Goal: Task Accomplishment & Management: Complete application form

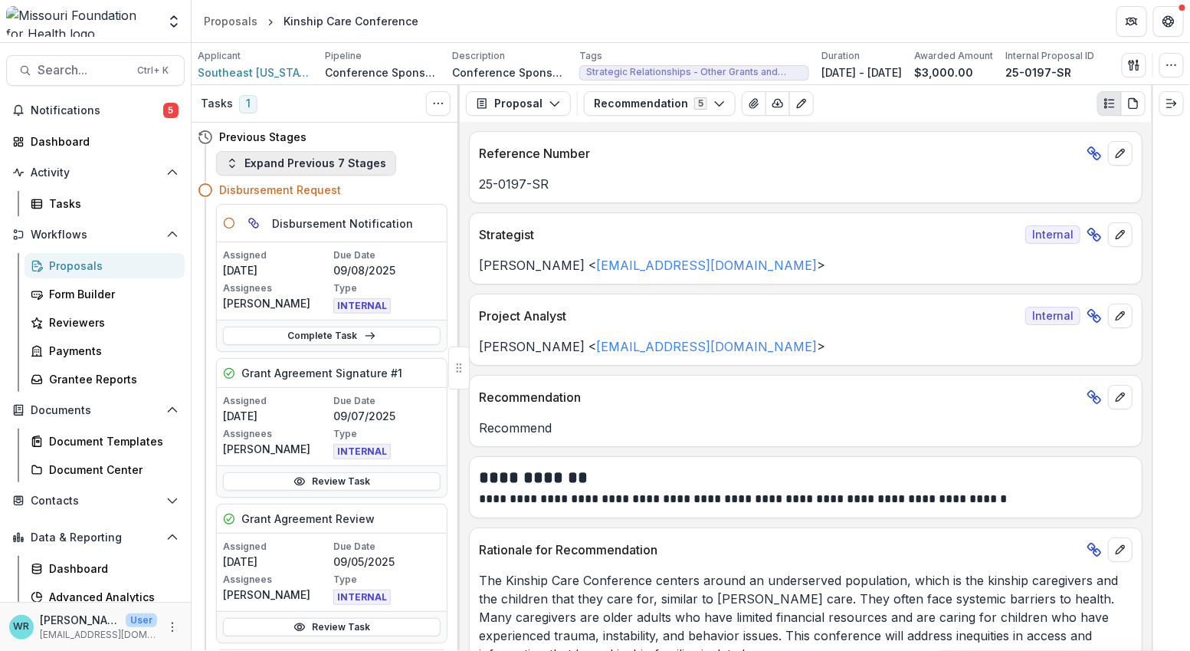
click at [233, 166] on icon "button" at bounding box center [232, 163] width 12 height 12
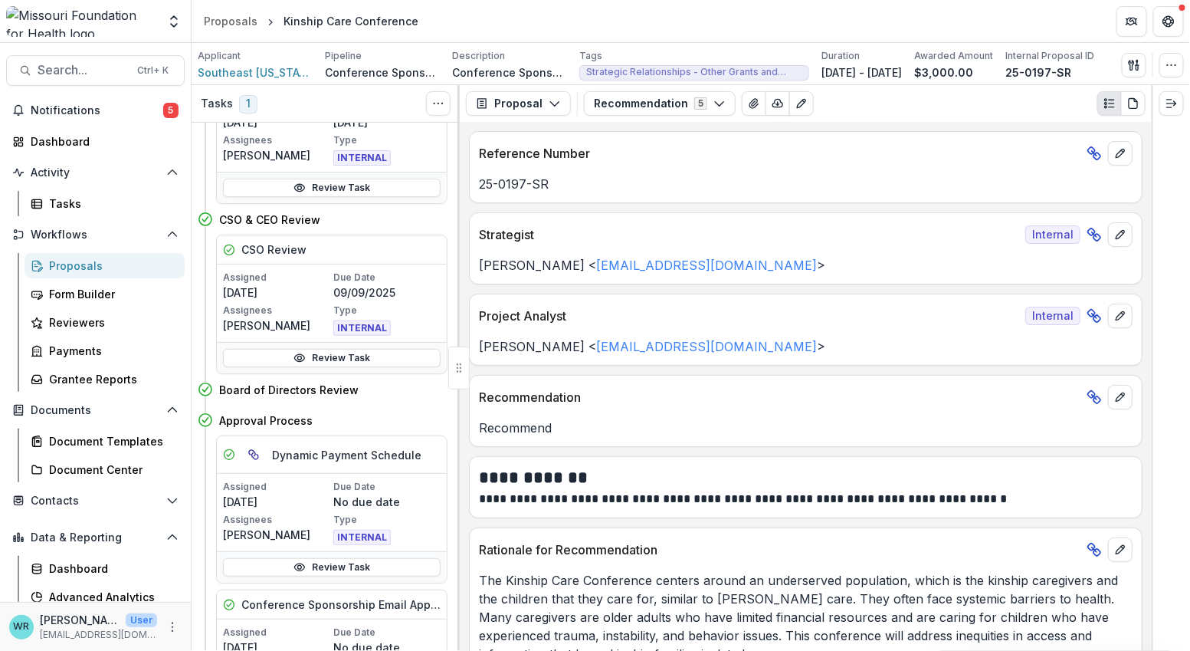
scroll to position [767, 0]
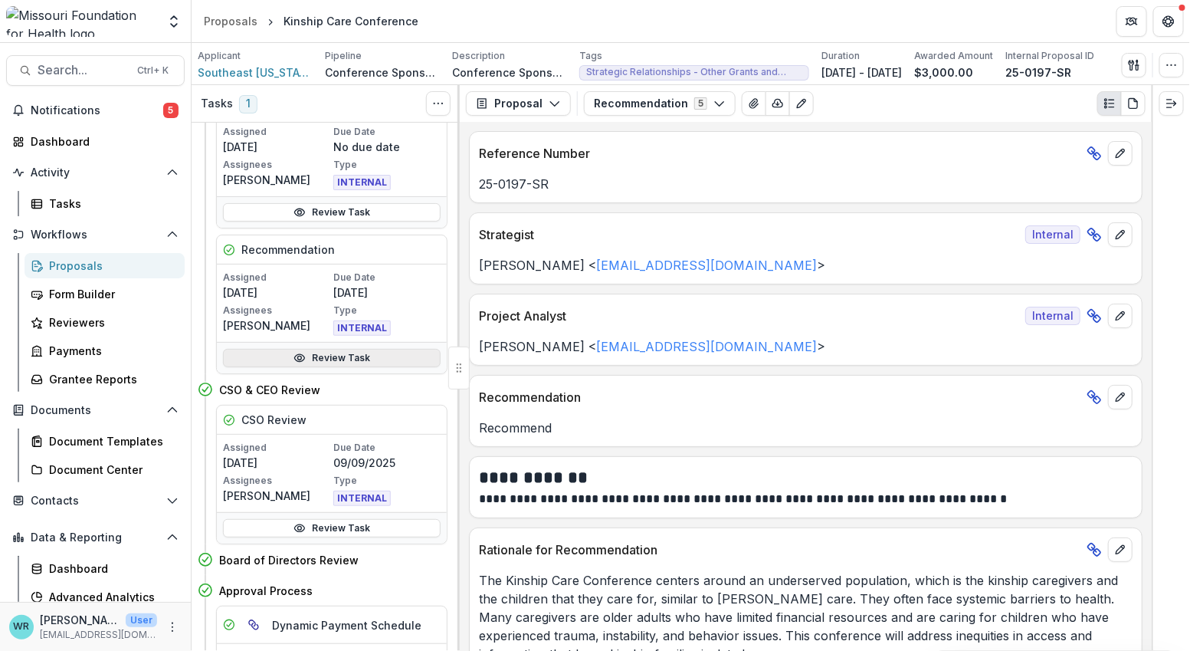
click at [311, 363] on link "Review Task" at bounding box center [332, 358] width 218 height 18
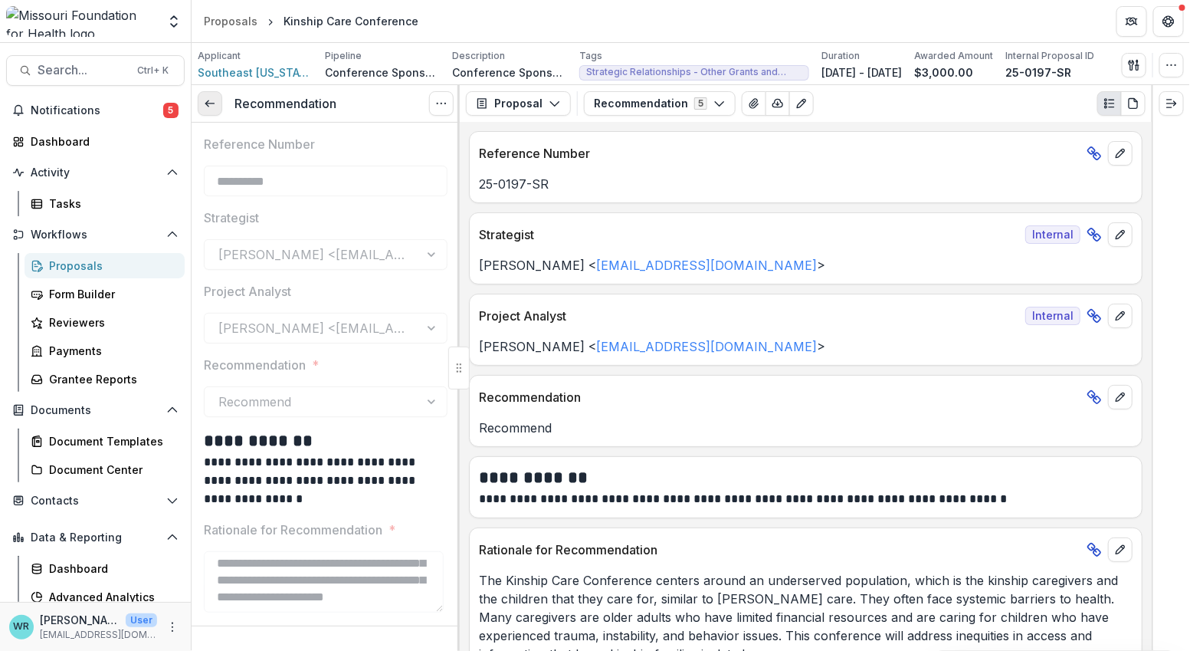
click at [218, 103] on link at bounding box center [210, 103] width 25 height 25
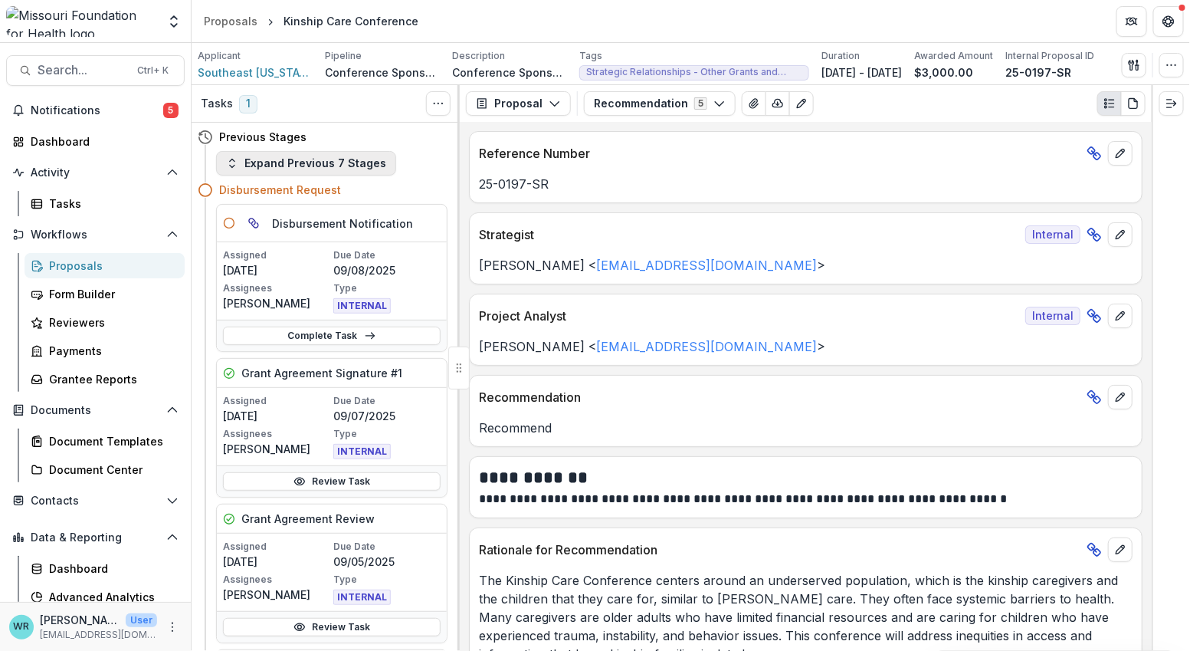
click at [339, 163] on button "Expand Previous 7 Stages" at bounding box center [306, 163] width 180 height 25
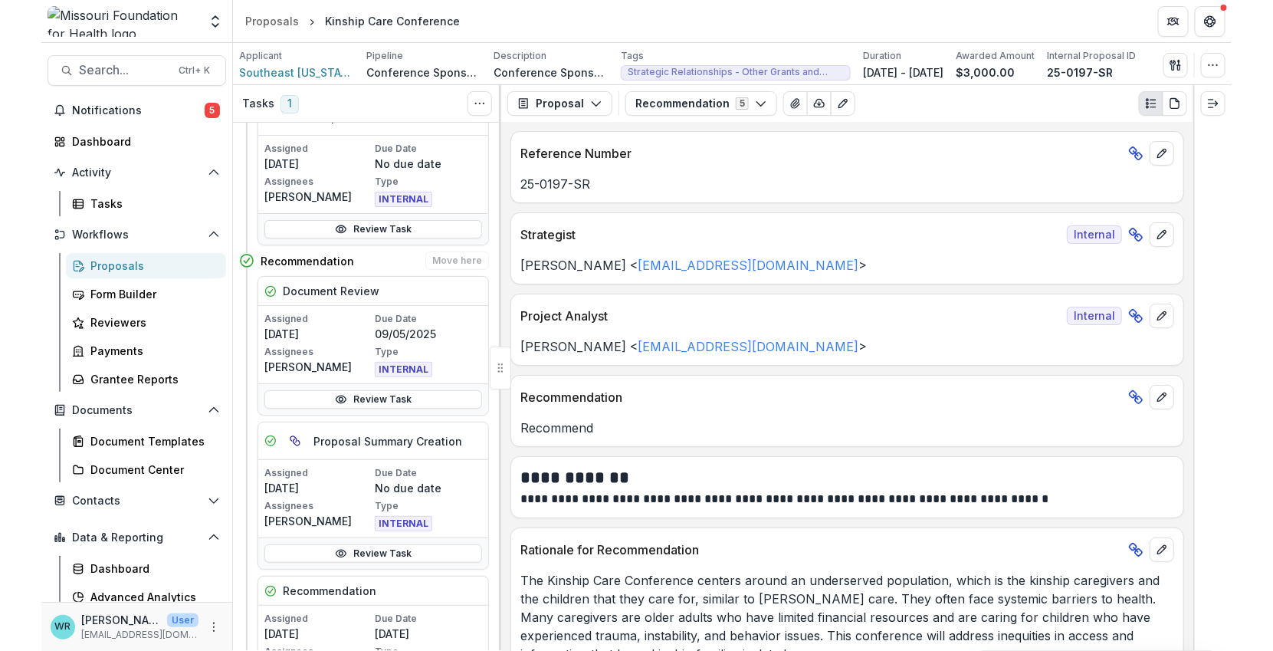
scroll to position [340, 0]
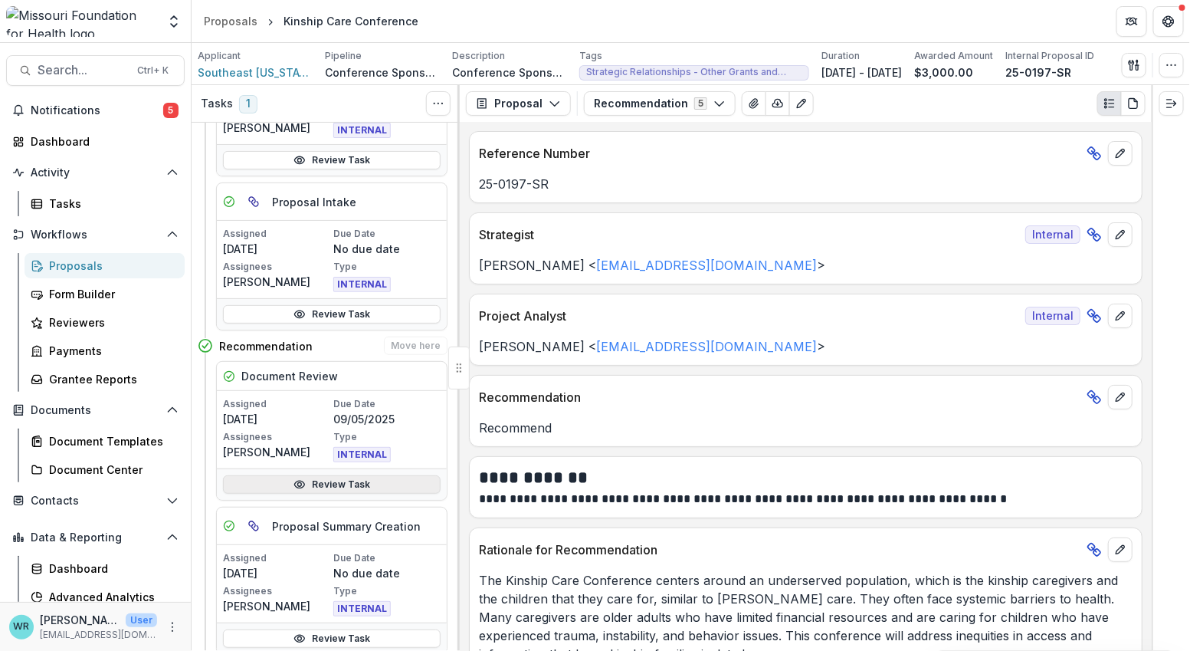
click at [350, 484] on link "Review Task" at bounding box center [332, 484] width 218 height 18
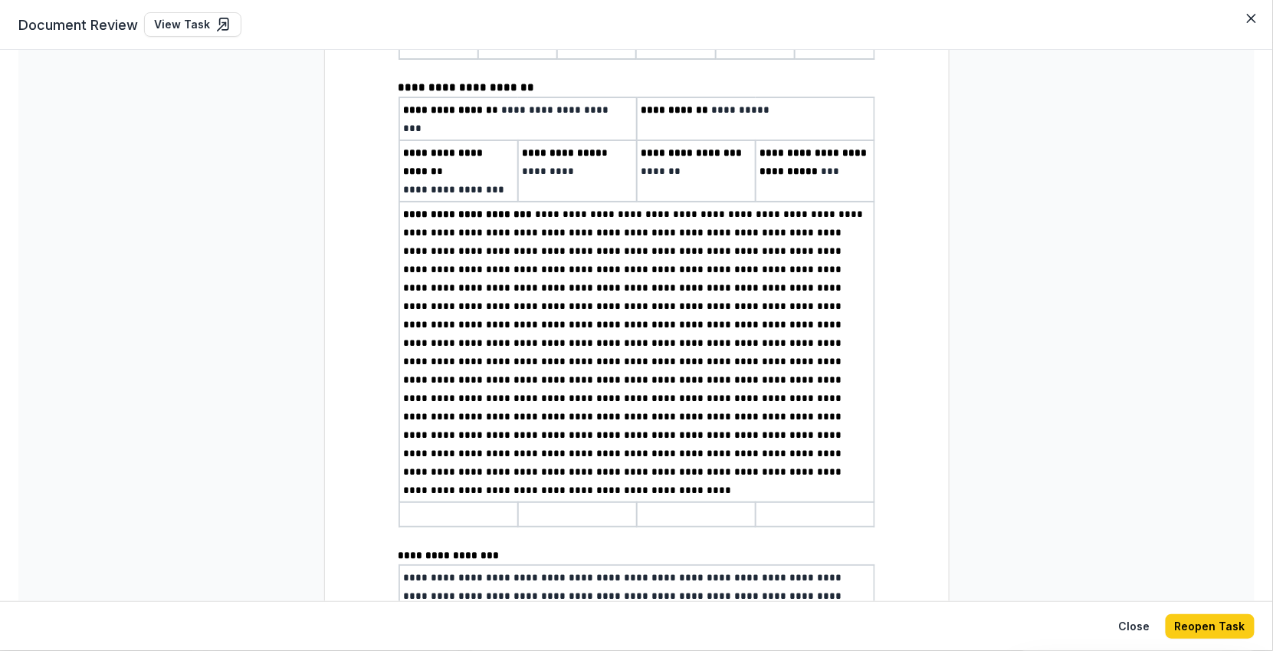
scroll to position [425, 0]
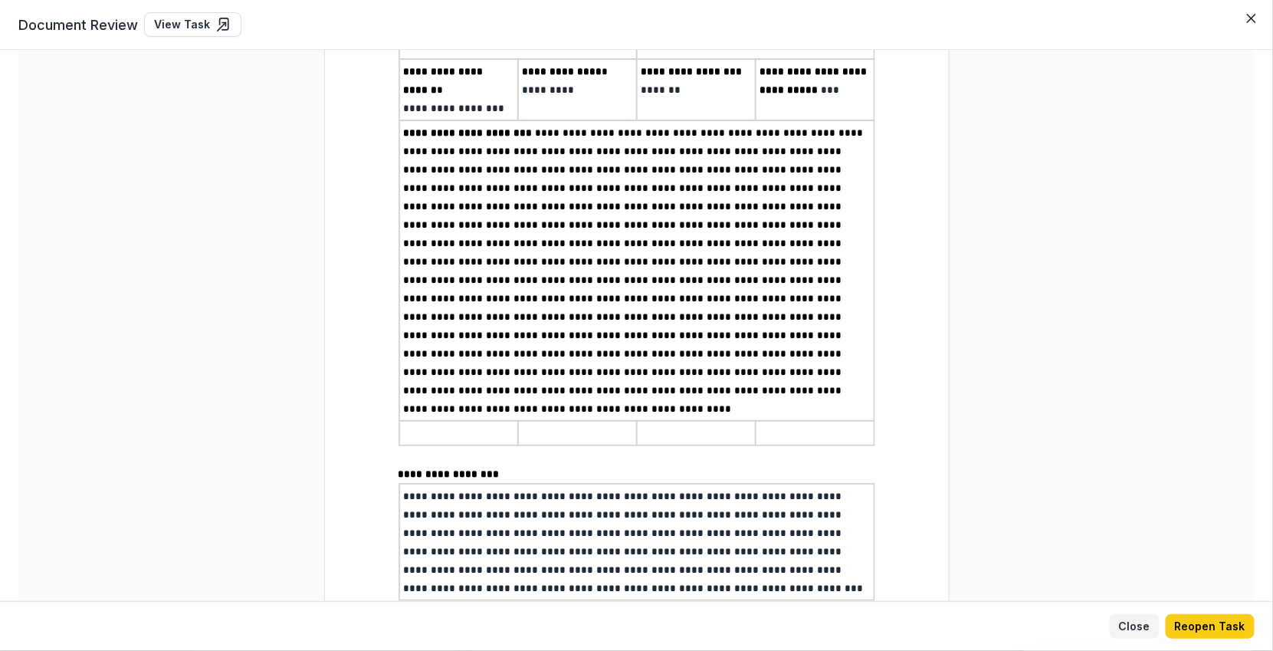
click at [1141, 625] on button "Close" at bounding box center [1135, 626] width 50 height 25
click at [195, 26] on link "View Task" at bounding box center [192, 24] width 97 height 25
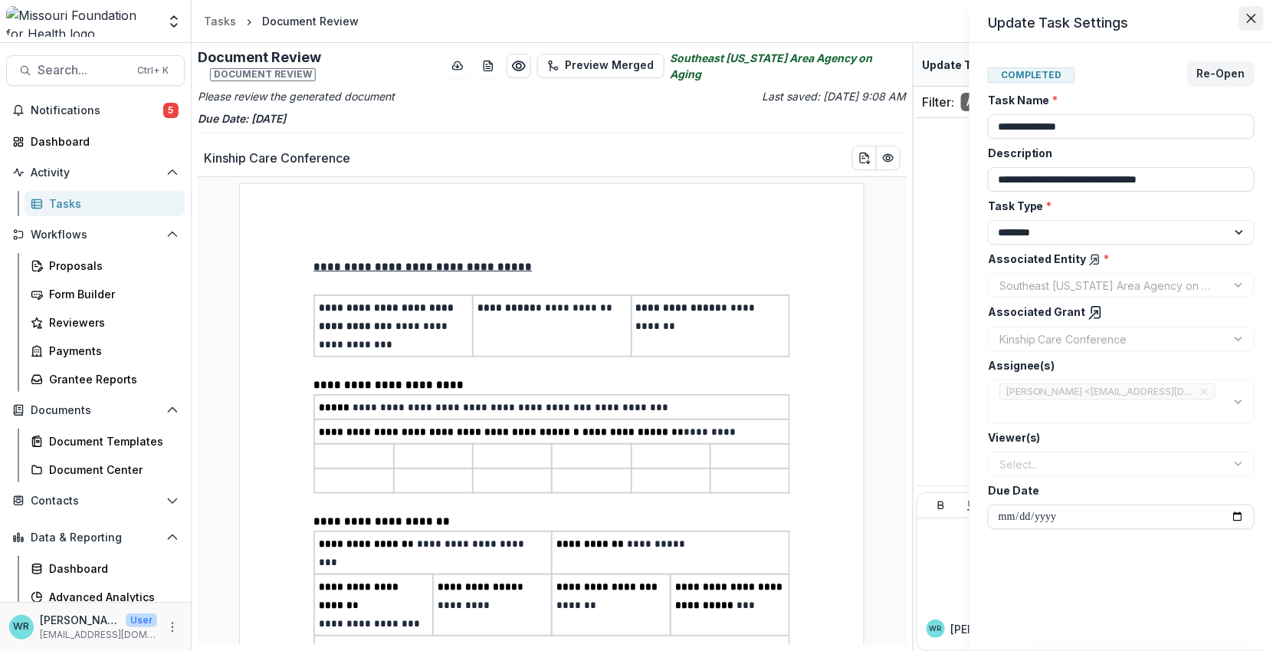
click at [1190, 16] on icon "Close" at bounding box center [1251, 18] width 9 height 9
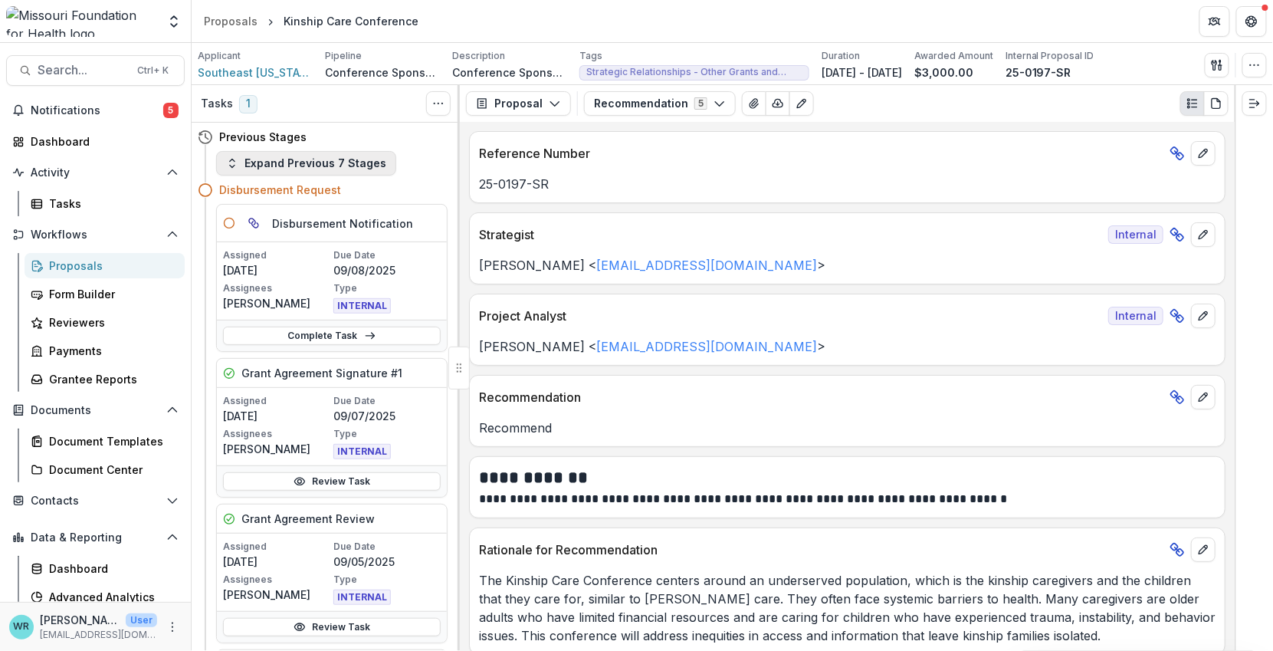
click at [360, 159] on button "Expand Previous 7 Stages" at bounding box center [306, 163] width 180 height 25
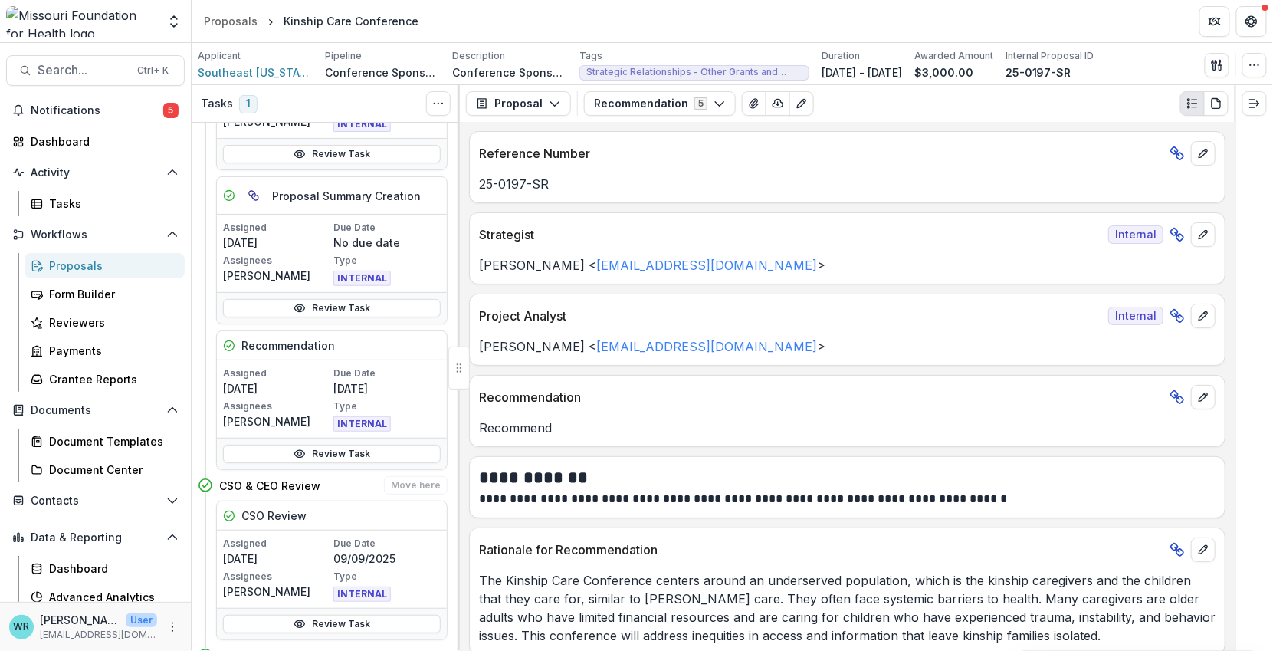
scroll to position [681, 0]
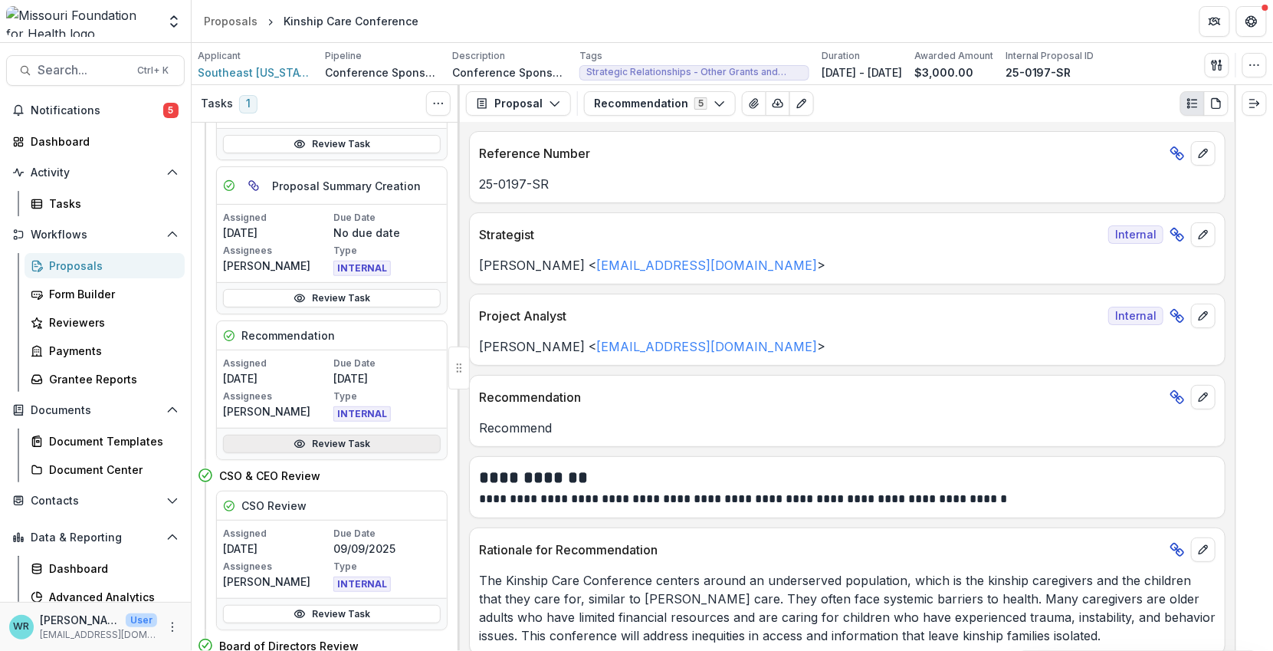
click at [333, 443] on link "Review Task" at bounding box center [332, 444] width 218 height 18
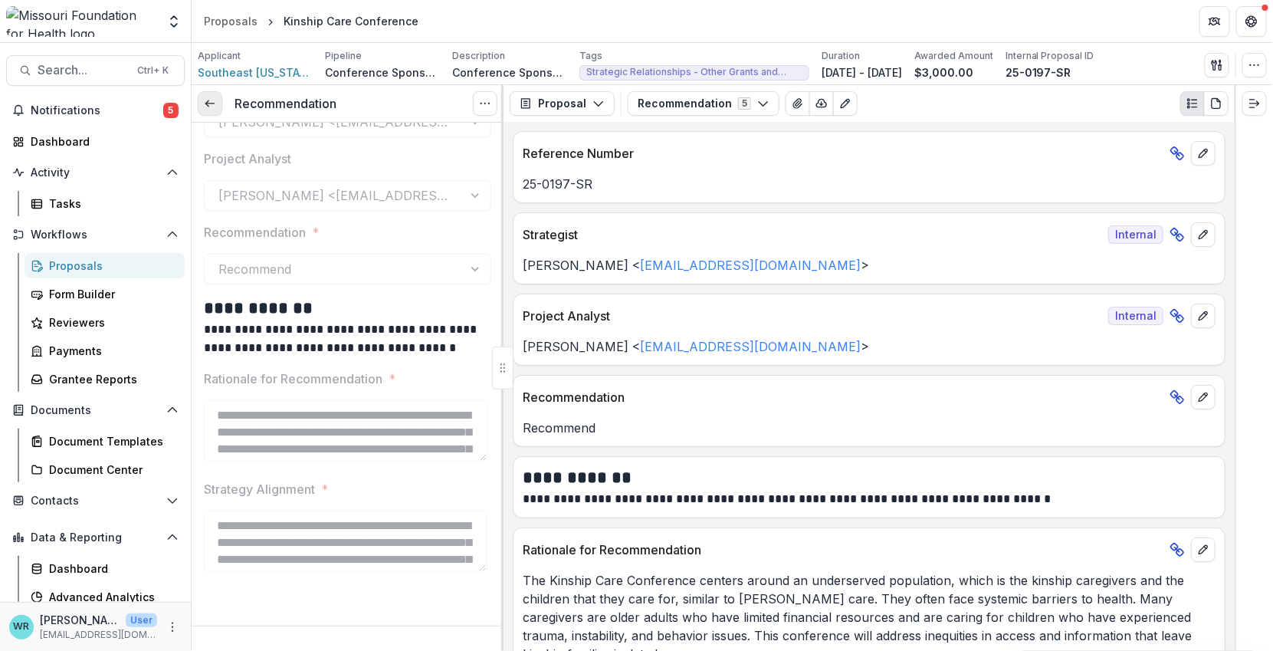
click at [200, 98] on link at bounding box center [210, 103] width 25 height 25
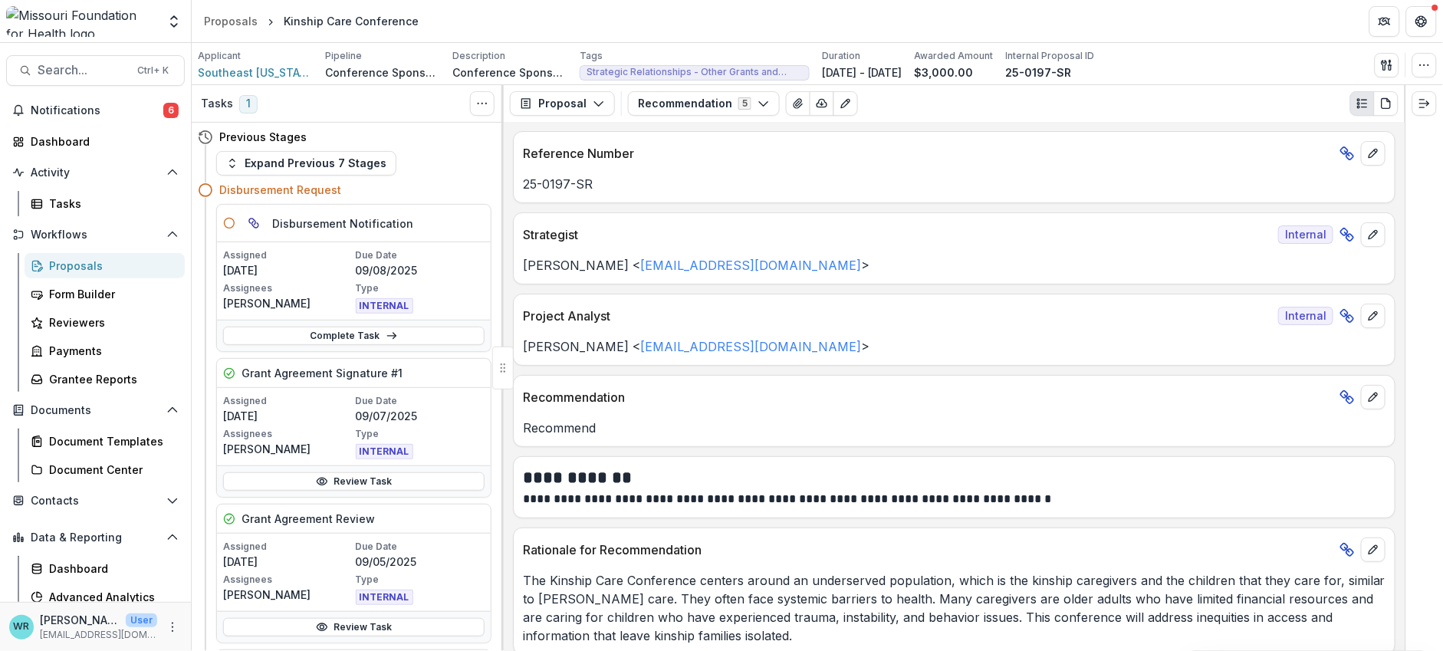
click at [51, 261] on div "Proposals" at bounding box center [110, 266] width 123 height 16
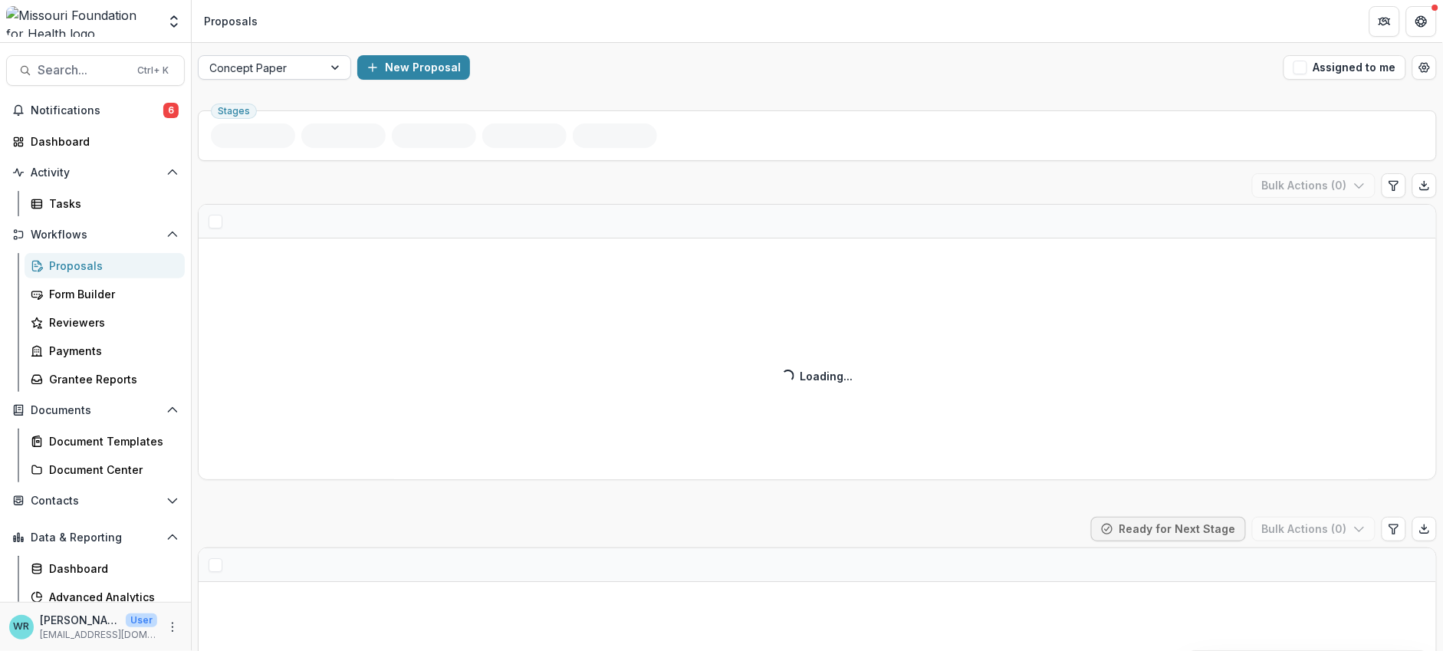
click at [321, 62] on div "Concept Paper" at bounding box center [261, 68] width 124 height 22
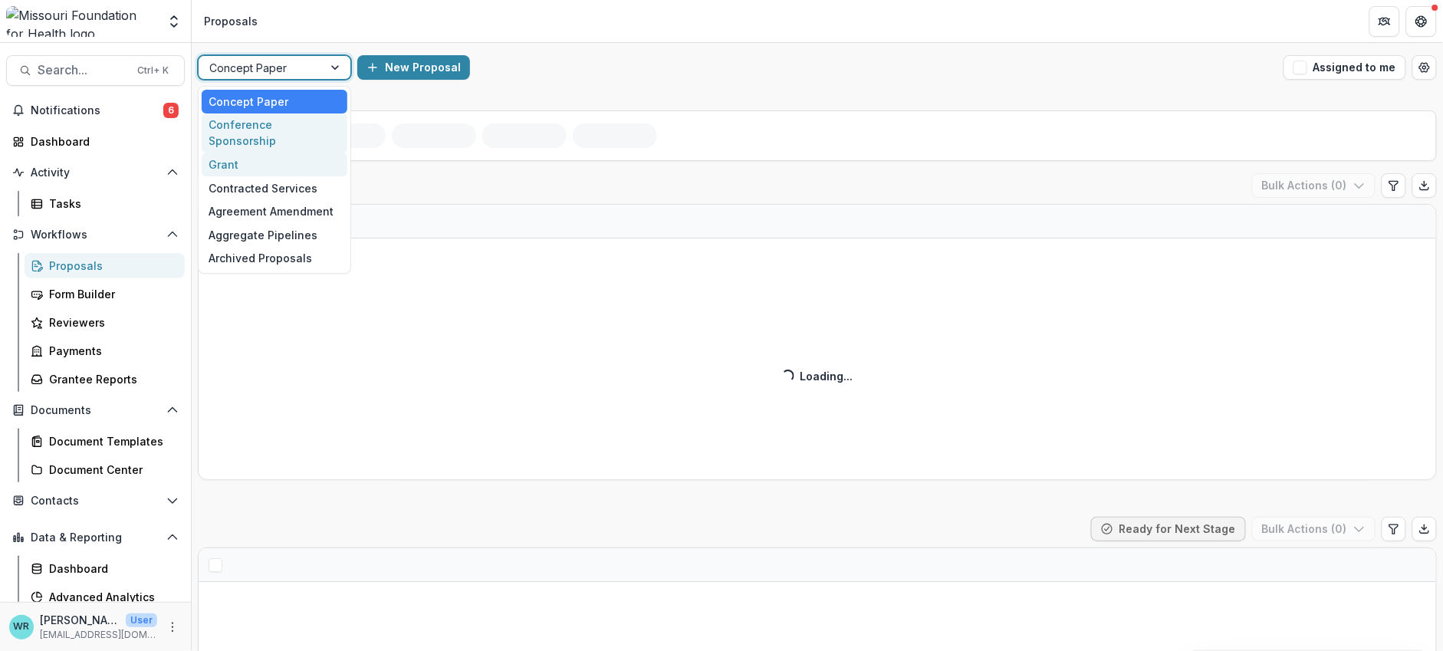
click at [239, 153] on div "Grant" at bounding box center [275, 165] width 146 height 24
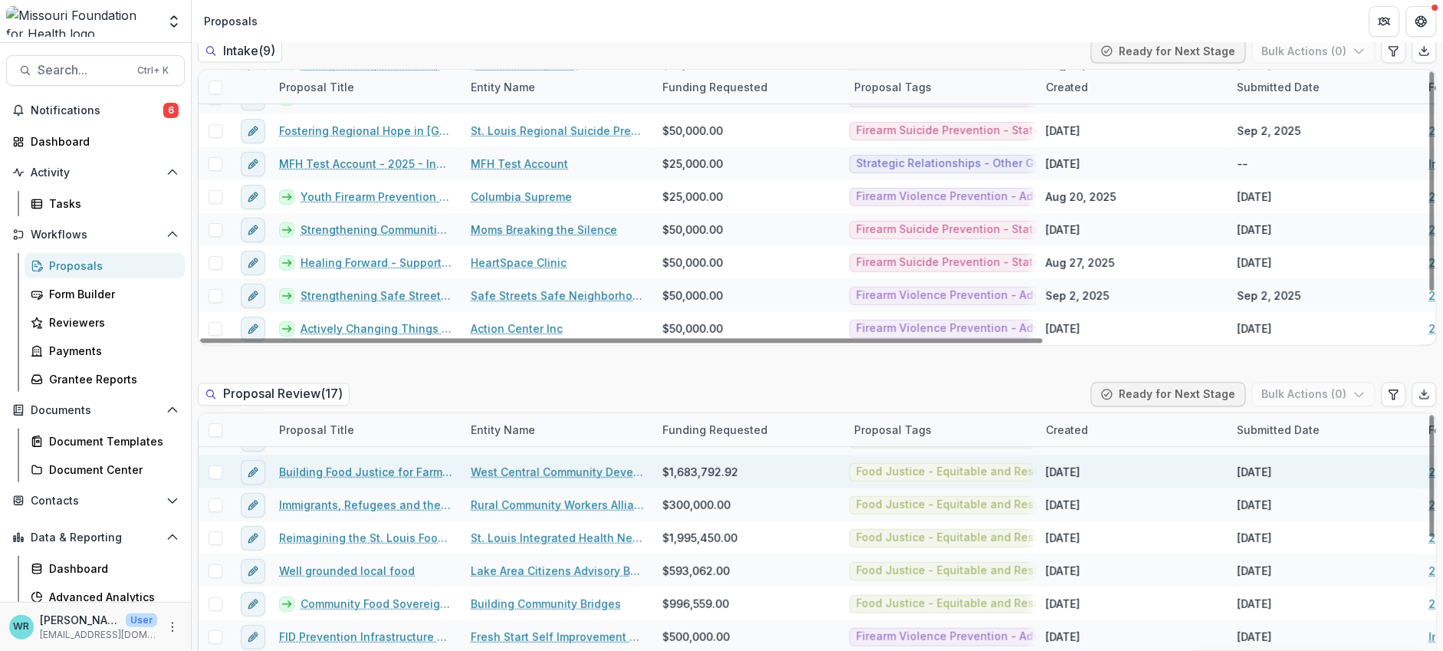
scroll to position [320, 0]
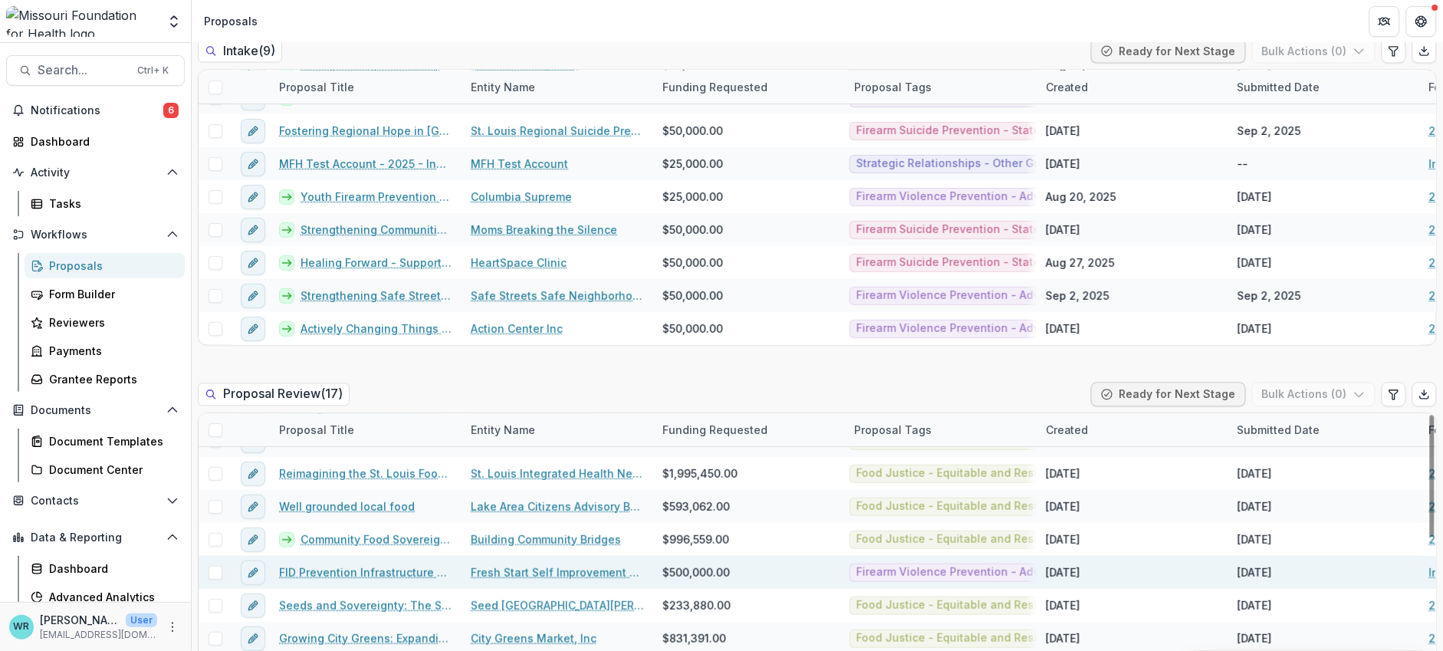
click at [403, 576] on link "FID Prevention Infrastructure and Support Grants" at bounding box center [365, 573] width 173 height 16
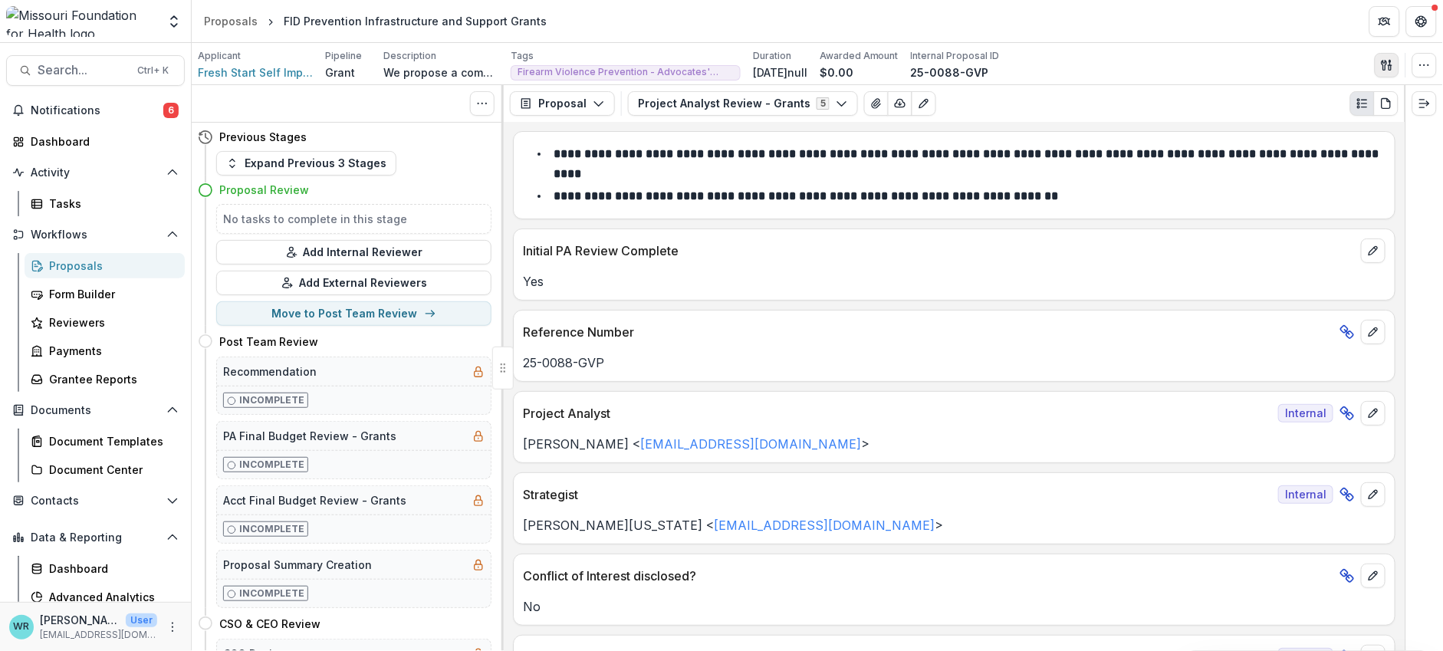
click at [1190, 66] on icon "button" at bounding box center [1390, 67] width 2 height 5
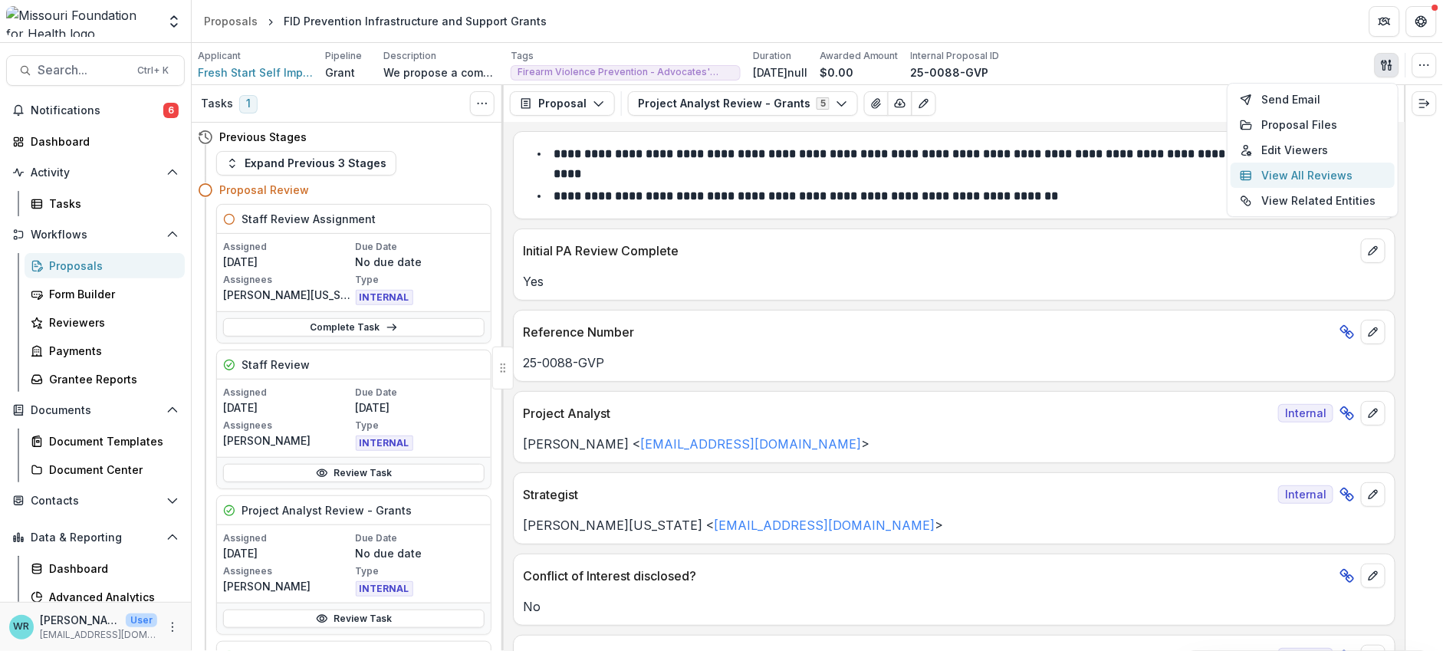
click at [1190, 171] on button "View All Reviews" at bounding box center [1312, 175] width 164 height 25
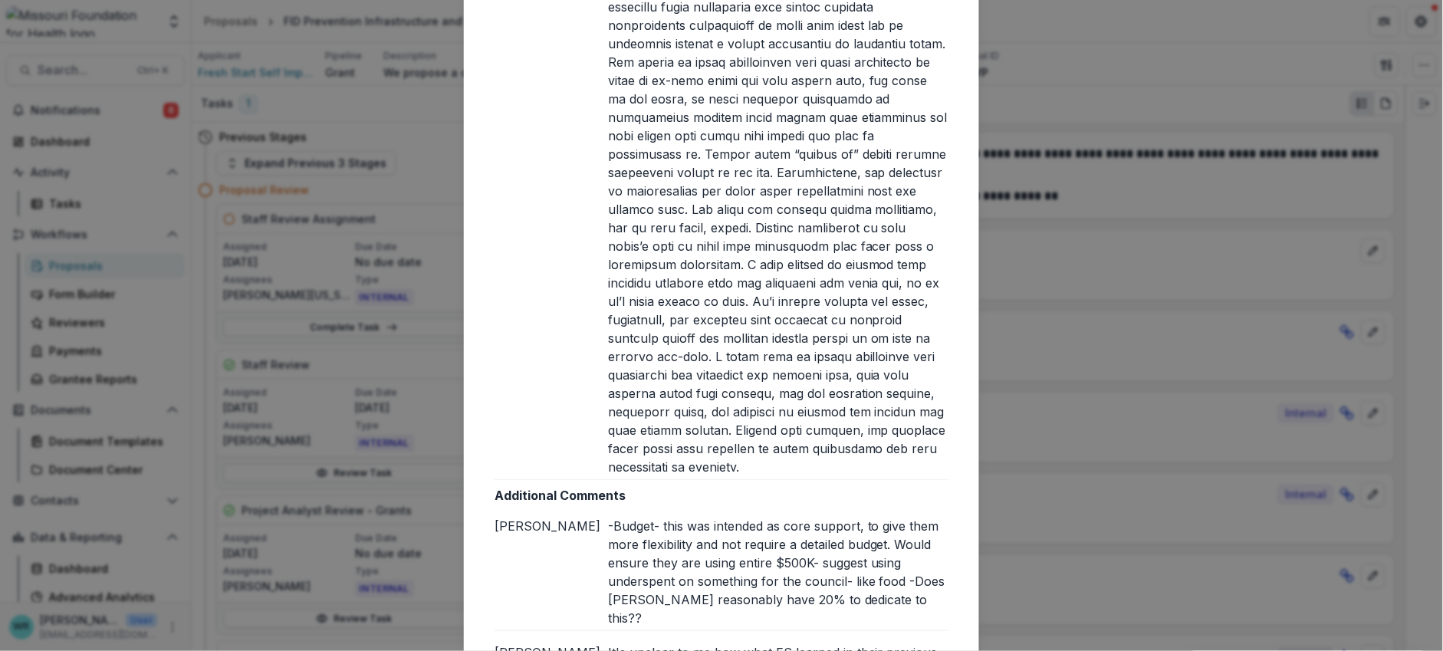
scroll to position [2810, 0]
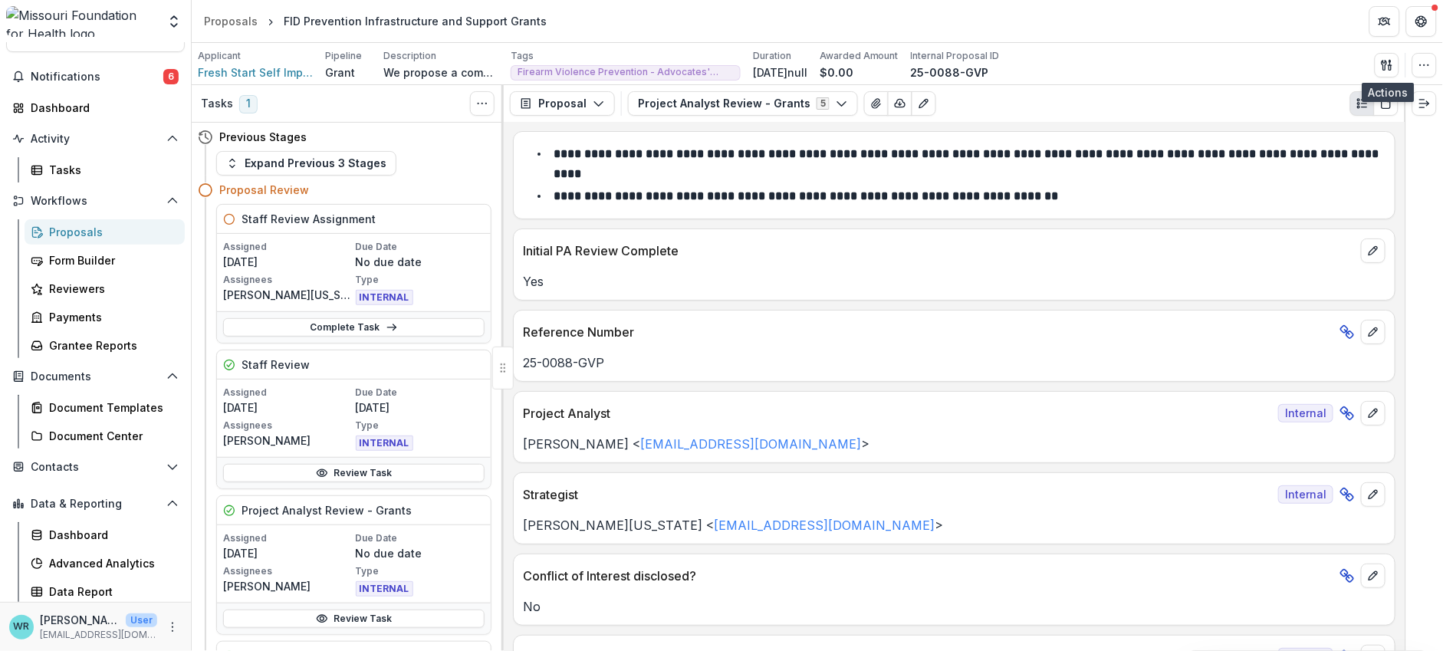
scroll to position [34, 0]
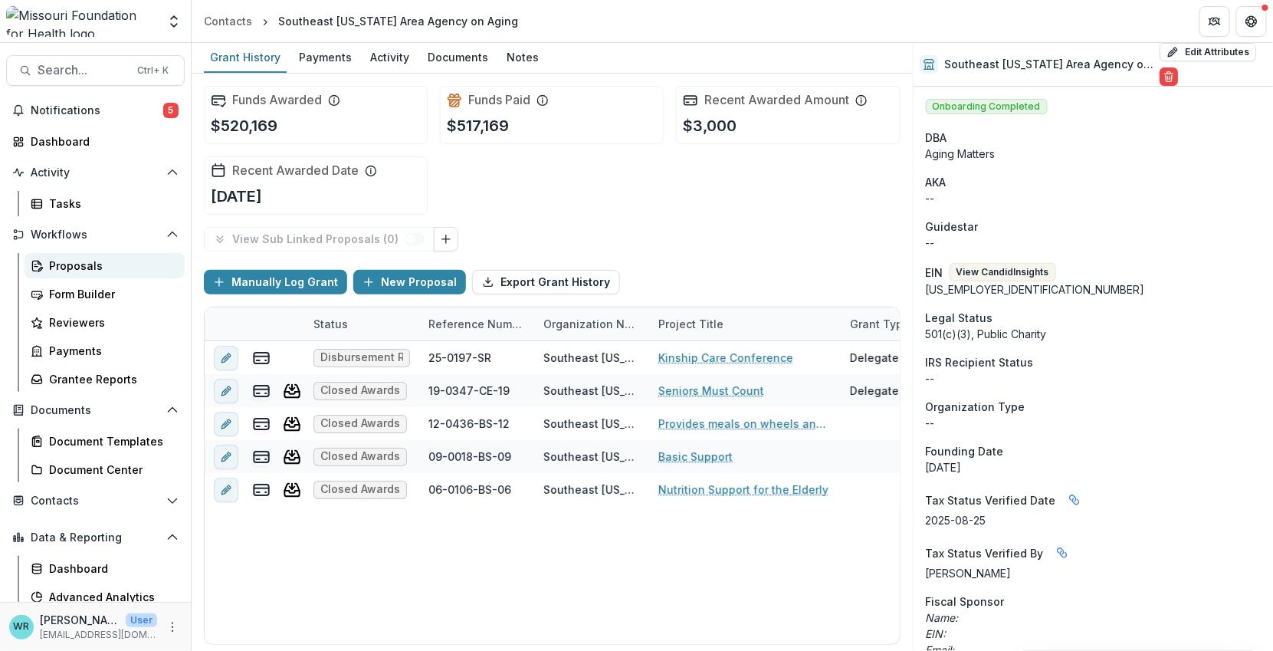
click at [78, 261] on div "Proposals" at bounding box center [110, 266] width 123 height 16
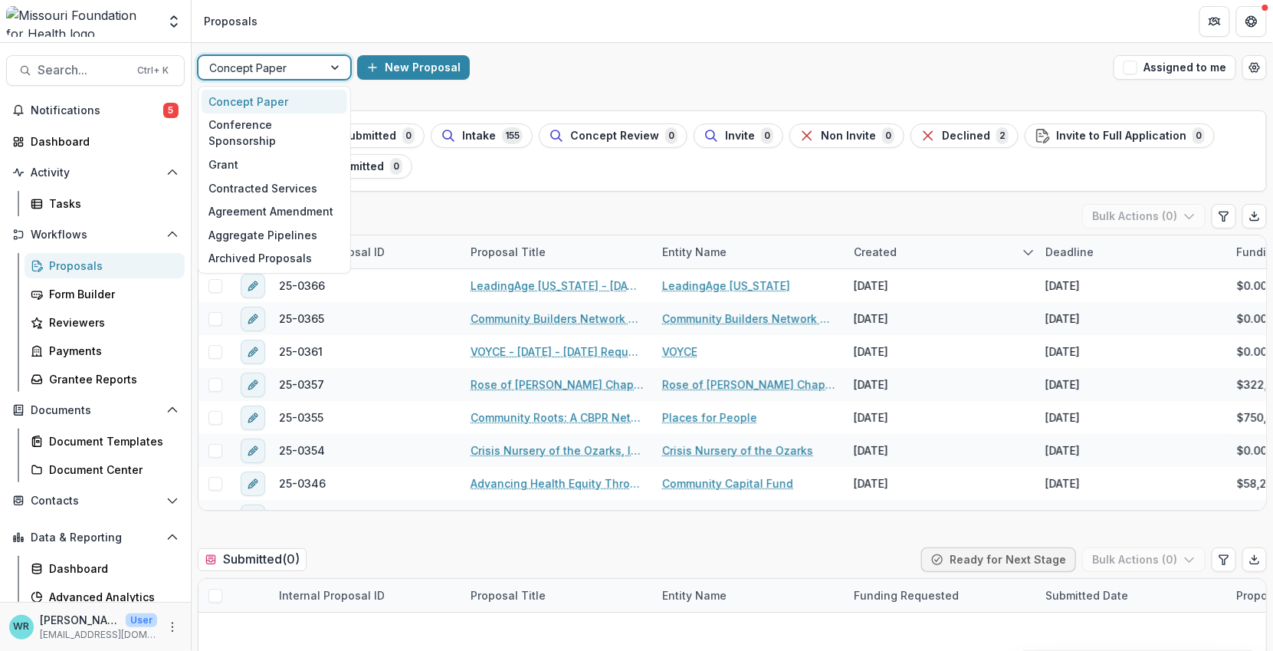
click at [327, 67] on div at bounding box center [337, 67] width 28 height 23
click at [168, 632] on icon "More" at bounding box center [172, 627] width 12 height 12
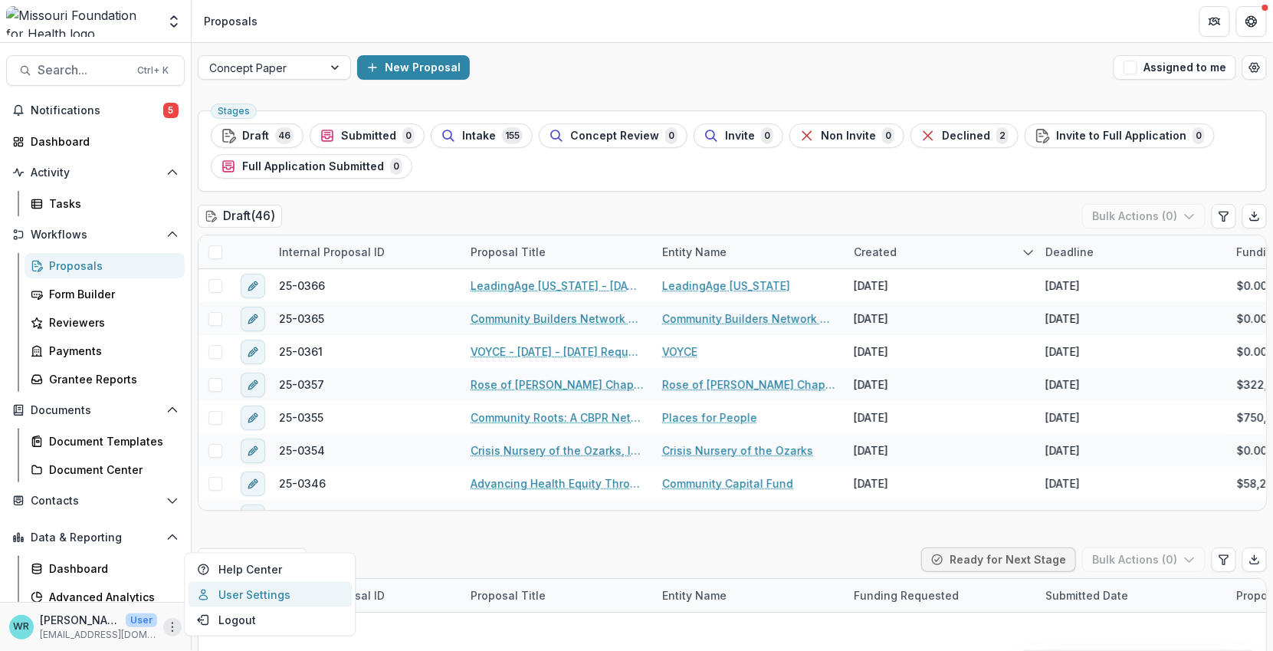
click at [263, 596] on link "User Settings" at bounding box center [270, 594] width 164 height 25
select select "****"
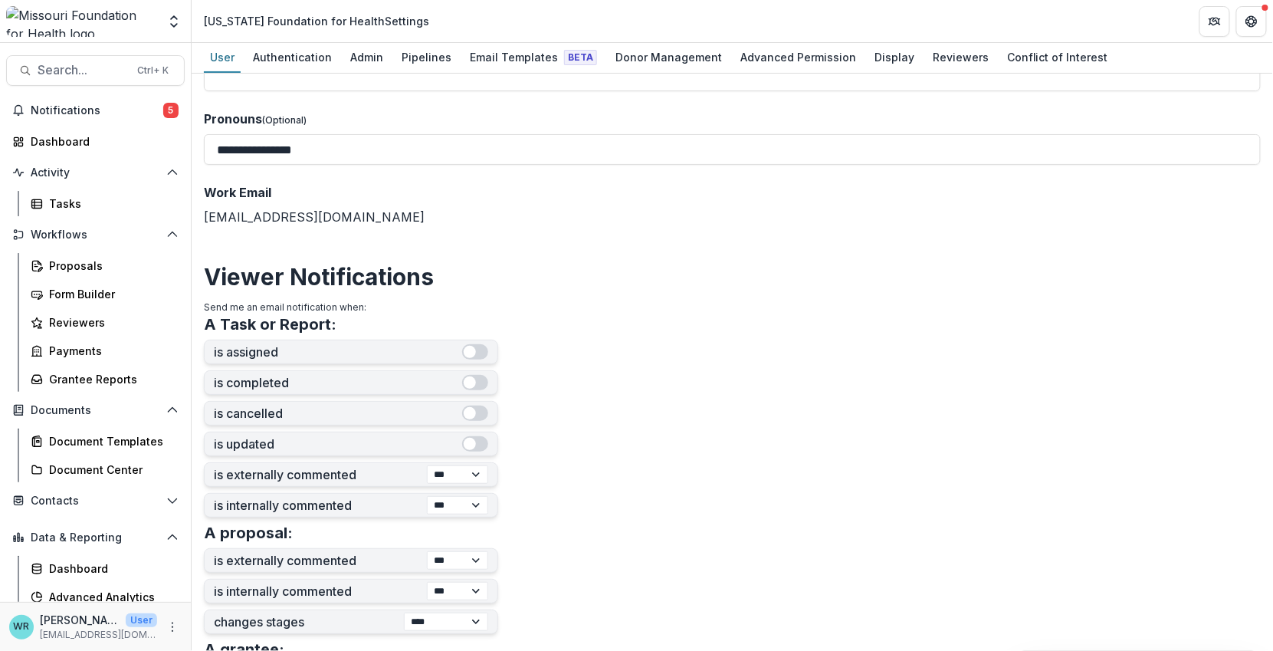
scroll to position [148, 0]
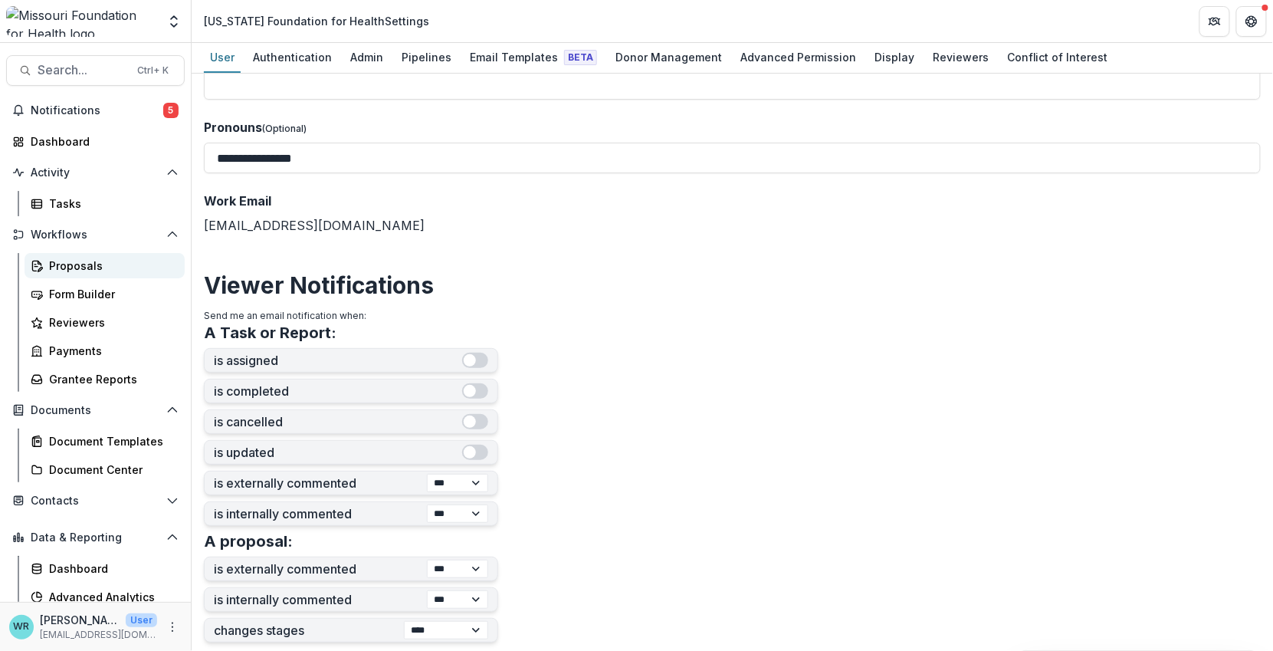
click at [82, 261] on div "Proposals" at bounding box center [110, 266] width 123 height 16
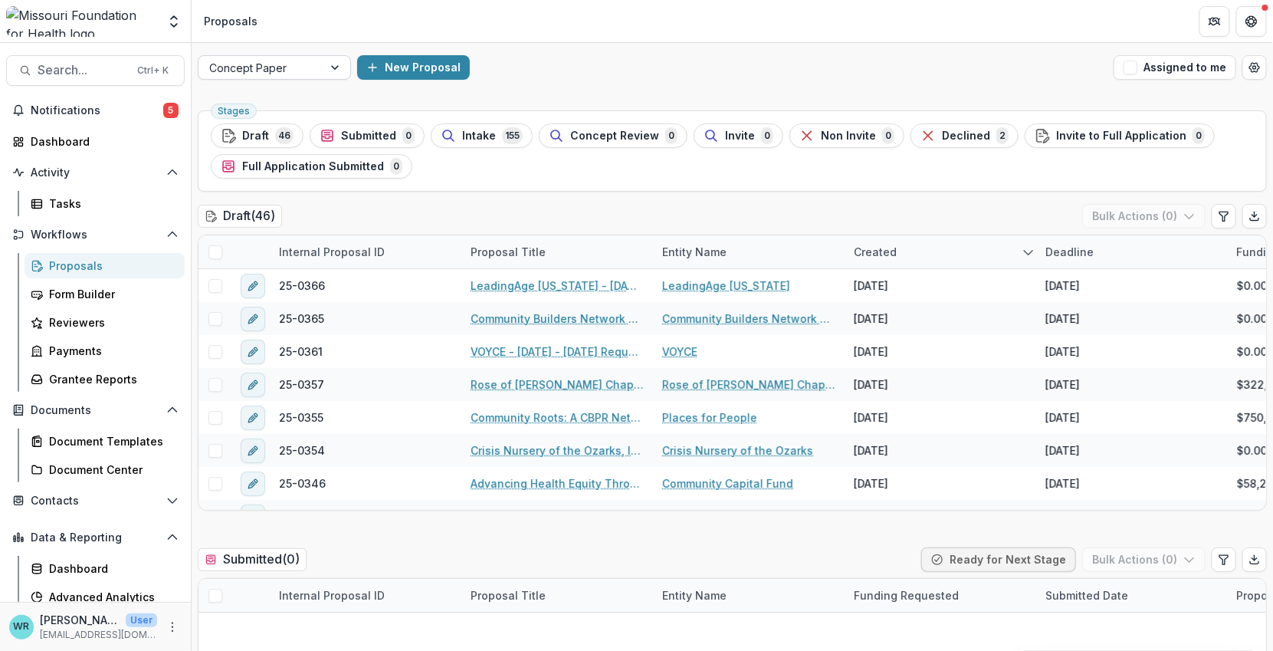
click at [323, 64] on div at bounding box center [337, 67] width 28 height 23
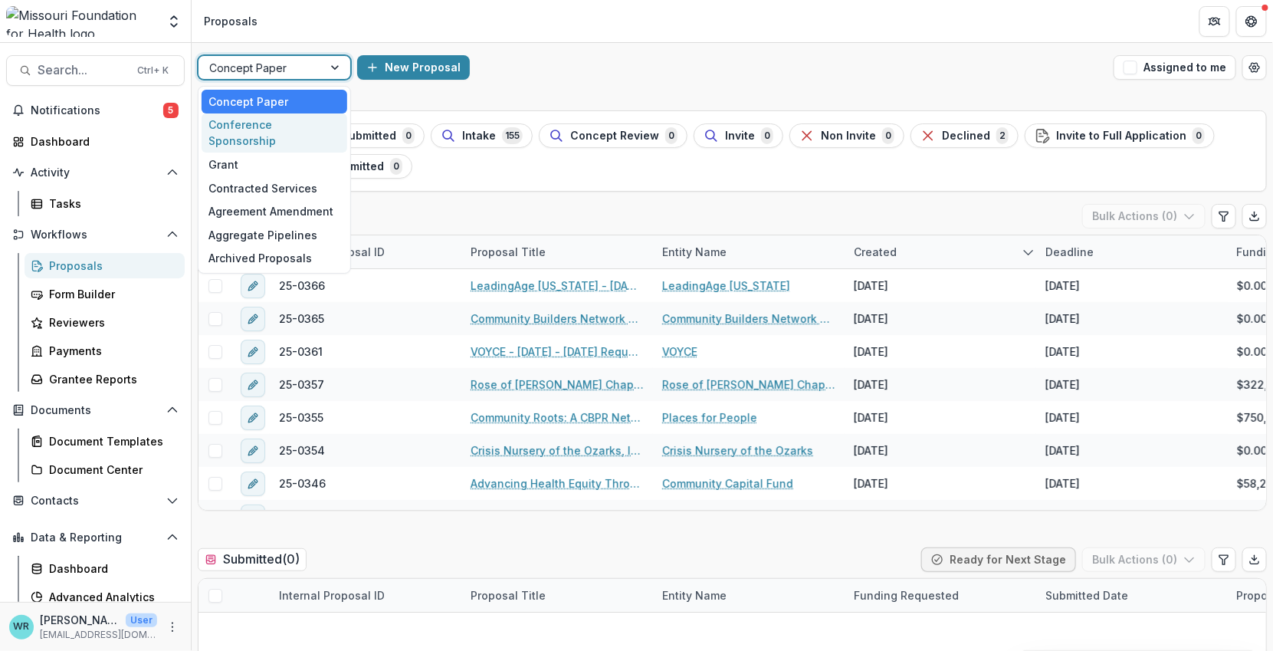
click at [281, 126] on div "Conference Sponsorship" at bounding box center [275, 133] width 146 height 40
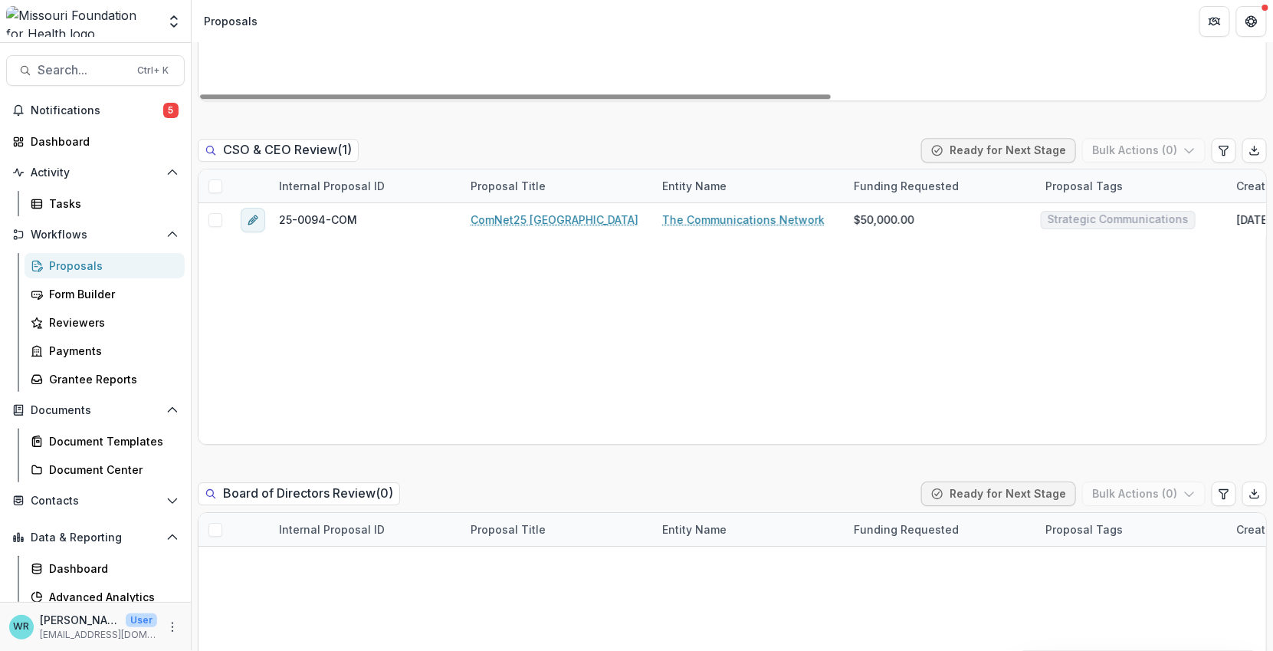
scroll to position [1447, 0]
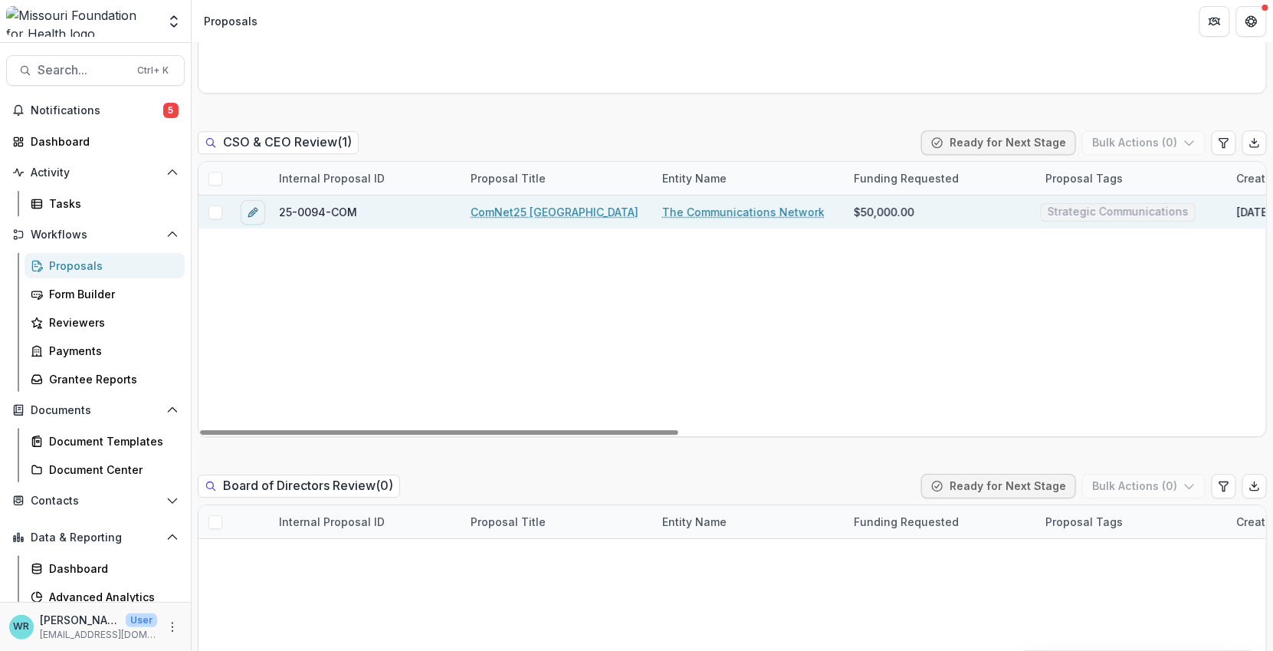
click at [524, 211] on link "ComNet25 Denver" at bounding box center [555, 212] width 168 height 16
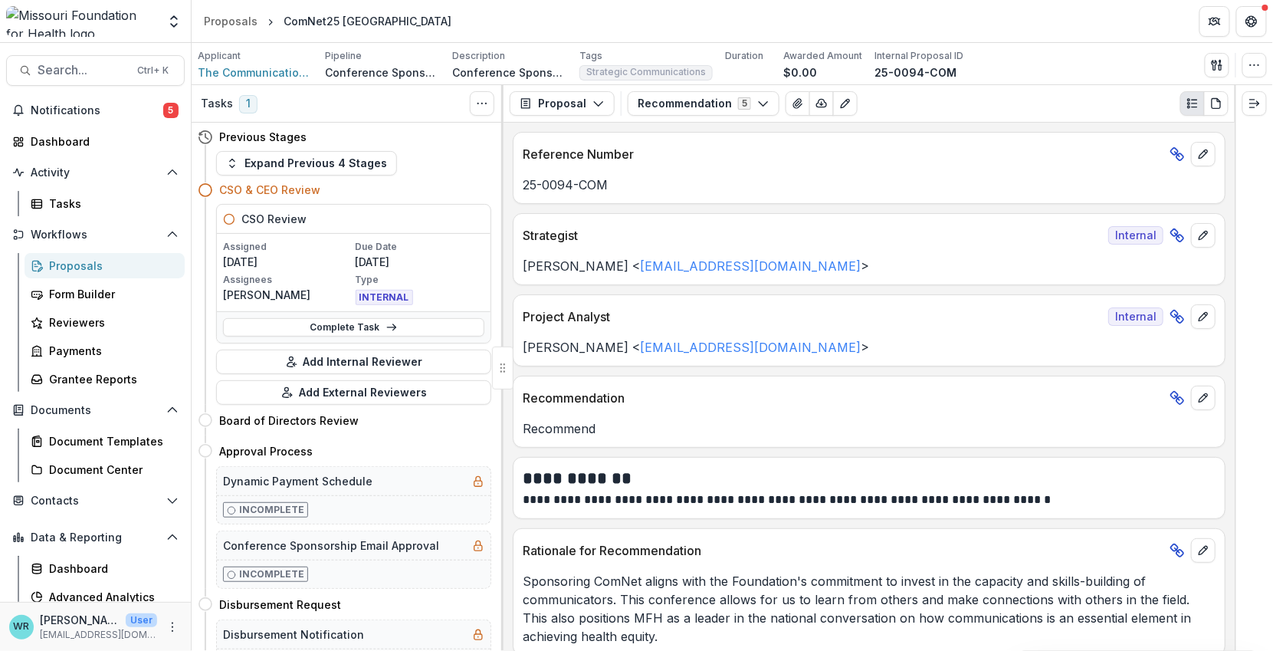
click at [310, 161] on button "Expand Previous 4 Stages" at bounding box center [306, 163] width 181 height 25
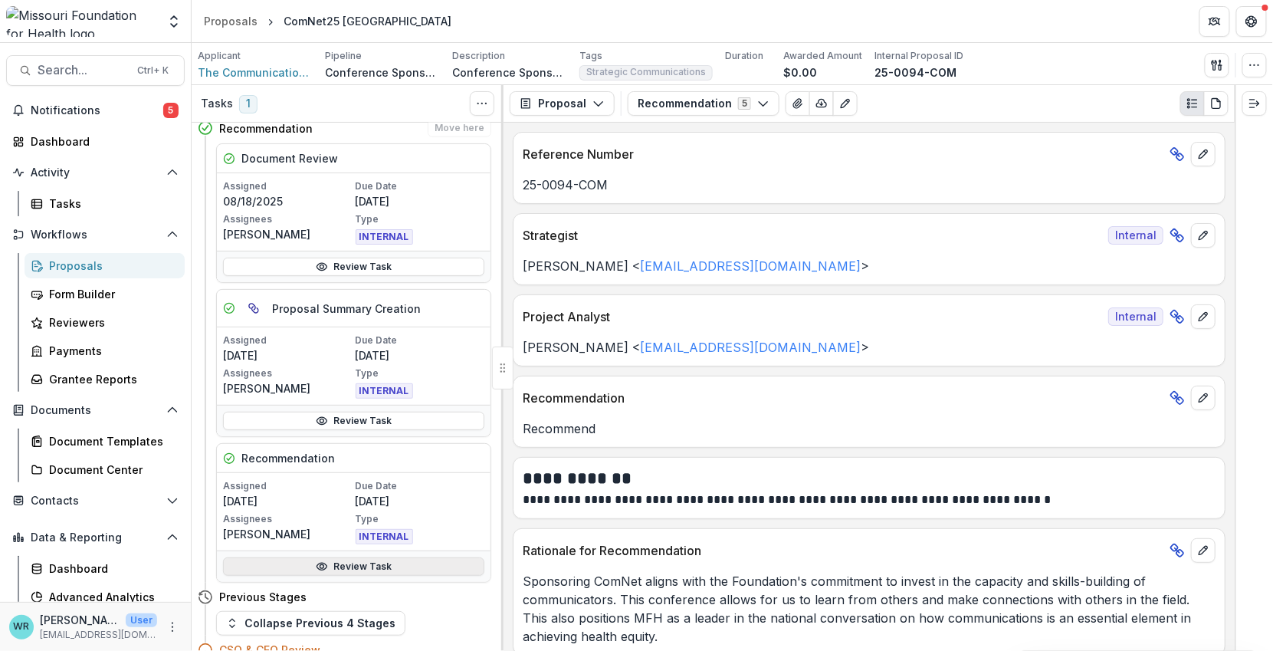
scroll to position [596, 0]
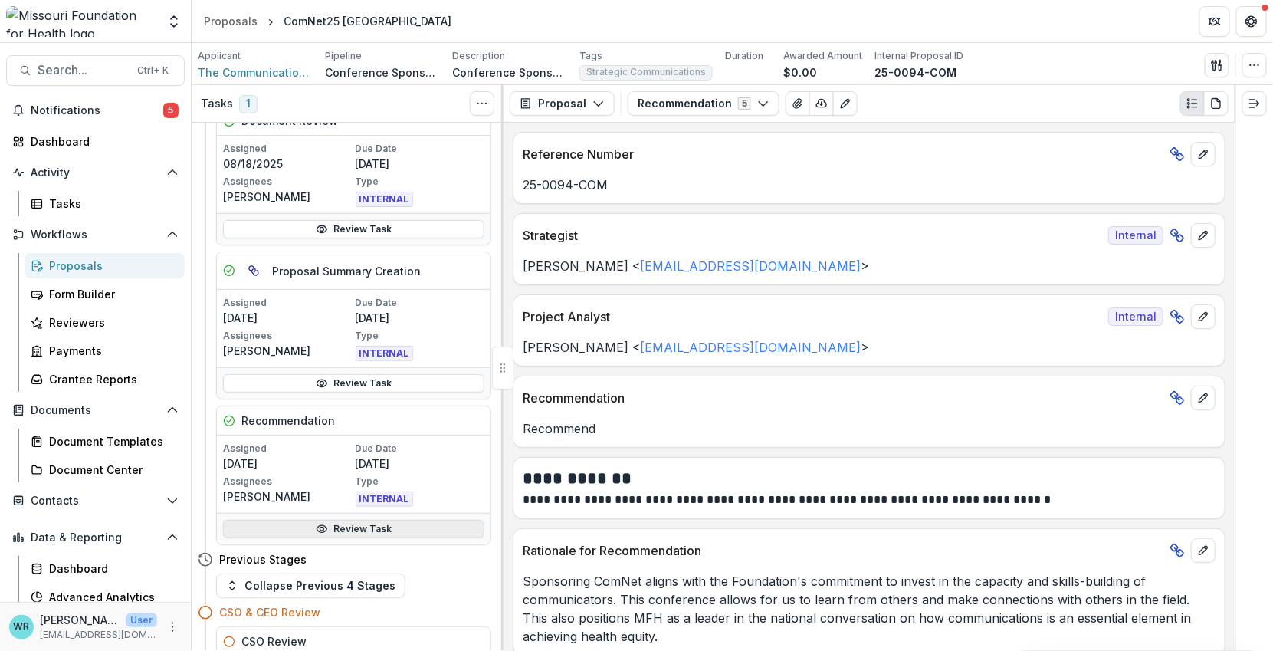
click at [373, 530] on link "Review Task" at bounding box center [353, 529] width 261 height 18
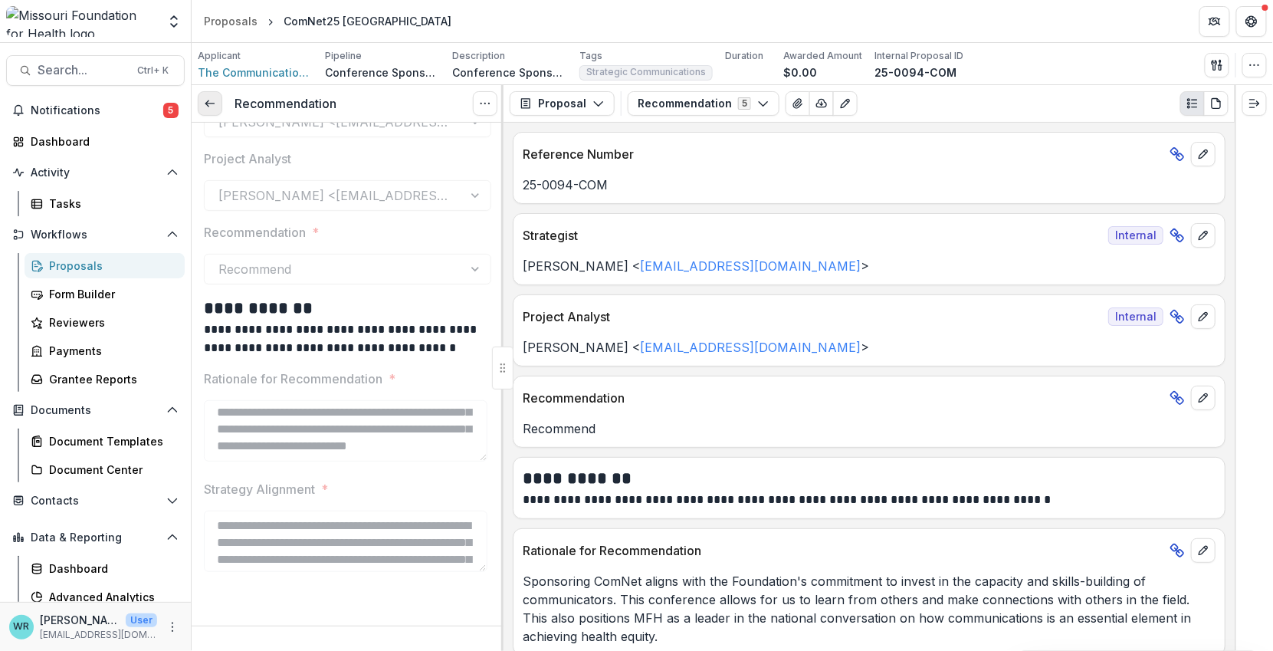
click at [208, 97] on icon at bounding box center [210, 103] width 12 height 12
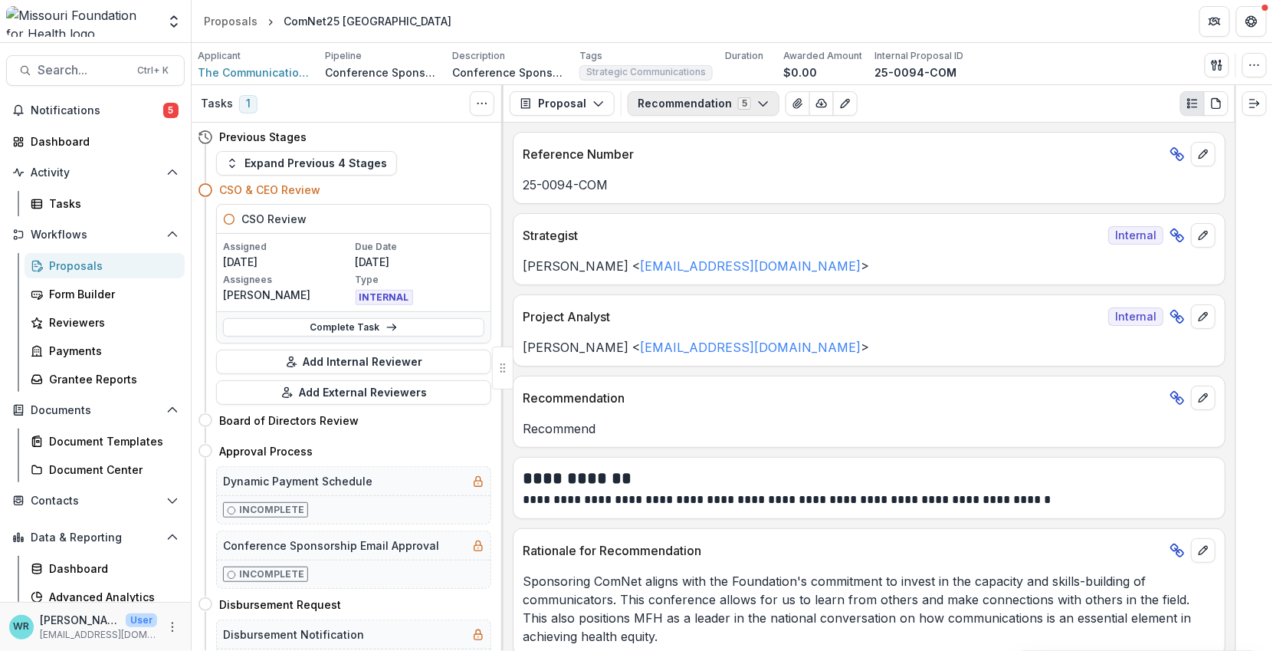
click at [757, 105] on icon "button" at bounding box center [763, 103] width 12 height 12
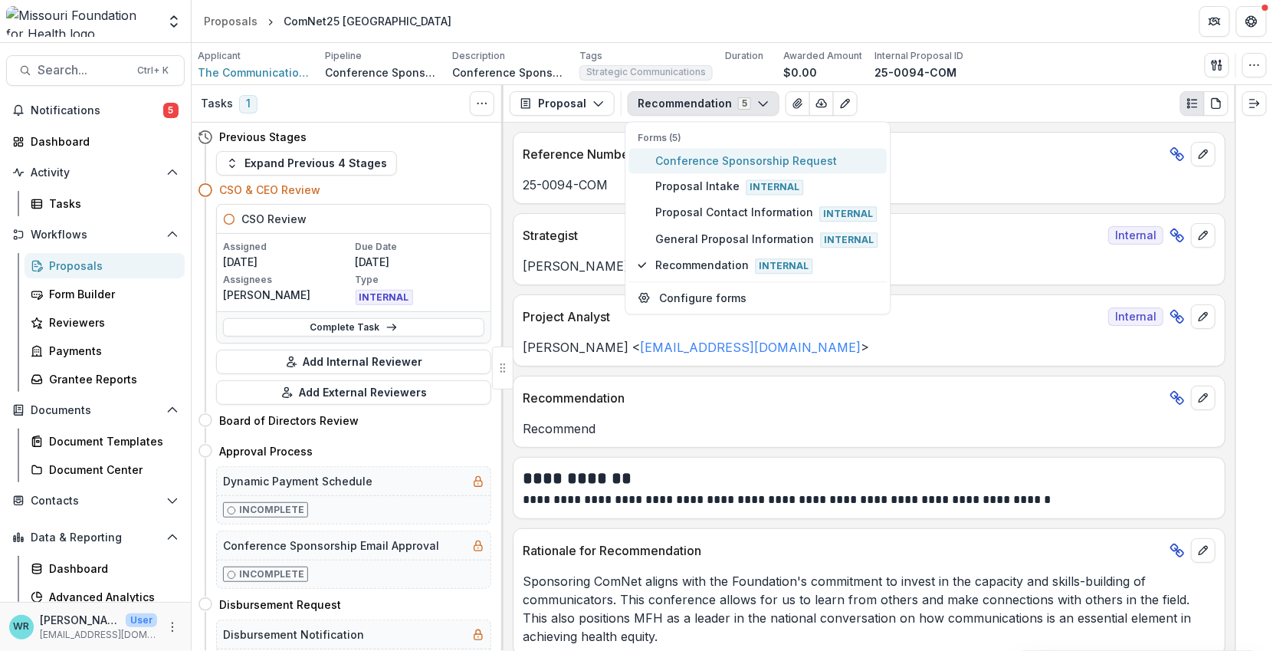
click at [744, 161] on span "Conference Sponsorship Request" at bounding box center [767, 161] width 222 height 16
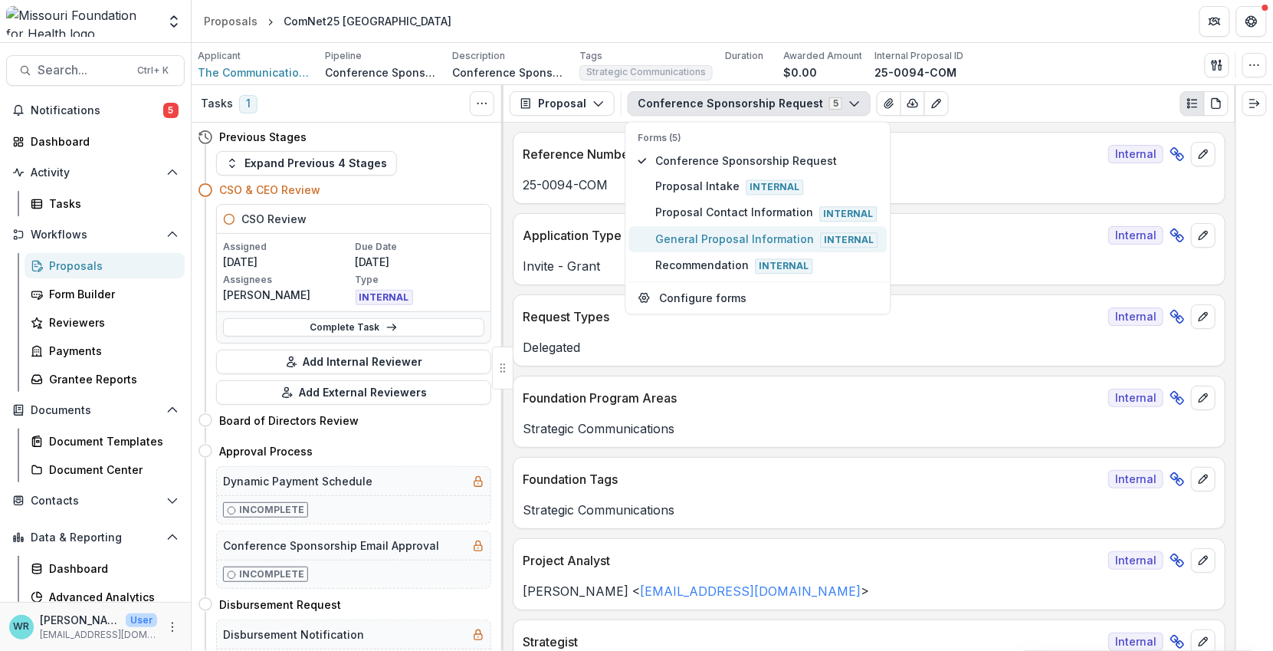
click at [750, 231] on span "General Proposal Information Internal" at bounding box center [767, 239] width 222 height 17
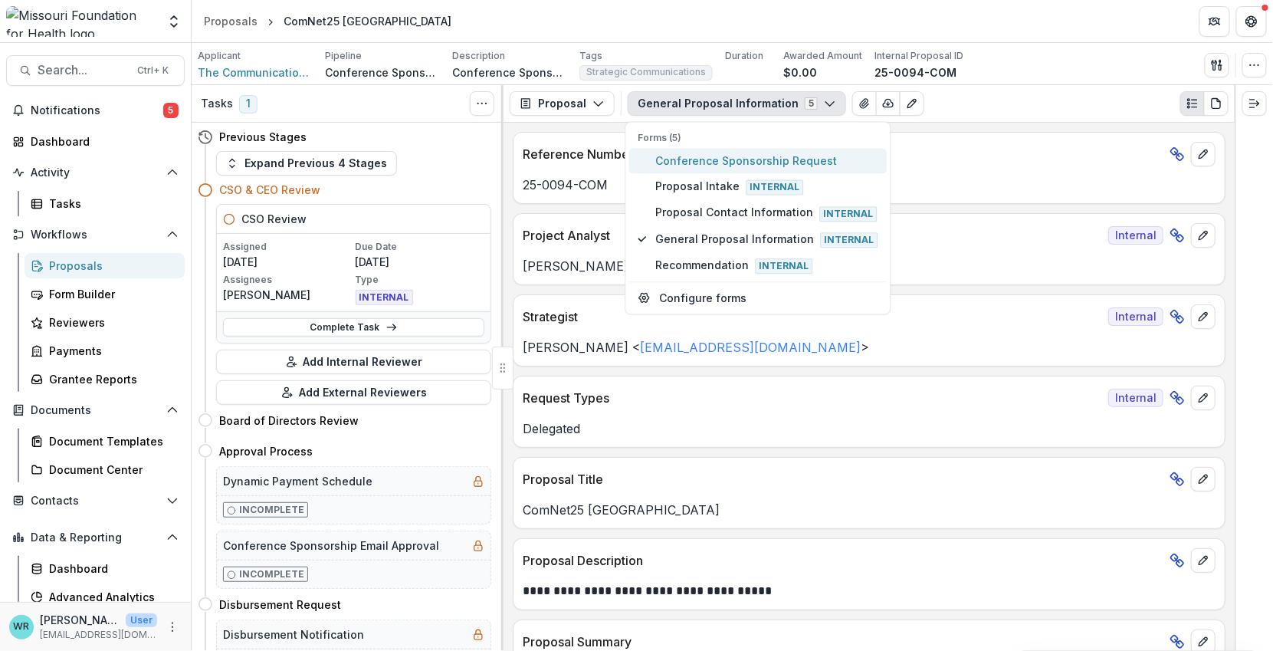
click at [776, 161] on span "Conference Sponsorship Request" at bounding box center [767, 161] width 222 height 16
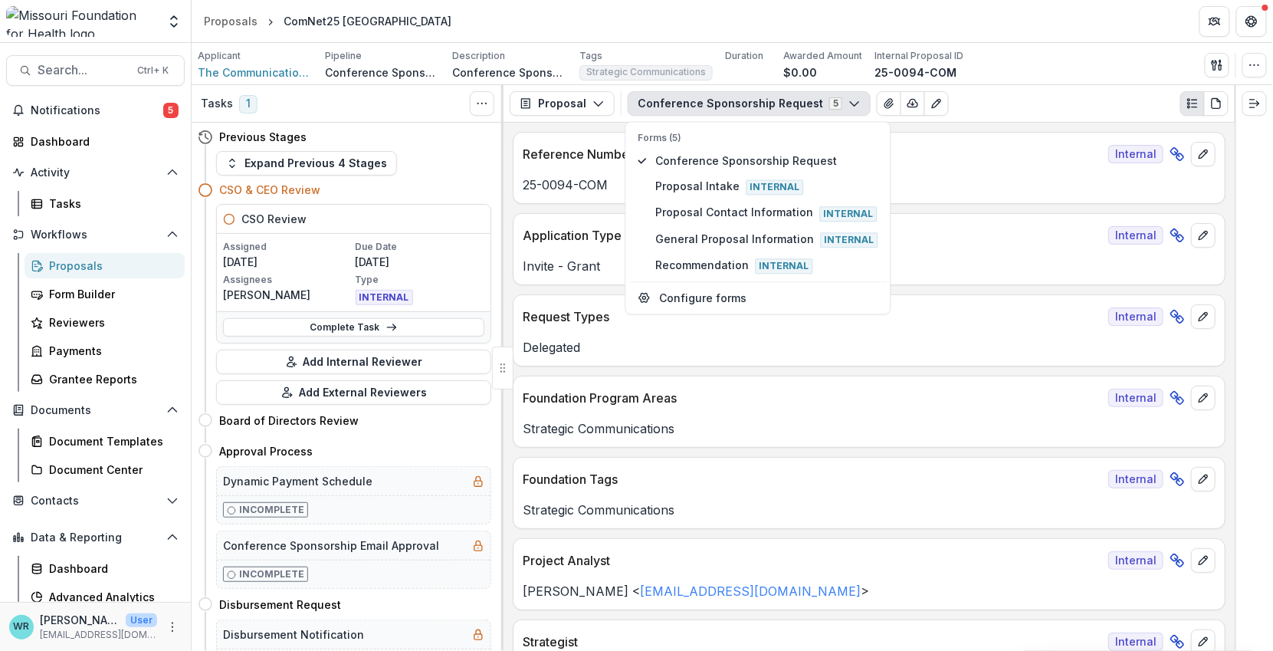
click at [979, 49] on div "Applicant The Communications Network Pipeline Conference Sponsorship Descriptio…" at bounding box center [732, 64] width 1069 height 31
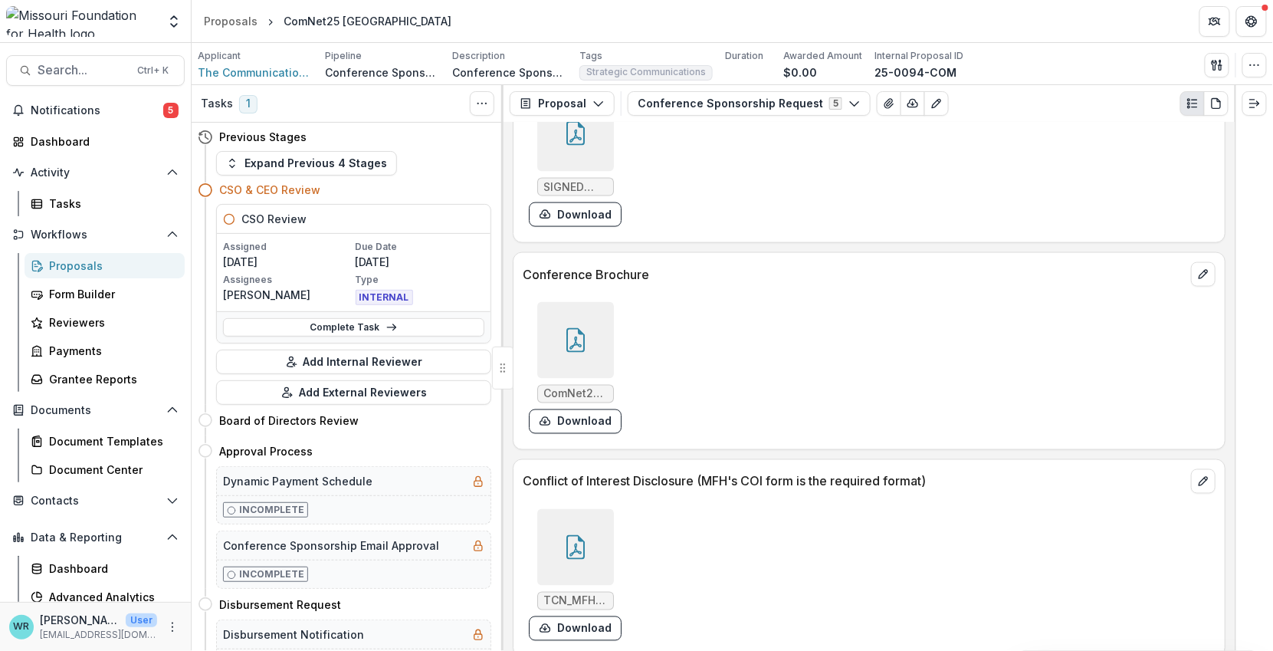
scroll to position [4912, 0]
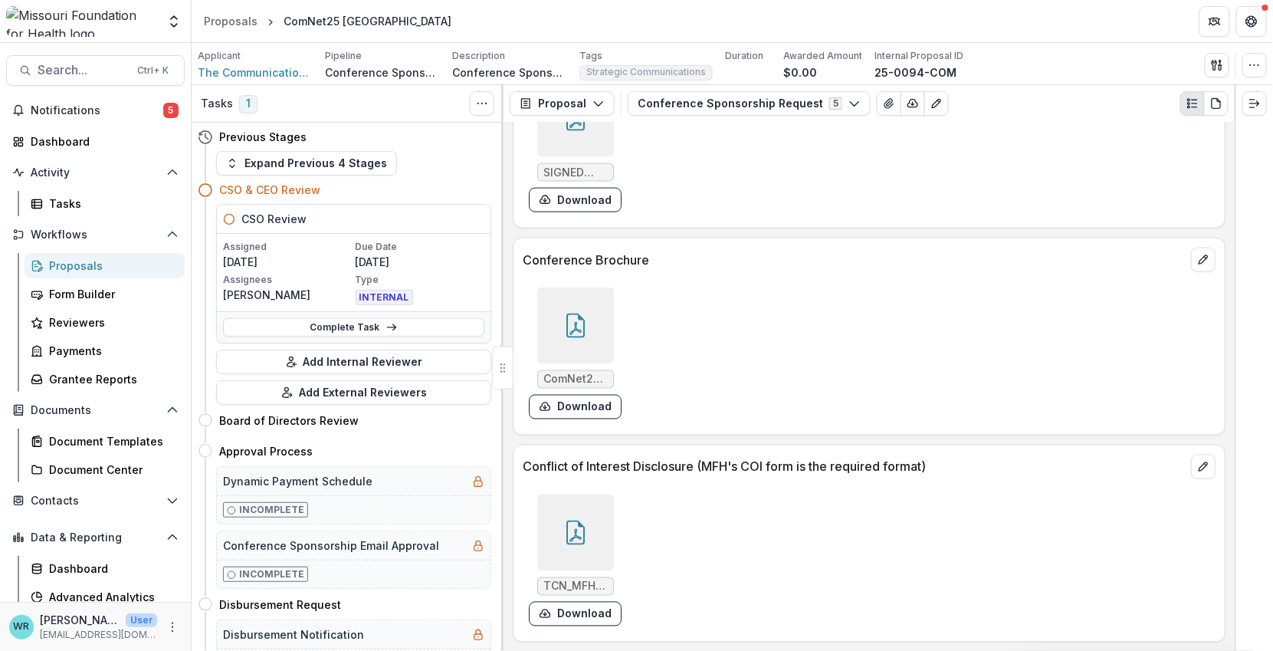
click at [563, 333] on icon at bounding box center [575, 326] width 25 height 25
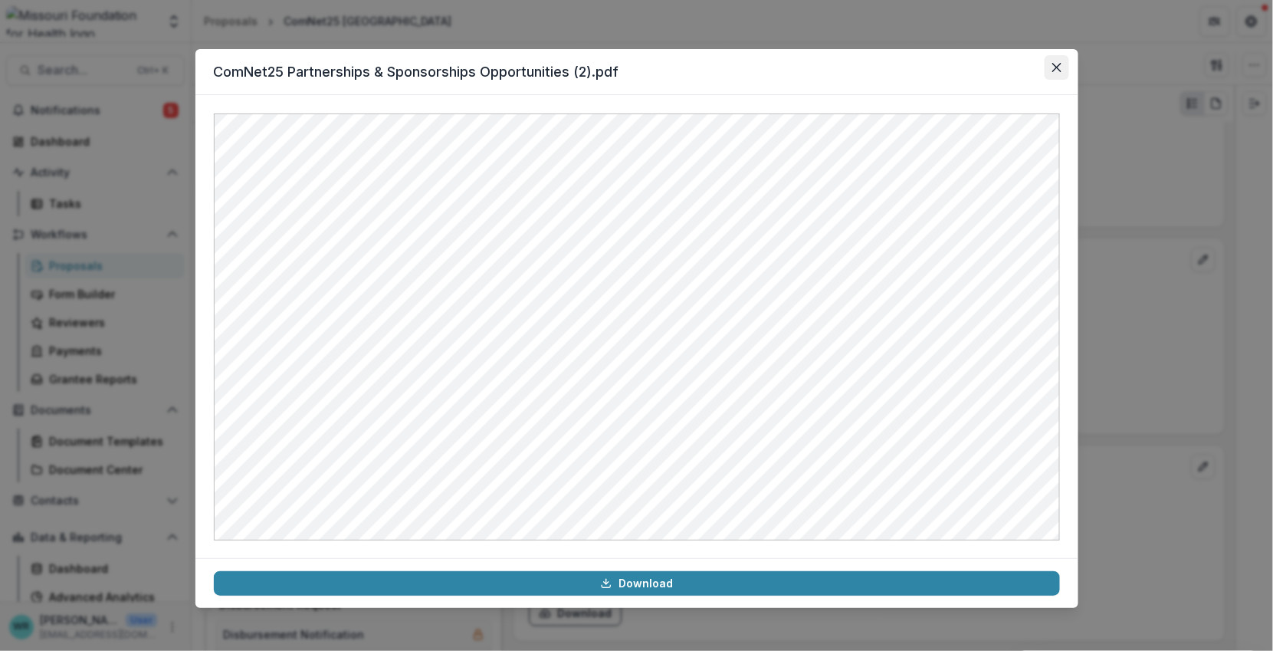
click at [1053, 65] on icon "Close" at bounding box center [1056, 67] width 9 height 9
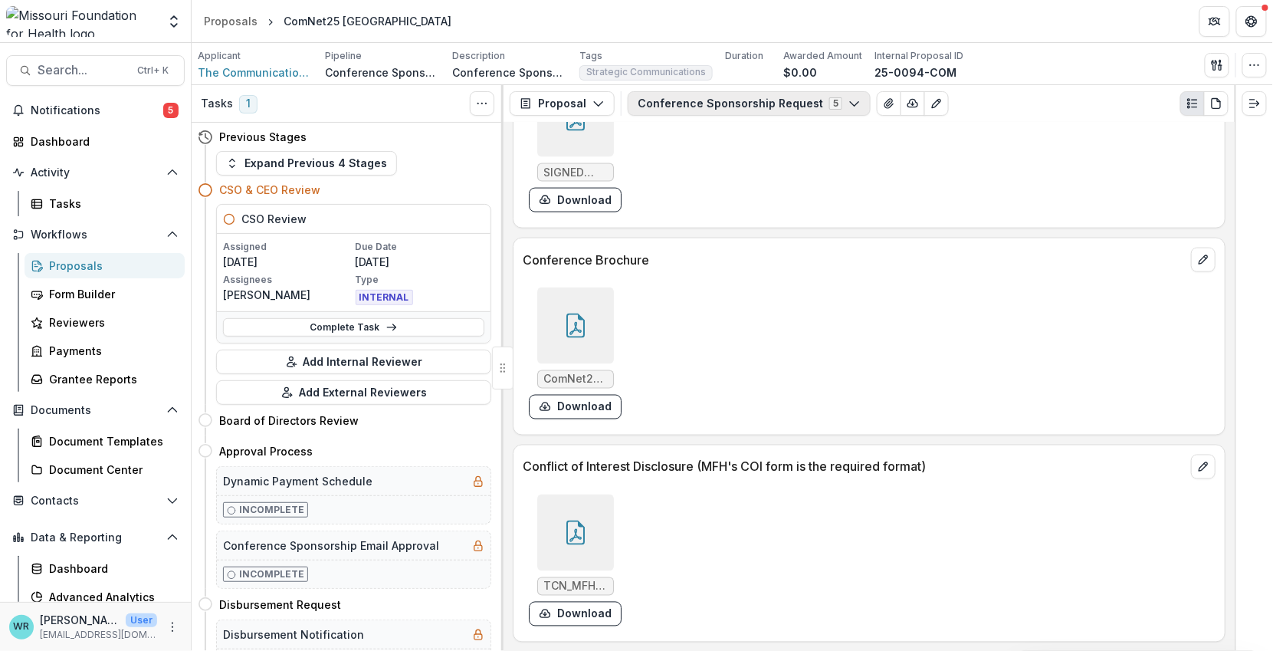
click at [824, 102] on button "Conference Sponsorship Request 5" at bounding box center [749, 103] width 243 height 25
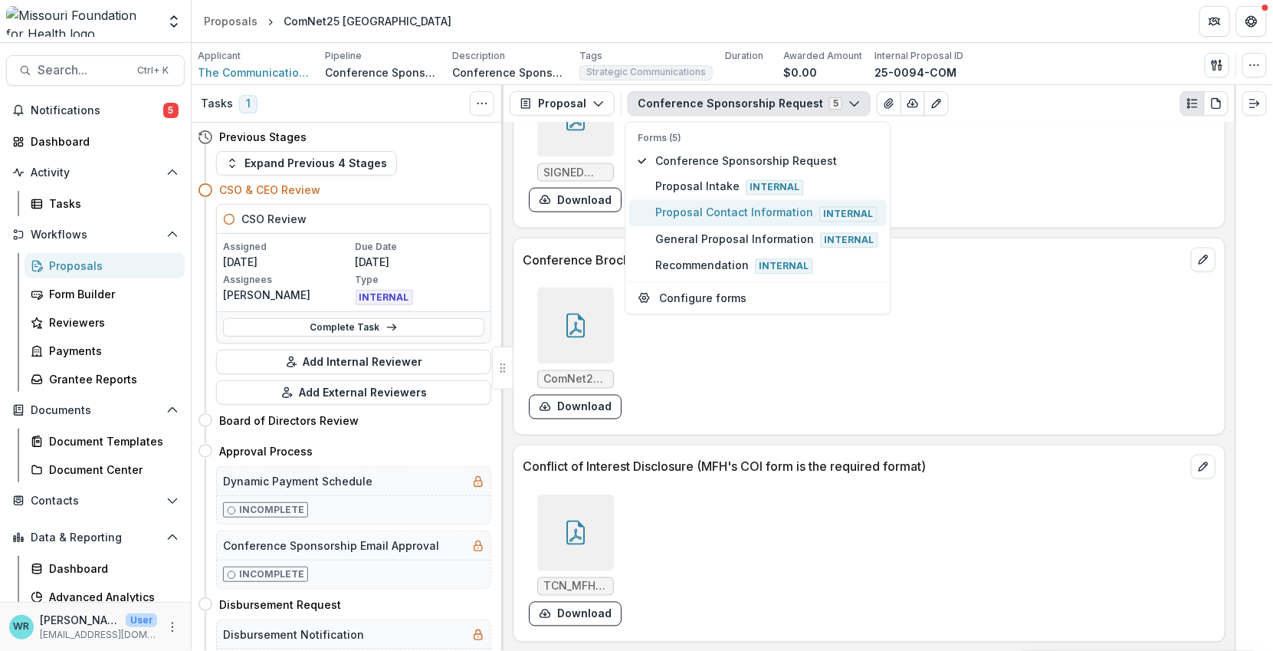
click at [683, 207] on span "Proposal Contact Information Internal" at bounding box center [767, 213] width 222 height 17
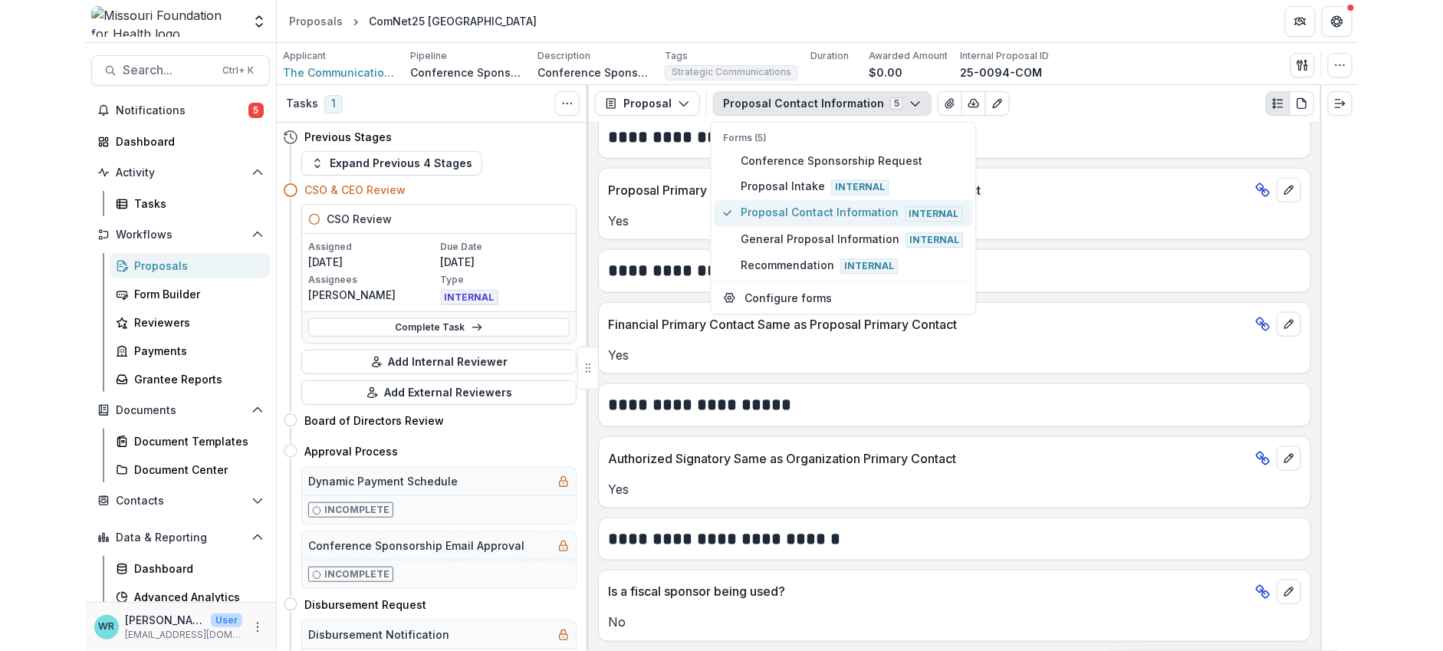
scroll to position [514, 0]
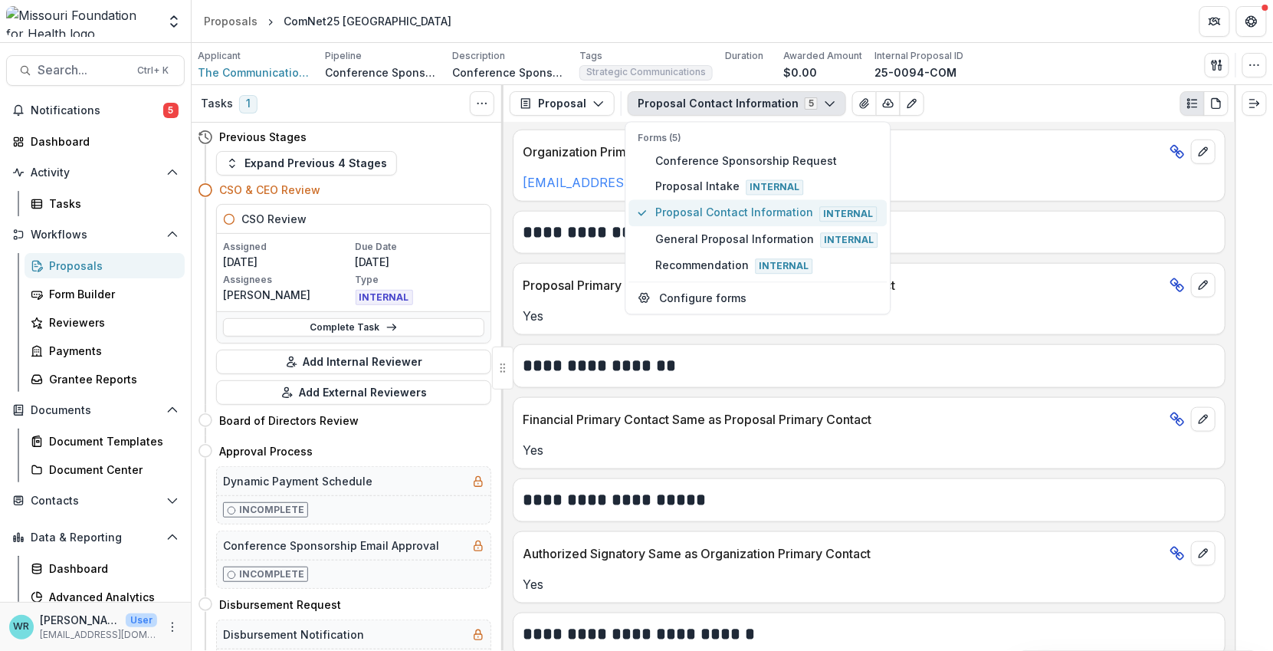
click at [754, 212] on span "Proposal Contact Information Internal" at bounding box center [767, 213] width 222 height 17
click at [860, 103] on icon "View Attached Files" at bounding box center [864, 103] width 8 height 9
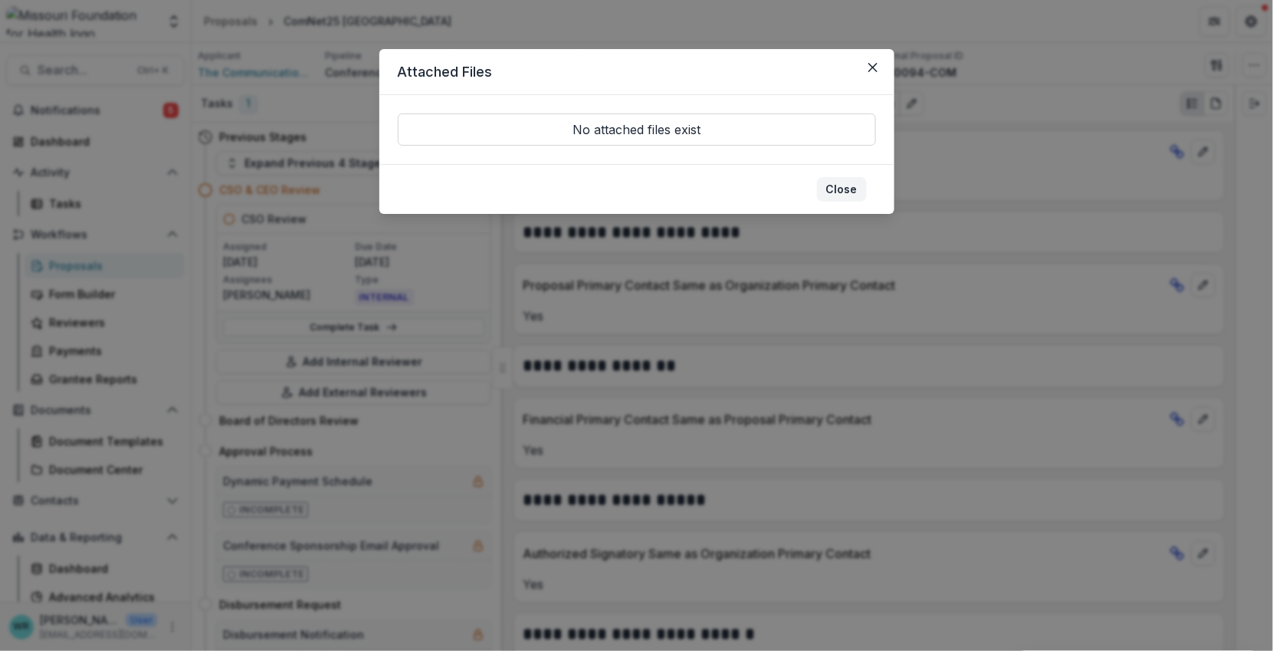
click at [841, 186] on button "Close" at bounding box center [842, 189] width 50 height 25
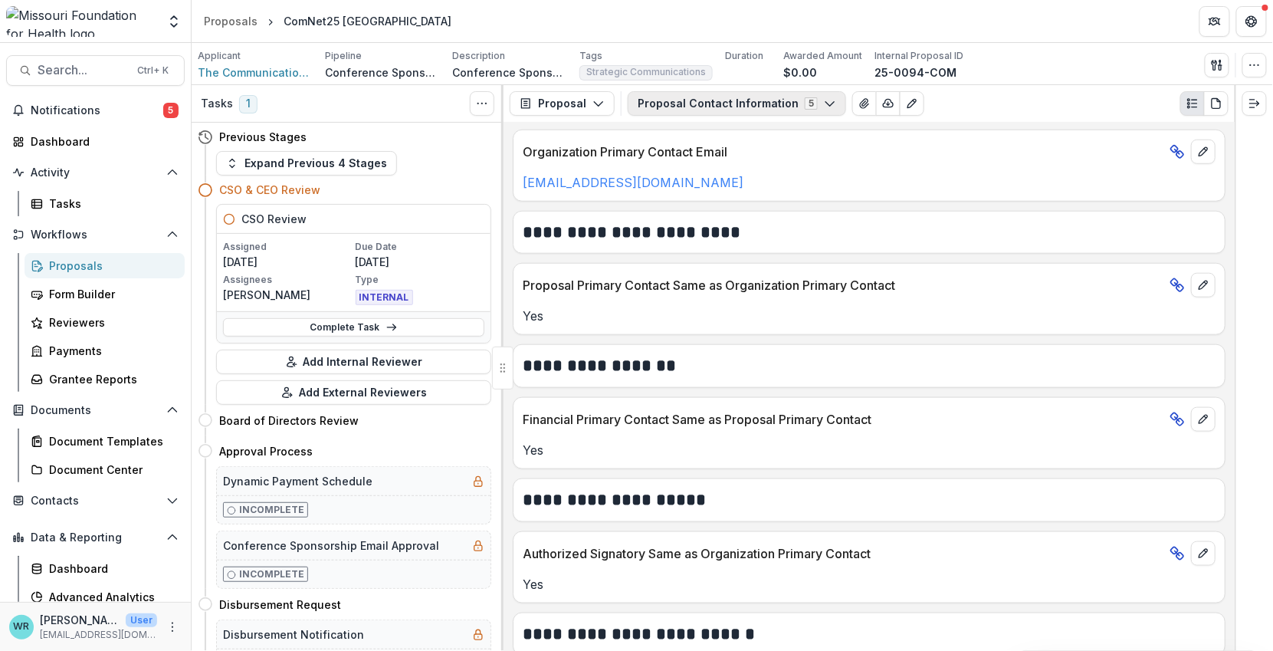
click at [826, 106] on polyline "button" at bounding box center [830, 104] width 8 height 5
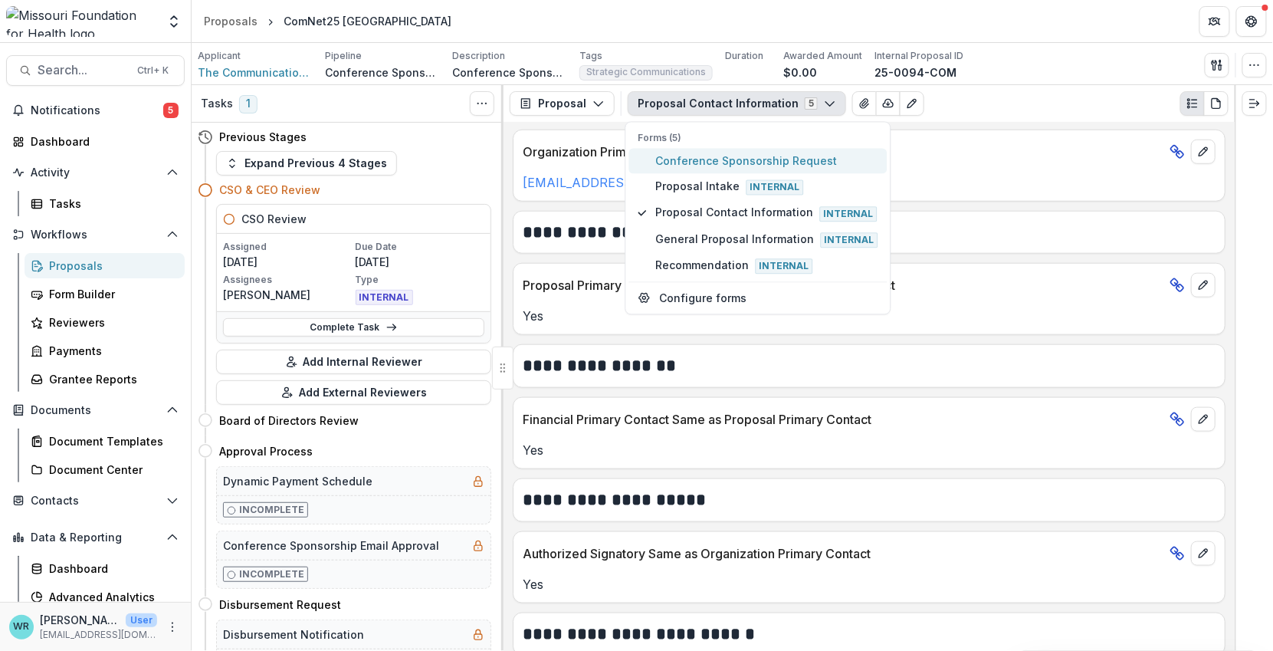
click at [672, 156] on span "Conference Sponsorship Request" at bounding box center [767, 161] width 222 height 16
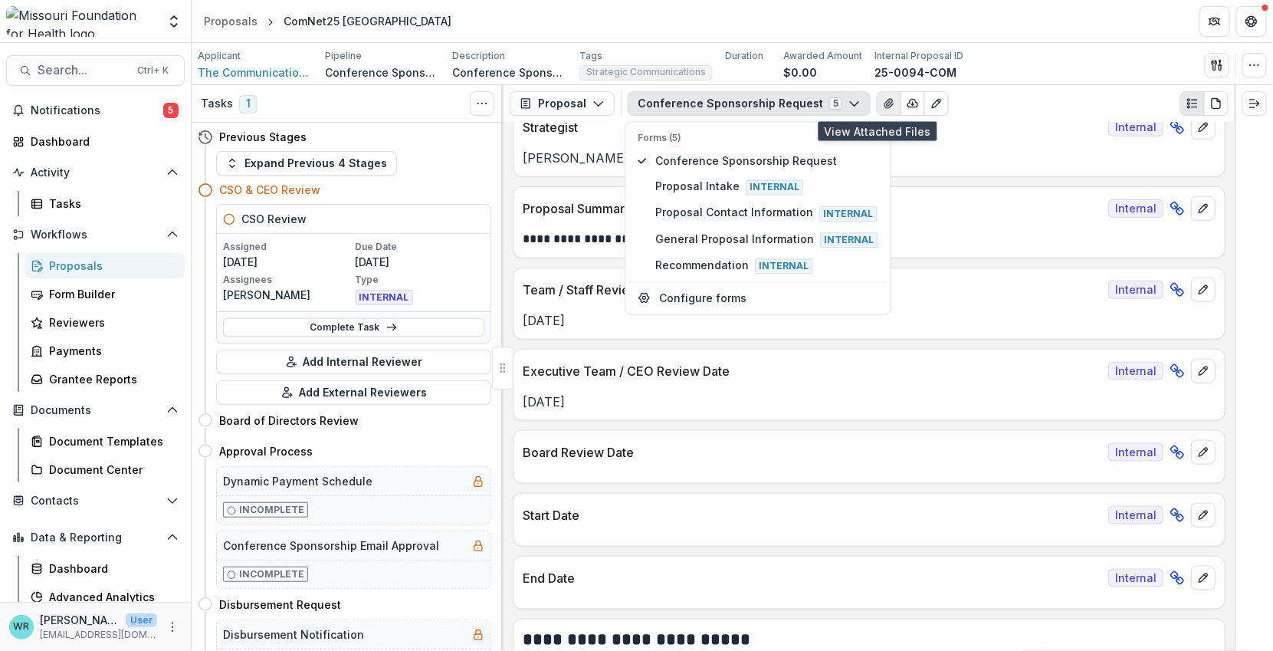
click at [883, 101] on icon "View Attached Files" at bounding box center [889, 103] width 12 height 12
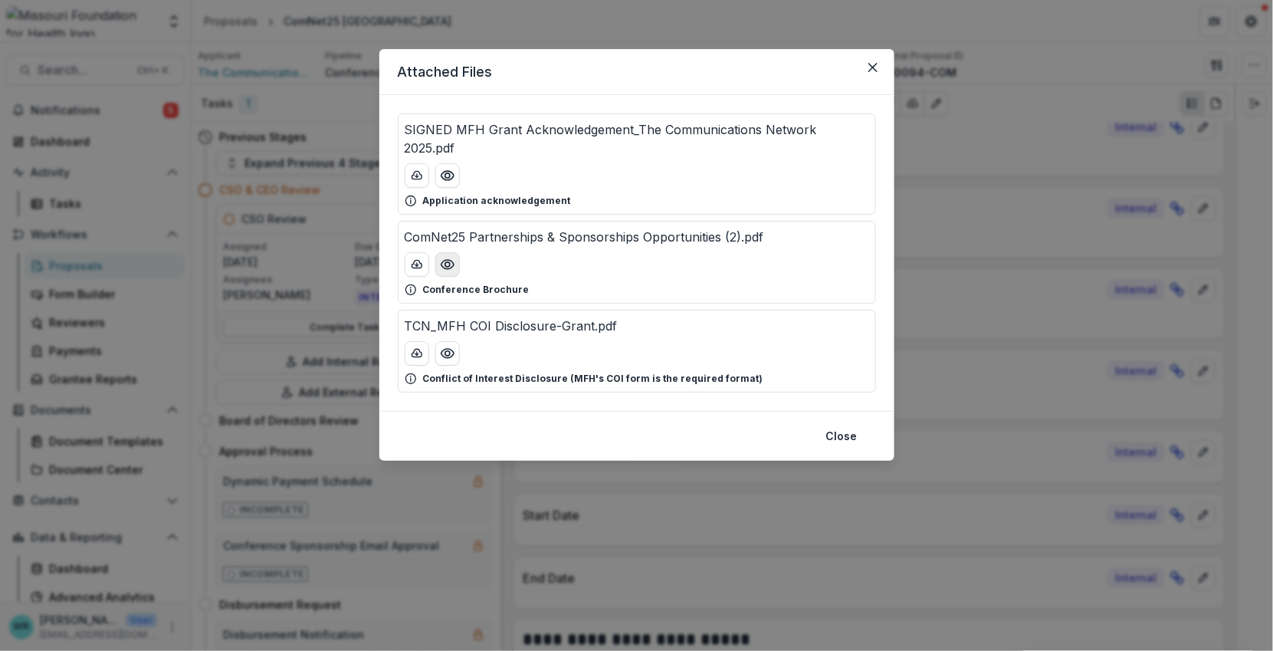
click at [448, 257] on icon "Preview ComNet25 Partnerships & Sponsorships Opportunities (2).pdf" at bounding box center [447, 264] width 15 height 15
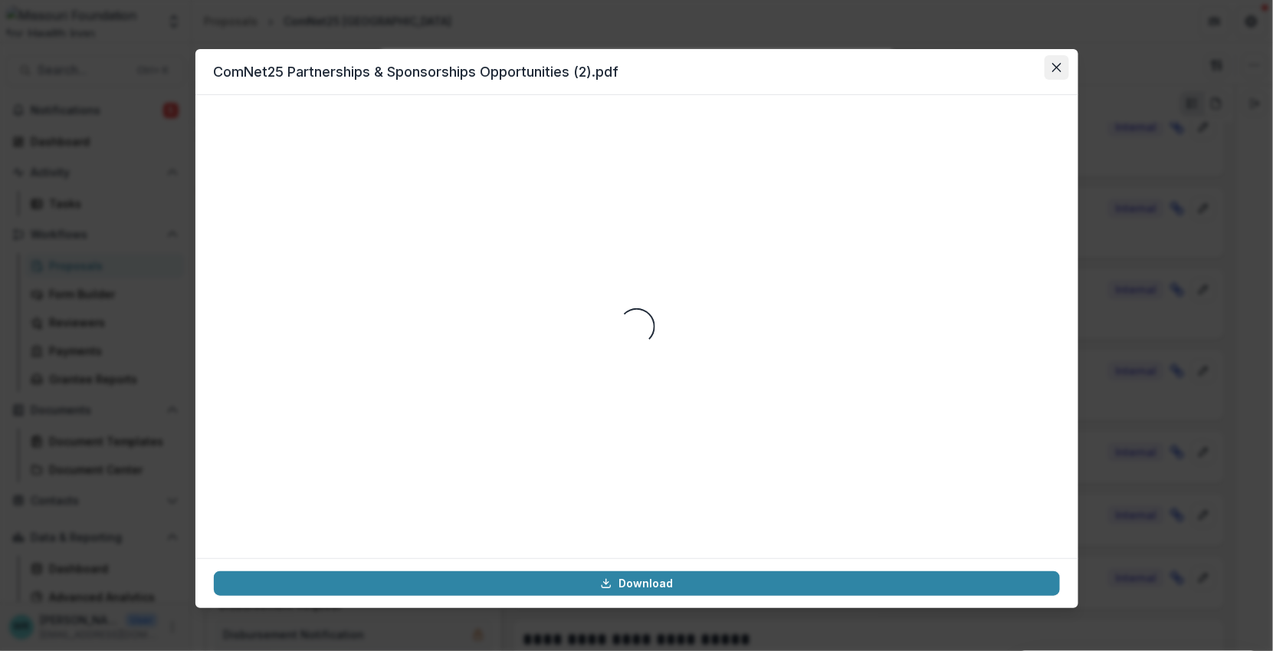
click at [1054, 67] on icon "Close" at bounding box center [1056, 67] width 9 height 9
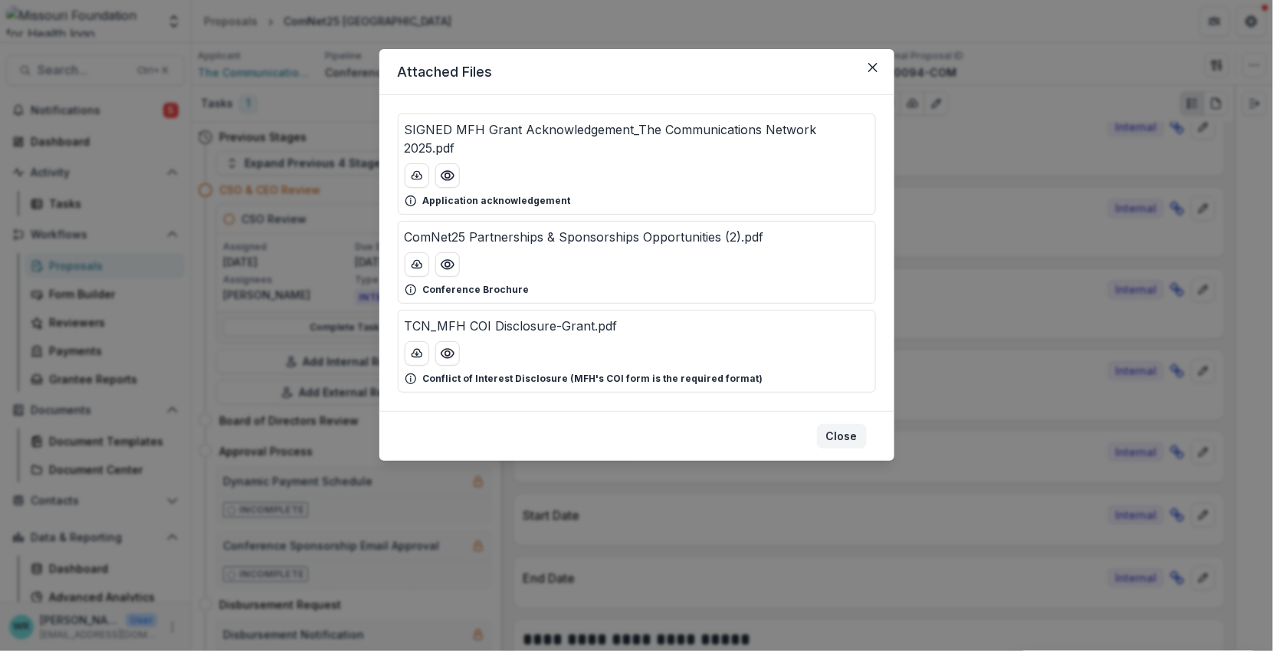
click at [841, 424] on button "Close" at bounding box center [842, 436] width 50 height 25
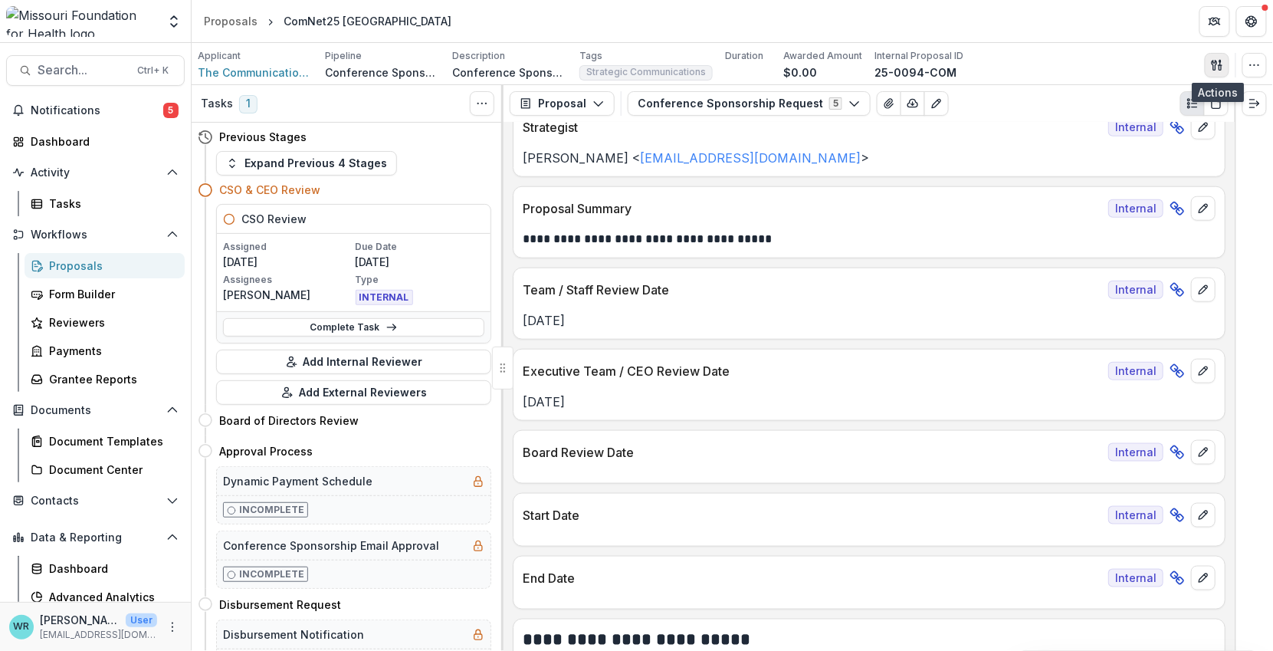
click at [1221, 65] on icon "button" at bounding box center [1221, 67] width 2 height 5
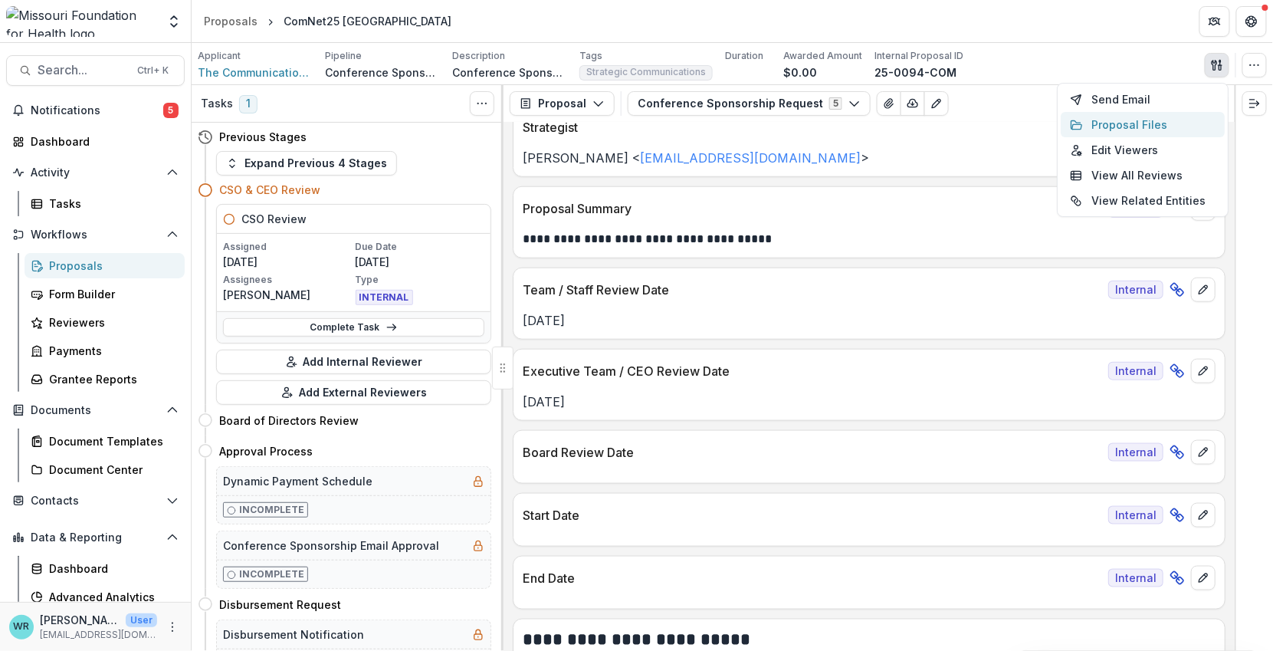
click at [1151, 123] on button "Proposal Files" at bounding box center [1143, 124] width 164 height 25
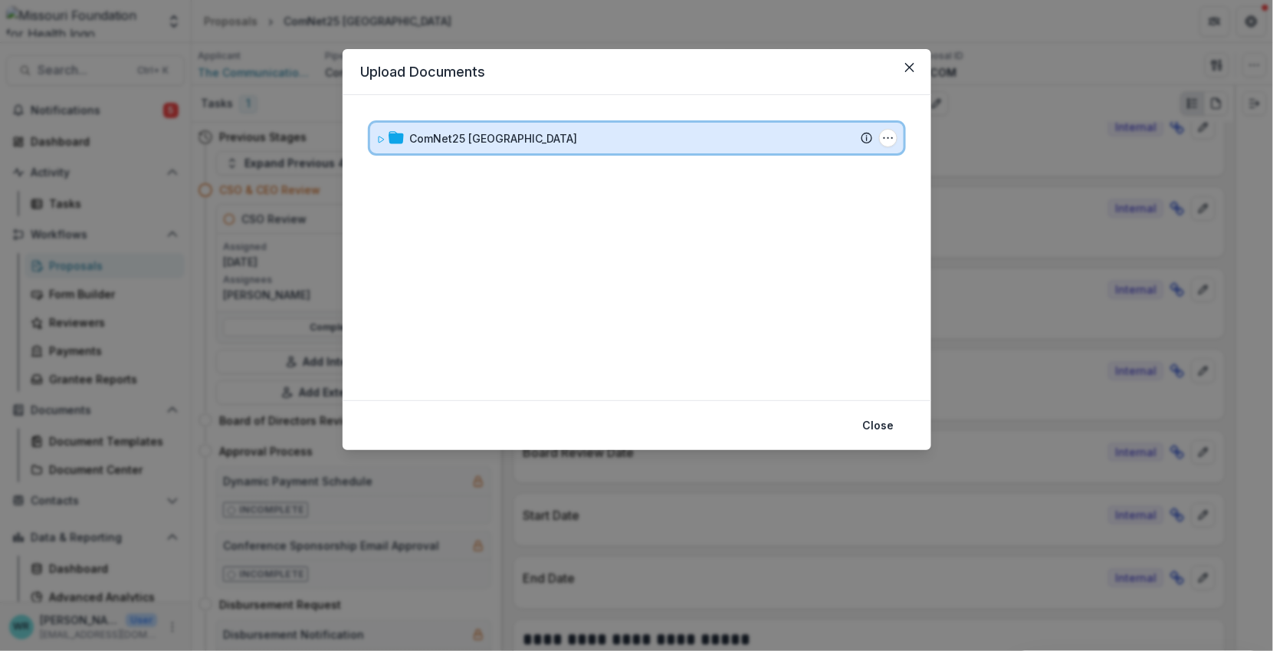
click at [376, 139] on icon at bounding box center [380, 139] width 9 height 9
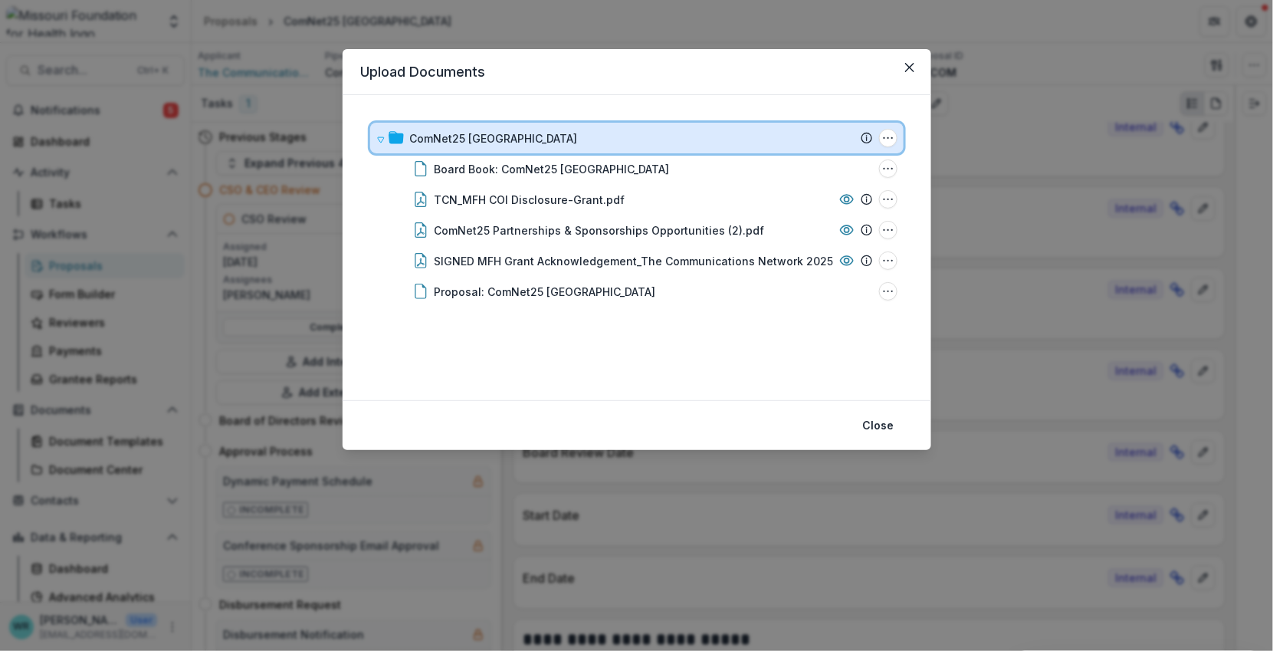
click at [373, 135] on div "ComNet25 Denver Submission Temelio Proposal Attached proposal documents Report …" at bounding box center [637, 138] width 534 height 31
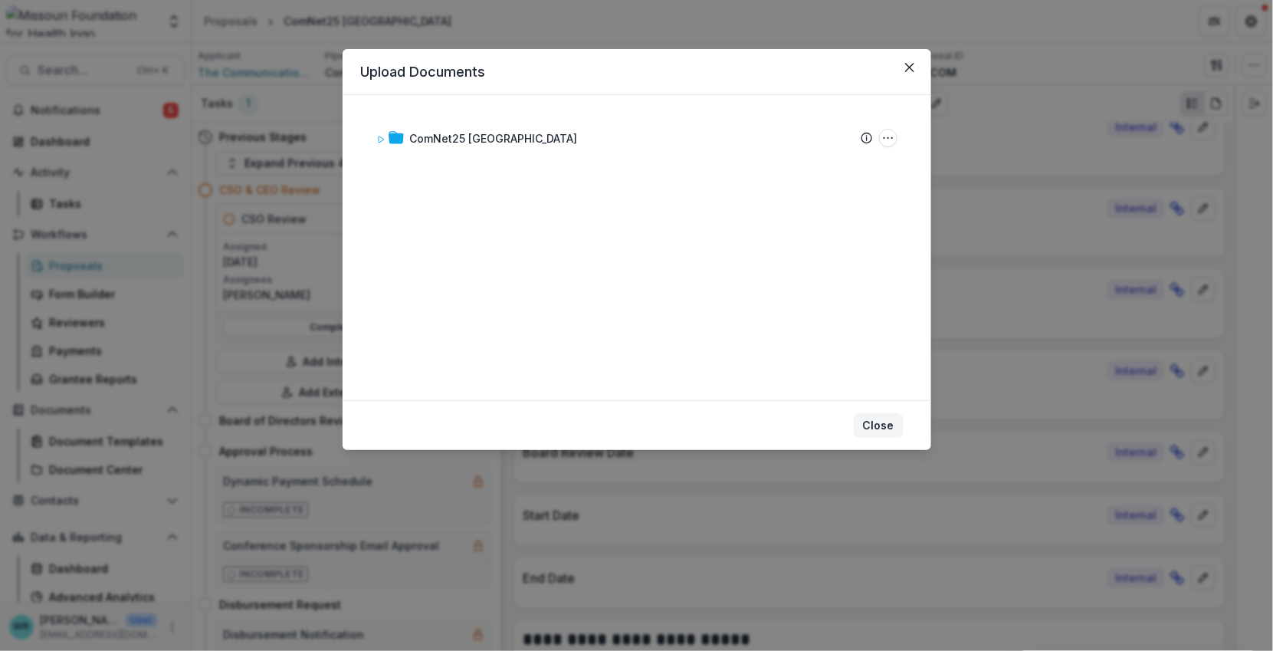
click at [877, 427] on button "Close" at bounding box center [879, 425] width 50 height 25
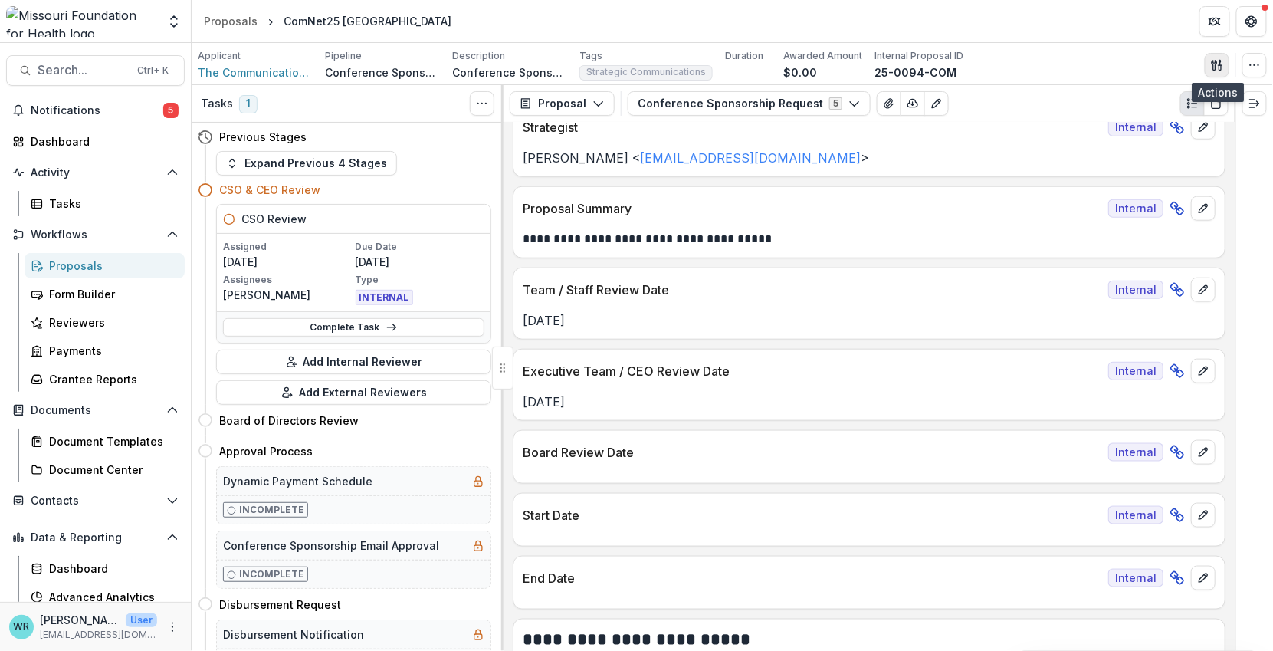
click at [1219, 62] on icon "button" at bounding box center [1217, 65] width 12 height 12
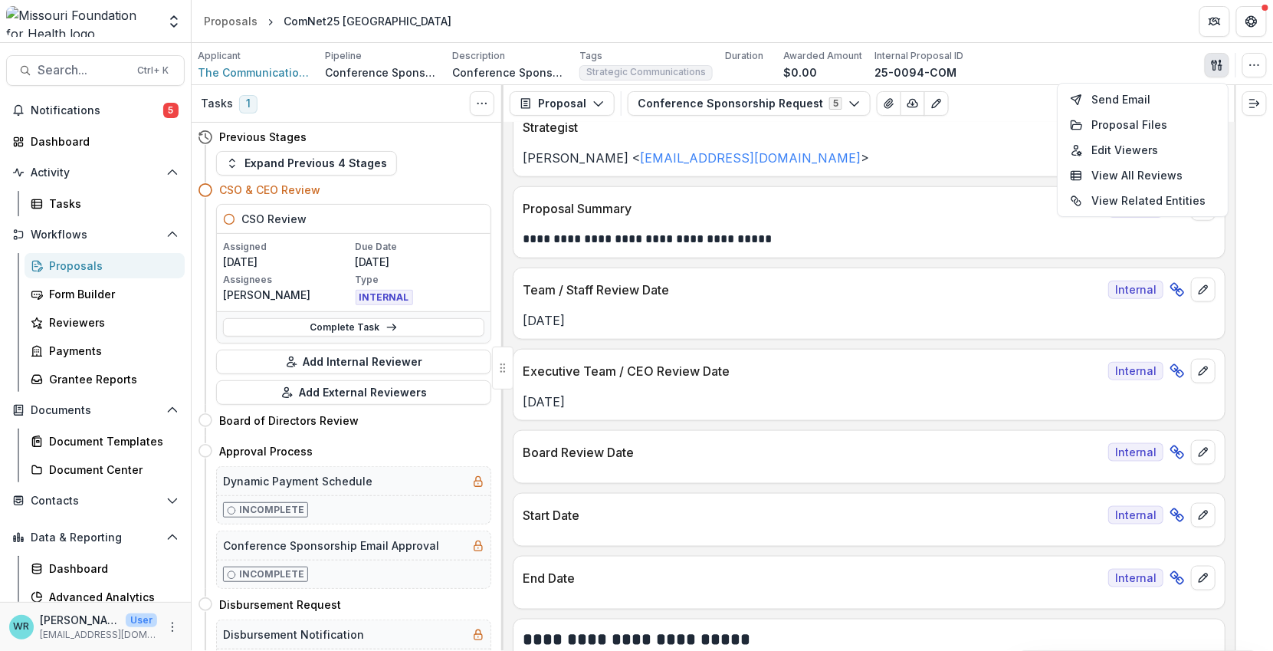
click at [1127, 39] on header "Proposals ComNet25 Denver" at bounding box center [733, 21] width 1082 height 42
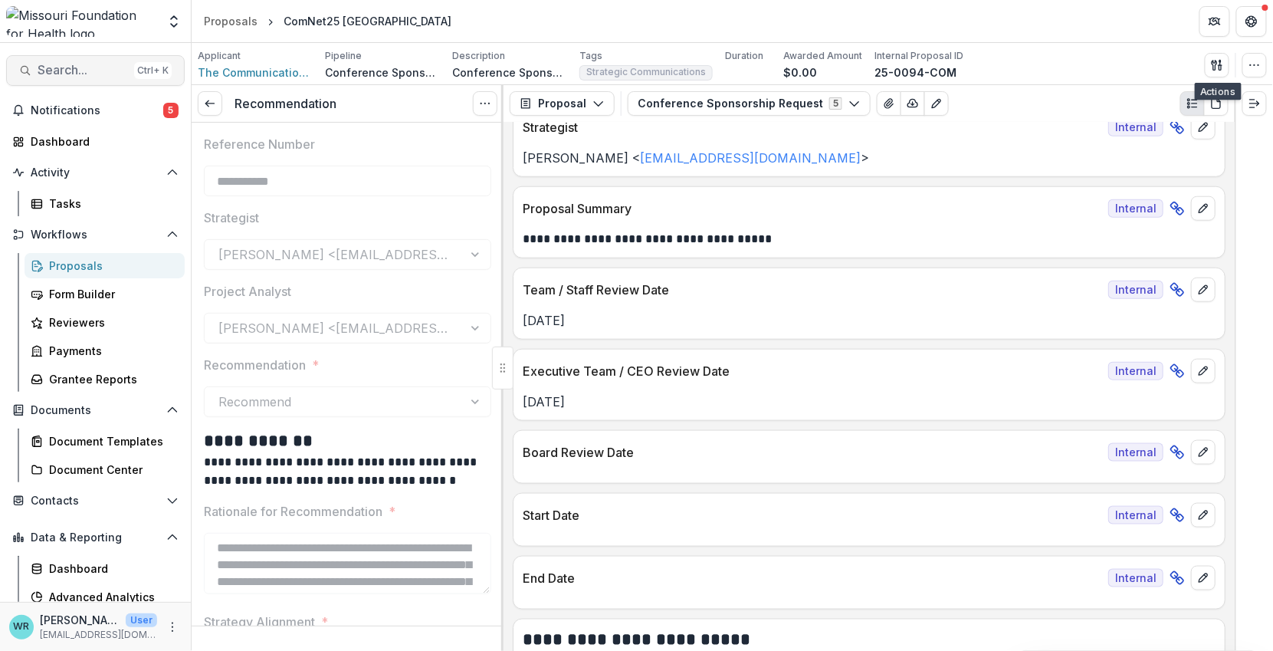
click at [74, 80] on button "Search... Ctrl + K" at bounding box center [95, 70] width 179 height 31
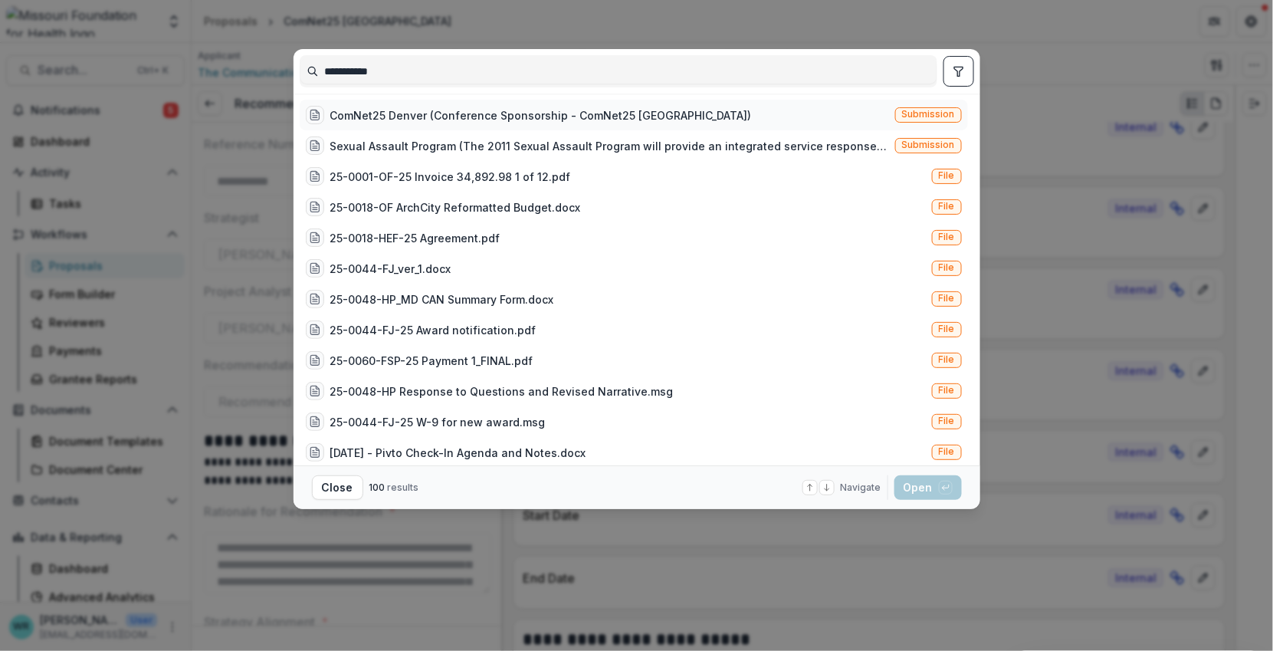
click at [928, 106] on div "ComNet25 Denver (Conference Sponsorship - ComNet25 Denver) Submission" at bounding box center [634, 115] width 668 height 31
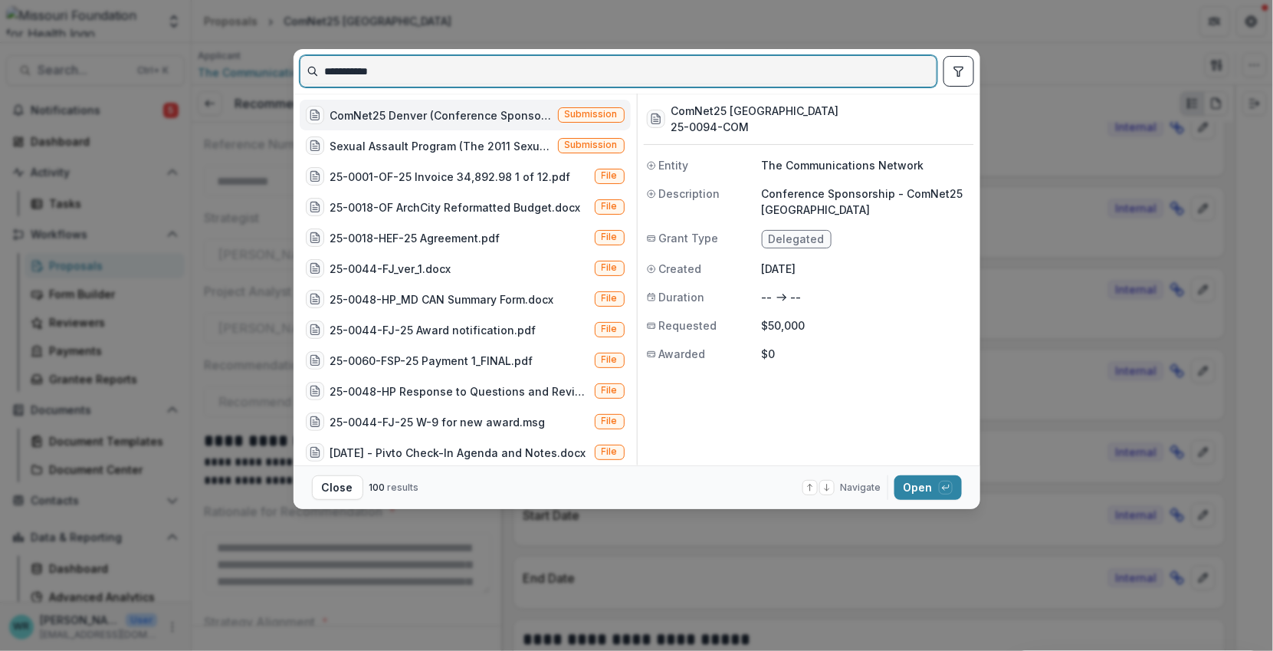
click at [444, 72] on input "**********" at bounding box center [618, 71] width 636 height 25
click at [424, 68] on input "**********" at bounding box center [618, 71] width 636 height 25
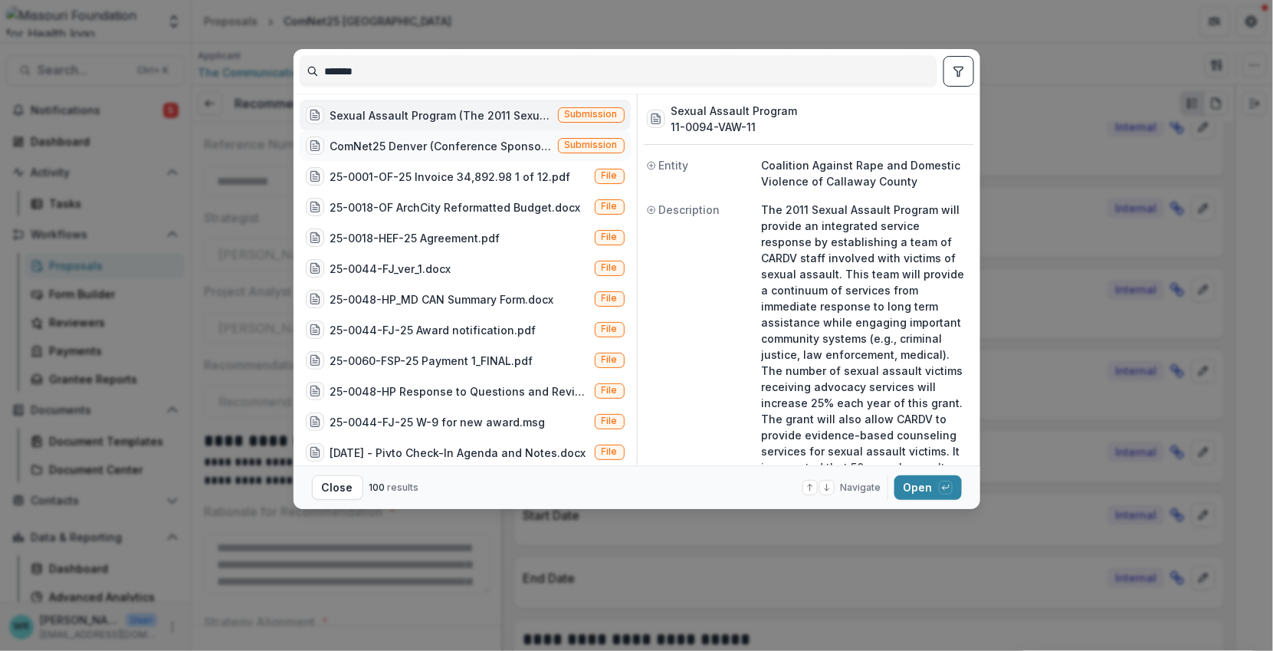
click at [573, 142] on span "Submission" at bounding box center [591, 145] width 53 height 11
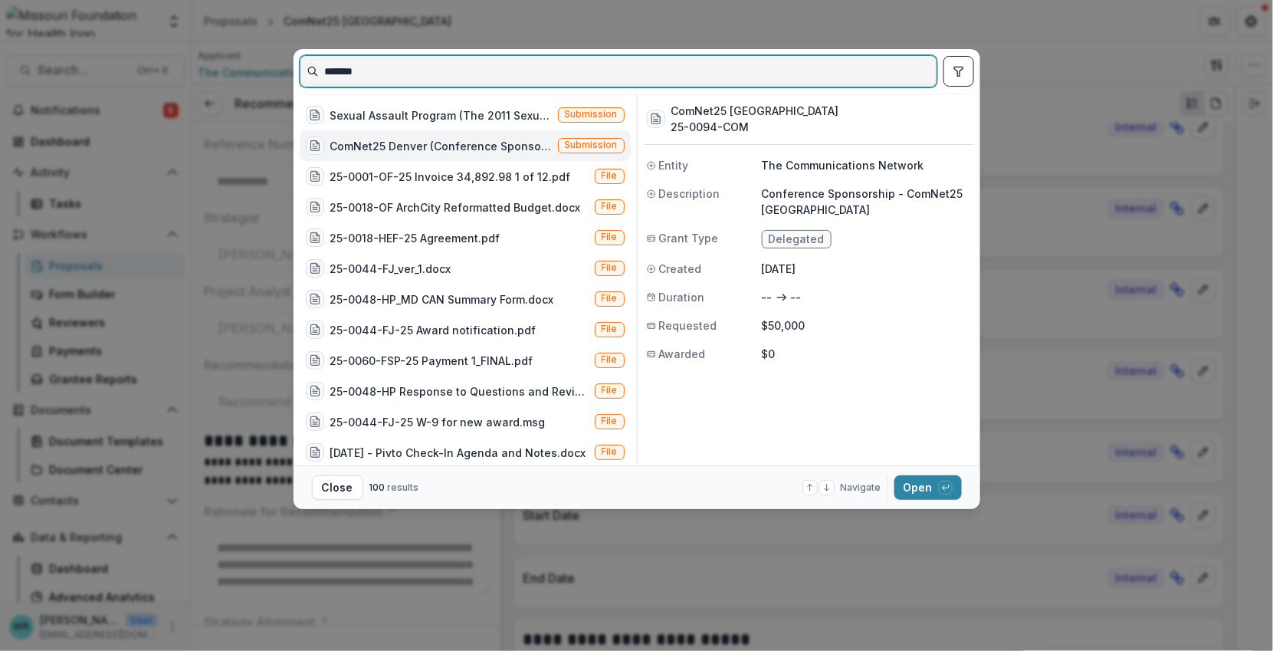
click at [461, 77] on input "*******" at bounding box center [618, 71] width 636 height 25
drag, startPoint x: 461, startPoint y: 77, endPoint x: 250, endPoint y: 63, distance: 211.3
click at [250, 63] on div "******* Sexual Assault Program (The 2011 Sexual Assault Program will provide an…" at bounding box center [636, 325] width 1273 height 651
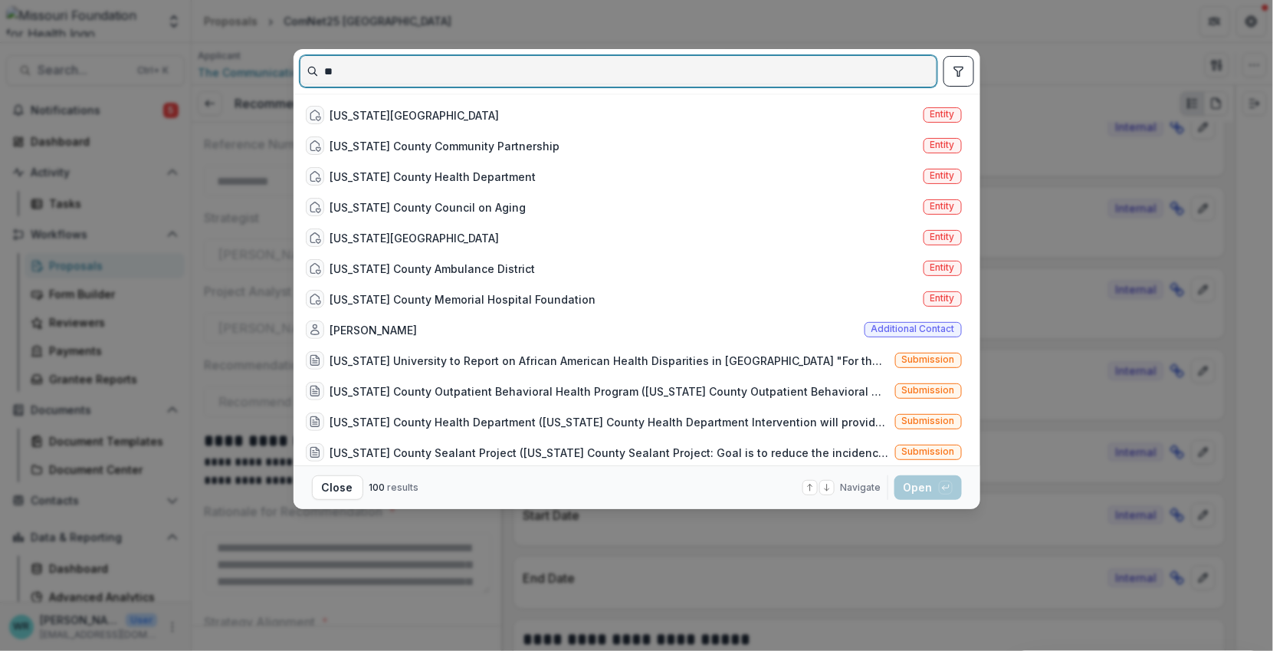
type input "*"
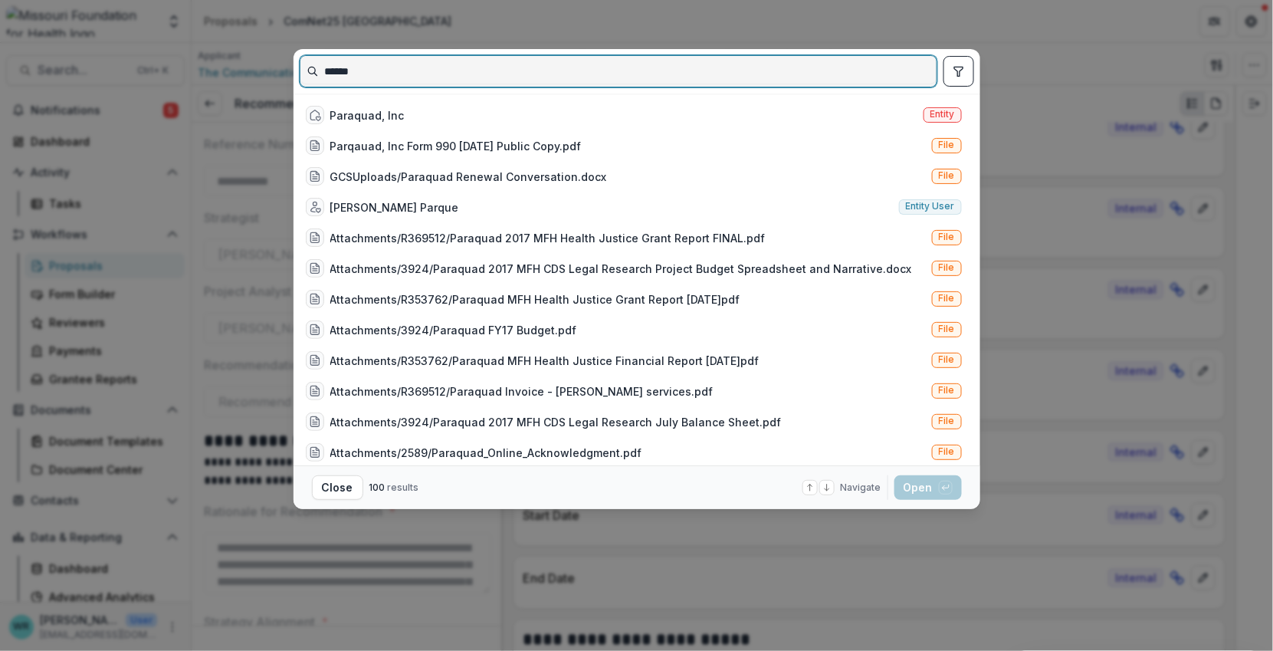
type input "******"
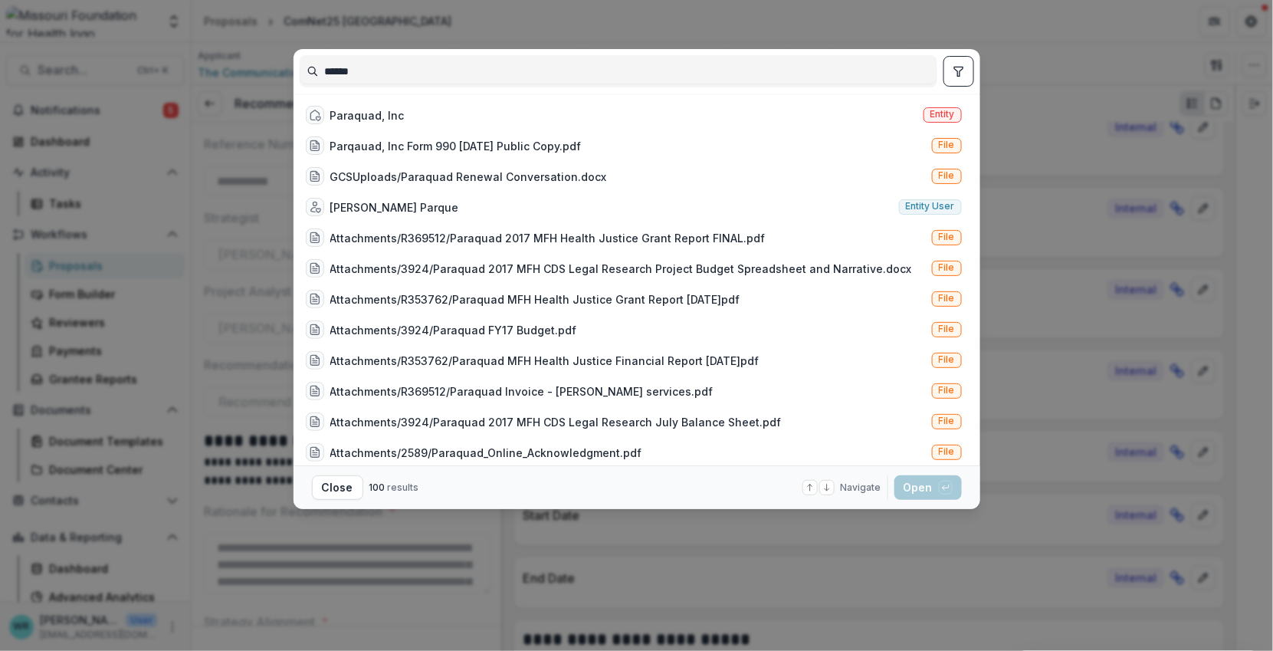
click at [964, 73] on icon "toggle filters" at bounding box center [959, 71] width 12 height 12
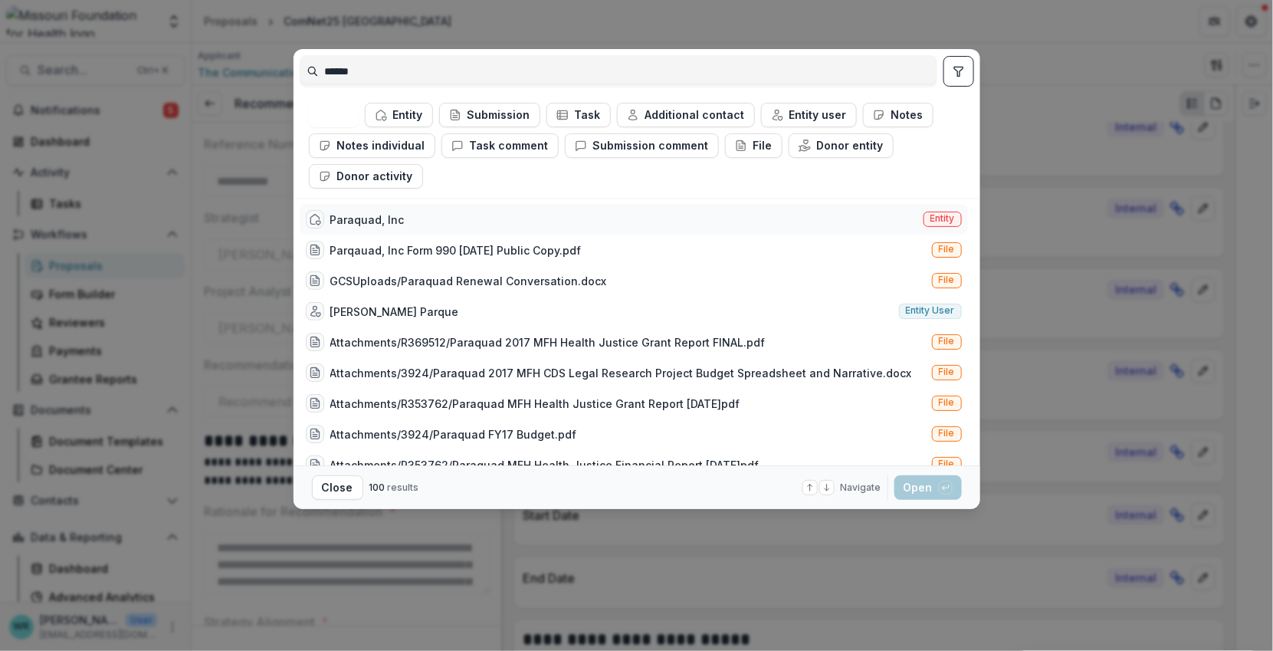
click at [953, 220] on span "Entity" at bounding box center [943, 219] width 38 height 15
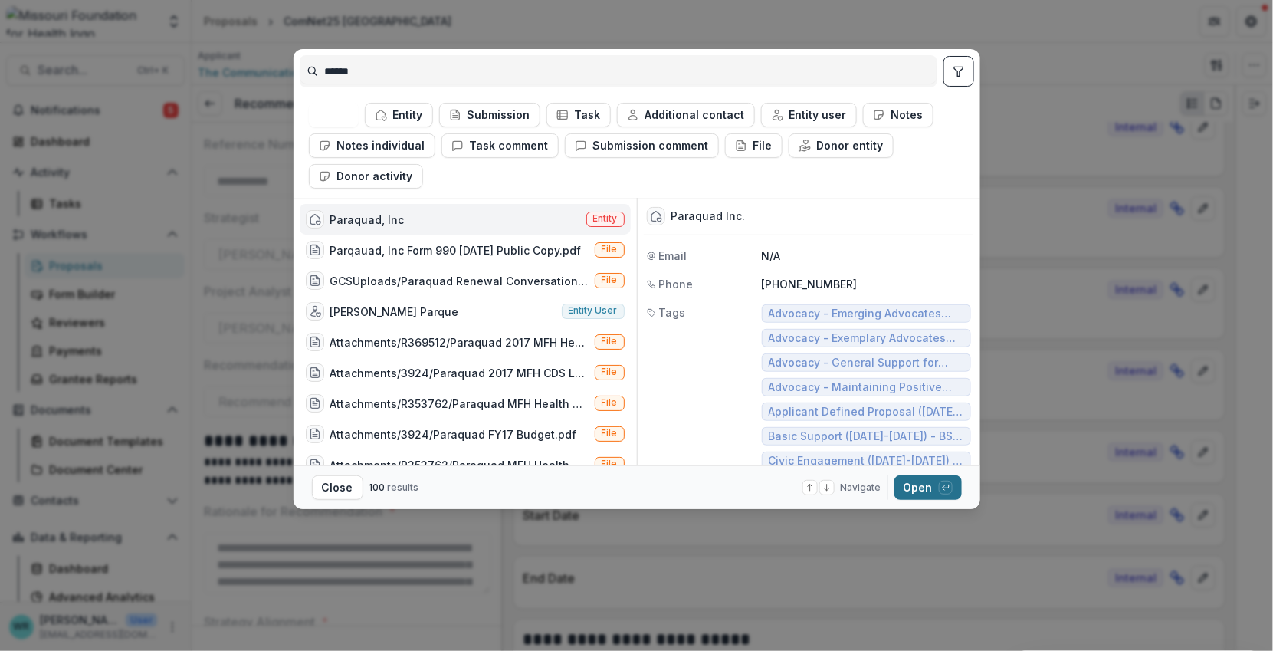
click at [927, 487] on button "Open with enter key" at bounding box center [928, 487] width 67 height 25
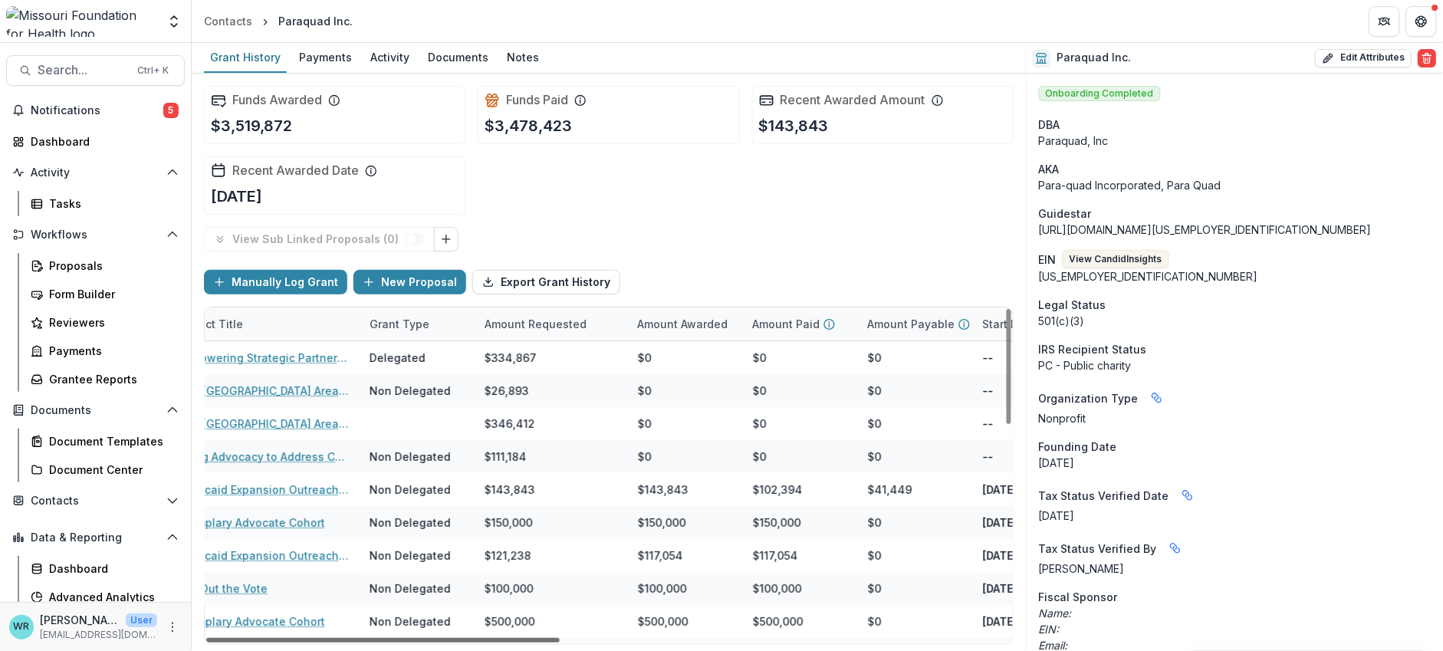
scroll to position [0, 501]
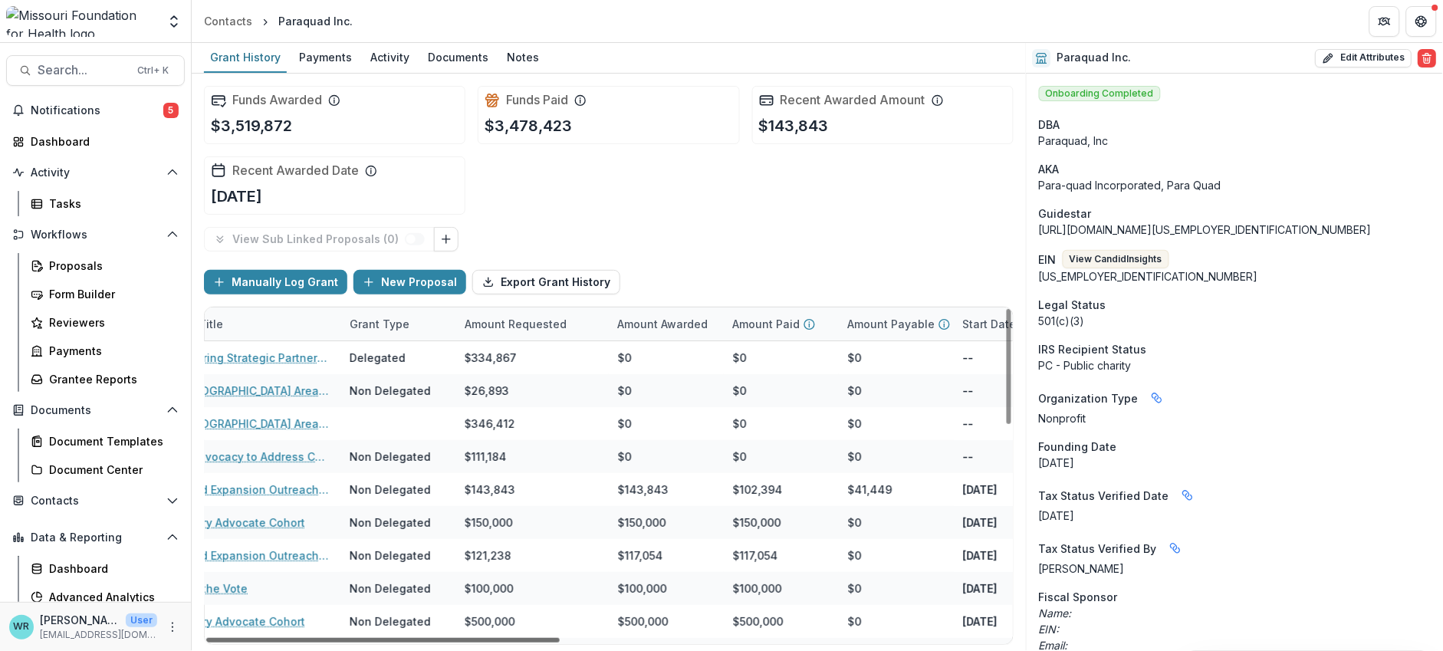
drag, startPoint x: 472, startPoint y: 639, endPoint x: 691, endPoint y: 633, distance: 219.3
click at [560, 638] on div at bounding box center [382, 640] width 353 height 5
click at [481, 323] on div "Amount Requested" at bounding box center [515, 324] width 120 height 16
click at [507, 385] on span "Sort Ascending" at bounding box center [526, 389] width 81 height 13
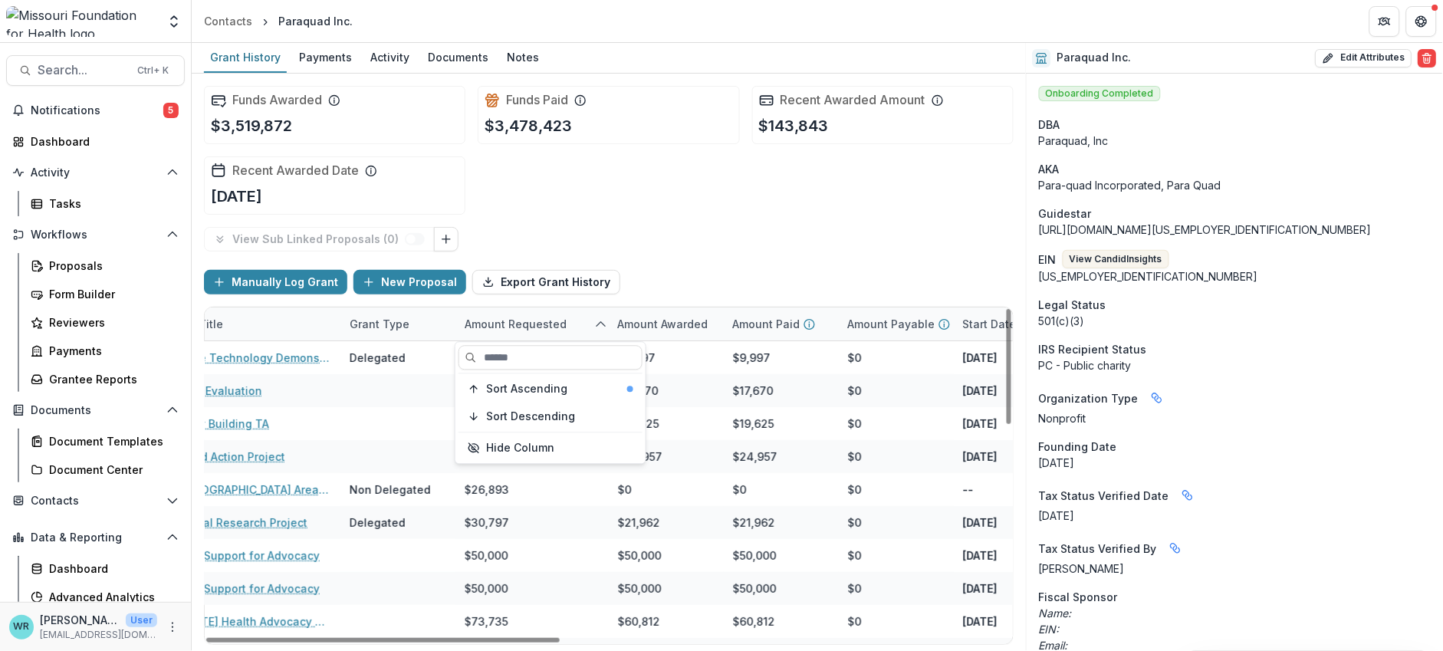
click at [540, 317] on div "Amount Requested" at bounding box center [515, 324] width 120 height 16
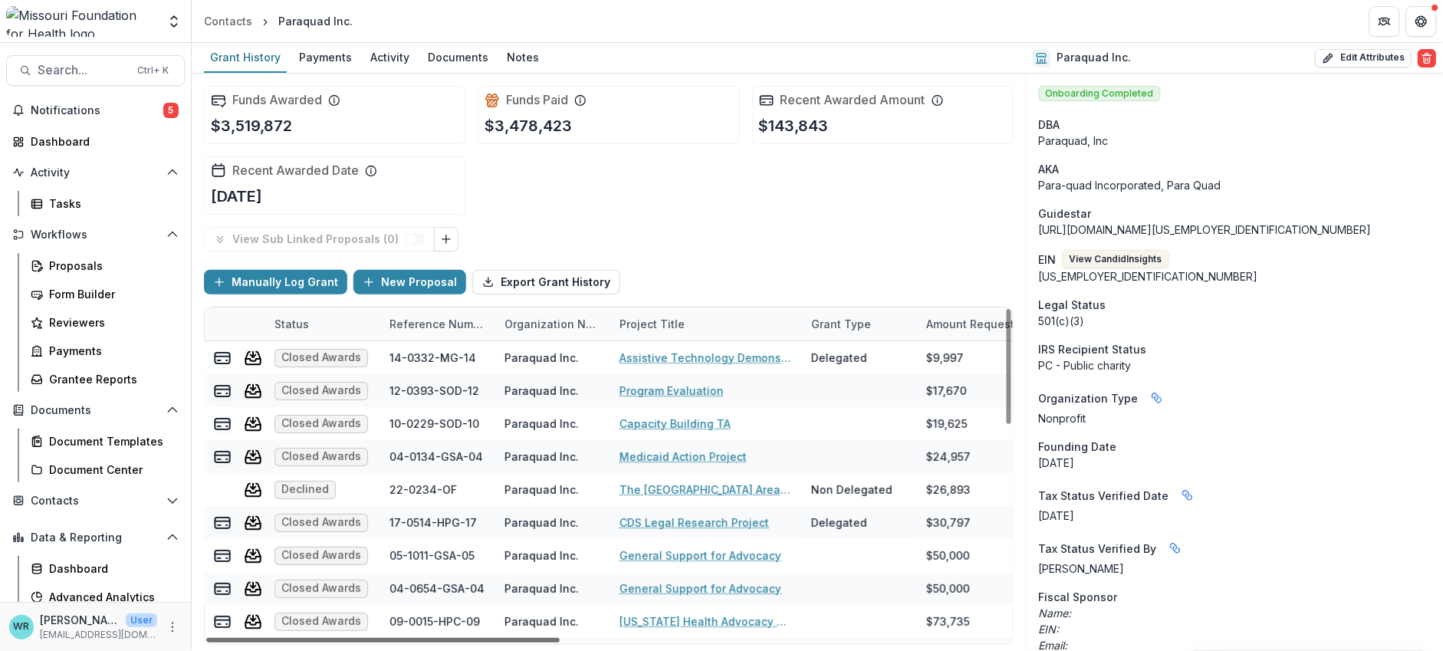
scroll to position [0, 0]
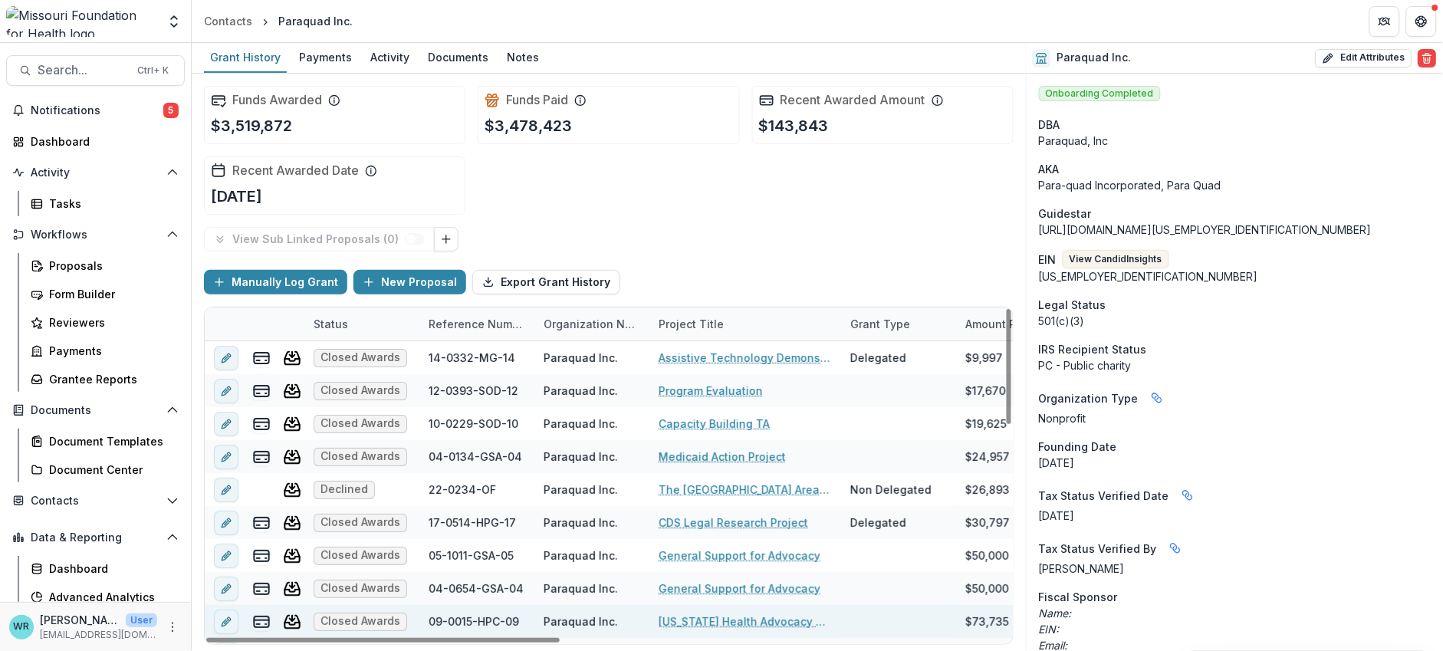
drag, startPoint x: 530, startPoint y: 640, endPoint x: 320, endPoint y: 615, distance: 210.8
click at [266, 638] on div at bounding box center [382, 640] width 353 height 5
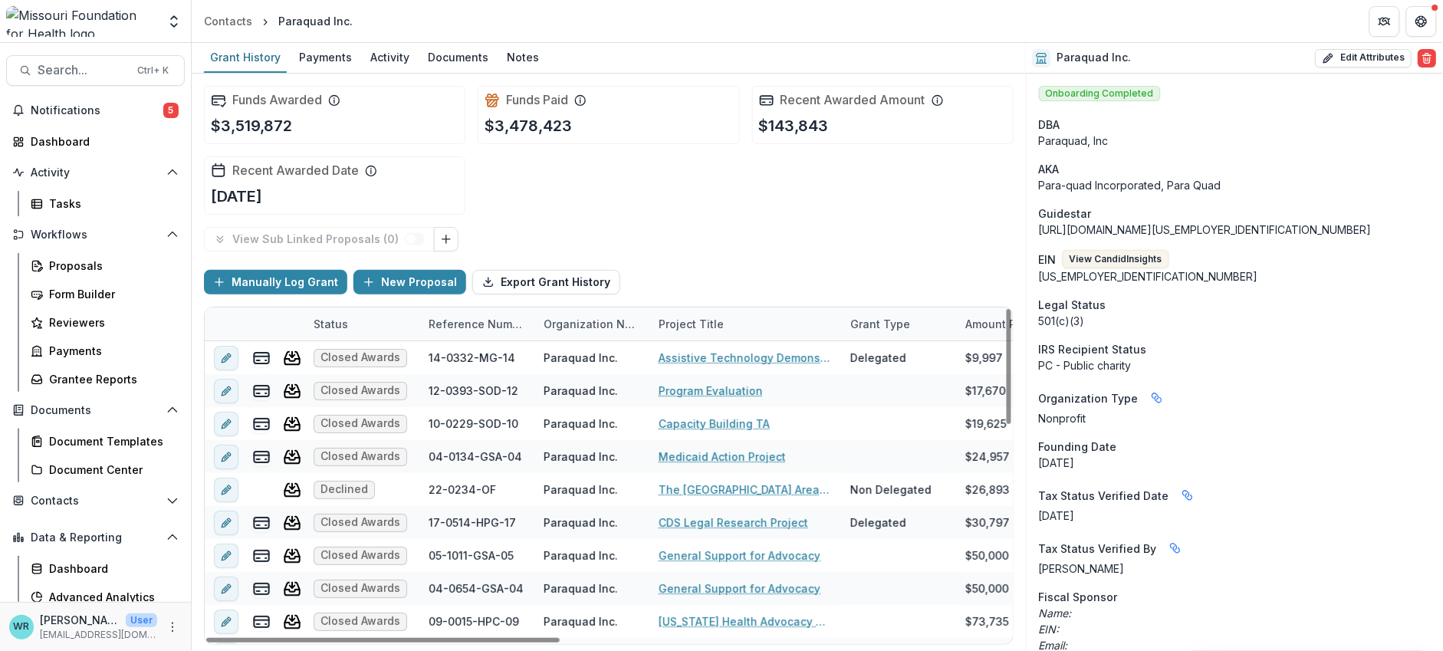
click at [854, 318] on div "Grant Type" at bounding box center [880, 324] width 78 height 16
click at [914, 385] on span "Sort Ascending" at bounding box center [912, 389] width 81 height 13
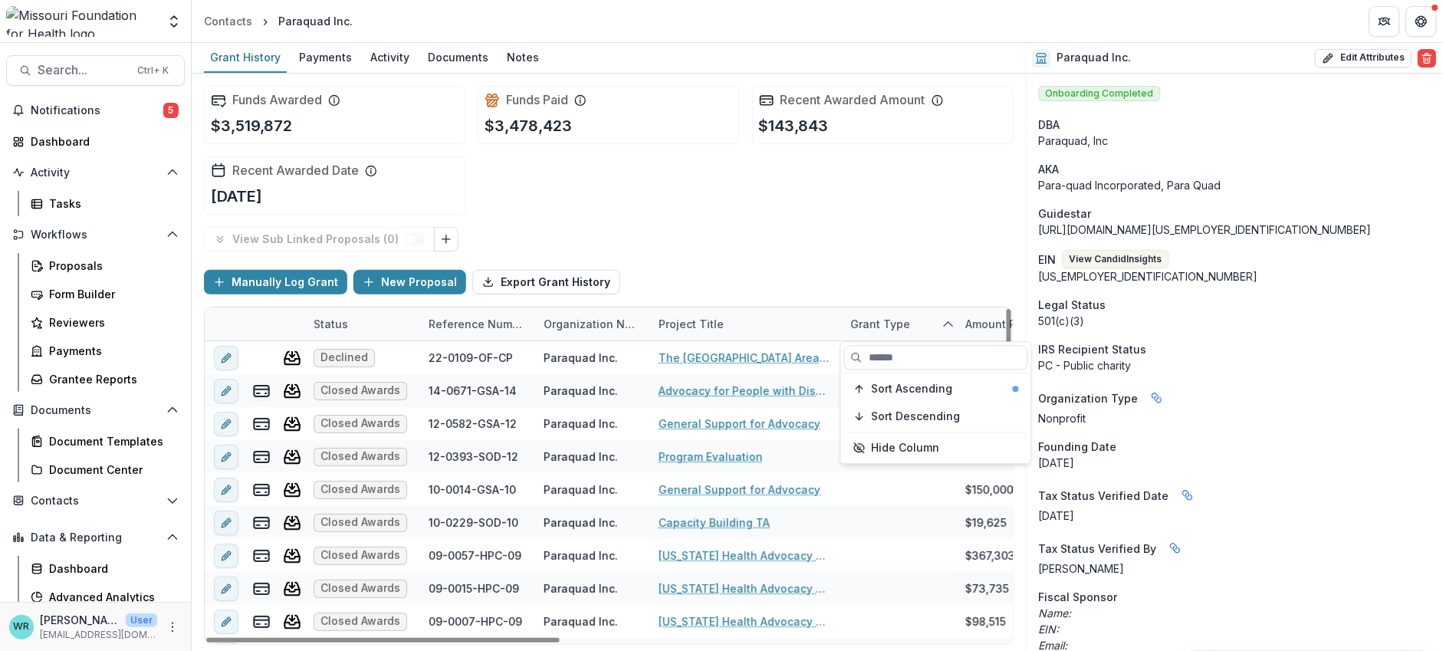
click at [902, 323] on div "Grant Type" at bounding box center [880, 324] width 78 height 16
click at [879, 330] on div "Grant Type" at bounding box center [880, 324] width 78 height 16
click at [892, 361] on input at bounding box center [936, 357] width 184 height 25
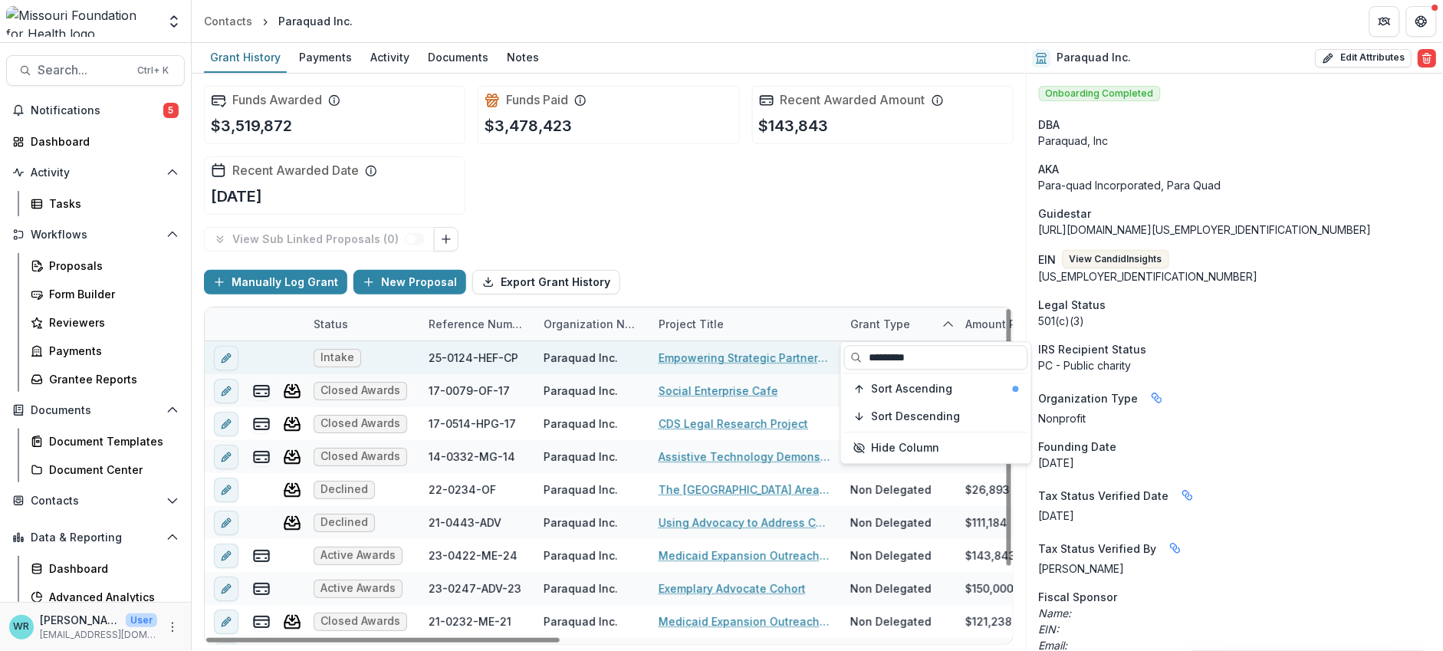
drag, startPoint x: 942, startPoint y: 353, endPoint x: 773, endPoint y: 356, distance: 169.4
click at [773, 356] on body "Skip to content Aggregate Analysis Foundations MFH Workflow Sandbox Missouri Fo…" at bounding box center [721, 325] width 1443 height 651
drag, startPoint x: 915, startPoint y: 351, endPoint x: 814, endPoint y: 349, distance: 101.2
click at [814, 349] on body "Skip to content Aggregate Analysis Foundations MFH Workflow Sandbox Missouri Fo…" at bounding box center [721, 325] width 1443 height 651
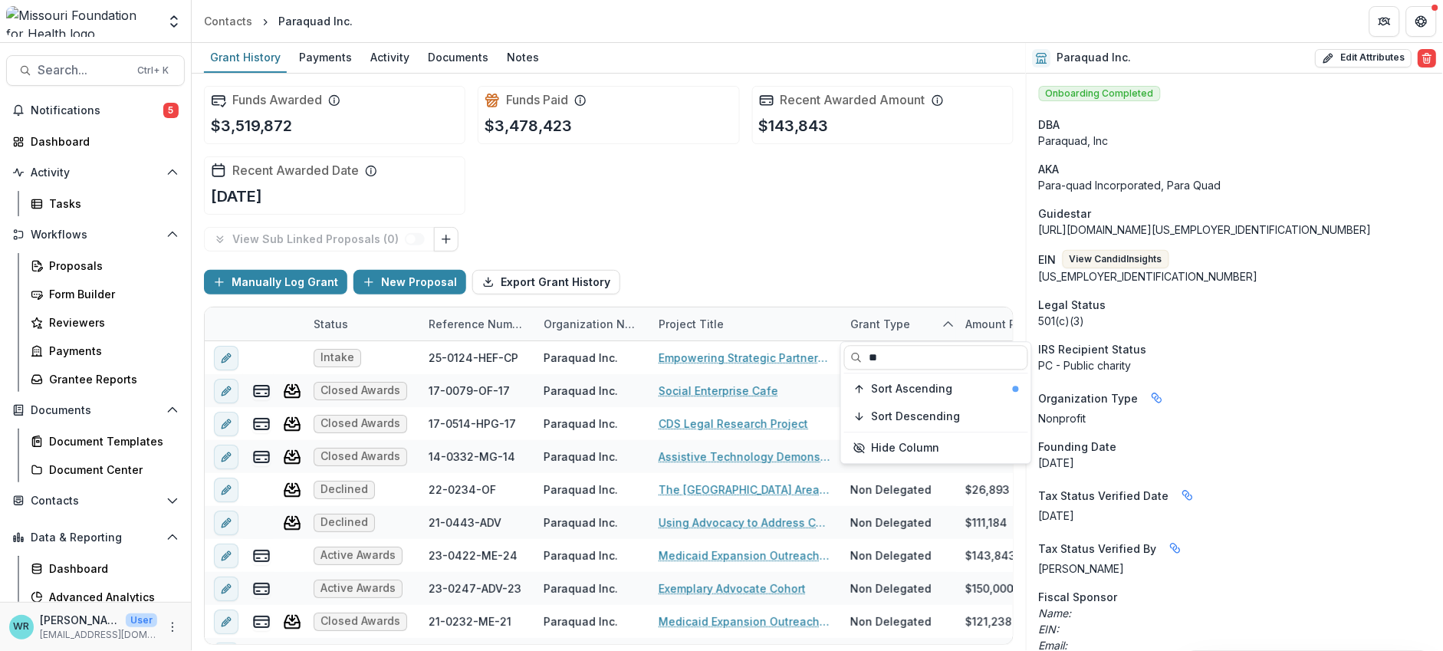
type input "*"
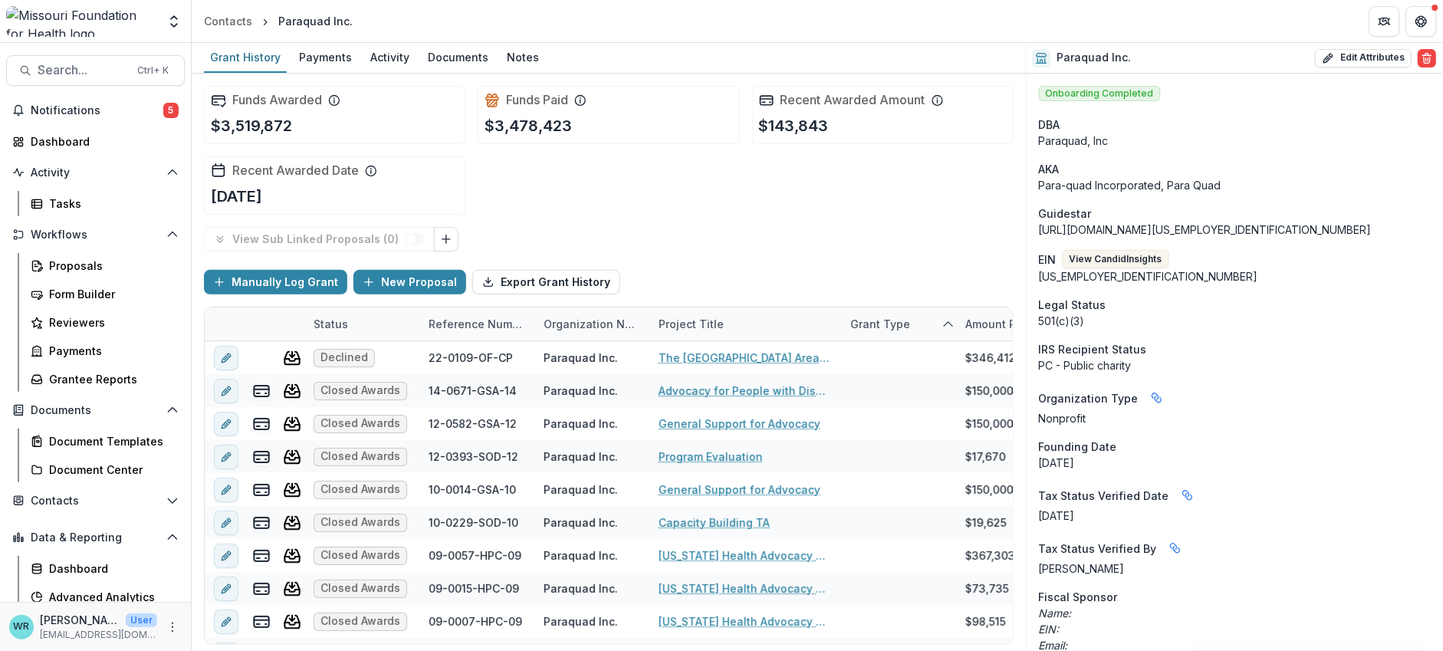
click at [692, 247] on div "View Sub Linked Proposals ( 0 )" at bounding box center [608, 239] width 809 height 25
click at [462, 316] on div "Reference Number" at bounding box center [476, 324] width 115 height 16
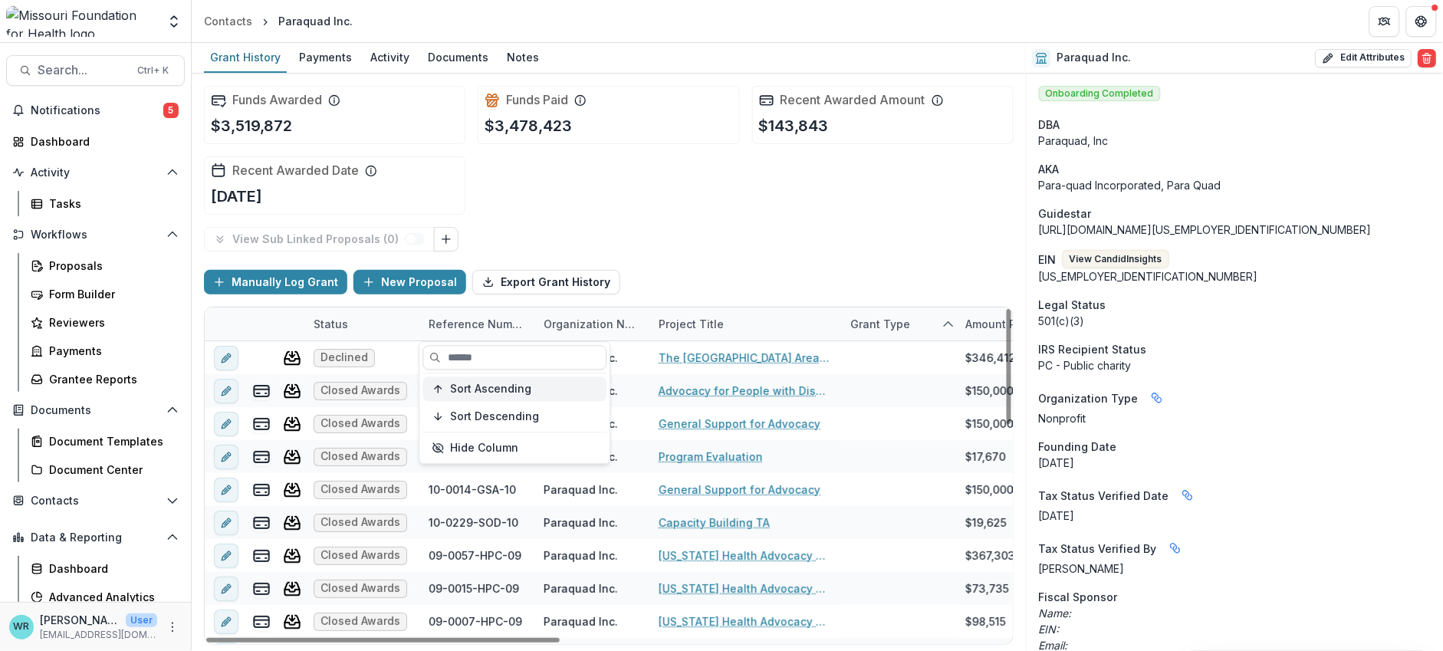
click at [498, 392] on span "Sort Ascending" at bounding box center [490, 389] width 81 height 13
click at [864, 264] on div "Manually Log Grant New Proposal Export Grant History" at bounding box center [608, 282] width 809 height 49
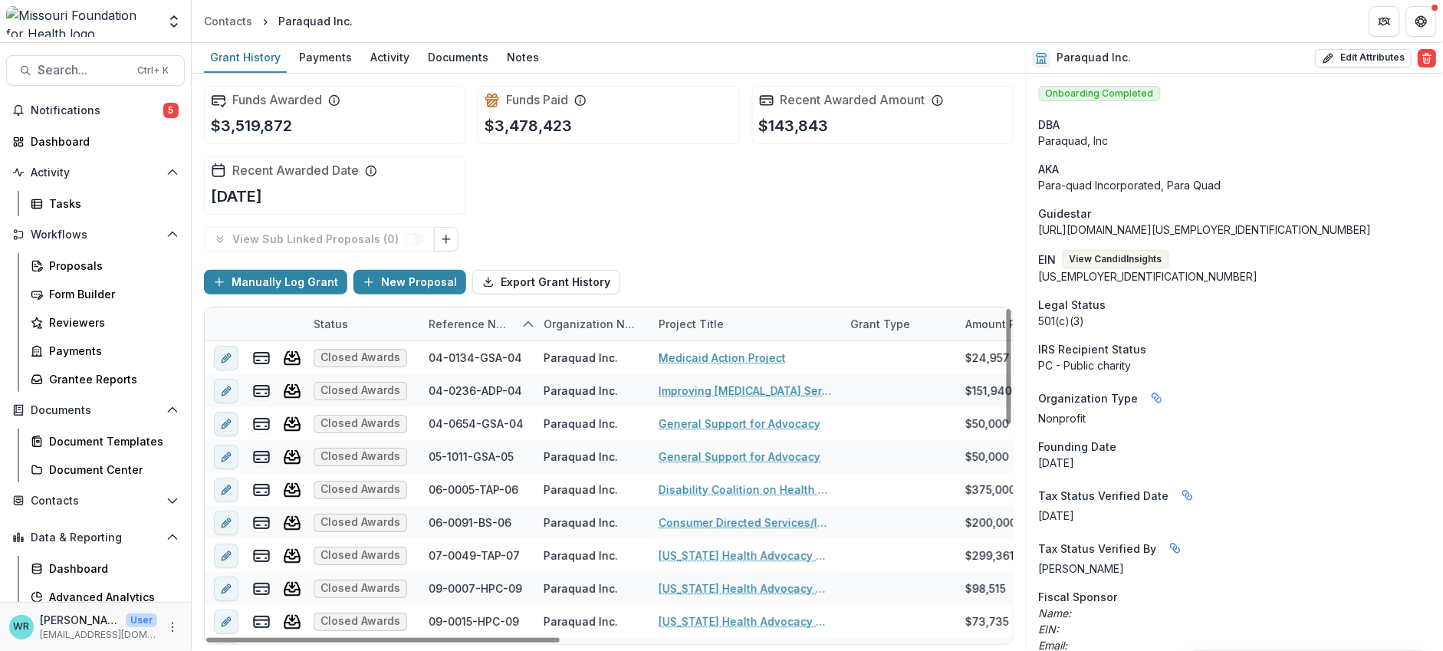
click at [464, 326] on div "Reference Number" at bounding box center [470, 324] width 102 height 16
click at [471, 414] on span "Sort Descending" at bounding box center [494, 416] width 89 height 13
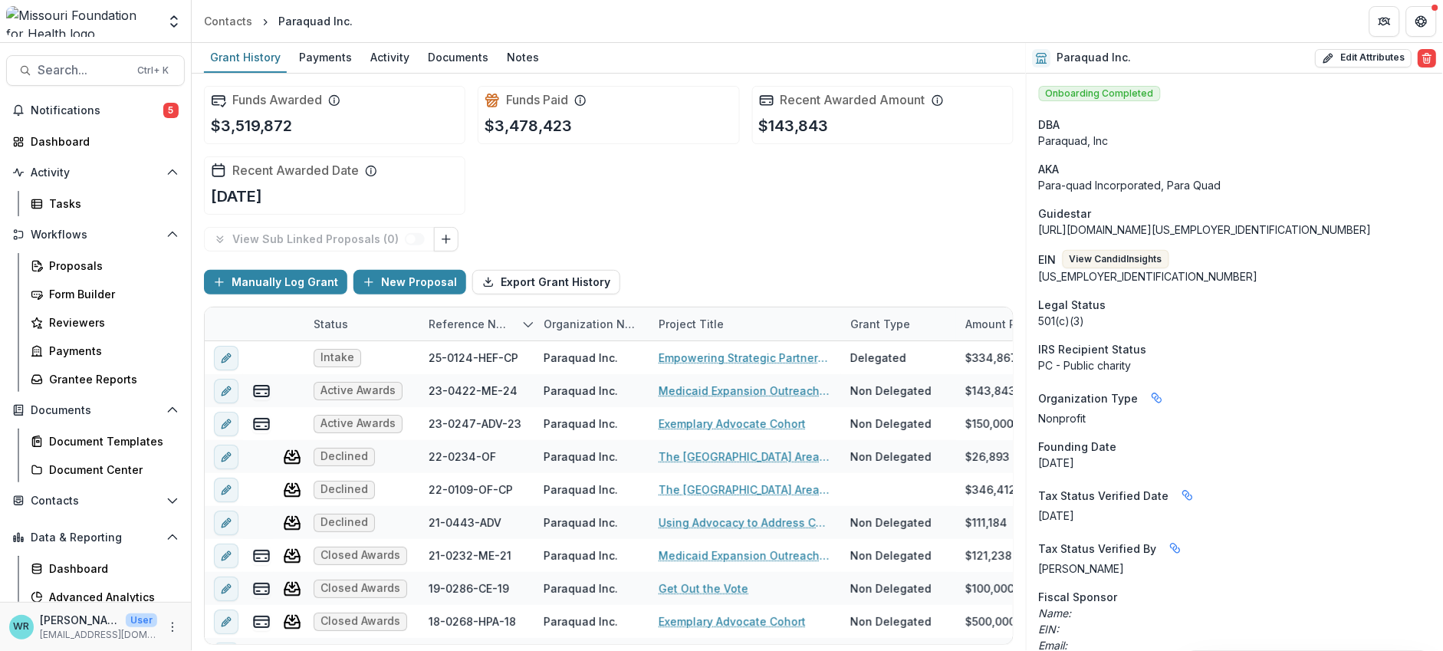
click at [816, 214] on div "Funds Awarded $3,519,872 Funds Paid $3,478,423 Recent Awarded Amount $143,843 R…" at bounding box center [608, 150] width 809 height 153
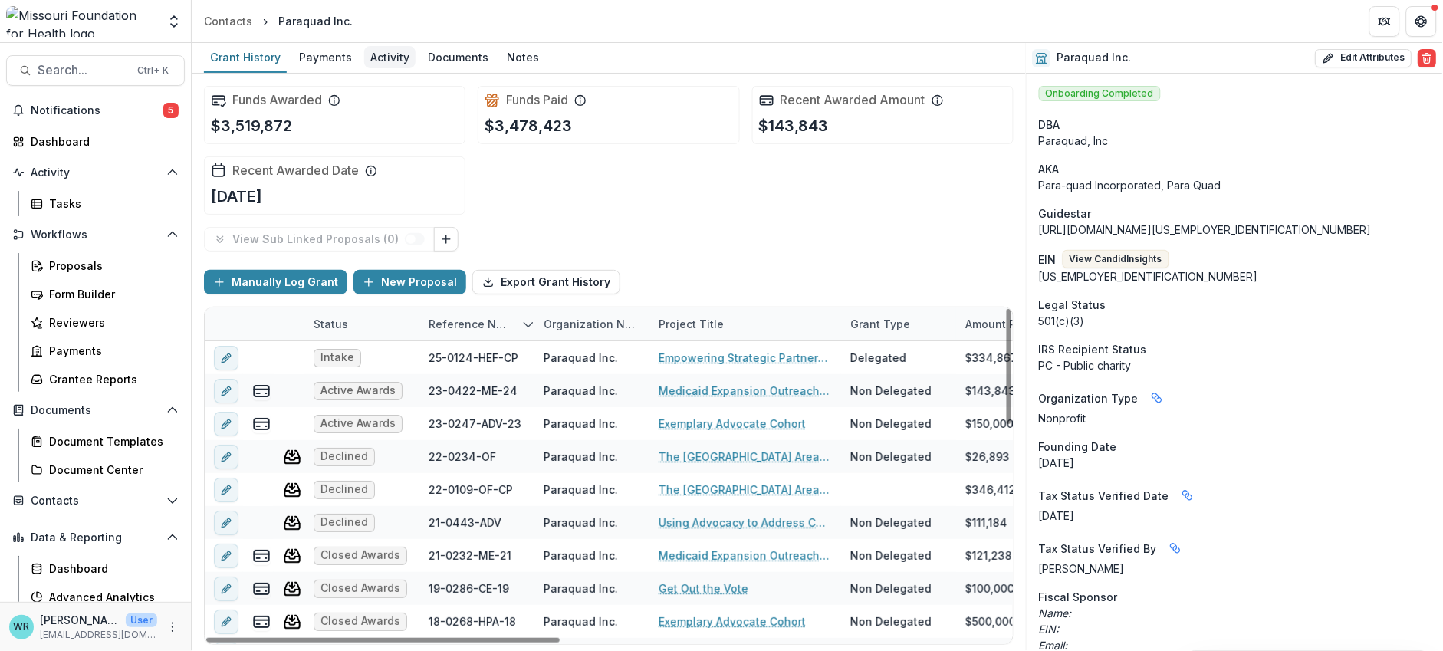
click at [372, 48] on div "Activity" at bounding box center [389, 57] width 51 height 22
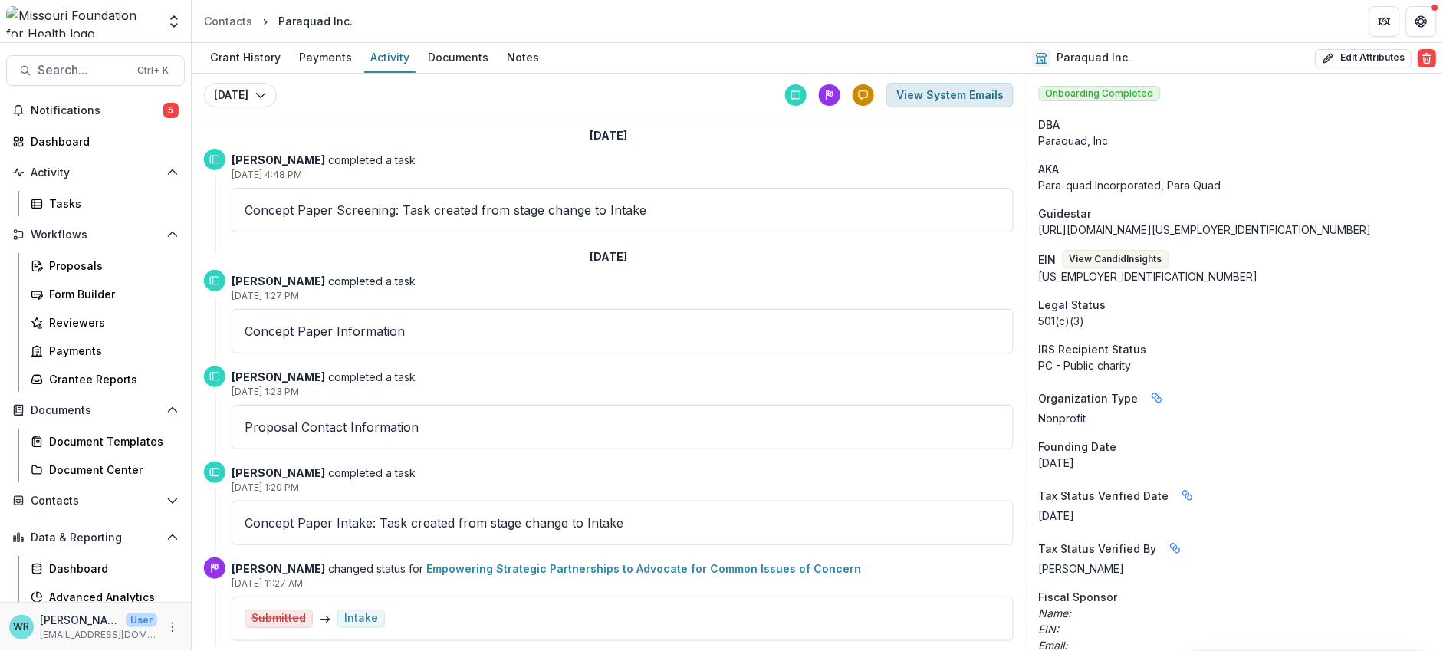
click at [932, 93] on button "View System Emails" at bounding box center [949, 95] width 127 height 25
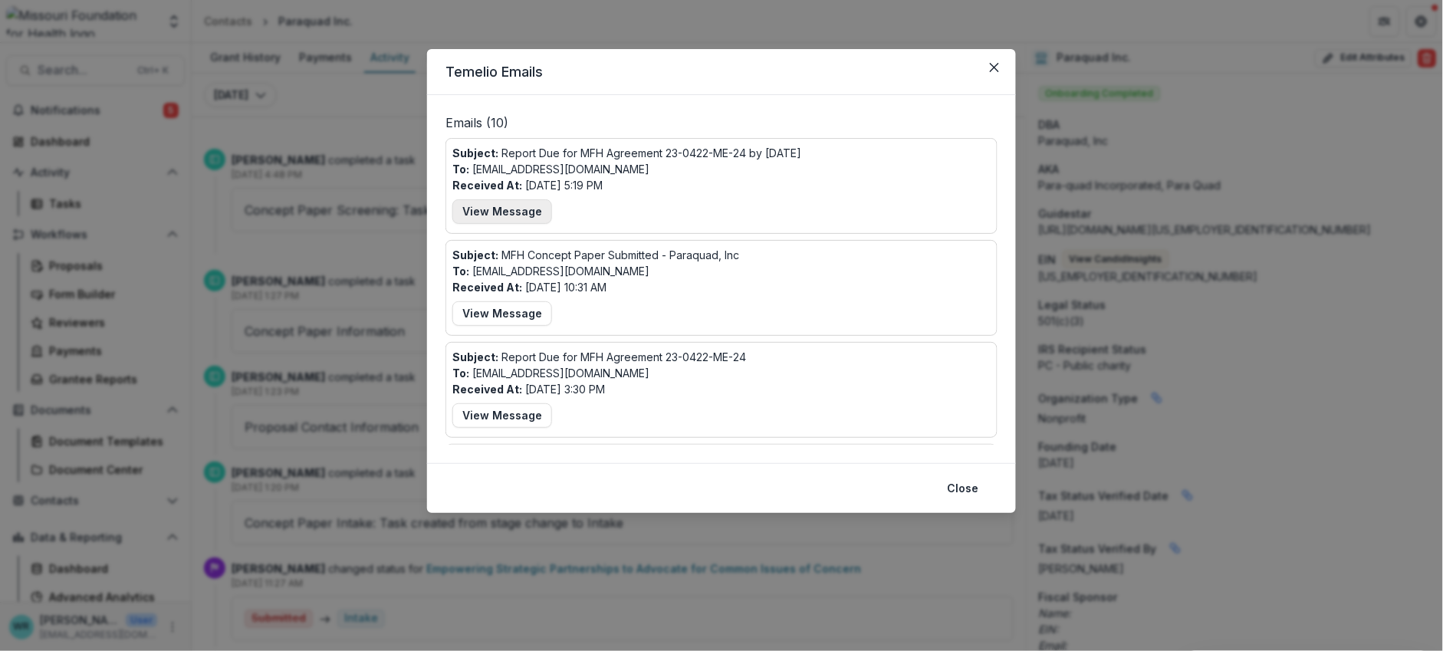
click at [494, 214] on button "View Message" at bounding box center [502, 211] width 100 height 25
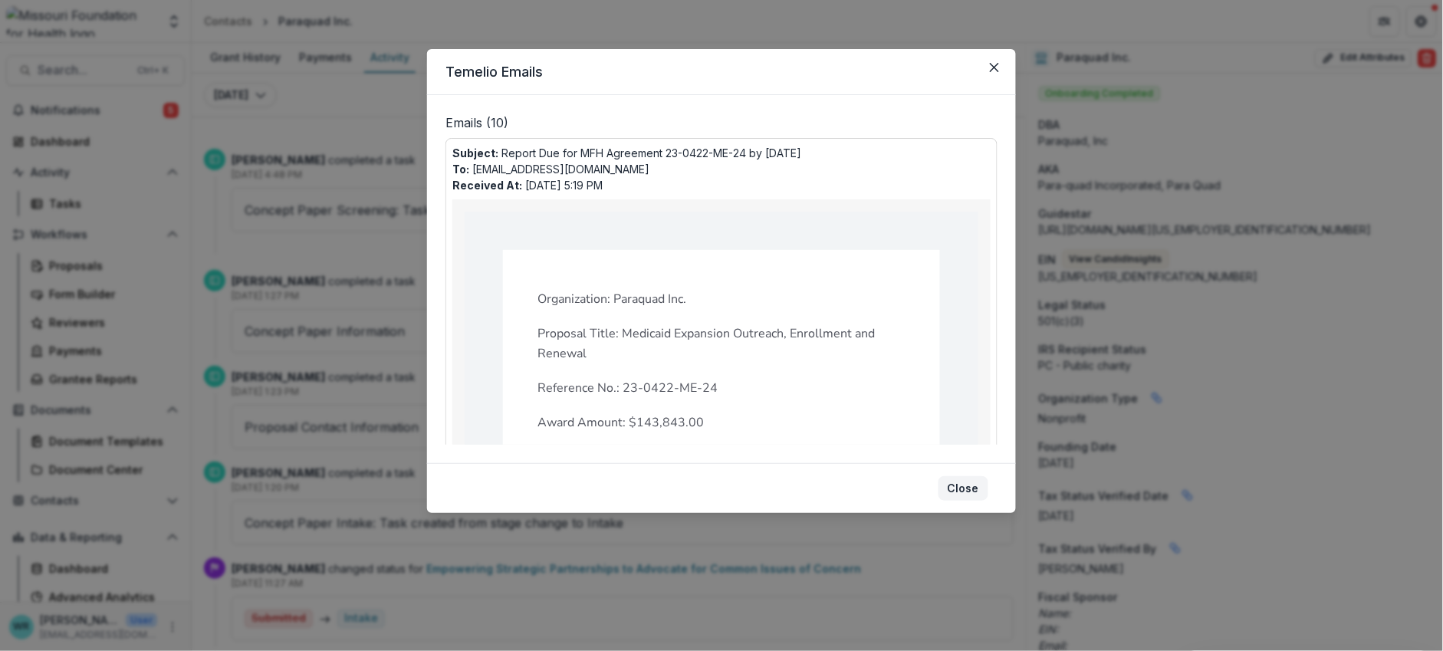
click at [972, 483] on button "Close" at bounding box center [963, 488] width 50 height 25
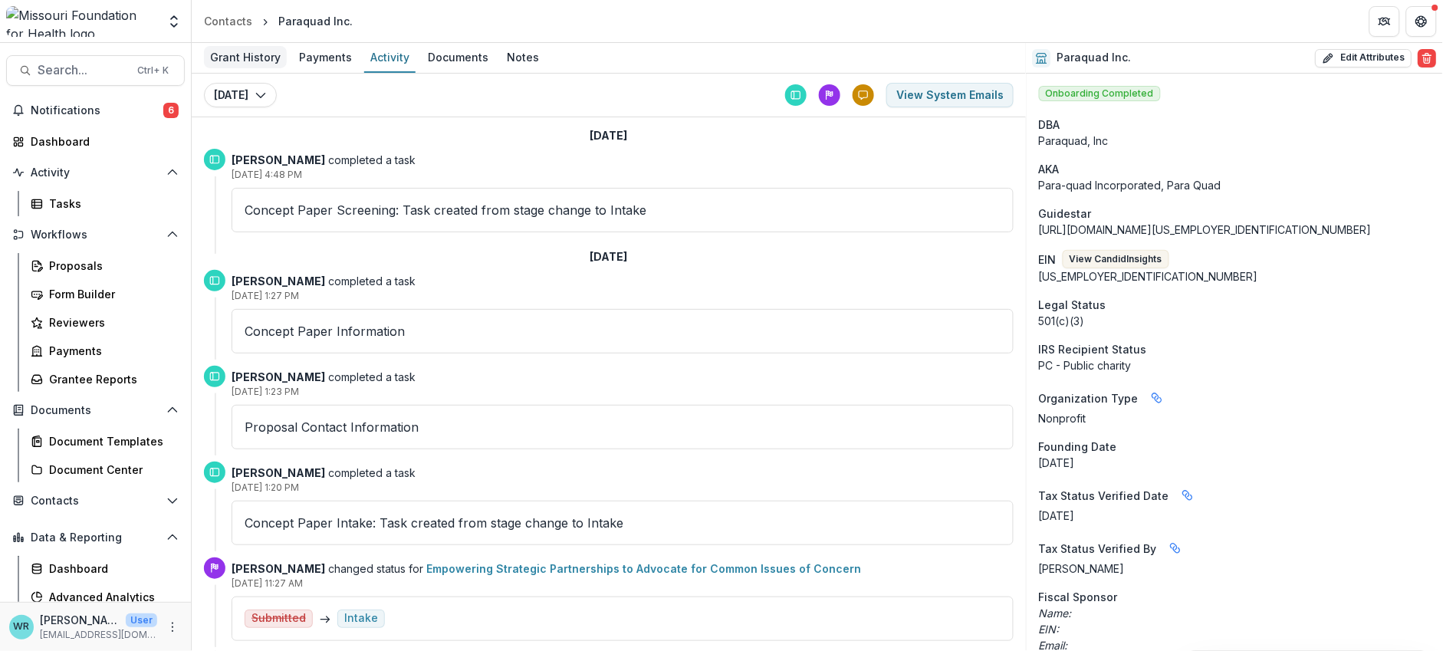
drag, startPoint x: 223, startPoint y: 54, endPoint x: 278, endPoint y: 66, distance: 56.4
click at [222, 54] on div "Grant History" at bounding box center [245, 57] width 83 height 22
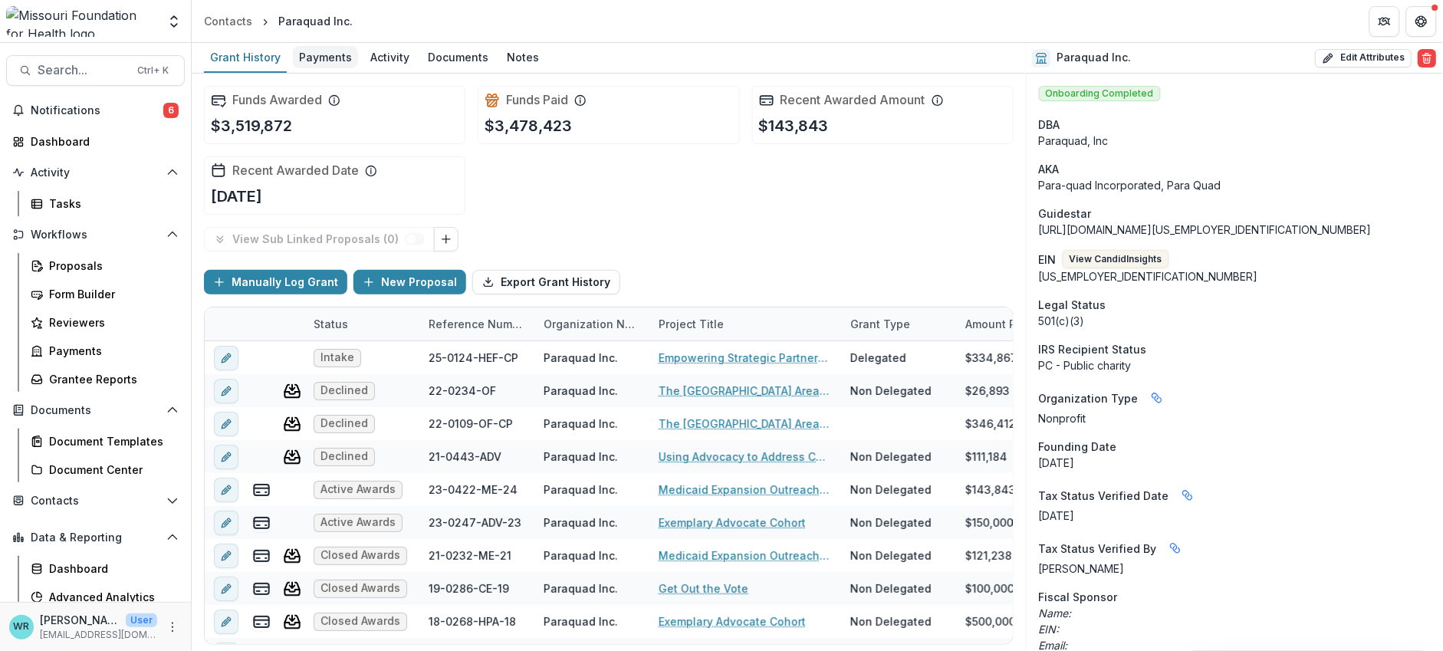
click at [330, 53] on div "Payments" at bounding box center [325, 57] width 65 height 22
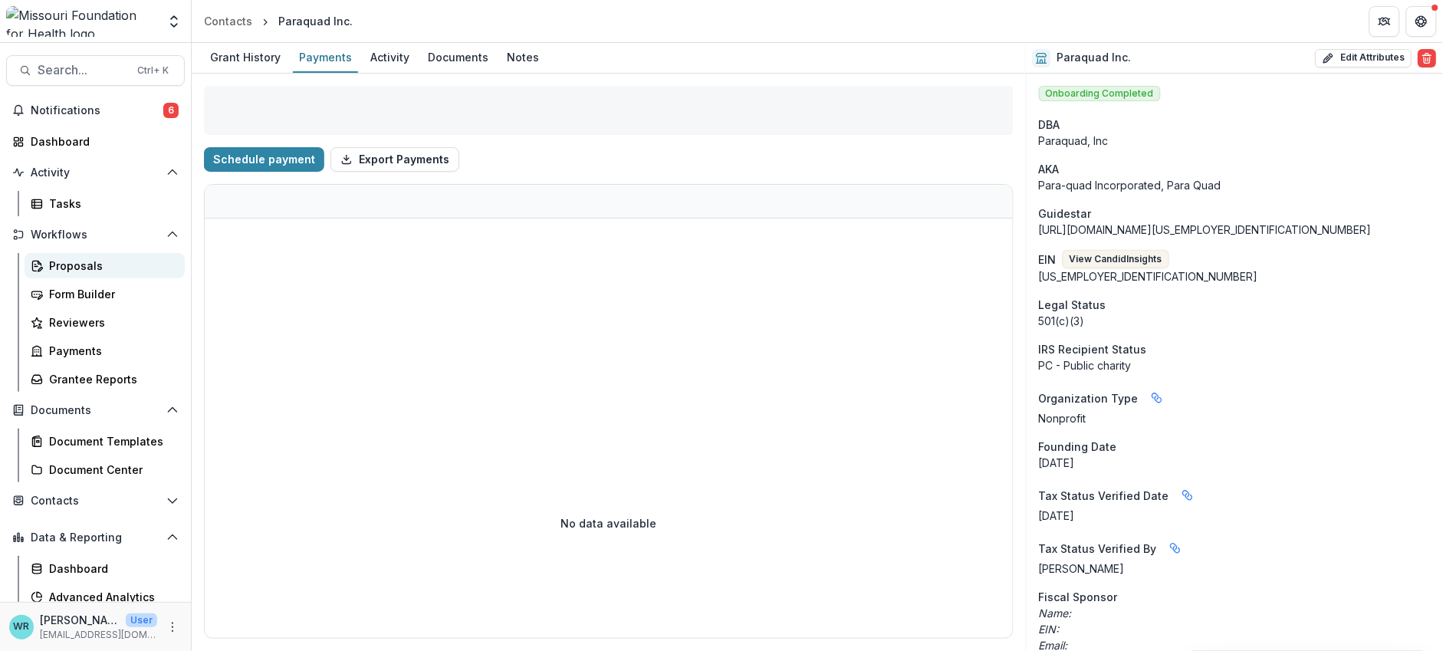
select select "****"
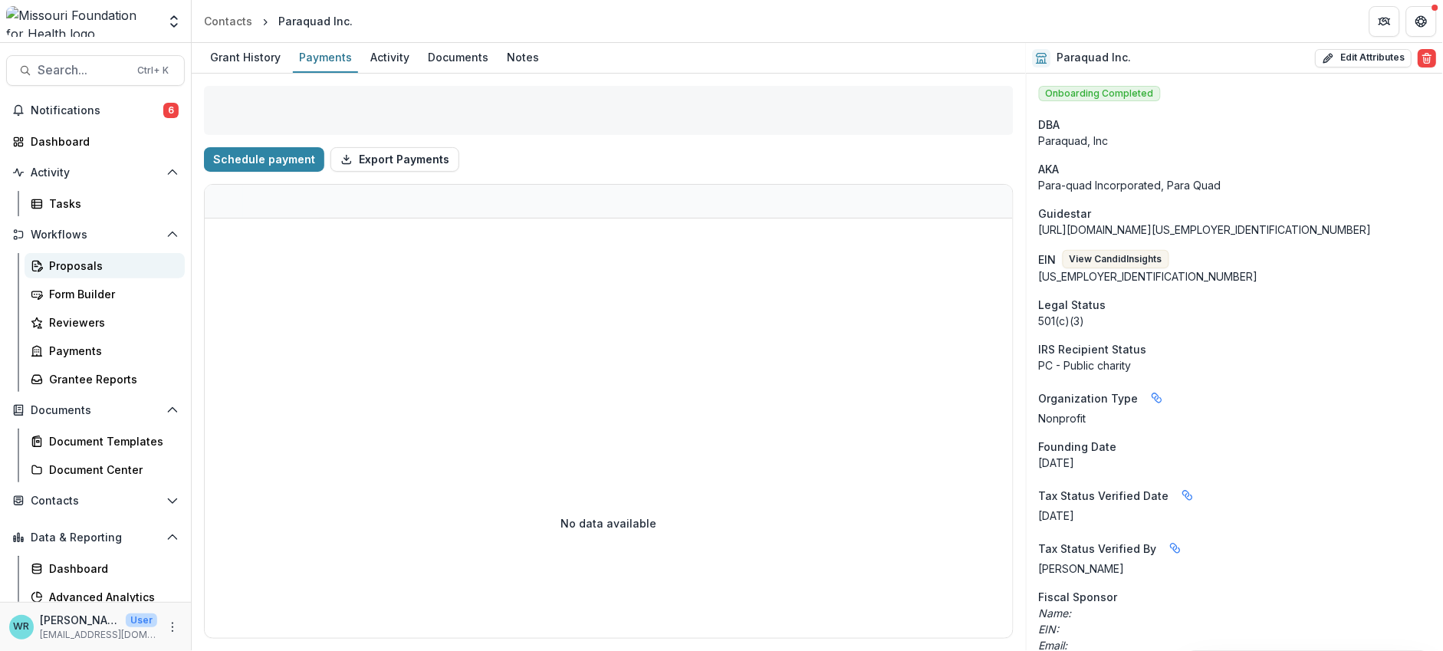
select select "****"
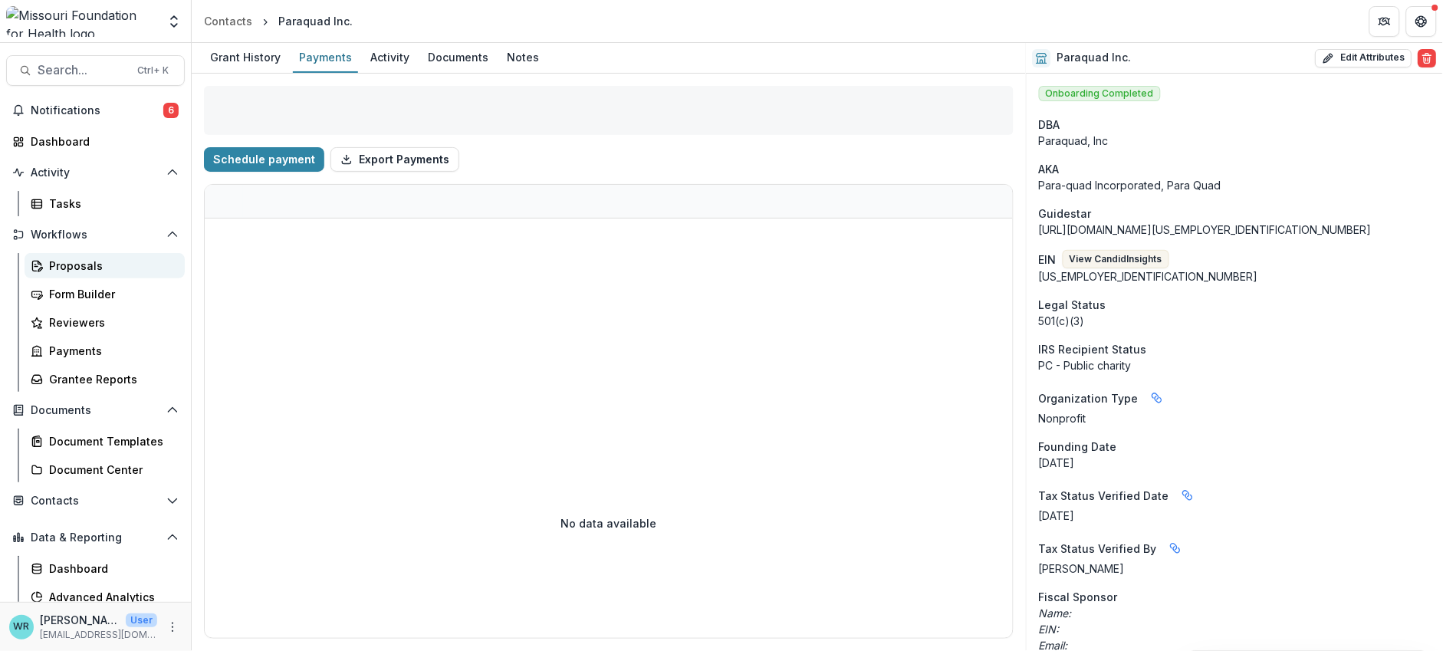
select select "****"
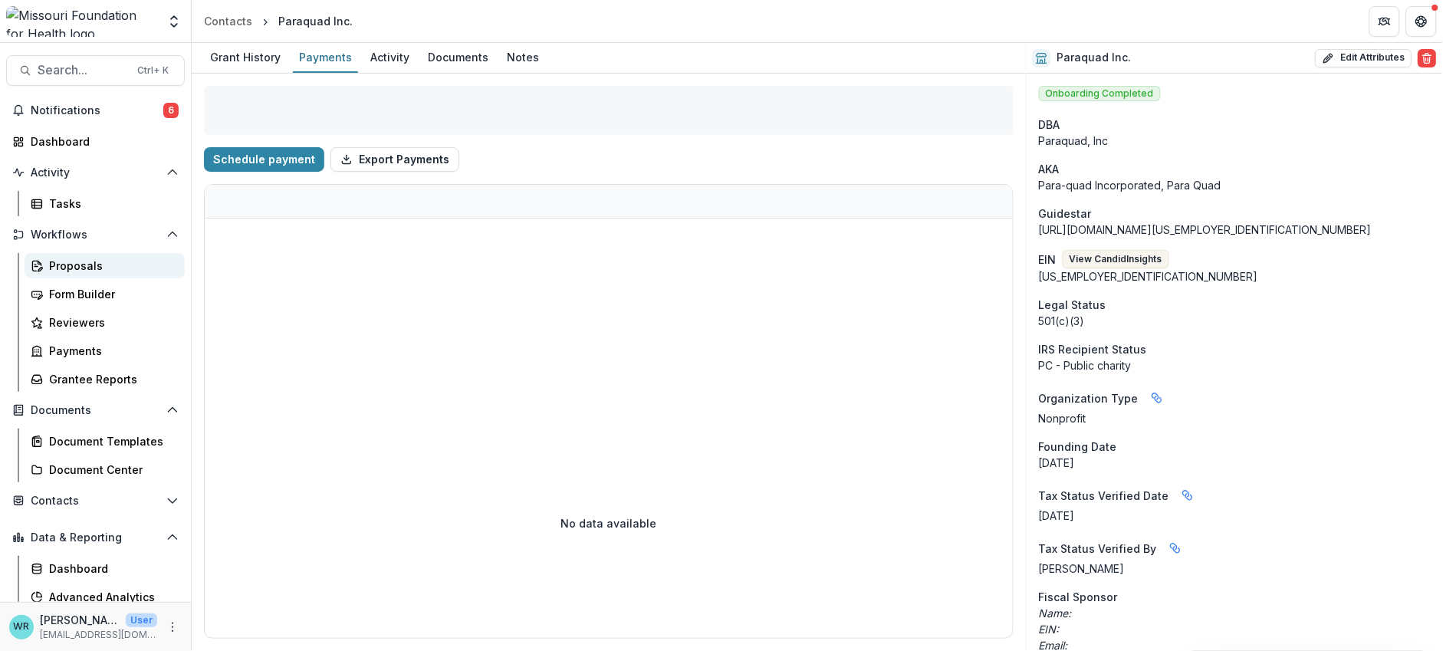
select select "****"
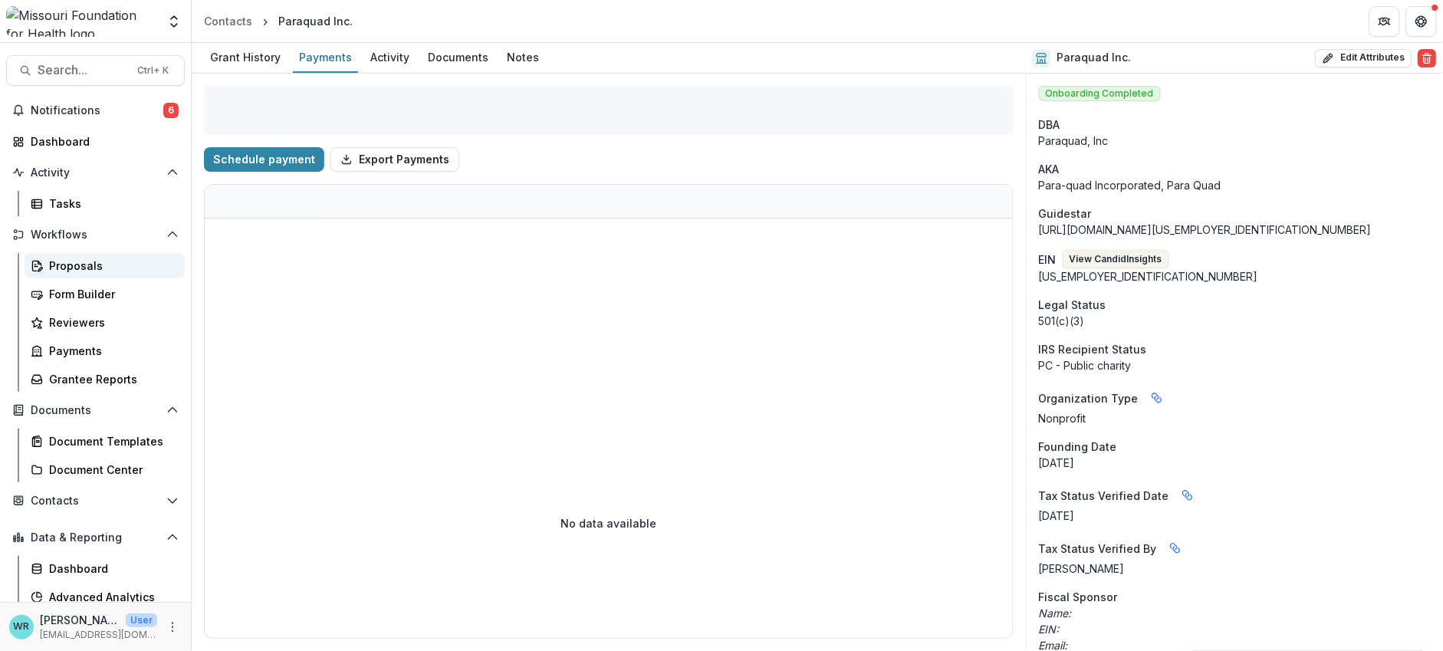
select select "****"
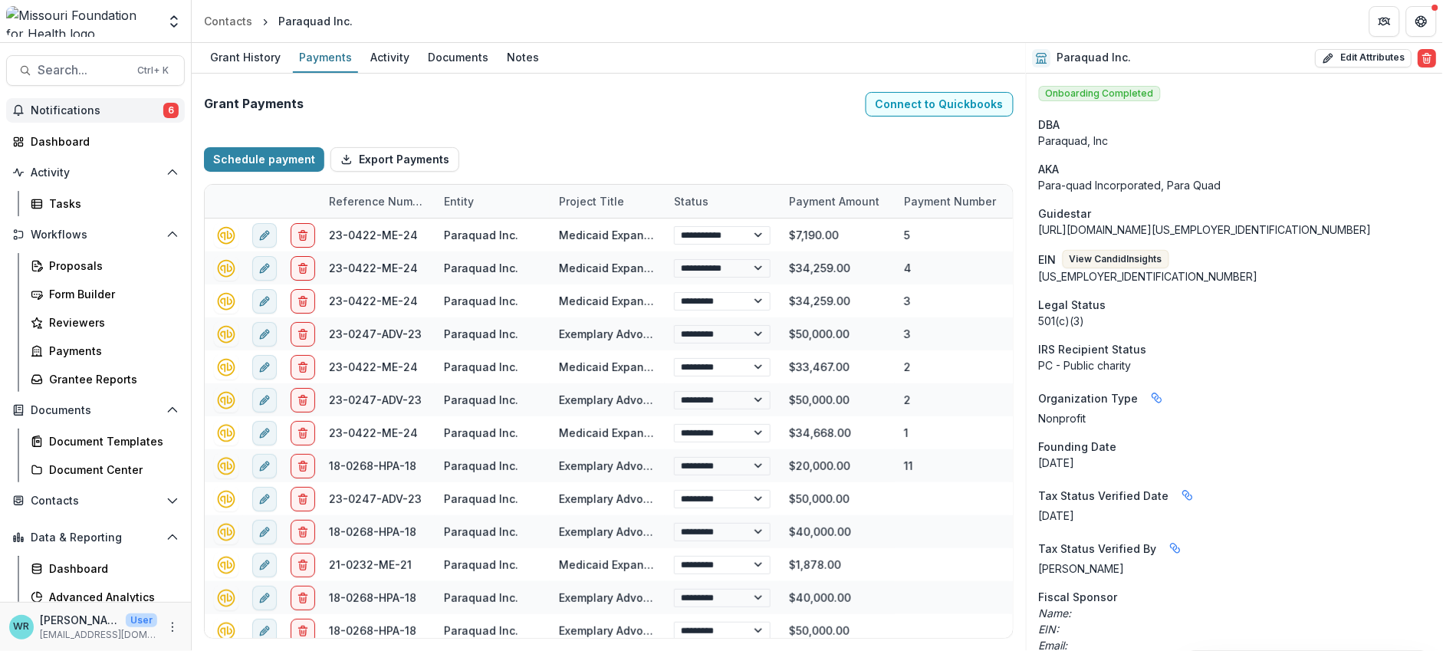
select select "****"
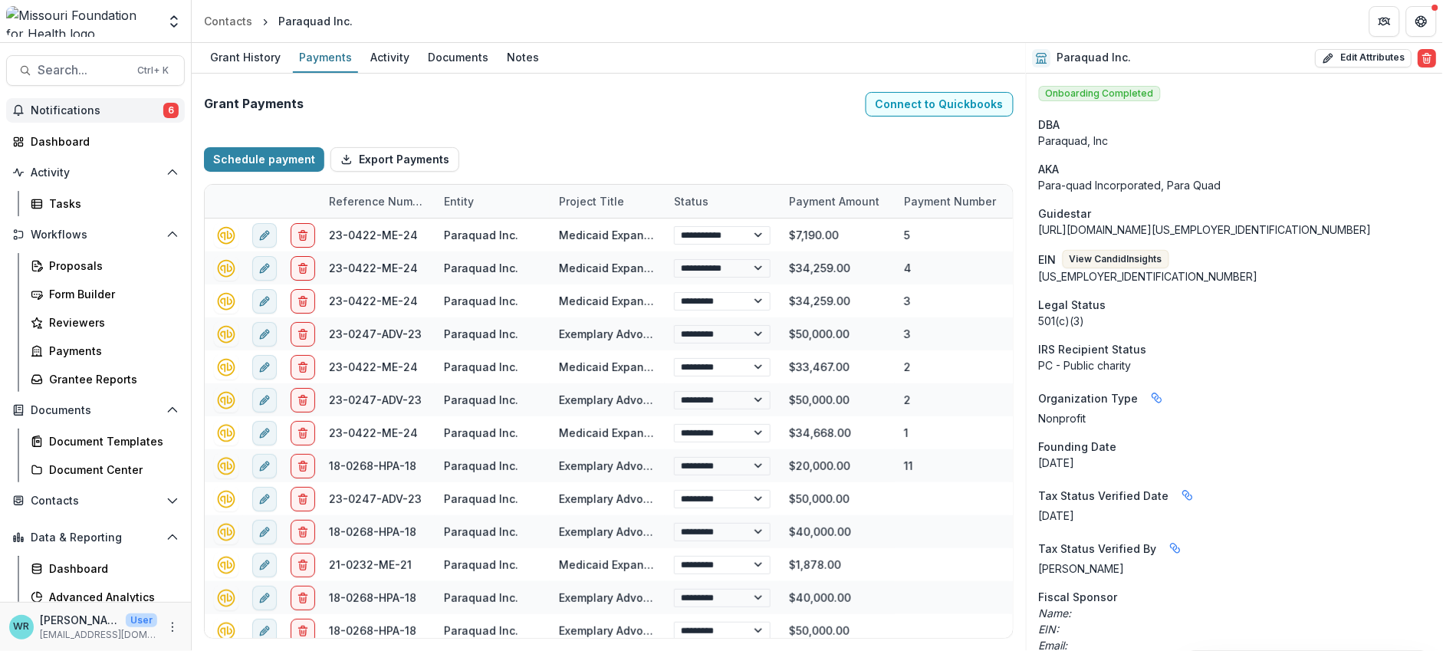
select select "****"
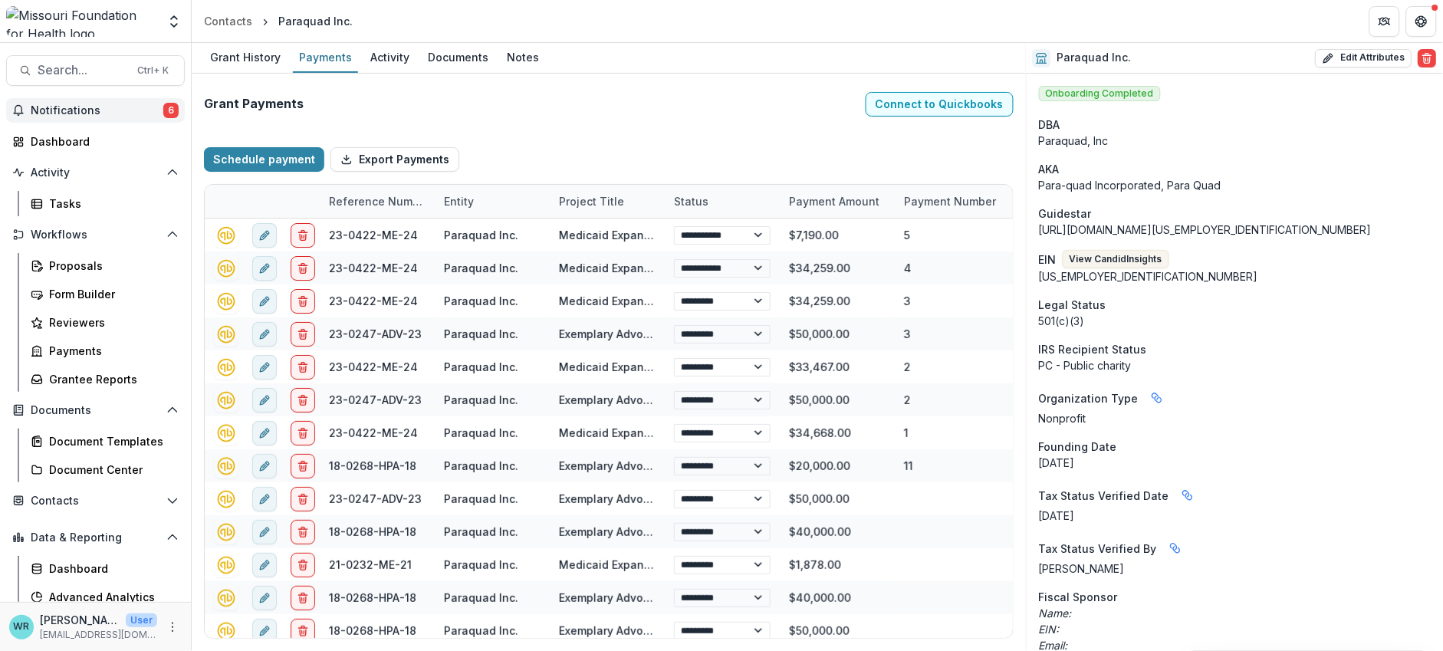
select select "****"
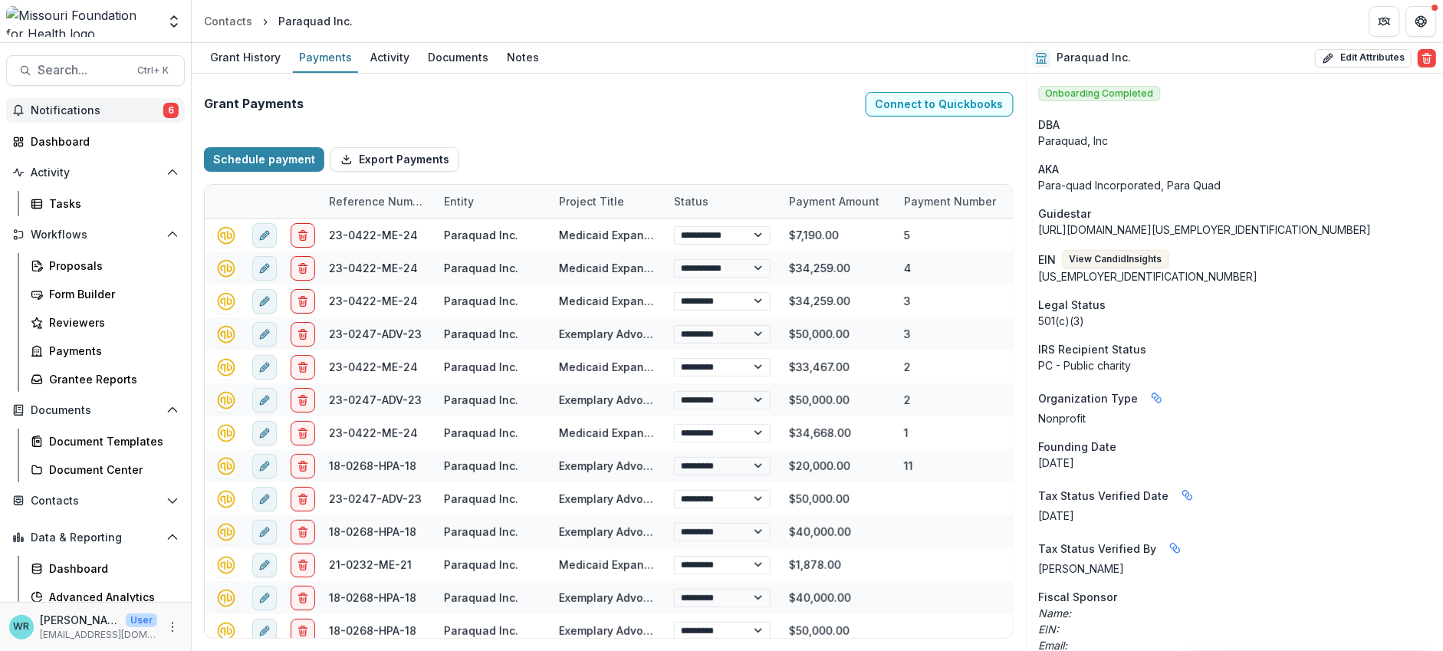
select select "****"
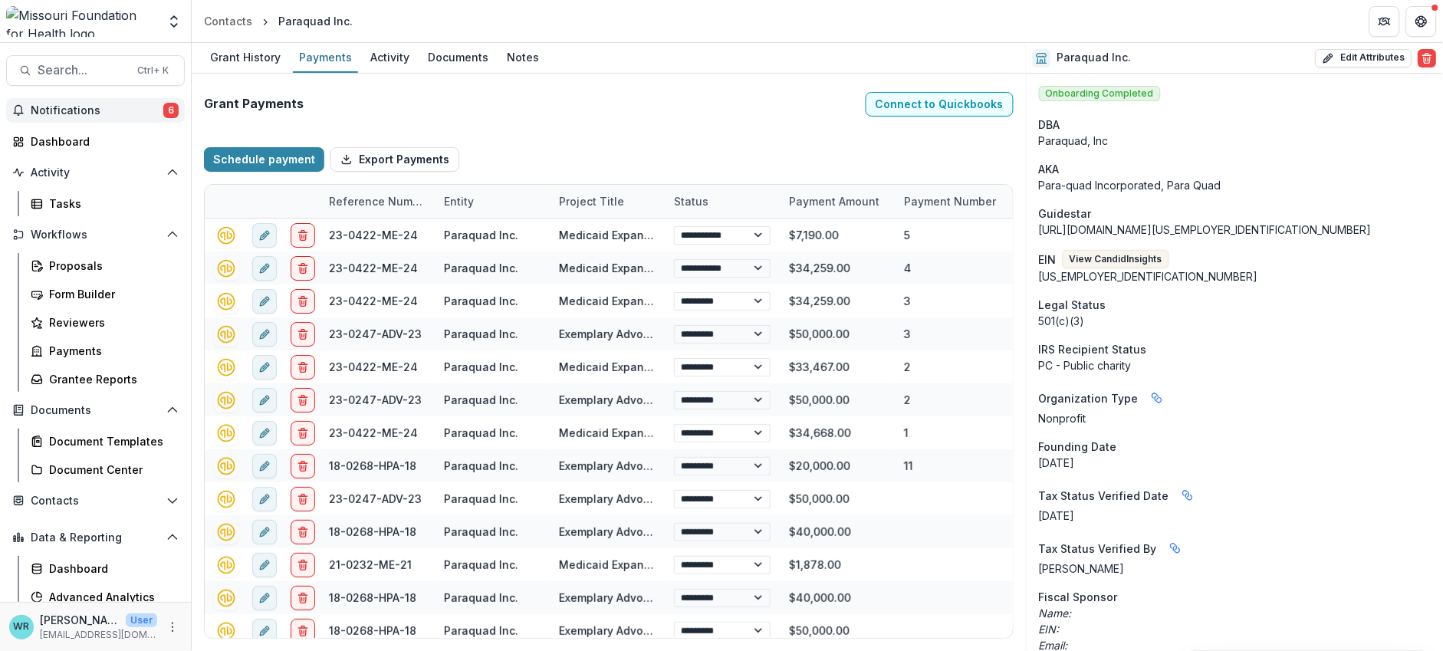
select select "****"
click at [61, 196] on div "Tasks" at bounding box center [110, 203] width 123 height 16
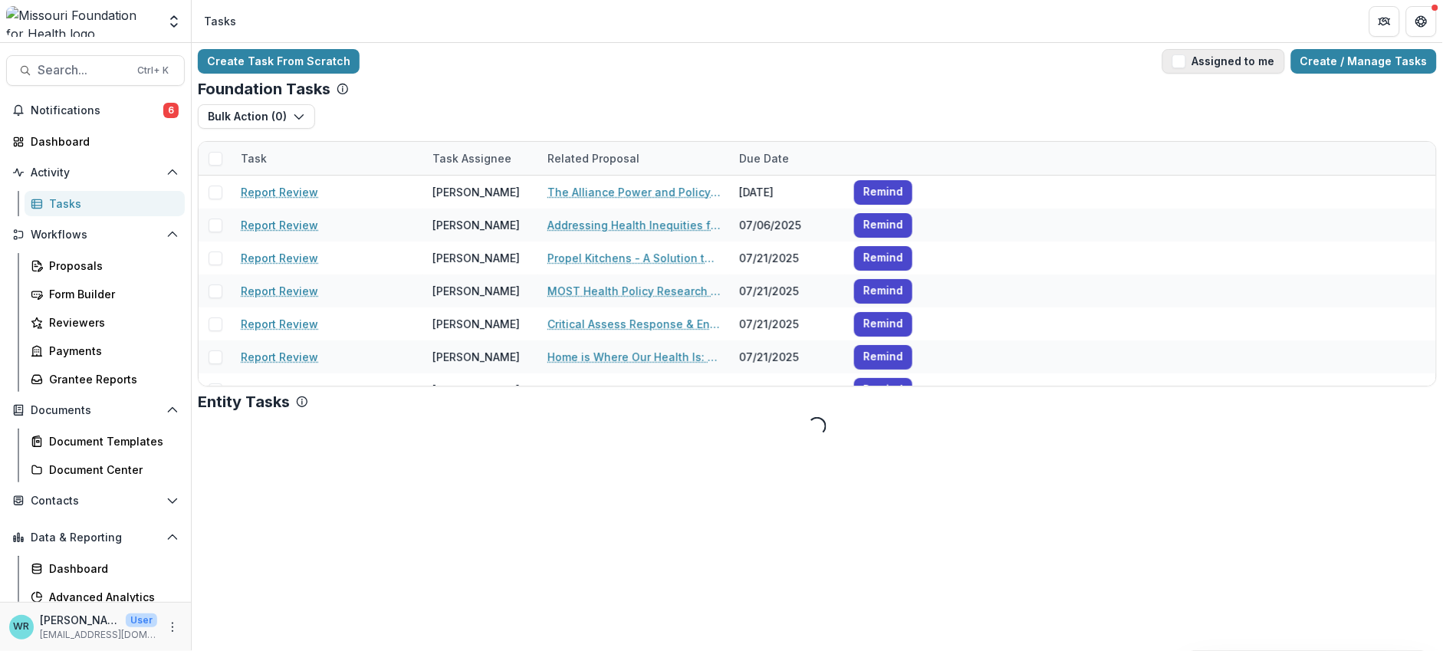
click at [1186, 61] on span "button" at bounding box center [1179, 61] width 14 height 14
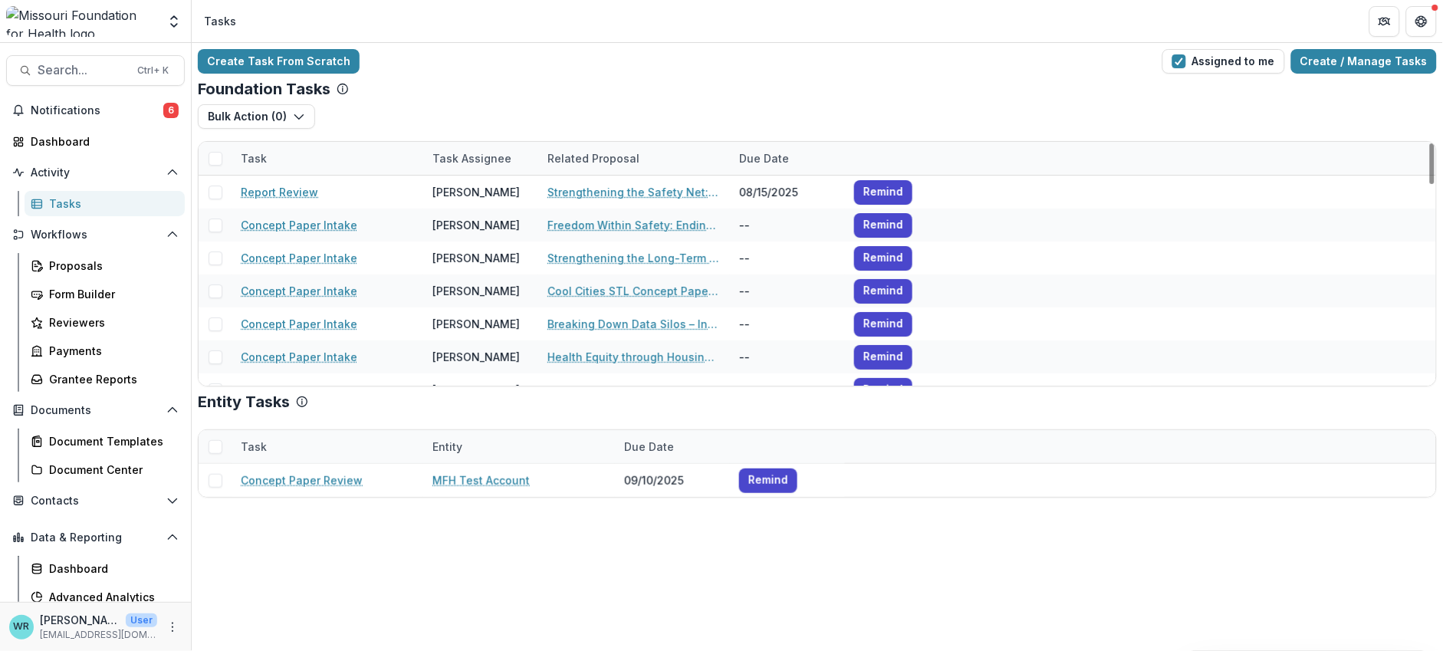
click at [213, 156] on span at bounding box center [215, 159] width 14 height 14
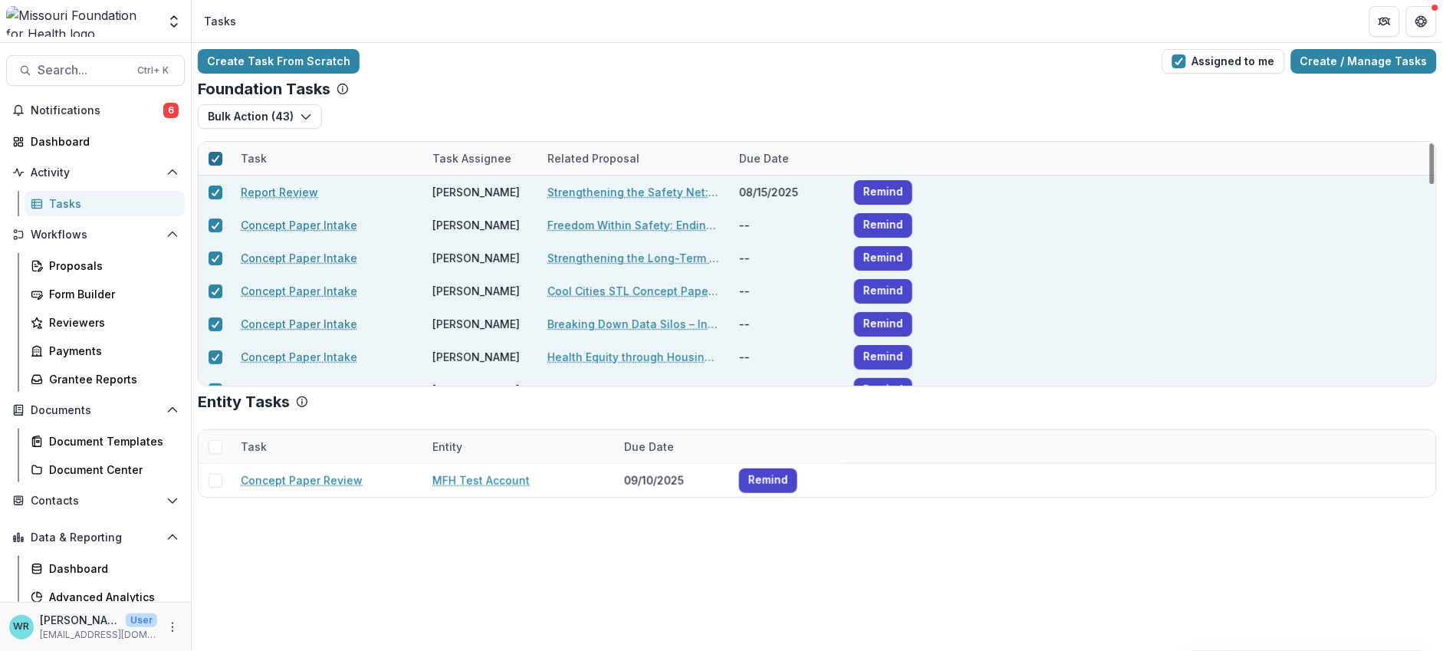
click at [216, 162] on icon at bounding box center [215, 159] width 9 height 8
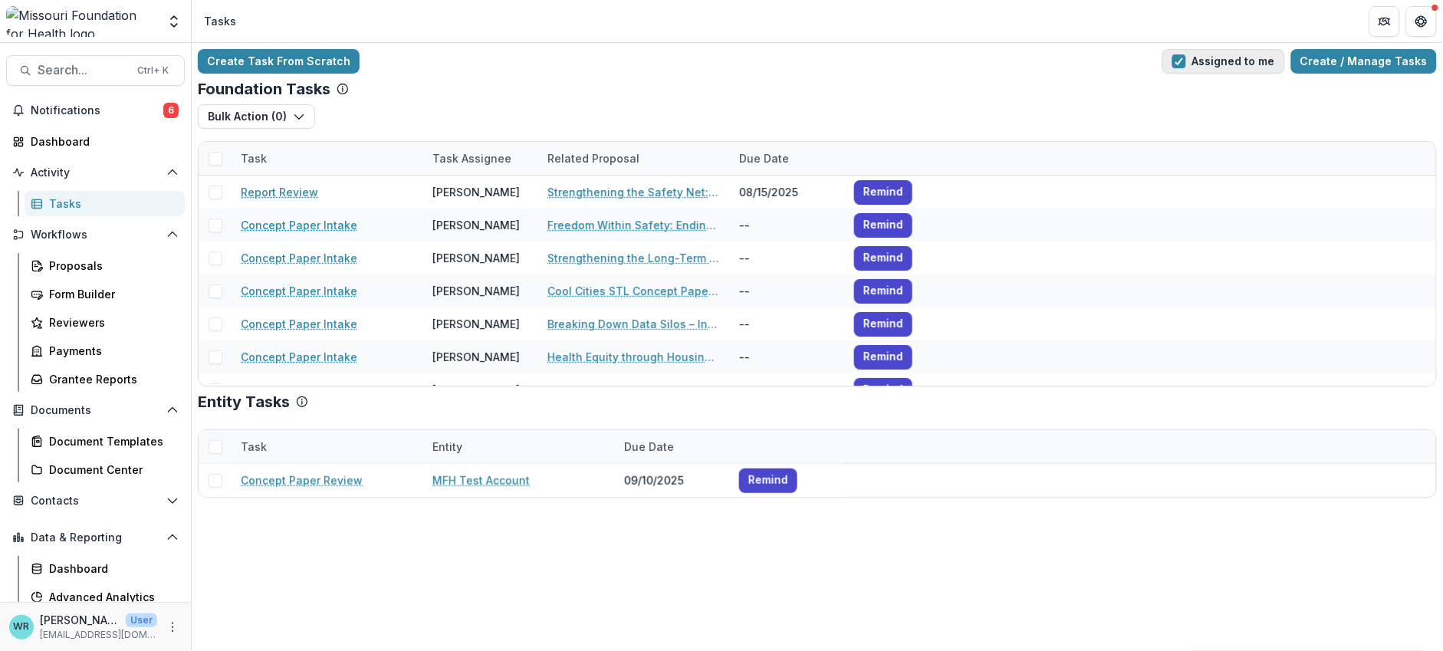
click at [1198, 63] on button "Assigned to me" at bounding box center [1223, 61] width 123 height 25
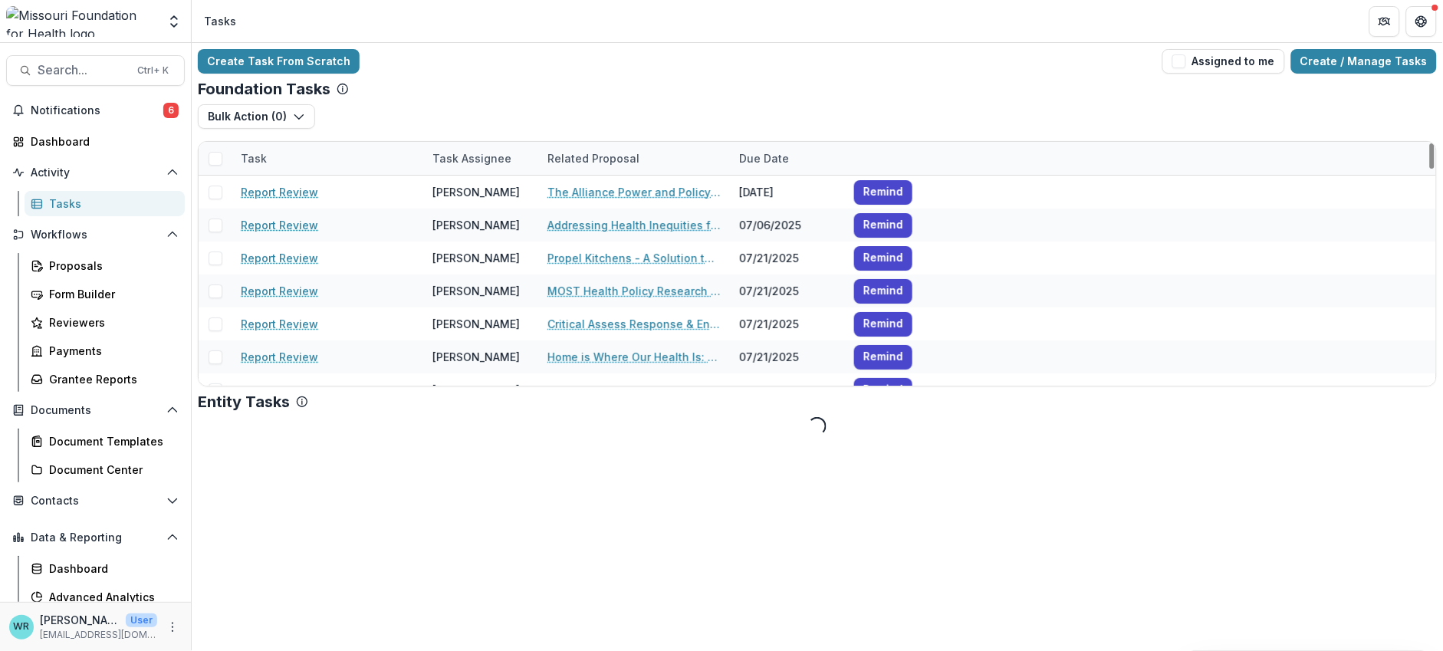
click at [493, 152] on div "Task Assignee" at bounding box center [471, 158] width 97 height 16
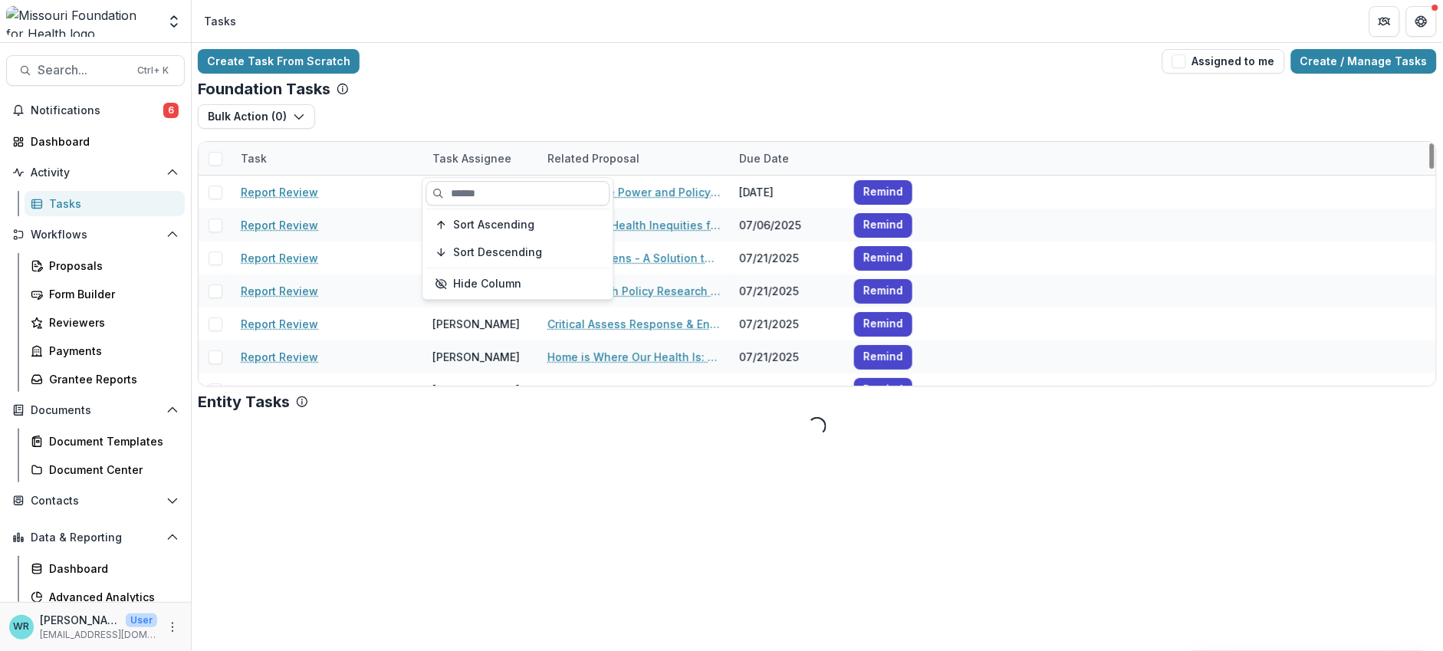
click at [488, 188] on input at bounding box center [518, 193] width 184 height 25
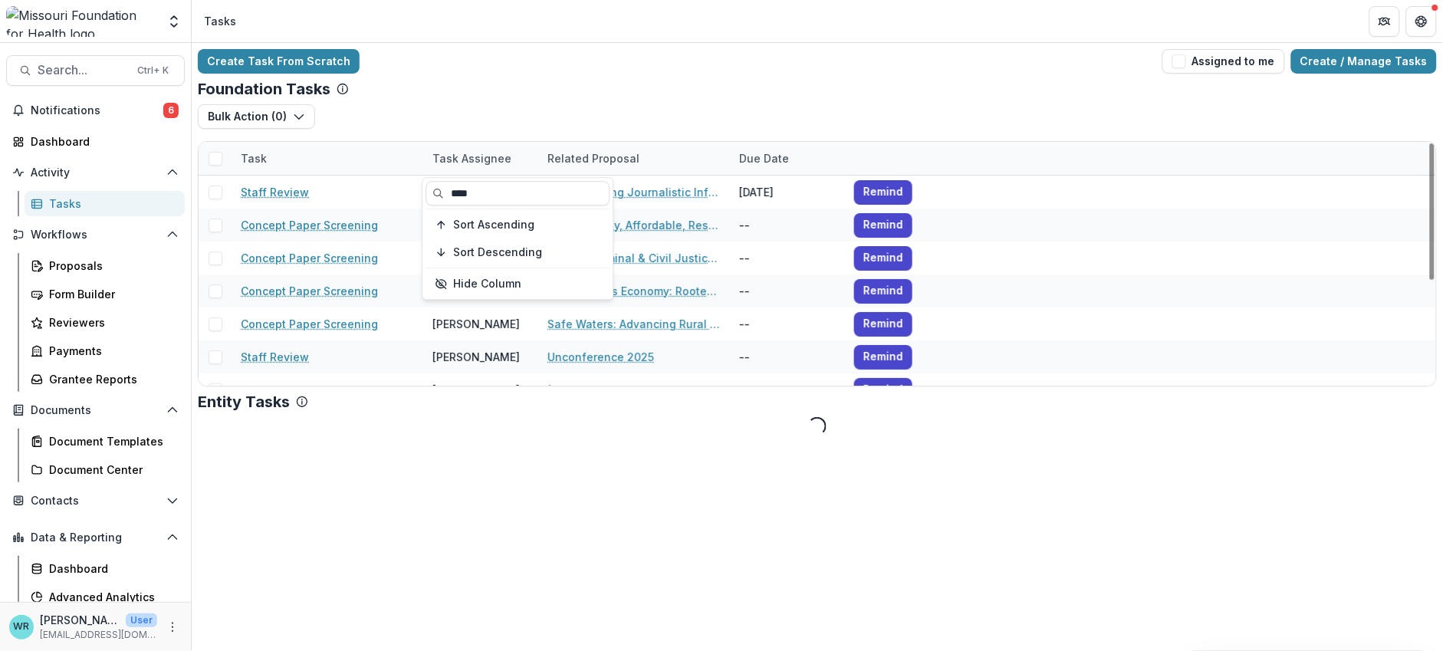
type input "****"
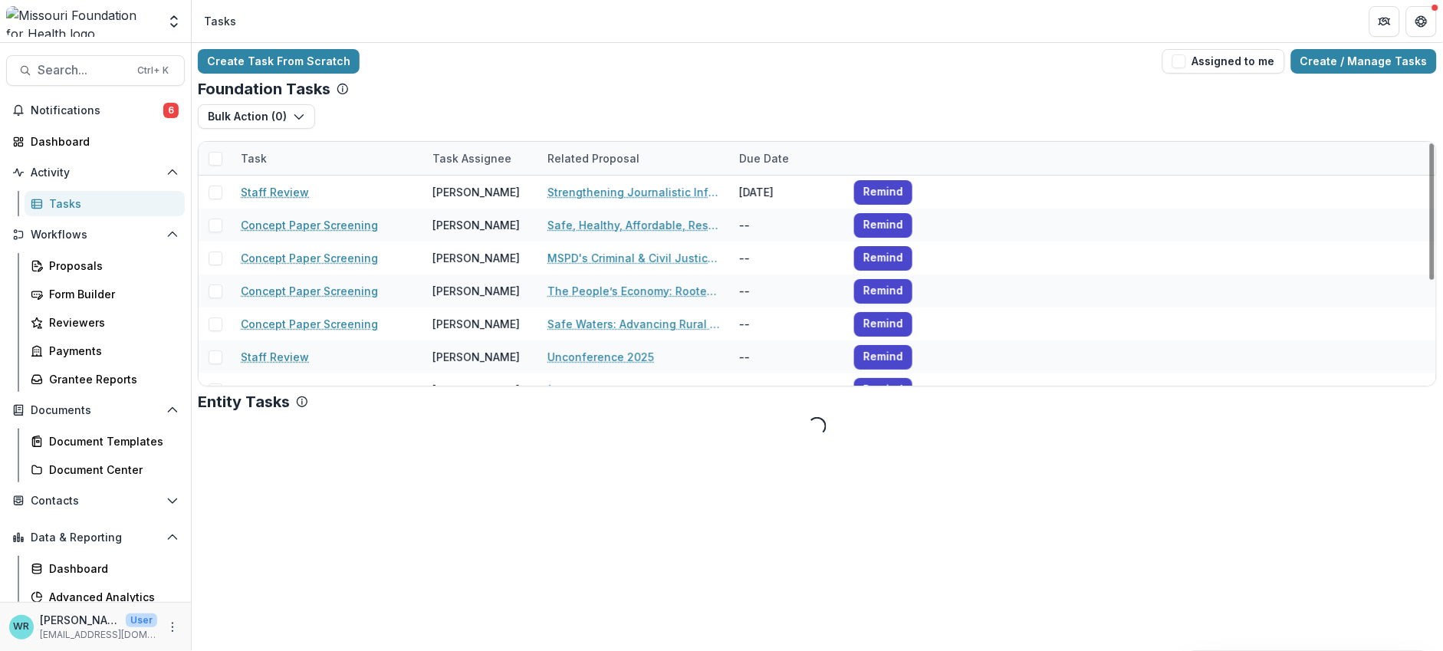
click at [530, 129] on div "Bulk Action ( 0 ) Reporting Schedule Tasks" at bounding box center [817, 122] width 1239 height 37
click at [218, 156] on span at bounding box center [215, 159] width 14 height 14
click at [213, 156] on span at bounding box center [215, 159] width 14 height 14
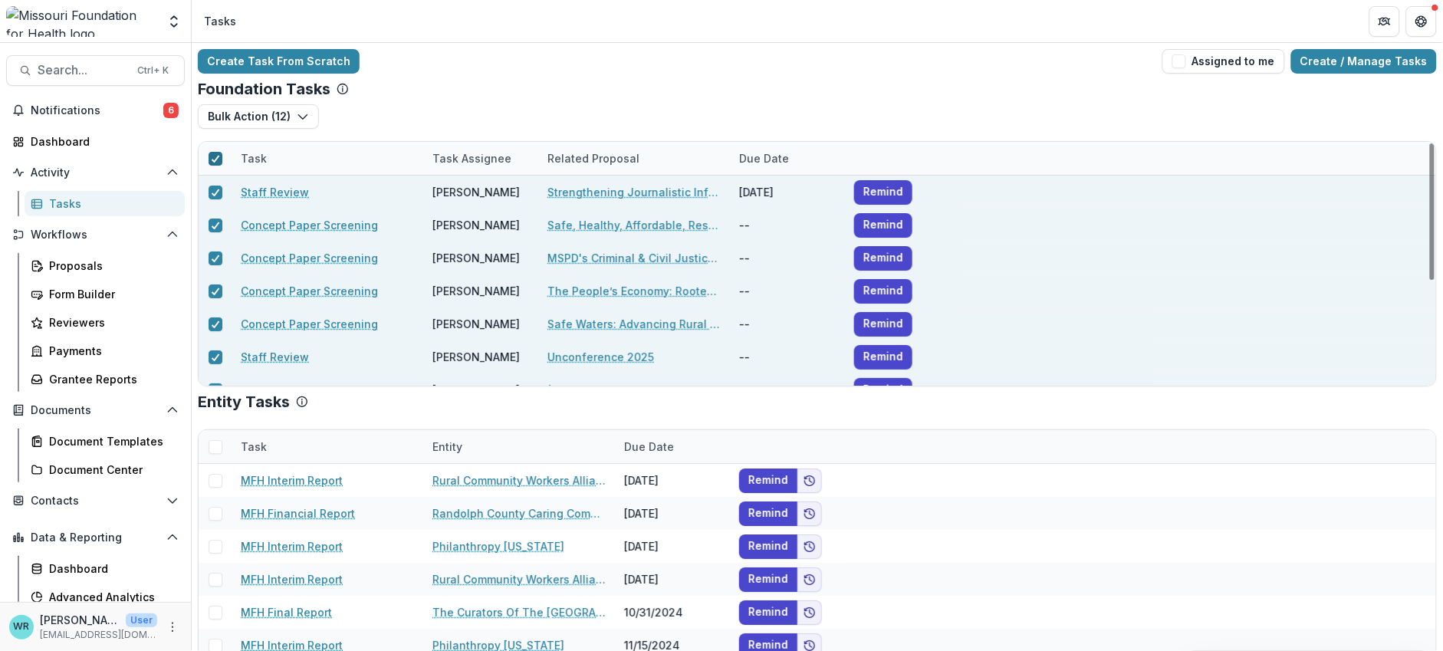
click at [217, 156] on polyline at bounding box center [215, 159] width 7 height 6
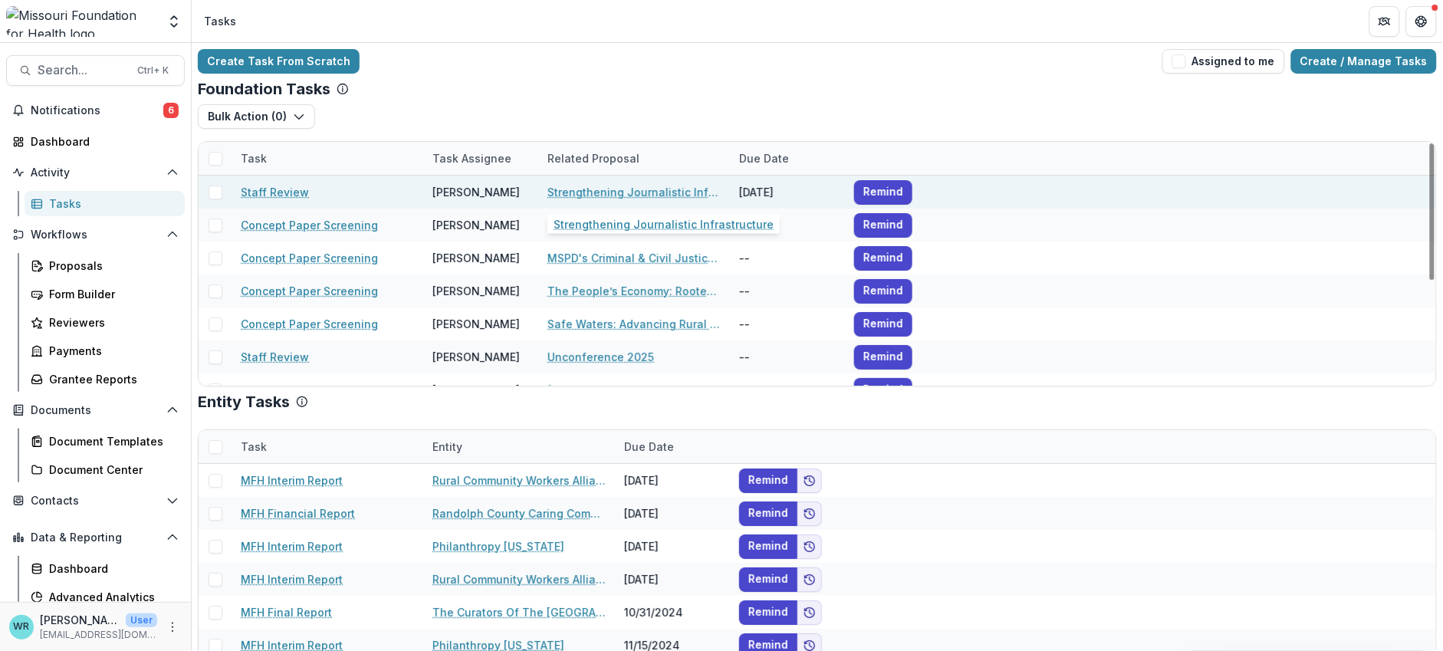
click at [649, 192] on link "Strengthening Journalistic Infrastructure" at bounding box center [633, 192] width 173 height 16
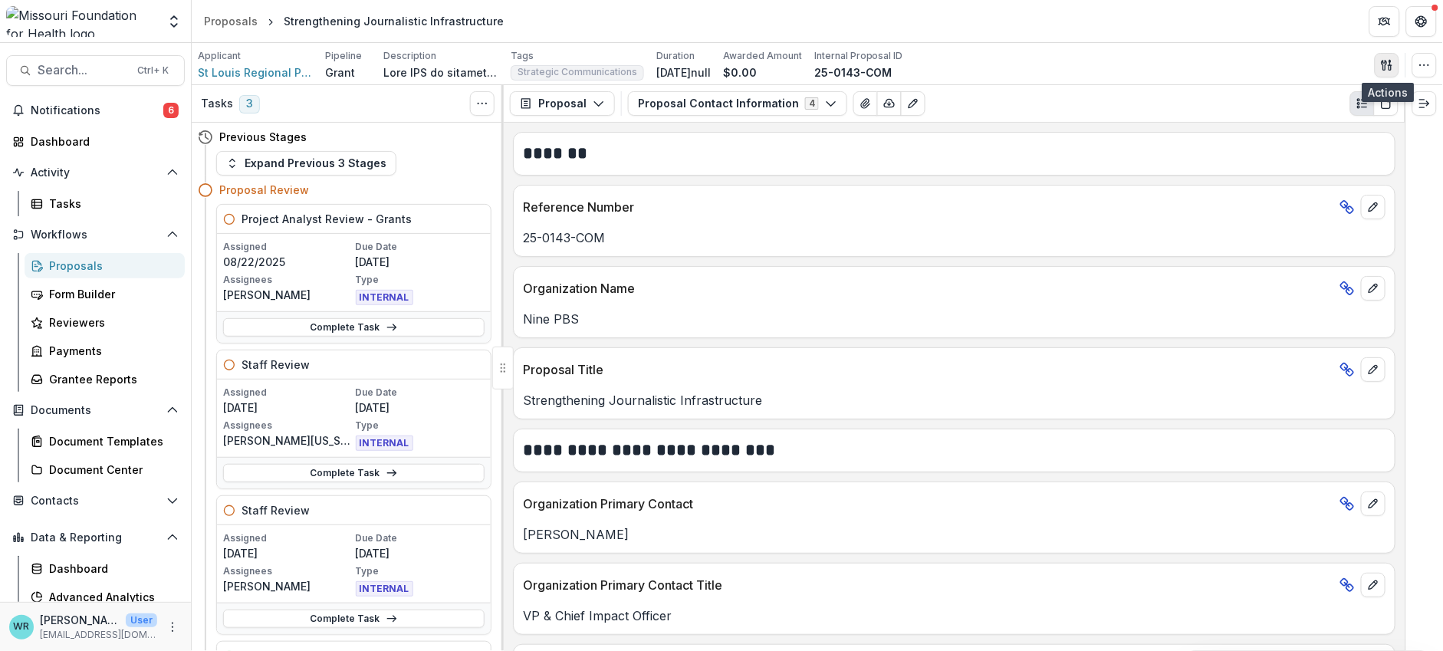
click at [1272, 64] on button "button" at bounding box center [1386, 65] width 25 height 25
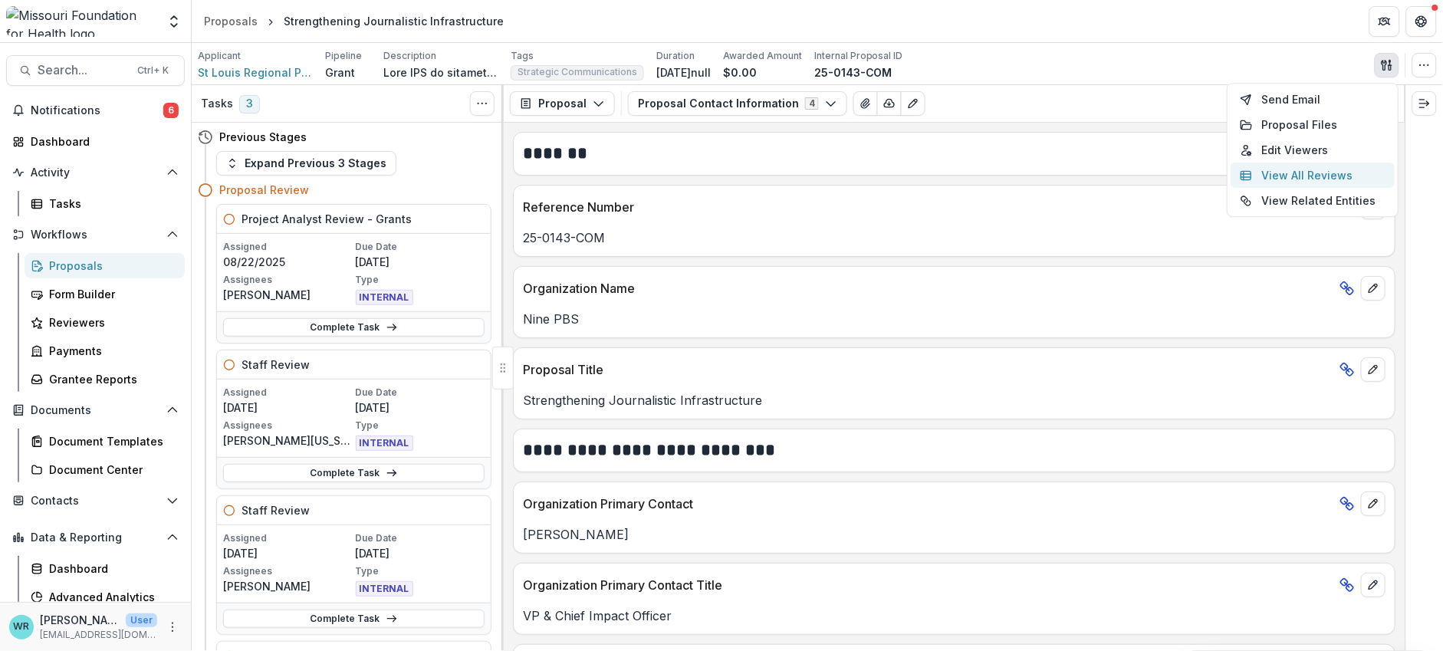
click at [1272, 166] on button "View All Reviews" at bounding box center [1312, 175] width 164 height 25
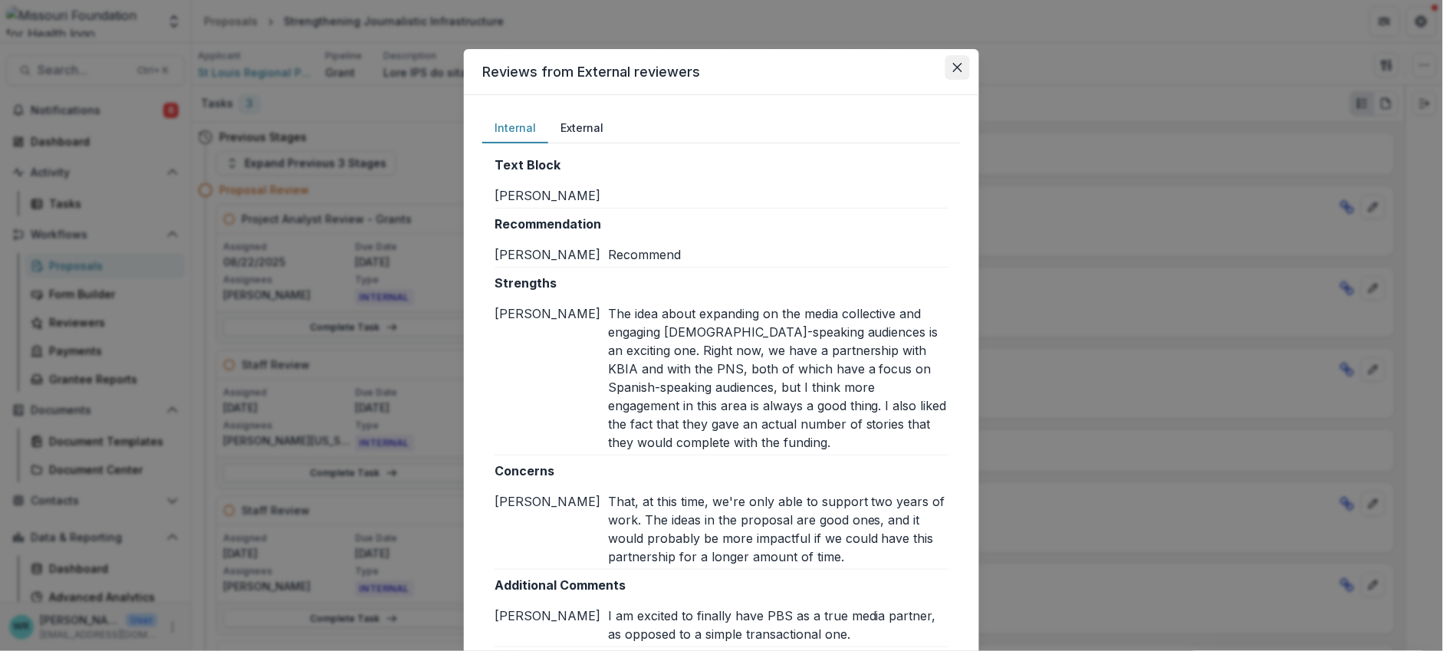
click at [956, 72] on button "Close" at bounding box center [957, 67] width 25 height 25
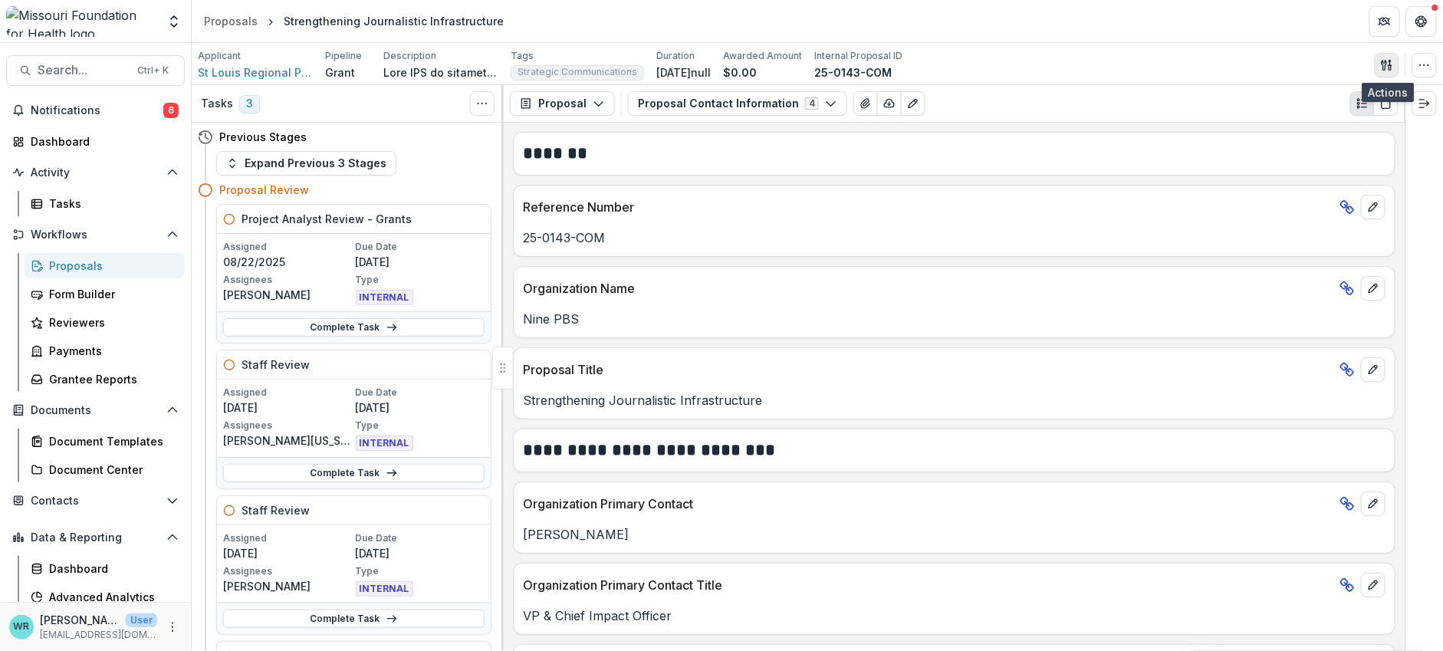
click at [1272, 64] on button "button" at bounding box center [1386, 65] width 25 height 25
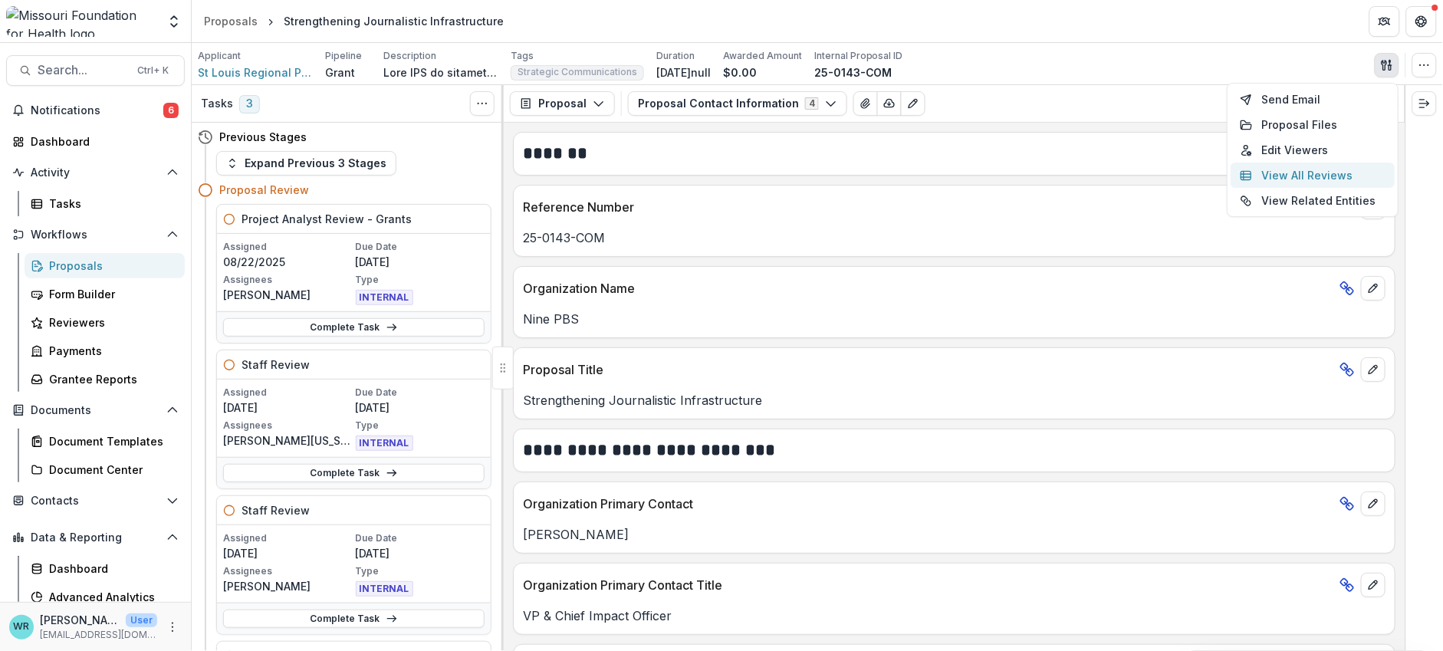
click at [1272, 173] on button "View All Reviews" at bounding box center [1312, 175] width 164 height 25
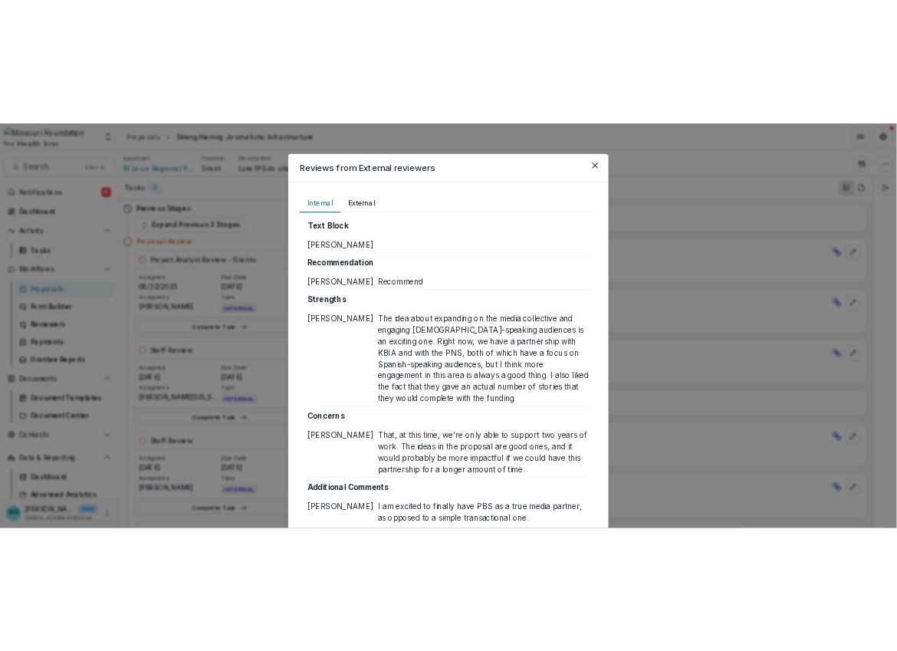
scroll to position [124, 0]
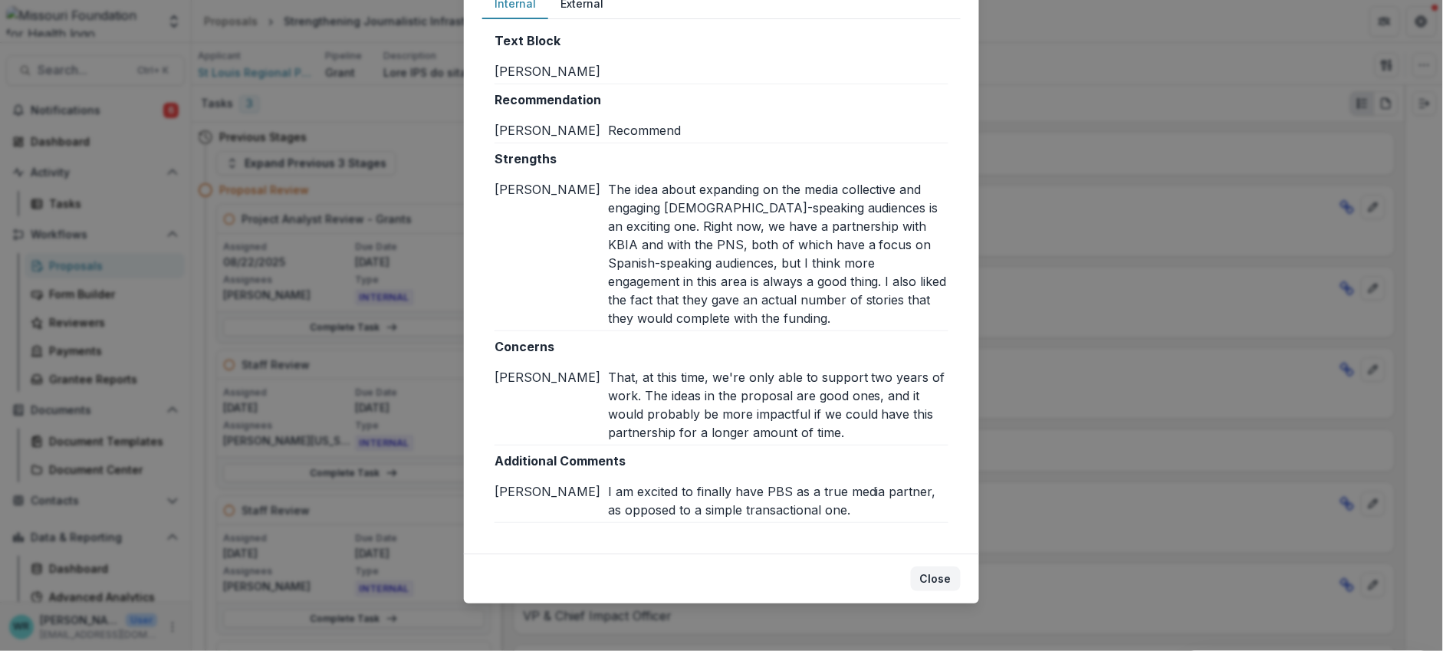
click at [941, 580] on button "Close" at bounding box center [936, 578] width 50 height 25
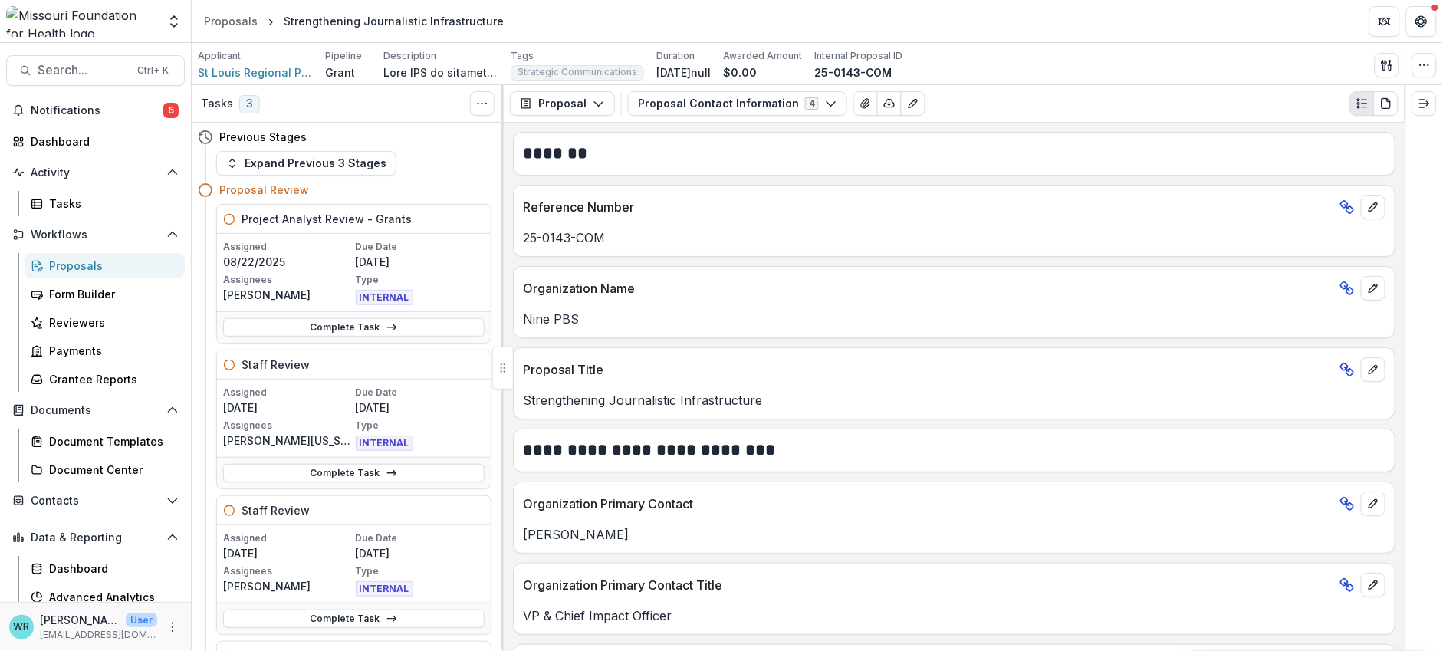
drag, startPoint x: 1436, startPoint y: 649, endPoint x: 1168, endPoint y: 633, distance: 268.0
click at [1161, 633] on div "Tasks 3 Show Cancelled Tasks Previous Stages Expand Previous 3 Stages Proposal …" at bounding box center [817, 368] width 1251 height 566
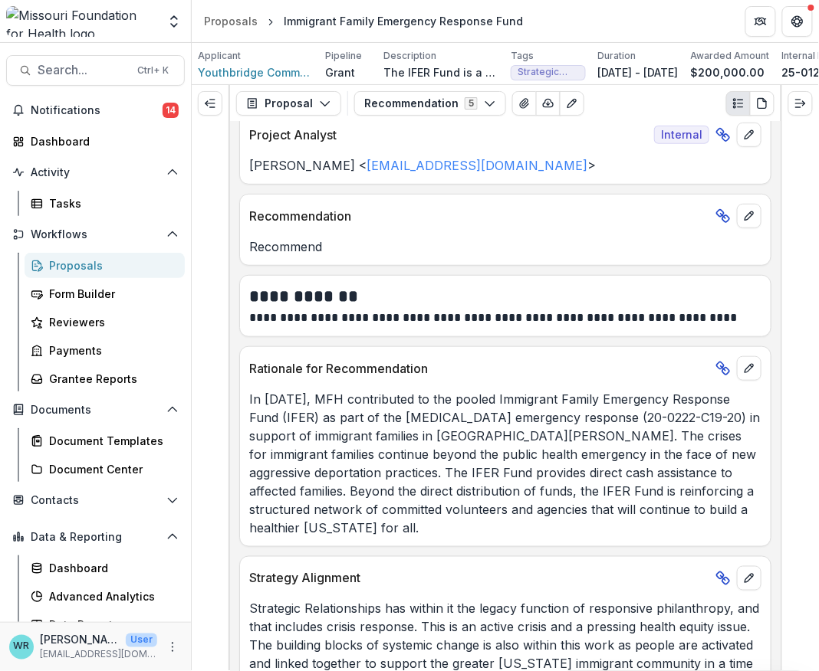
scroll to position [209, 0]
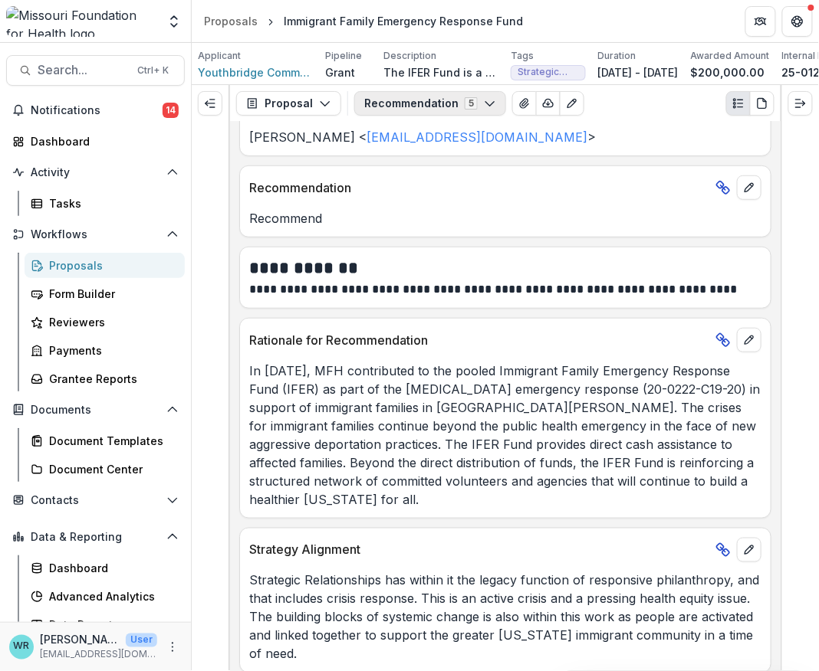
click at [484, 109] on icon "button" at bounding box center [490, 103] width 12 height 12
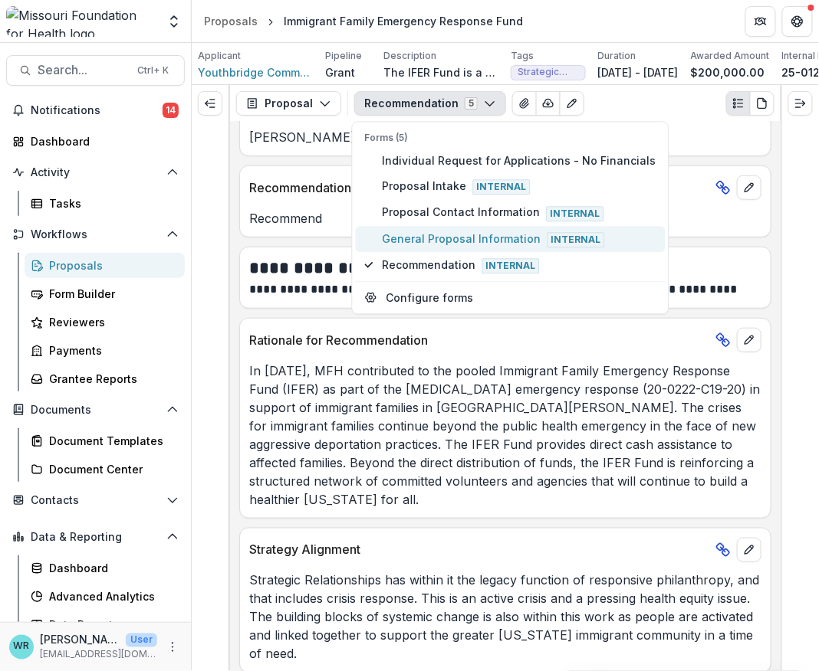
click at [433, 240] on span "General Proposal Information Internal" at bounding box center [520, 239] width 274 height 17
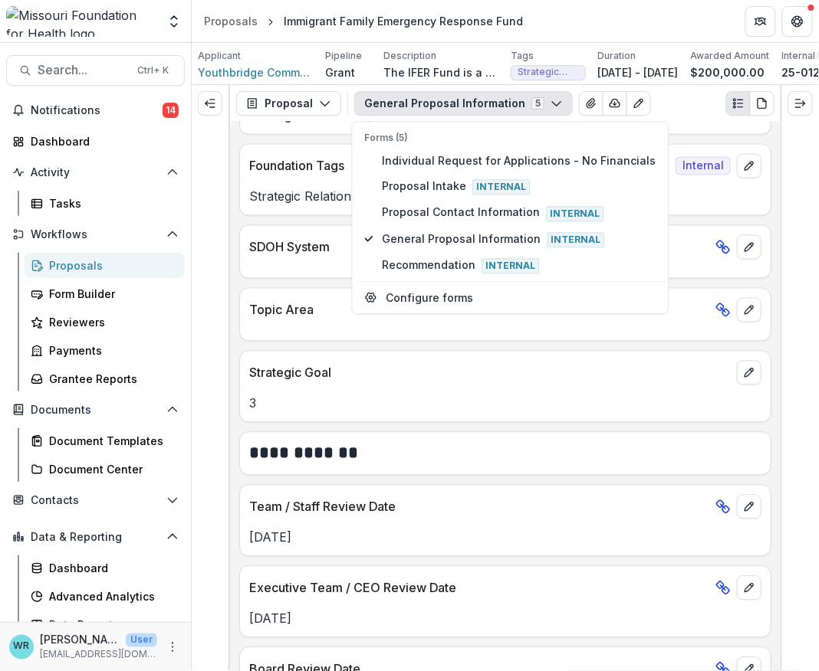
scroll to position [1747, 0]
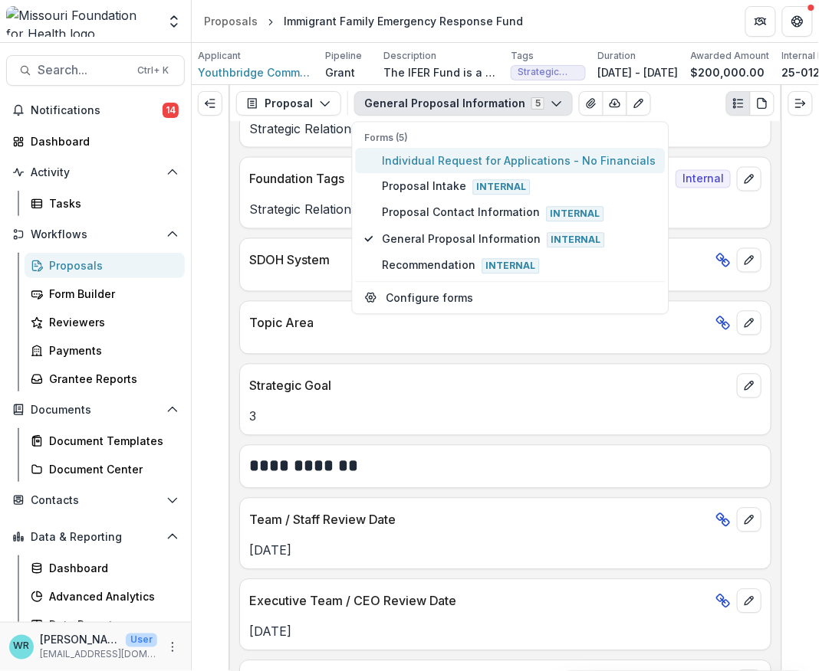
click at [481, 168] on span "Individual Request for Applications - No Financials" at bounding box center [520, 161] width 274 height 16
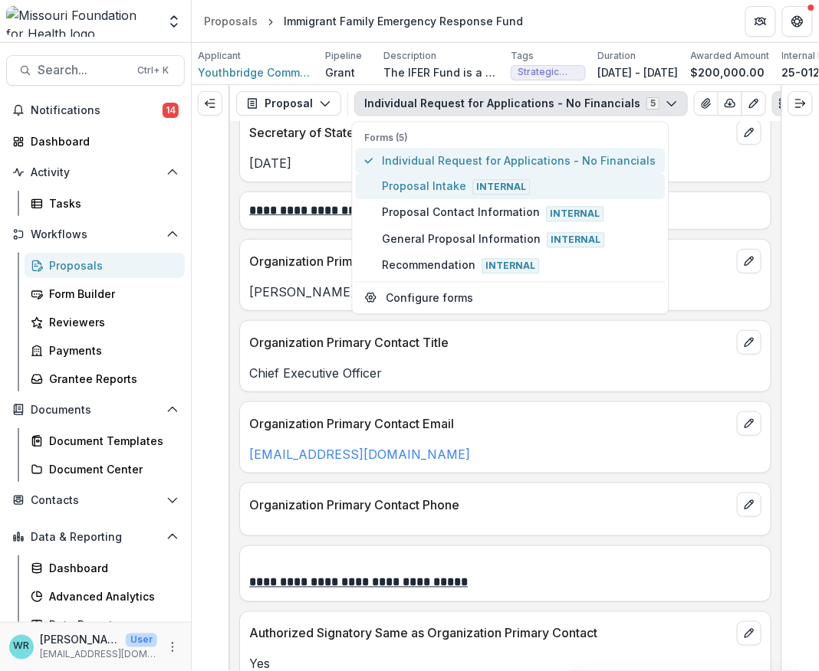
scroll to position [2526, 0]
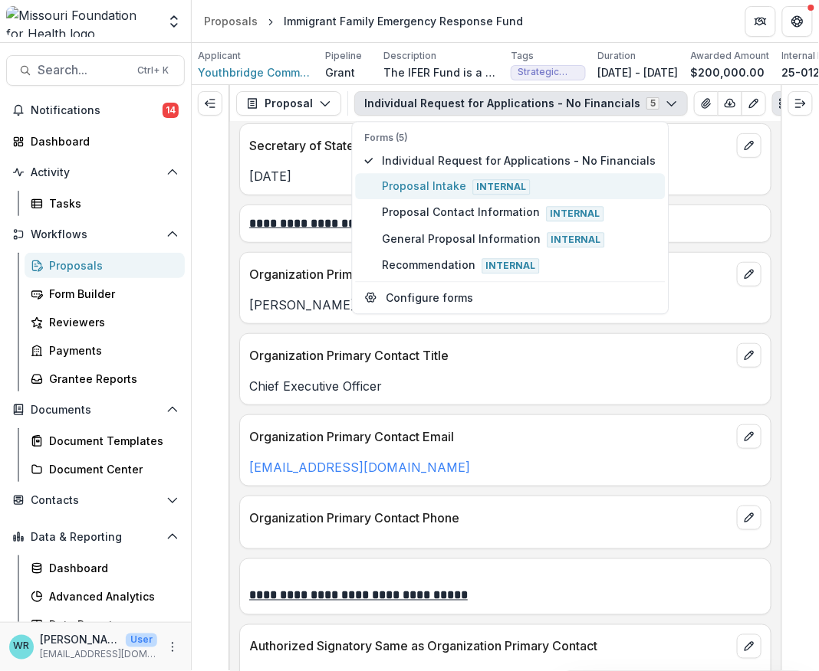
click at [436, 195] on span "Proposal Intake Internal" at bounding box center [520, 187] width 274 height 17
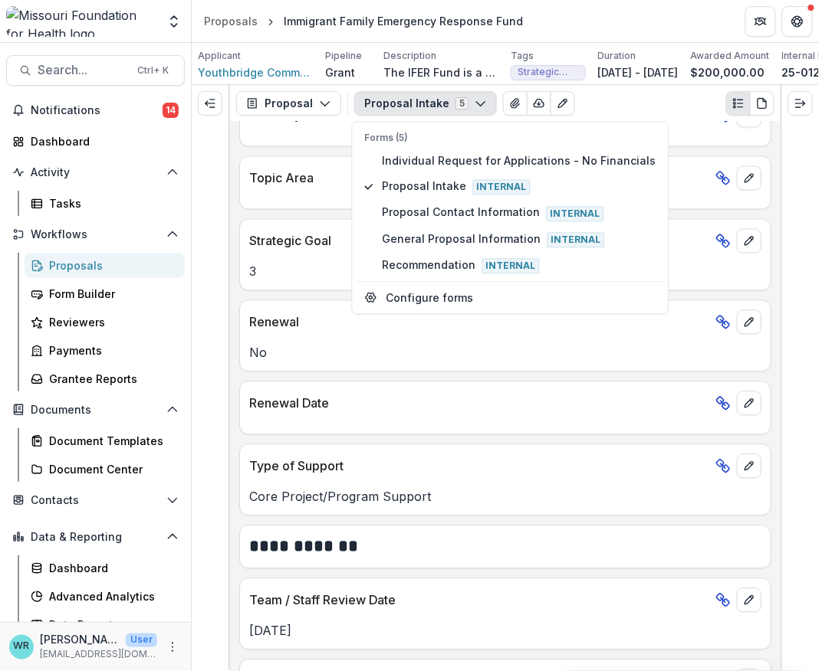
scroll to position [1959, 0]
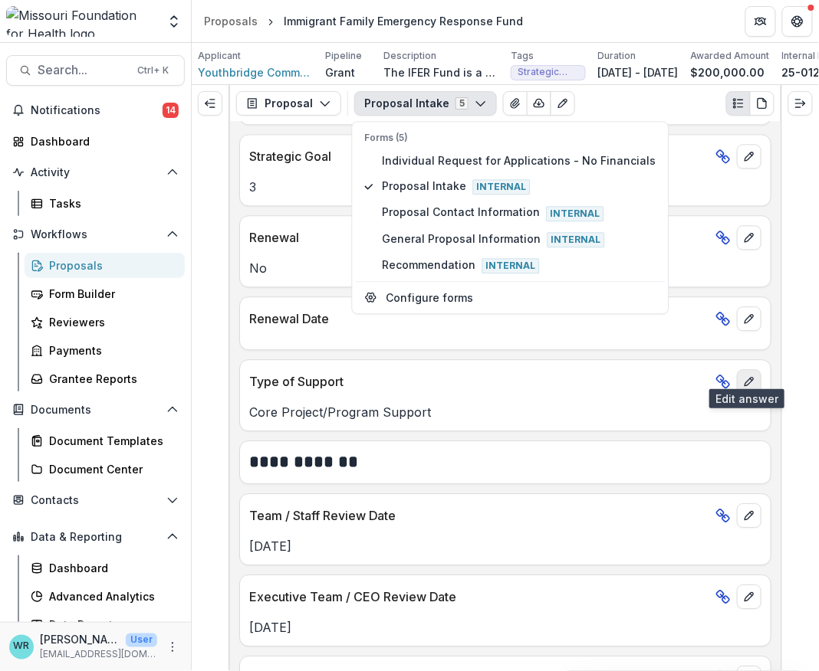
click at [752, 374] on button "edit" at bounding box center [749, 381] width 25 height 25
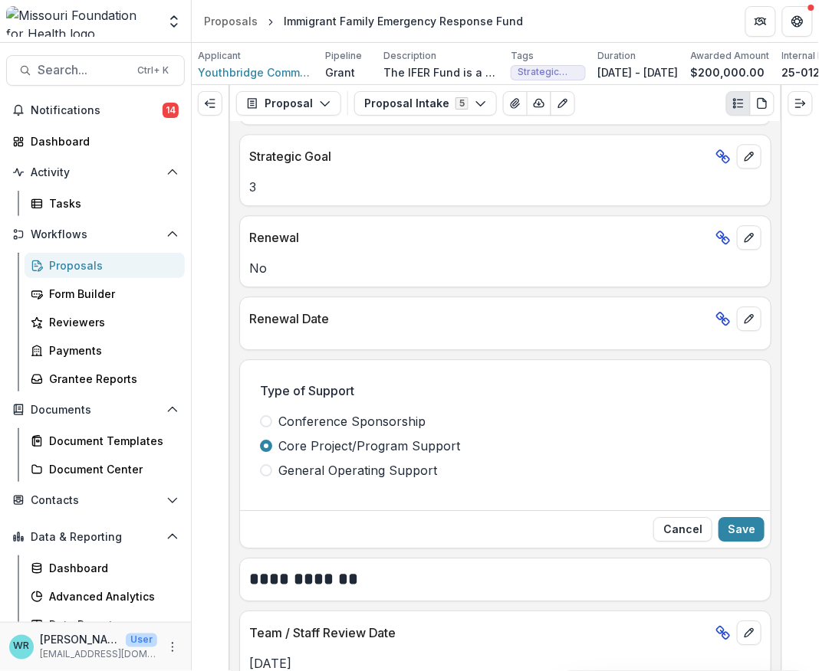
click at [268, 415] on span at bounding box center [266, 421] width 12 height 12
click at [701, 517] on button "Cancel" at bounding box center [682, 529] width 59 height 25
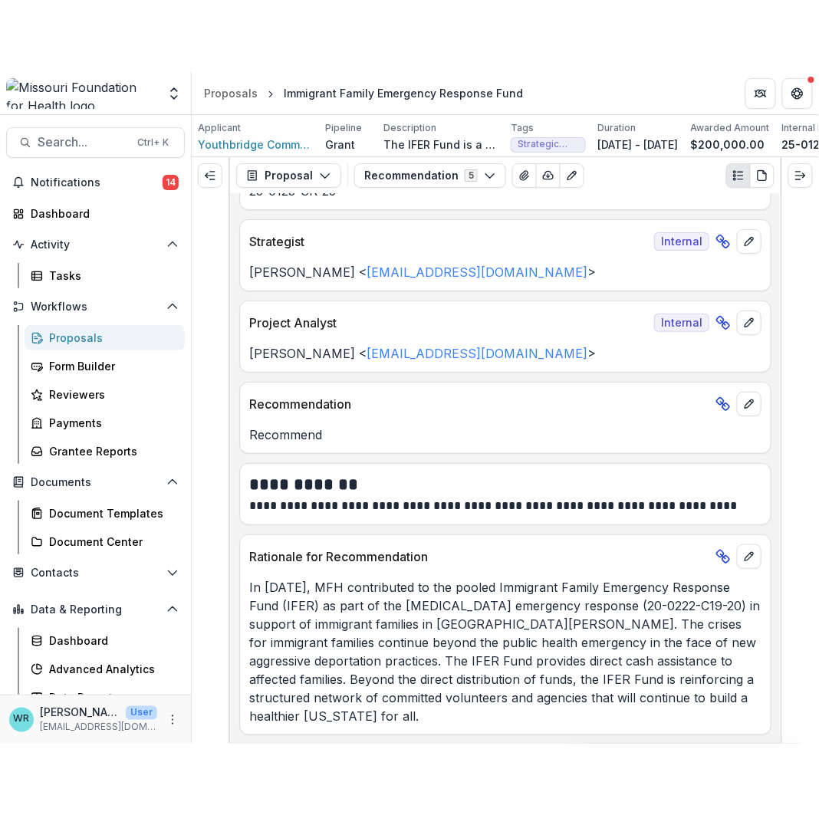
scroll to position [85, 0]
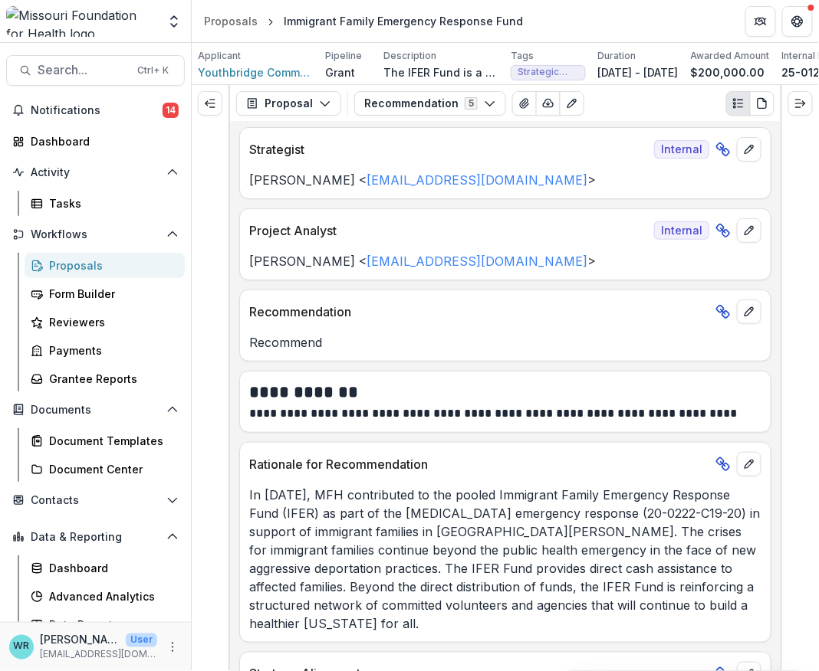
drag, startPoint x: 546, startPoint y: 671, endPoint x: 546, endPoint y: 736, distance: 64.4
click at [546, 671] on html "Skip to content Aggregate Analysis Foundations MFH Workflow Sandbox Missouri Fo…" at bounding box center [409, 335] width 819 height 671
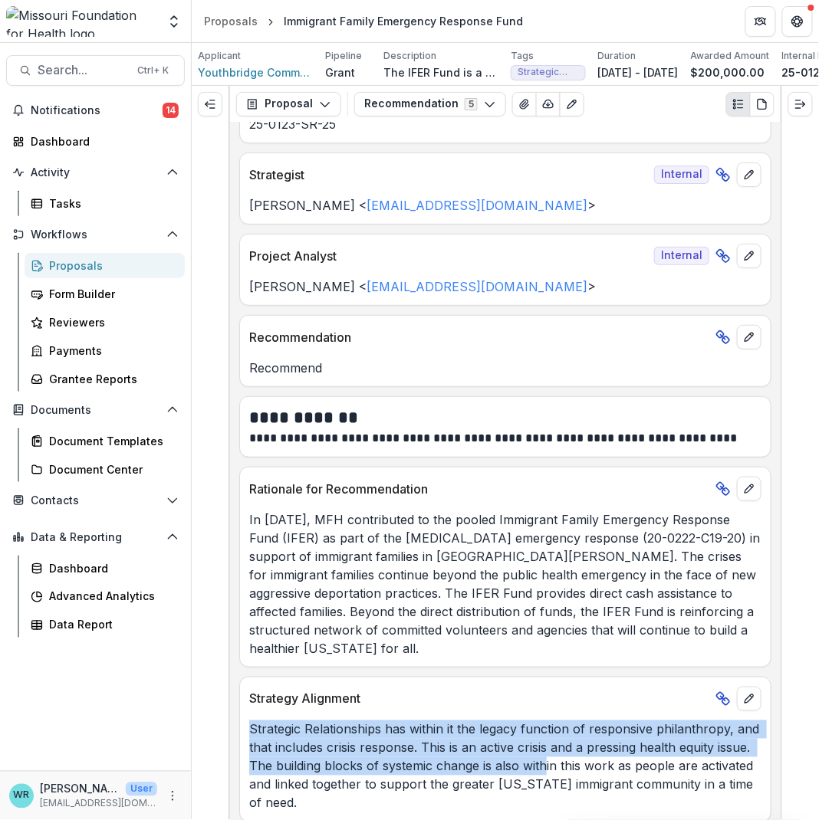
scroll to position [61, 0]
click at [484, 110] on icon "button" at bounding box center [490, 104] width 12 height 12
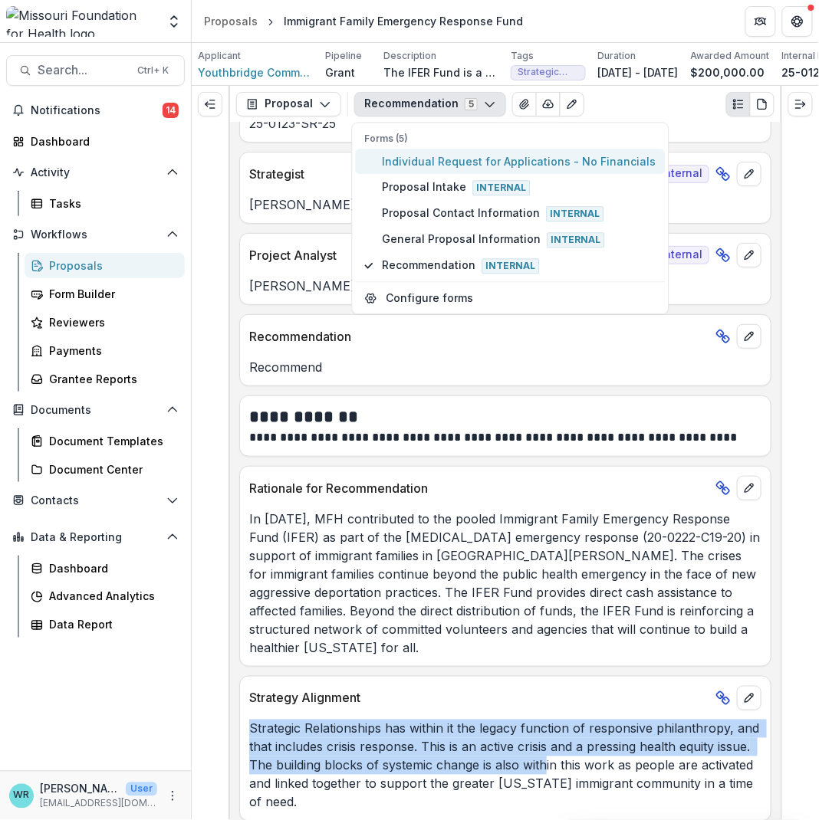
click at [468, 162] on span "Individual Request for Applications - No Financials" at bounding box center [520, 161] width 274 height 16
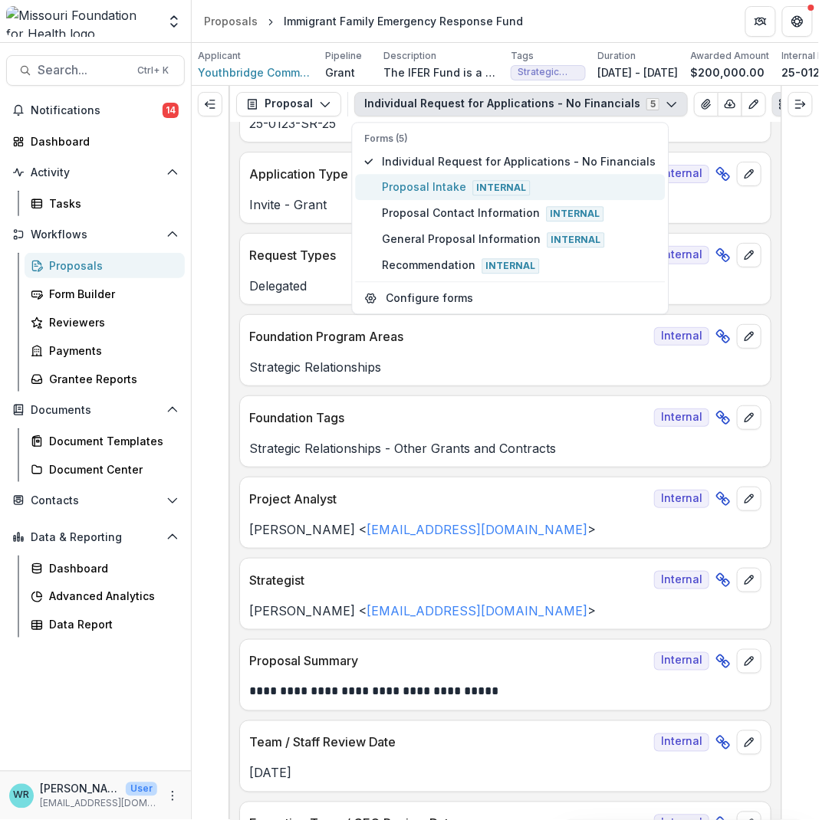
click at [442, 187] on span "Proposal Intake Internal" at bounding box center [520, 187] width 274 height 17
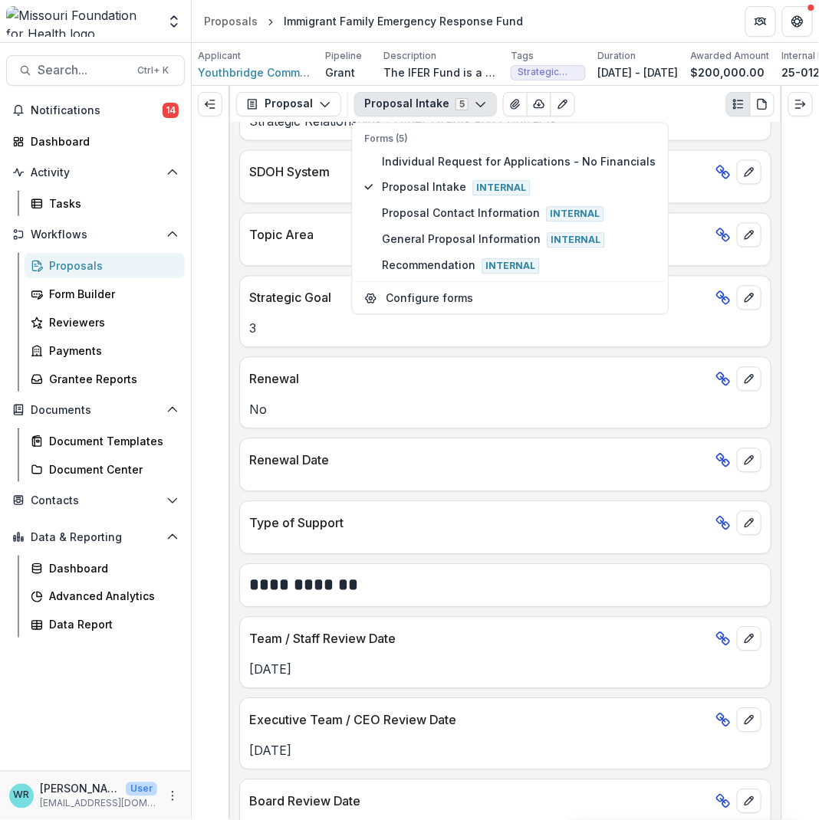
scroll to position [1874, 0]
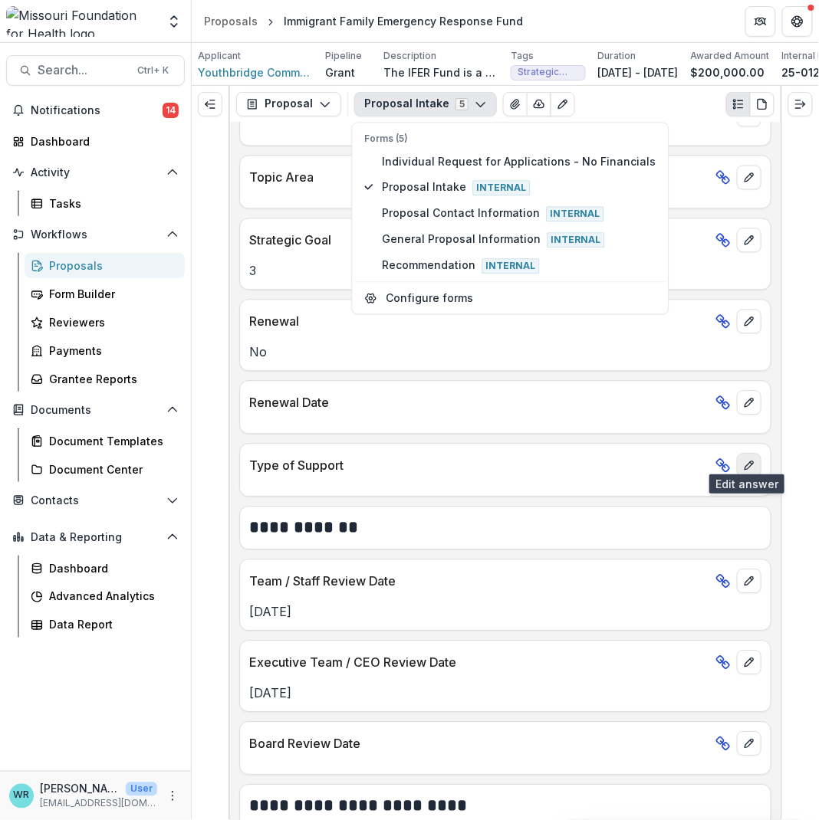
click at [750, 460] on icon "edit" at bounding box center [749, 466] width 12 height 12
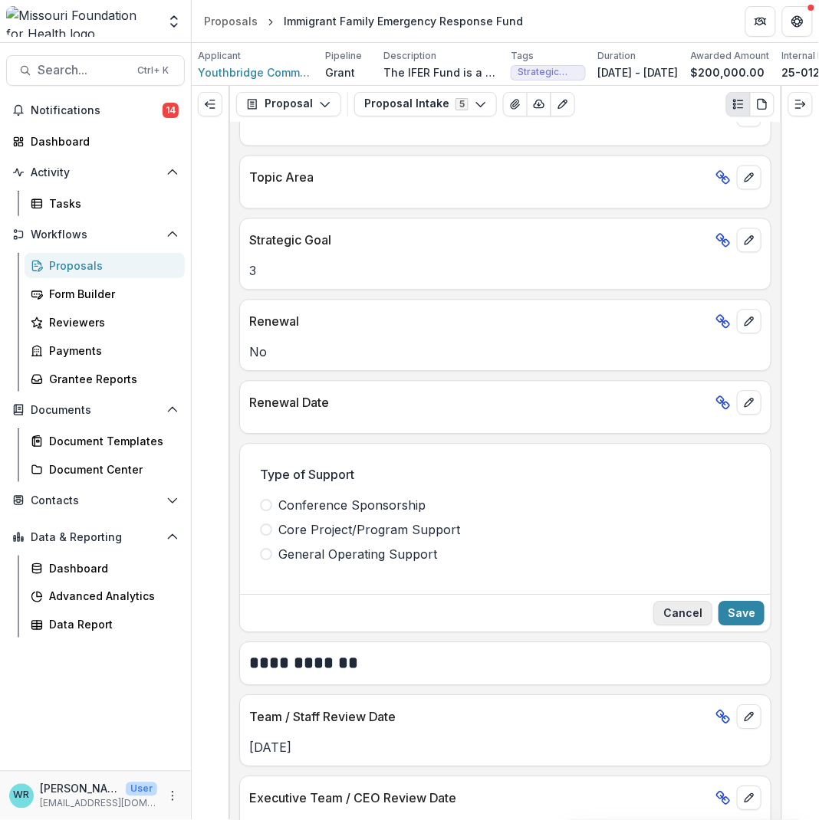
click at [692, 611] on button "Cancel" at bounding box center [682, 614] width 59 height 25
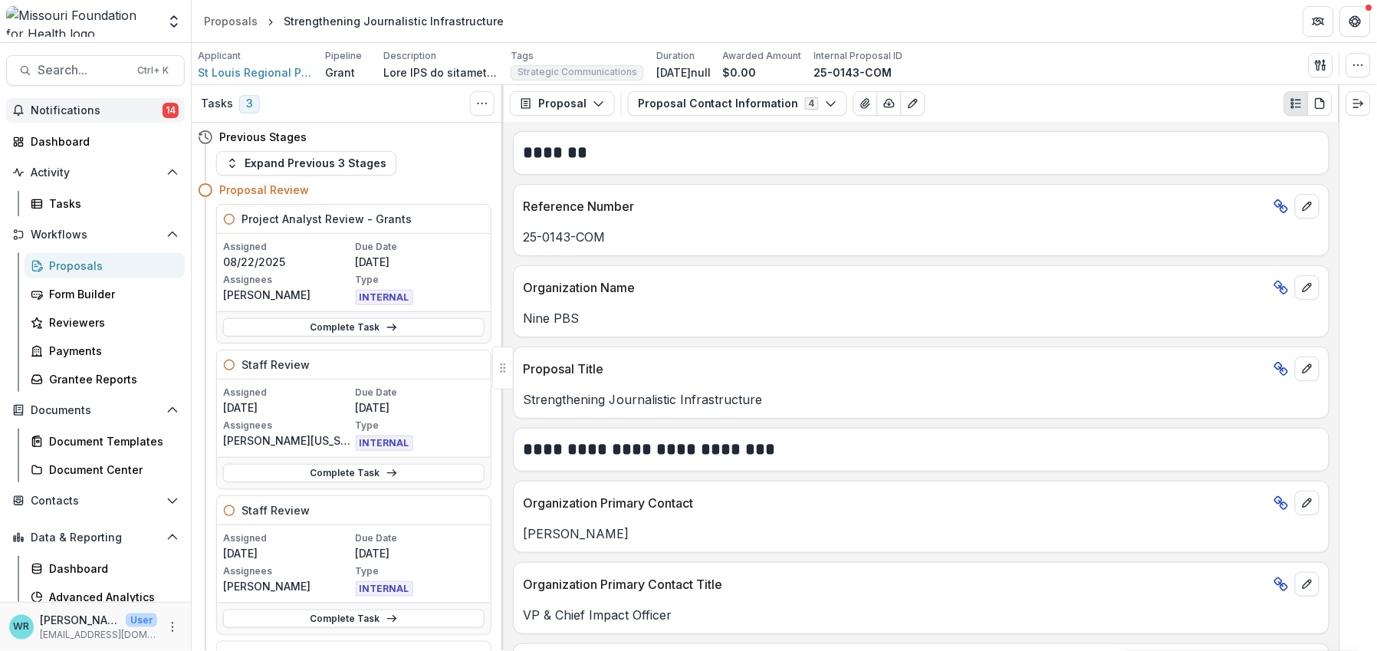
click at [156, 107] on span "Notifications" at bounding box center [97, 110] width 132 height 13
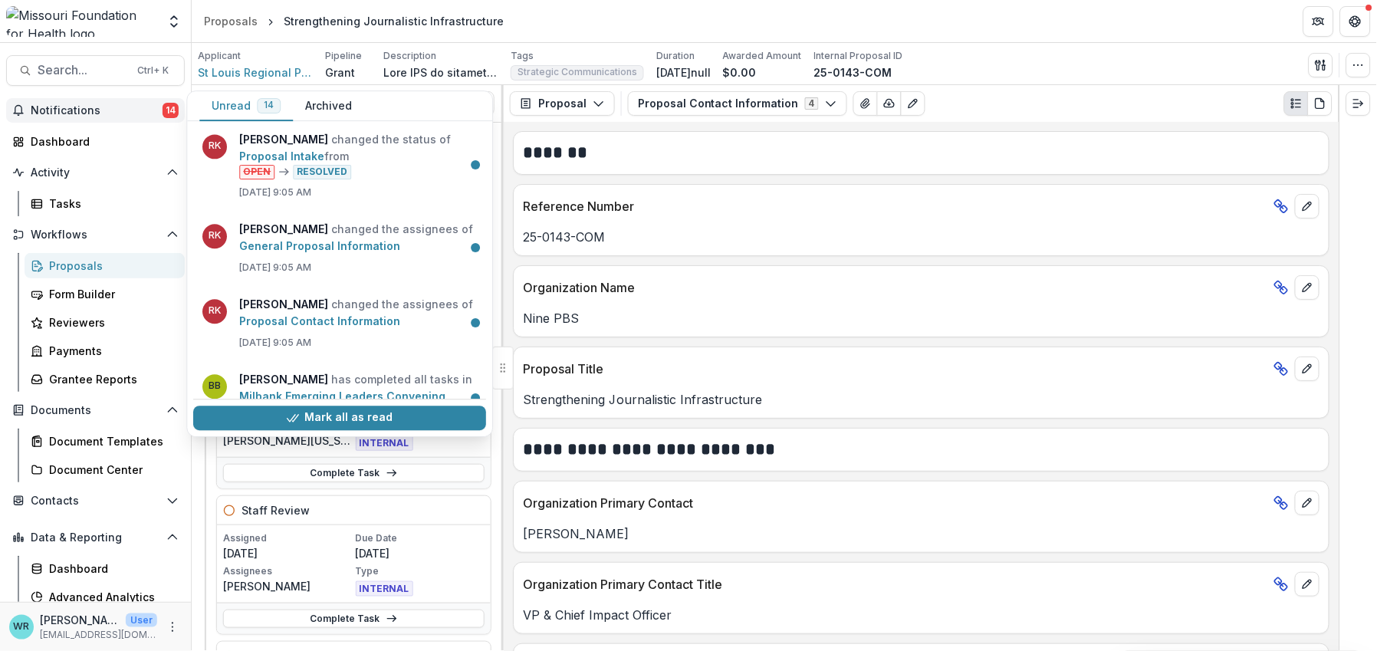
scroll to position [875, 0]
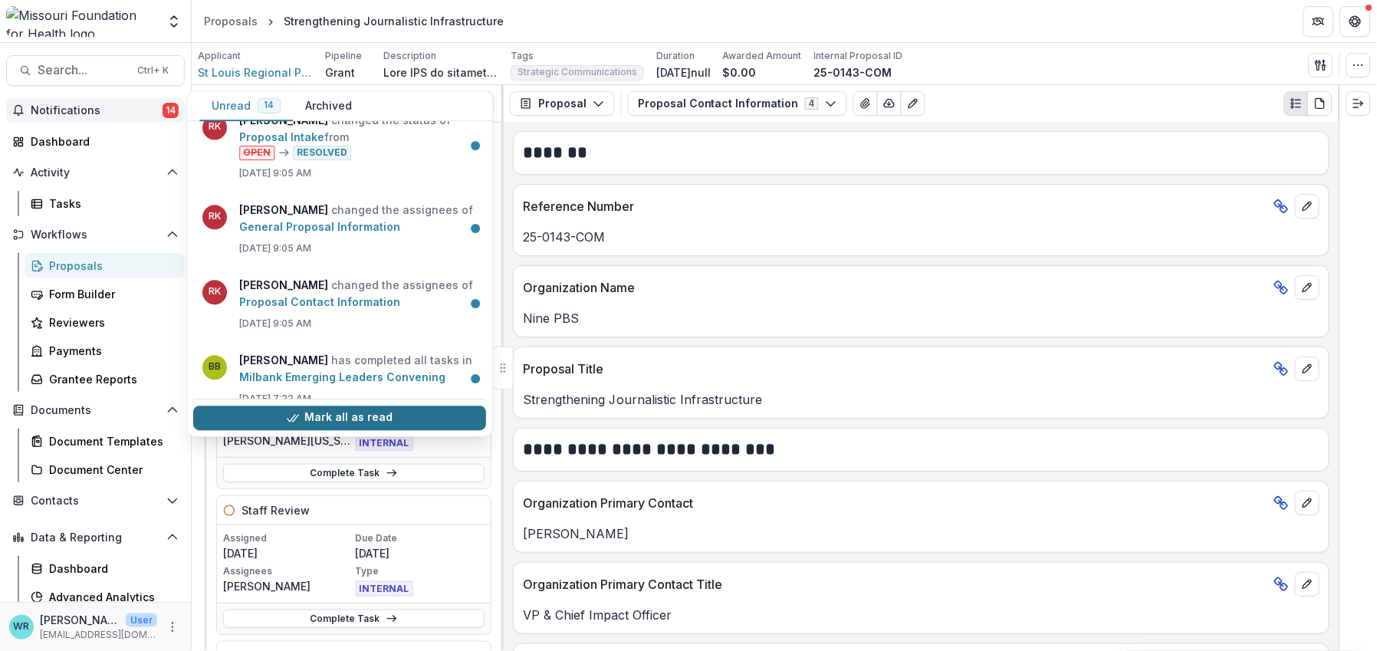
click at [402, 422] on button "Mark all as read" at bounding box center [339, 418] width 293 height 25
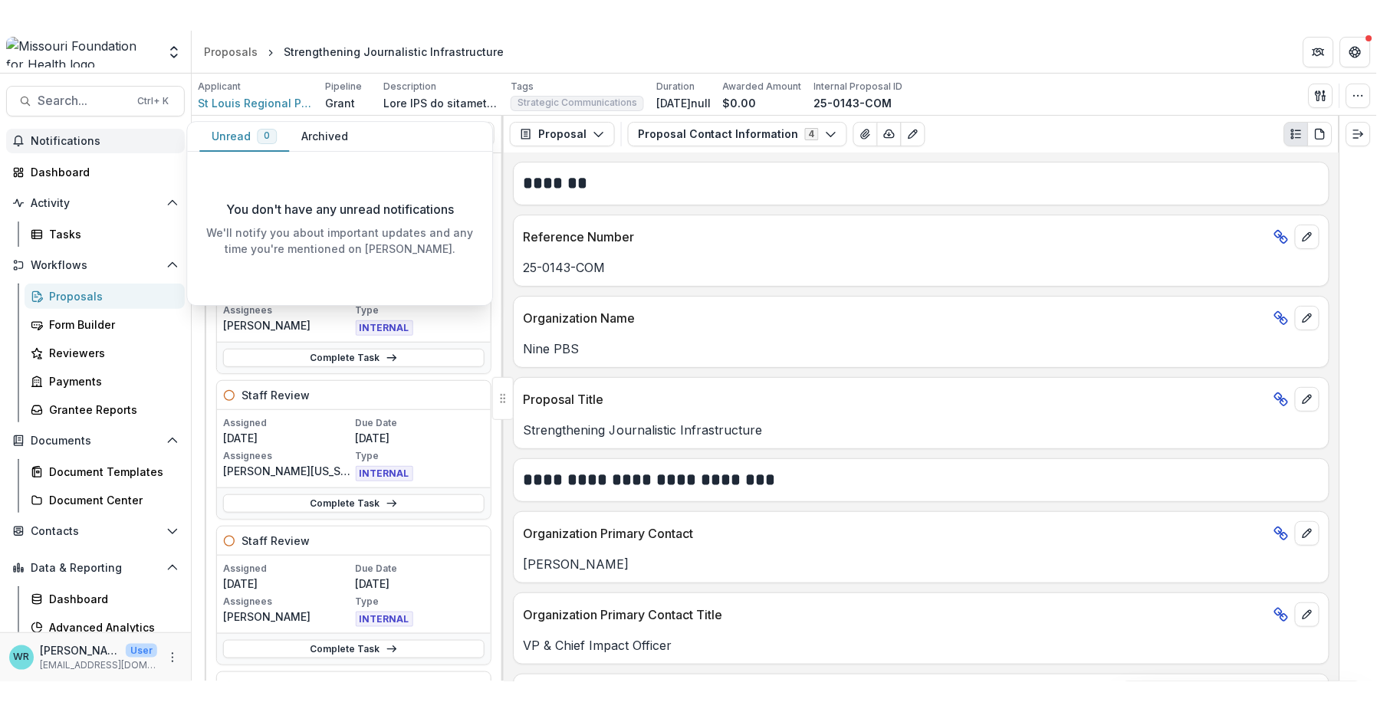
scroll to position [0, 0]
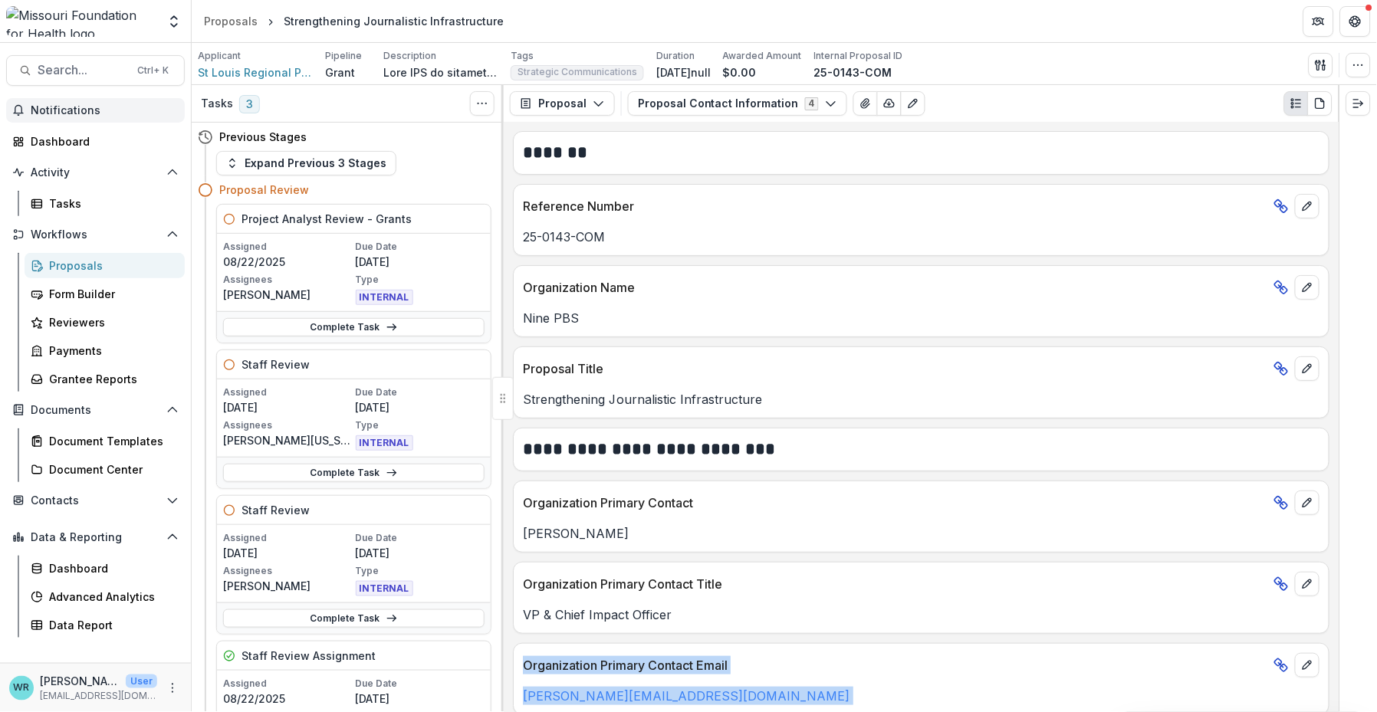
click at [94, 268] on div "Proposals" at bounding box center [110, 266] width 123 height 16
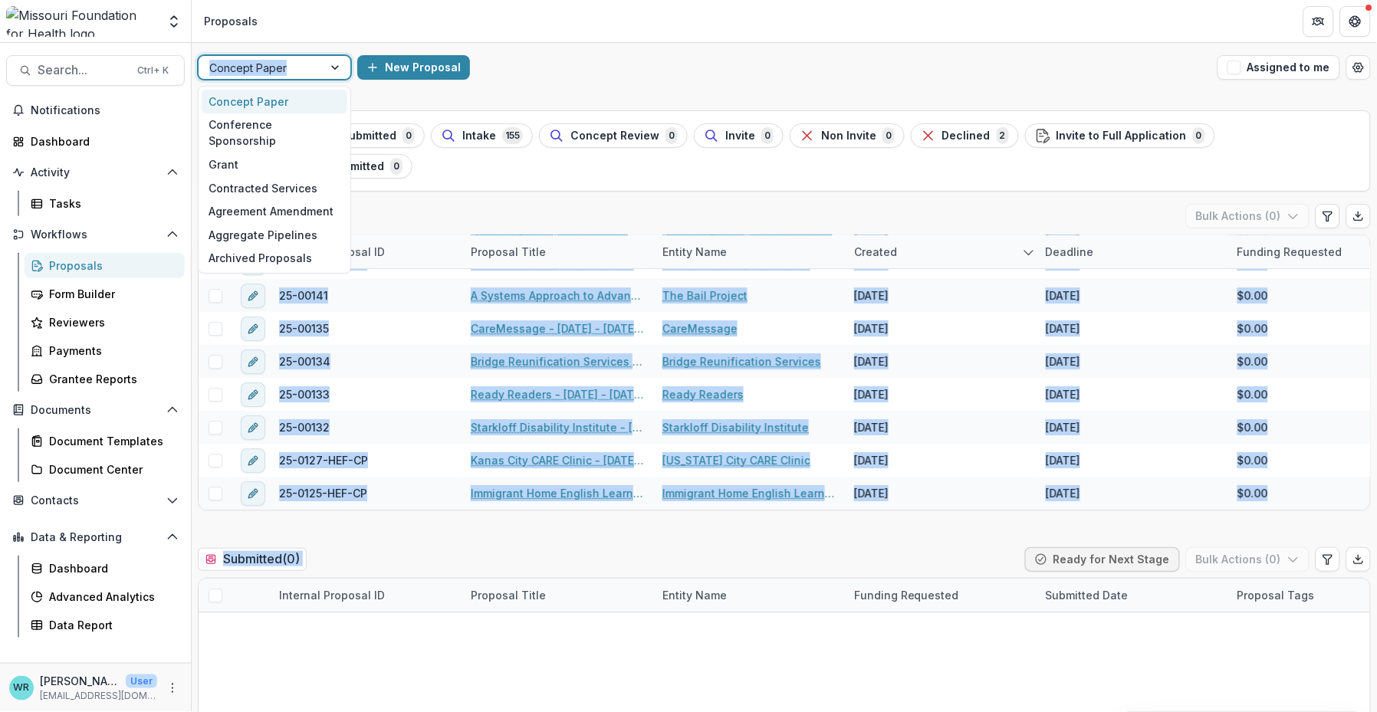
click at [280, 68] on div at bounding box center [260, 67] width 103 height 19
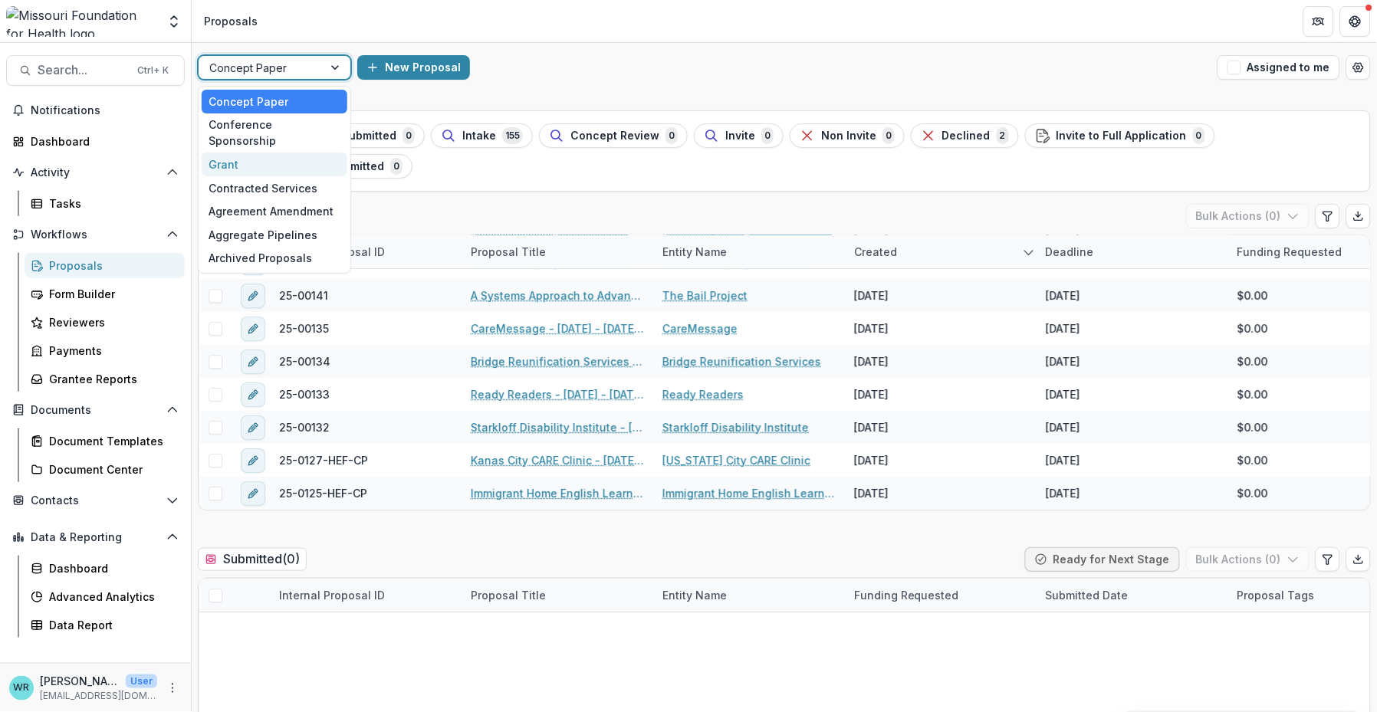
click at [239, 153] on div "Grant" at bounding box center [275, 165] width 146 height 24
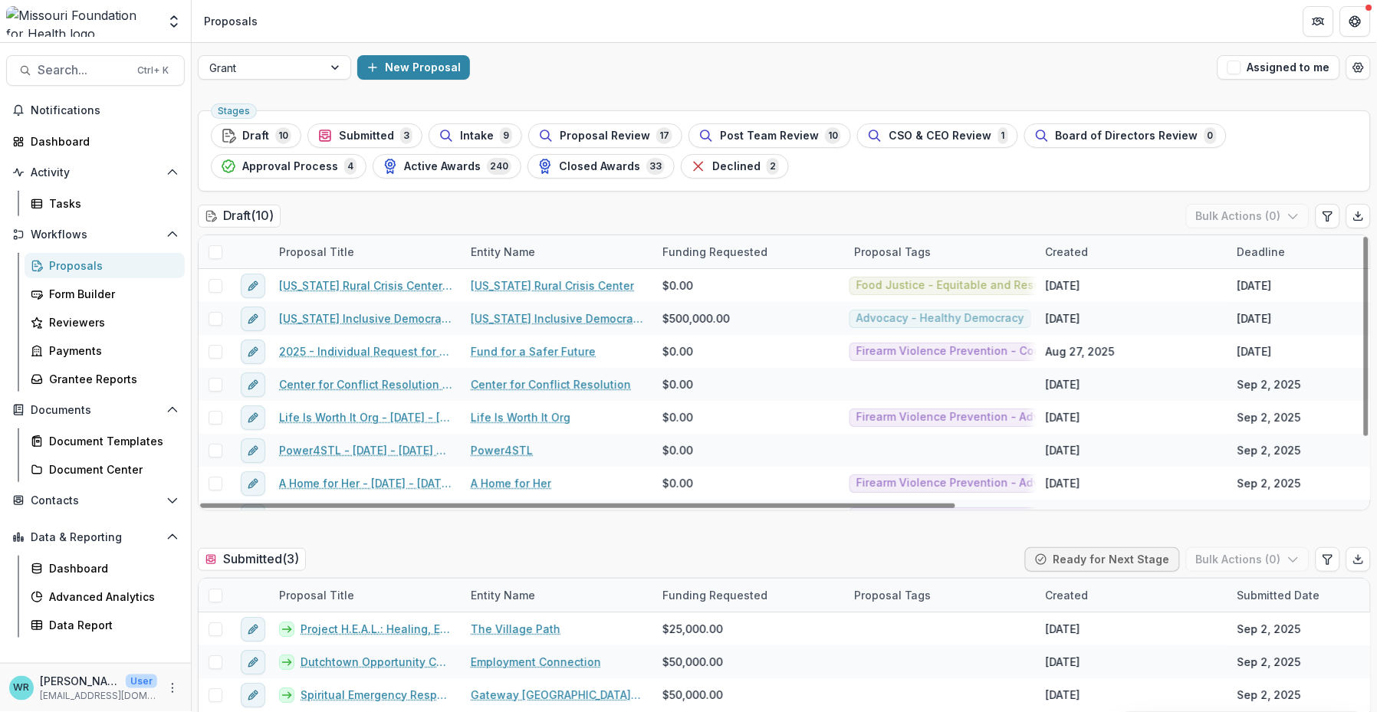
click at [896, 241] on div "Deadline" at bounding box center [1324, 251] width 192 height 33
click at [896, 311] on span "Sort Ascending" at bounding box center [1257, 317] width 81 height 13
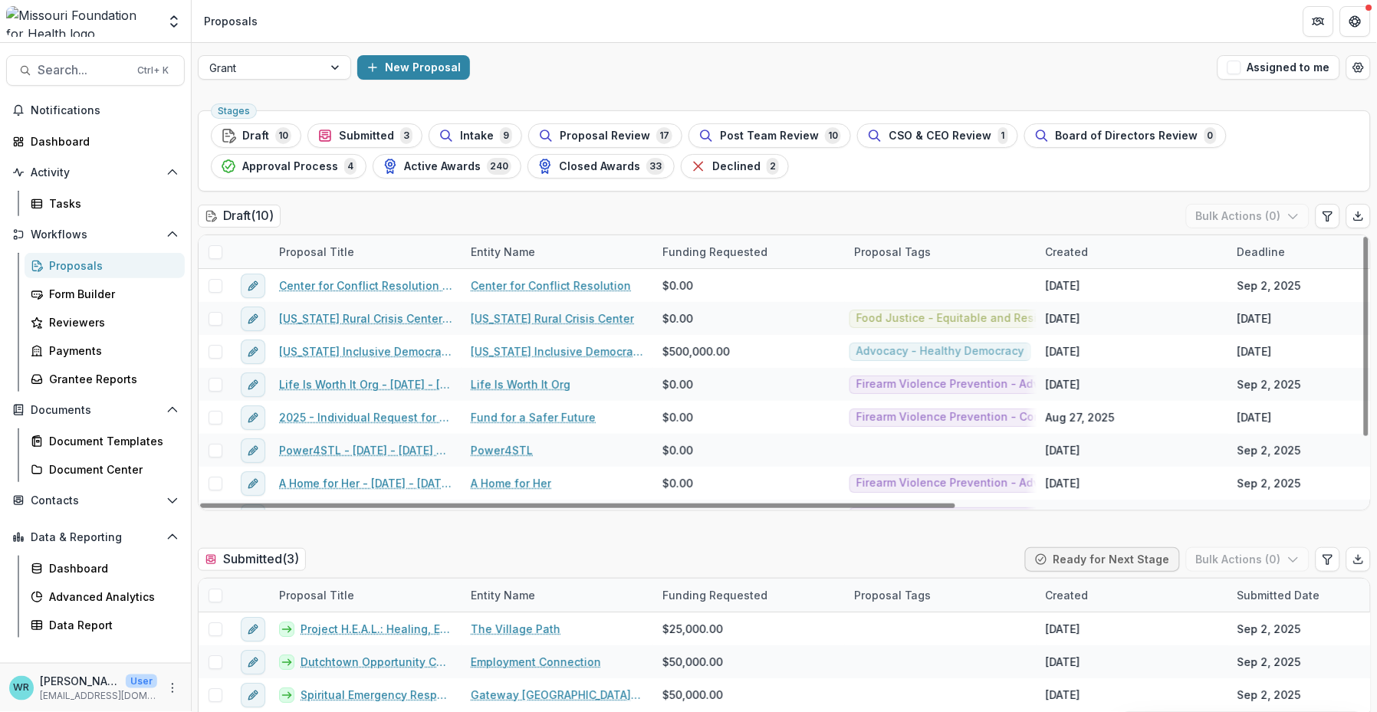
click at [896, 172] on ul "Stages Draft 10 Submitted 3 Intake 9 Proposal Review 17 Post Team Review 10 CSO…" at bounding box center [784, 150] width 1147 height 55
click at [896, 250] on div "Deadline" at bounding box center [1261, 252] width 67 height 16
click at [896, 306] on button "Sort Ascending" at bounding box center [1281, 318] width 184 height 25
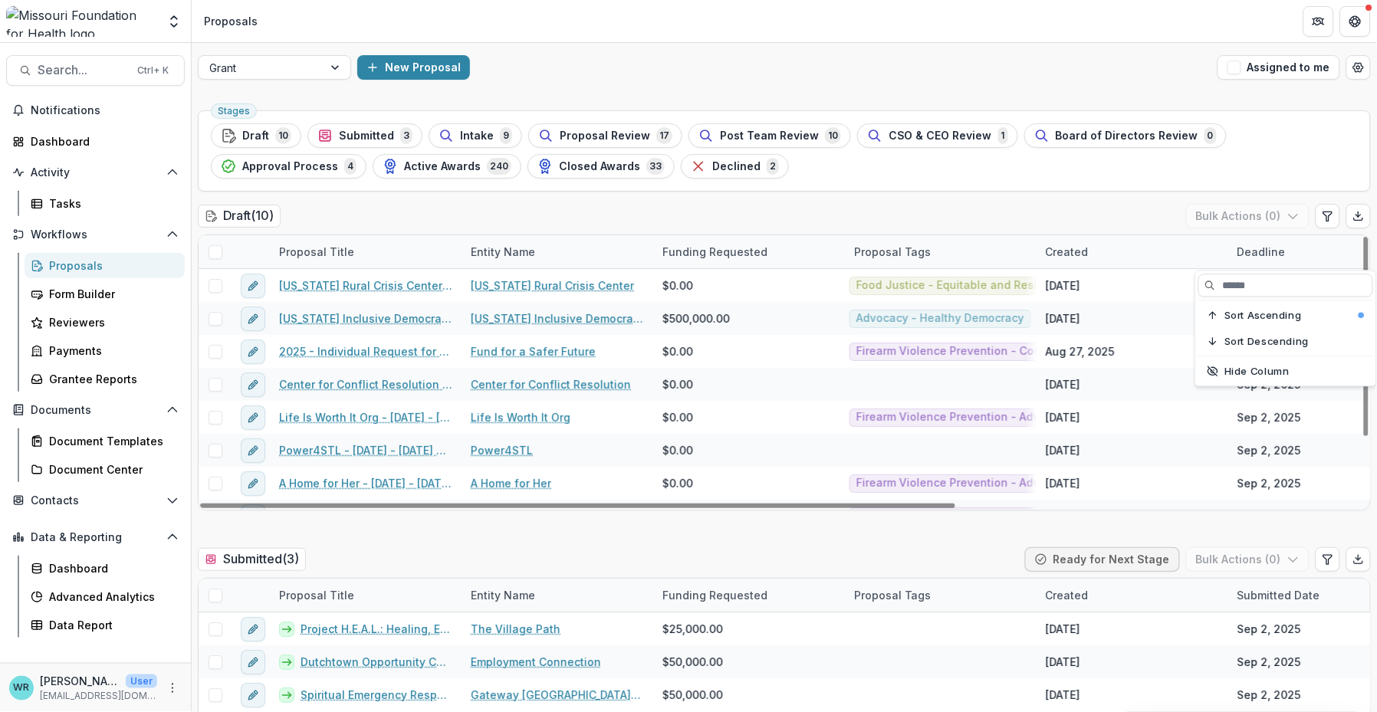
click at [896, 214] on div "Draft ( 10 ) Bulk Actions ( 0 )" at bounding box center [784, 219] width 1173 height 31
click at [896, 249] on div "Created" at bounding box center [1066, 252] width 61 height 16
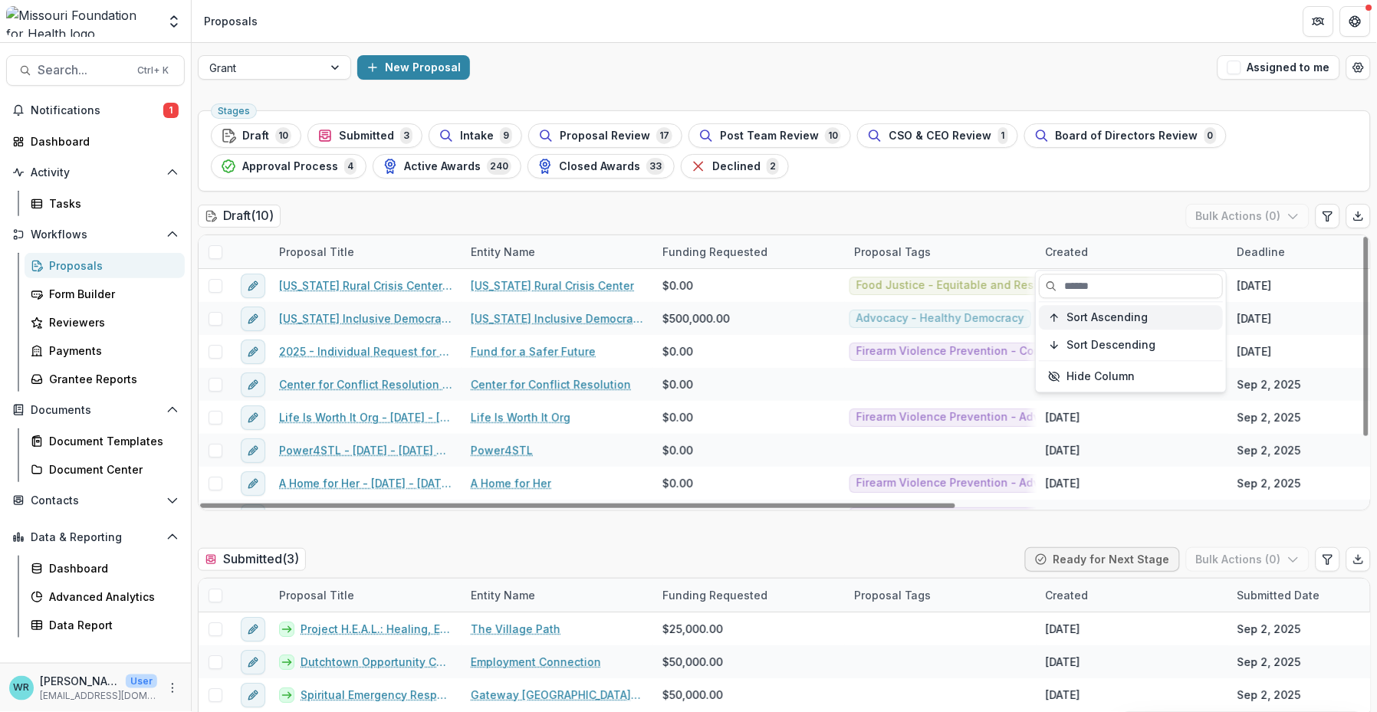
click at [896, 320] on span "Sort Ascending" at bounding box center [1107, 317] width 81 height 13
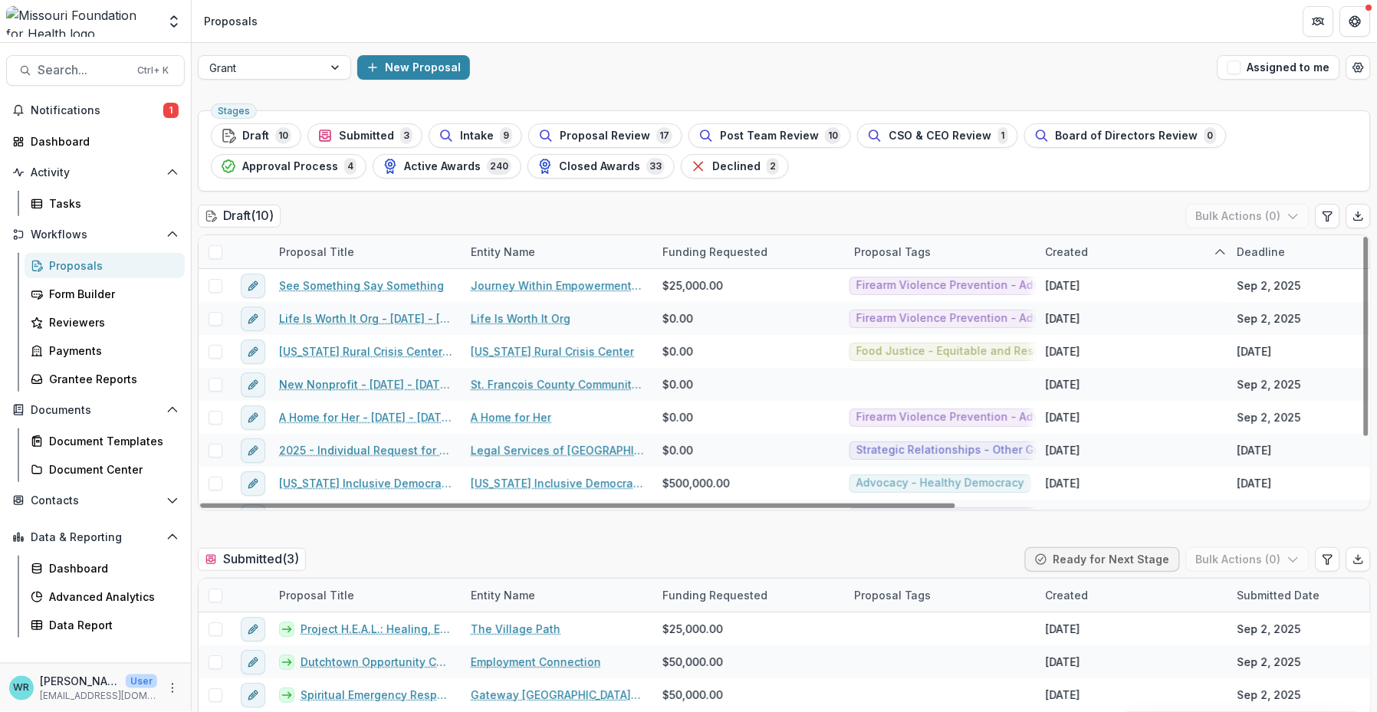
click at [896, 179] on div "Stages Draft 10 Submitted 3 Intake 9 Proposal Review 17 Post Team Review 10 CSO…" at bounding box center [784, 150] width 1173 height 81
click at [896, 262] on div "Created" at bounding box center [1132, 251] width 192 height 33
click at [896, 343] on span "Sort Descending" at bounding box center [1111, 345] width 89 height 13
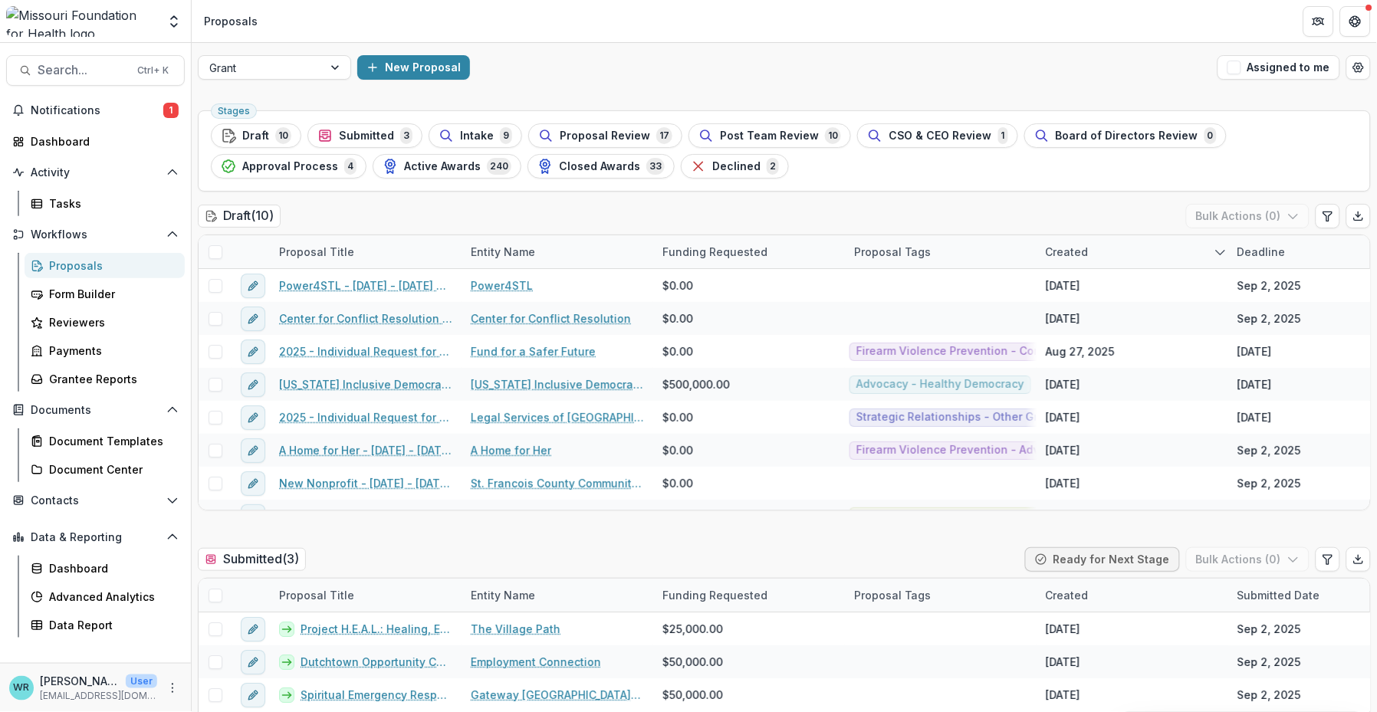
click at [896, 208] on div "Draft ( 10 ) Bulk Actions ( 0 )" at bounding box center [784, 219] width 1173 height 31
click at [896, 588] on div "Submitted Date" at bounding box center [1278, 595] width 101 height 16
click at [896, 503] on span "Sort Ascending" at bounding box center [1257, 501] width 81 height 13
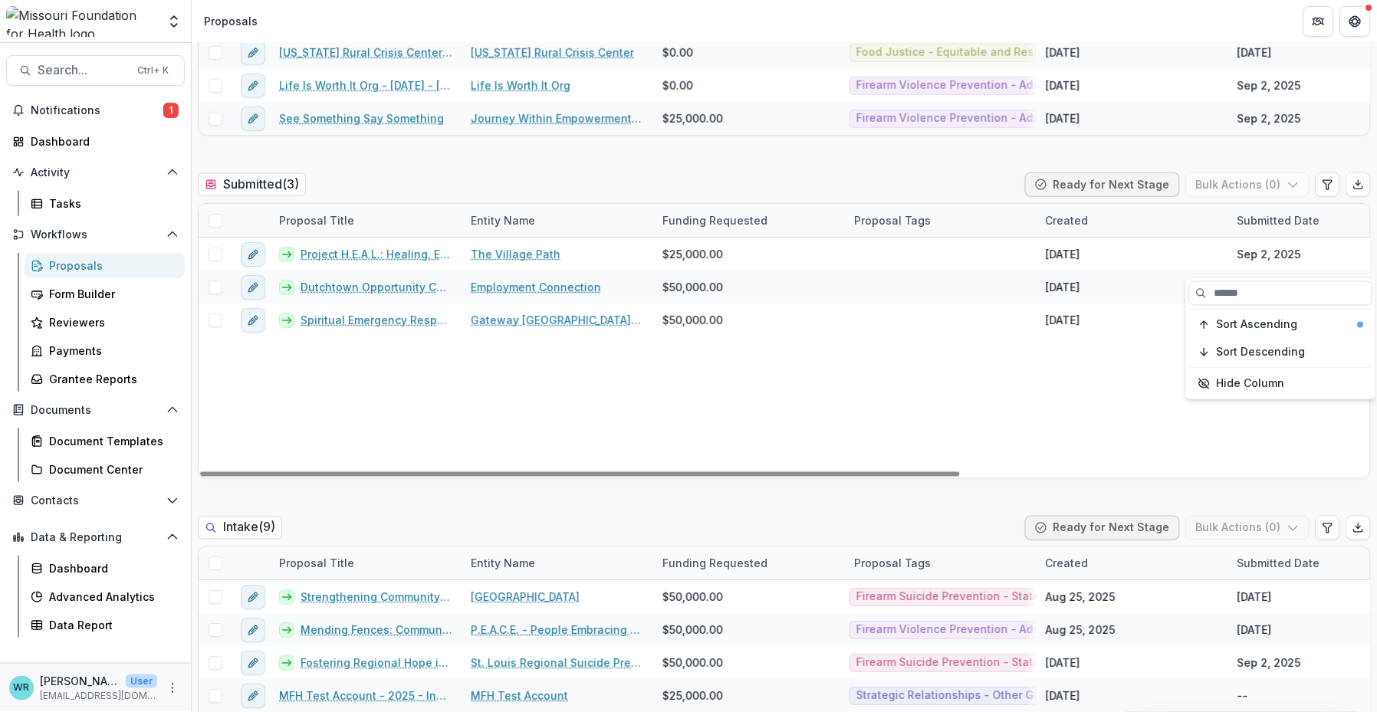
scroll to position [425, 0]
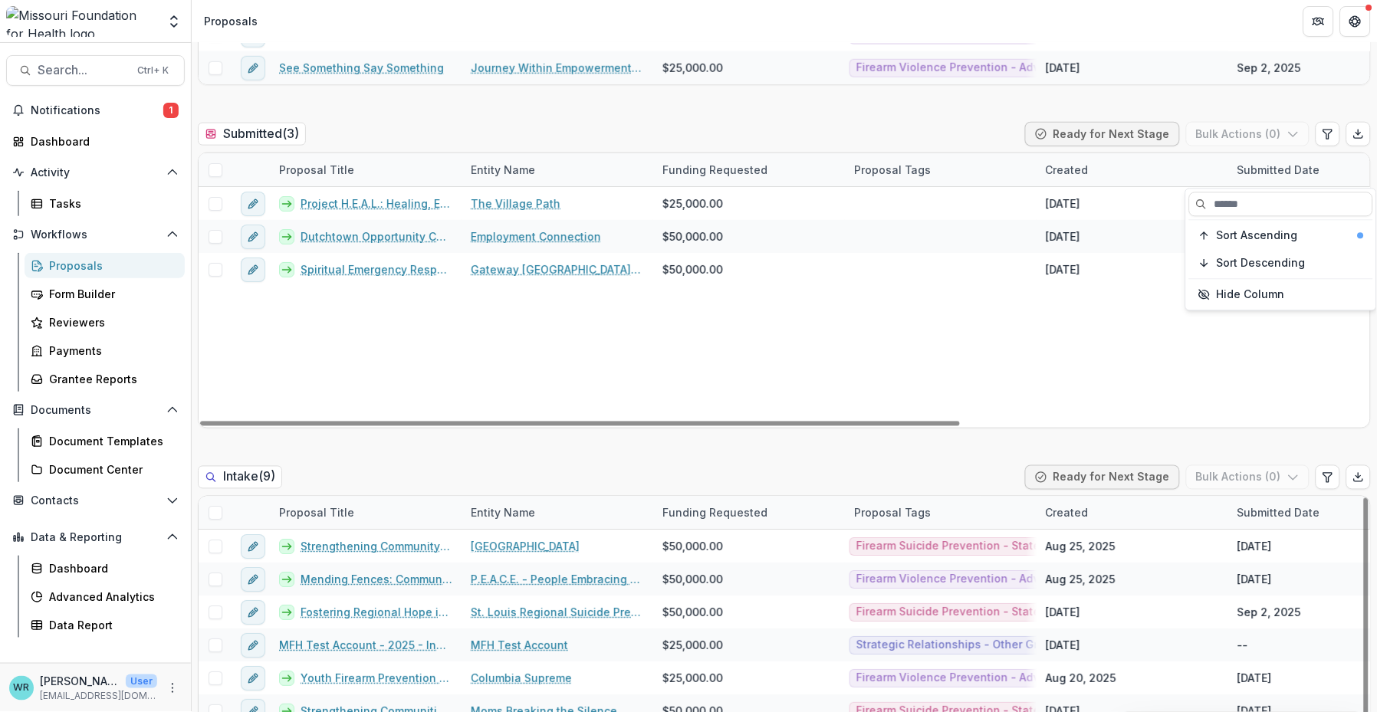
click at [896, 509] on div "Submitted Date" at bounding box center [1278, 513] width 101 height 16
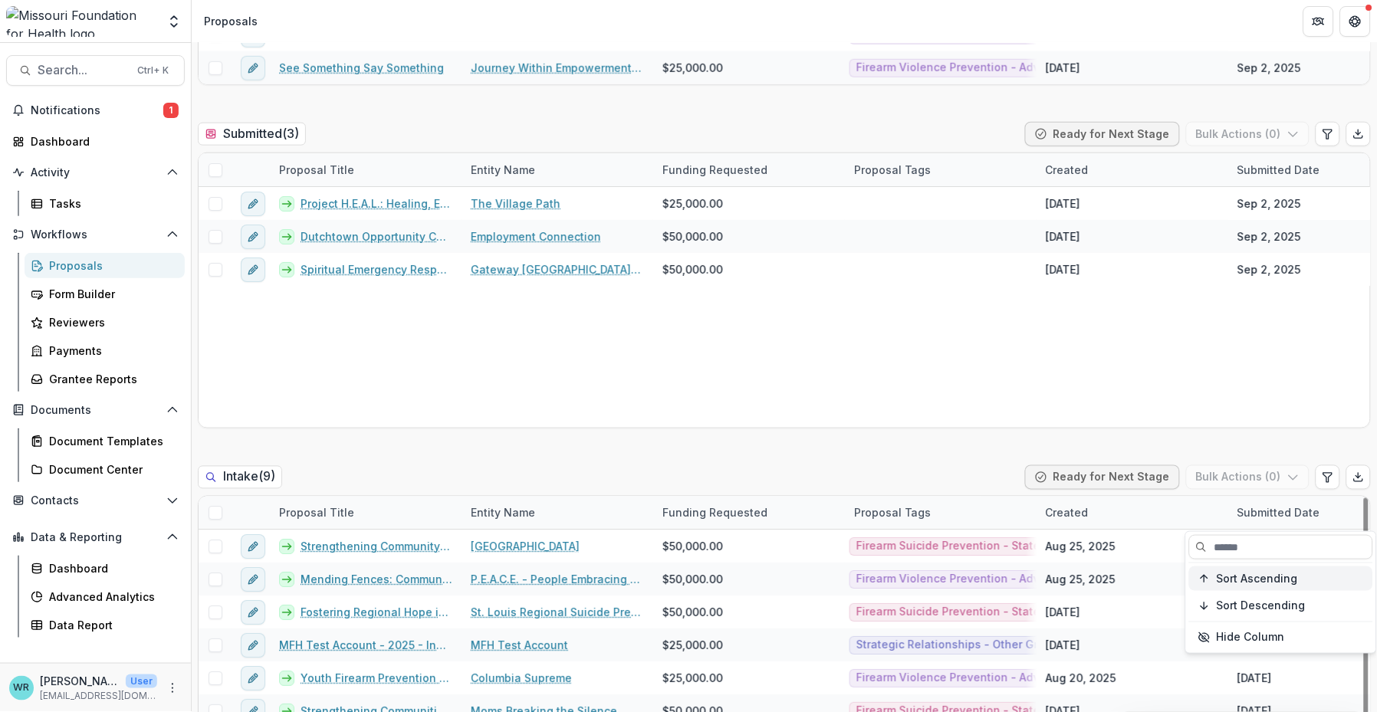
click at [896, 576] on span "Sort Ascending" at bounding box center [1257, 579] width 81 height 13
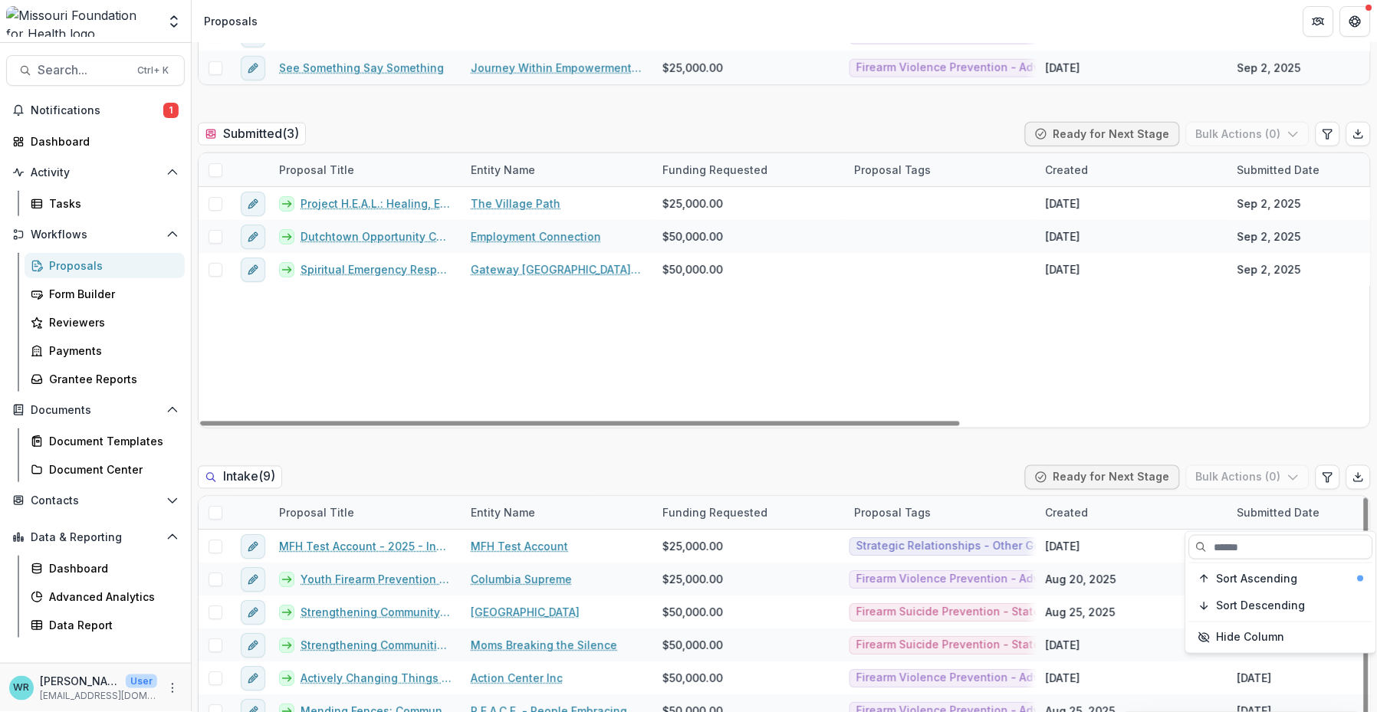
click at [896, 378] on div "Project H.E.A.L.: Healing, Expression, Affirmation, Liberation The Village Path…" at bounding box center [1097, 307] width 1796 height 241
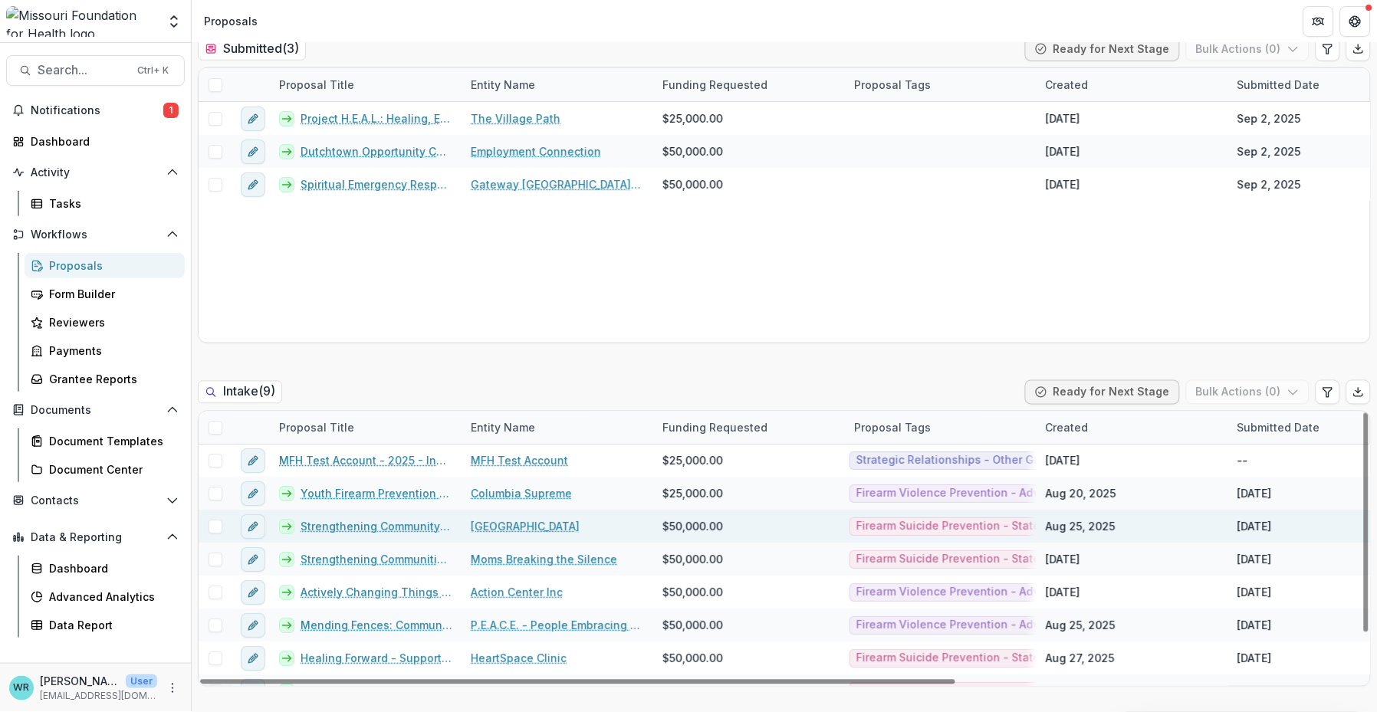
scroll to position [0, 0]
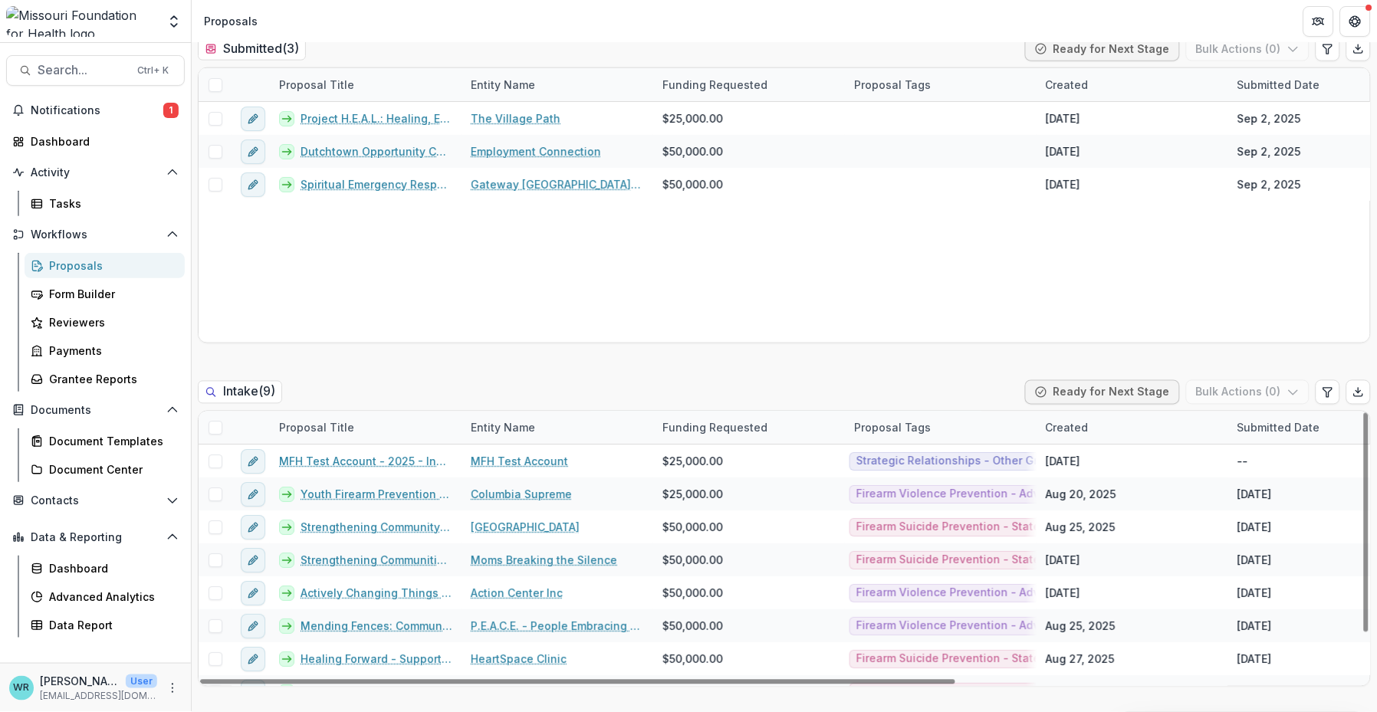
click at [896, 432] on div "Submitted Date" at bounding box center [1278, 428] width 101 height 16
click at [896, 520] on span "Sort Descending" at bounding box center [1261, 520] width 89 height 13
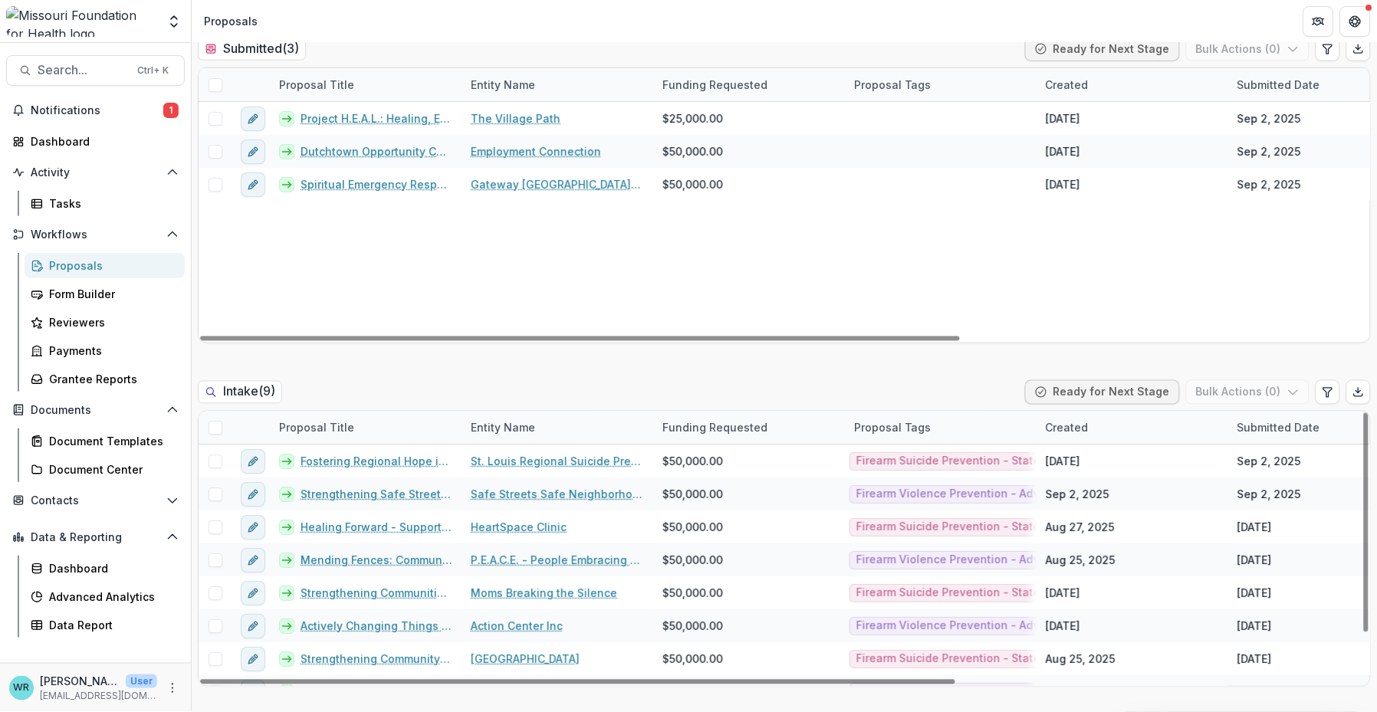
click at [896, 272] on div "Project H.E.A.L.: Healing, Expression, Affirmation, Liberation The Village Path…" at bounding box center [1097, 222] width 1796 height 241
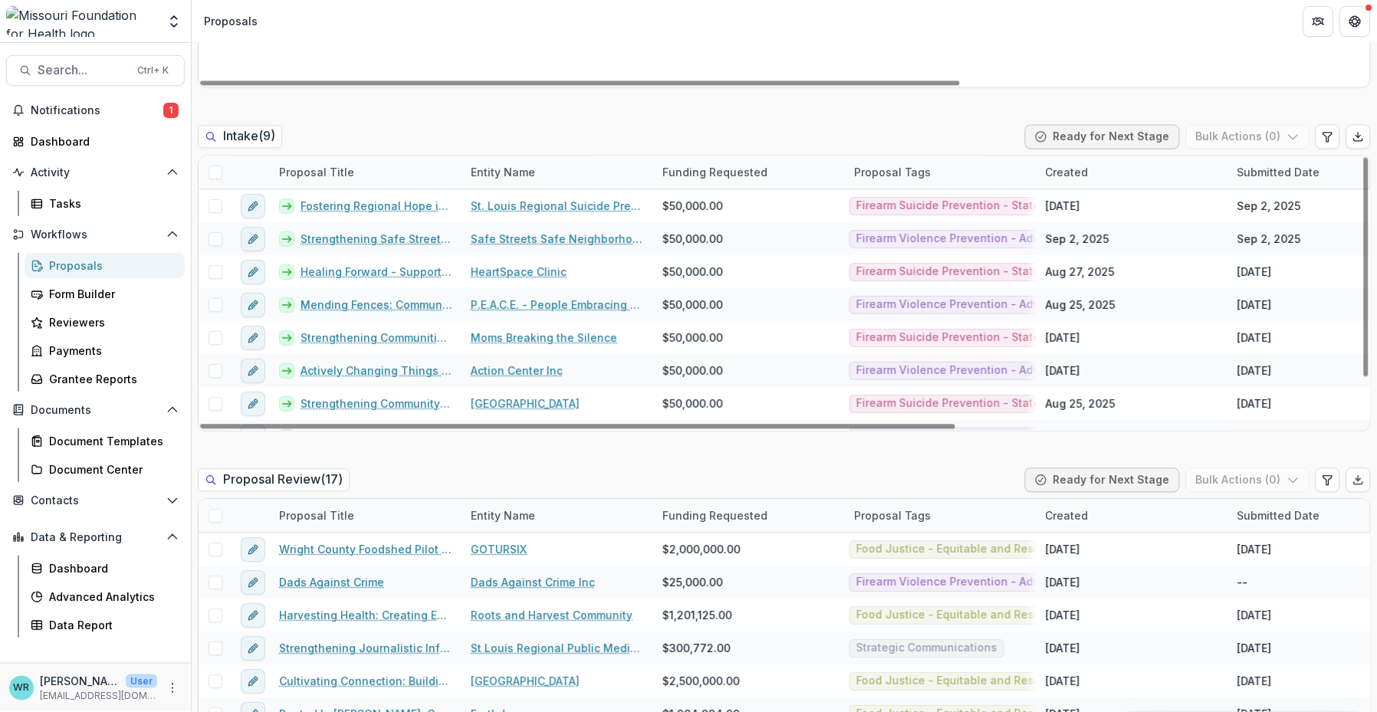
scroll to position [56, 0]
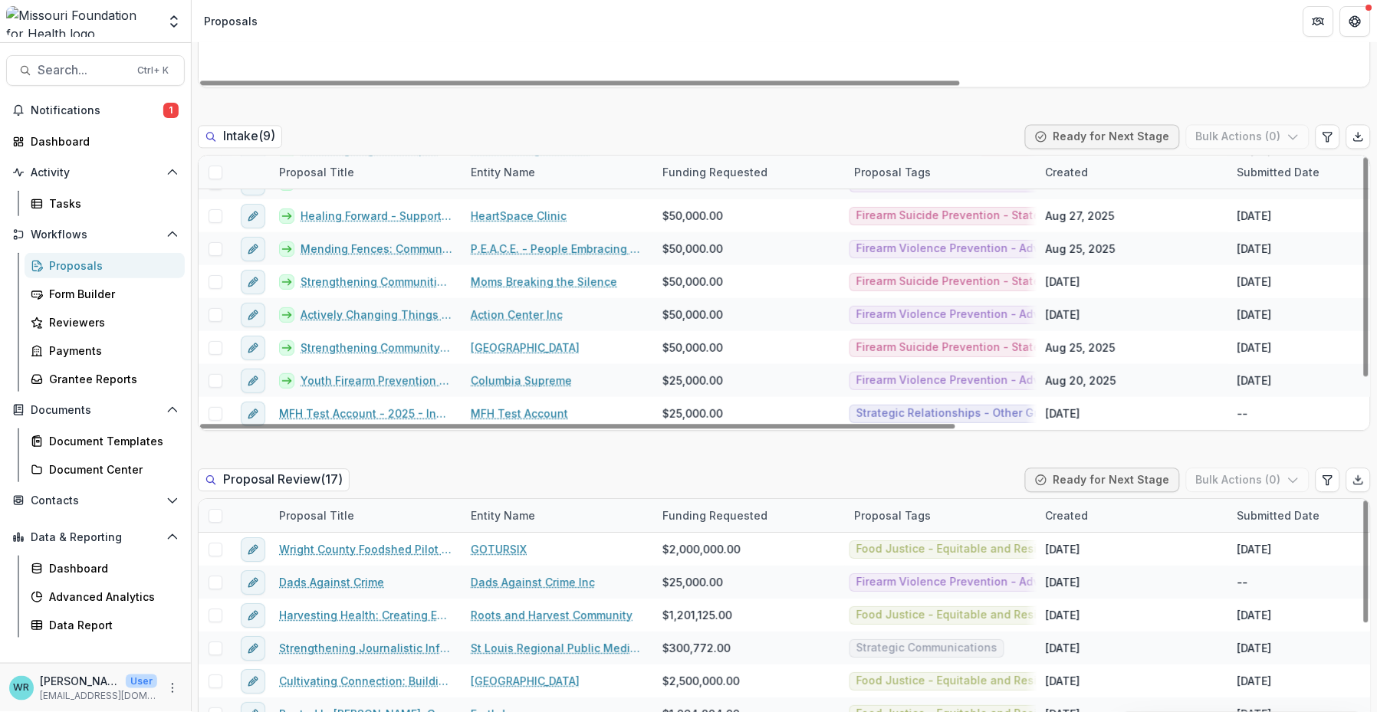
click at [896, 511] on div "Created" at bounding box center [1066, 515] width 61 height 16
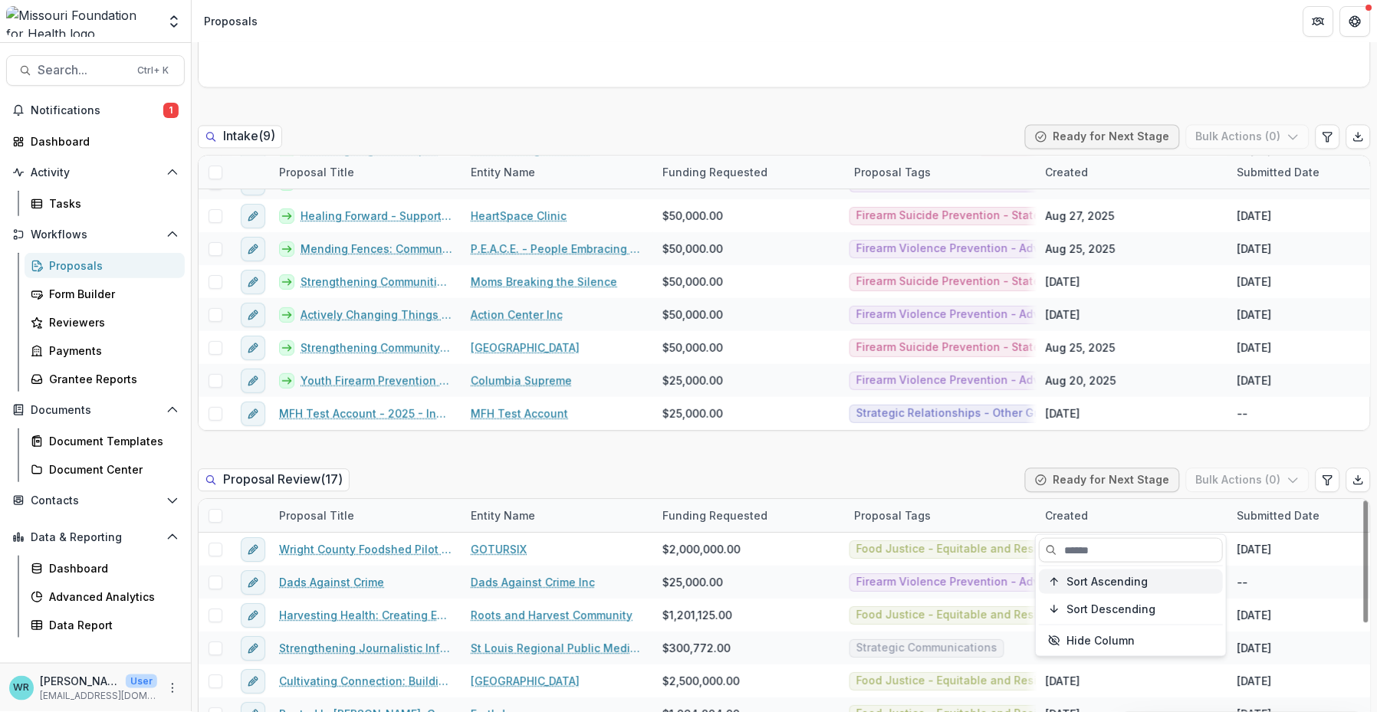
click at [896, 577] on span "Sort Ascending" at bounding box center [1107, 582] width 81 height 13
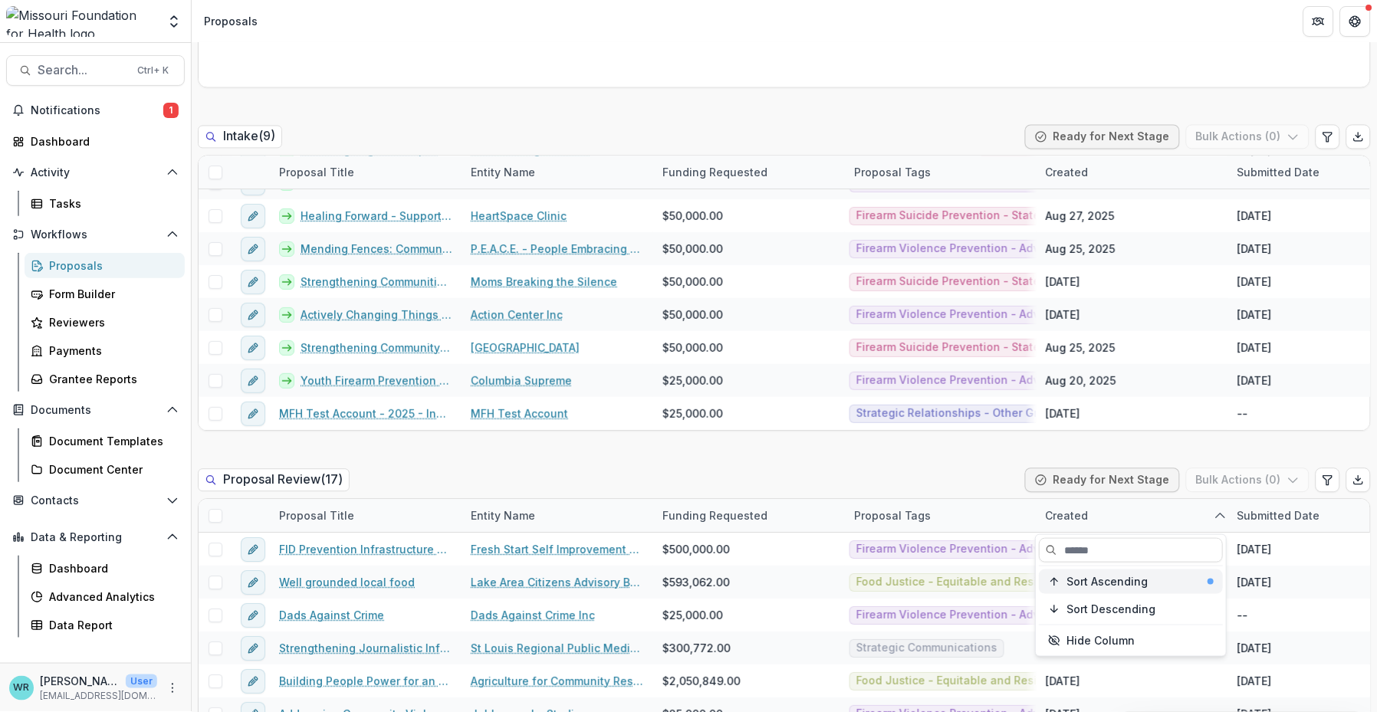
click at [896, 579] on span "Sort Ascending" at bounding box center [1107, 582] width 81 height 13
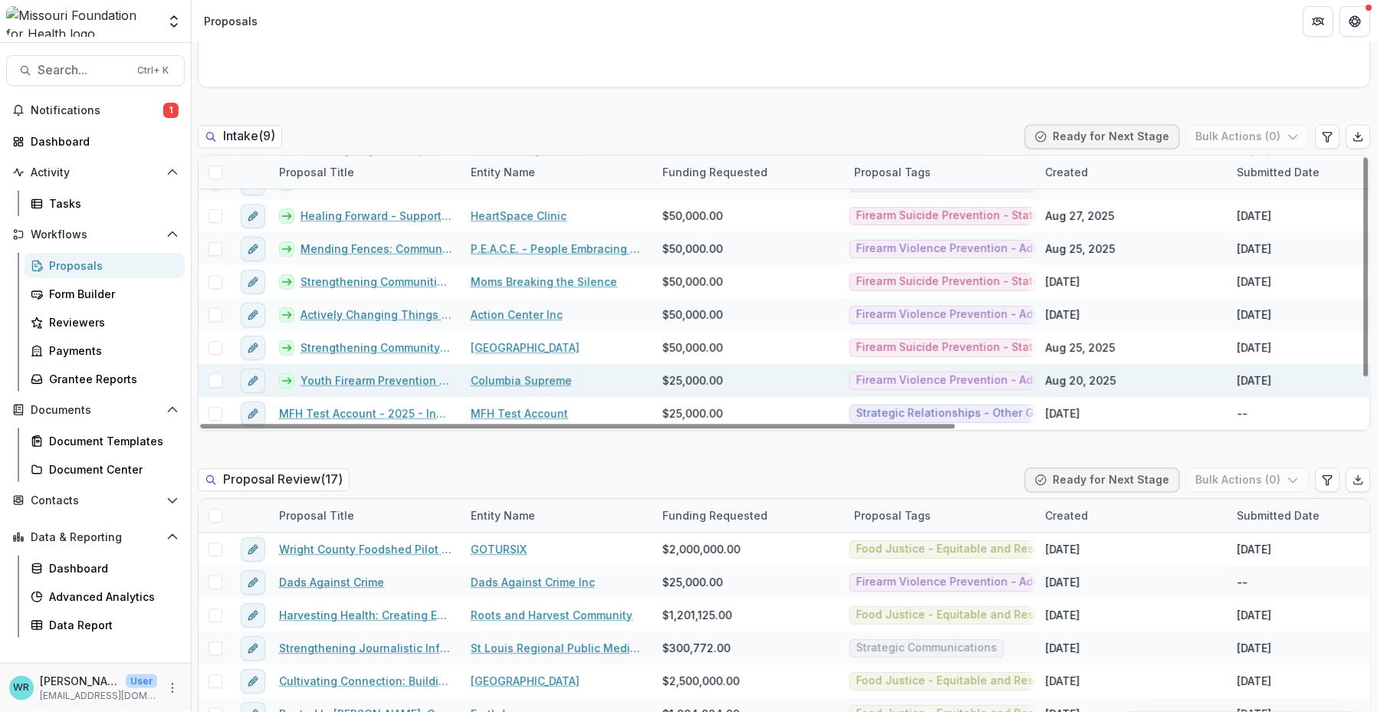
drag, startPoint x: 935, startPoint y: 423, endPoint x: 810, endPoint y: 394, distance: 128.3
click at [810, 424] on div at bounding box center [577, 426] width 755 height 5
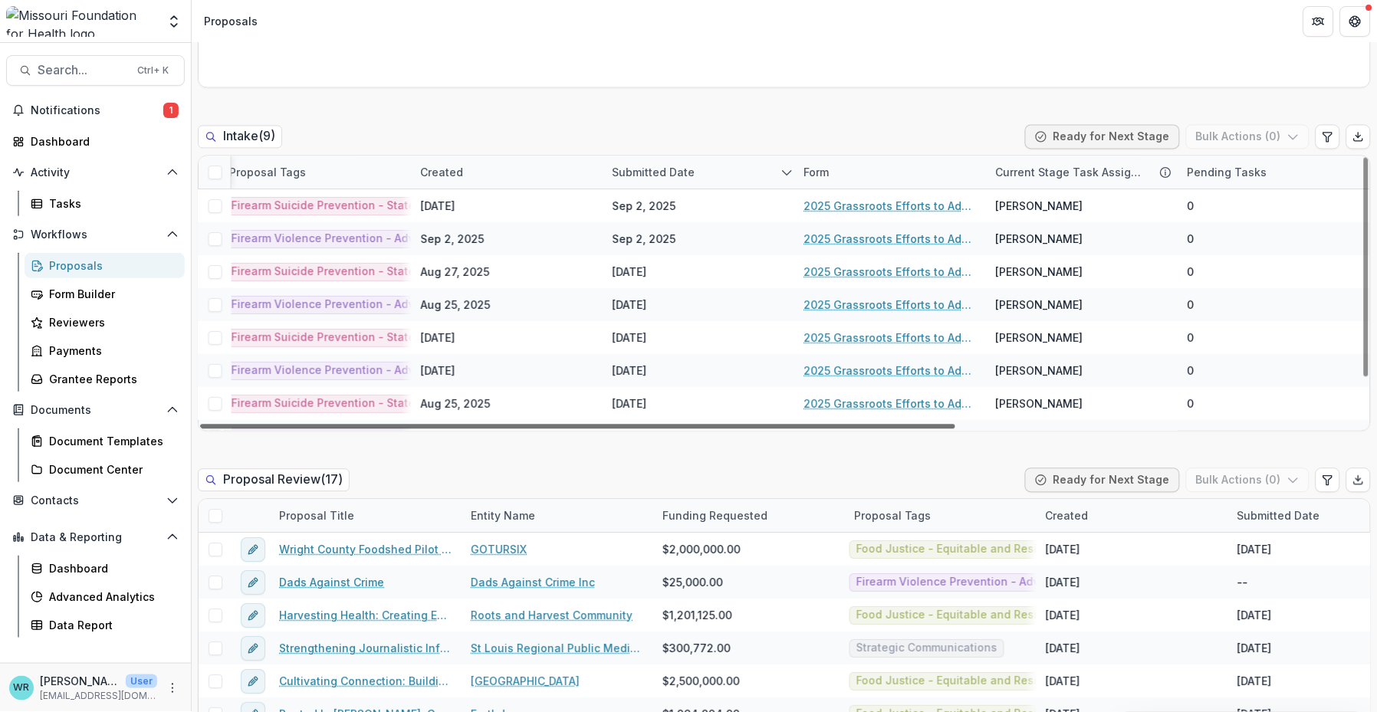
scroll to position [0, 0]
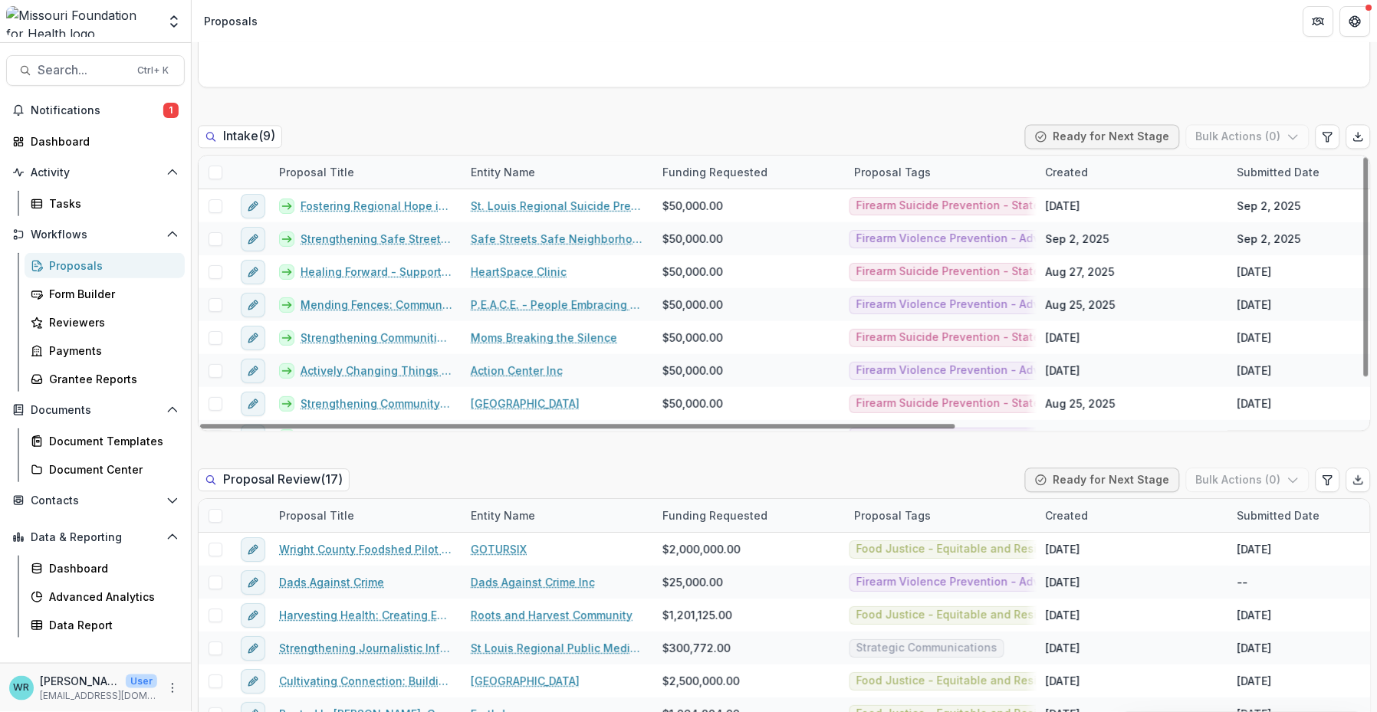
drag, startPoint x: 936, startPoint y: 426, endPoint x: 750, endPoint y: 443, distance: 186.3
click at [751, 428] on div at bounding box center [577, 426] width 755 height 5
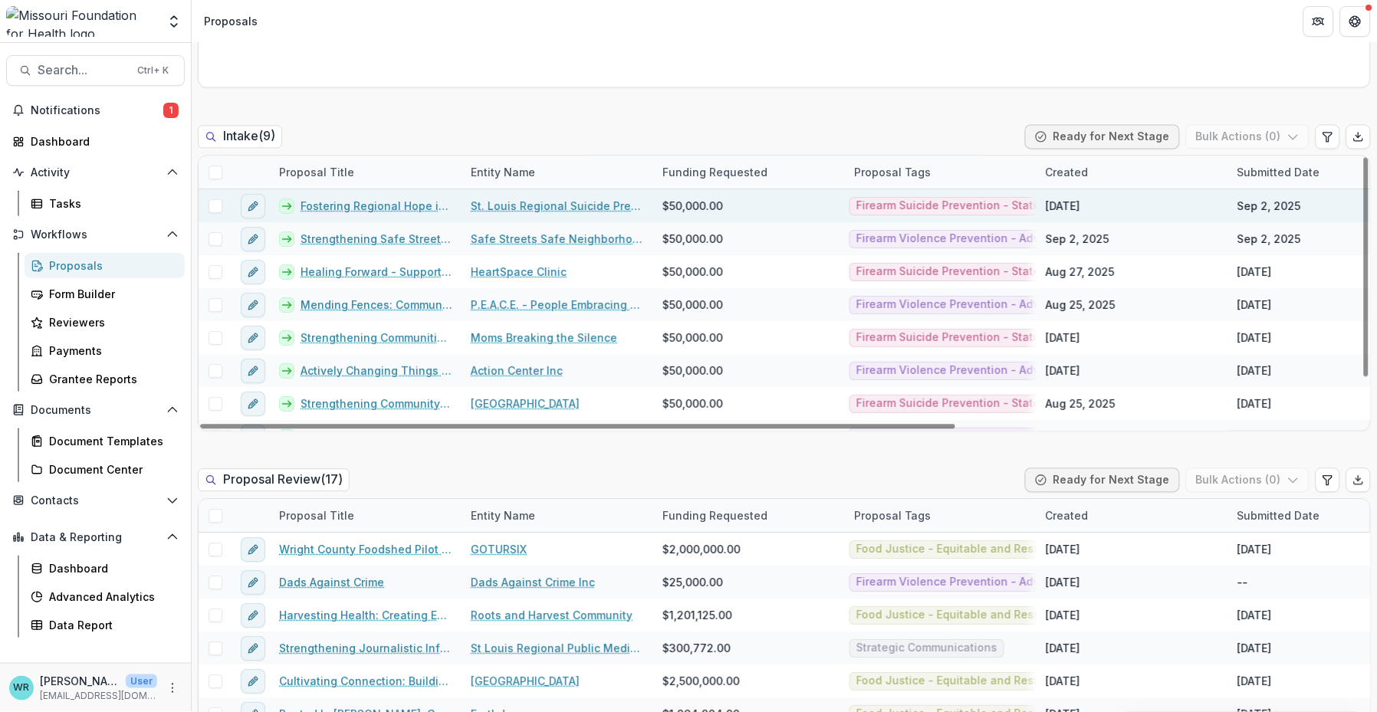
click at [385, 205] on link "Fostering Regional Hope in [GEOGRAPHIC_DATA]" at bounding box center [376, 206] width 152 height 16
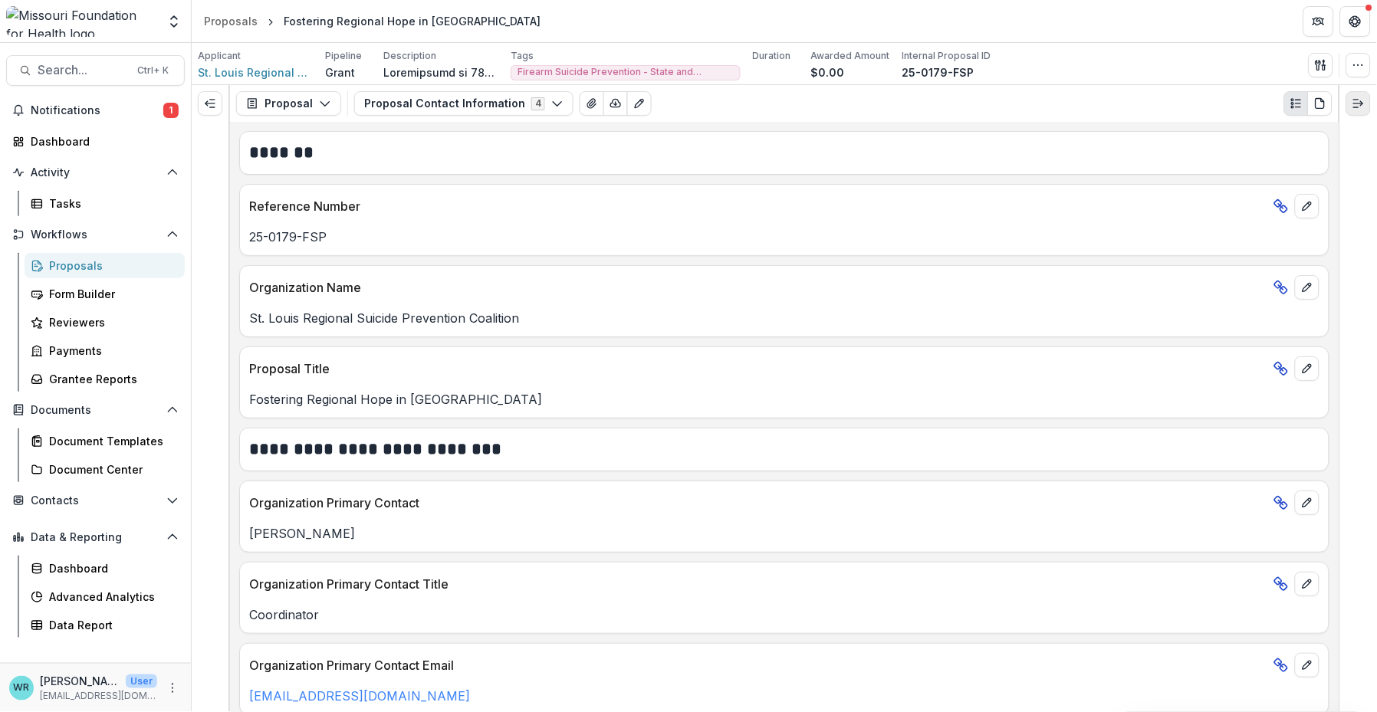
click at [896, 108] on icon "Expand right" at bounding box center [1358, 103] width 12 height 12
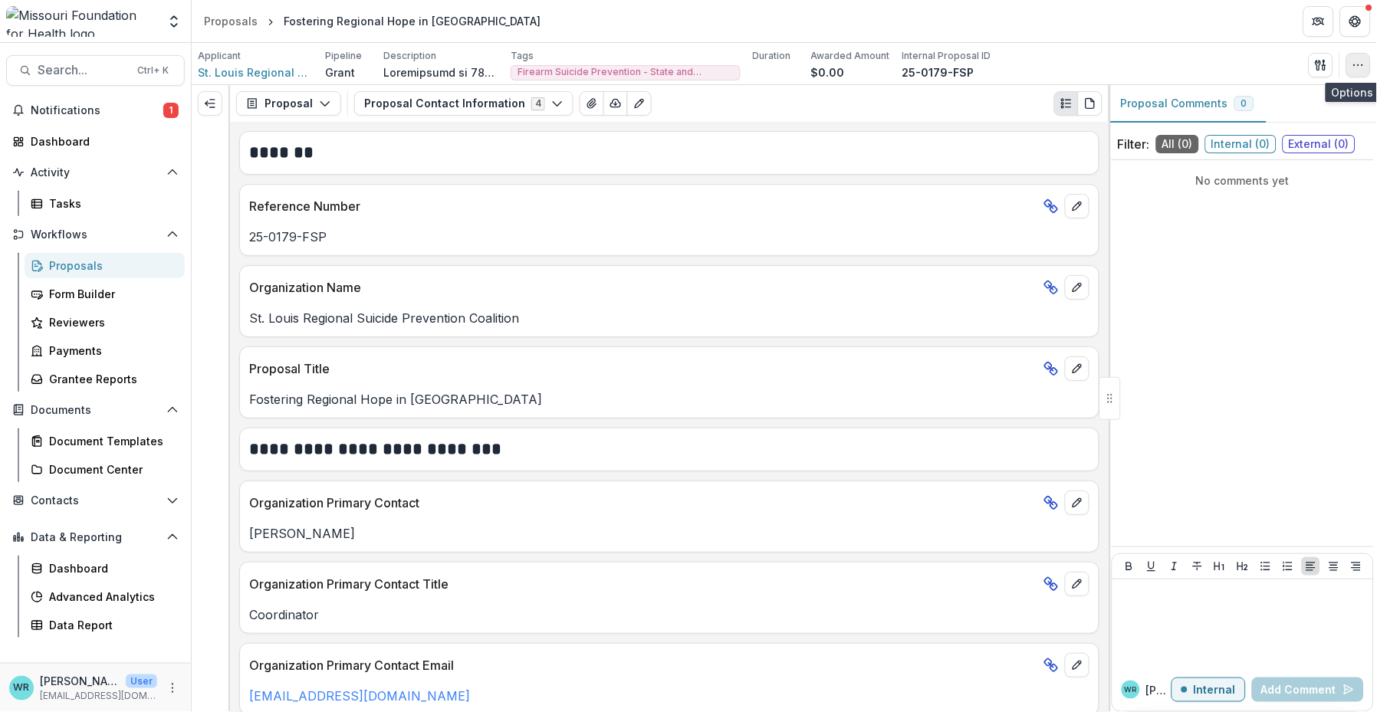
click at [896, 70] on icon "button" at bounding box center [1358, 65] width 12 height 12
click at [896, 149] on h2 "*******" at bounding box center [667, 153] width 837 height 24
click at [208, 102] on icon "Expand left" at bounding box center [210, 103] width 12 height 12
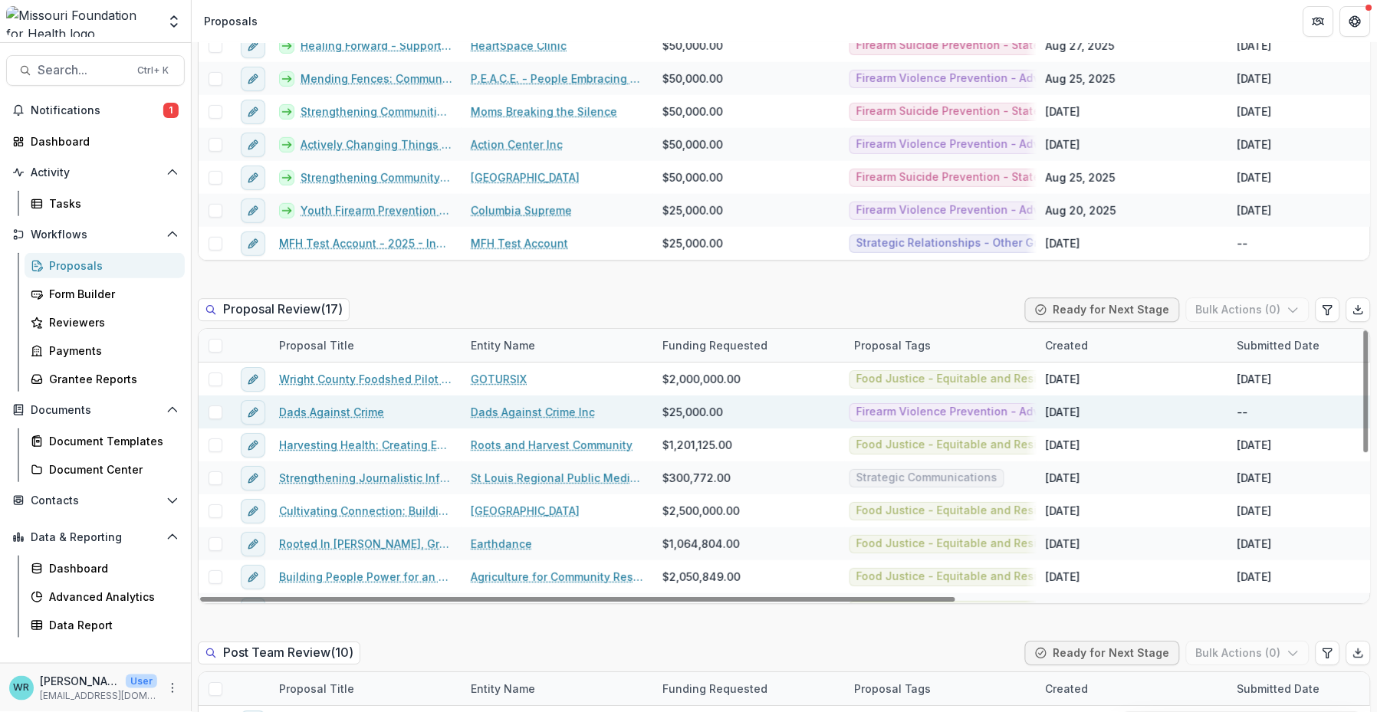
click at [357, 407] on link "Dads Against Crime" at bounding box center [331, 412] width 105 height 16
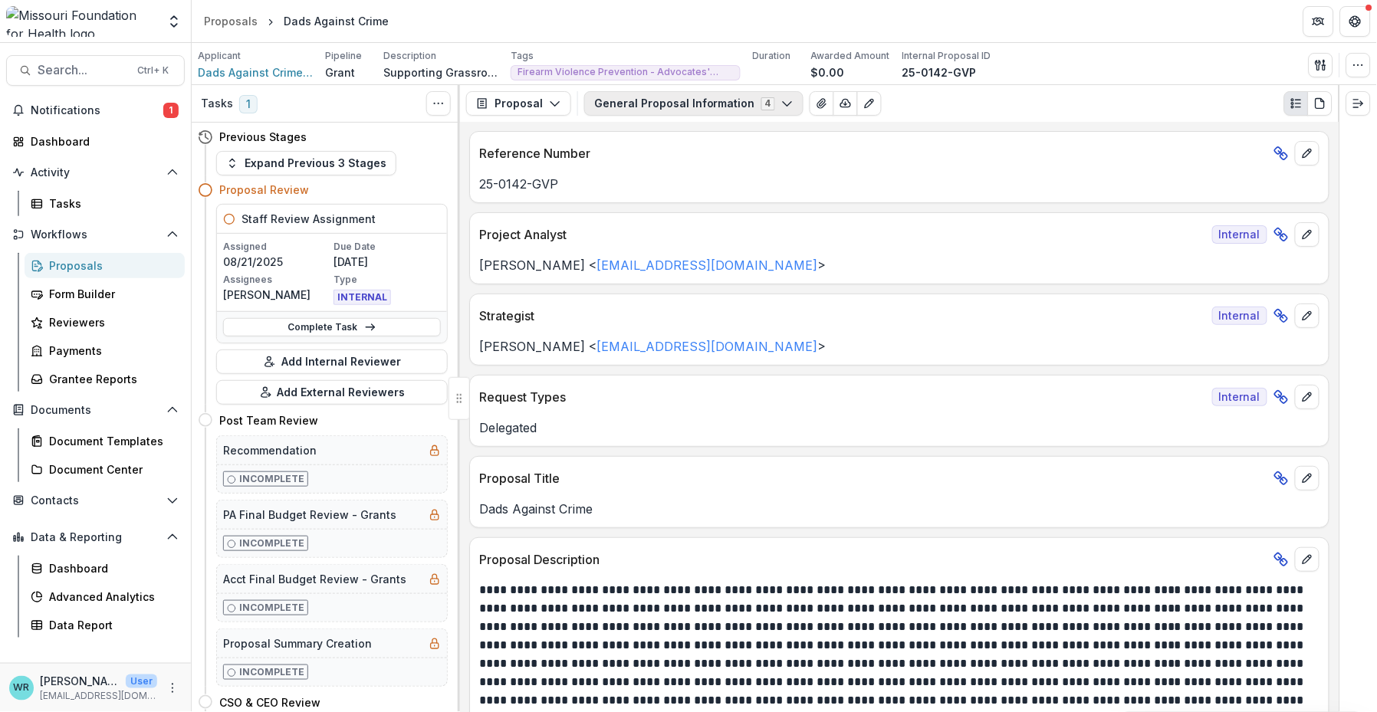
click at [781, 104] on icon "button" at bounding box center [787, 103] width 12 height 12
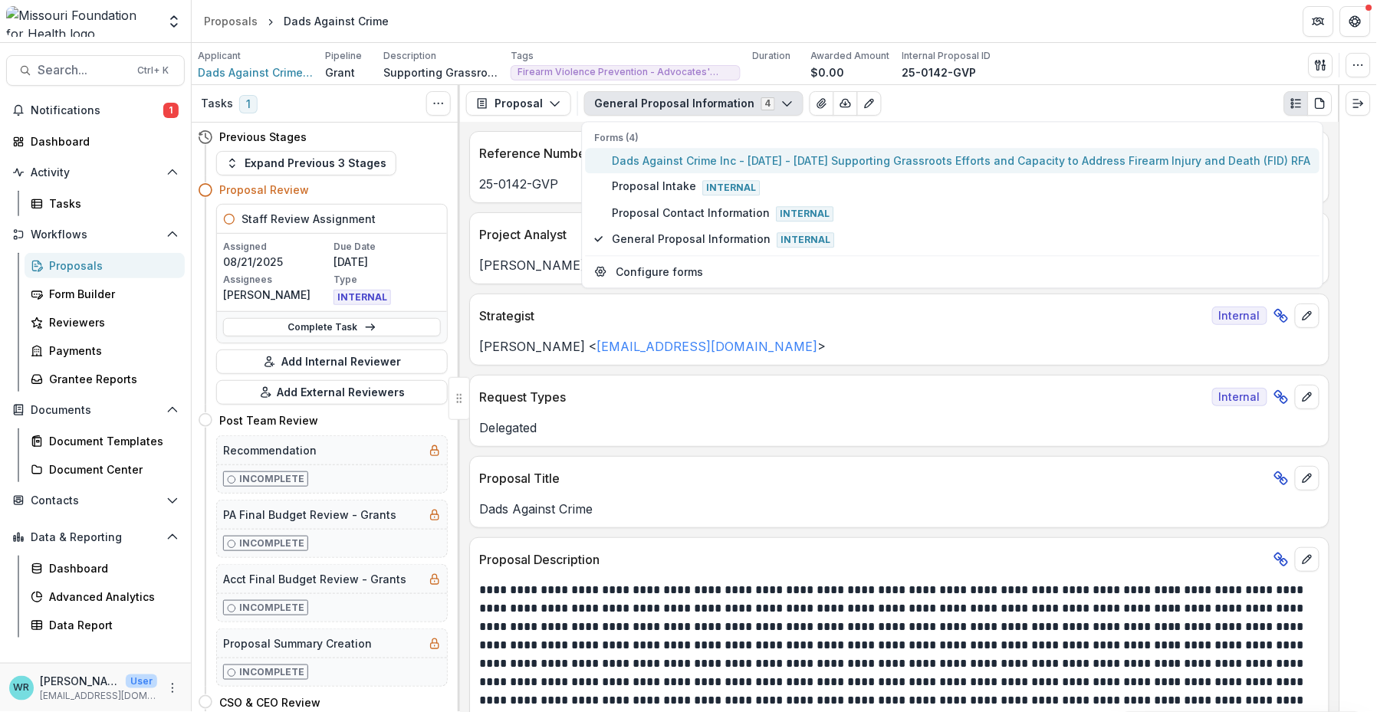
click at [700, 157] on span "Dads Against Crime Inc - 2025 - 2025 Supporting Grassroots Efforts and Capacity…" at bounding box center [961, 161] width 698 height 16
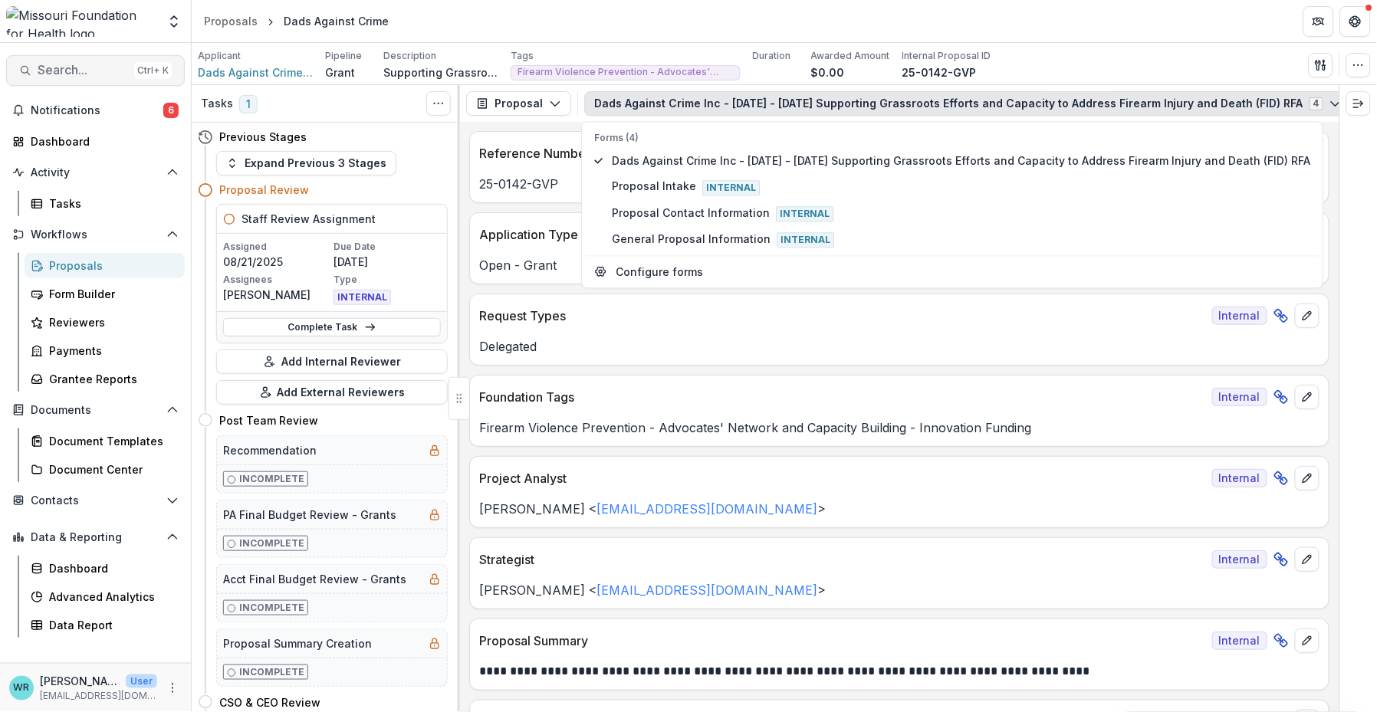
click at [123, 77] on button "Search... Ctrl + K" at bounding box center [95, 70] width 179 height 31
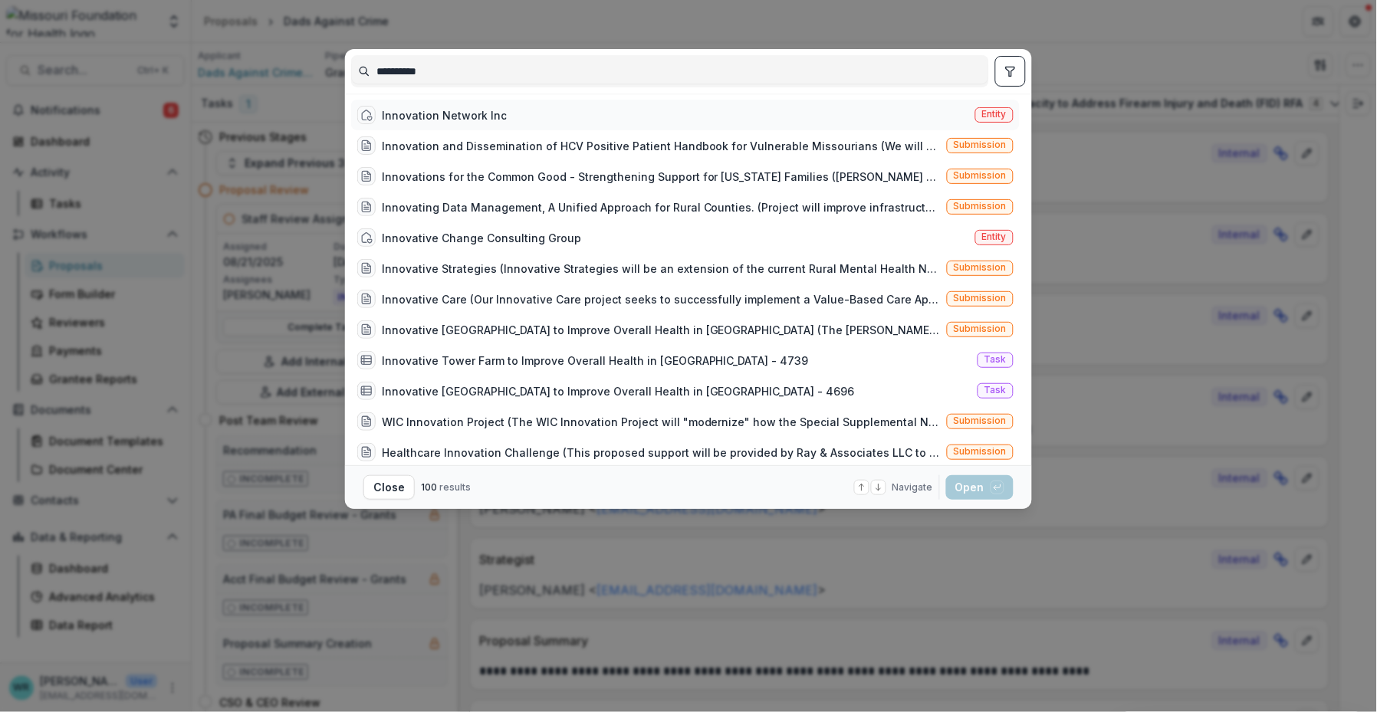
type input "**********"
click at [896, 117] on span "Entity" at bounding box center [994, 114] width 25 height 11
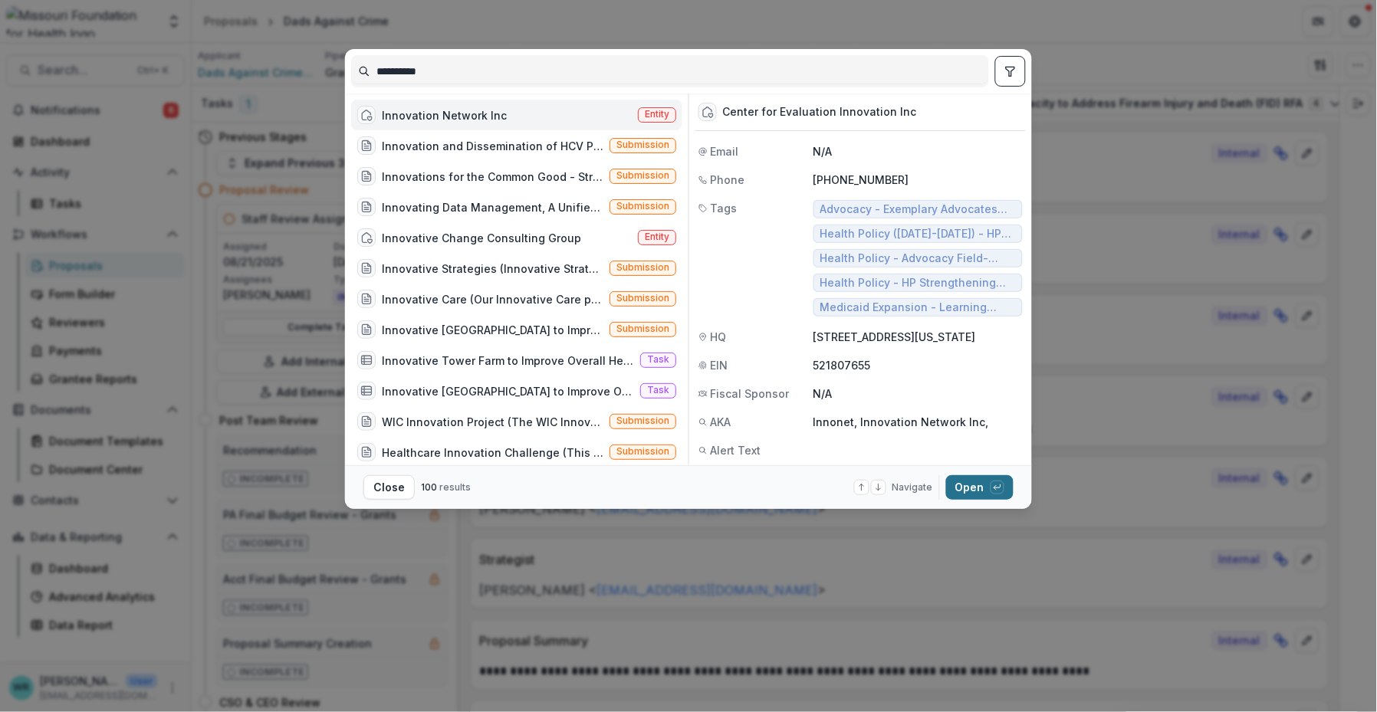
click at [896, 493] on button "Open with enter key" at bounding box center [979, 487] width 67 height 25
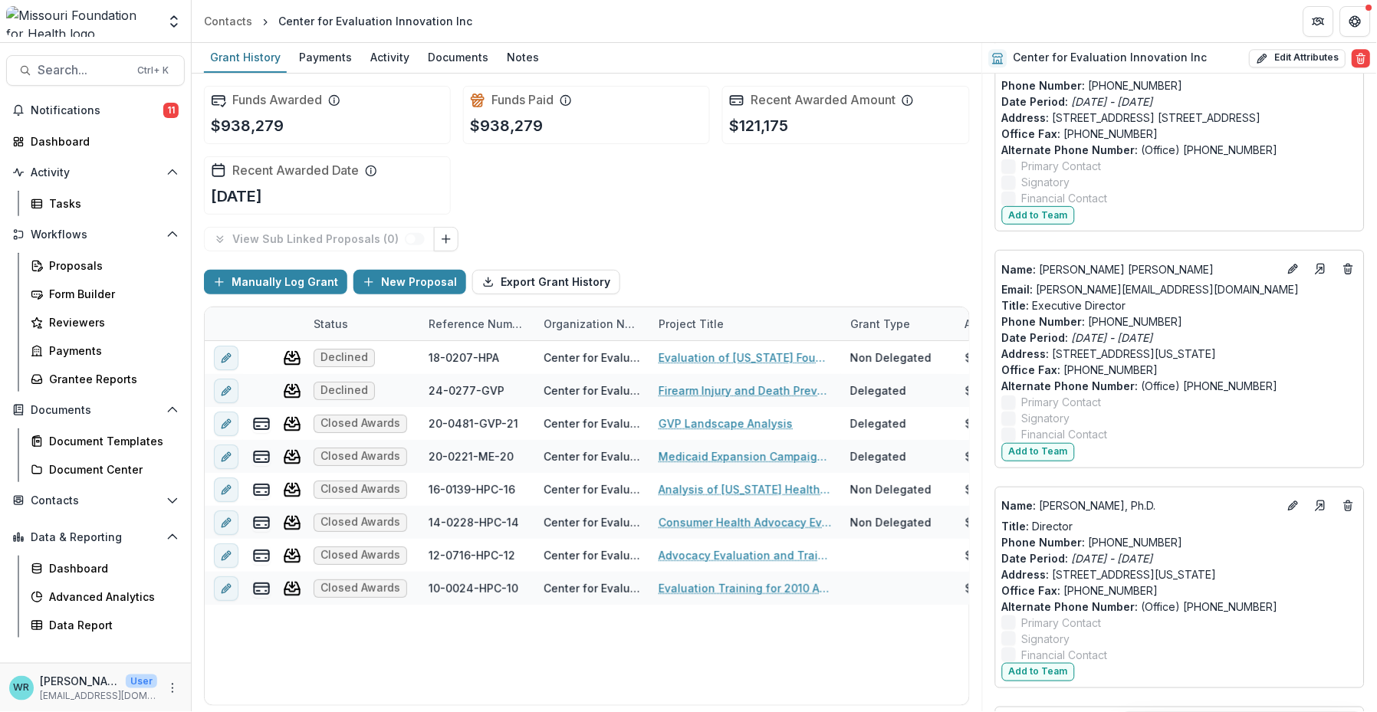
scroll to position [2385, 0]
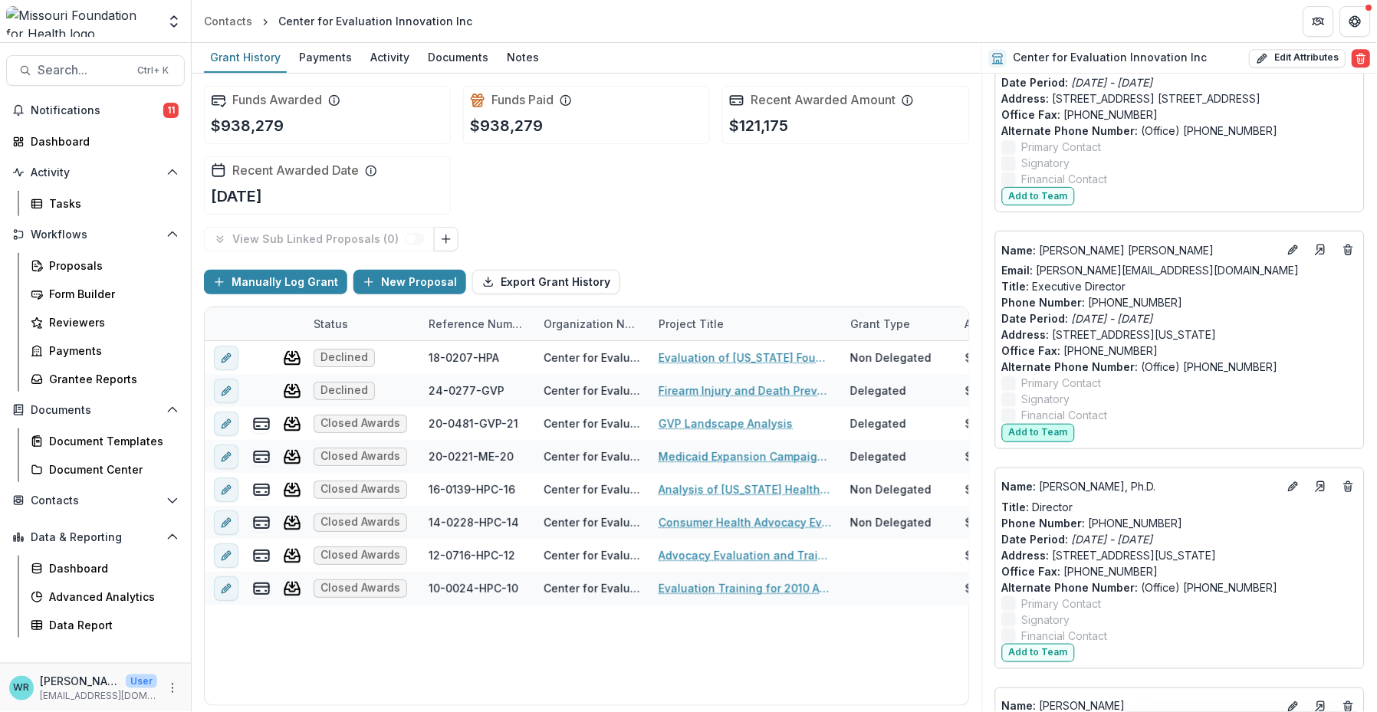
click at [896, 432] on button "Add to Team" at bounding box center [1038, 433] width 73 height 18
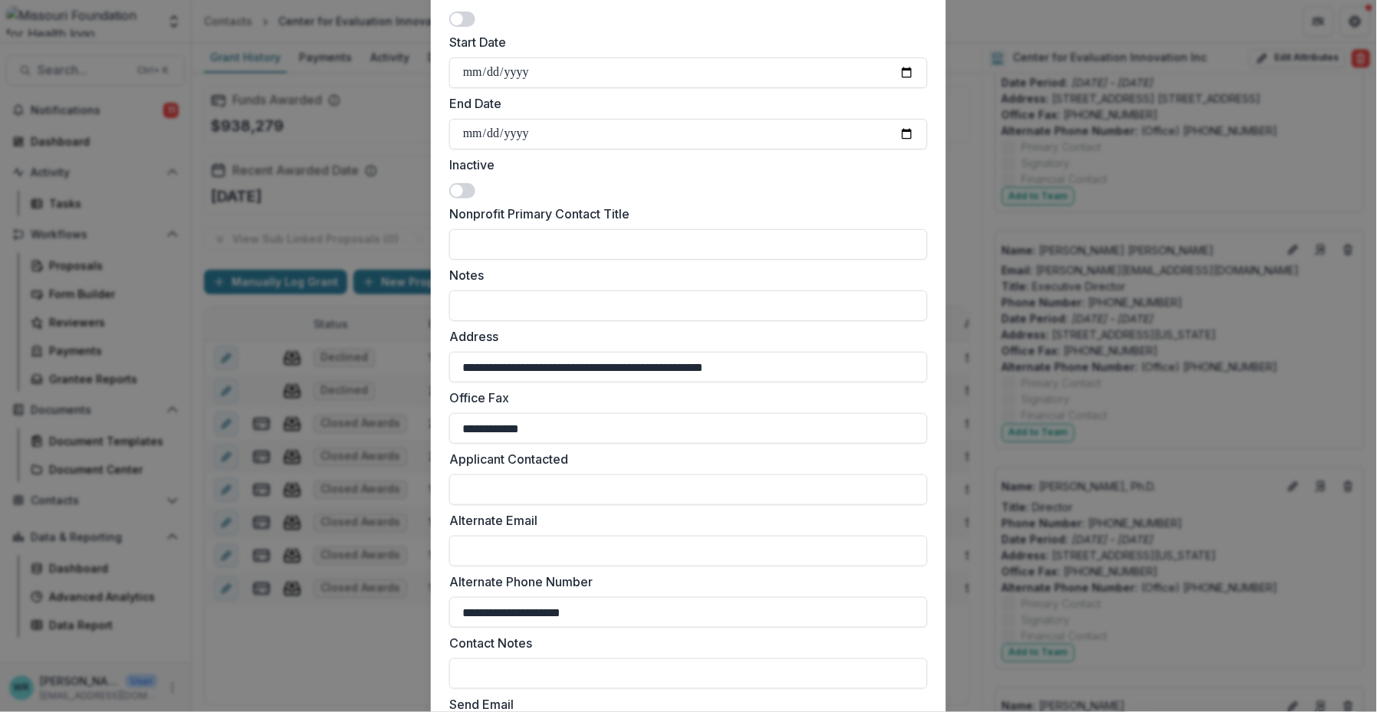
scroll to position [634, 0]
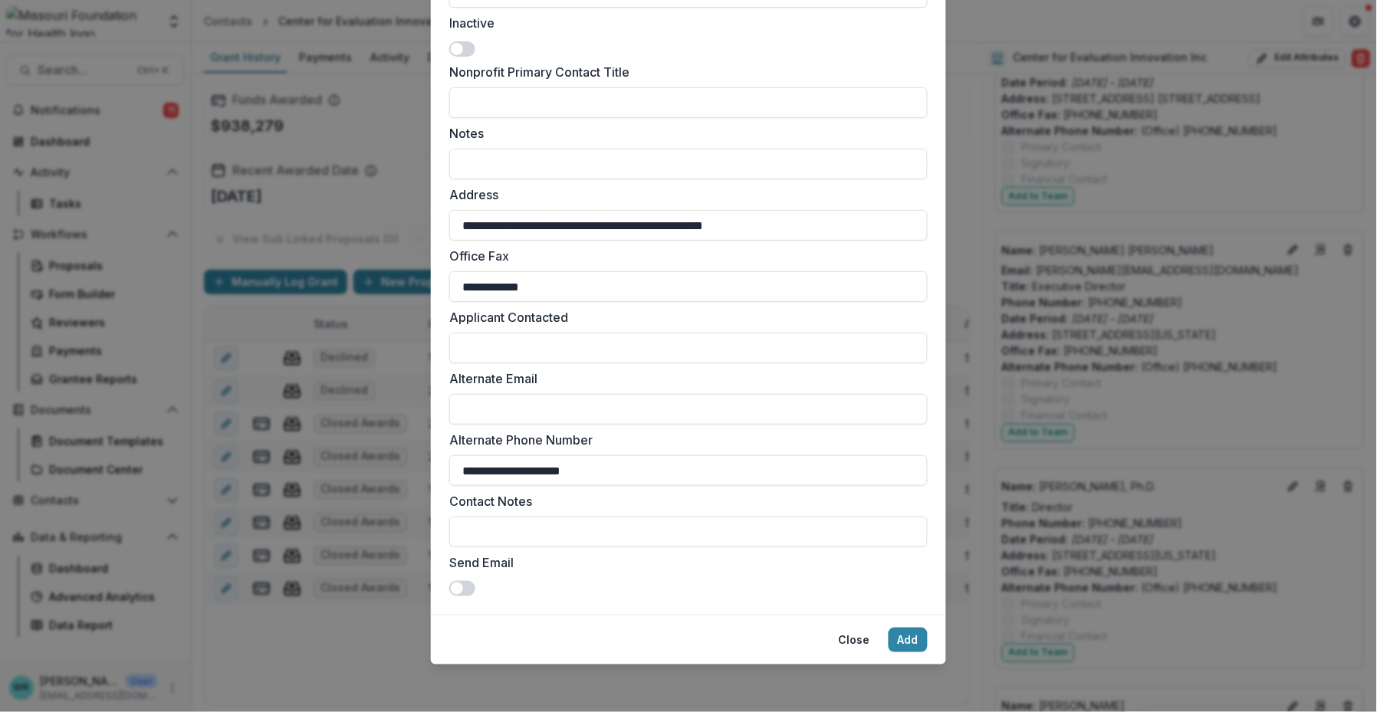
drag, startPoint x: 632, startPoint y: 462, endPoint x: 389, endPoint y: 434, distance: 243.9
click at [389, 434] on div "**********" at bounding box center [688, 356] width 1377 height 712
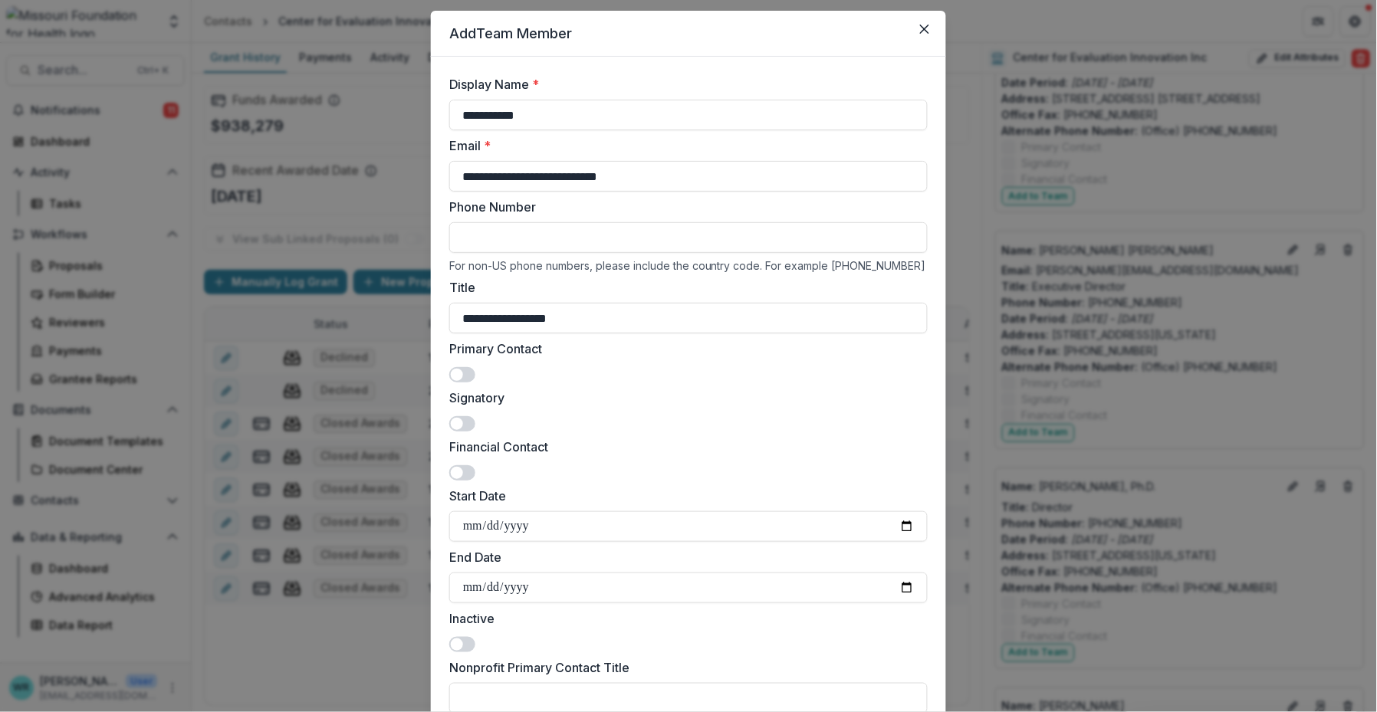
scroll to position [0, 0]
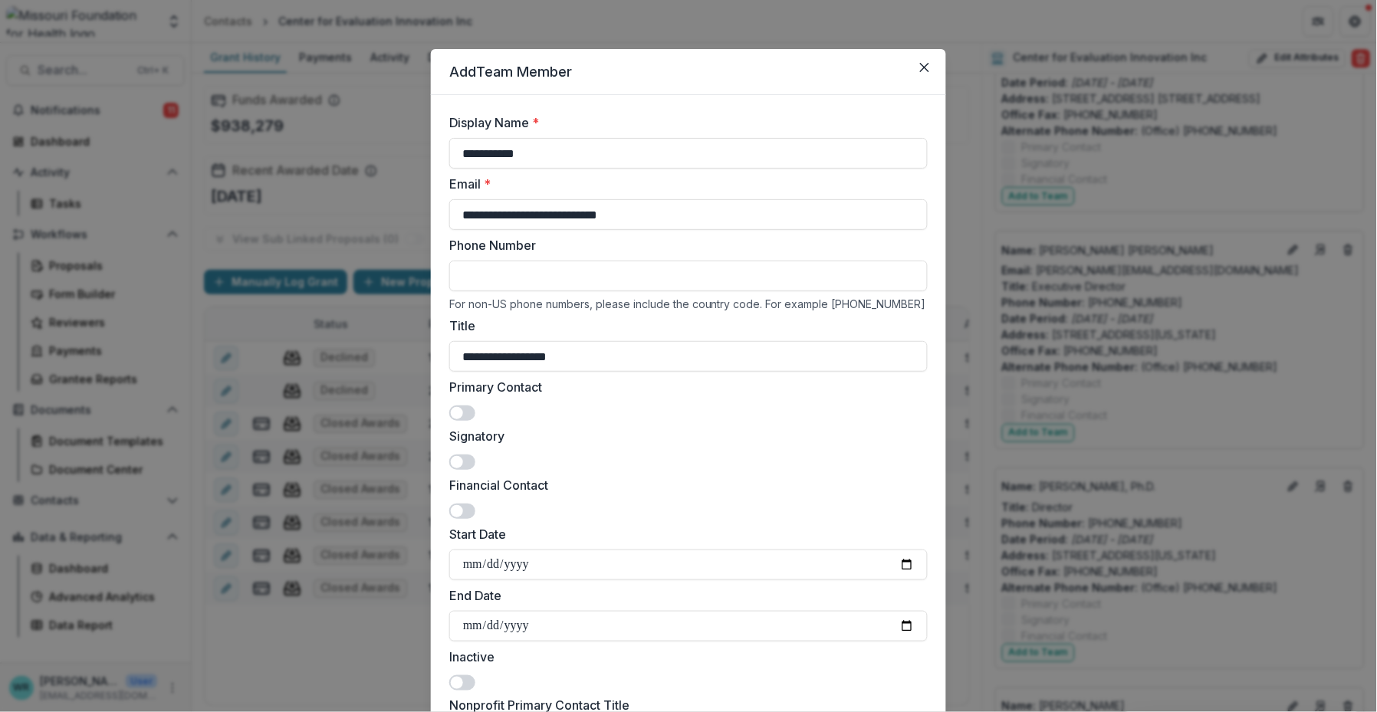
click at [529, 269] on input "Phone Number" at bounding box center [688, 276] width 478 height 31
paste input "**********"
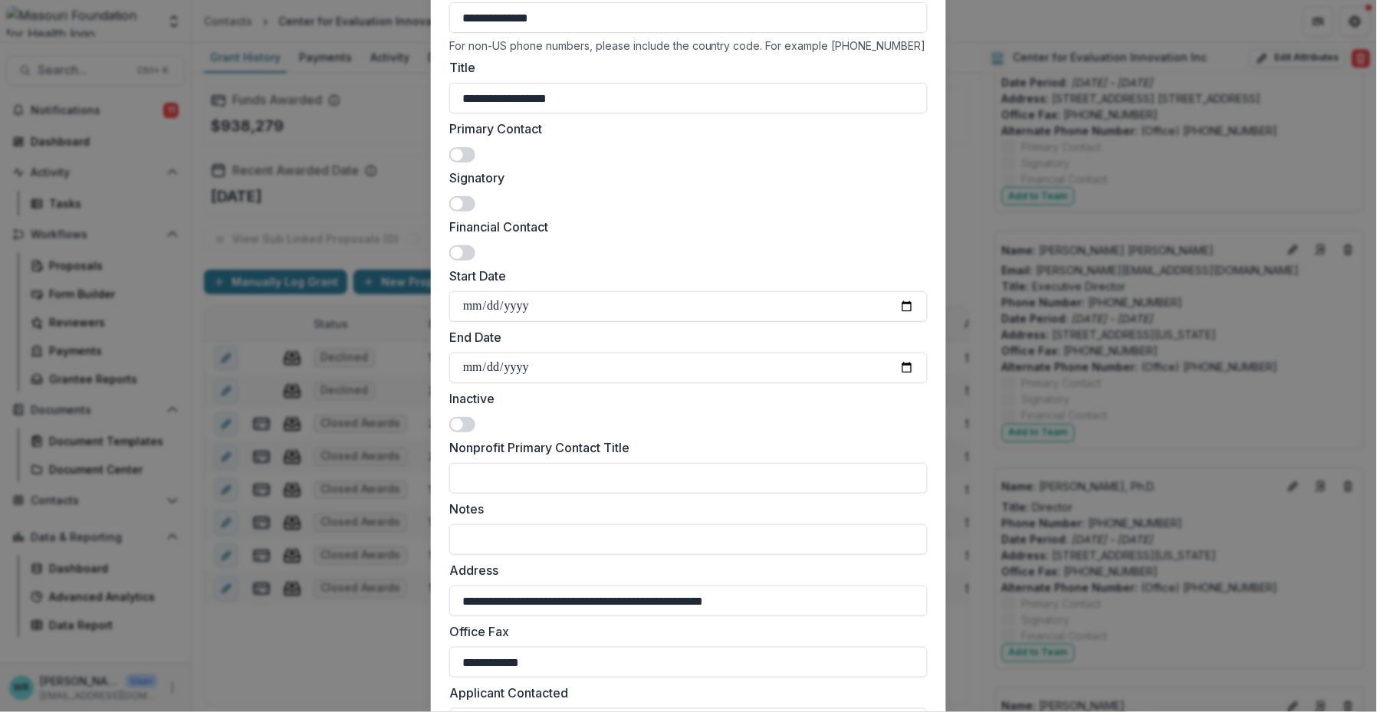
scroll to position [255, 0]
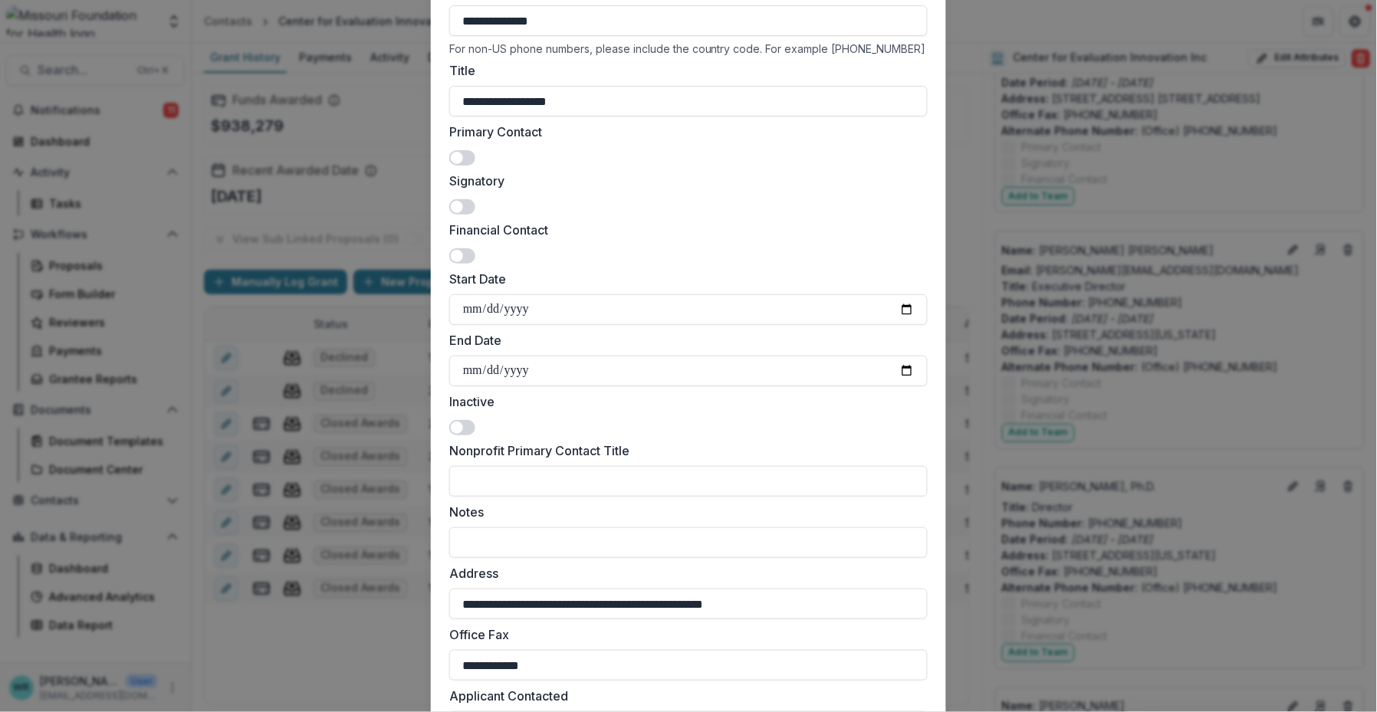
type input "**********"
drag, startPoint x: 457, startPoint y: 198, endPoint x: 488, endPoint y: 215, distance: 36.0
click at [458, 199] on span at bounding box center [462, 206] width 26 height 15
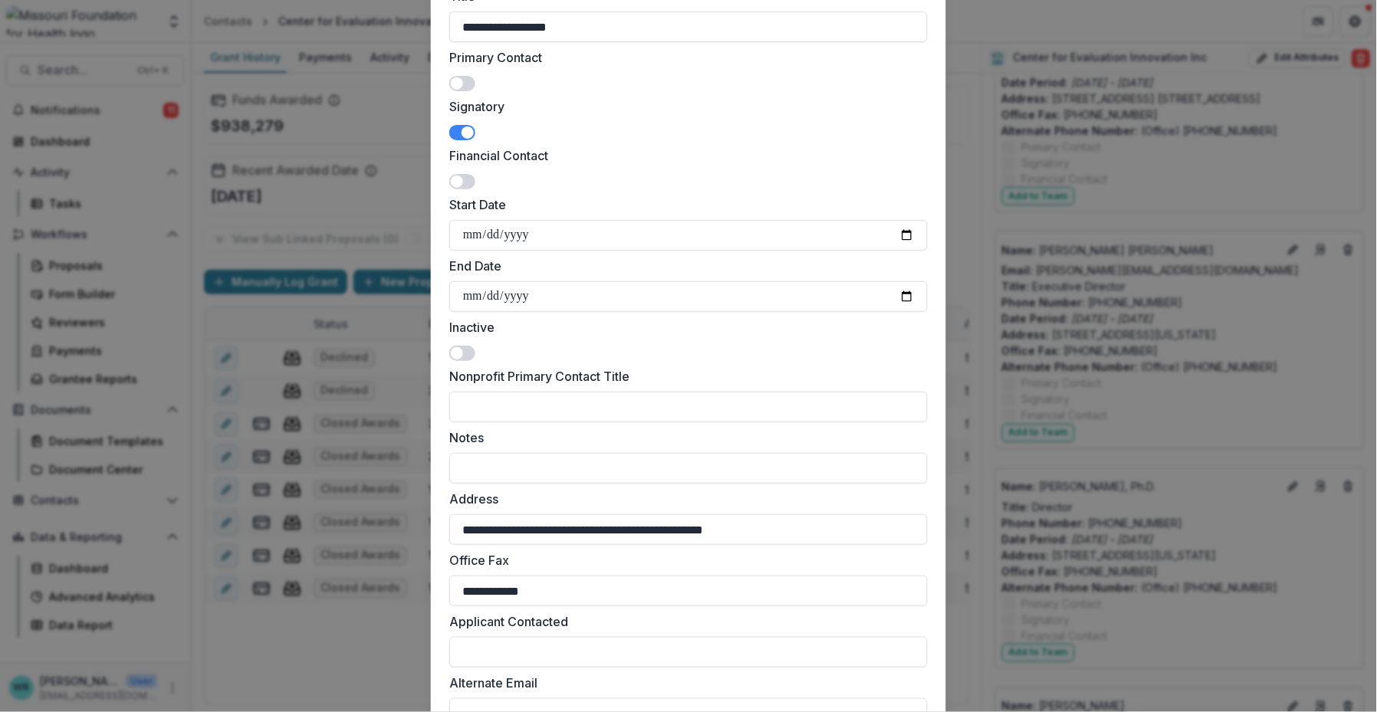
scroll to position [634, 0]
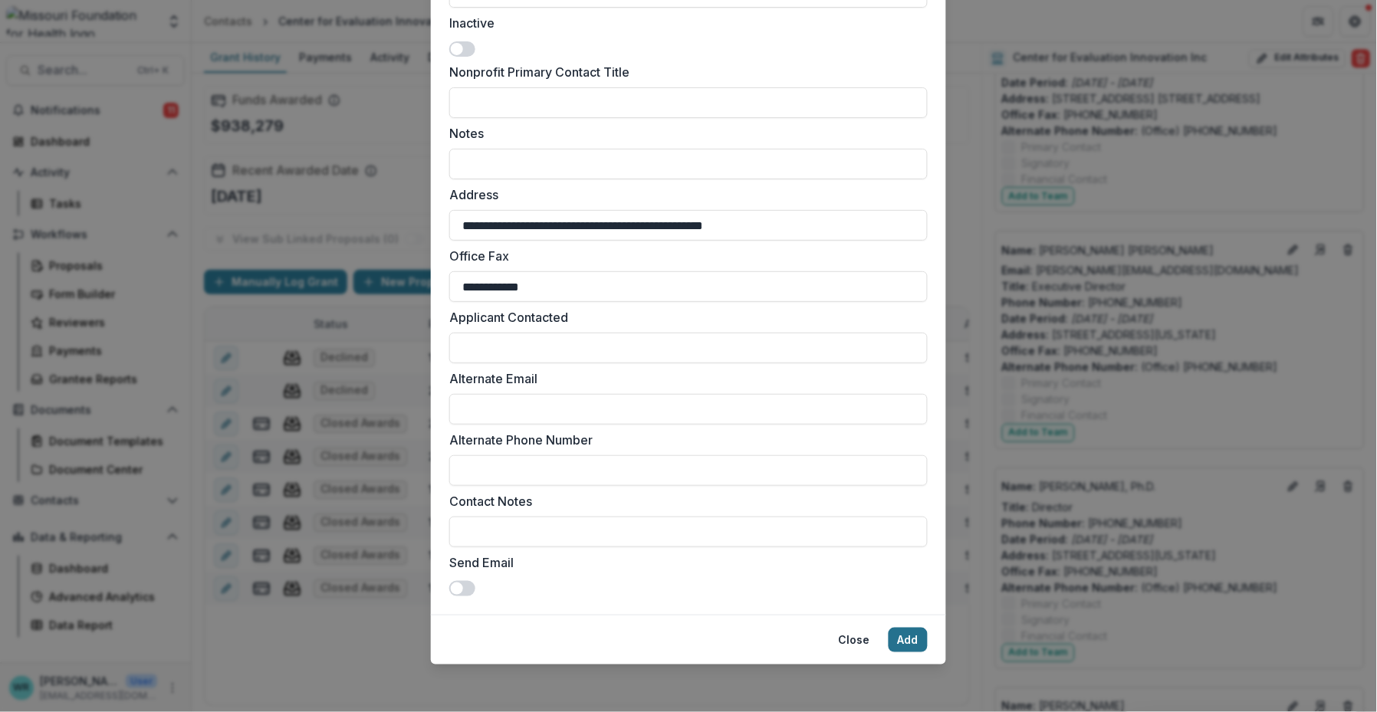
click at [896, 642] on button "Add" at bounding box center [907, 640] width 39 height 25
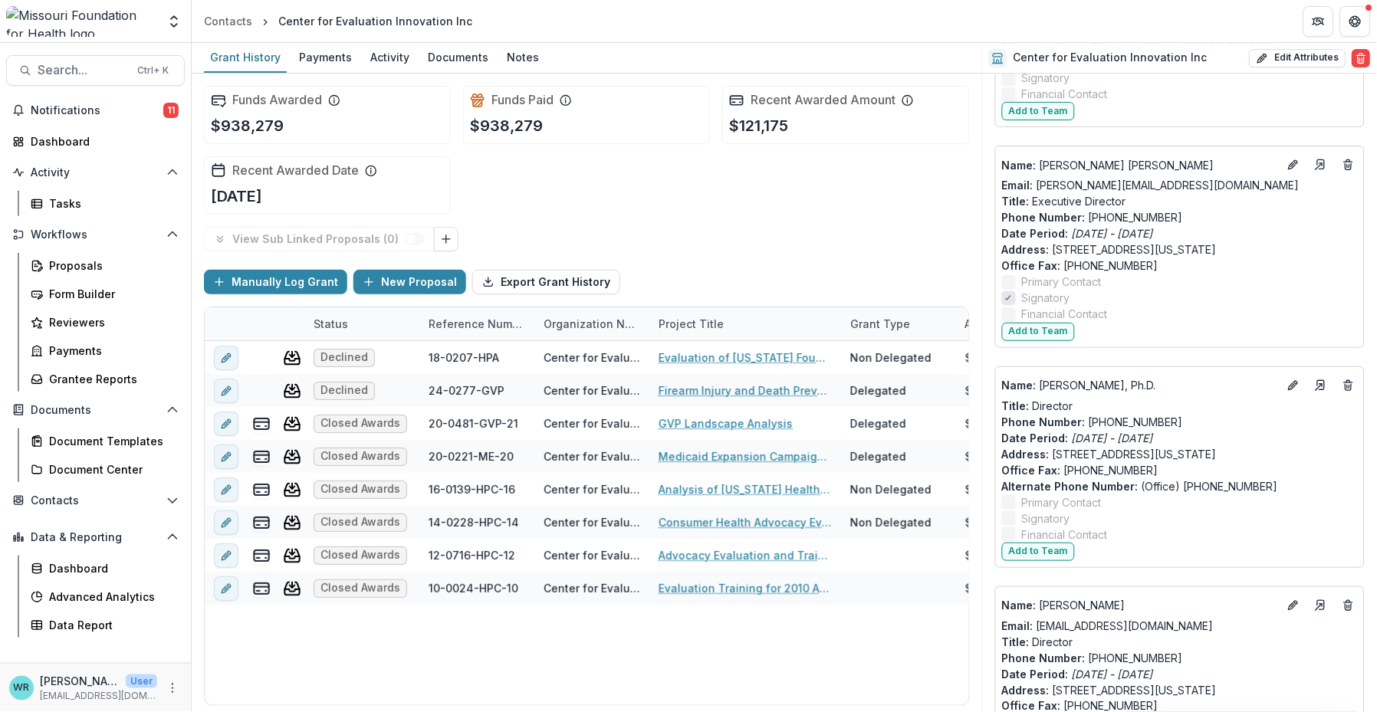
scroll to position [2612, 0]
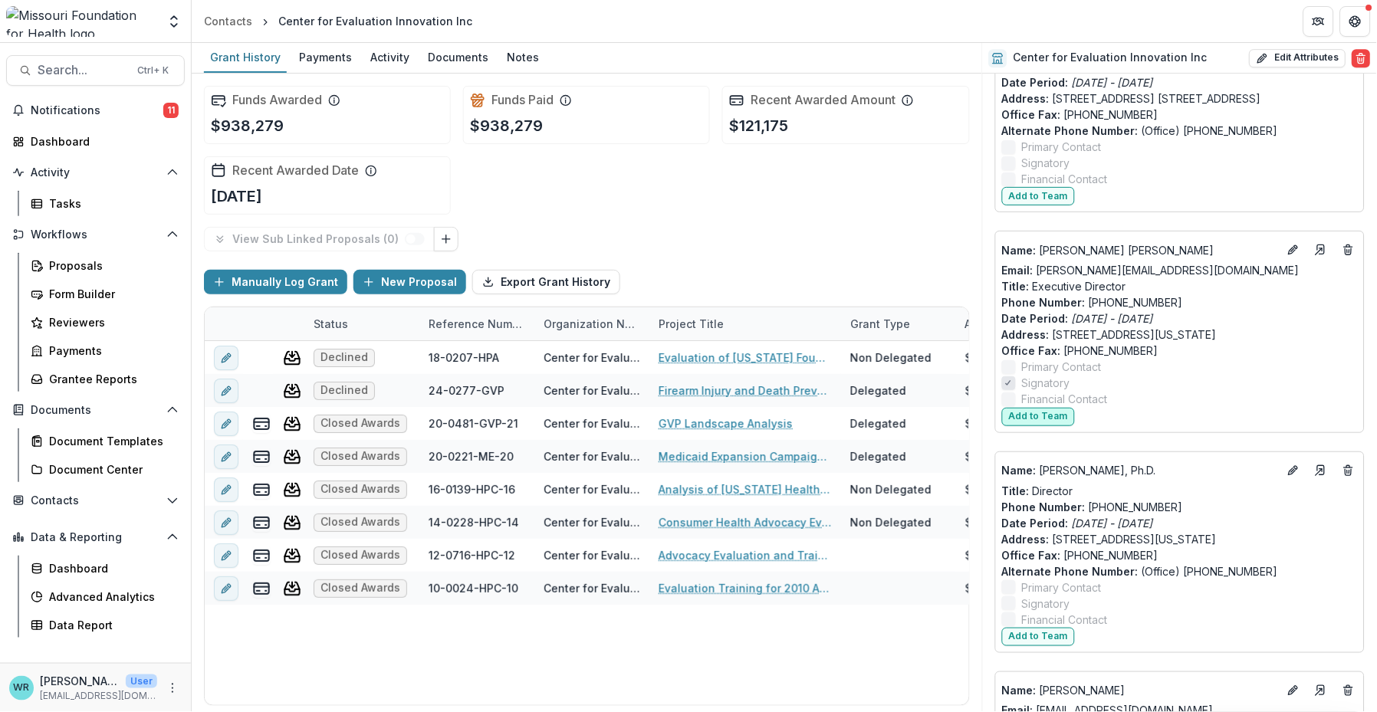
click at [896, 413] on button "Add to Team" at bounding box center [1038, 417] width 73 height 18
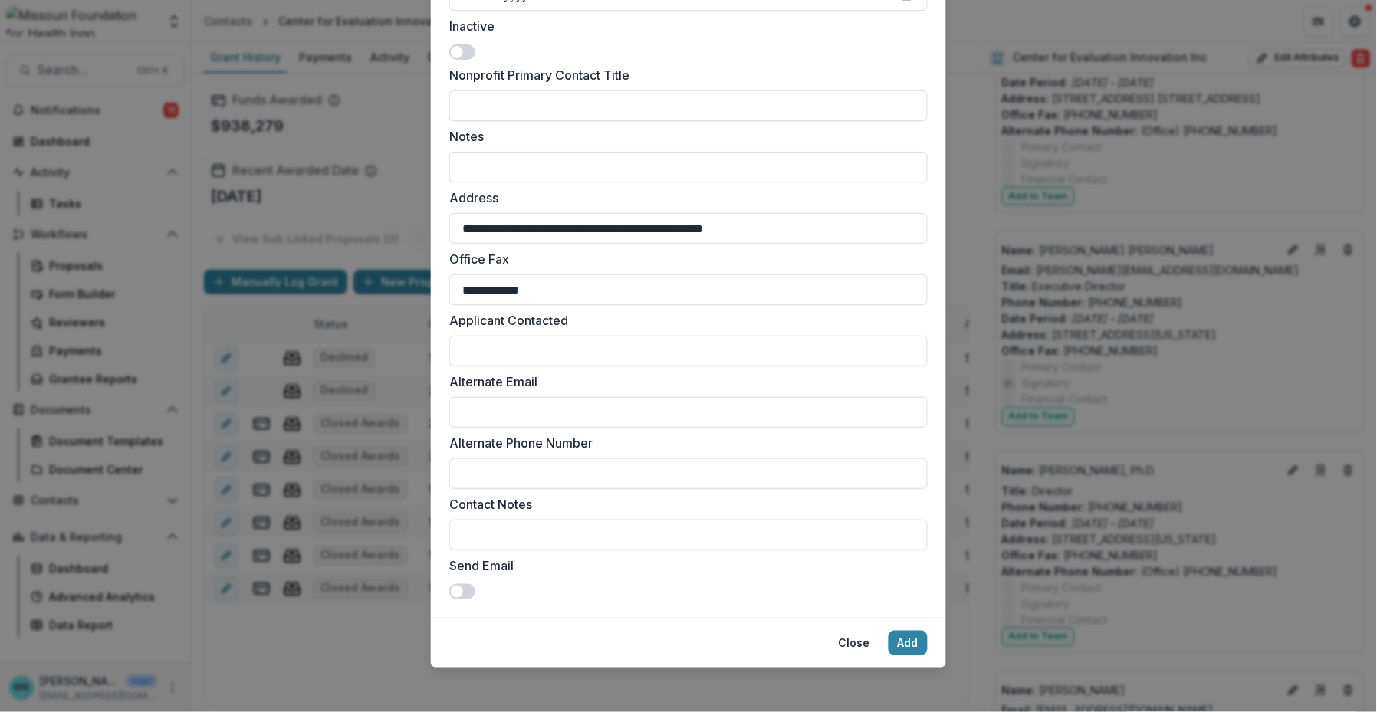
scroll to position [634, 0]
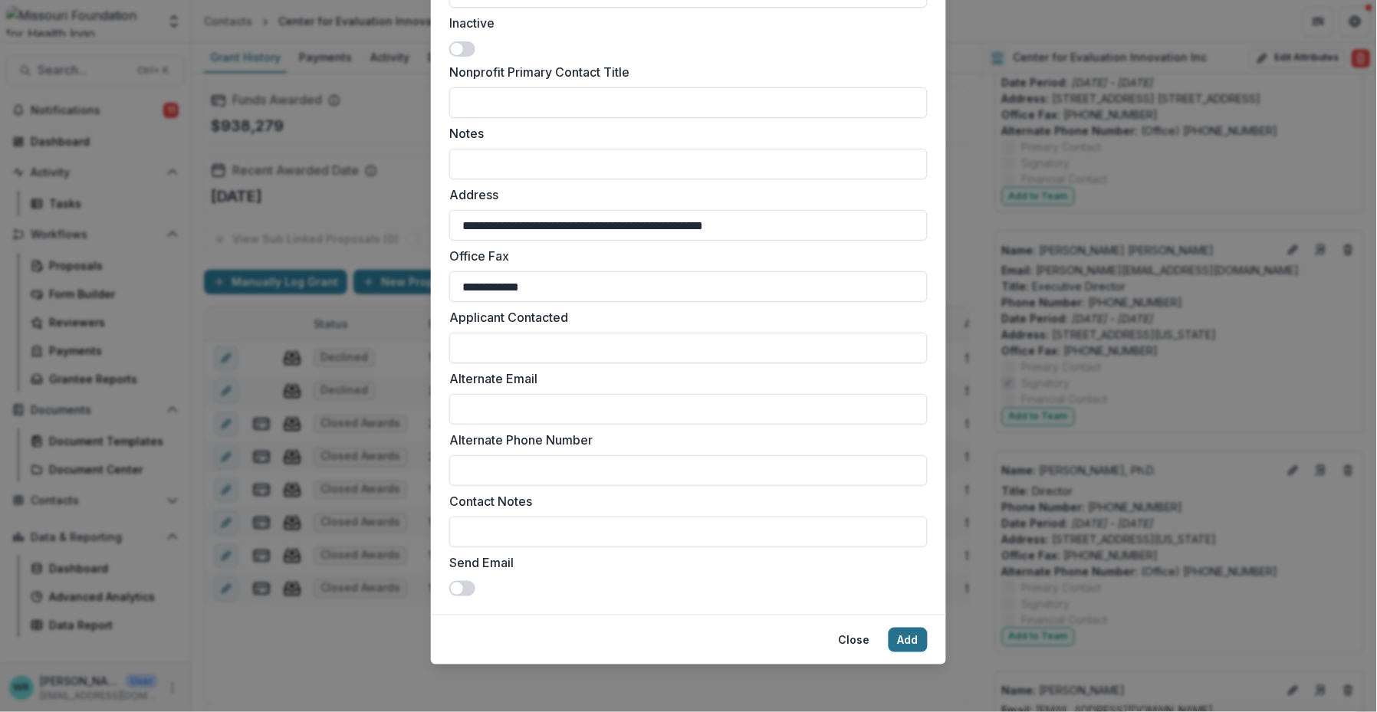
click at [896, 636] on button "Add" at bounding box center [907, 640] width 39 height 25
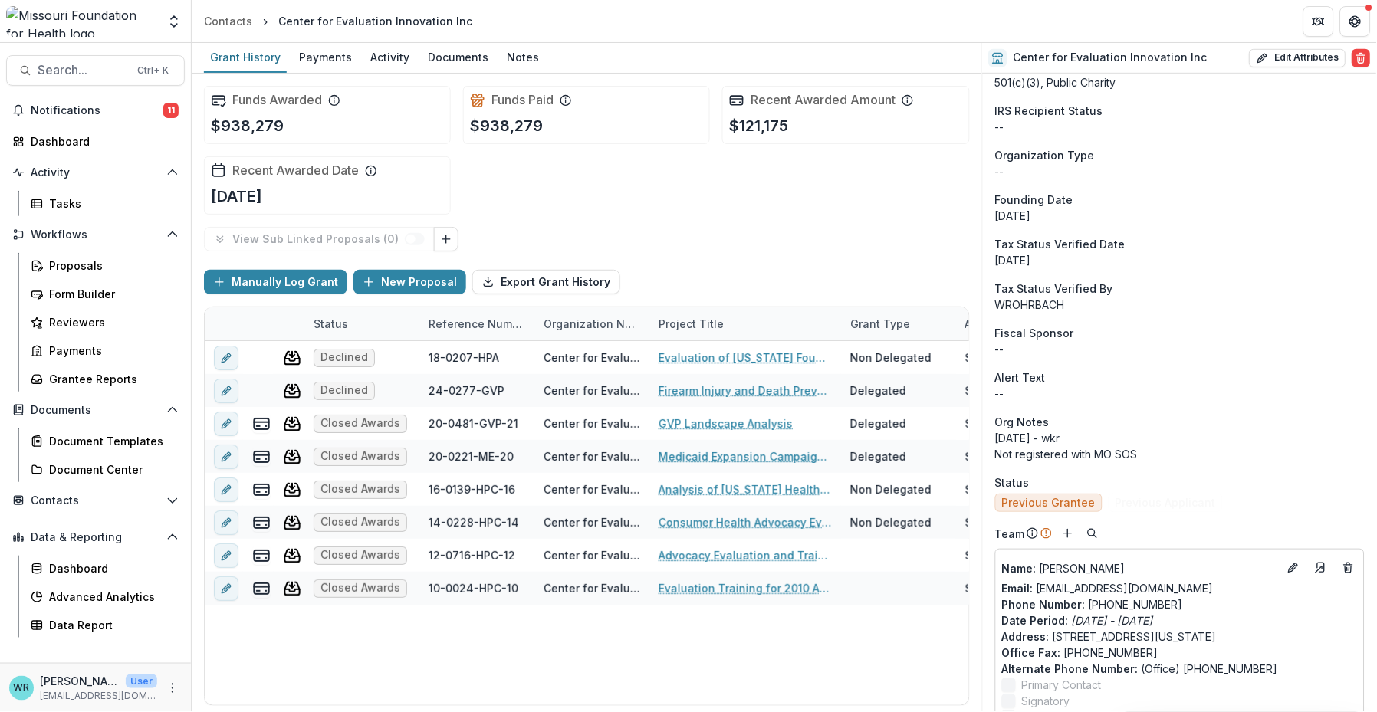
scroll to position [340, 0]
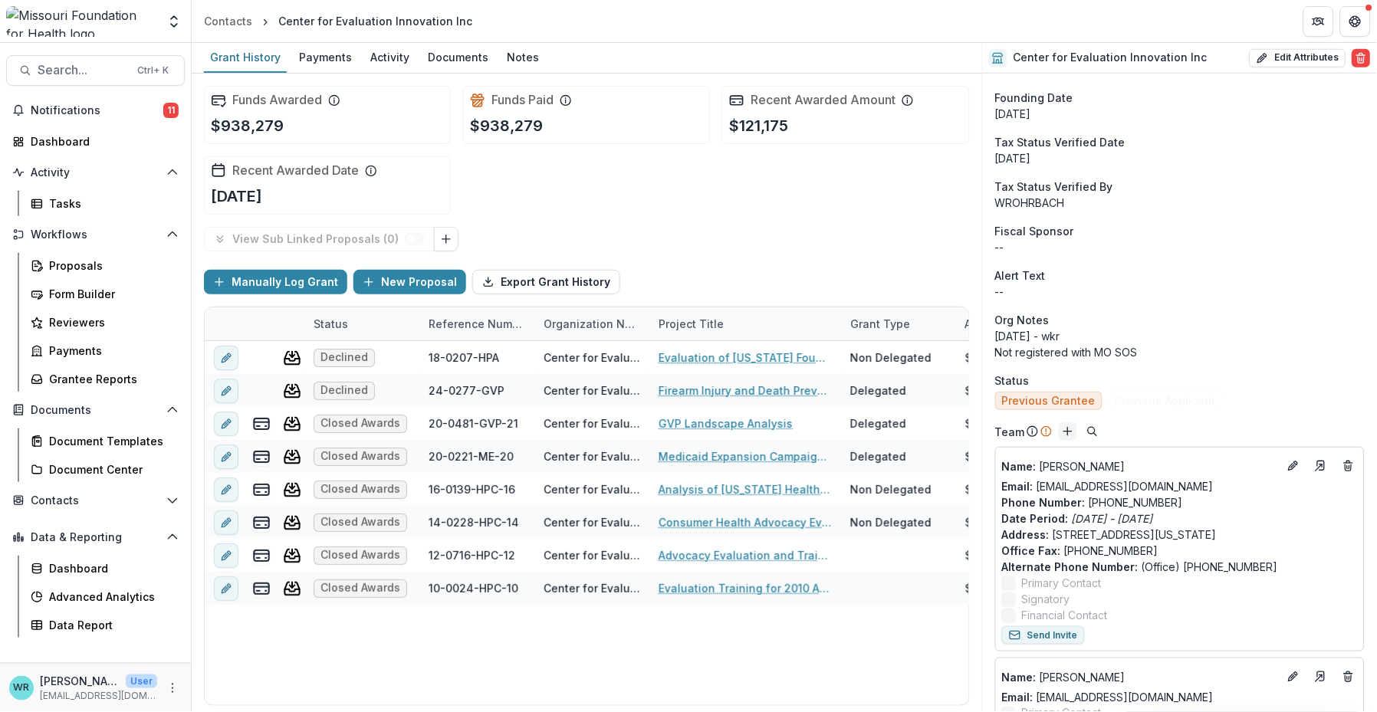
click at [896, 432] on icon "Add" at bounding box center [1068, 431] width 12 height 12
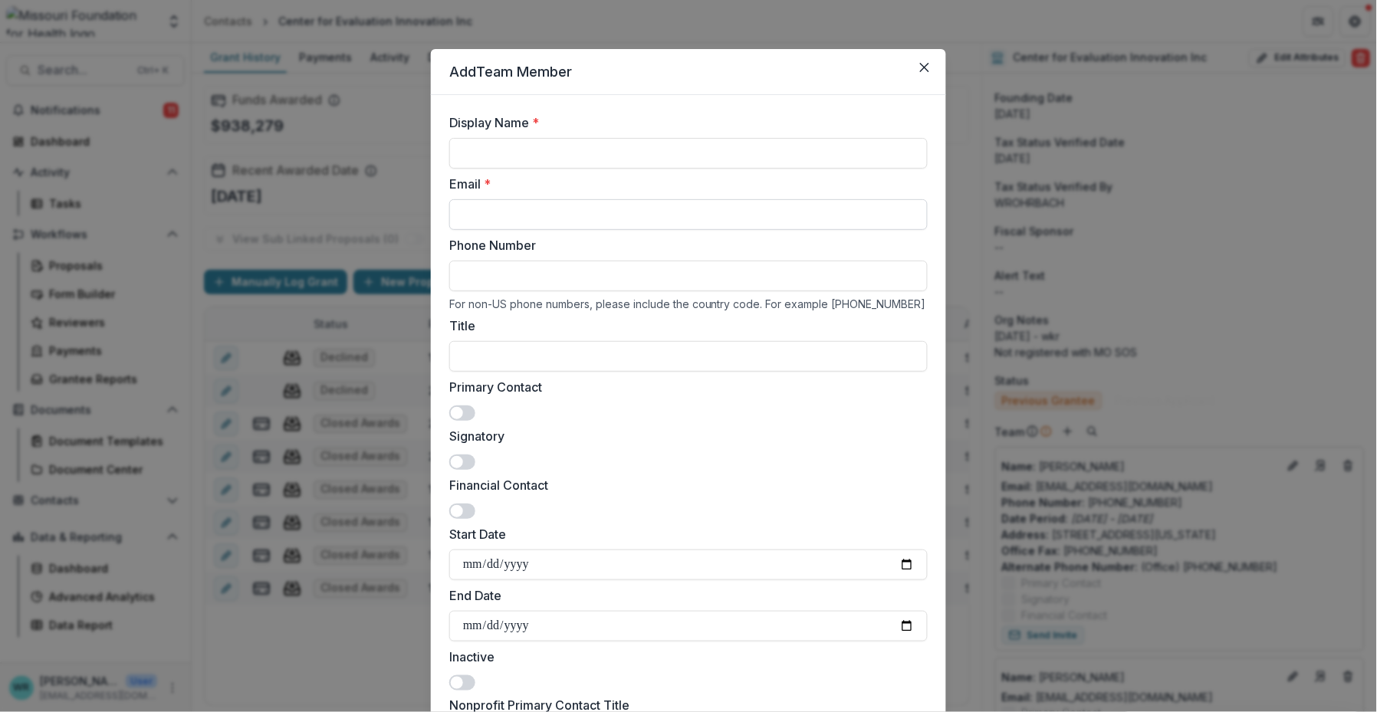
click at [520, 210] on input "Email *" at bounding box center [688, 214] width 478 height 31
paste input "**********"
type input "**********"
click at [524, 157] on input "Display Name *" at bounding box center [688, 153] width 478 height 31
type input "**********"
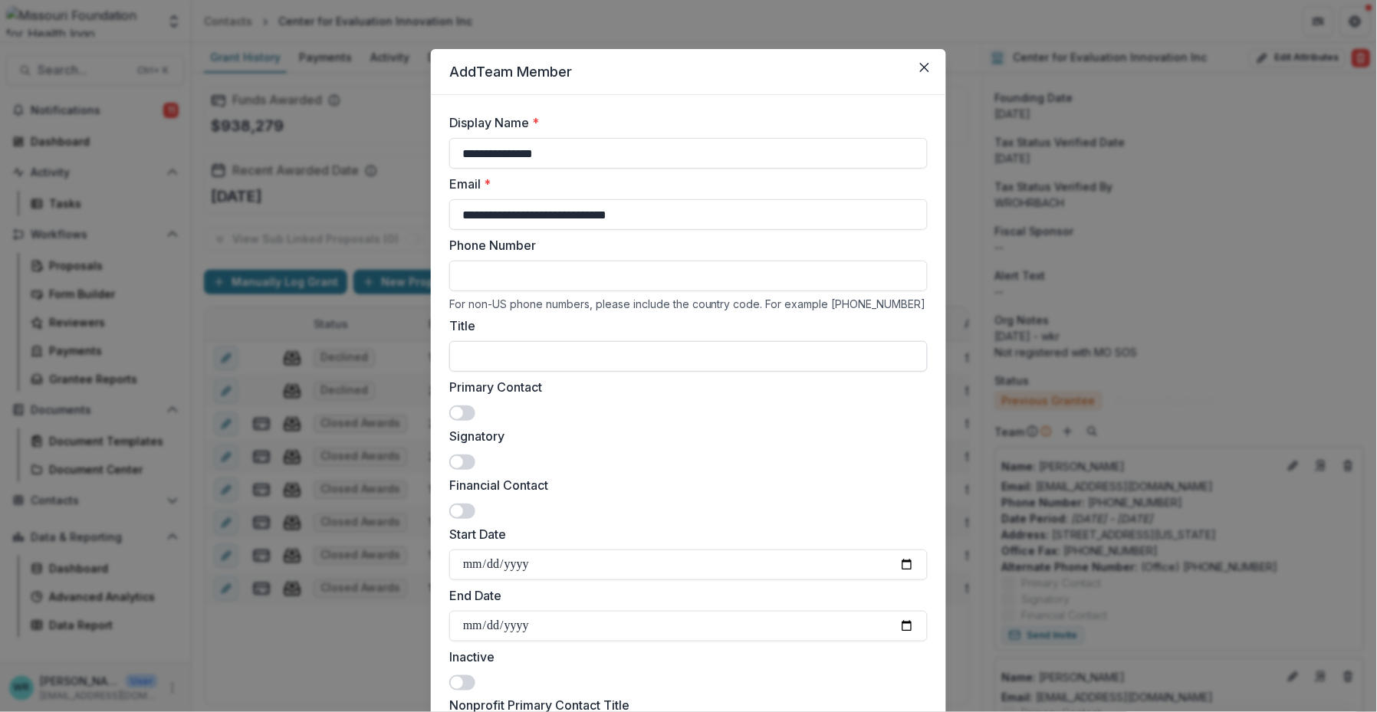
click at [528, 359] on input "Title" at bounding box center [688, 356] width 478 height 31
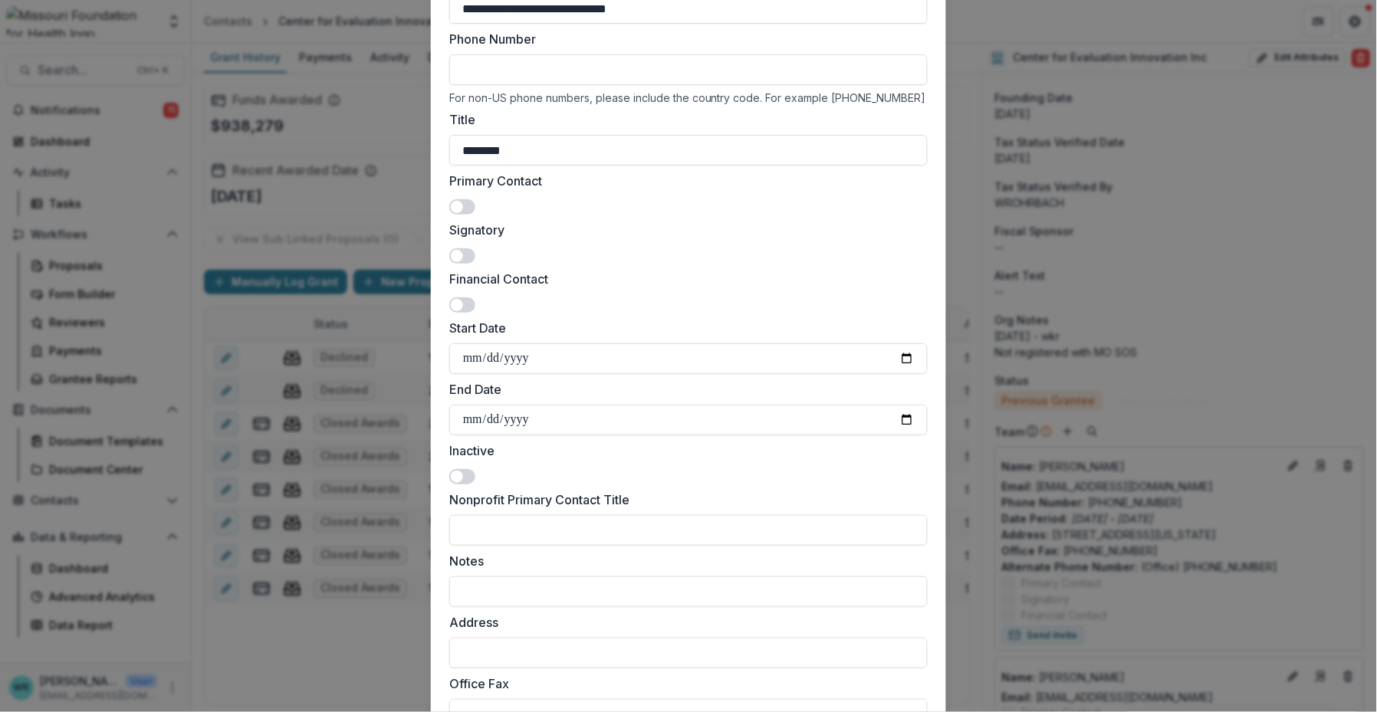
scroll to position [255, 0]
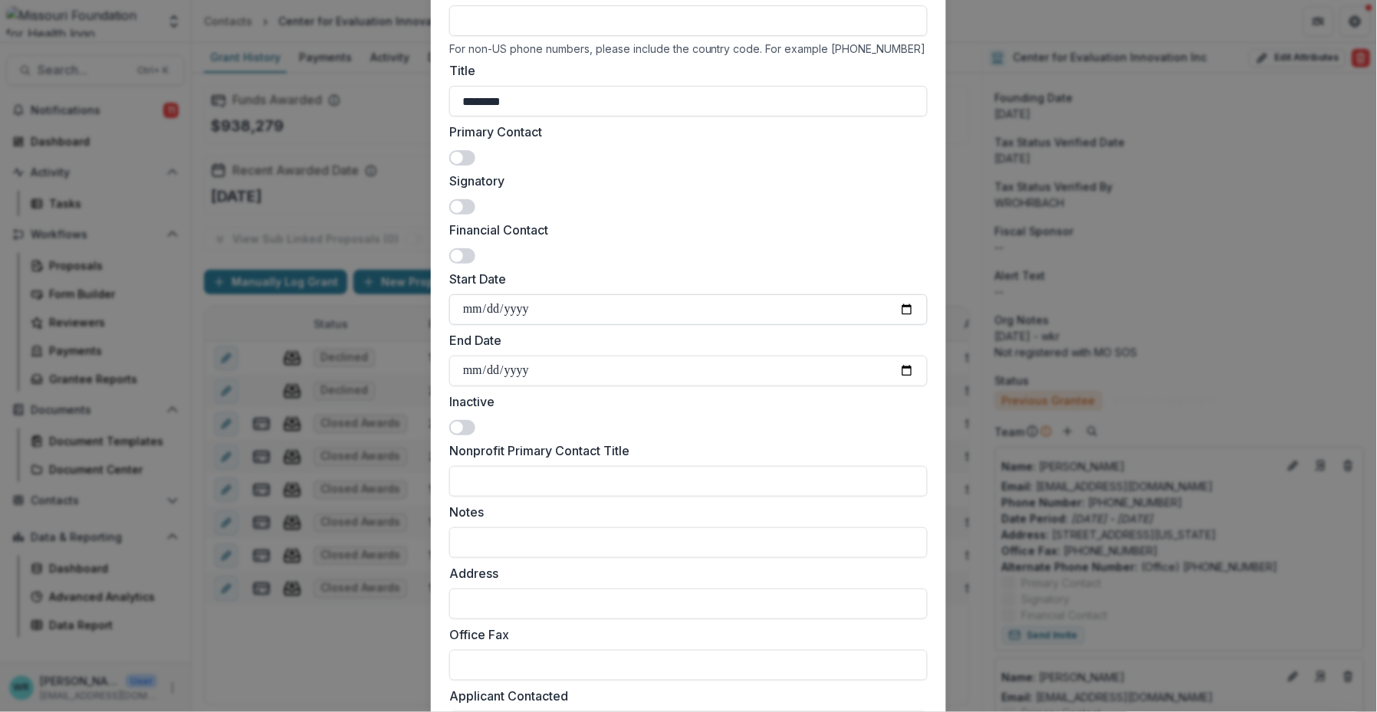
type input "********"
click at [471, 312] on input "Start Date" at bounding box center [688, 309] width 478 height 31
type input "**********"
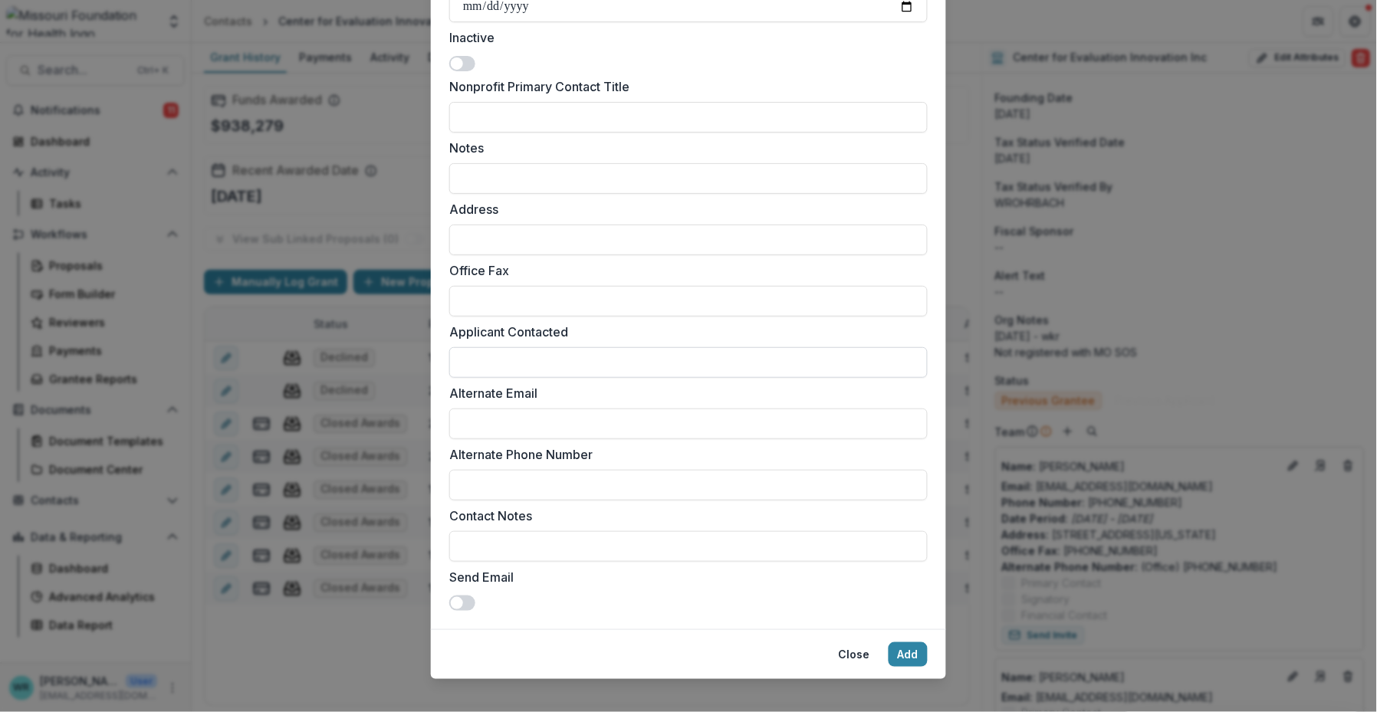
scroll to position [634, 0]
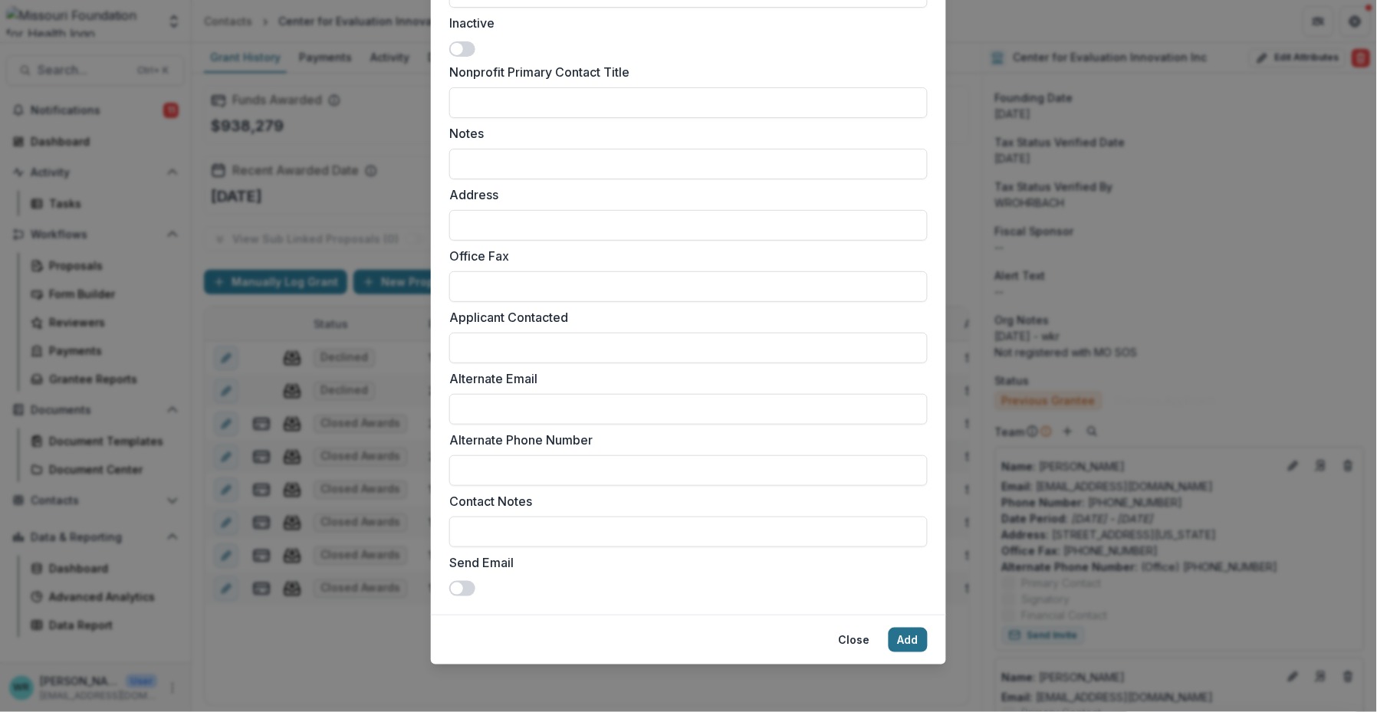
click at [896, 638] on button "Add" at bounding box center [907, 640] width 39 height 25
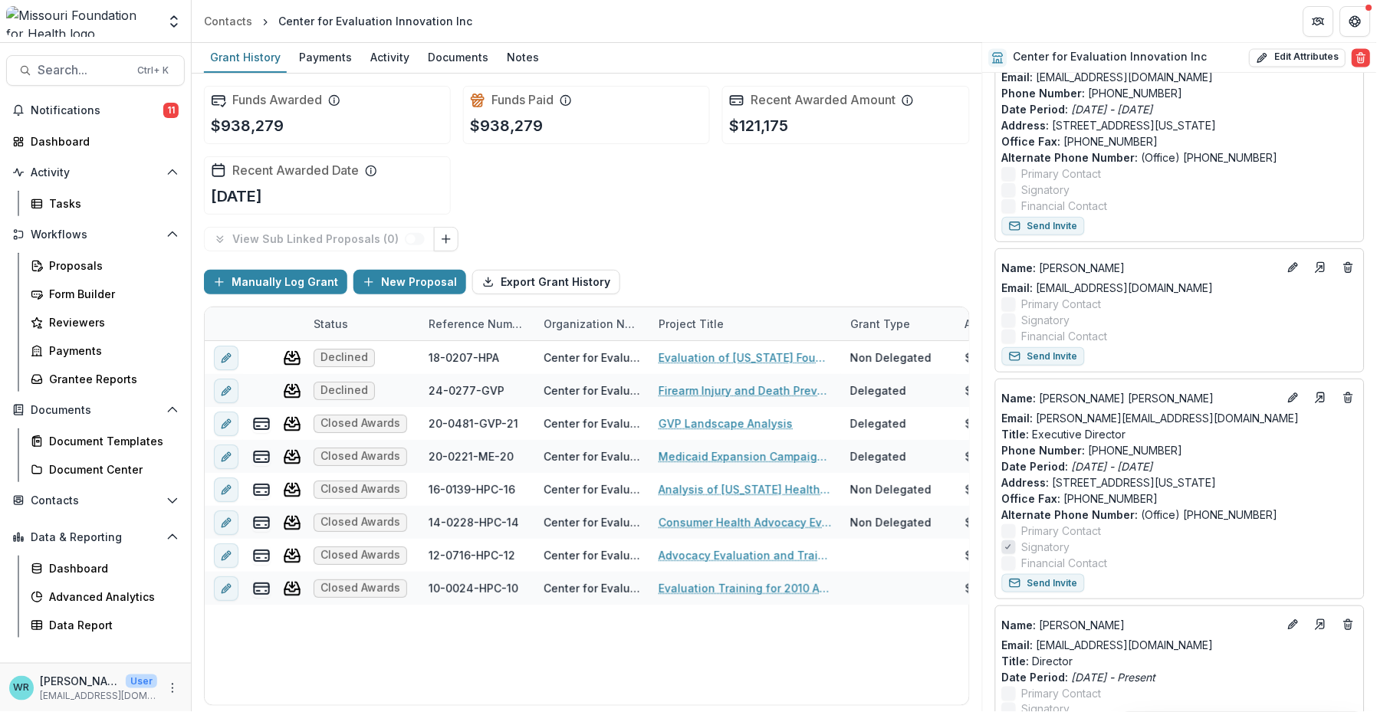
scroll to position [767, 0]
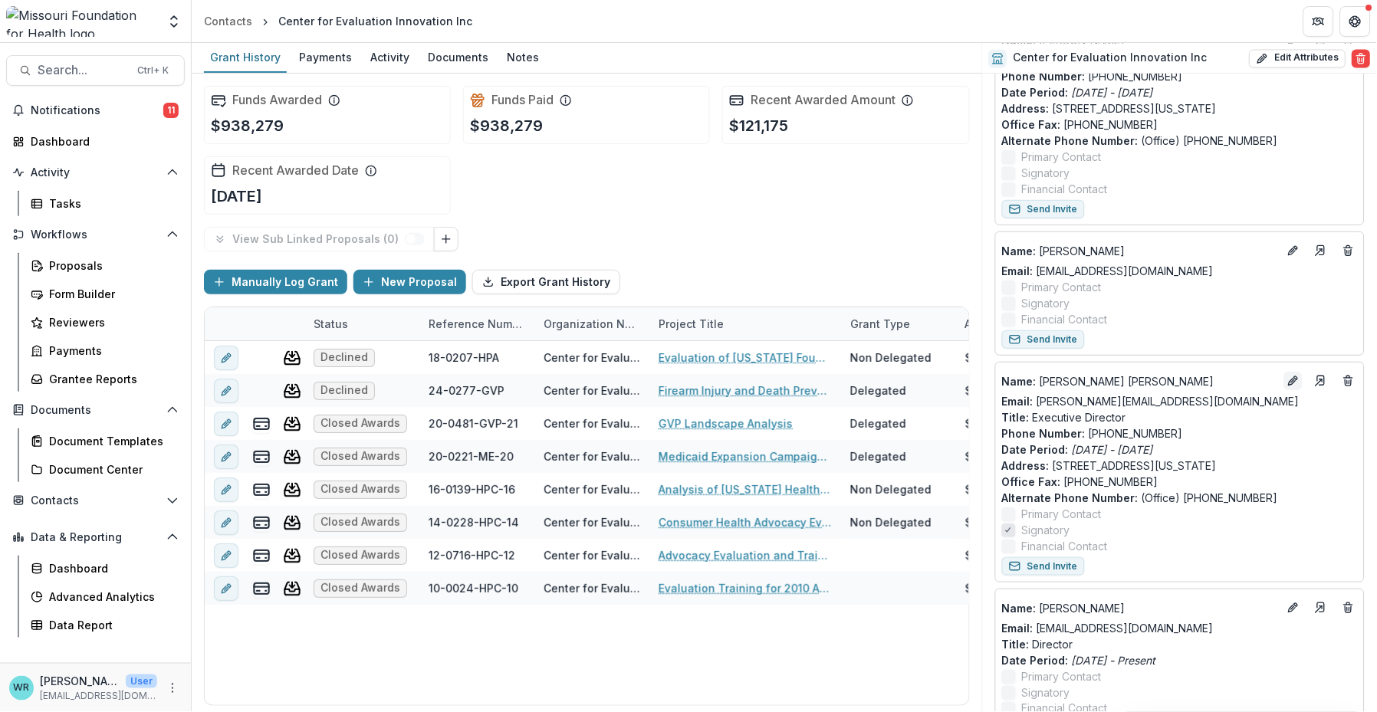
click at [896, 376] on icon "Edit" at bounding box center [1296, 378] width 4 height 4
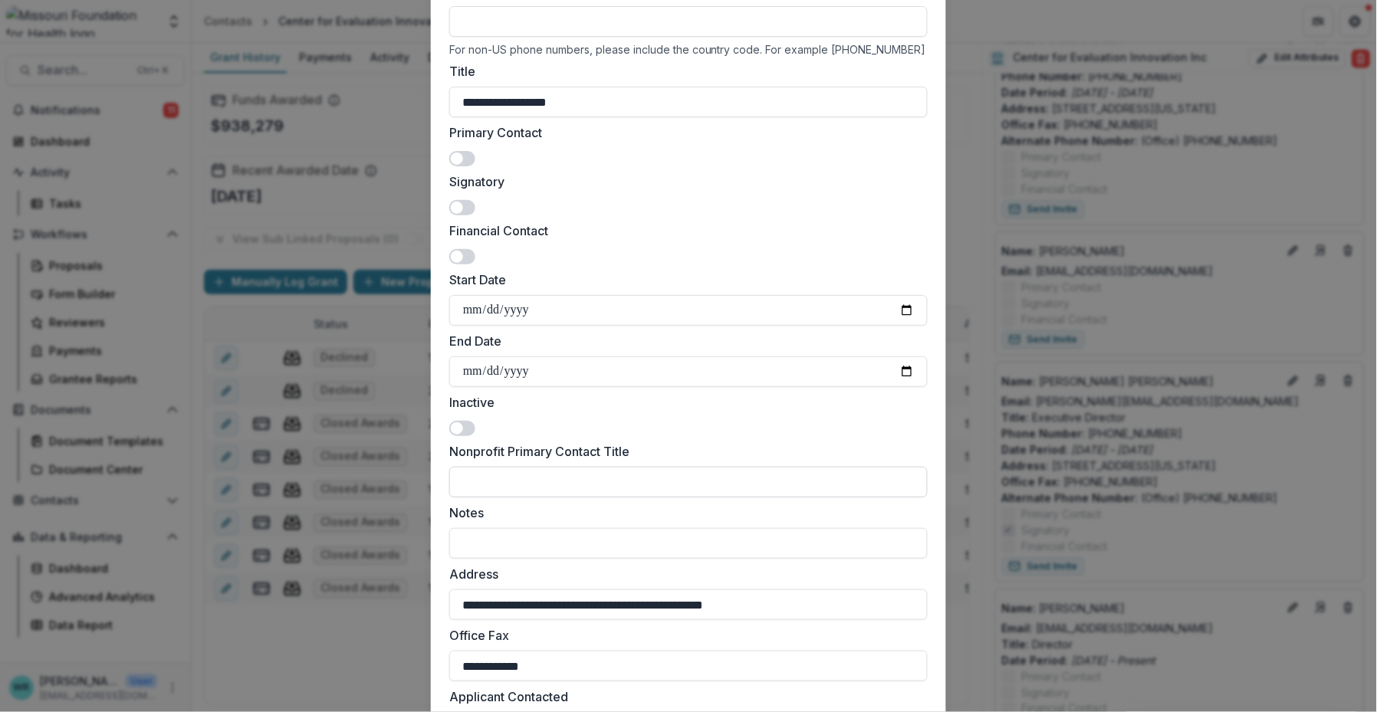
scroll to position [255, 0]
click at [0, 0] on div at bounding box center [0, 0] width 0 height 0
click at [468, 370] on input "**********" at bounding box center [688, 371] width 478 height 31
click at [491, 369] on input "End Date" at bounding box center [688, 371] width 478 height 31
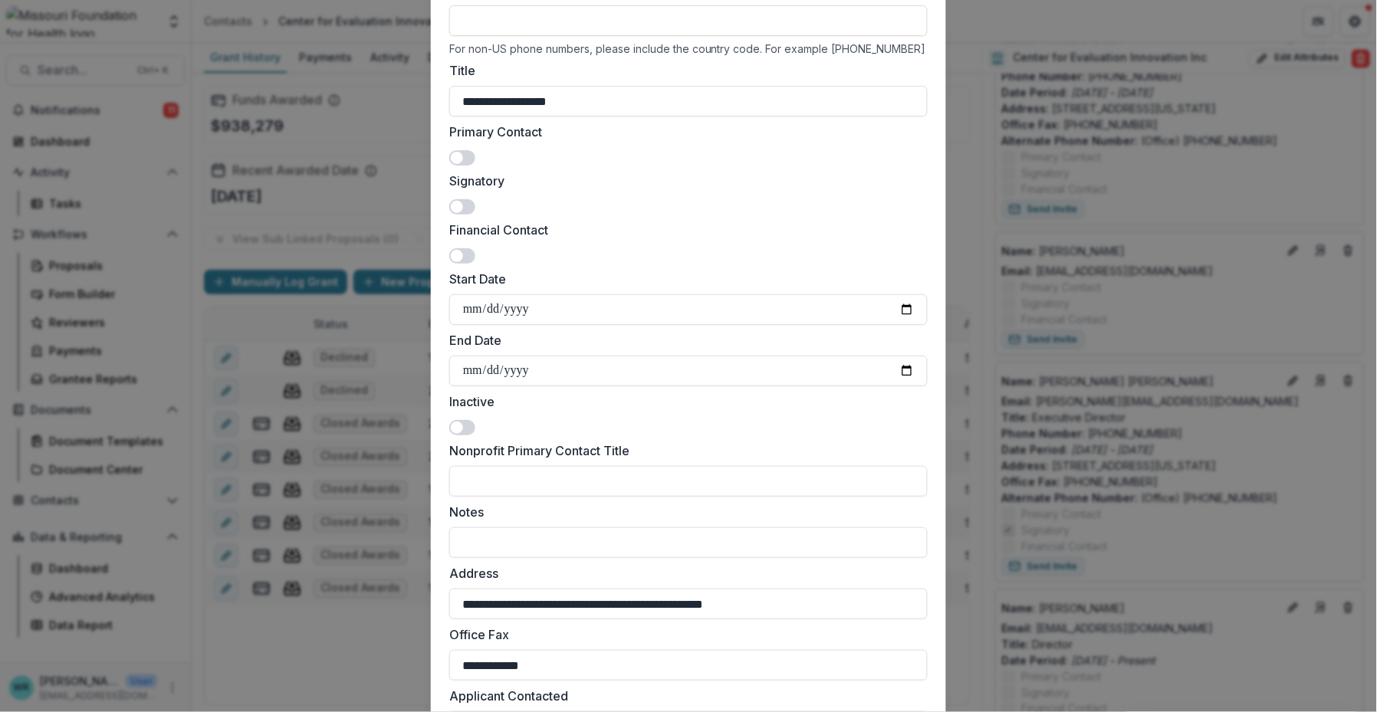
click at [0, 0] on div at bounding box center [0, 0] width 0 height 0
click at [534, 366] on input "End Date" at bounding box center [688, 371] width 478 height 31
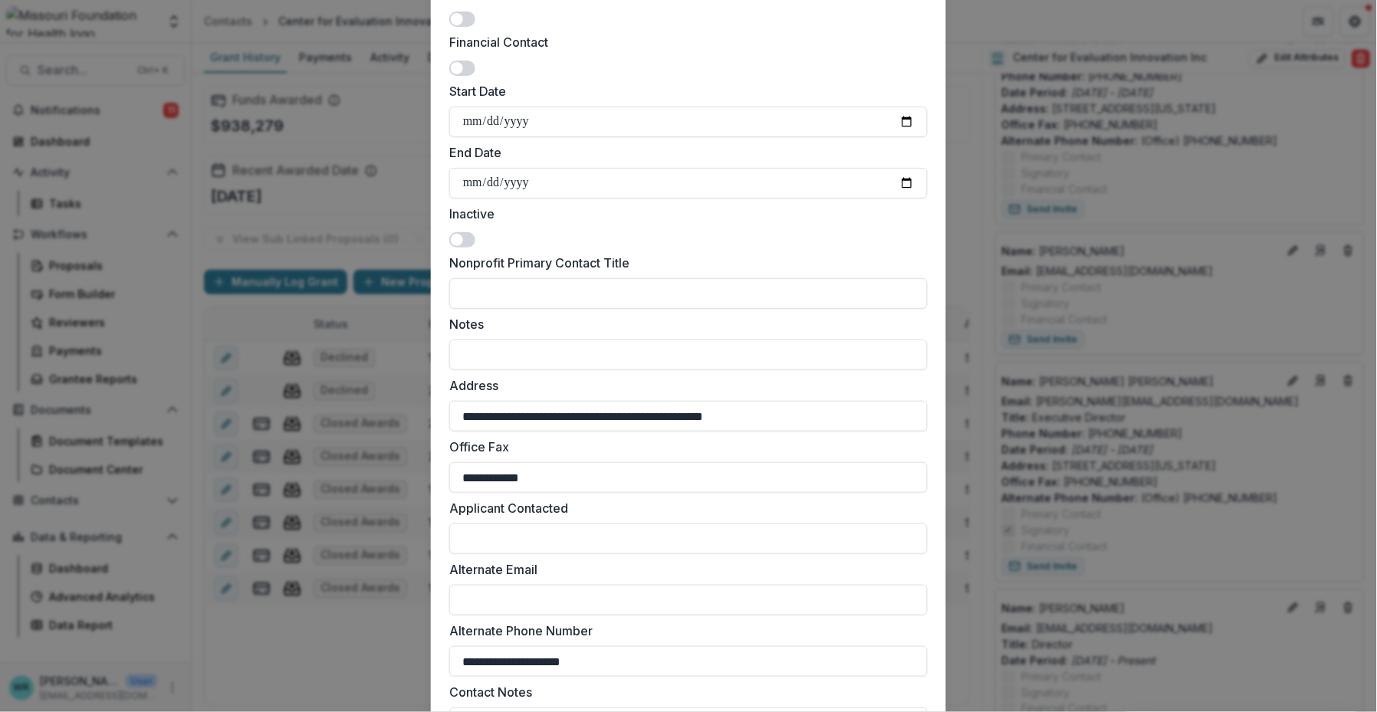
scroll to position [585, 0]
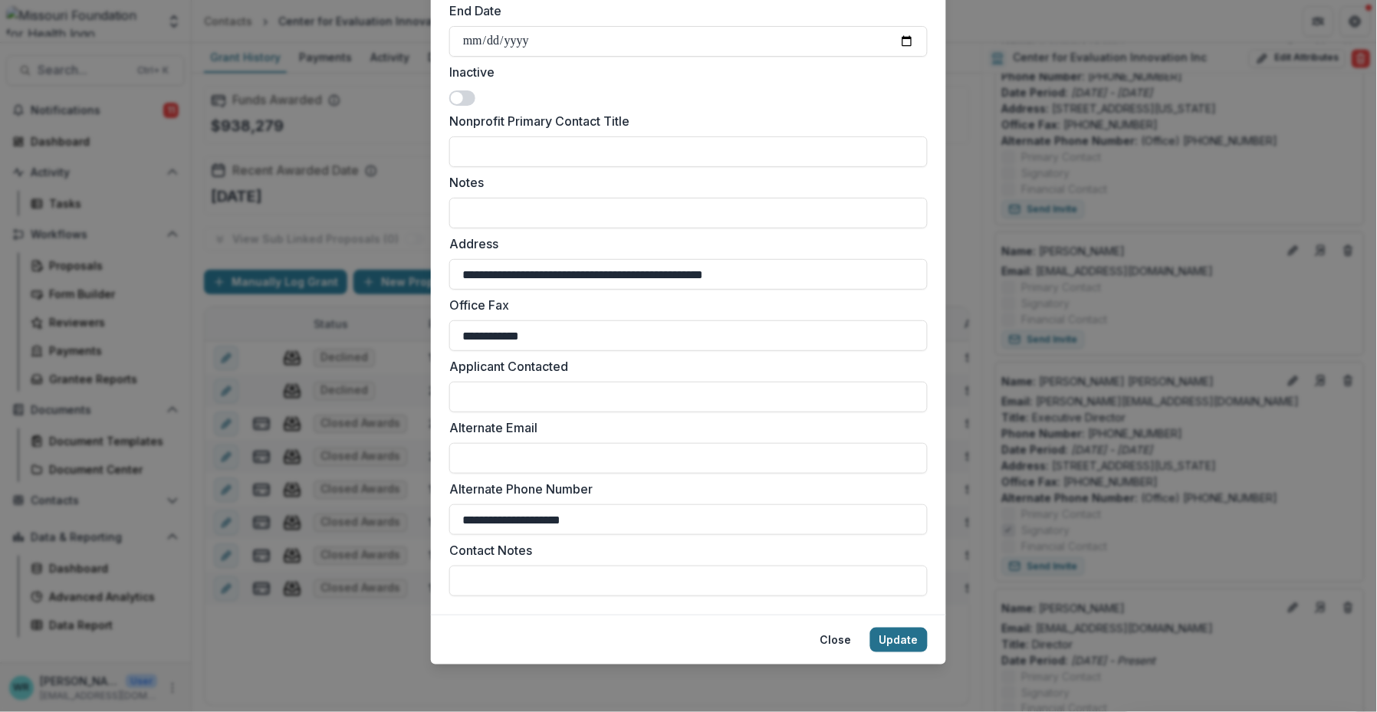
click at [896, 640] on button "Update" at bounding box center [898, 640] width 57 height 25
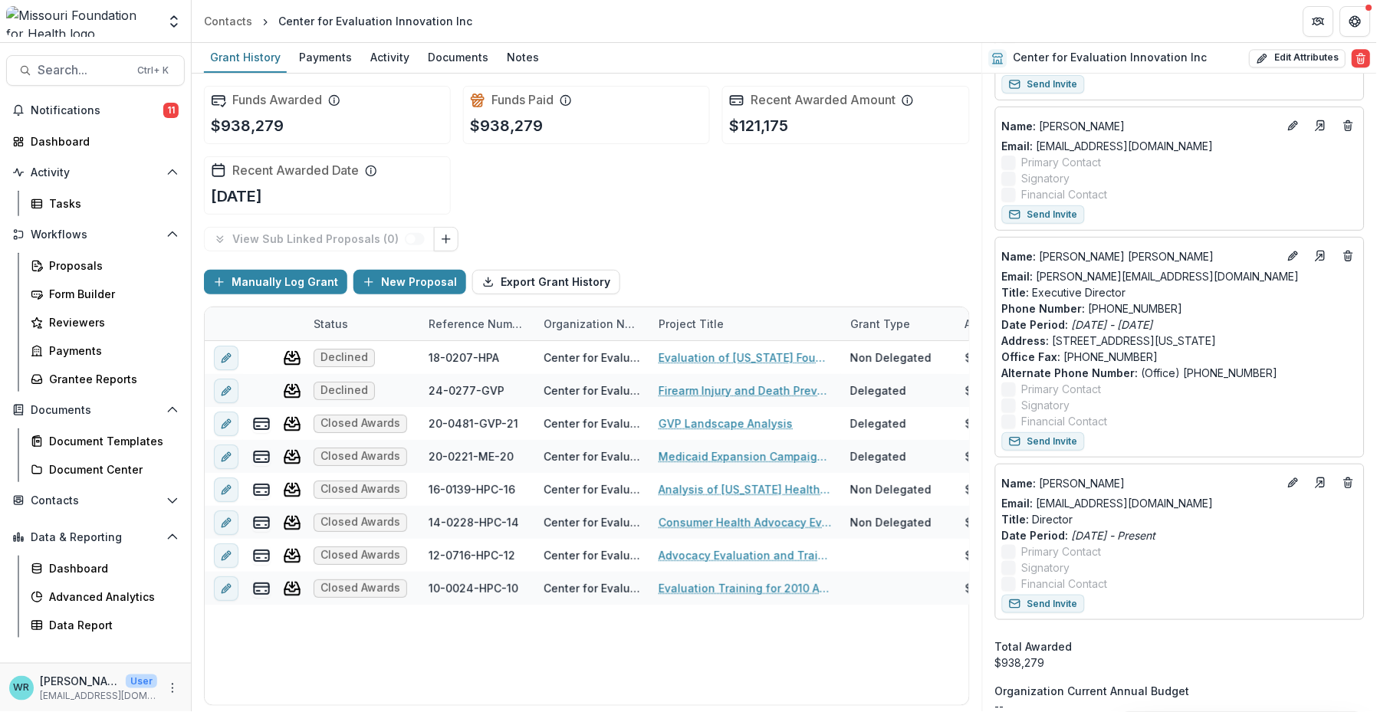
scroll to position [937, 0]
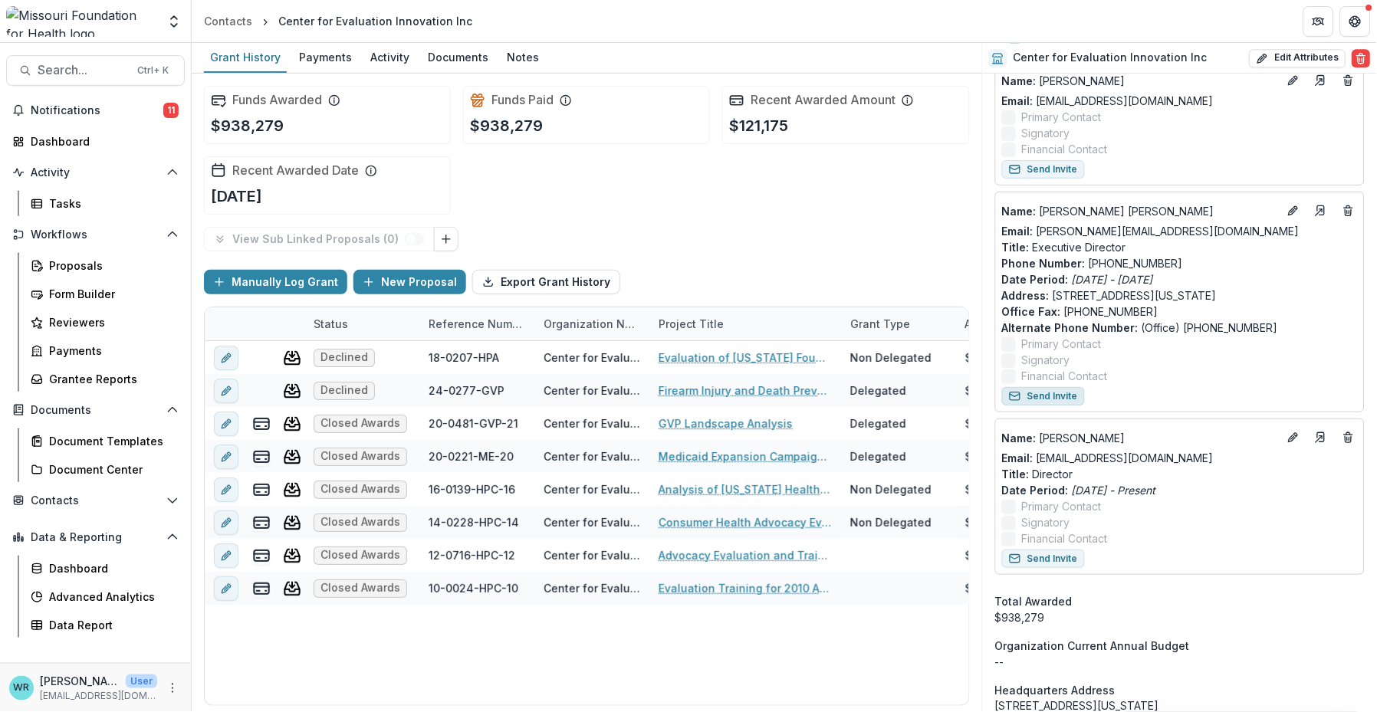
click at [896, 399] on button "Send Invite" at bounding box center [1043, 396] width 83 height 18
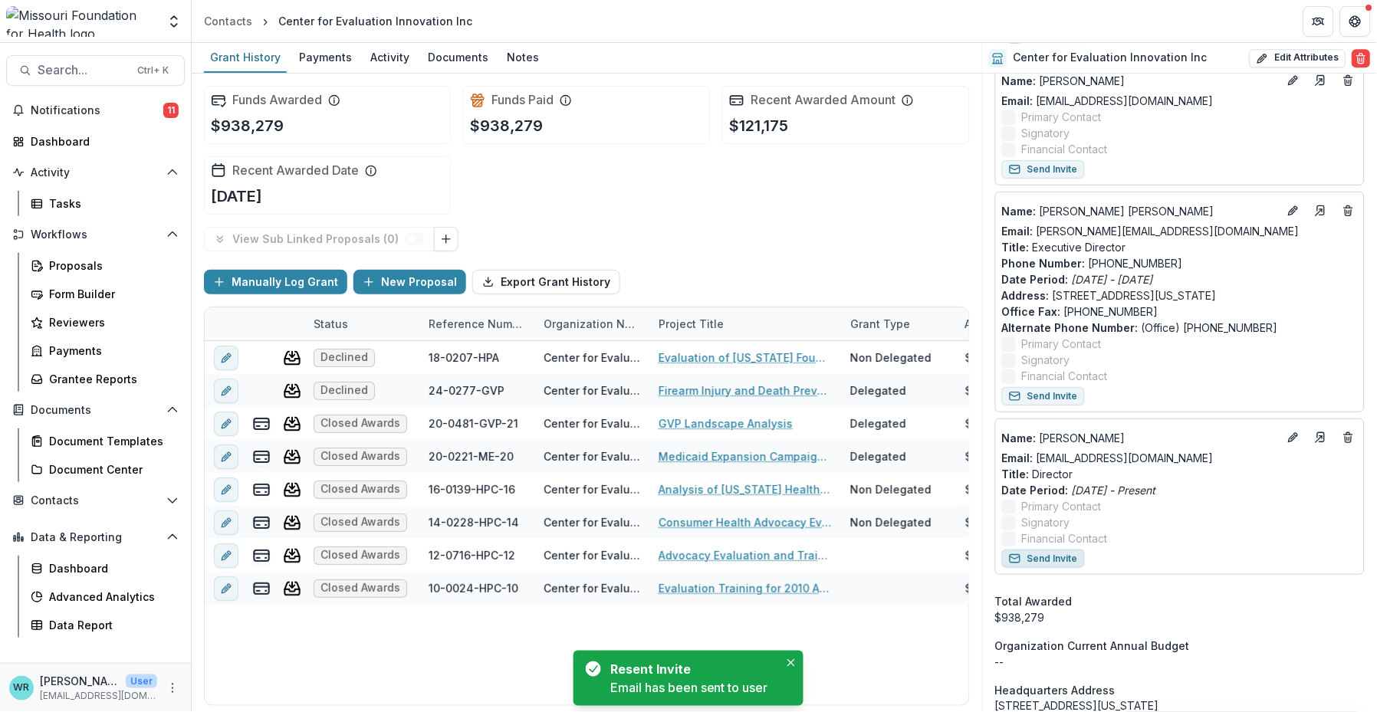
click at [896, 560] on button "Send Invite" at bounding box center [1043, 559] width 83 height 18
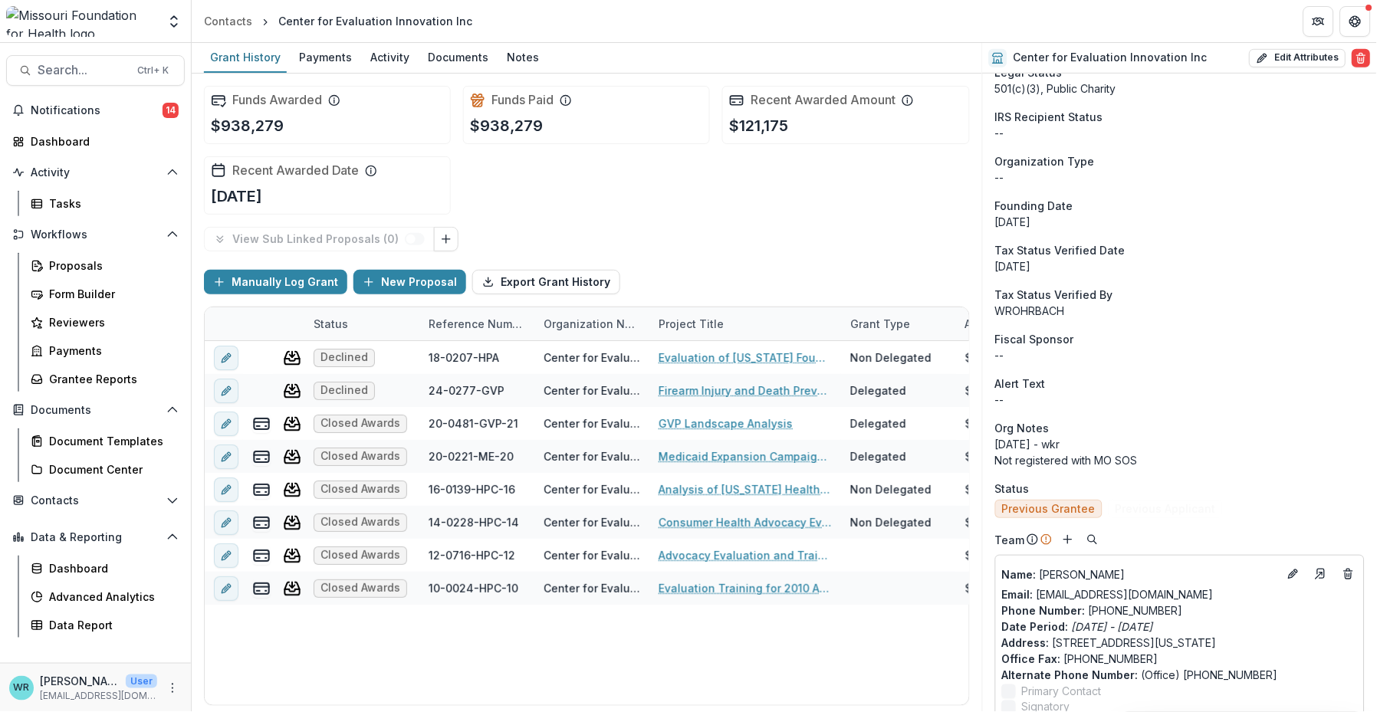
scroll to position [194, 0]
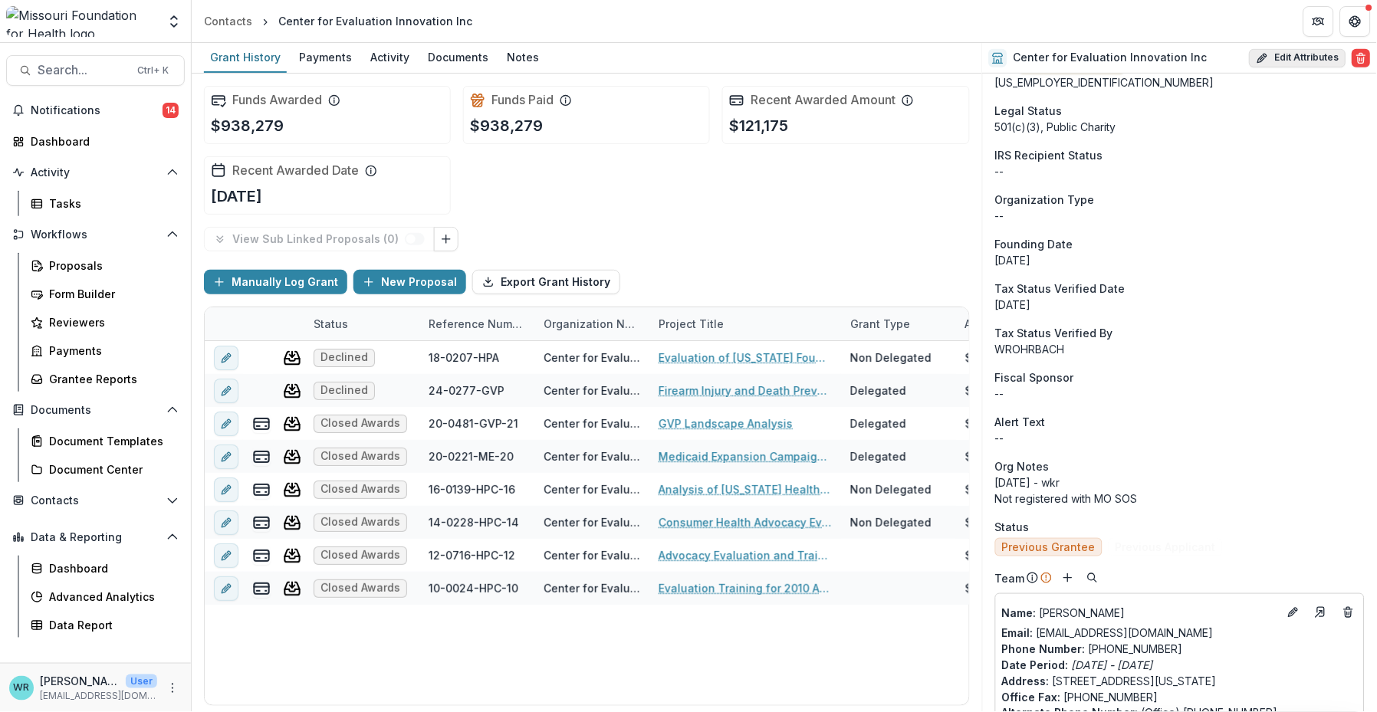
click at [896, 64] on button "Edit Attributes" at bounding box center [1297, 58] width 97 height 18
select select
type input "**********"
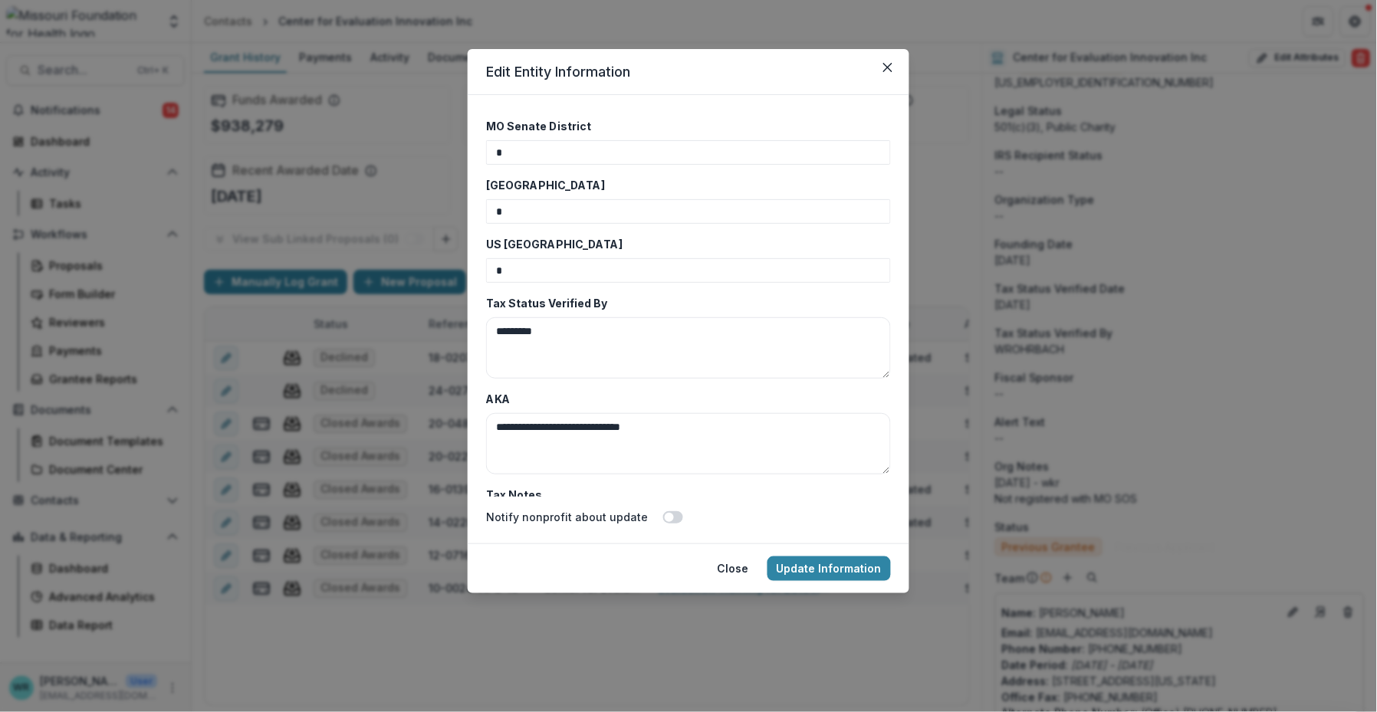
scroll to position [4003, 0]
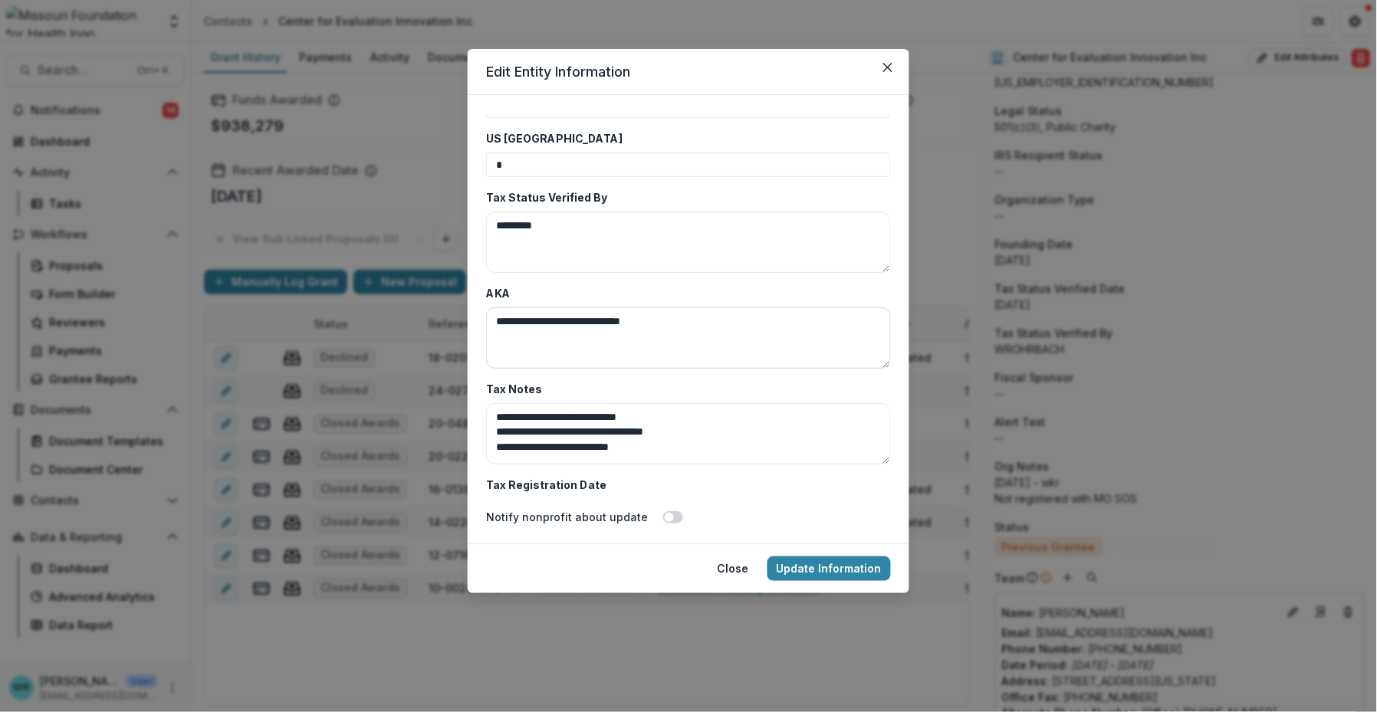
click at [667, 317] on textarea "**********" at bounding box center [688, 337] width 405 height 61
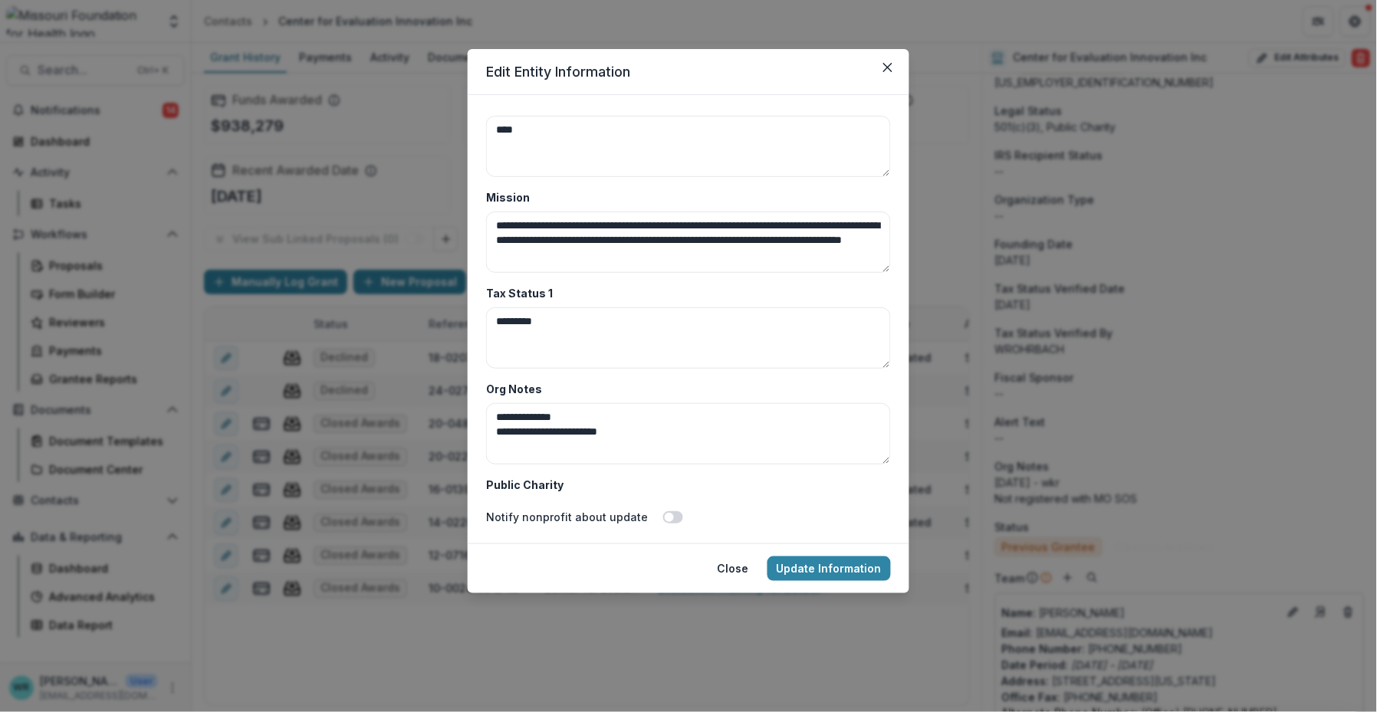
scroll to position [4855, 0]
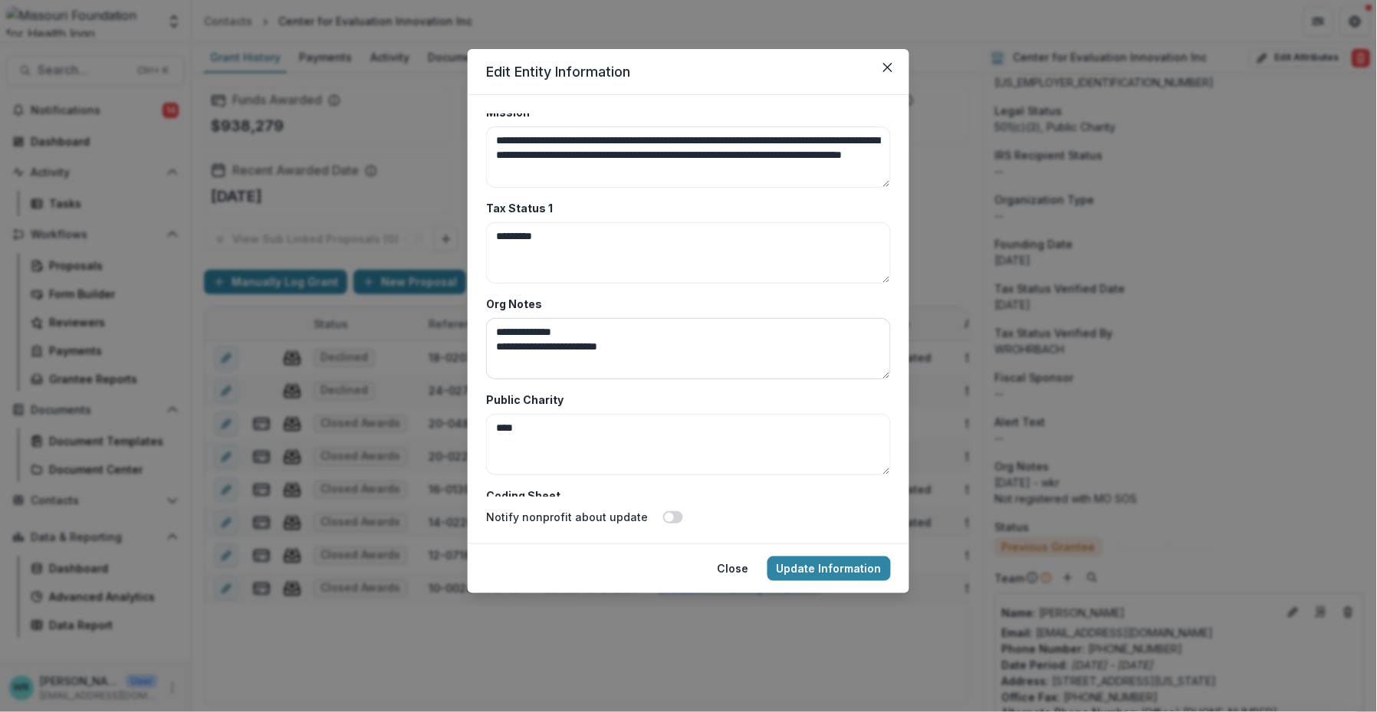
type textarea "**********"
click at [646, 345] on textarea "**********" at bounding box center [688, 348] width 405 height 61
drag, startPoint x: 512, startPoint y: 329, endPoint x: 469, endPoint y: 326, distance: 43.0
click at [469, 326] on form "**********" at bounding box center [689, 319] width 442 height 448
click at [495, 330] on textarea "**********" at bounding box center [688, 348] width 405 height 61
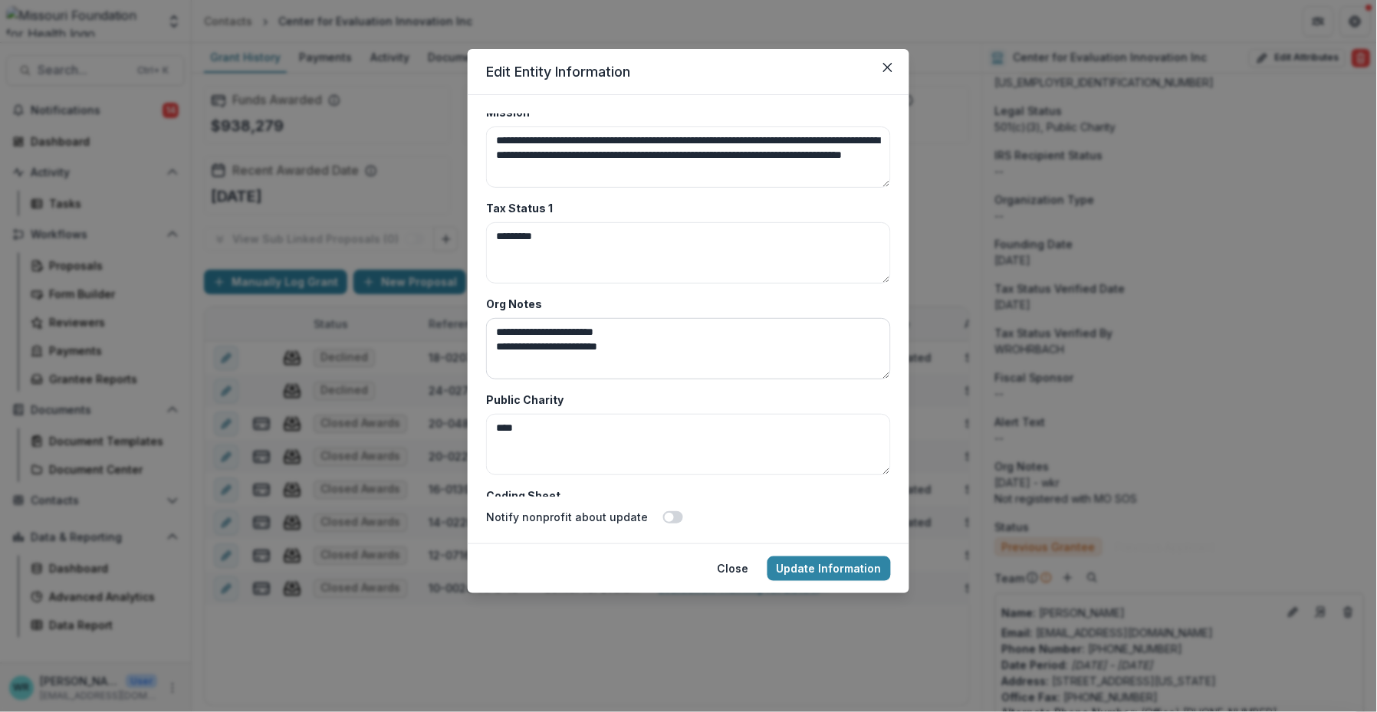
click at [721, 340] on textarea "**********" at bounding box center [688, 348] width 405 height 61
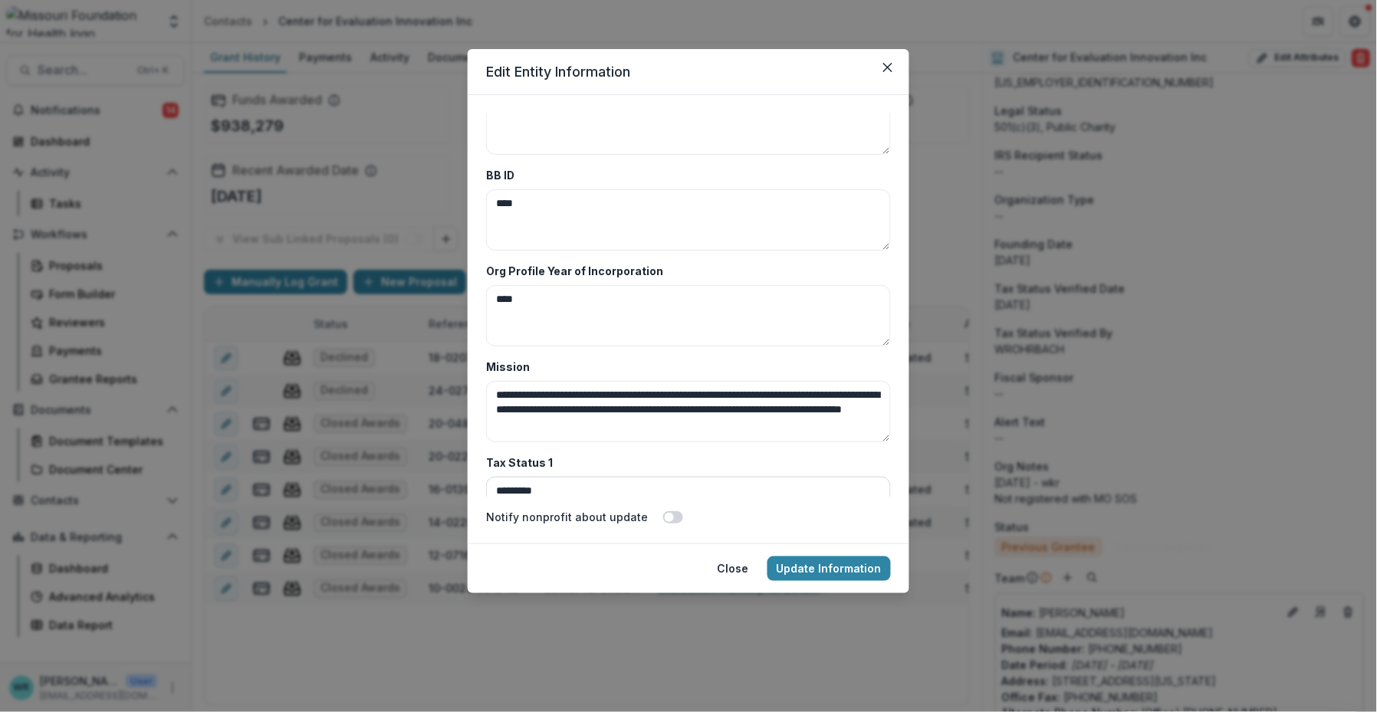
scroll to position [4599, 0]
type textarea "**********"
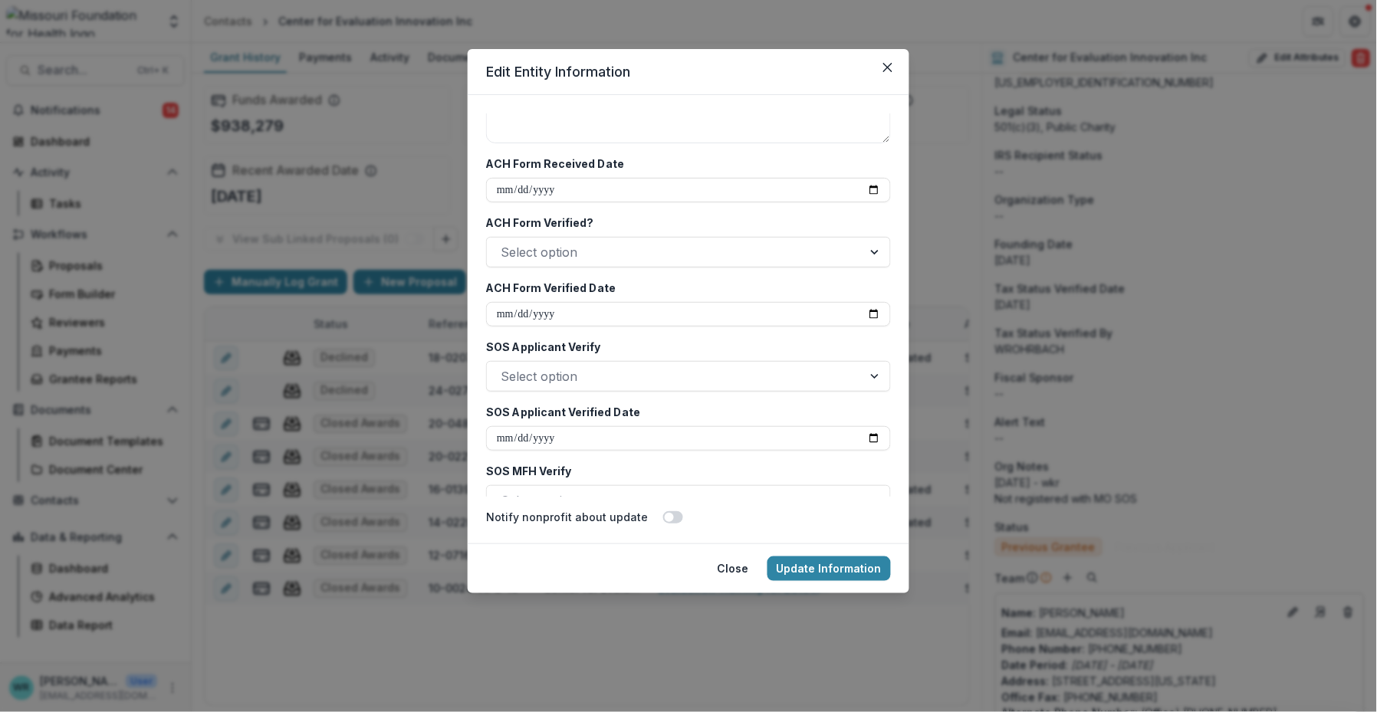
scroll to position [3066, 0]
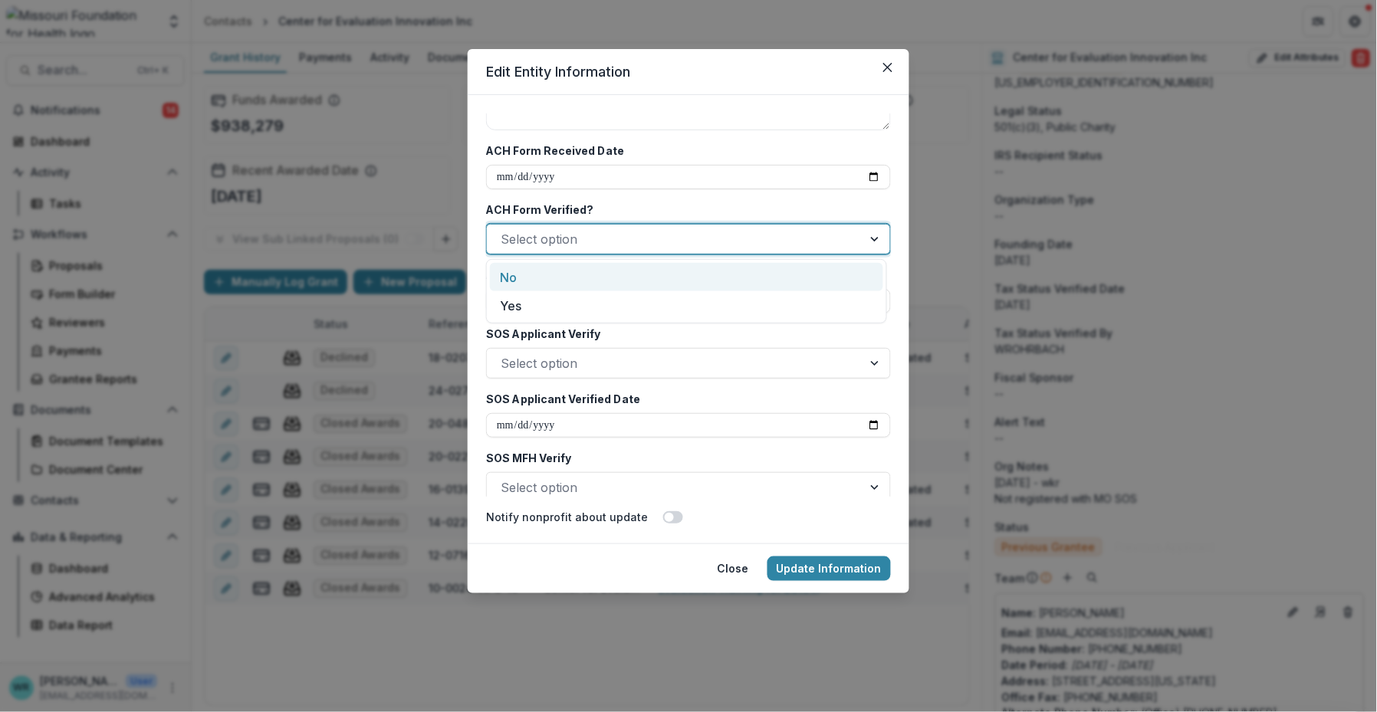
click at [602, 229] on div at bounding box center [675, 238] width 348 height 21
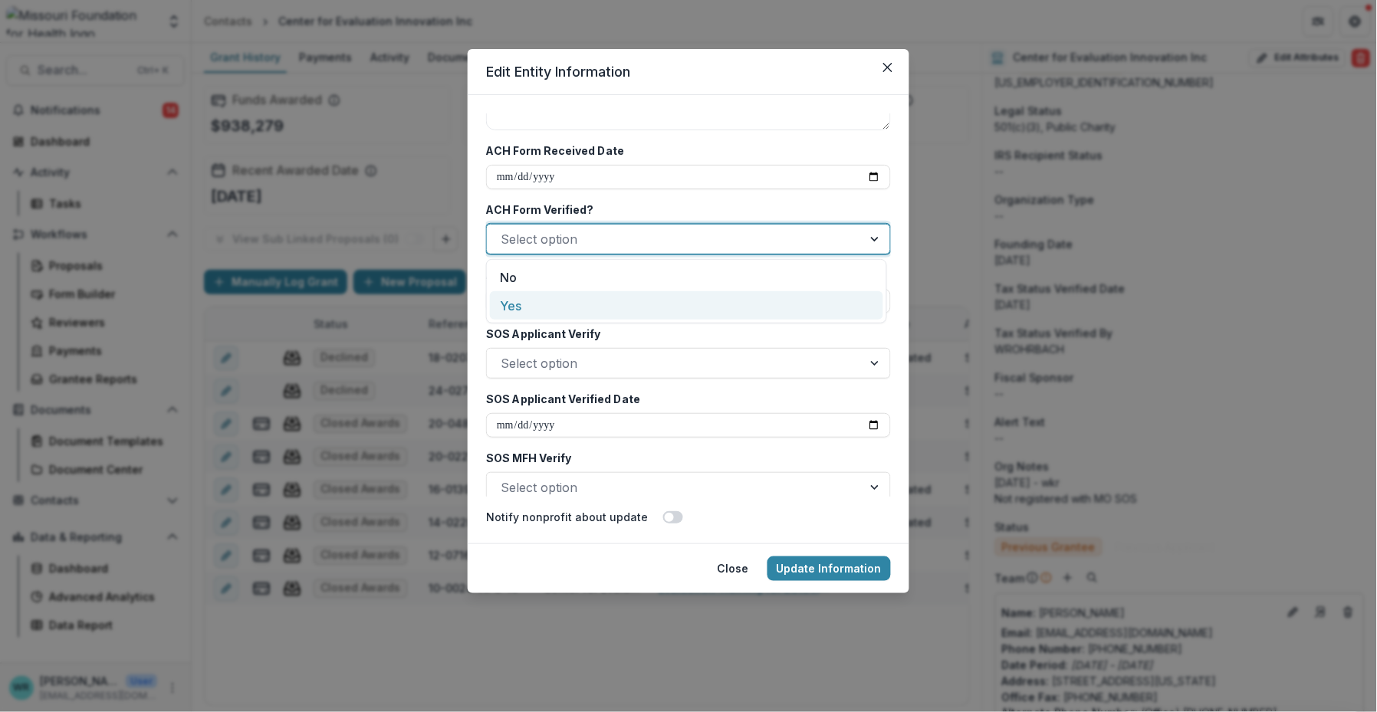
click at [526, 300] on div "Yes" at bounding box center [686, 305] width 393 height 28
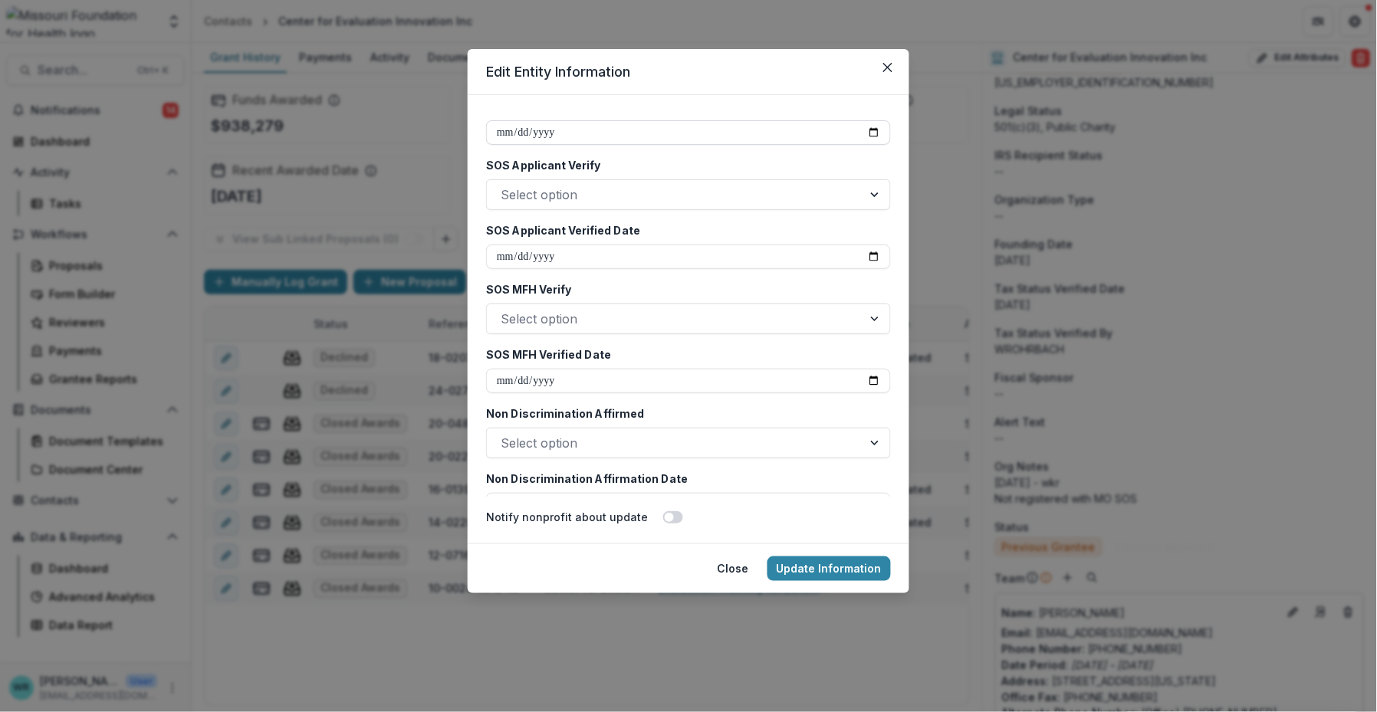
scroll to position [3236, 0]
click at [717, 312] on div at bounding box center [675, 317] width 348 height 21
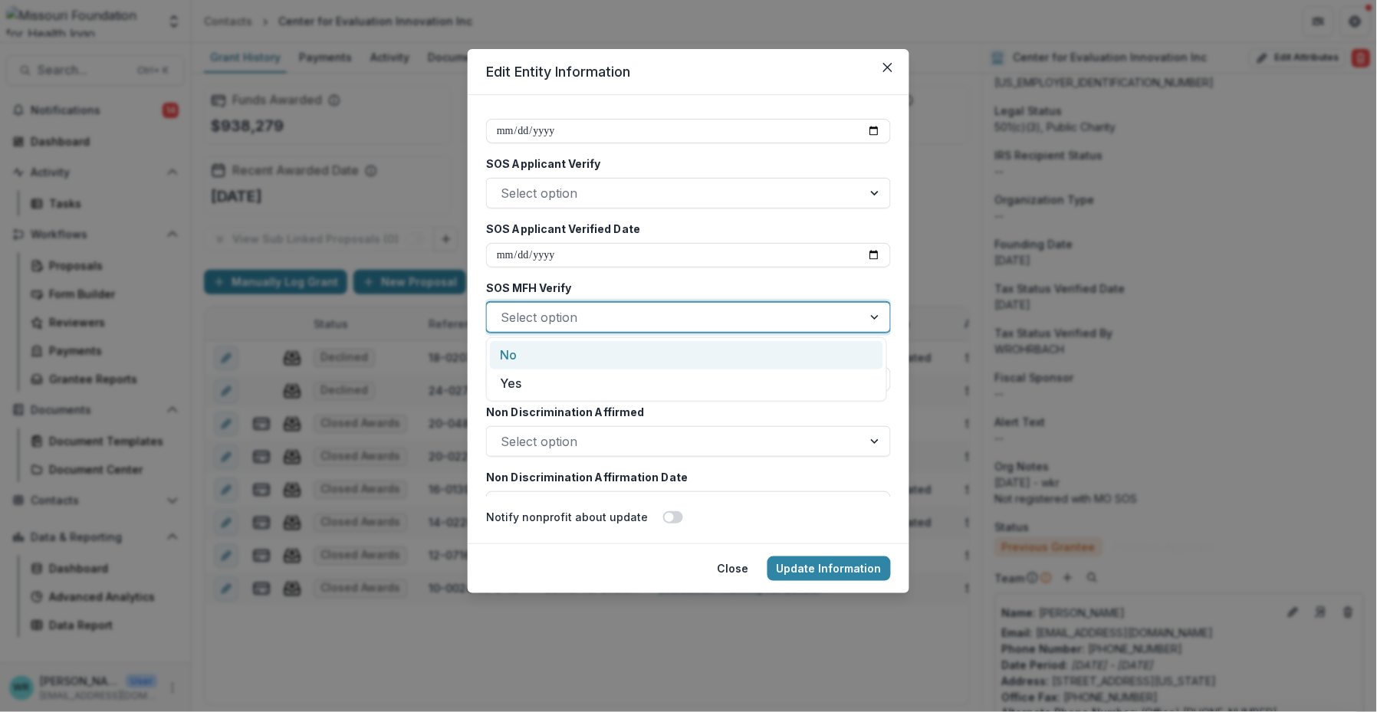
click at [532, 350] on div "No" at bounding box center [686, 355] width 393 height 28
click at [498, 375] on input "SOS MFH Verified Date" at bounding box center [688, 379] width 405 height 25
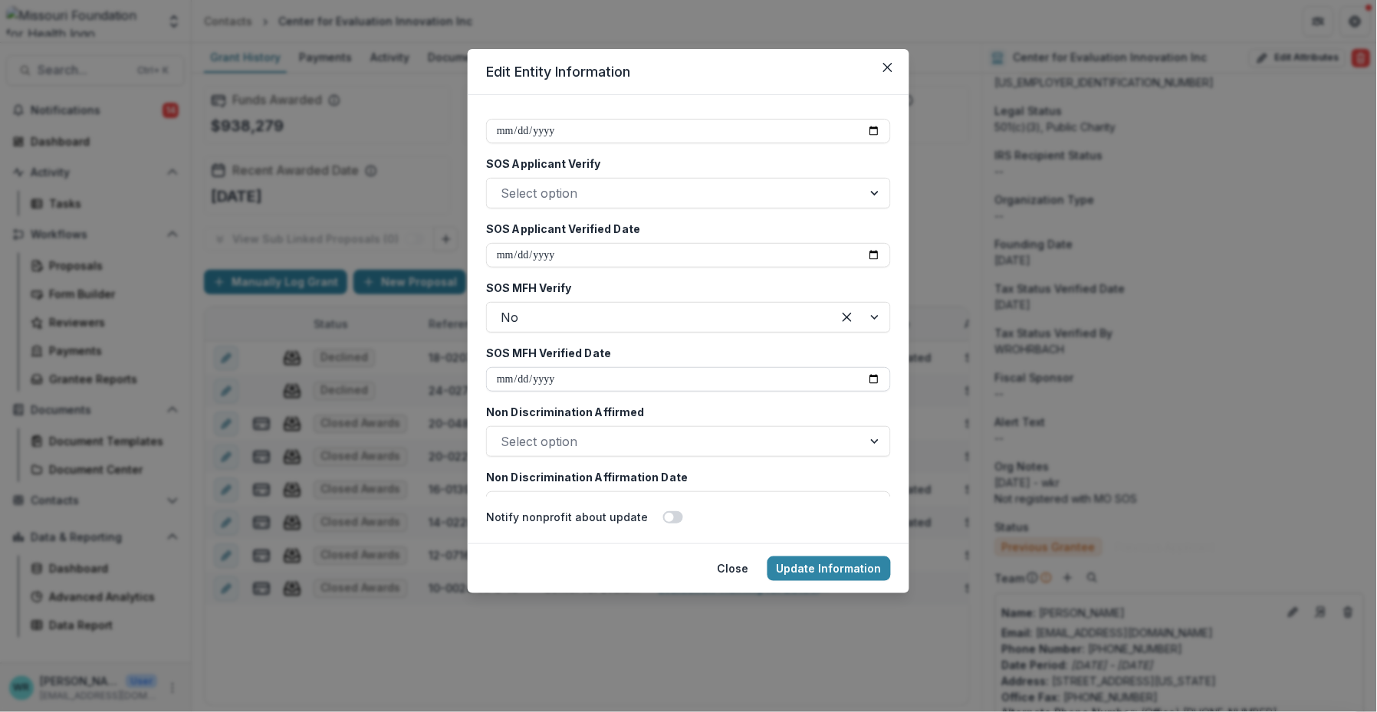
type input "**********"
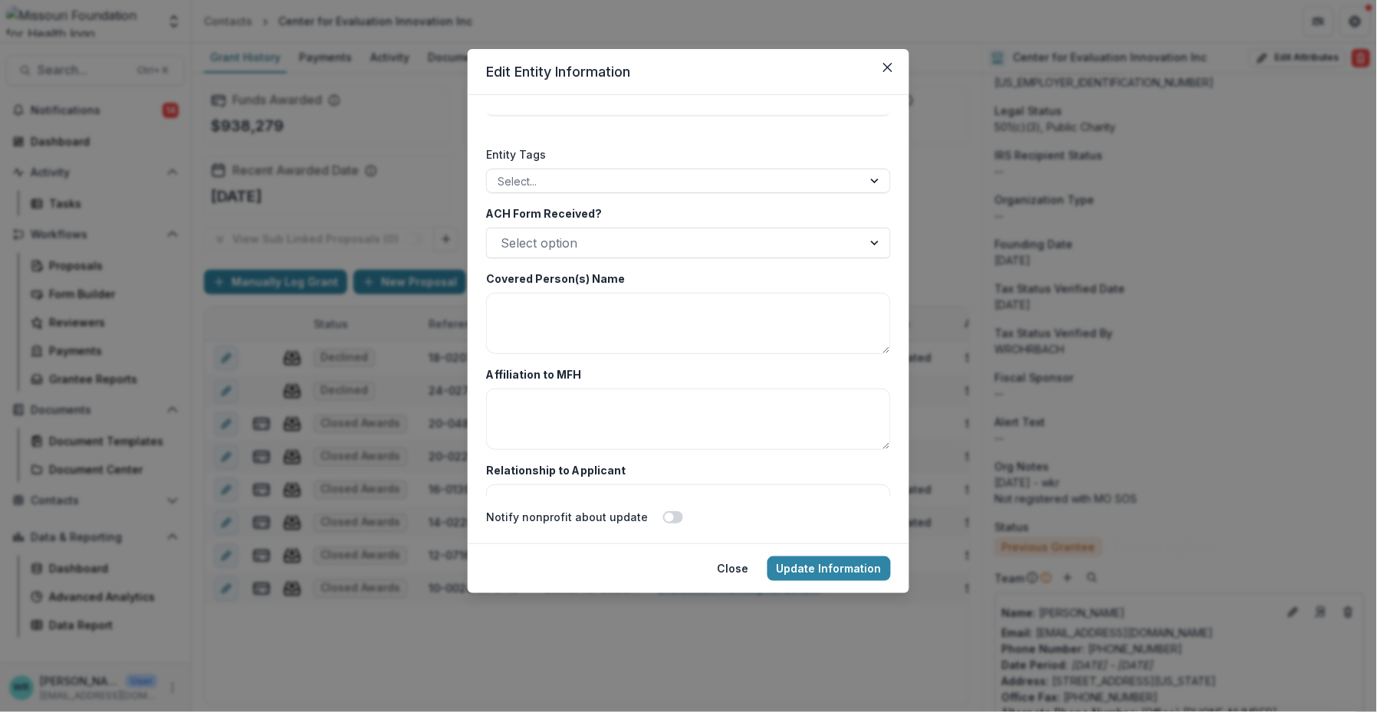
scroll to position [2470, 0]
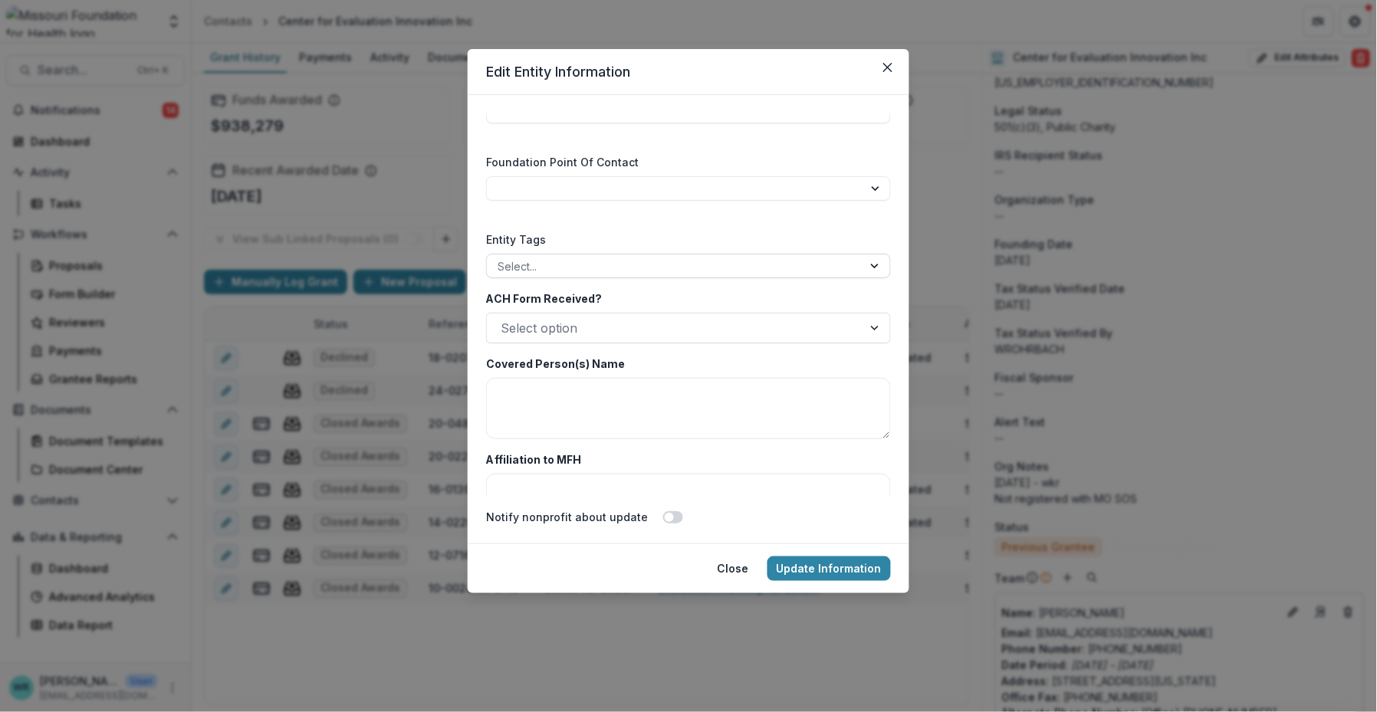
click at [559, 268] on div at bounding box center [674, 266] width 354 height 19
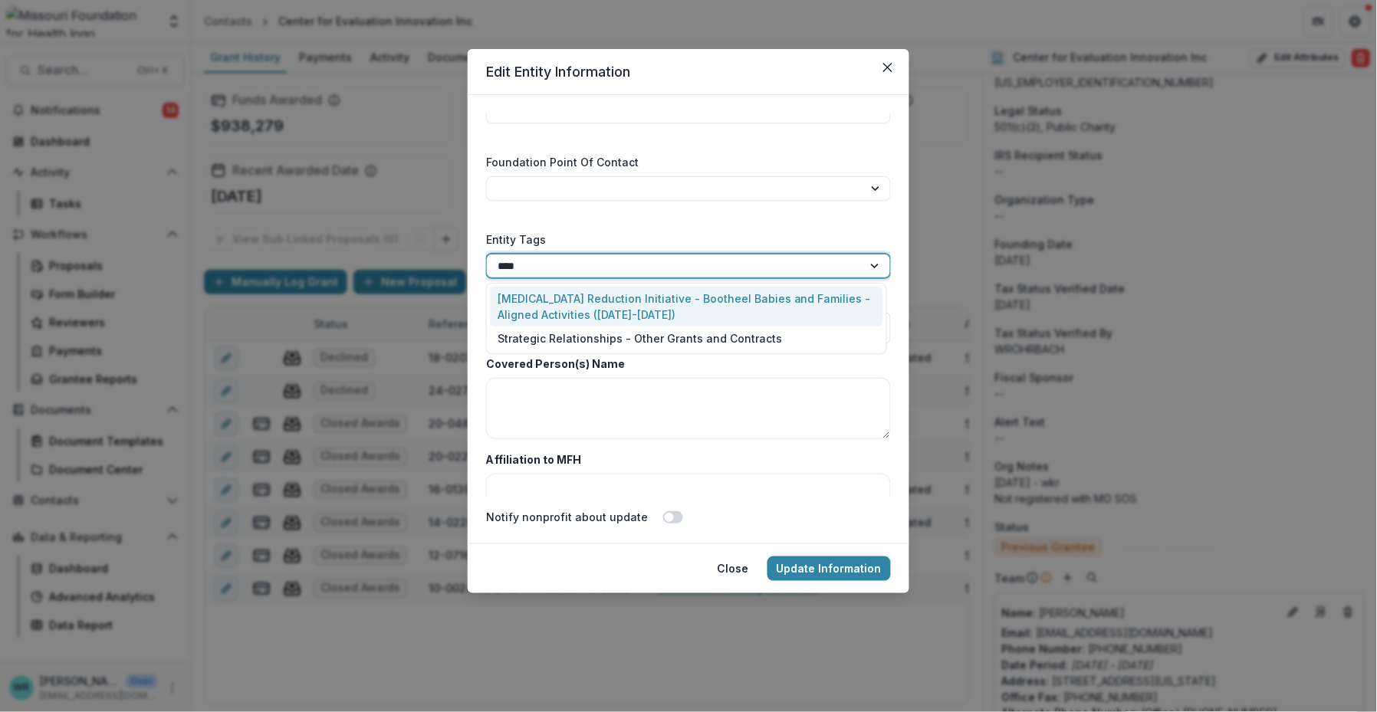
type input "*****"
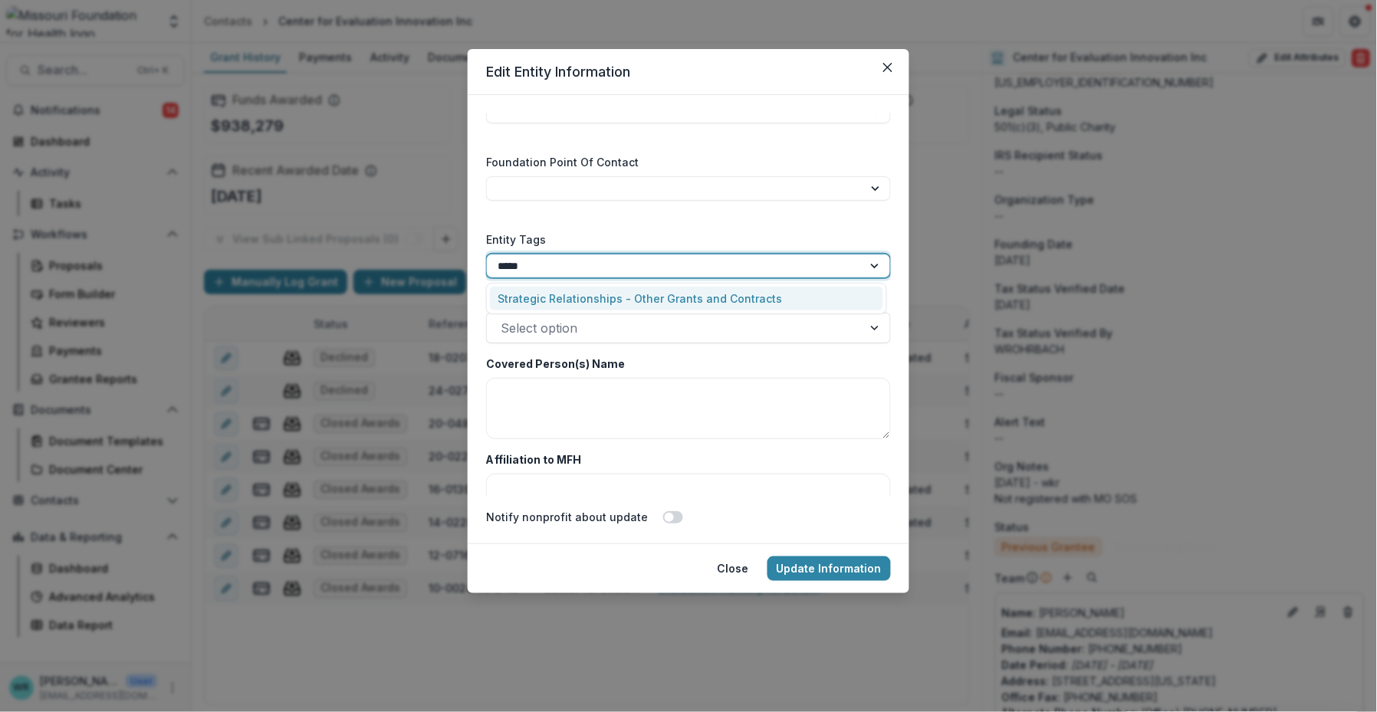
click at [563, 291] on div "Strategic Relationships - Other Grants and Contracts" at bounding box center [686, 299] width 393 height 24
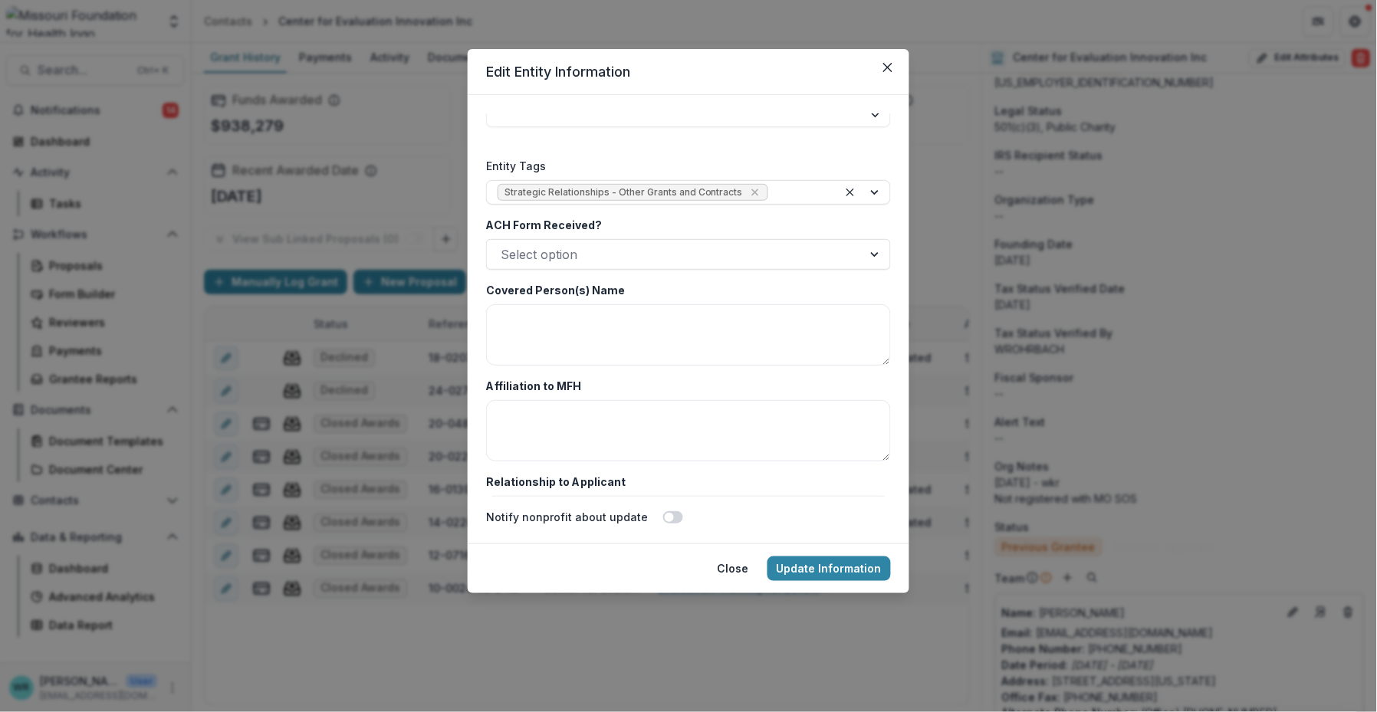
scroll to position [2555, 0]
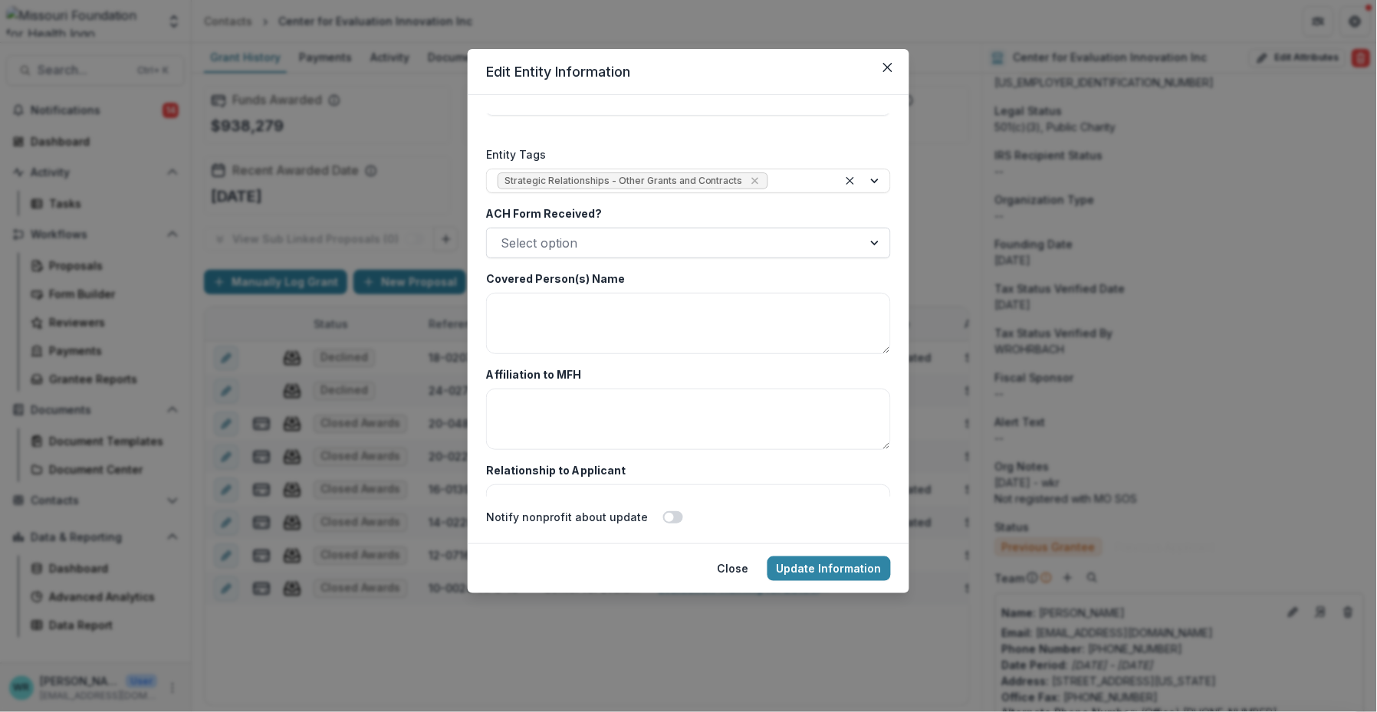
click at [622, 245] on div at bounding box center [675, 242] width 348 height 21
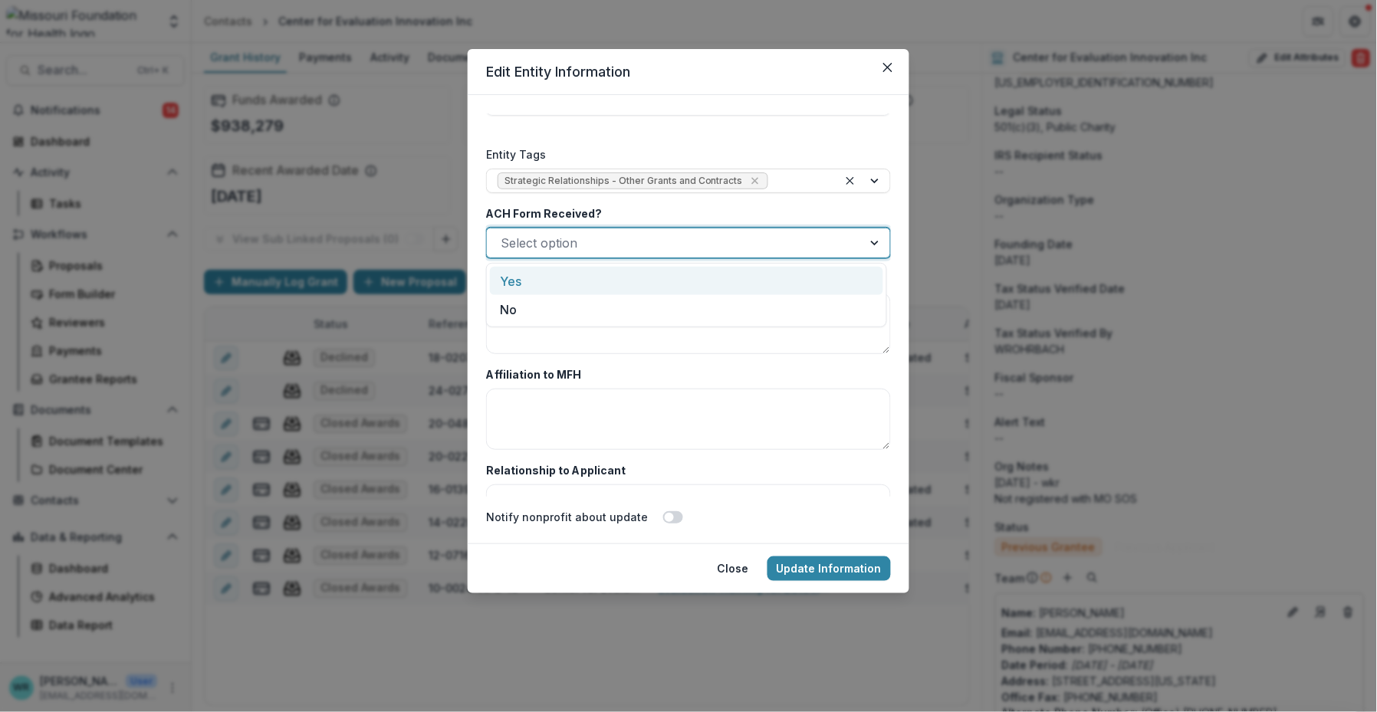
click at [546, 285] on div "Yes" at bounding box center [686, 281] width 393 height 28
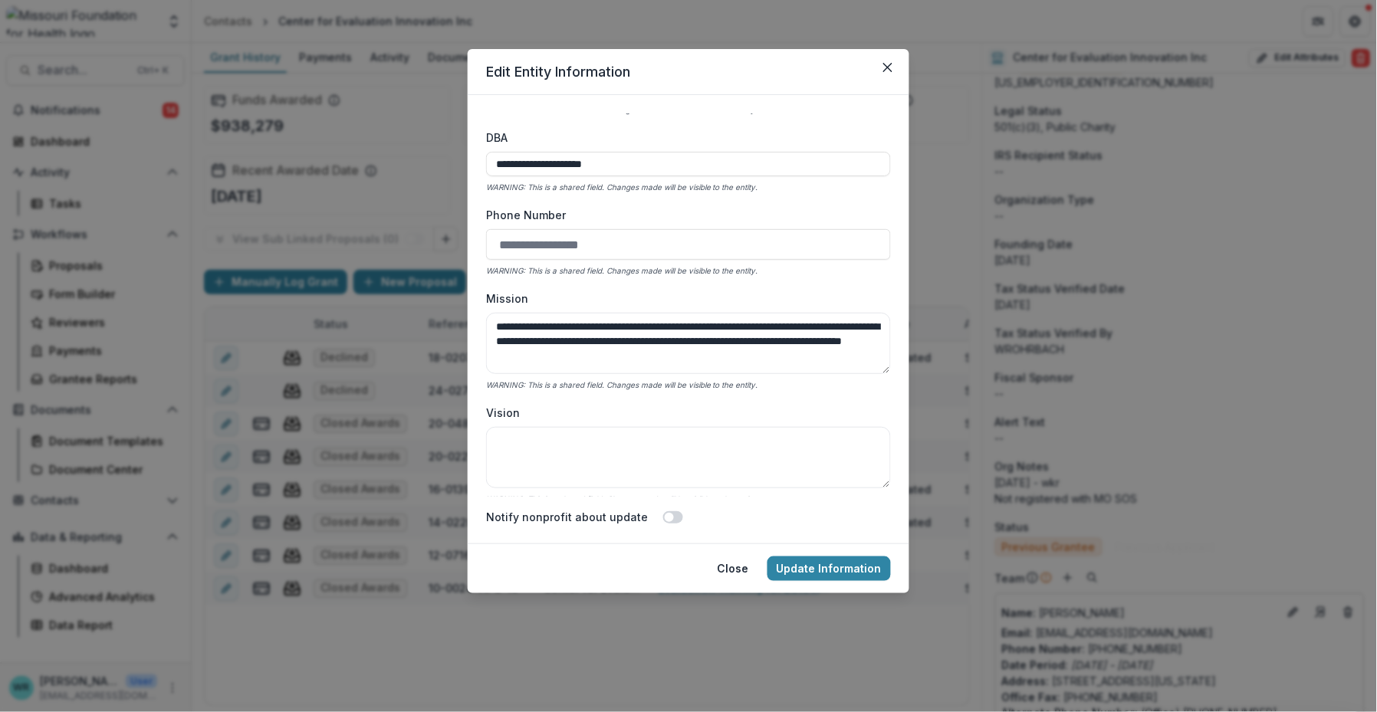
scroll to position [0, 0]
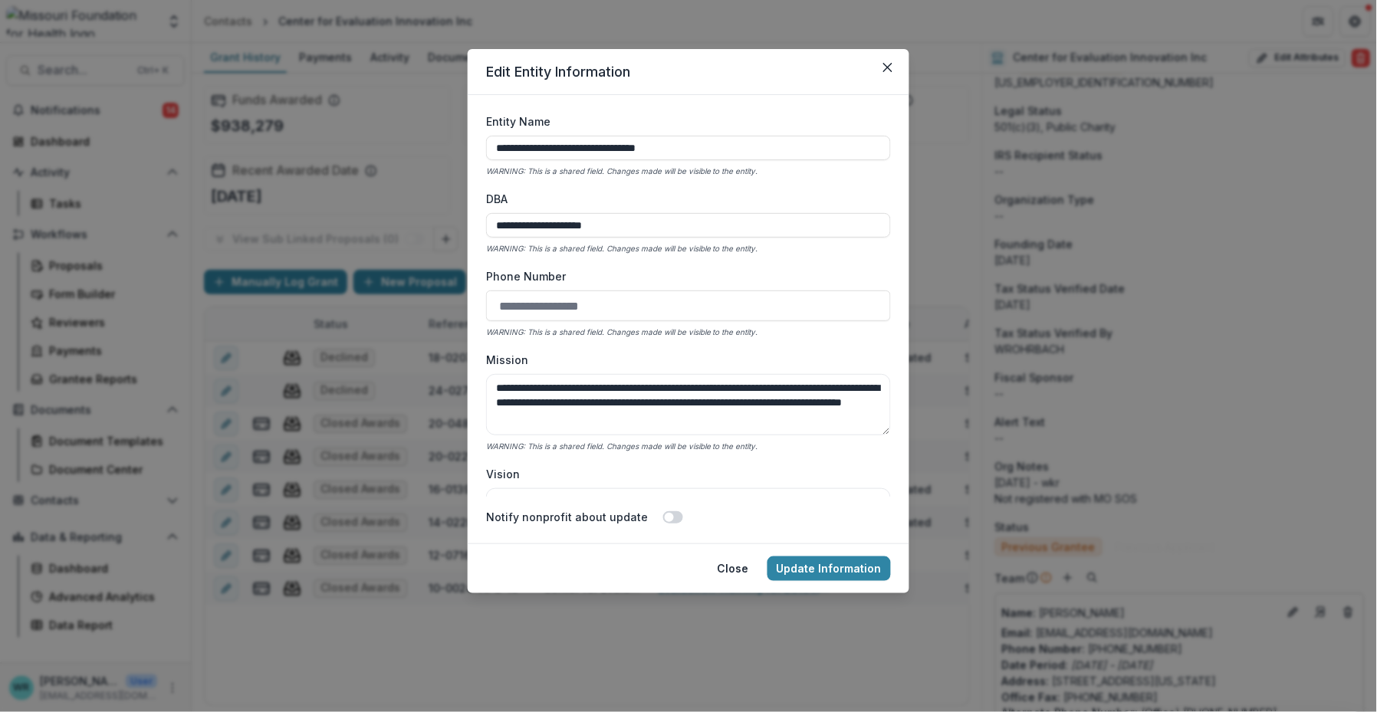
click at [510, 310] on input "Phone Number" at bounding box center [688, 306] width 405 height 31
type input "**********"
click at [823, 560] on button "Update Information" at bounding box center [828, 569] width 123 height 25
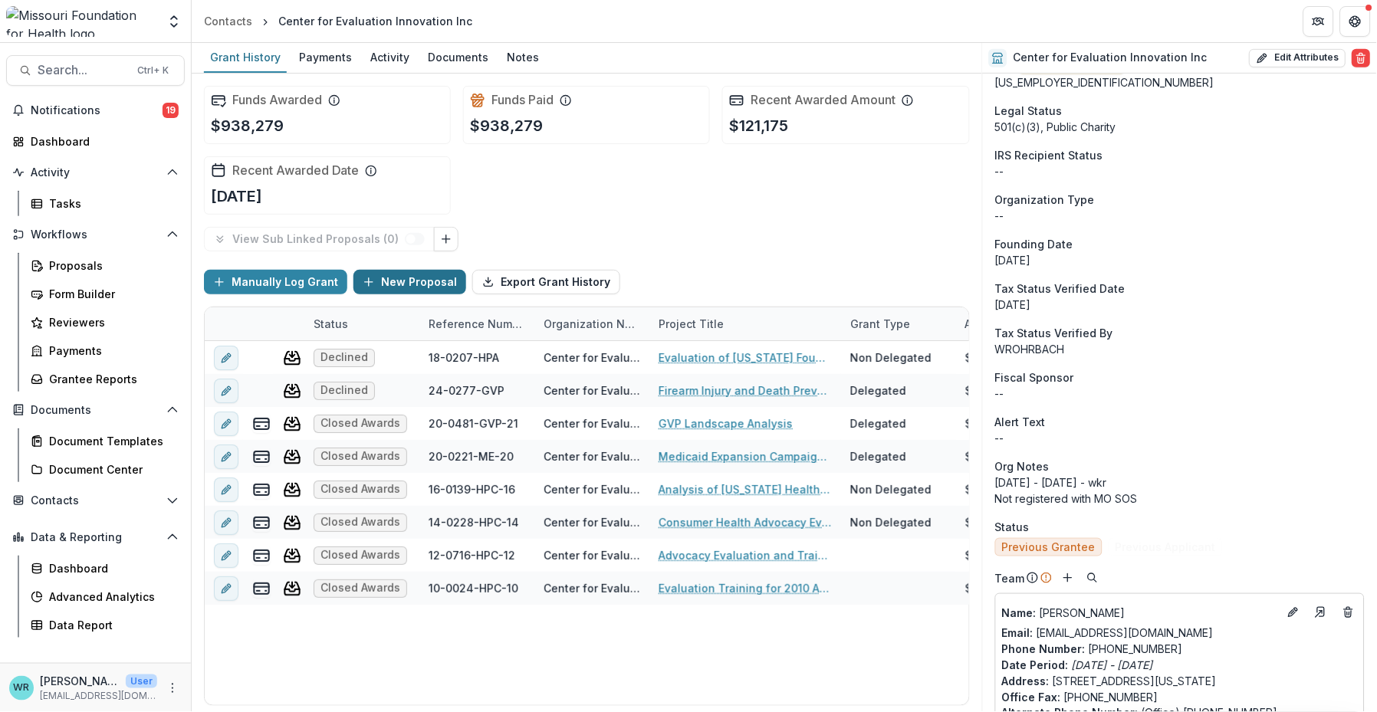
click at [431, 277] on button "New Proposal" at bounding box center [409, 282] width 113 height 25
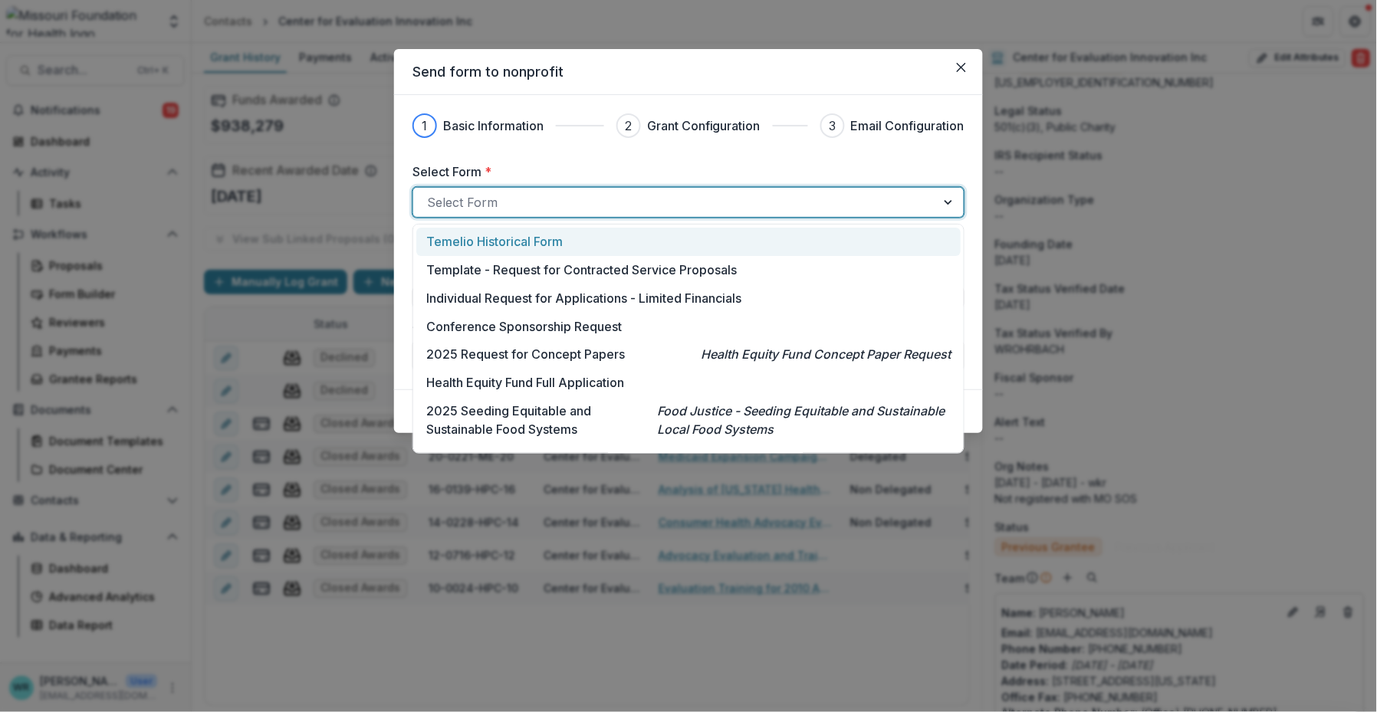
click at [576, 197] on div at bounding box center [674, 202] width 495 height 21
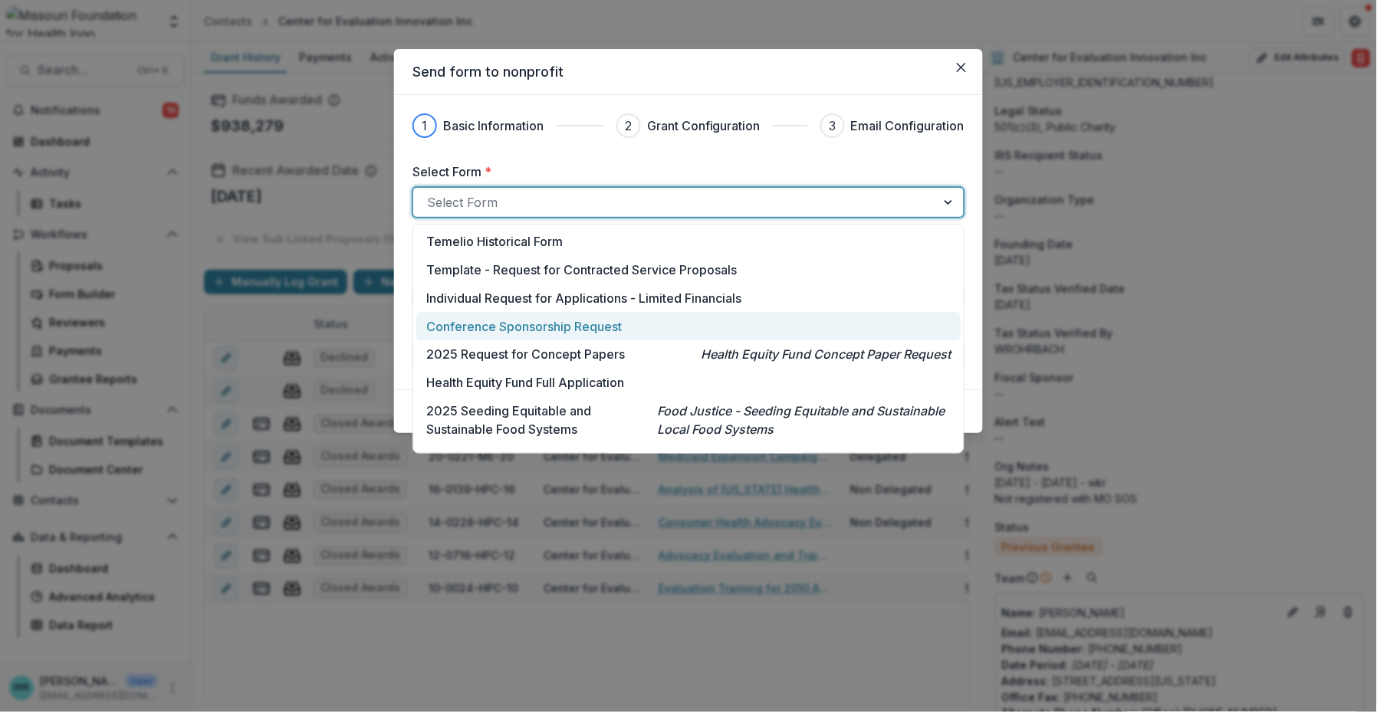
click at [568, 321] on p "Conference Sponsorship Request" at bounding box center [523, 326] width 195 height 18
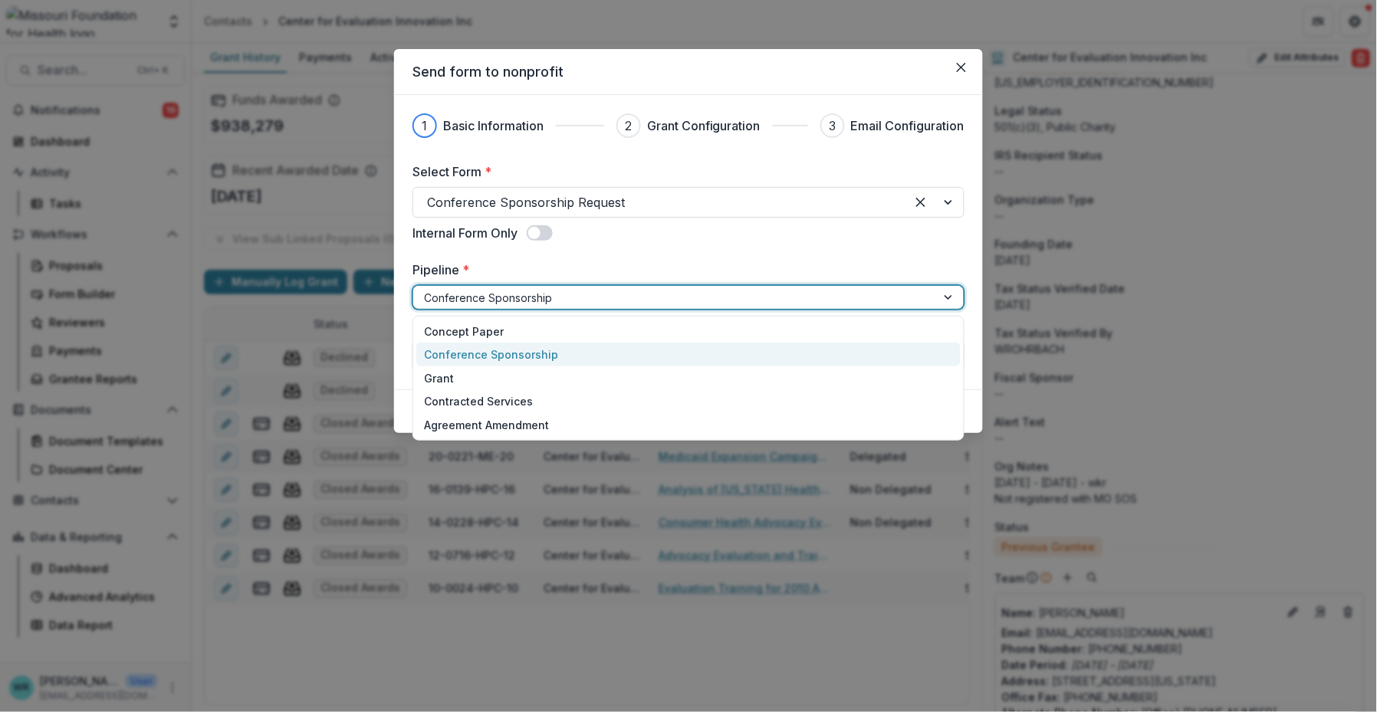
click at [435, 294] on div at bounding box center [674, 297] width 501 height 19
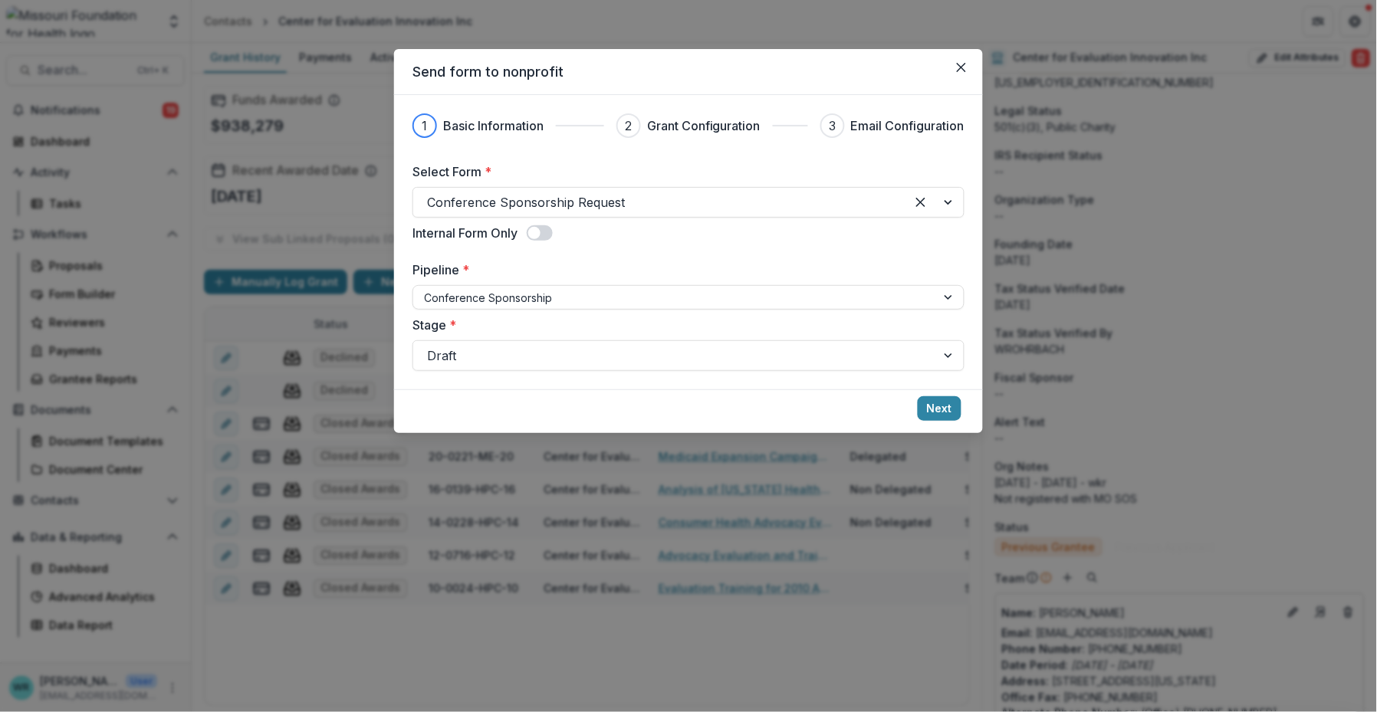
click at [756, 261] on label "Pipeline *" at bounding box center [683, 270] width 543 height 18
click at [427, 290] on input "Pipeline *" at bounding box center [425, 298] width 3 height 16
click at [896, 412] on button "Next" at bounding box center [940, 408] width 44 height 25
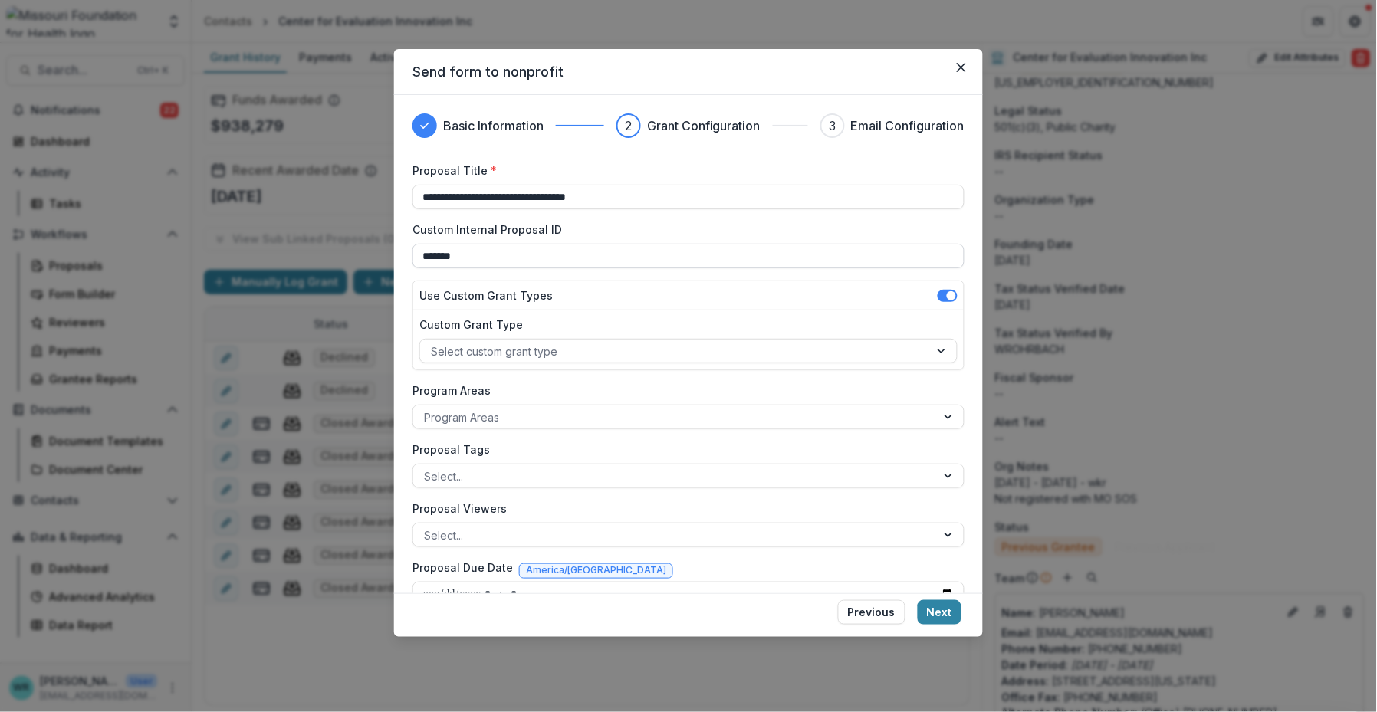
click at [489, 256] on input "*******" at bounding box center [688, 256] width 552 height 25
type input "**********"
click at [528, 353] on div at bounding box center [675, 351] width 488 height 19
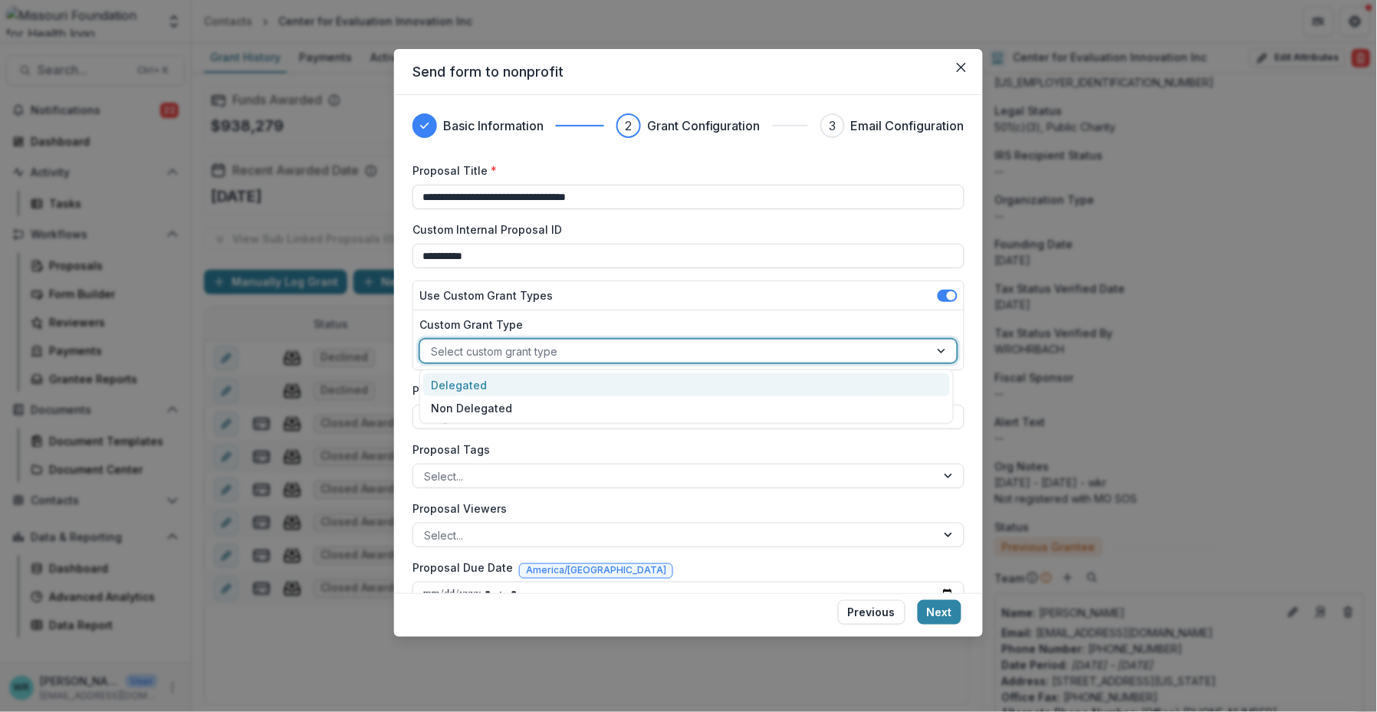
click at [463, 380] on div "Delegated" at bounding box center [686, 385] width 527 height 24
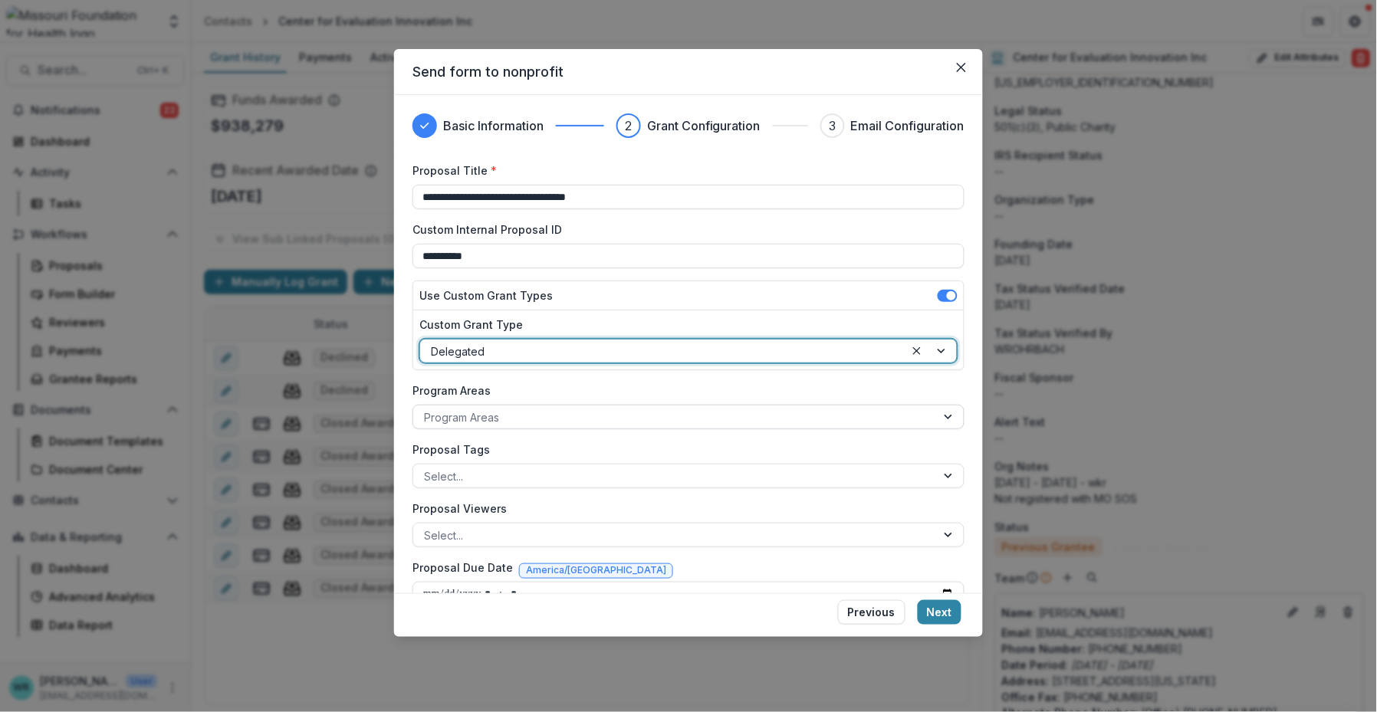
click at [478, 416] on div at bounding box center [674, 417] width 501 height 19
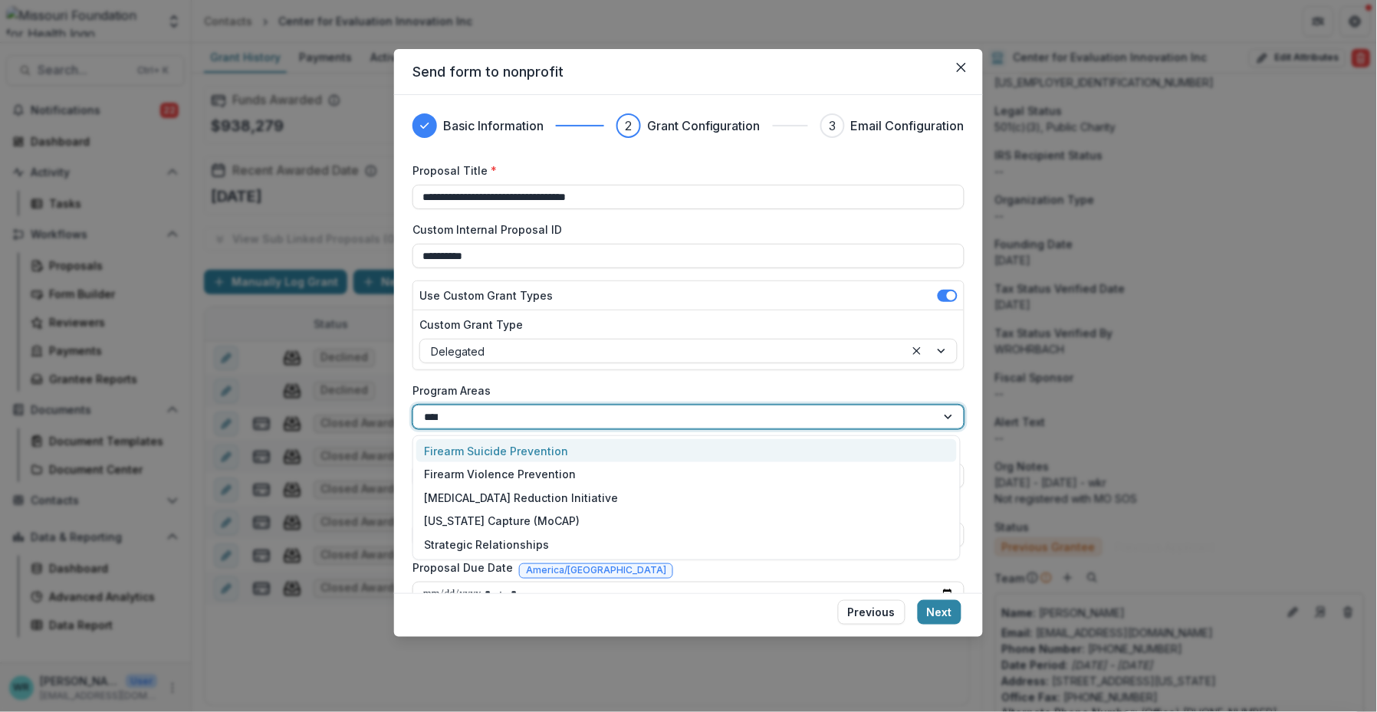
type input "*****"
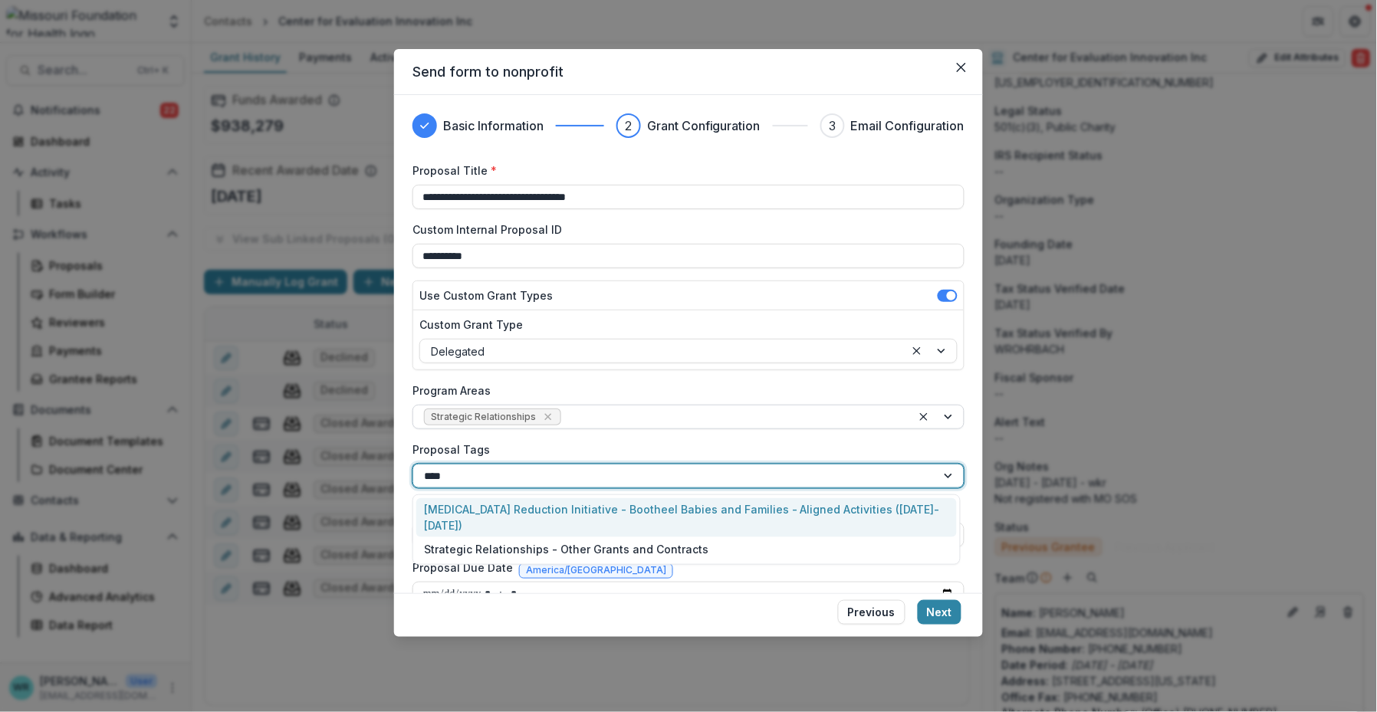
type input "*****"
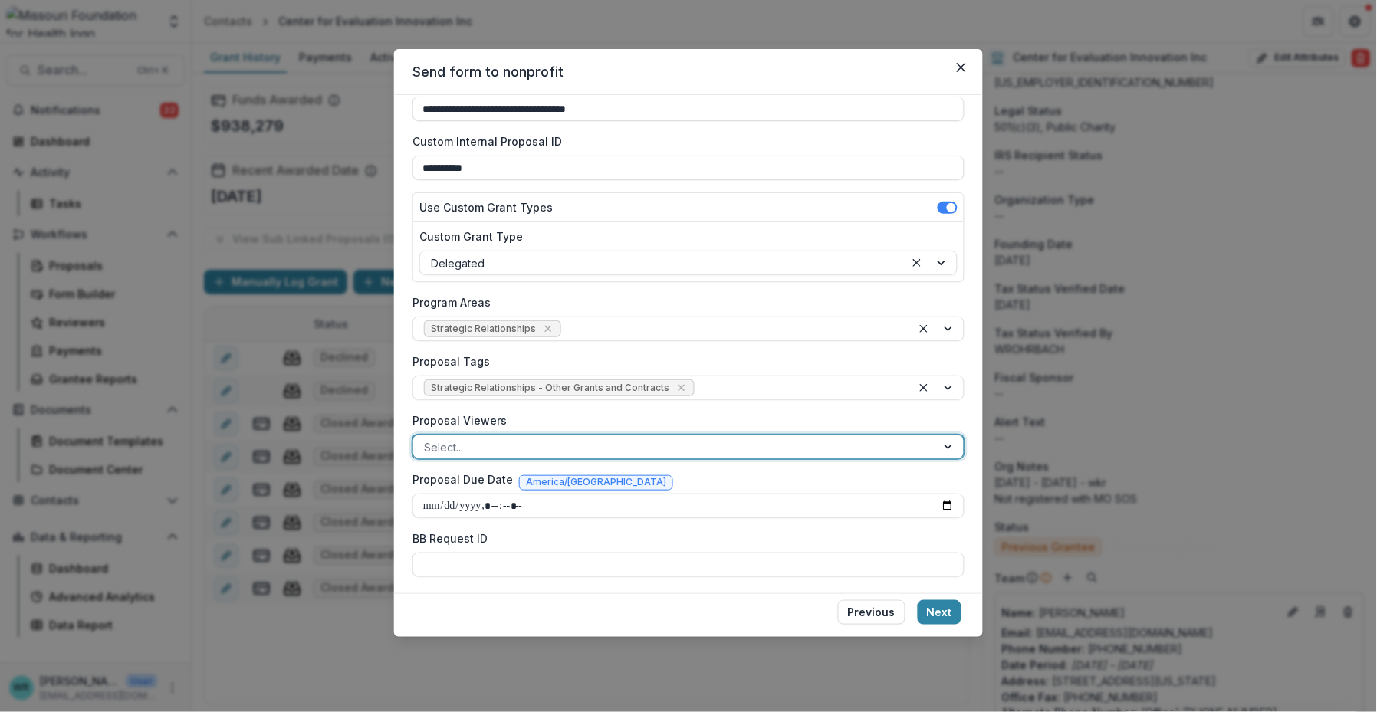
scroll to position [170, 0]
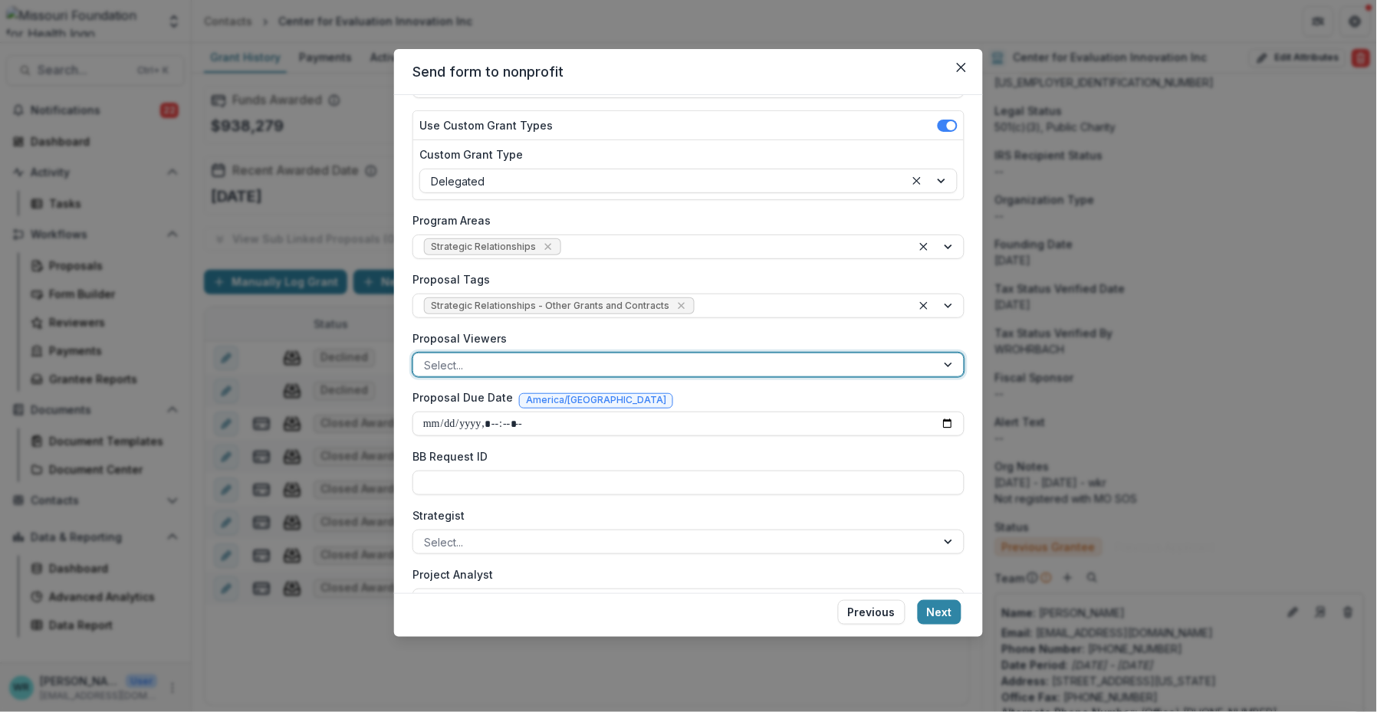
click at [507, 364] on div at bounding box center [674, 365] width 501 height 19
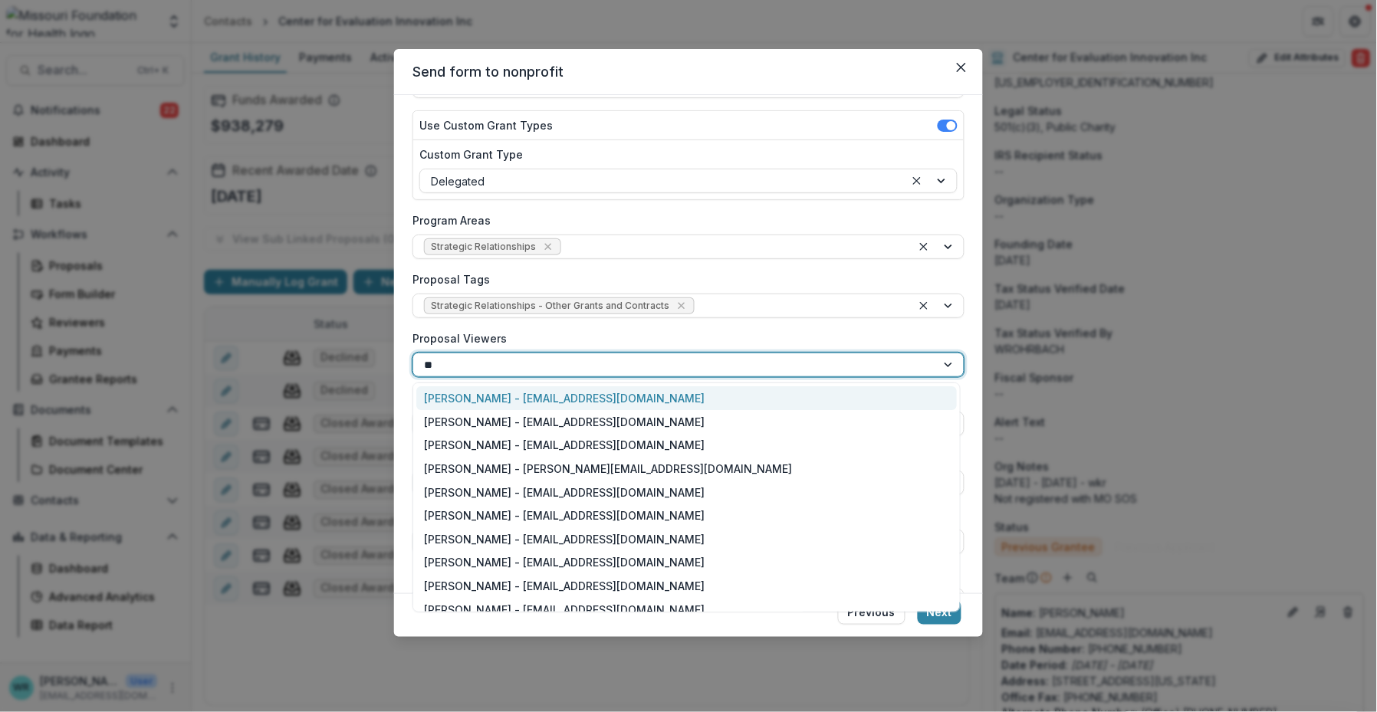
type input "***"
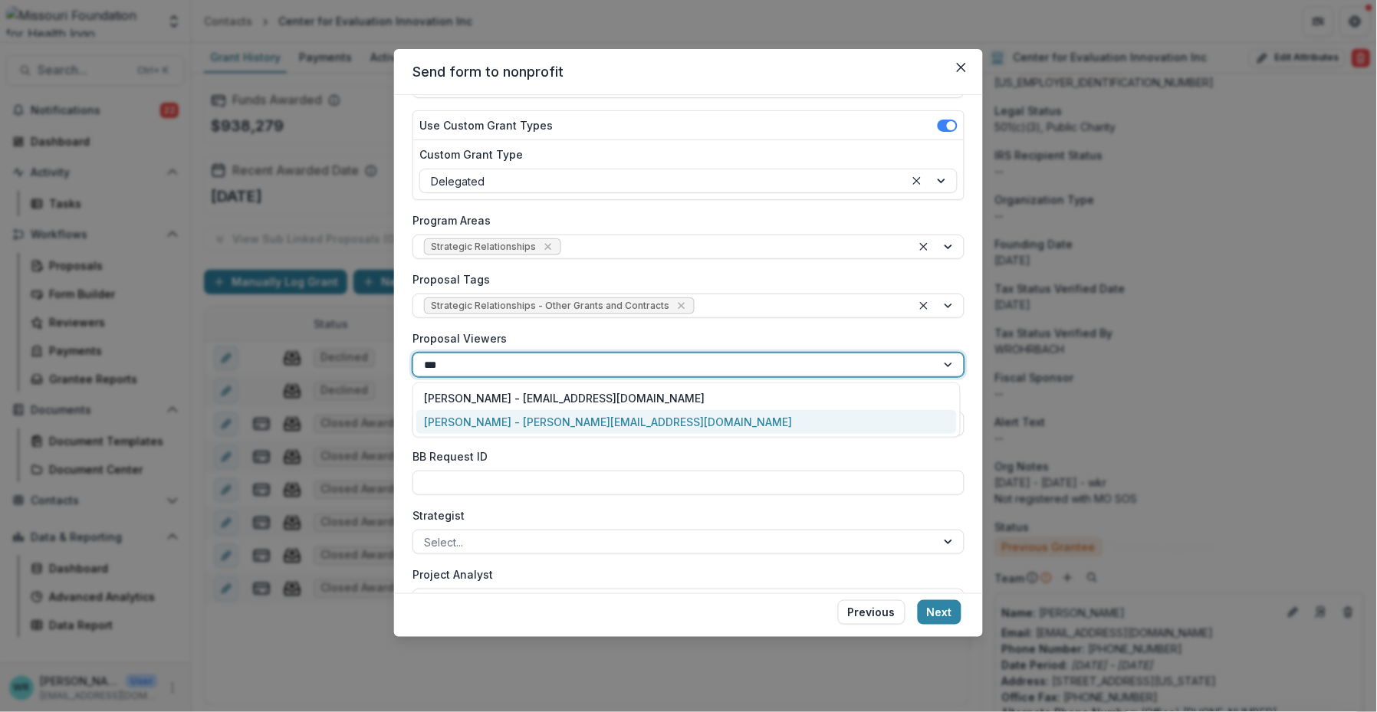
click at [519, 430] on div "Grace Kyung - gkyung@mffh.org" at bounding box center [686, 422] width 540 height 24
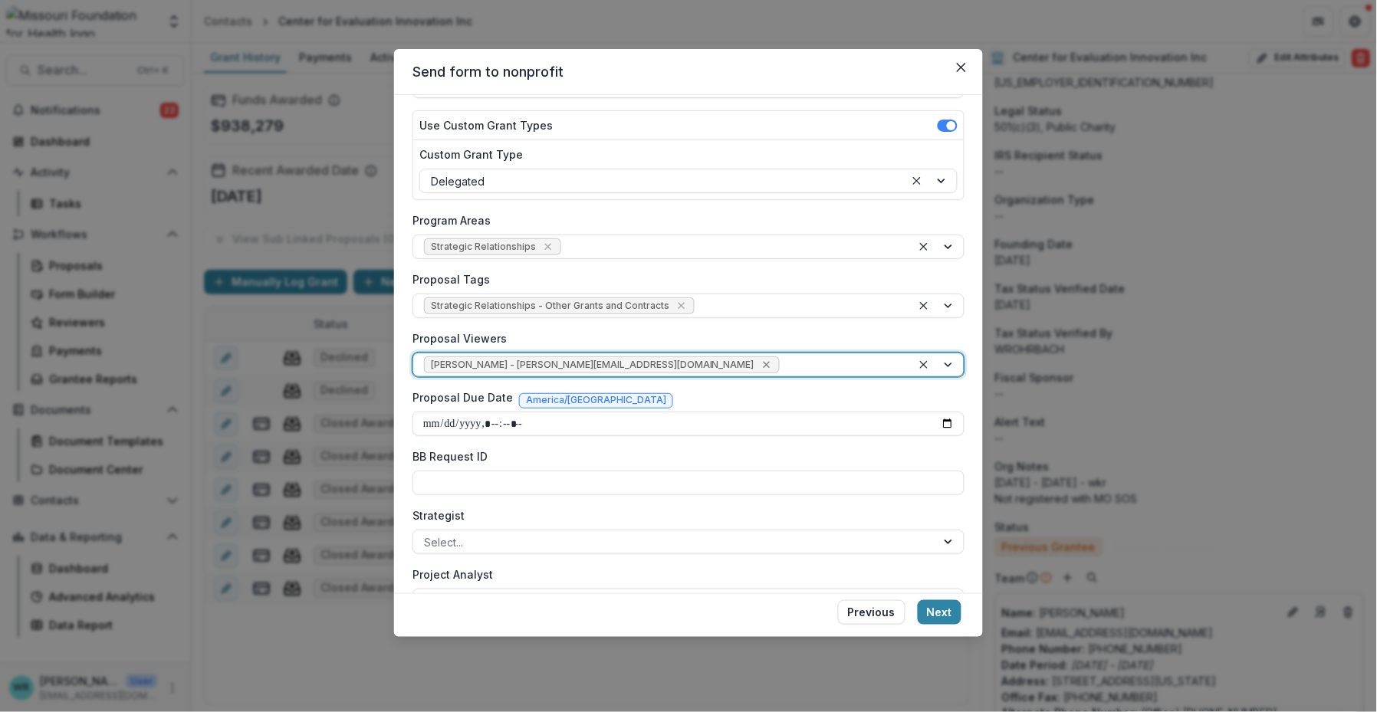
click at [760, 363] on icon "Remove Grace Kyung - gkyung@mffh.org" at bounding box center [766, 365] width 12 height 12
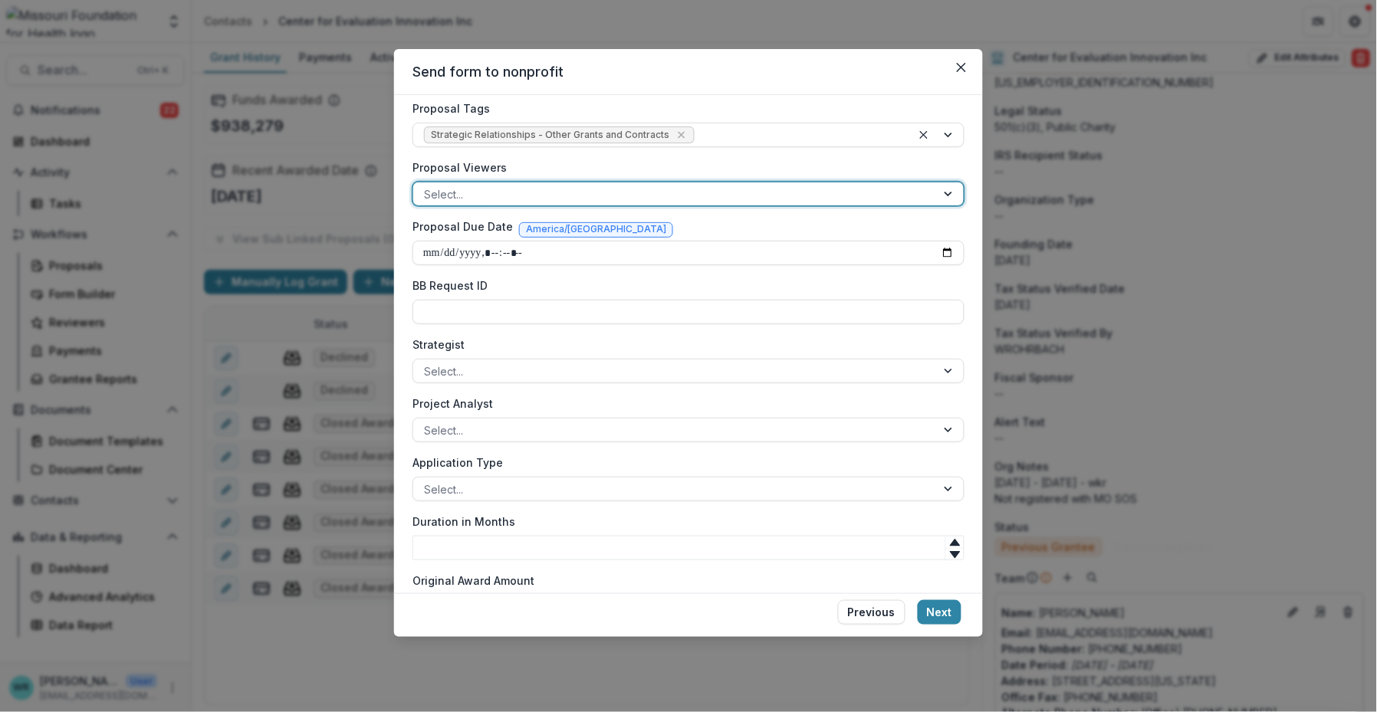
scroll to position [385, 0]
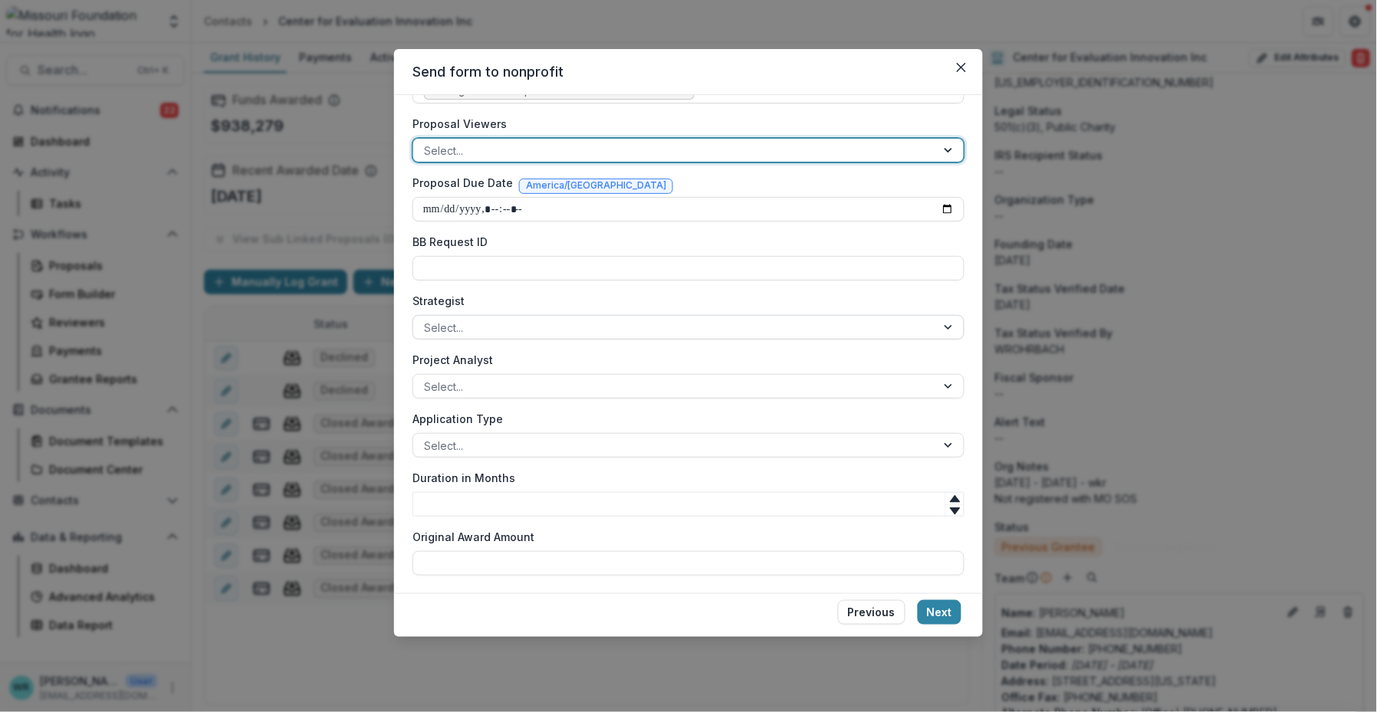
click at [496, 321] on div at bounding box center [674, 327] width 501 height 19
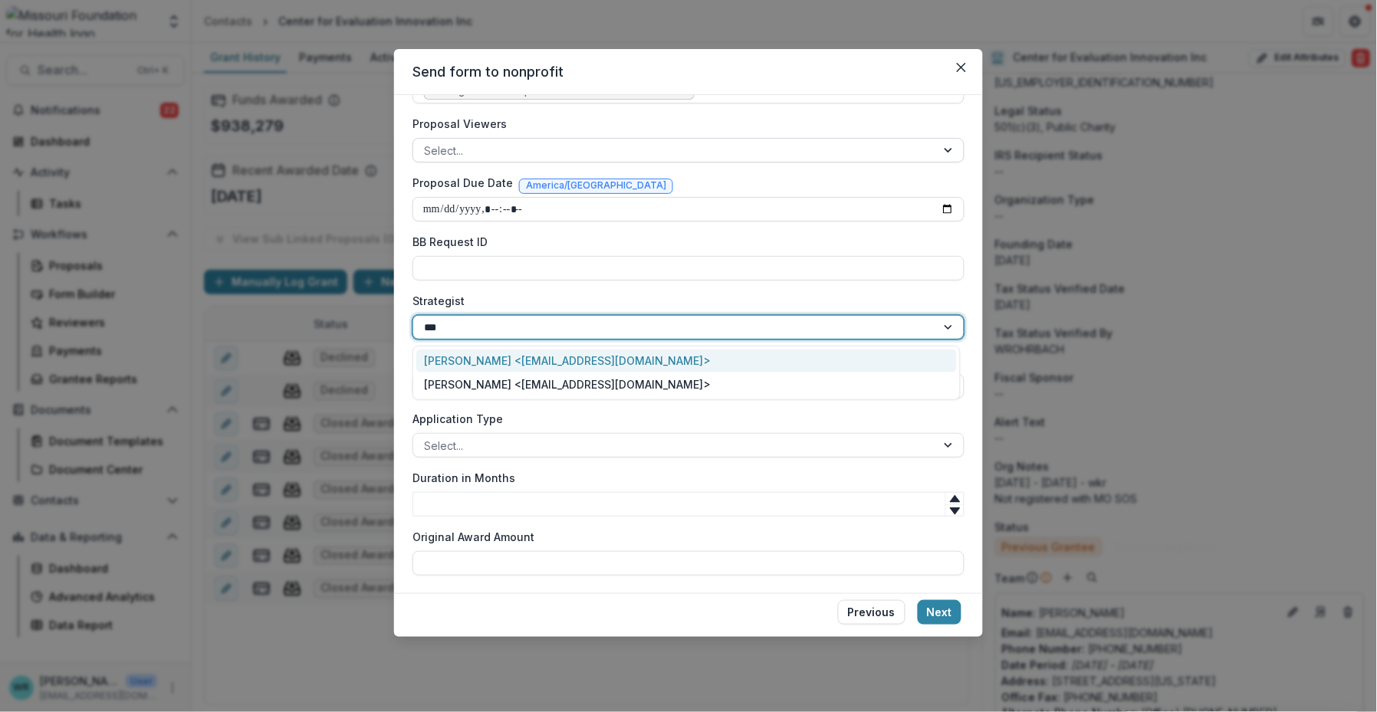
type input "****"
click at [499, 356] on div "Grace Kyung <gkyung@mffh.org>" at bounding box center [686, 362] width 540 height 24
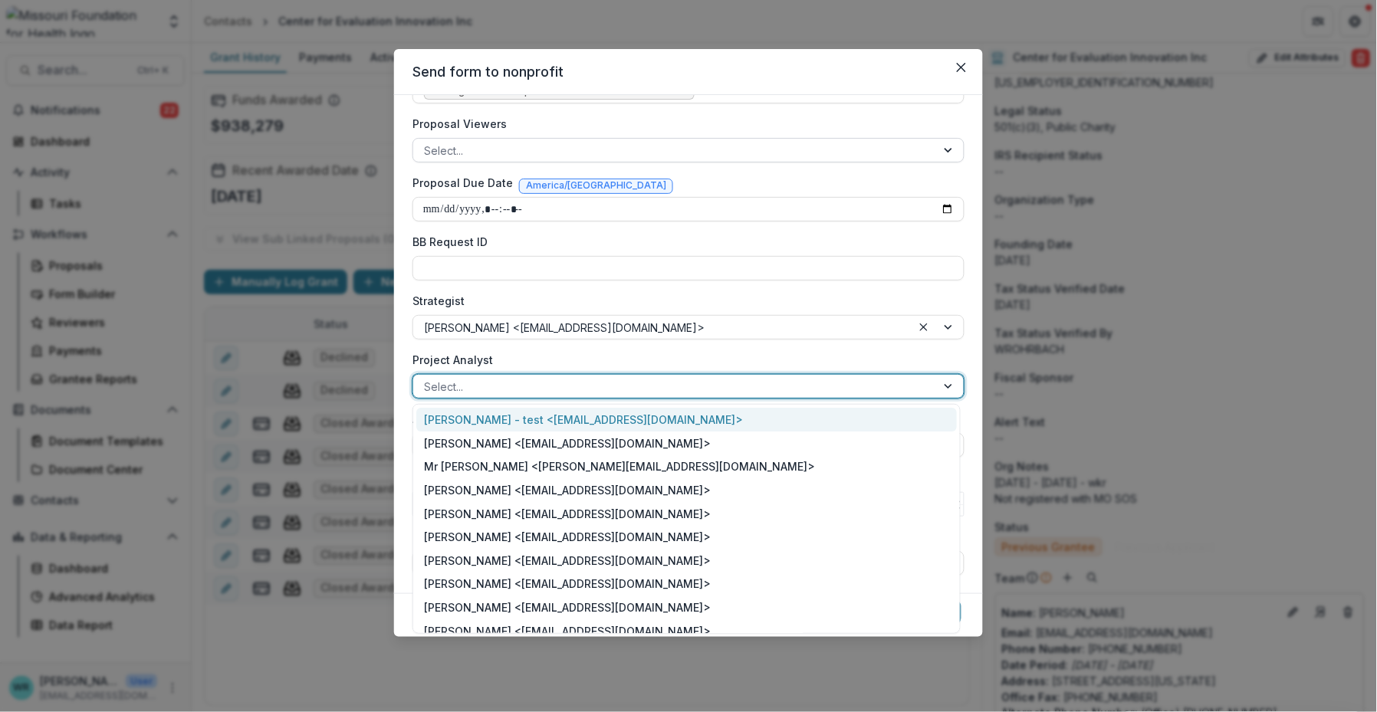
click at [518, 384] on div at bounding box center [674, 386] width 501 height 19
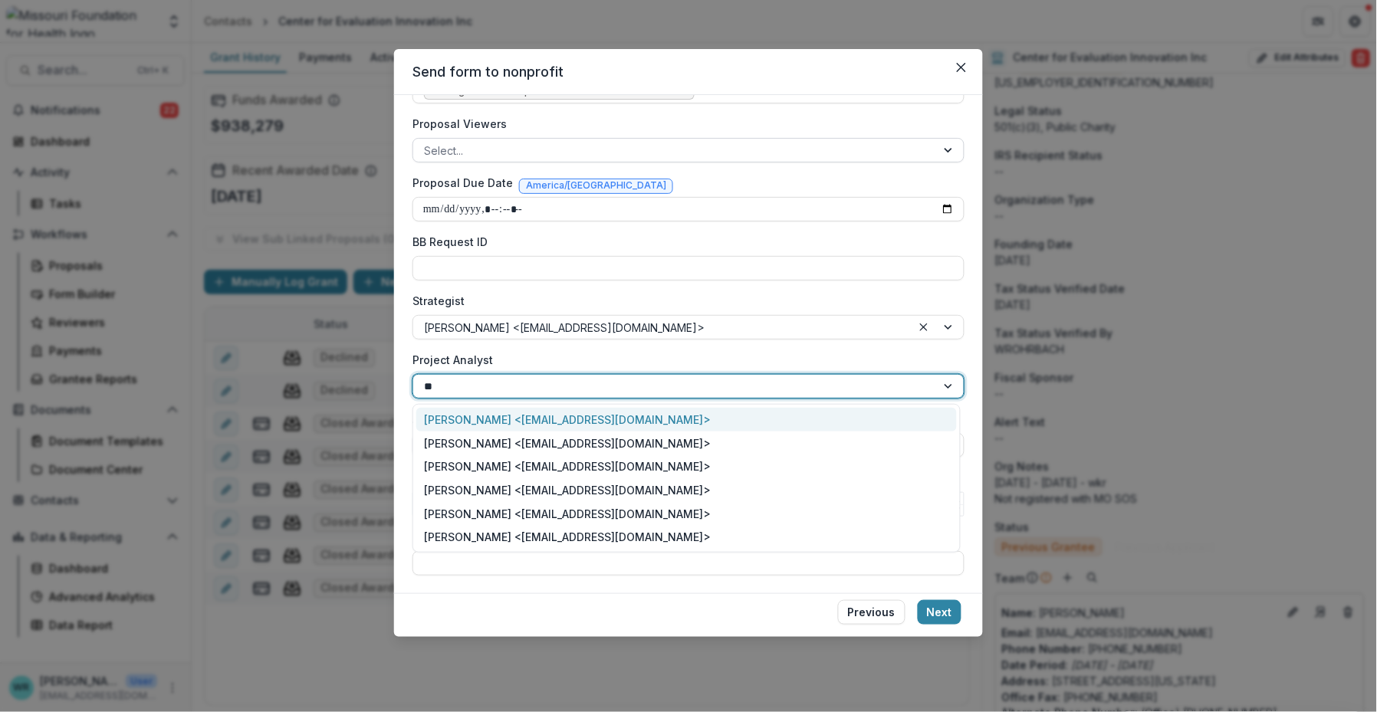
type input "***"
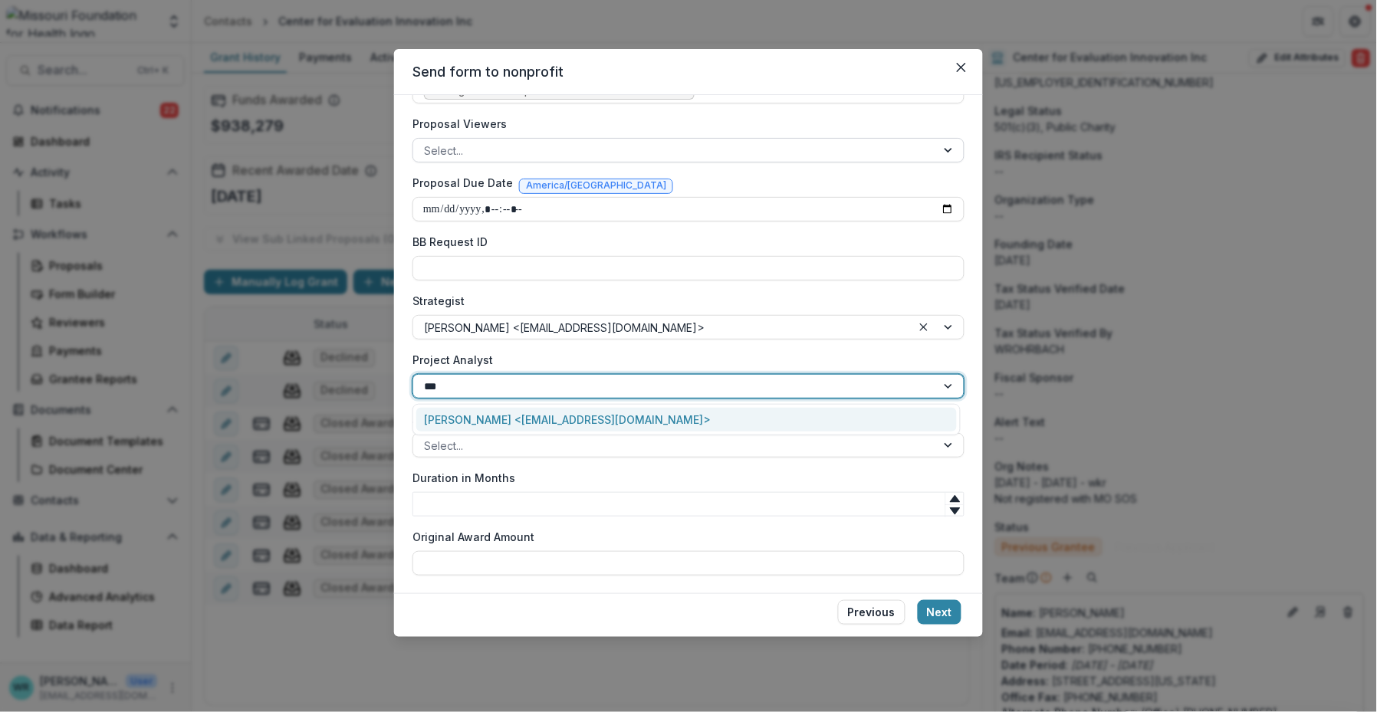
click at [537, 425] on div "Sada Lindsey <slindsey@mffh.org>" at bounding box center [686, 420] width 540 height 24
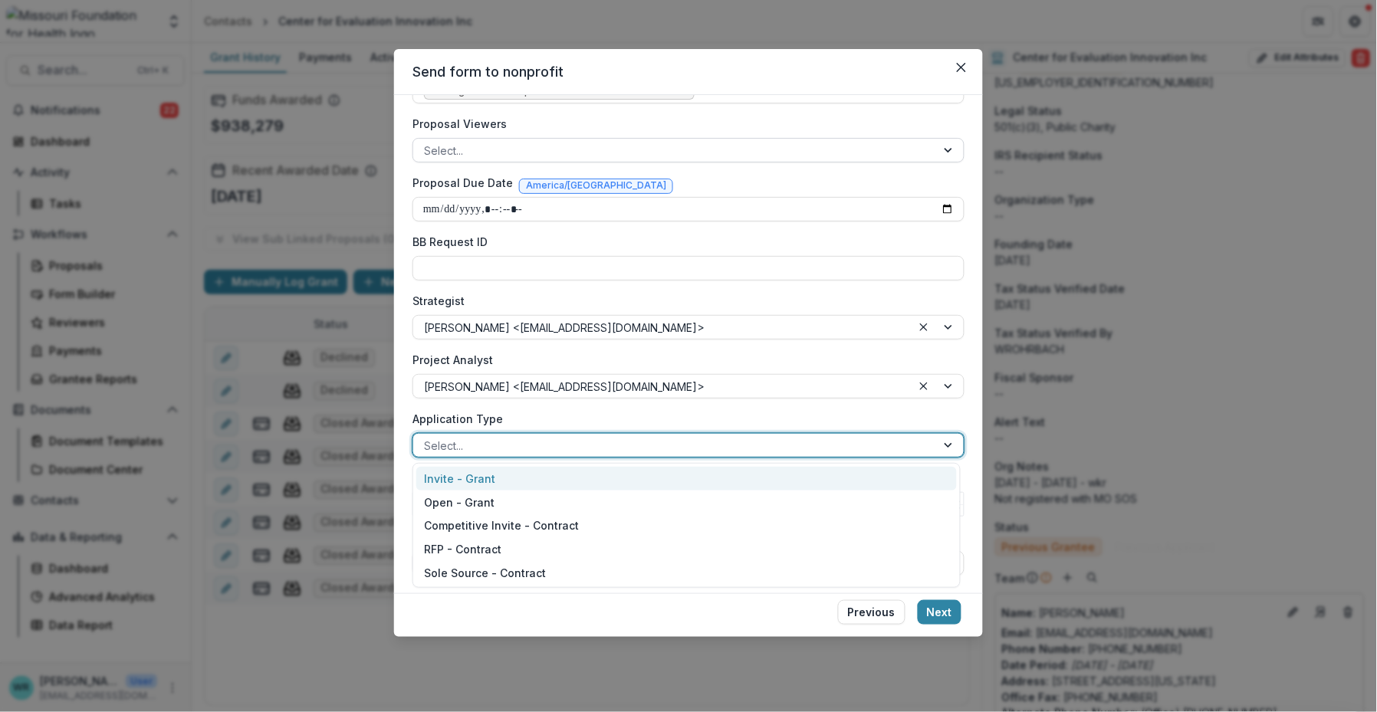
click at [523, 443] on div at bounding box center [674, 445] width 501 height 19
click at [491, 477] on div "Invite - Grant" at bounding box center [686, 479] width 540 height 24
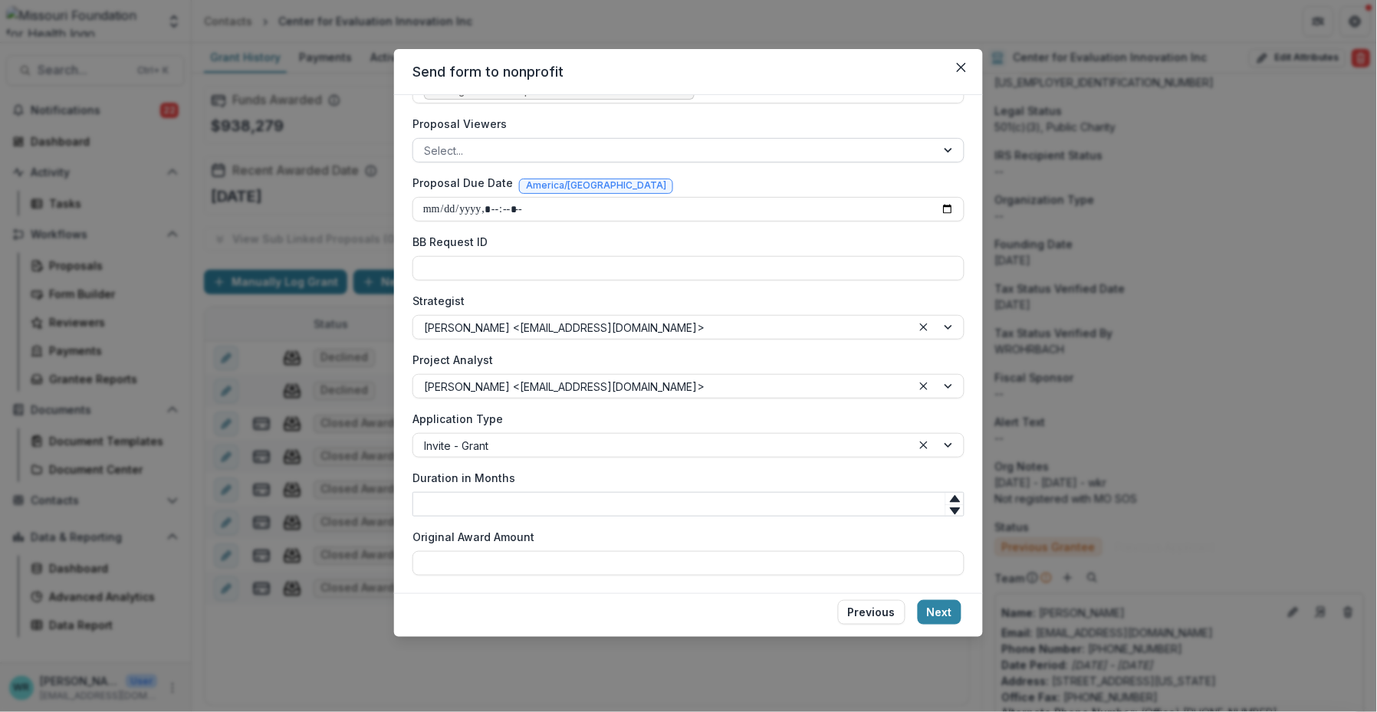
click at [485, 497] on input "Duration in Months" at bounding box center [688, 504] width 552 height 25
type input "*"
click at [896, 612] on button "Next" at bounding box center [940, 612] width 44 height 25
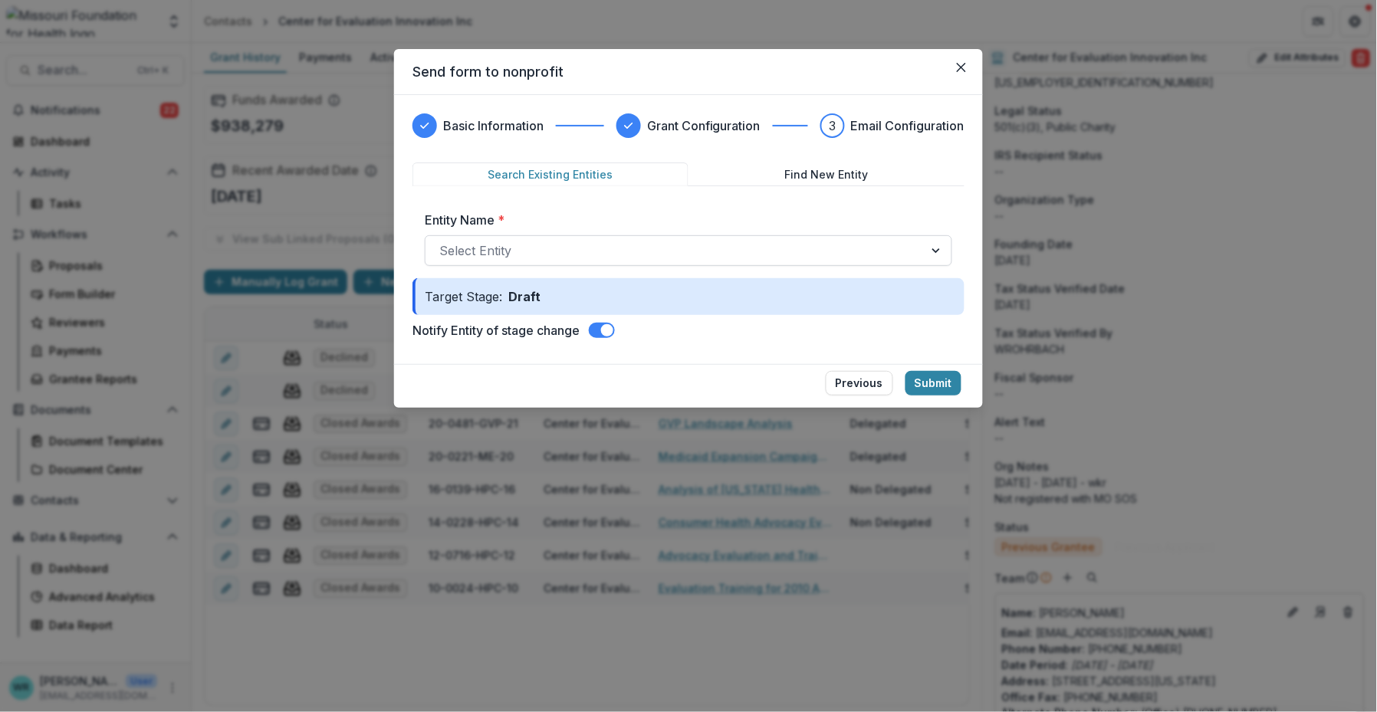
click at [560, 253] on div at bounding box center [674, 250] width 471 height 21
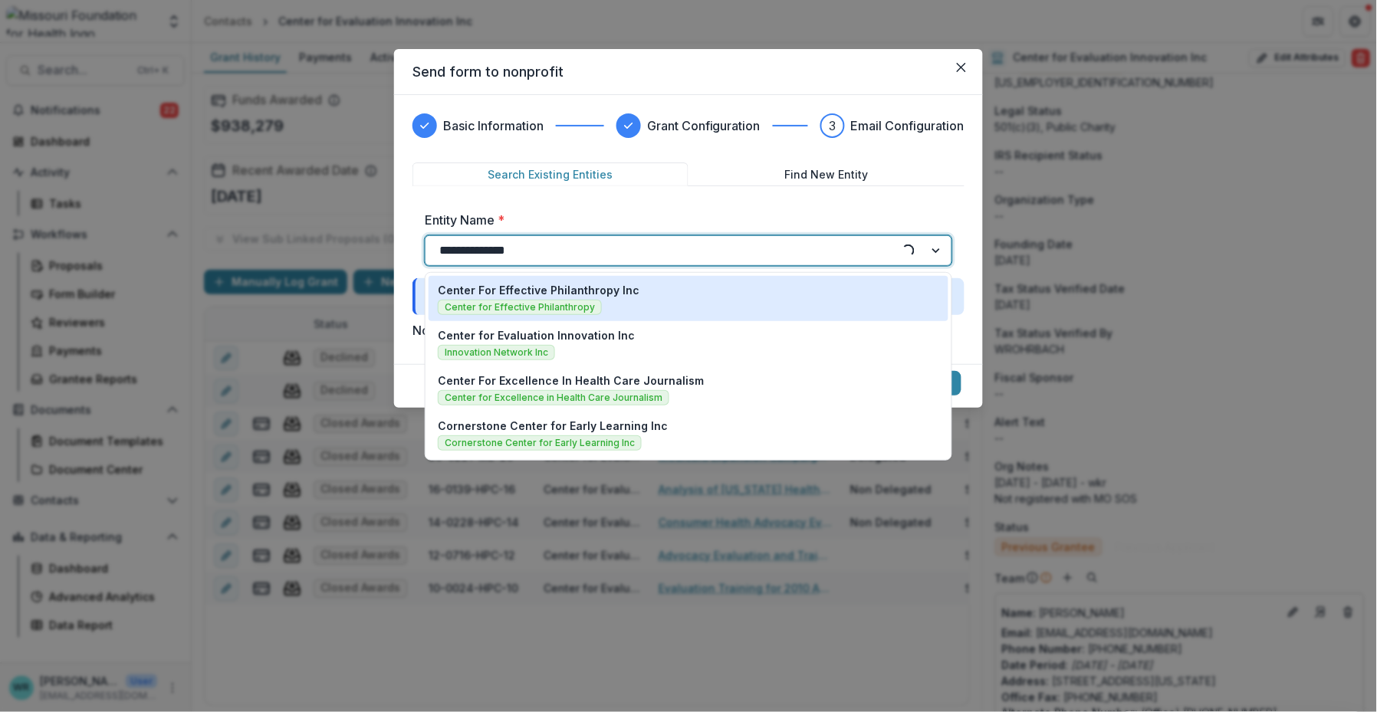
type input "**********"
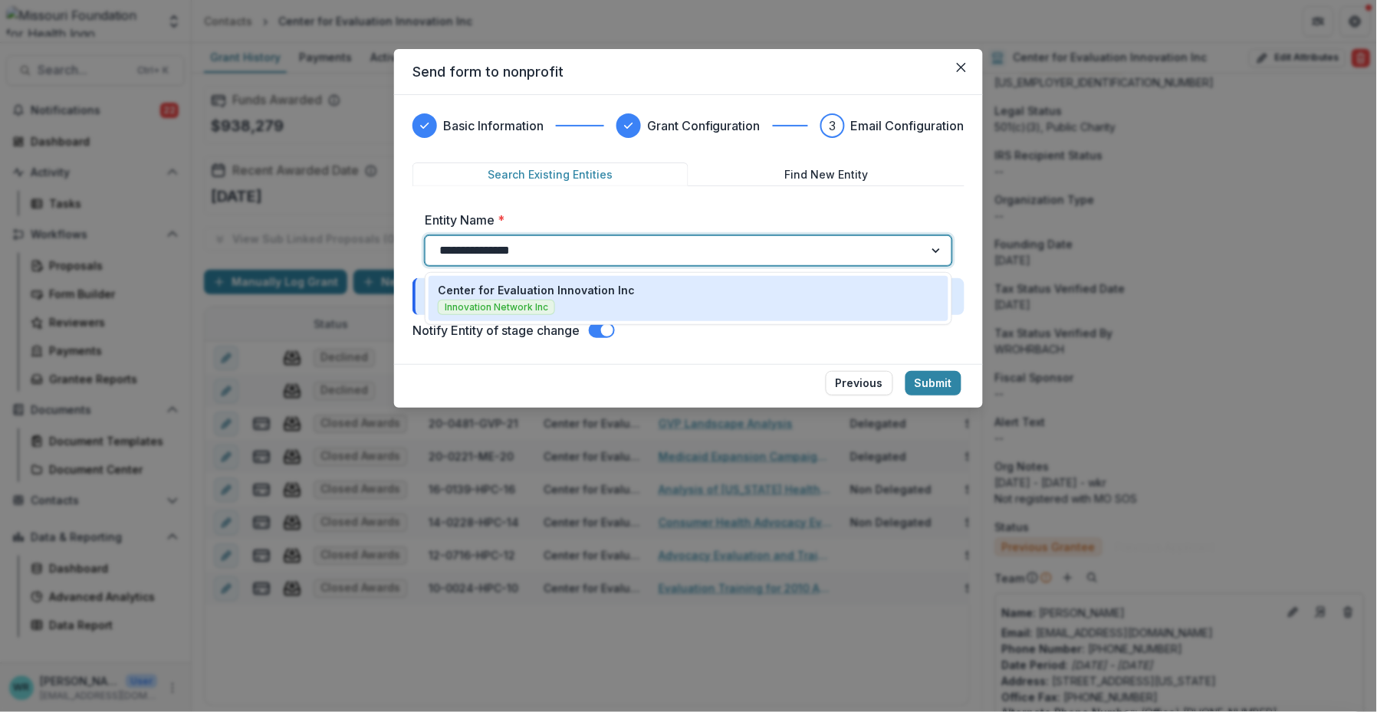
click at [574, 285] on p "Center for Evaluation Innovation Inc" at bounding box center [536, 290] width 197 height 16
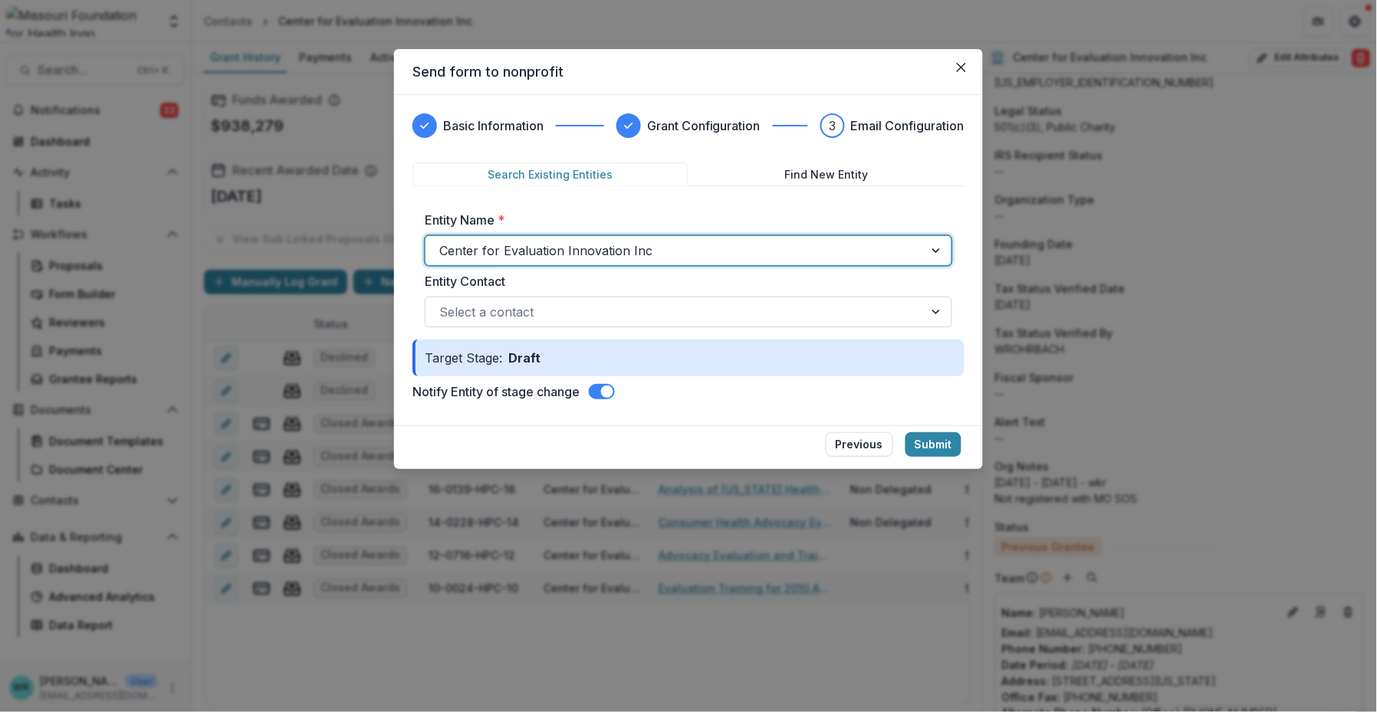
click at [497, 304] on div at bounding box center [674, 311] width 471 height 21
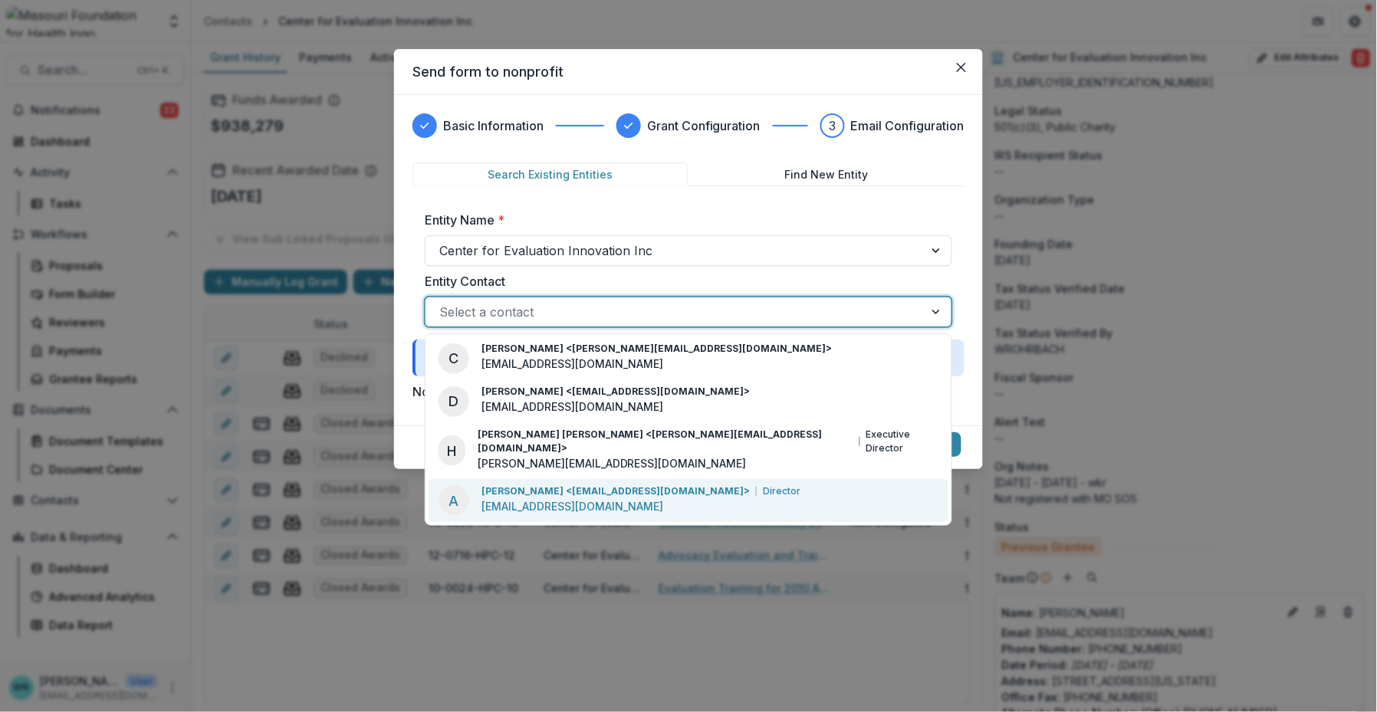
click at [671, 484] on p "Albertina Lopez <alopez@evaluationinnovation.org>" at bounding box center [615, 491] width 268 height 14
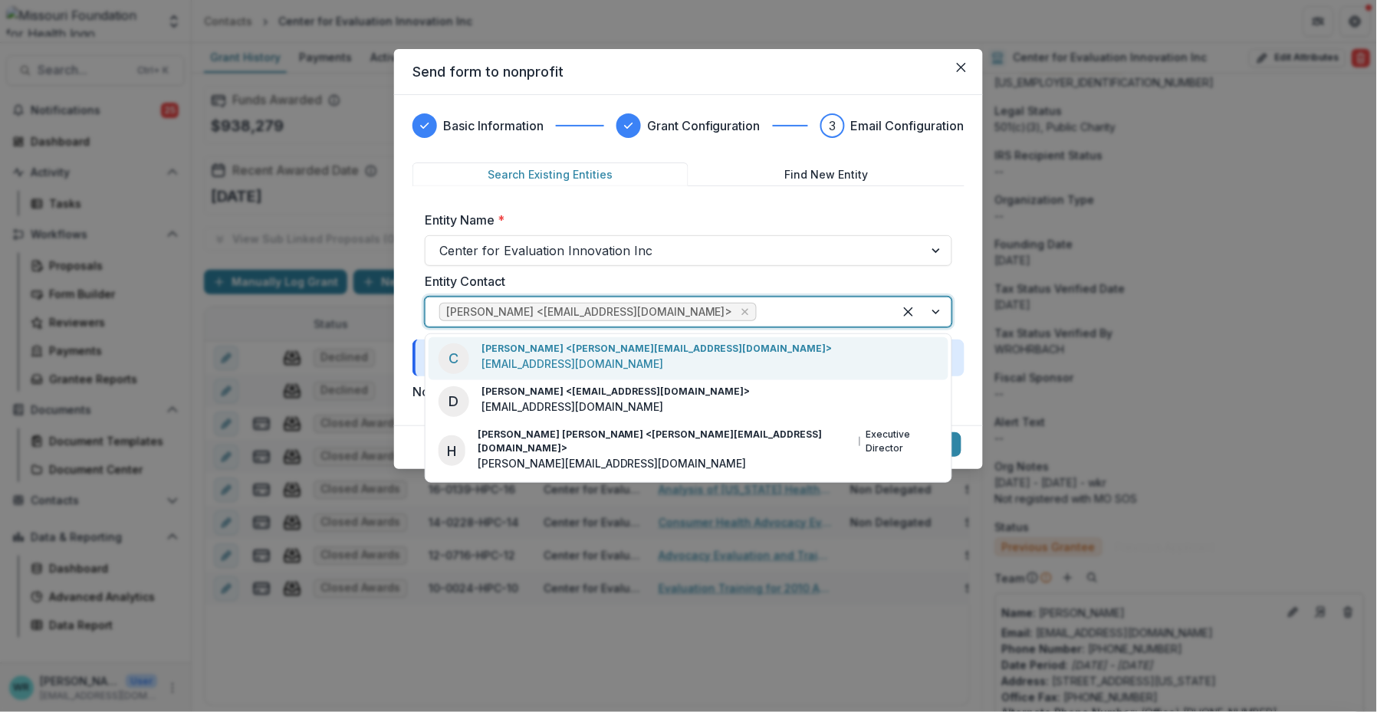
click at [777, 310] on div at bounding box center [820, 311] width 120 height 21
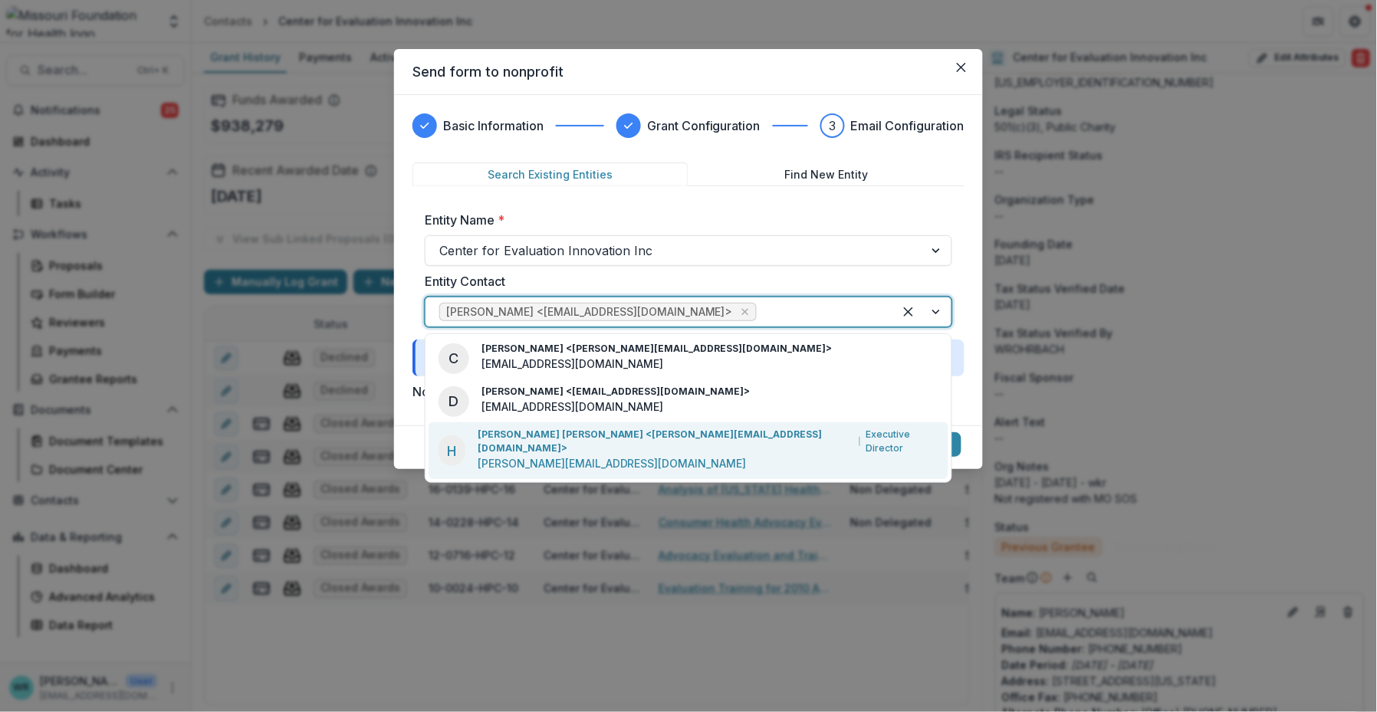
click at [646, 432] on p "Hanh Cao Yu <hanh@evaluationinnovation.org>" at bounding box center [666, 442] width 376 height 28
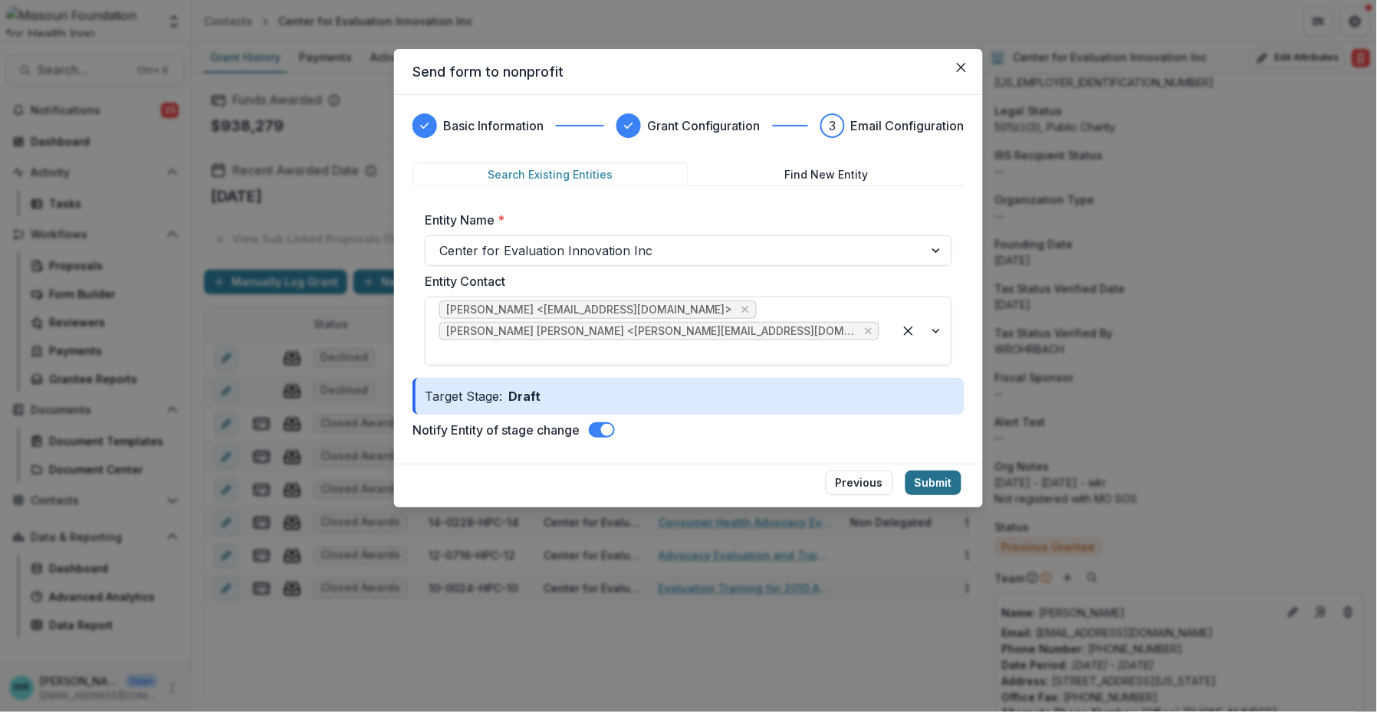
click at [896, 471] on button "Submit" at bounding box center [933, 483] width 56 height 25
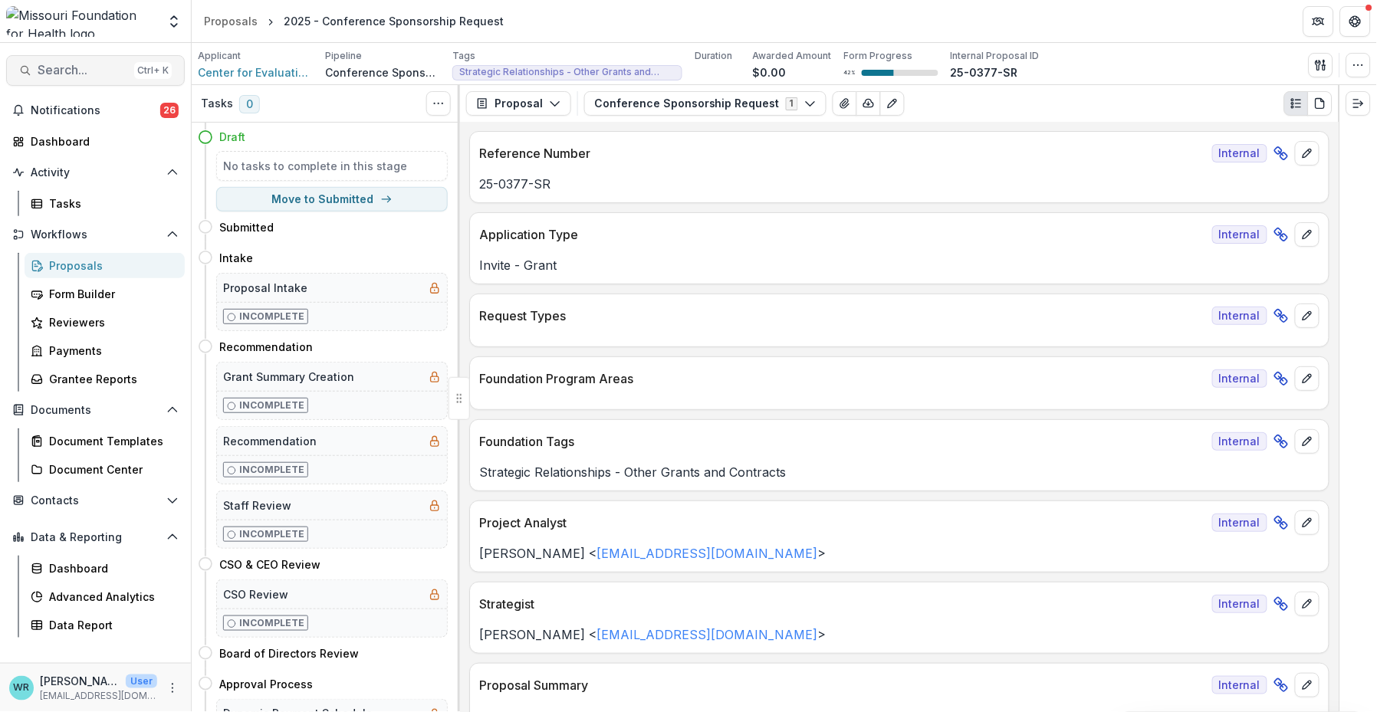
click at [65, 70] on span "Search..." at bounding box center [83, 70] width 90 height 15
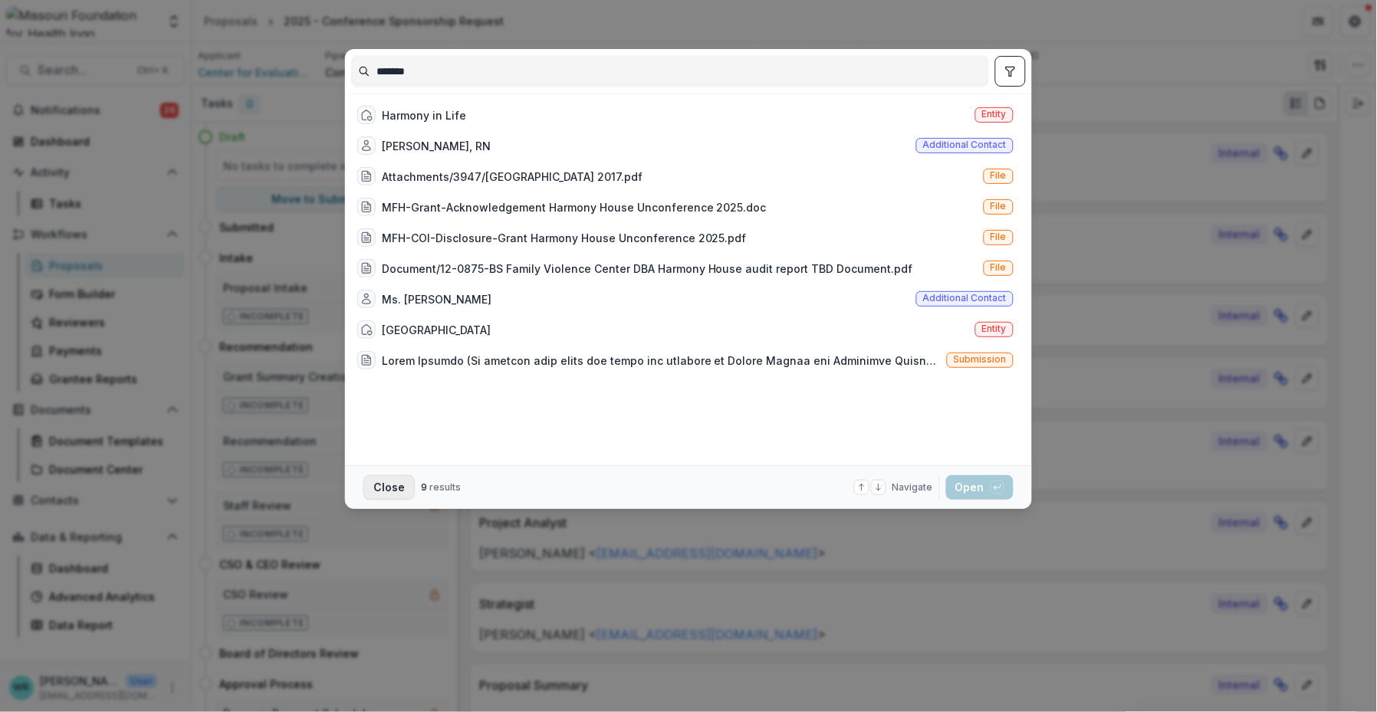
type input "*******"
drag, startPoint x: 392, startPoint y: 491, endPoint x: 402, endPoint y: 491, distance: 10.0
click at [391, 491] on button "Close" at bounding box center [388, 487] width 51 height 25
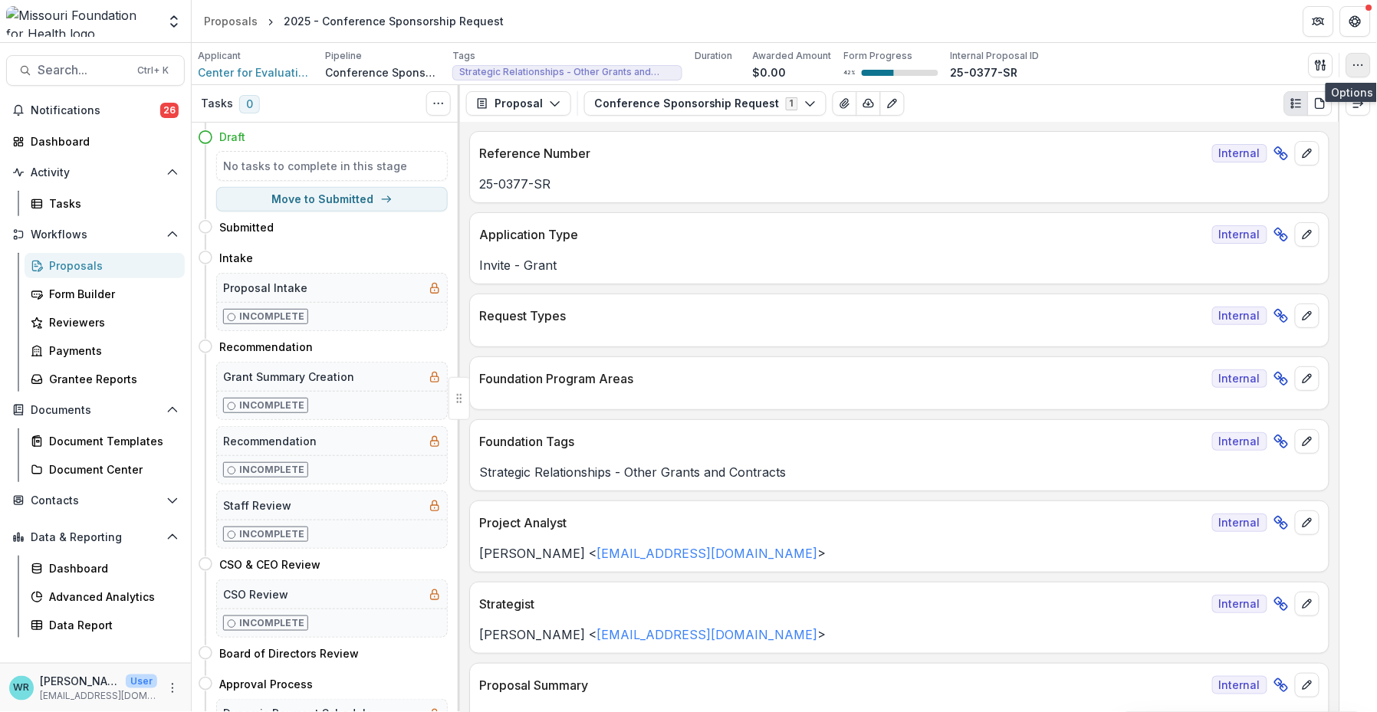
click at [896, 71] on button "button" at bounding box center [1358, 65] width 25 height 25
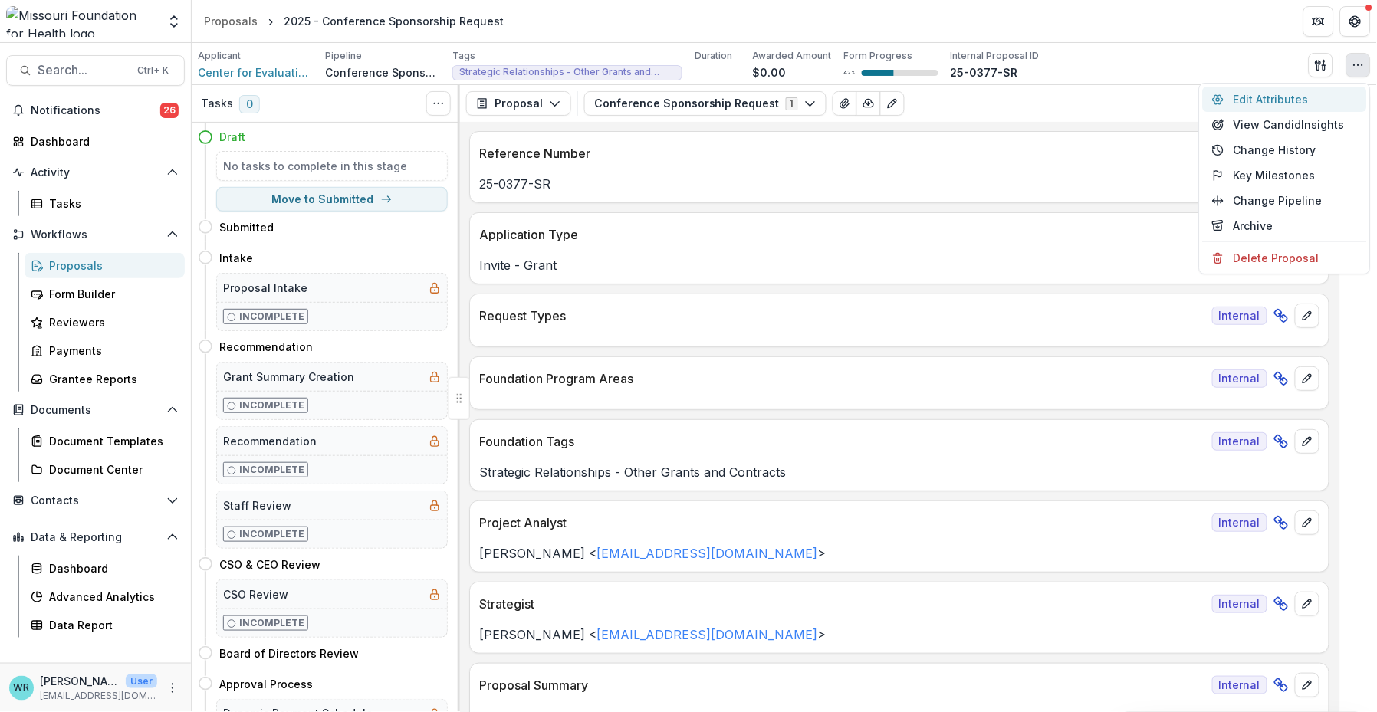
click at [896, 101] on button "Edit Attributes" at bounding box center [1285, 99] width 164 height 25
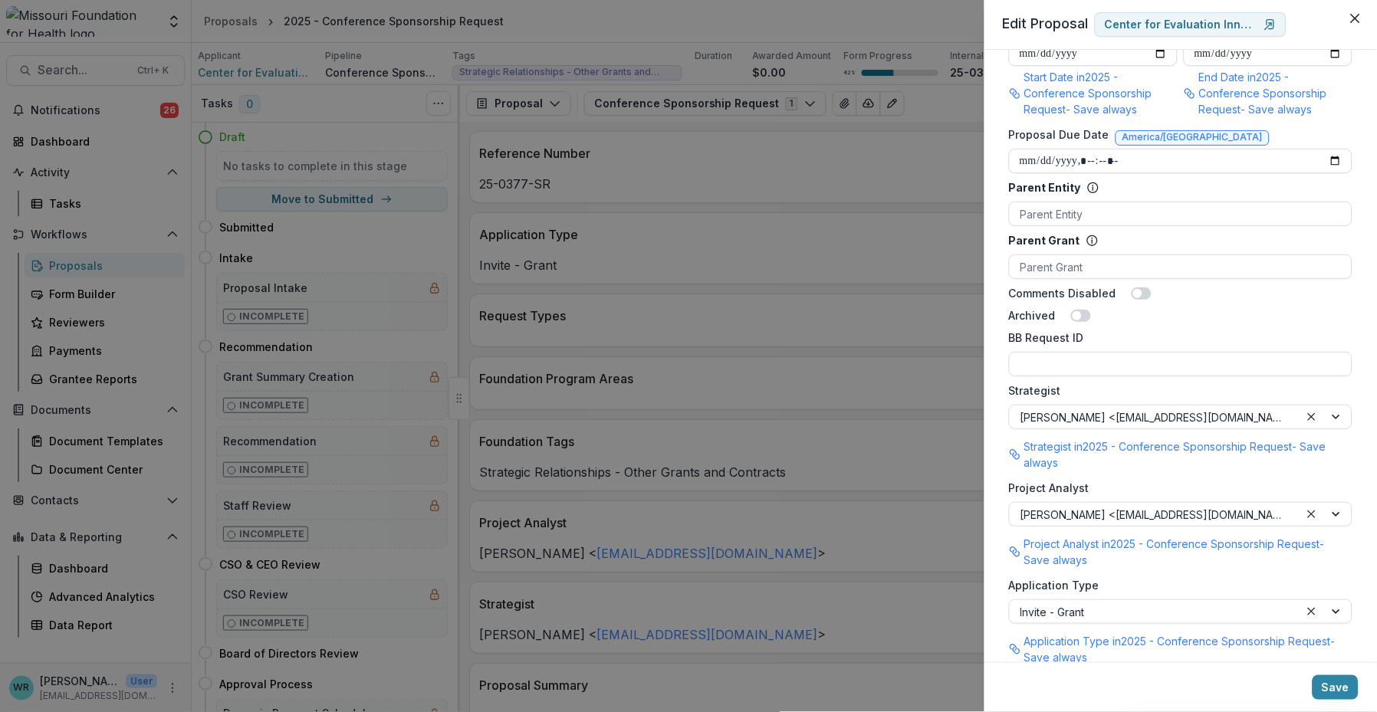
scroll to position [1019, 0]
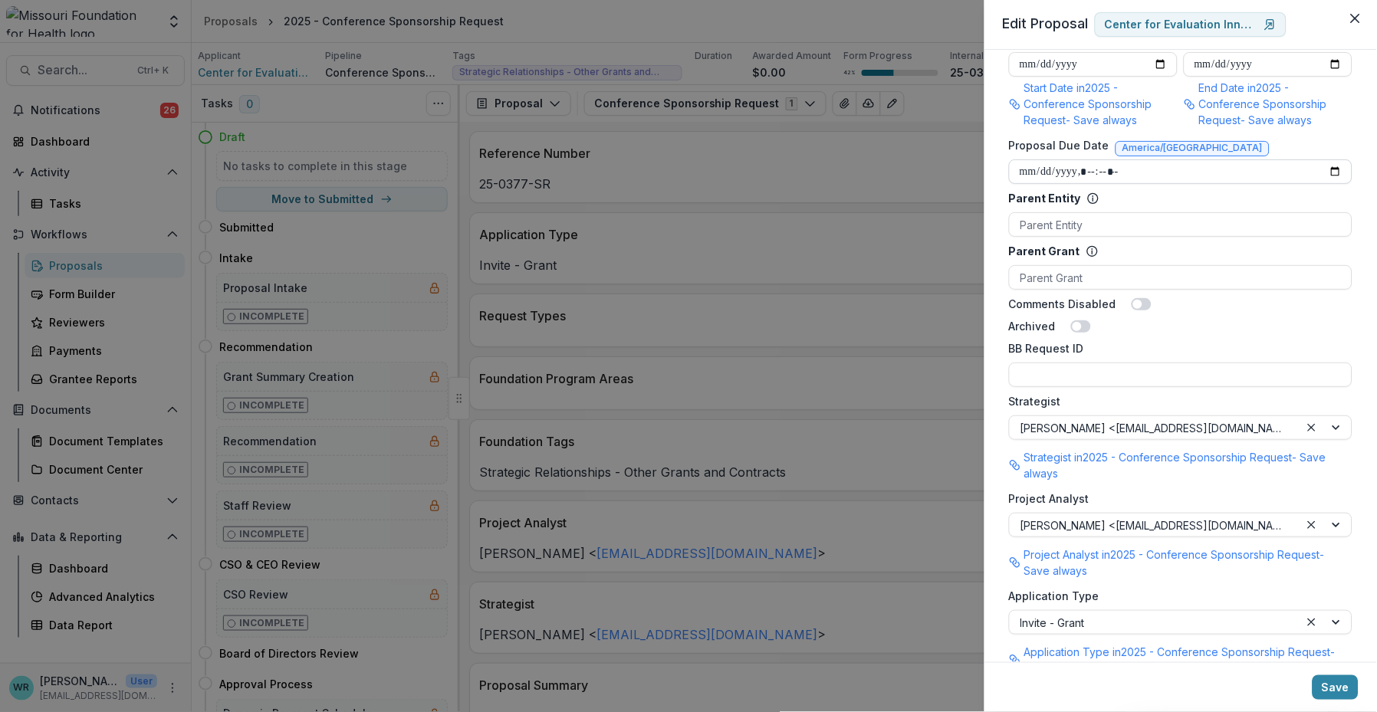
click at [896, 159] on input "Proposal Due Date" at bounding box center [1180, 171] width 343 height 25
type input "**********"
click at [896, 215] on div at bounding box center [1180, 224] width 320 height 19
click at [896, 190] on div "Parent Entity" at bounding box center [1176, 198] width 334 height 16
click at [896, 217] on input "Parent Entity" at bounding box center [1021, 225] width 3 height 16
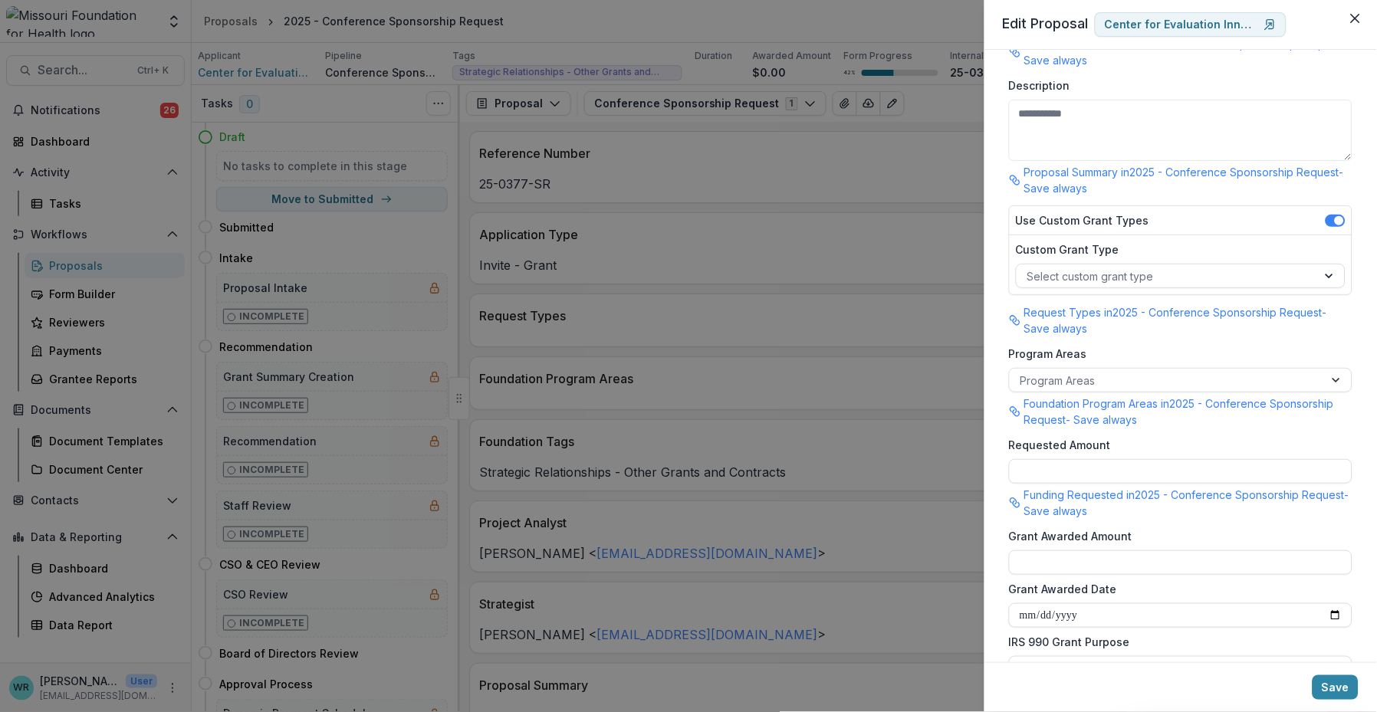
scroll to position [167, 0]
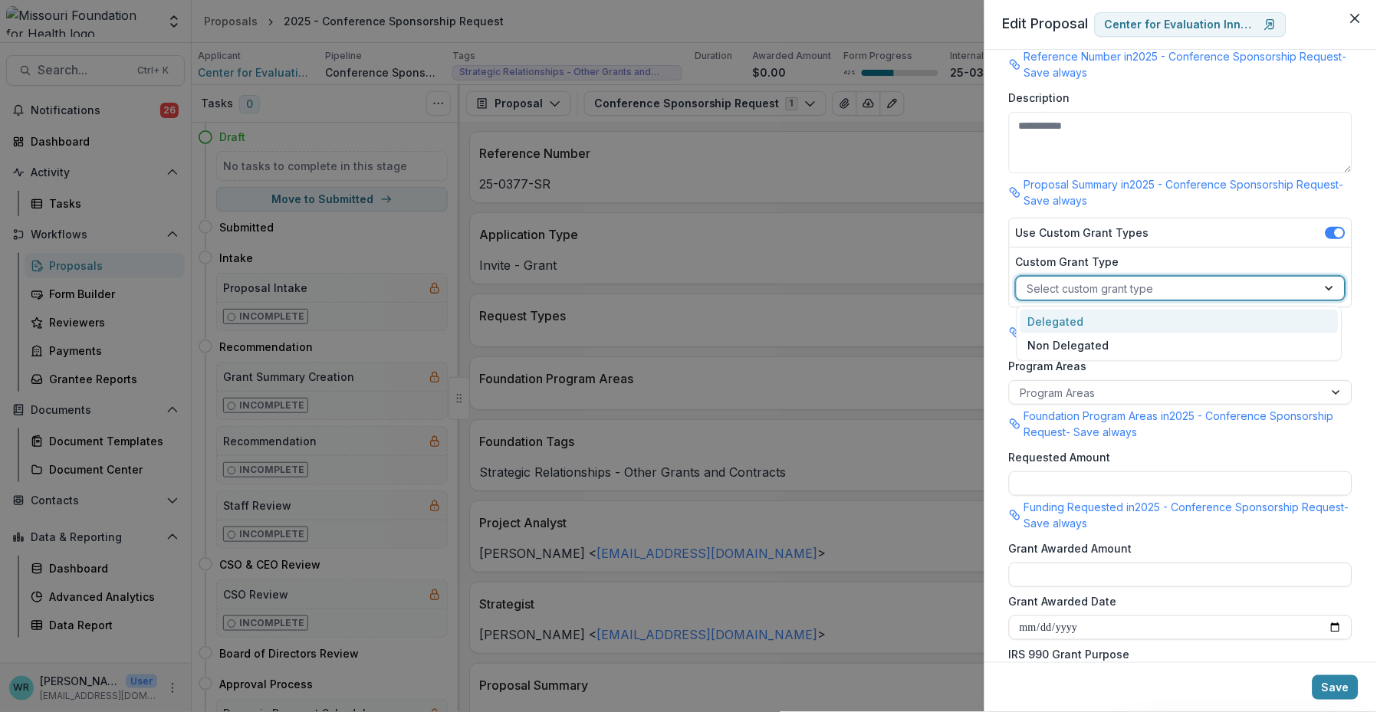
click at [896, 287] on div at bounding box center [1166, 288] width 279 height 19
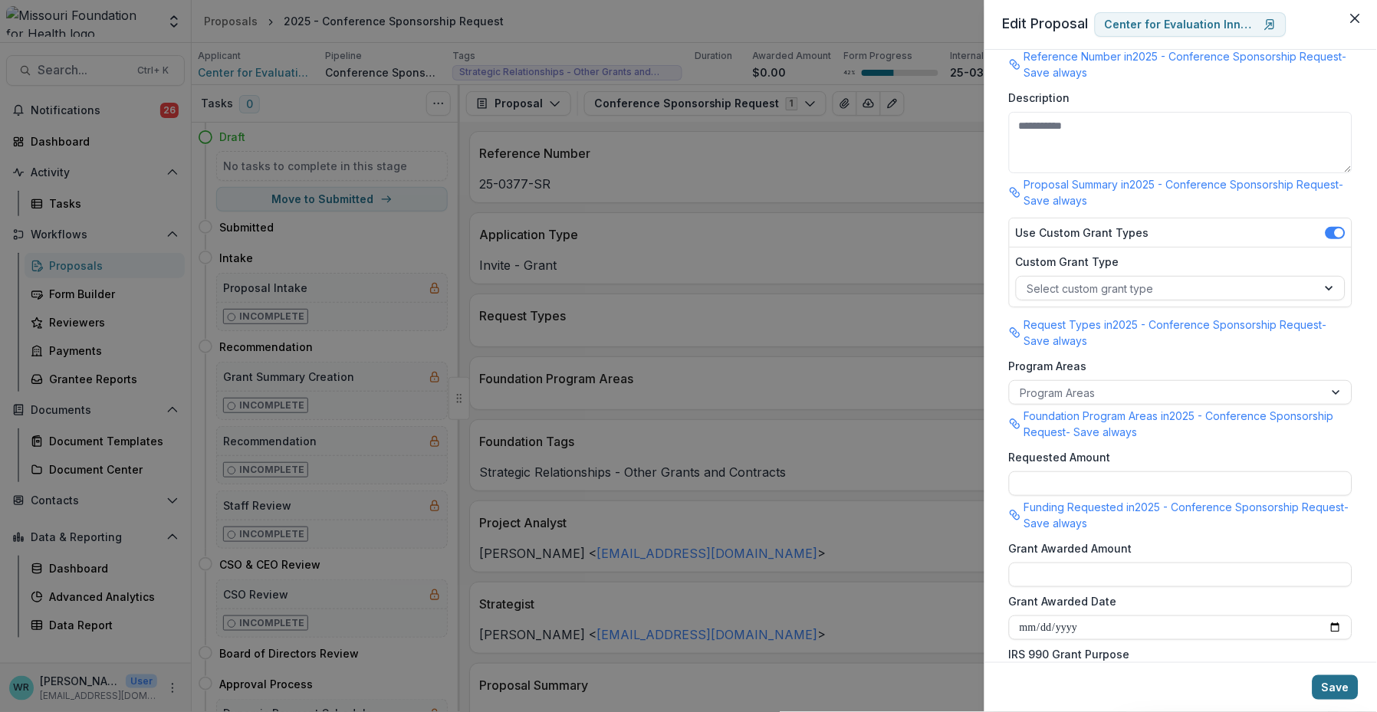
click at [896, 650] on button "Save" at bounding box center [1335, 687] width 46 height 25
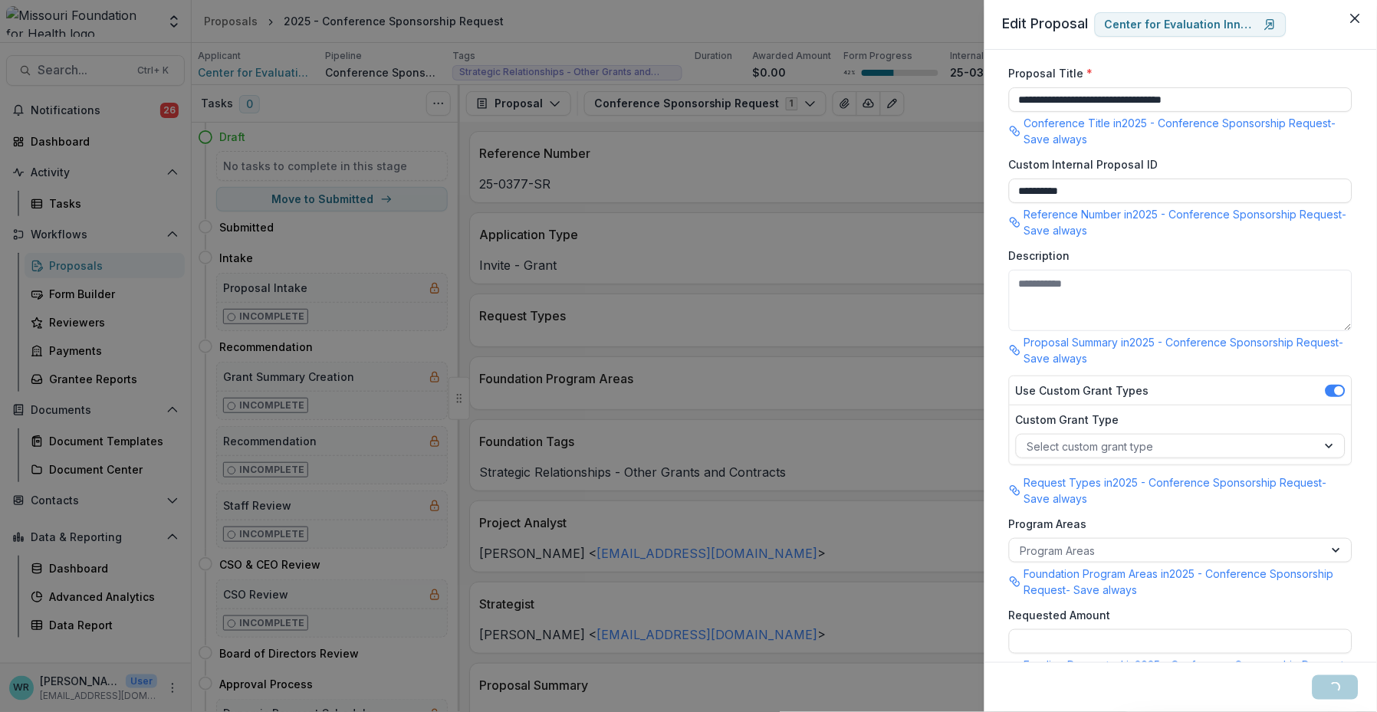
scroll to position [0, 0]
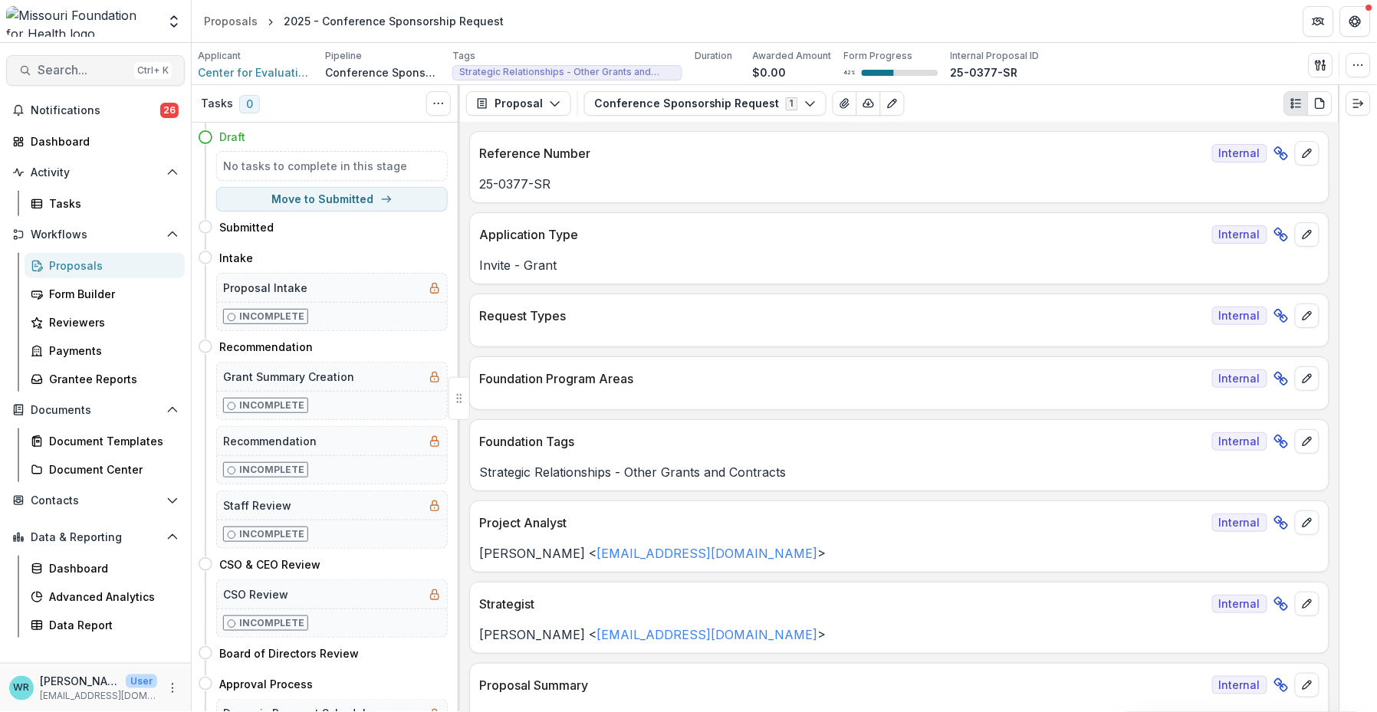
click at [97, 84] on button "Search... Ctrl + K" at bounding box center [95, 70] width 179 height 31
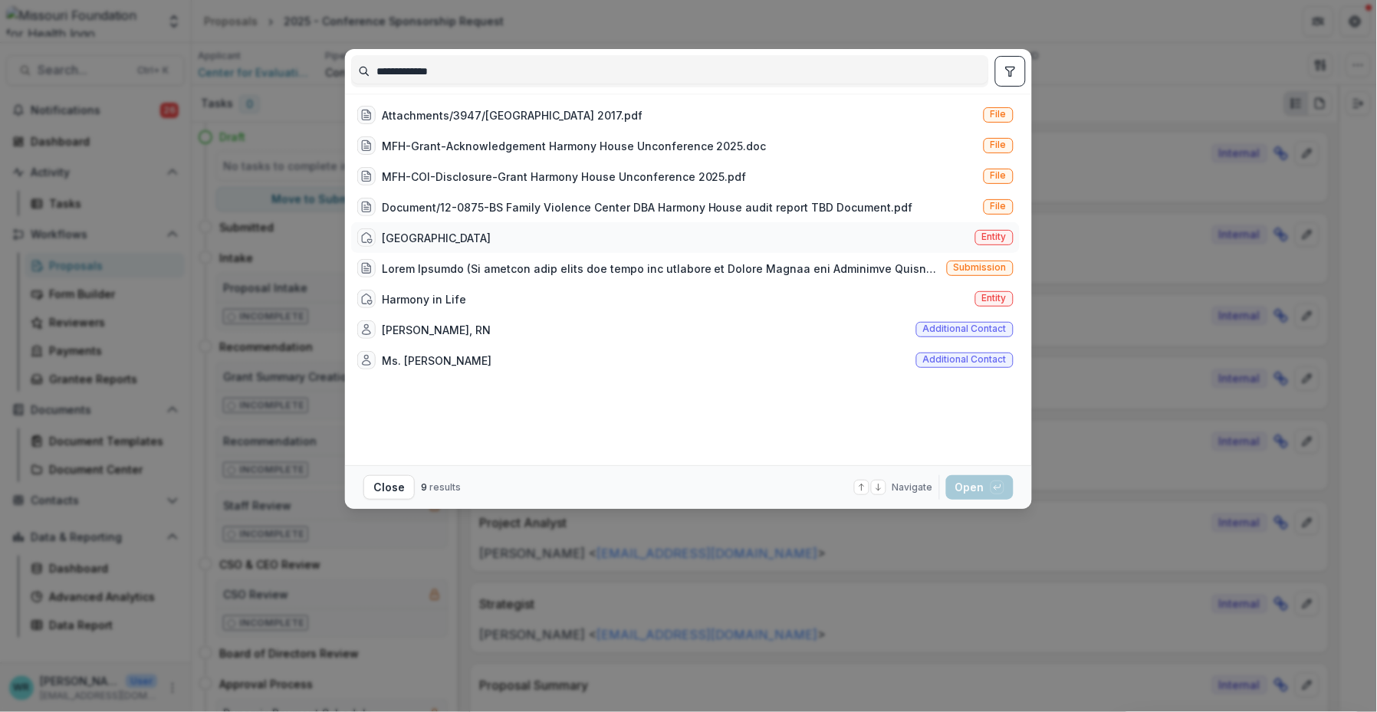
type input "**********"
click at [896, 240] on span "Entity" at bounding box center [994, 236] width 25 height 11
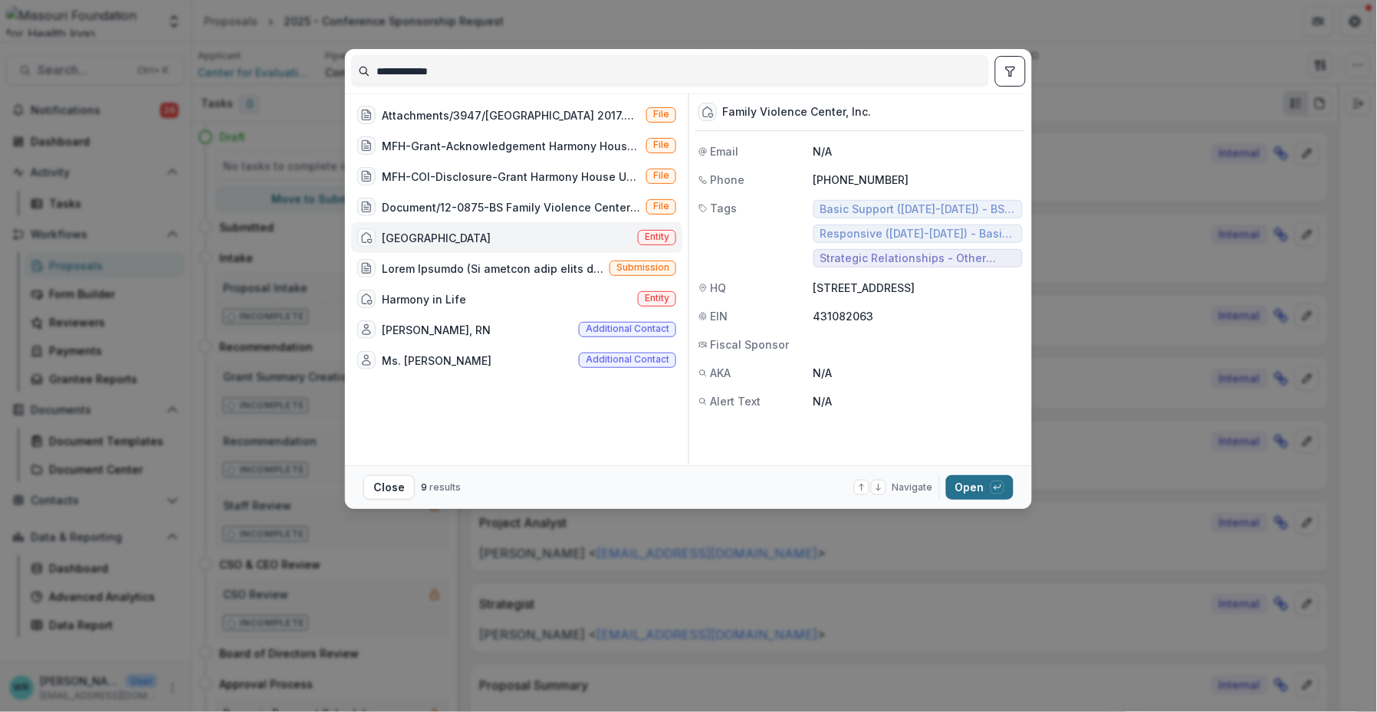
click at [896, 491] on button "Open with enter key" at bounding box center [979, 487] width 67 height 25
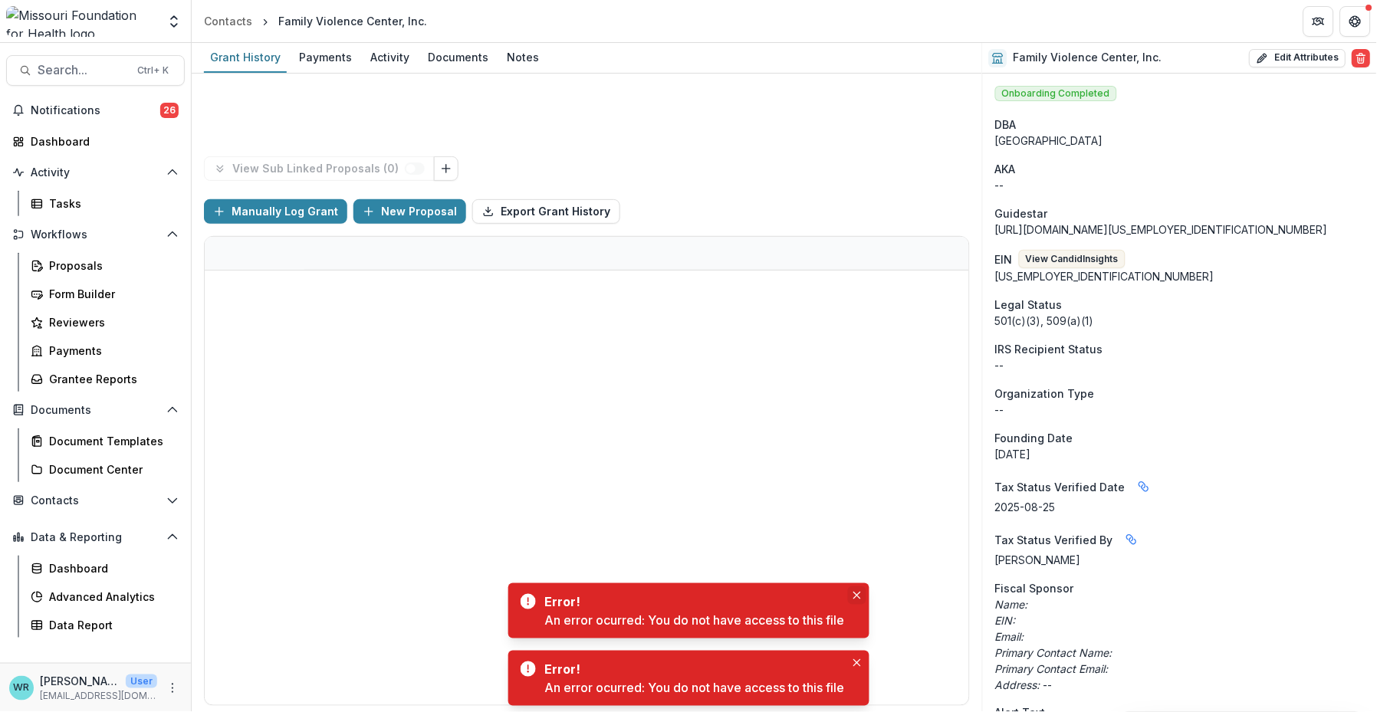
click at [861, 596] on icon "Close" at bounding box center [857, 596] width 8 height 8
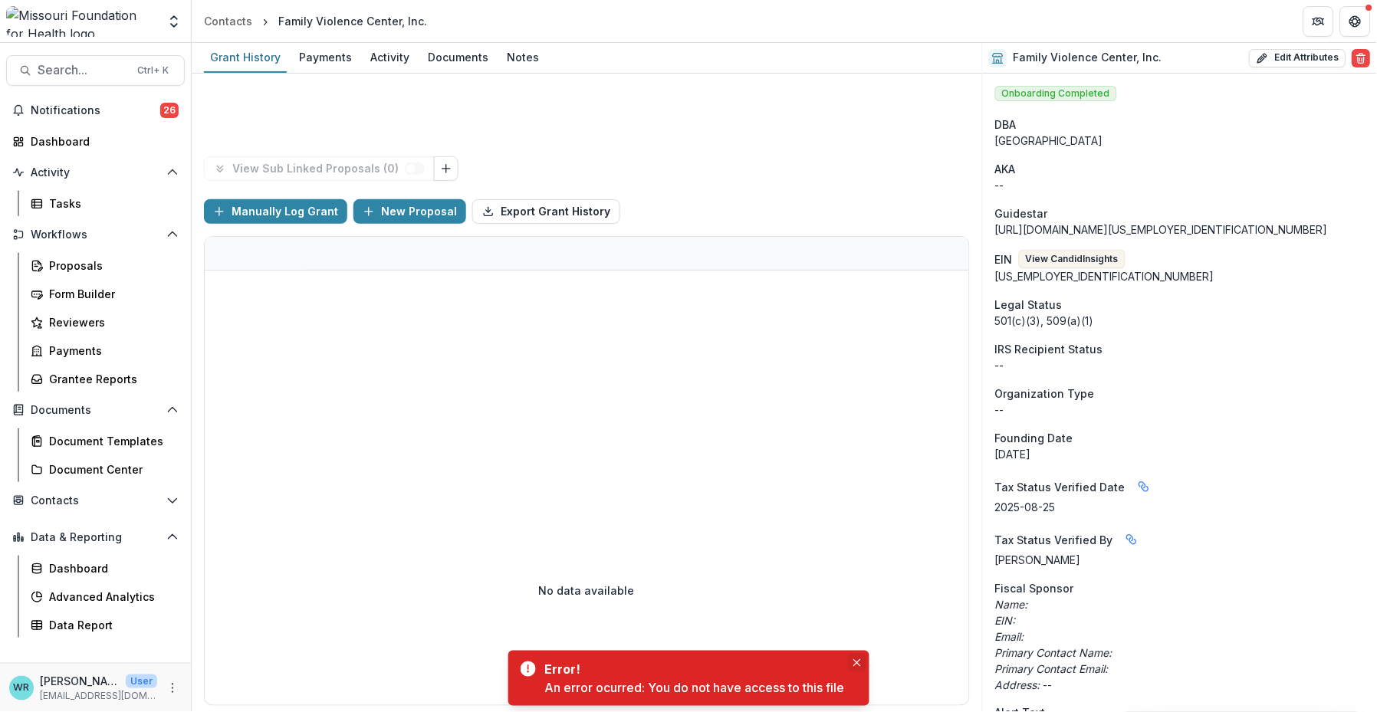
click at [860, 650] on icon "Close" at bounding box center [857, 663] width 8 height 8
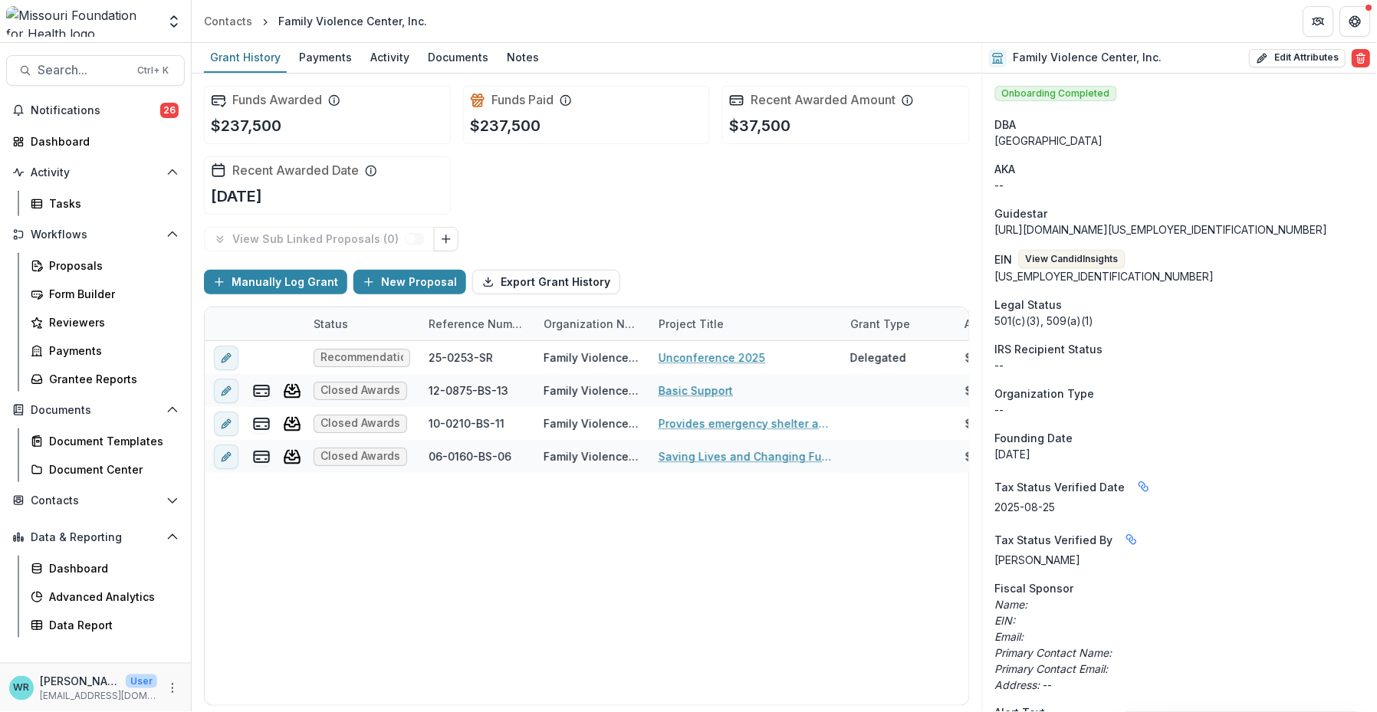
drag, startPoint x: 510, startPoint y: 708, endPoint x: 629, endPoint y: 723, distance: 119.8
click at [629, 650] on html "Skip to content Aggregate Analysis Foundations MFH Workflow Sandbox Missouri Fo…" at bounding box center [688, 356] width 1377 height 712
drag, startPoint x: 480, startPoint y: 702, endPoint x: 455, endPoint y: 696, distance: 26.0
click at [455, 650] on div at bounding box center [365, 701] width 319 height 5
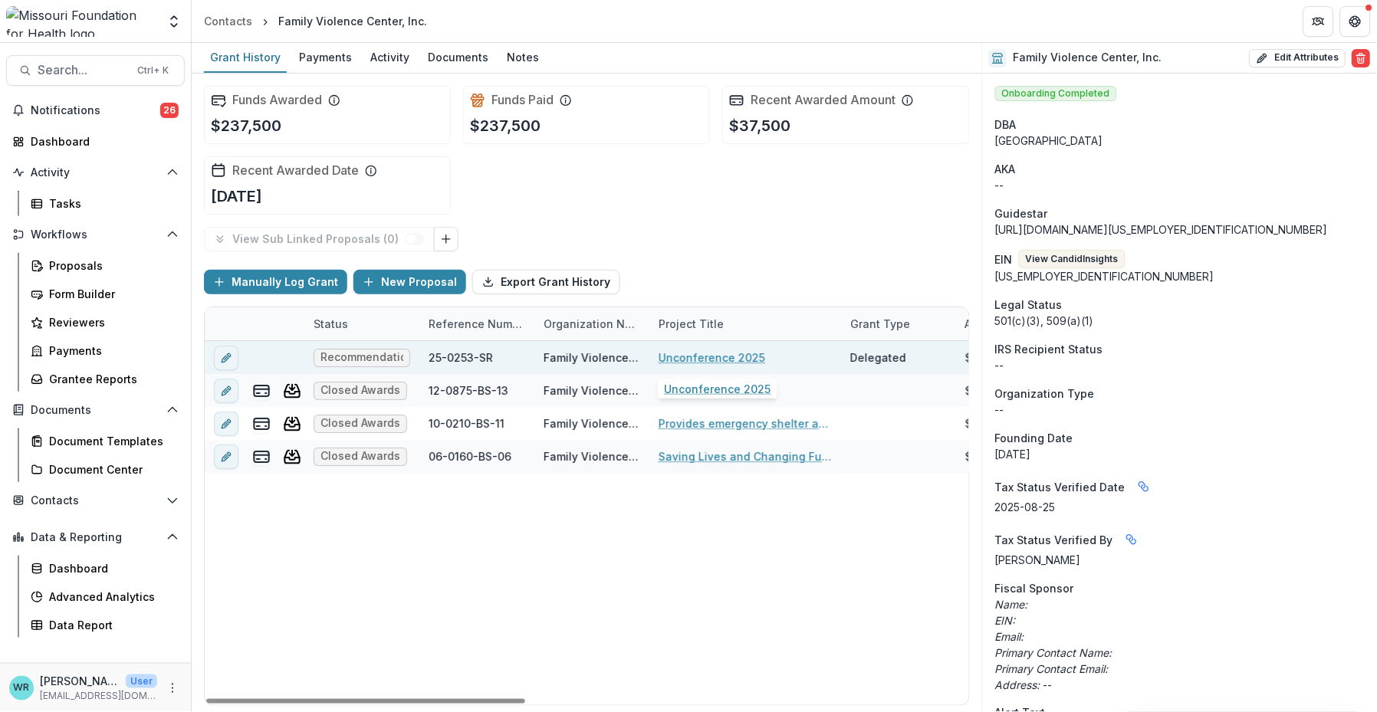
click at [739, 360] on link "Unconference 2025" at bounding box center [711, 358] width 107 height 16
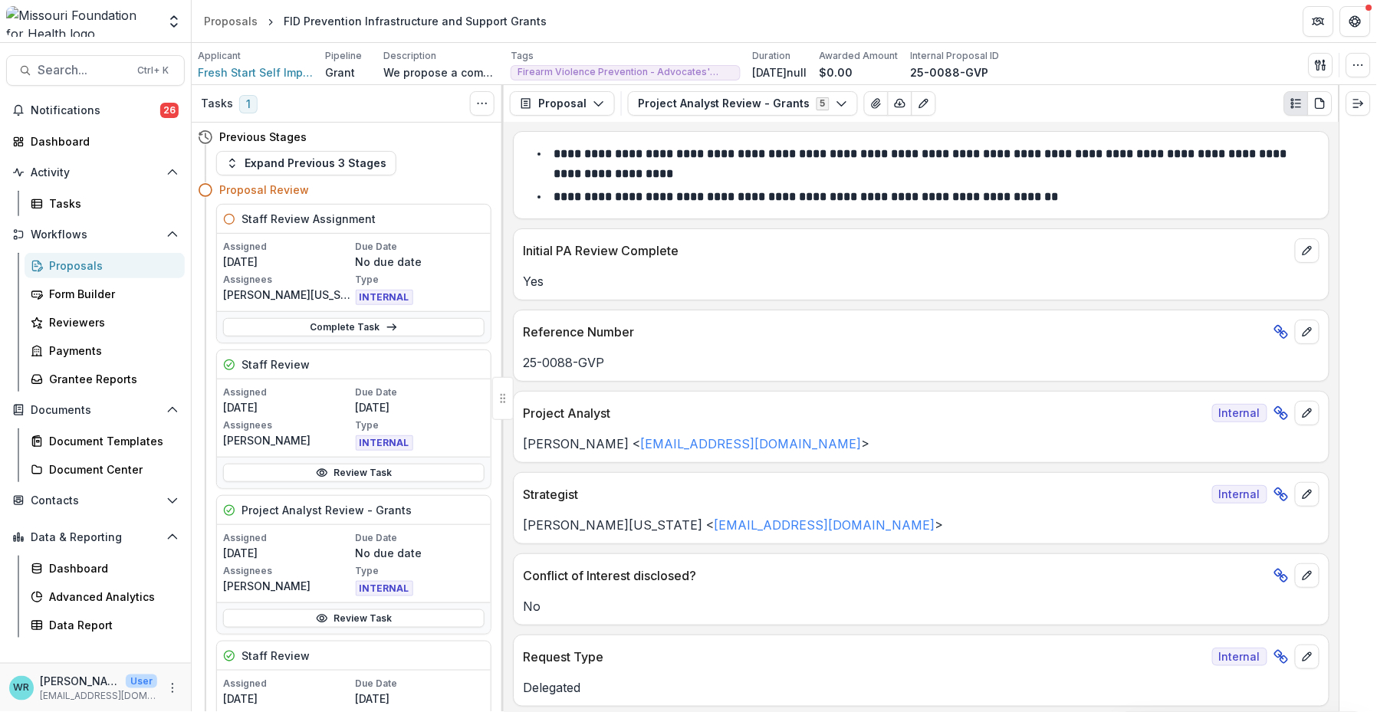
click at [75, 263] on div "Proposals" at bounding box center [110, 266] width 123 height 16
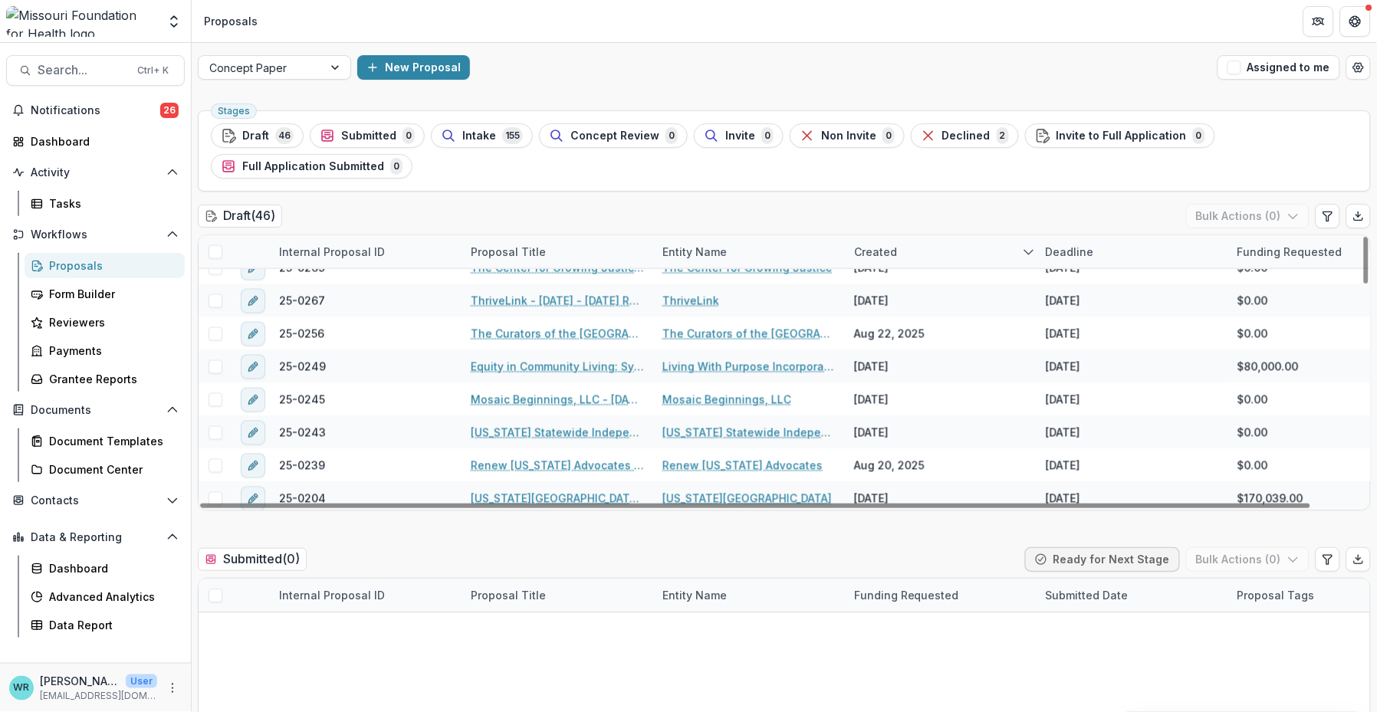
scroll to position [681, 0]
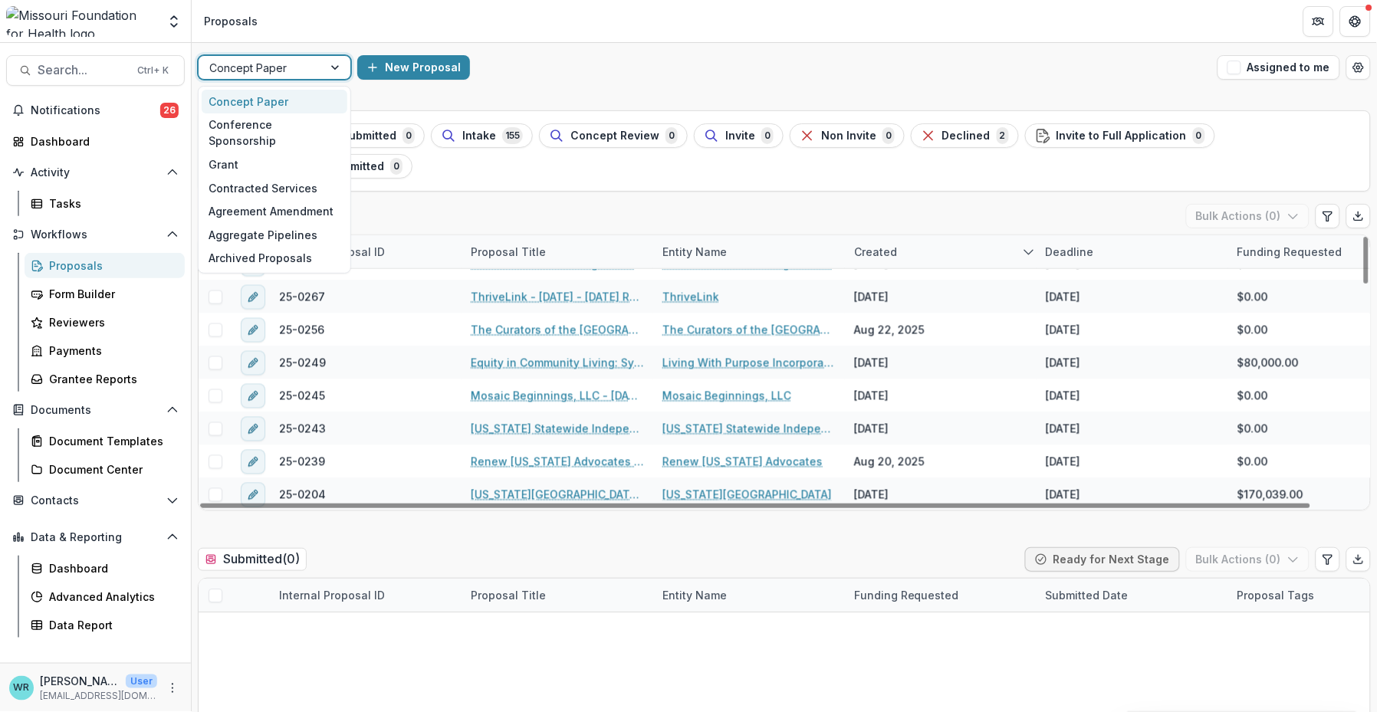
click at [321, 68] on div "Concept Paper" at bounding box center [261, 68] width 124 height 22
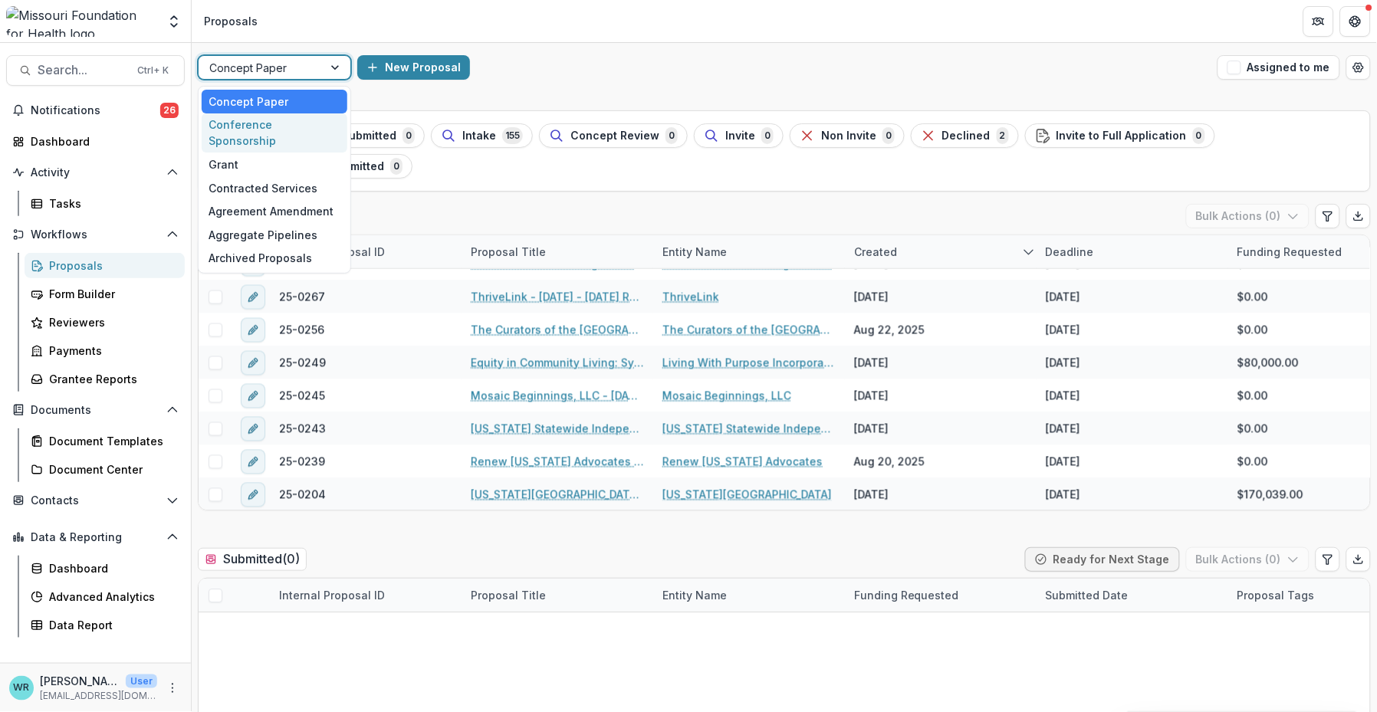
click at [261, 123] on div "Conference Sponsorship" at bounding box center [275, 133] width 146 height 40
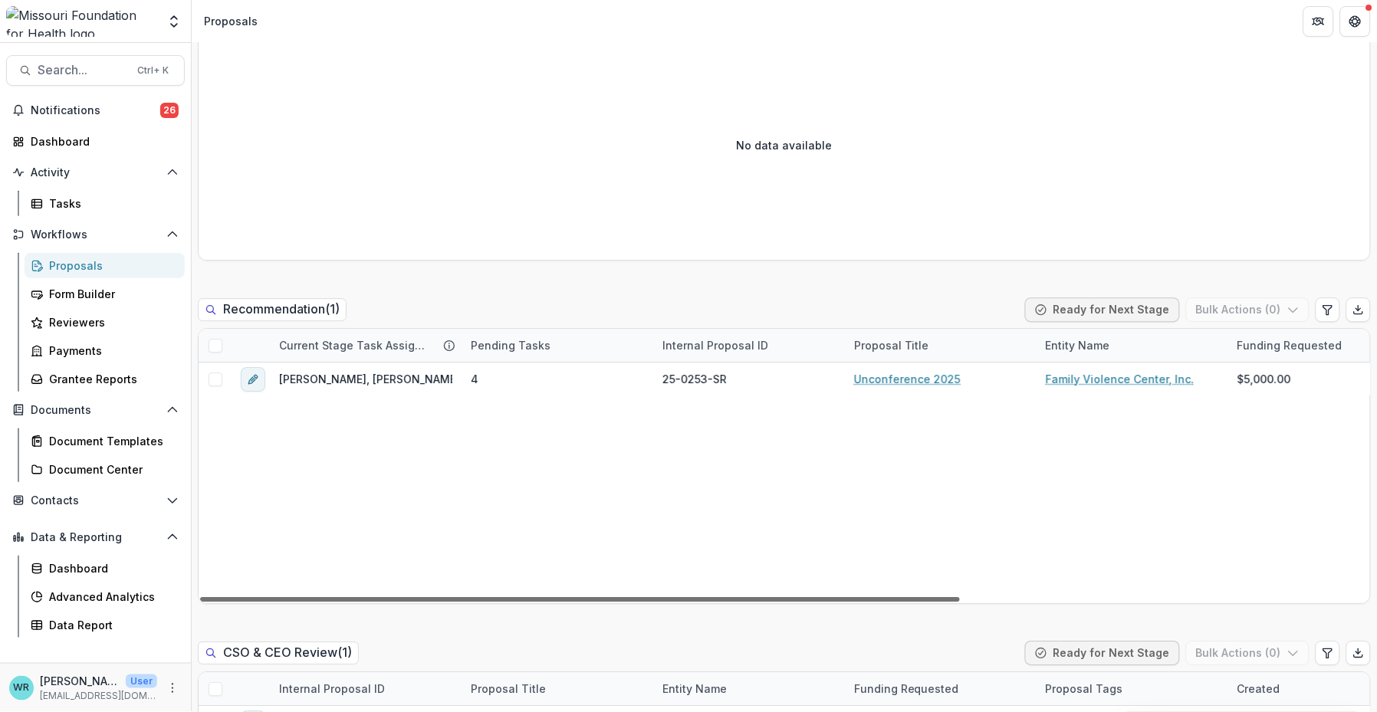
drag, startPoint x: 686, startPoint y: 598, endPoint x: 399, endPoint y: 559, distance: 290.1
click at [399, 597] on div at bounding box center [580, 599] width 760 height 5
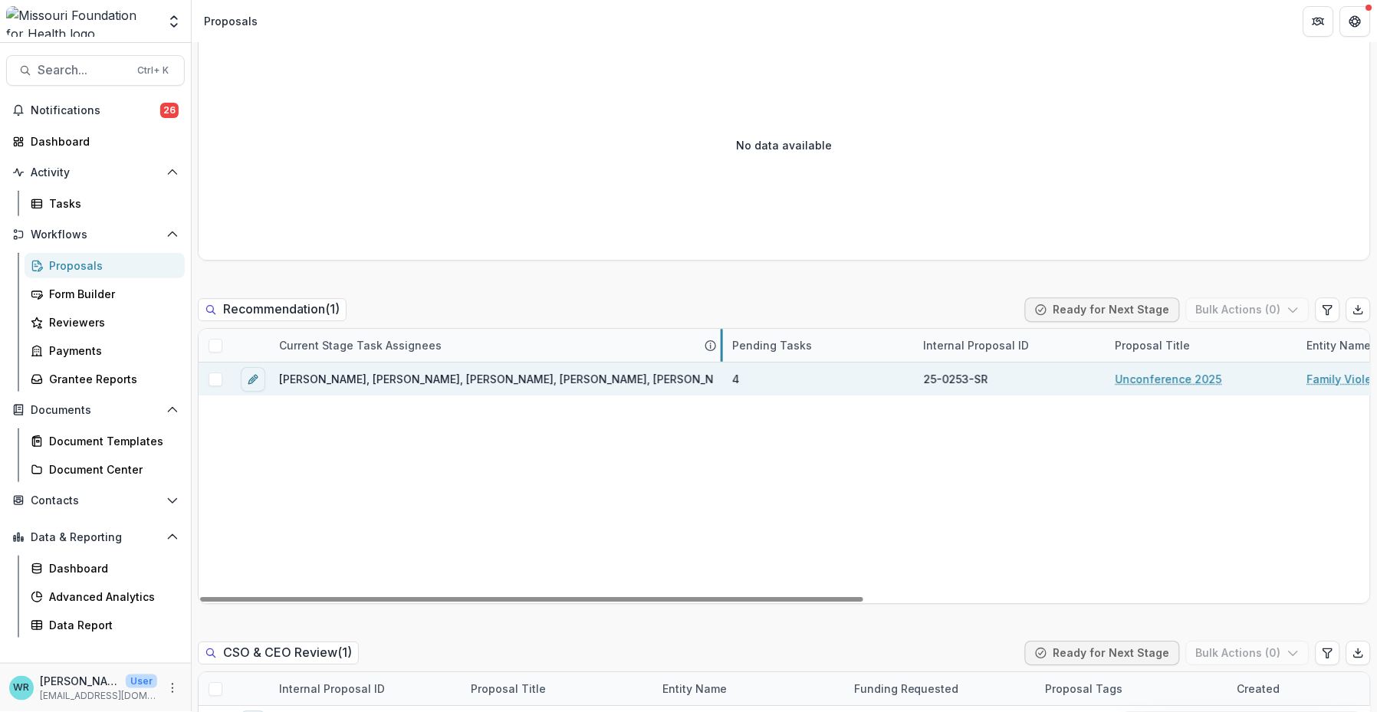
drag, startPoint x: 461, startPoint y: 346, endPoint x: 721, endPoint y: 364, distance: 261.2
click at [1180, 377] on link "Unconference 2025" at bounding box center [1168, 379] width 107 height 16
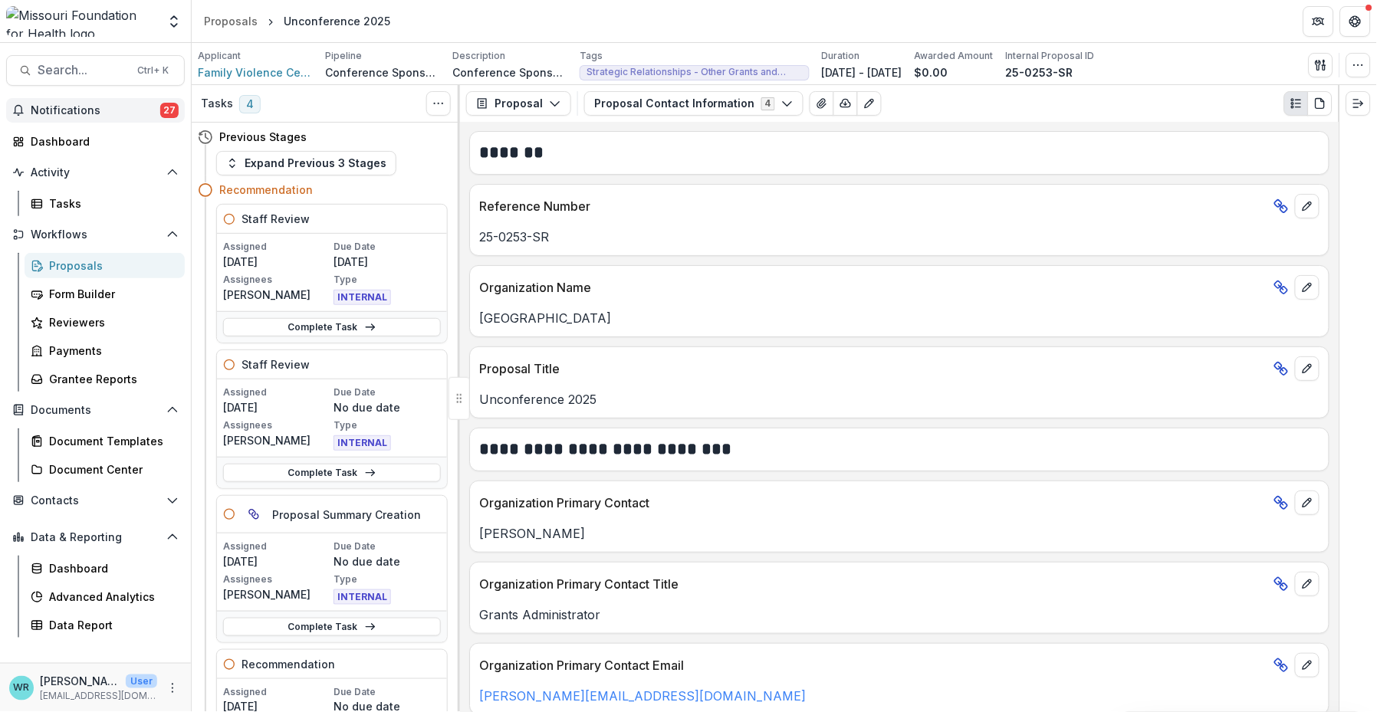
click at [73, 107] on span "Notifications" at bounding box center [96, 110] width 130 height 13
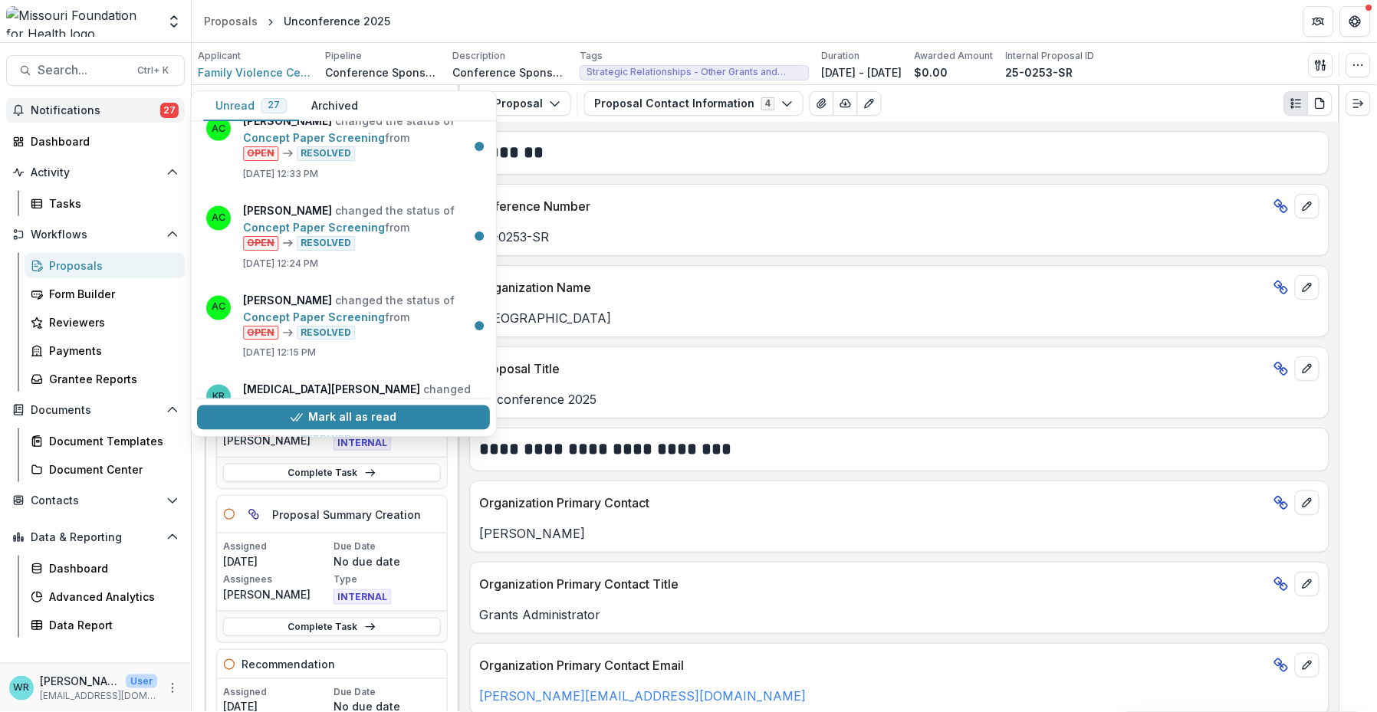
scroll to position [2041, 0]
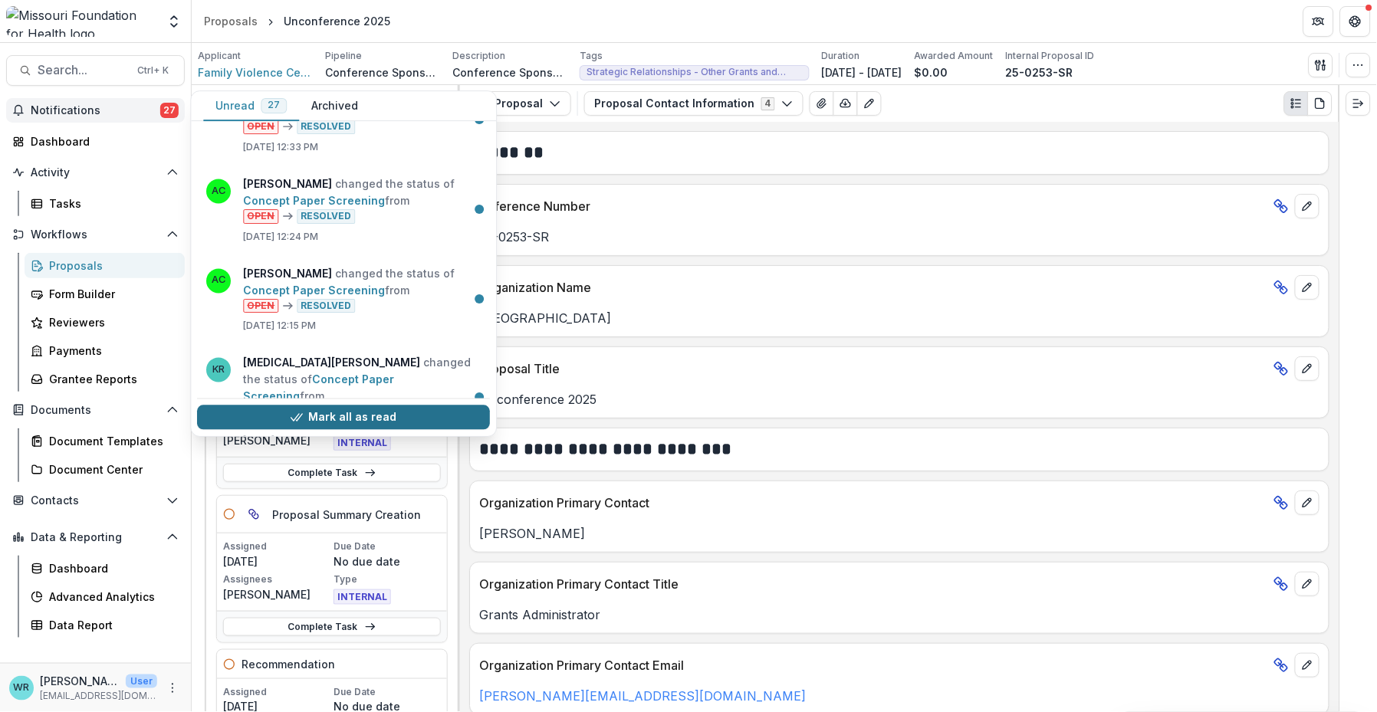
click at [353, 414] on button "Mark all as read" at bounding box center [343, 418] width 293 height 25
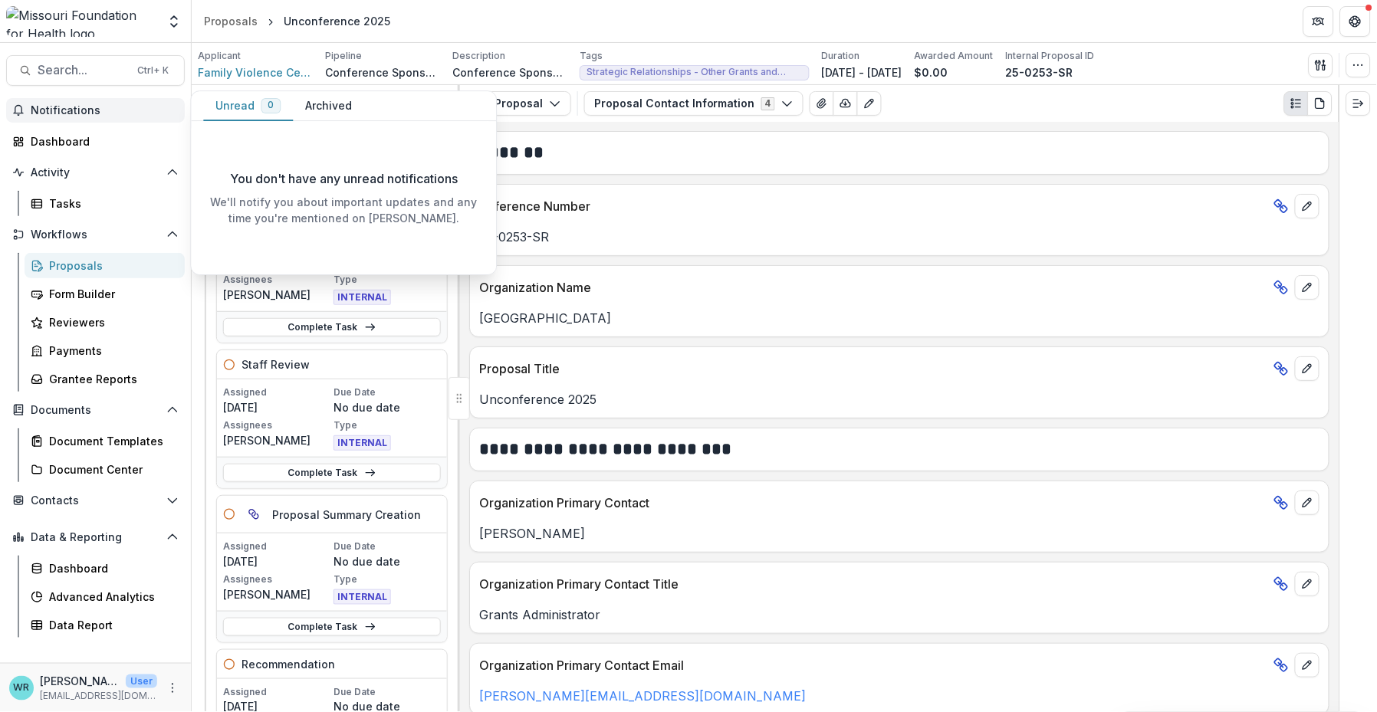
click at [108, 262] on div "Proposals" at bounding box center [110, 266] width 123 height 16
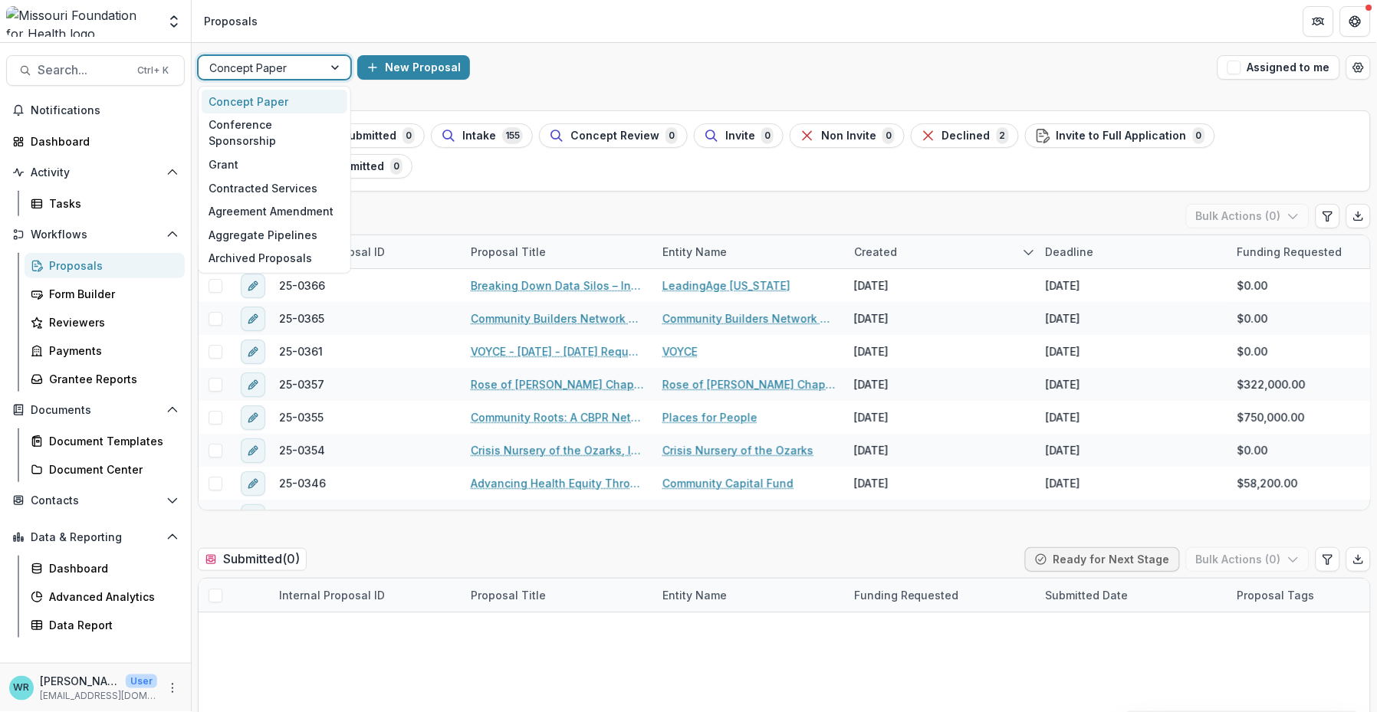
click at [331, 64] on div at bounding box center [337, 67] width 28 height 23
click at [262, 176] on div "Contracted Services" at bounding box center [275, 188] width 146 height 24
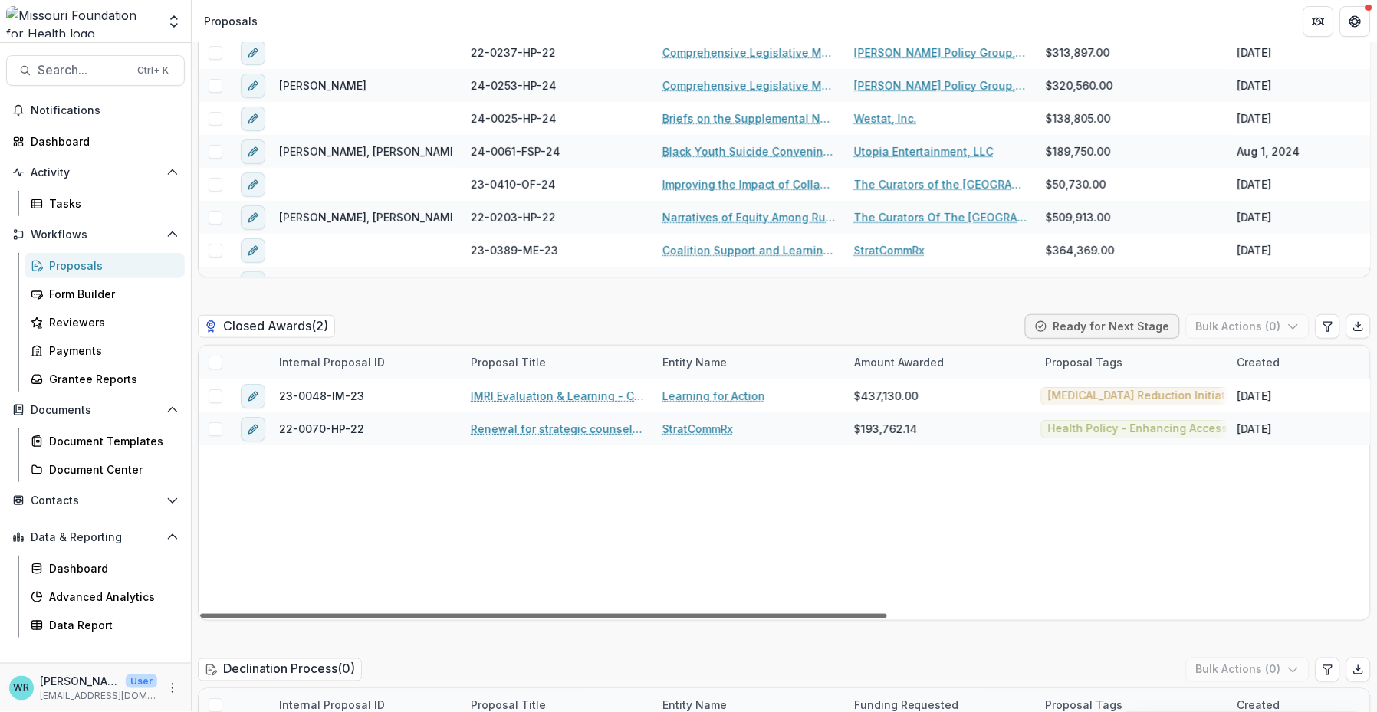
drag, startPoint x: 536, startPoint y: 614, endPoint x: 321, endPoint y: 568, distance: 219.5
click at [321, 614] on div at bounding box center [543, 616] width 687 height 5
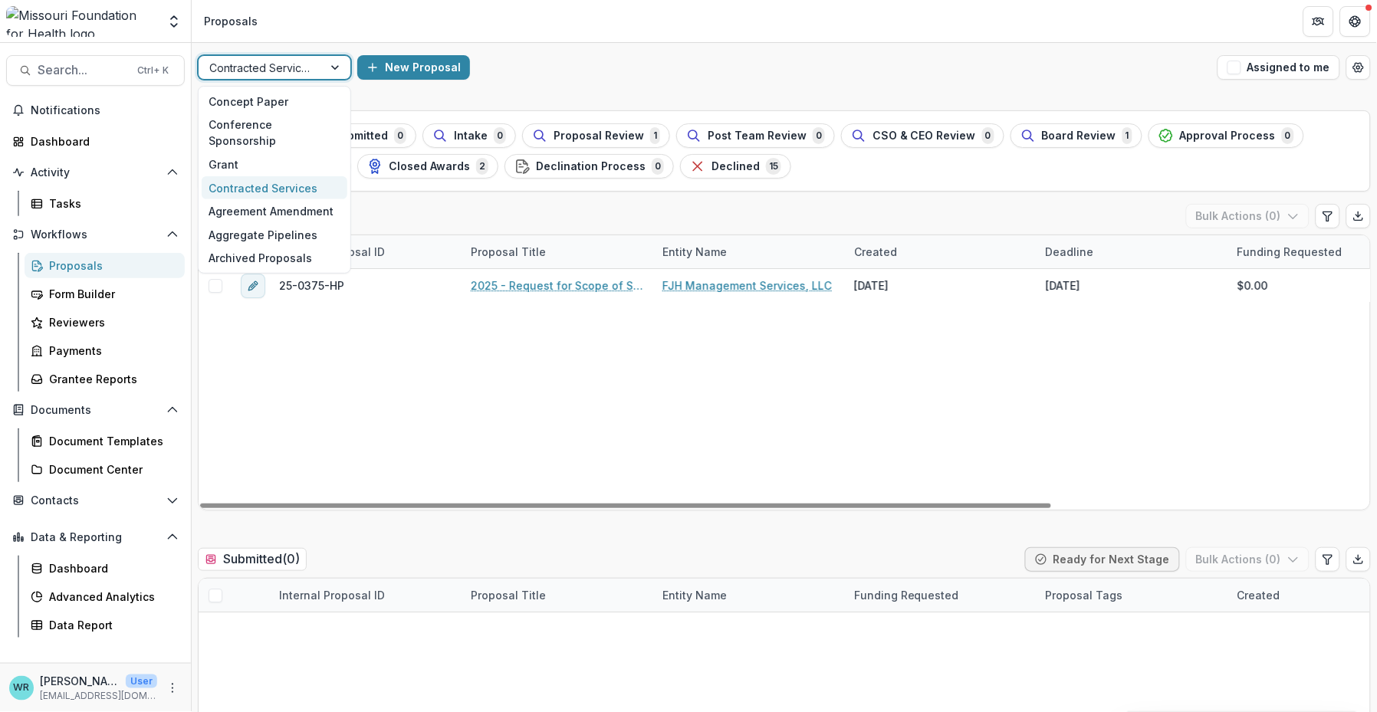
click at [315, 66] on div "Contracted Services" at bounding box center [261, 68] width 124 height 22
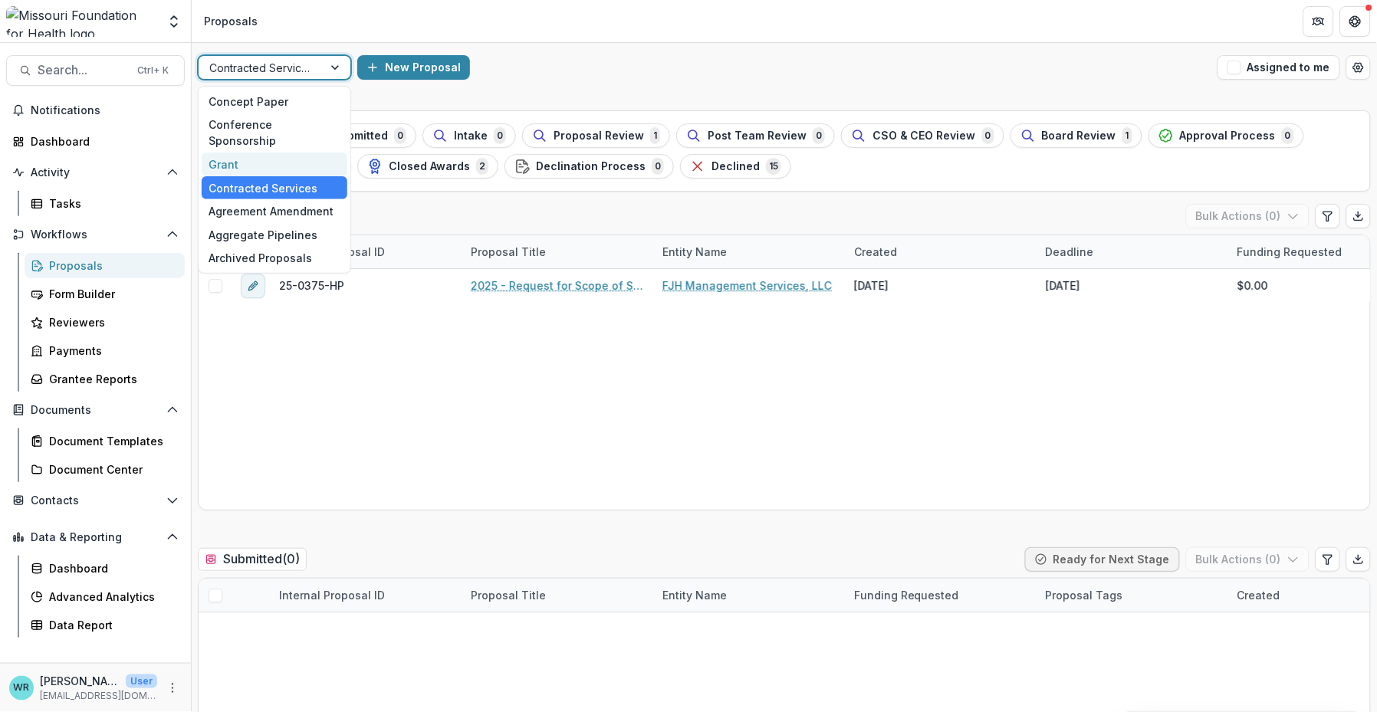
click at [242, 153] on div "Grant" at bounding box center [275, 165] width 146 height 24
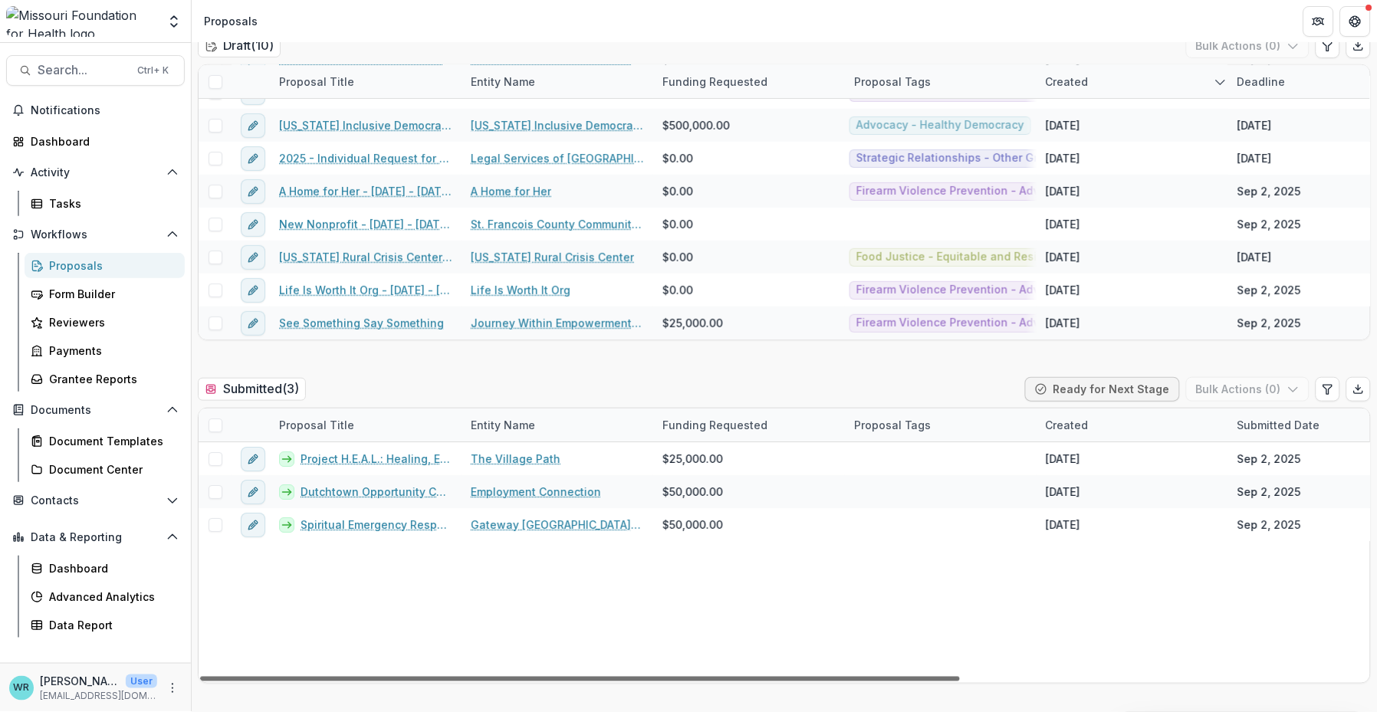
drag, startPoint x: 947, startPoint y: 675, endPoint x: 794, endPoint y: 669, distance: 152.6
click at [794, 677] on div at bounding box center [580, 679] width 760 height 5
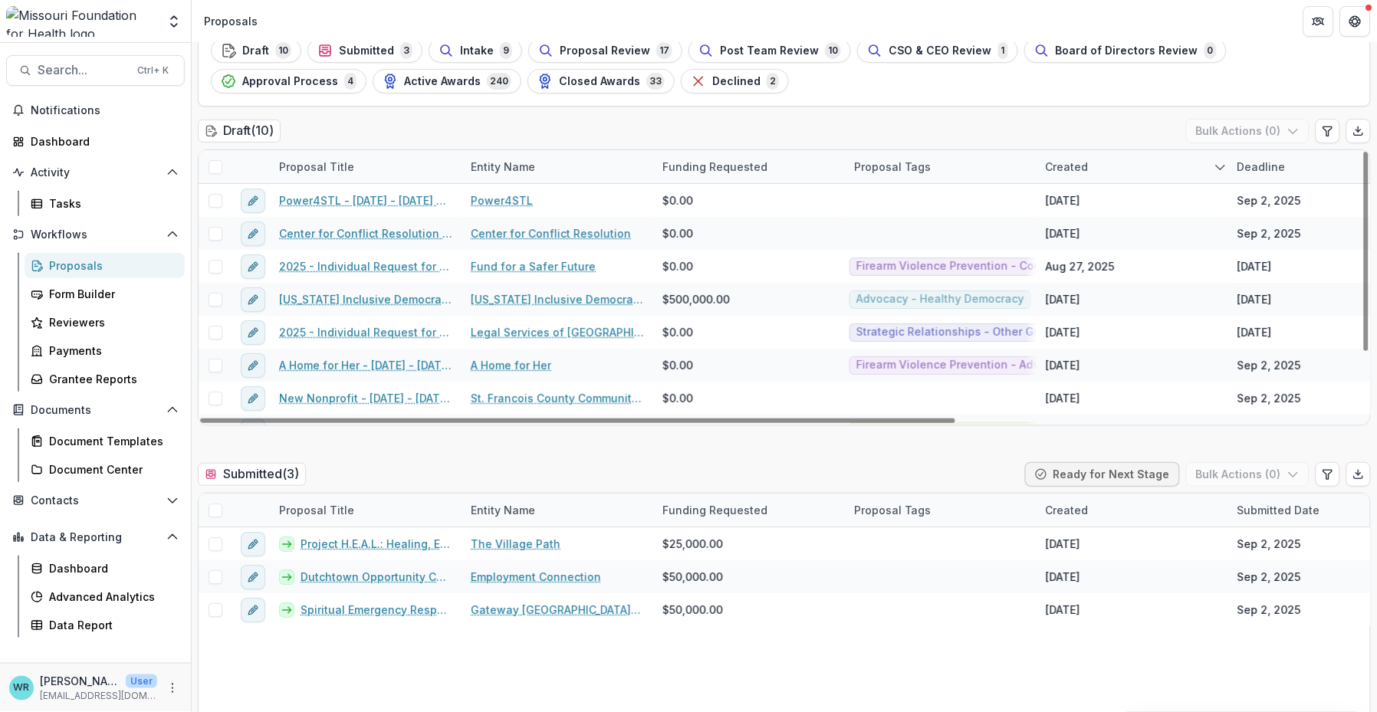
click at [1262, 166] on div "Deadline" at bounding box center [1261, 167] width 67 height 16
click at [1237, 226] on span "Sort Ascending" at bounding box center [1257, 232] width 81 height 13
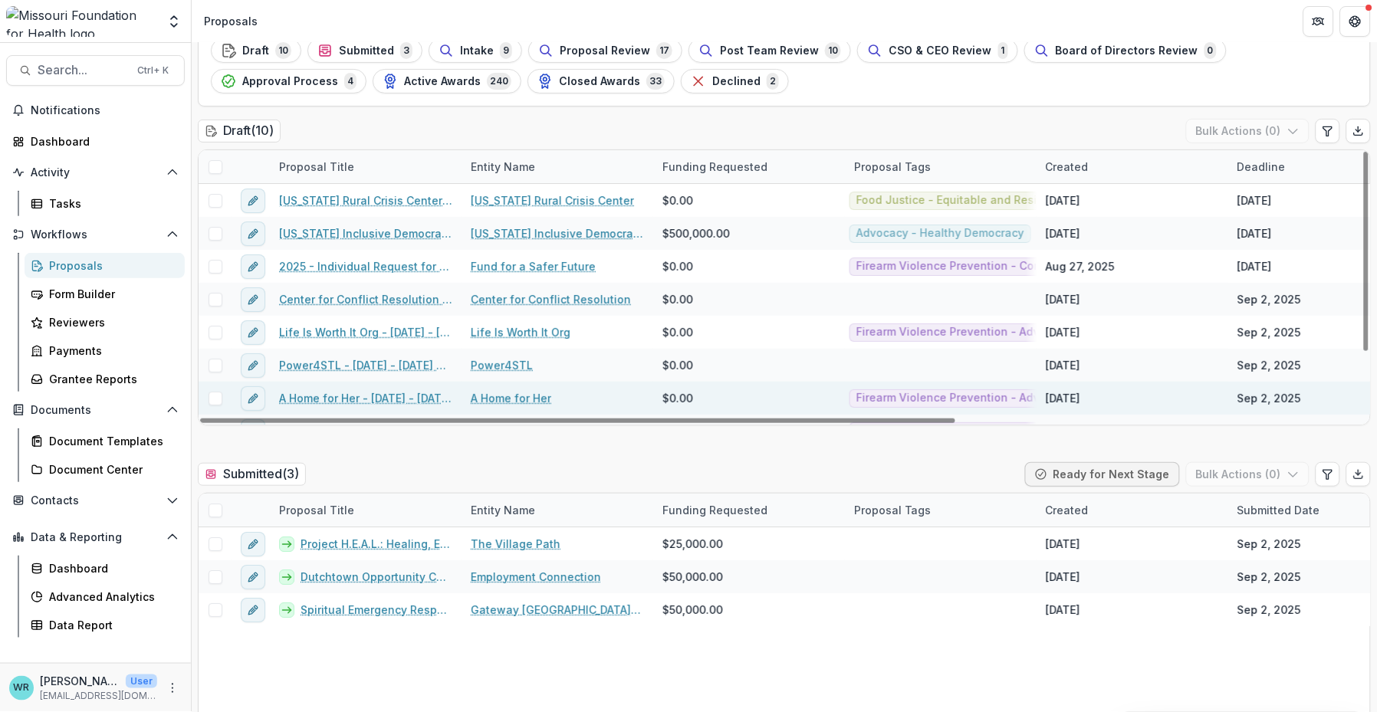
click at [1195, 387] on div "[DATE]" at bounding box center [1132, 398] width 192 height 33
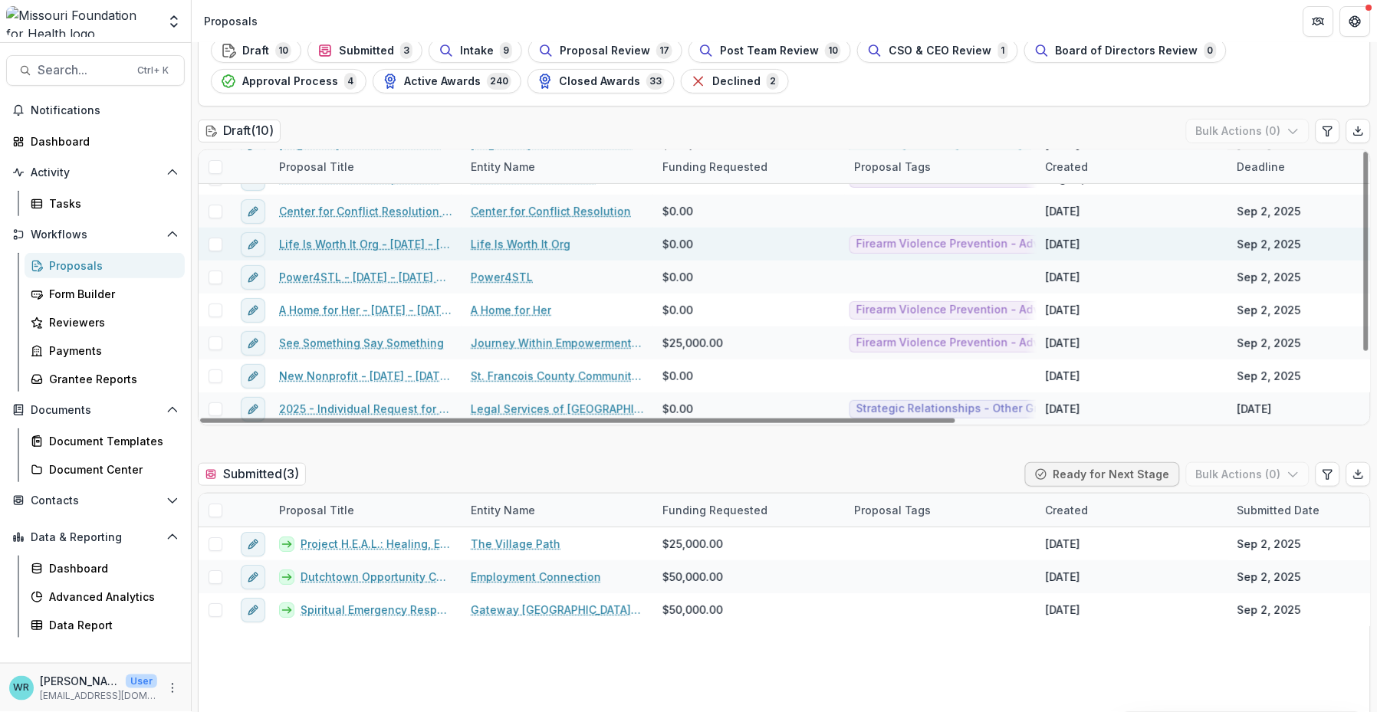
scroll to position [89, 0]
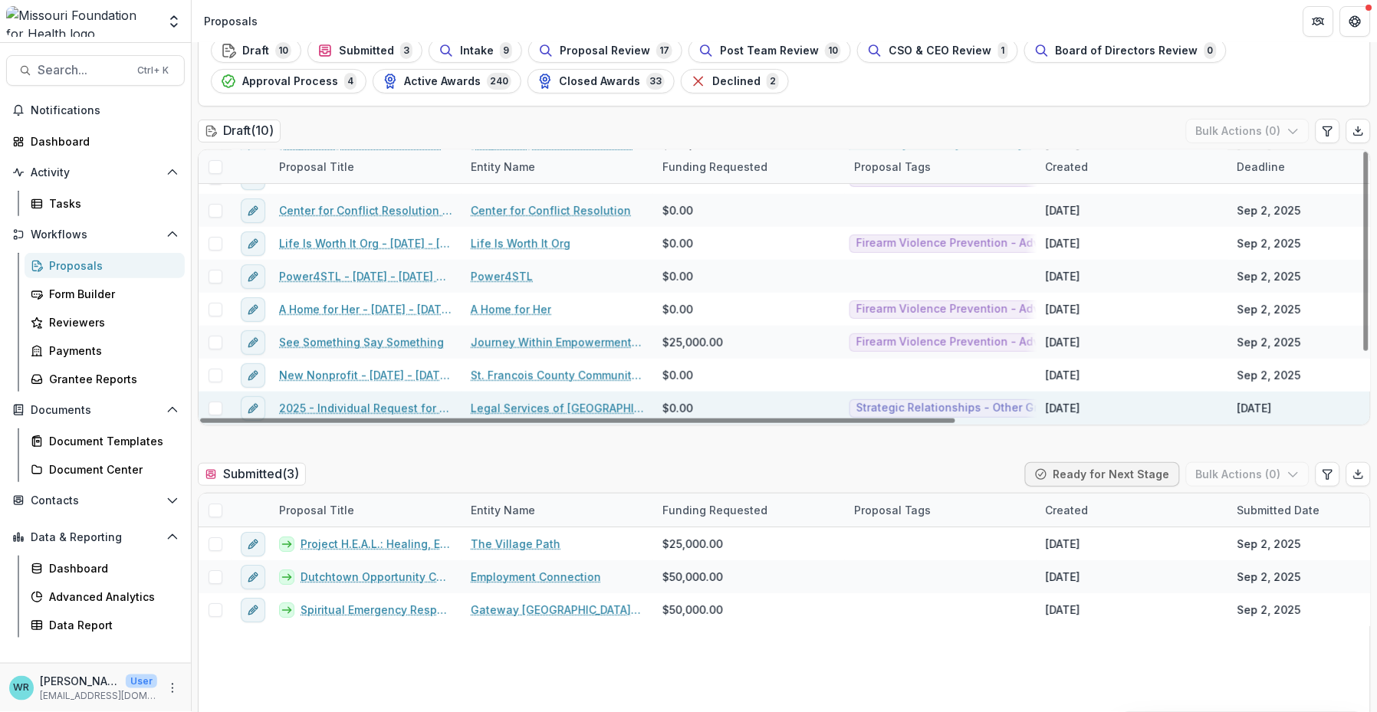
click at [367, 411] on link "2025 - Individual Request for Applications - No Financials" at bounding box center [365, 408] width 173 height 16
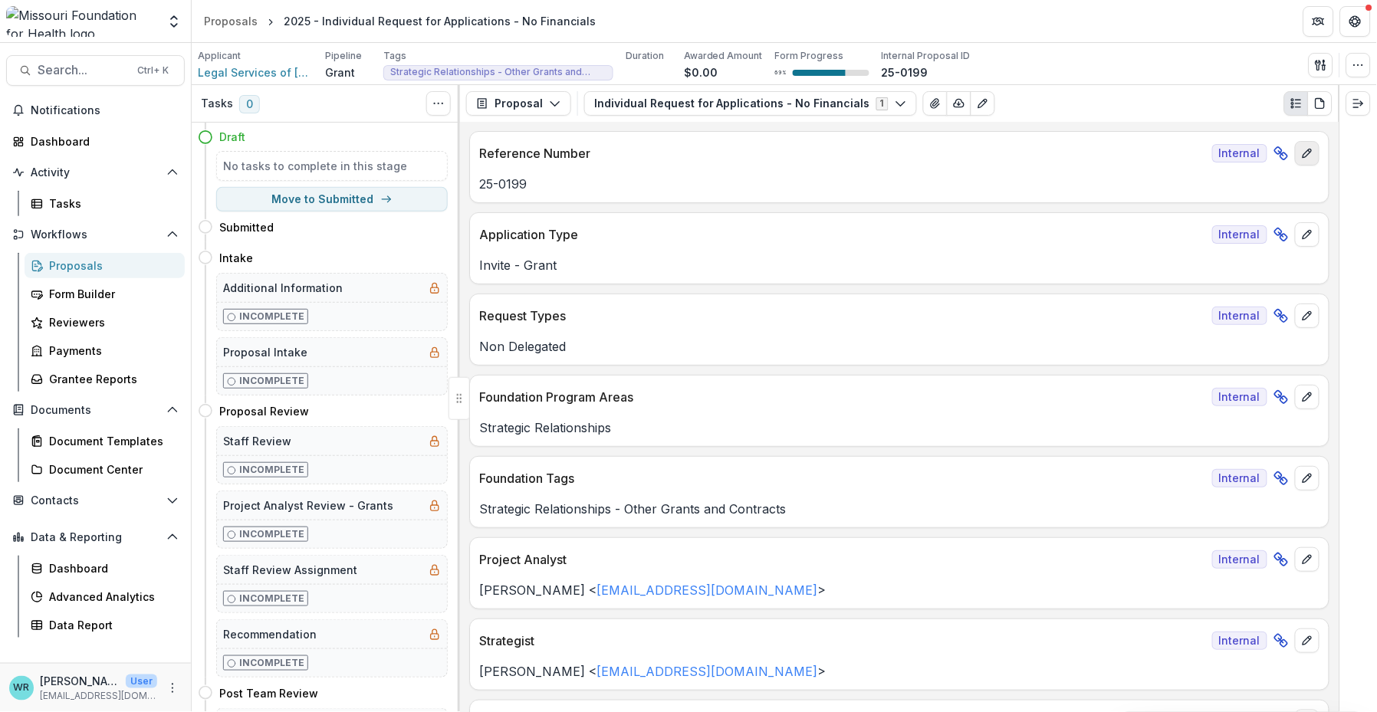
click at [1311, 148] on button "edit" at bounding box center [1307, 153] width 25 height 25
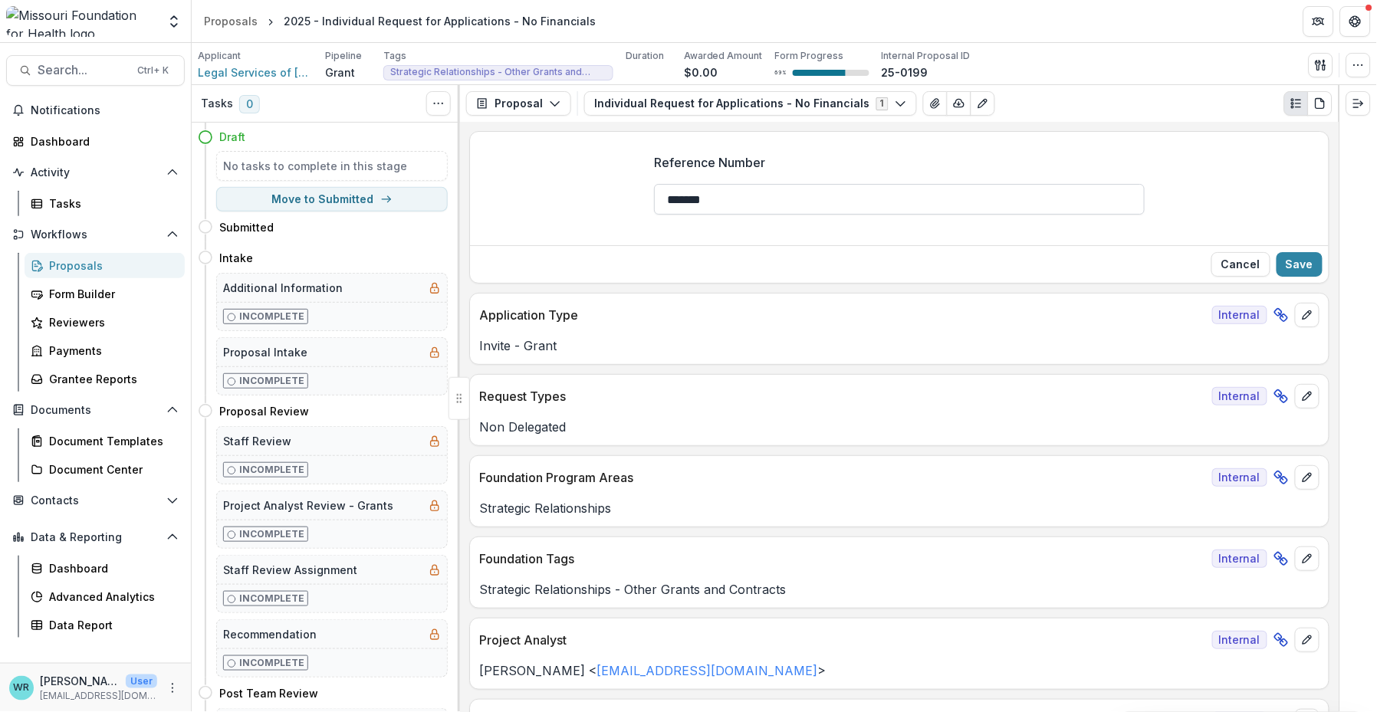
click at [758, 198] on input "*******" at bounding box center [899, 199] width 491 height 31
type input "**********"
click at [1308, 267] on button "Save" at bounding box center [1299, 264] width 46 height 25
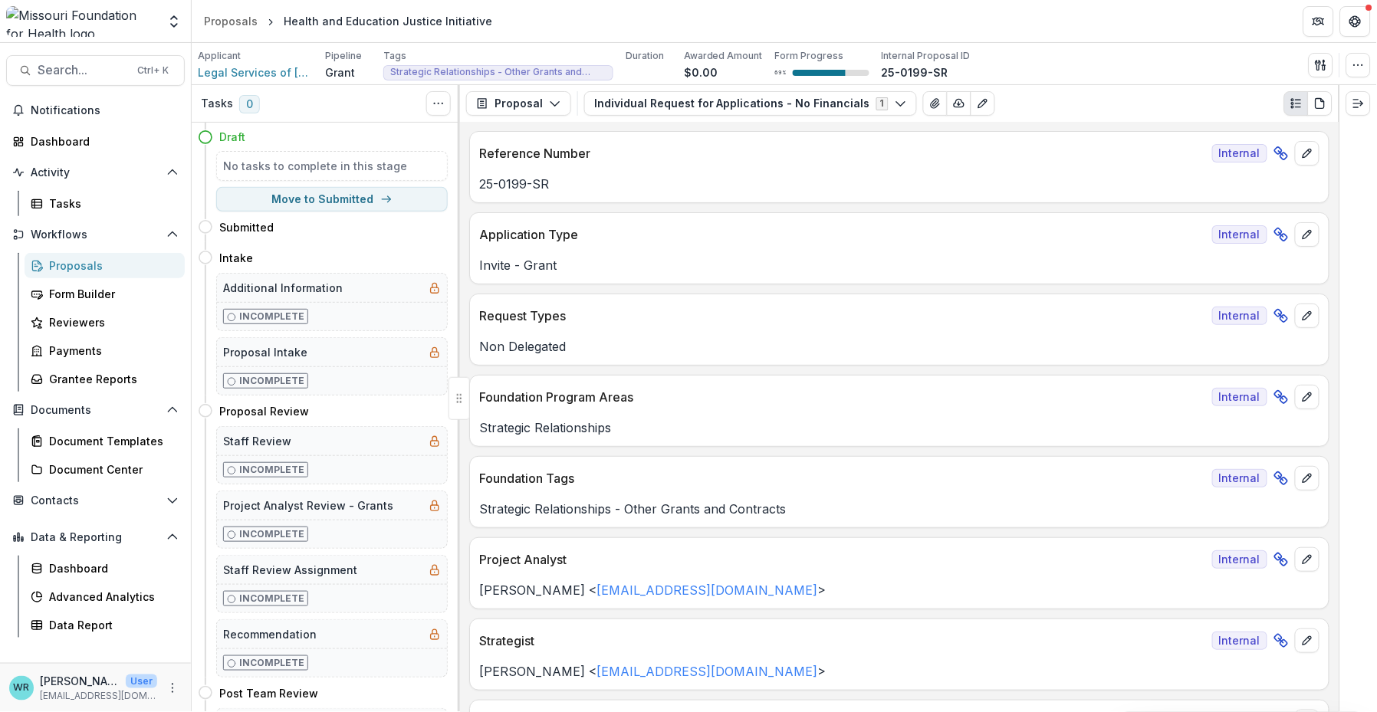
click at [87, 262] on div "Proposals" at bounding box center [110, 266] width 123 height 16
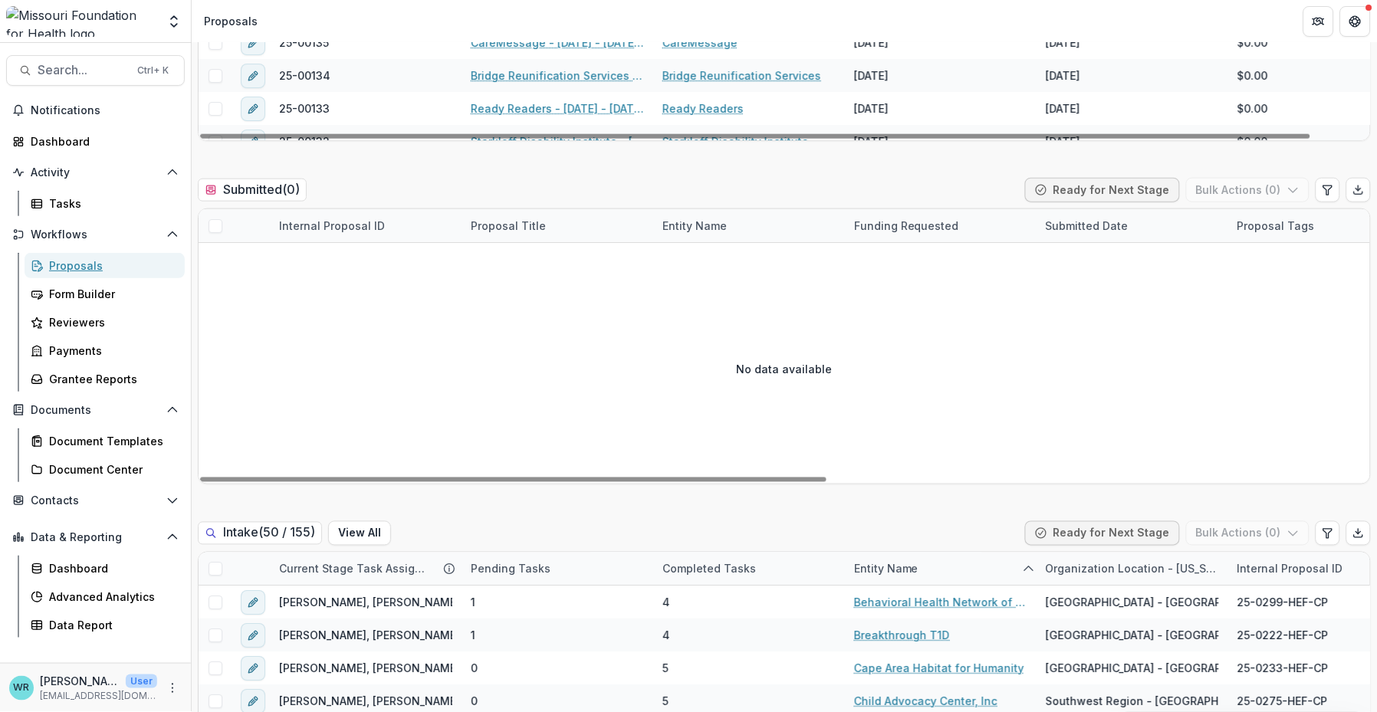
scroll to position [767, 0]
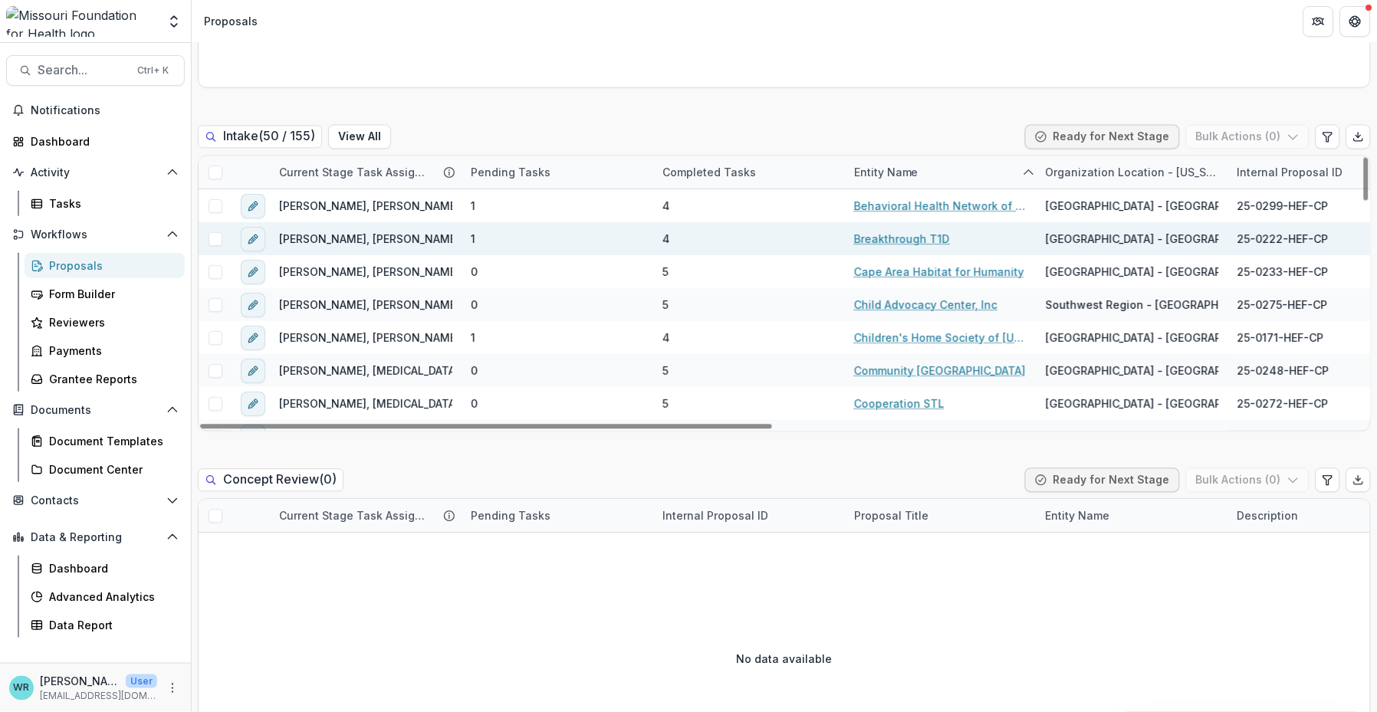
click at [889, 243] on link "Breakthrough T1D" at bounding box center [902, 239] width 96 height 16
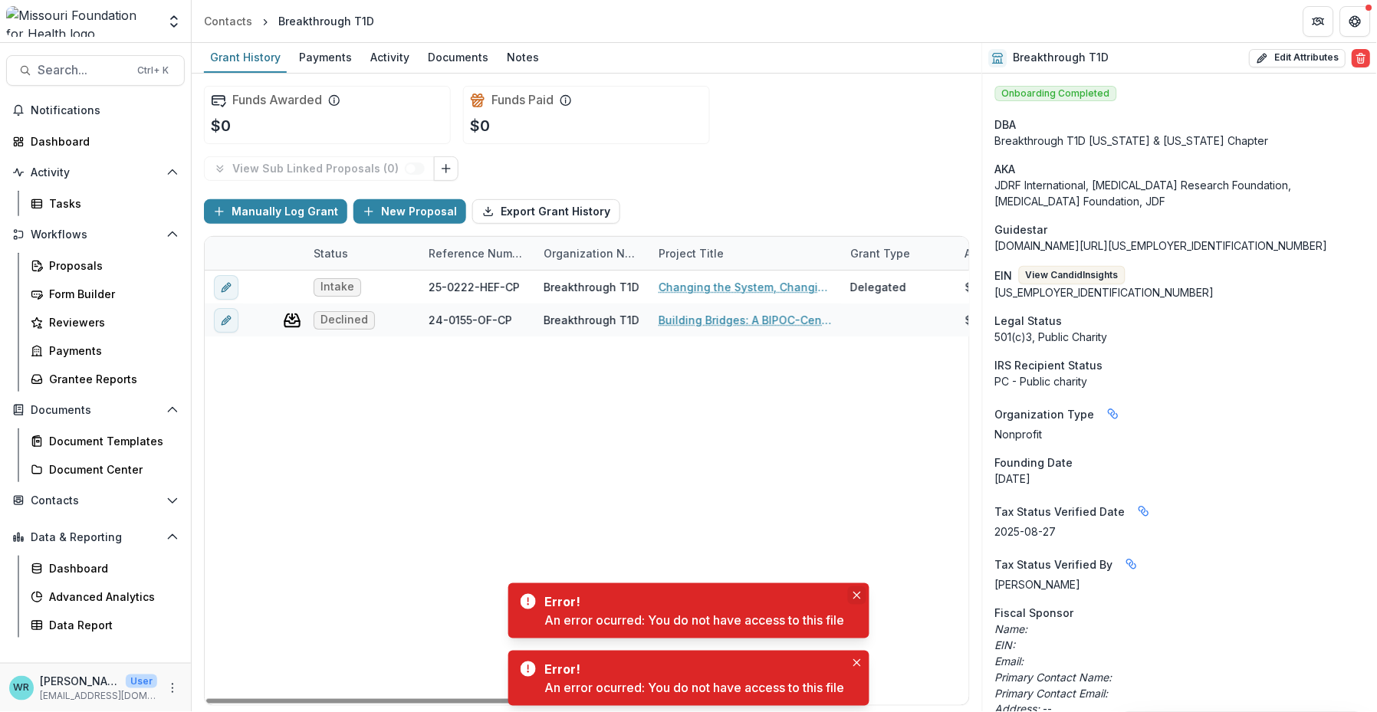
click at [861, 599] on button "Close" at bounding box center [857, 595] width 18 height 18
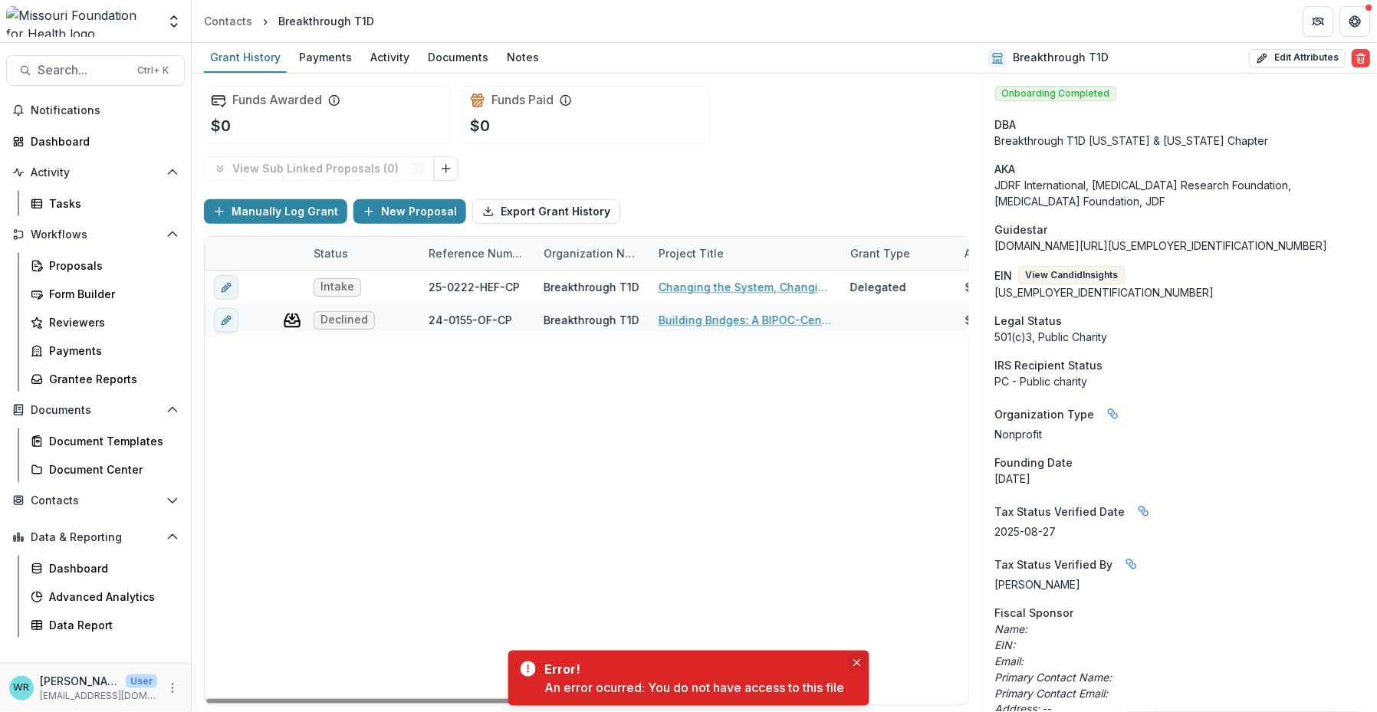
click at [859, 670] on button "Close" at bounding box center [857, 663] width 18 height 18
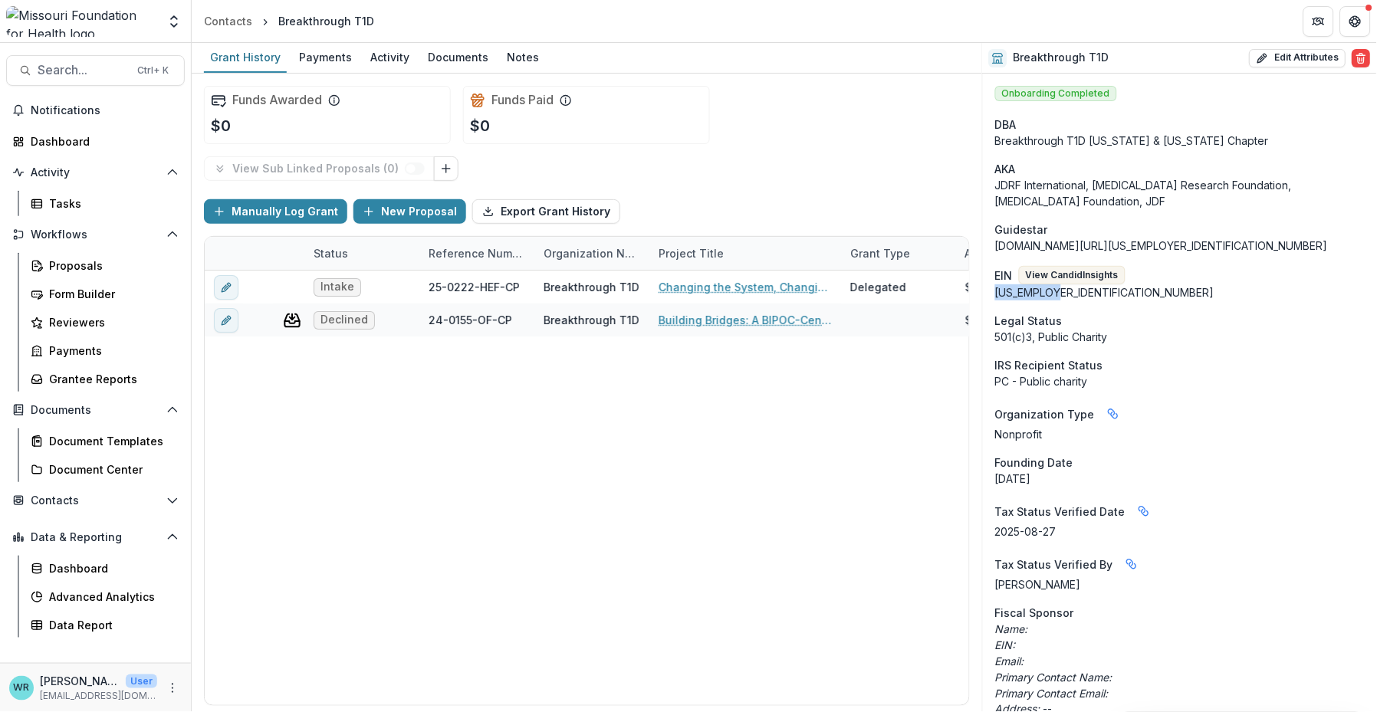
drag, startPoint x: 1065, startPoint y: 295, endPoint x: 993, endPoint y: 297, distance: 72.1
copy div "[US_EMPLOYER_IDENTIFICATION_NUMBER]"
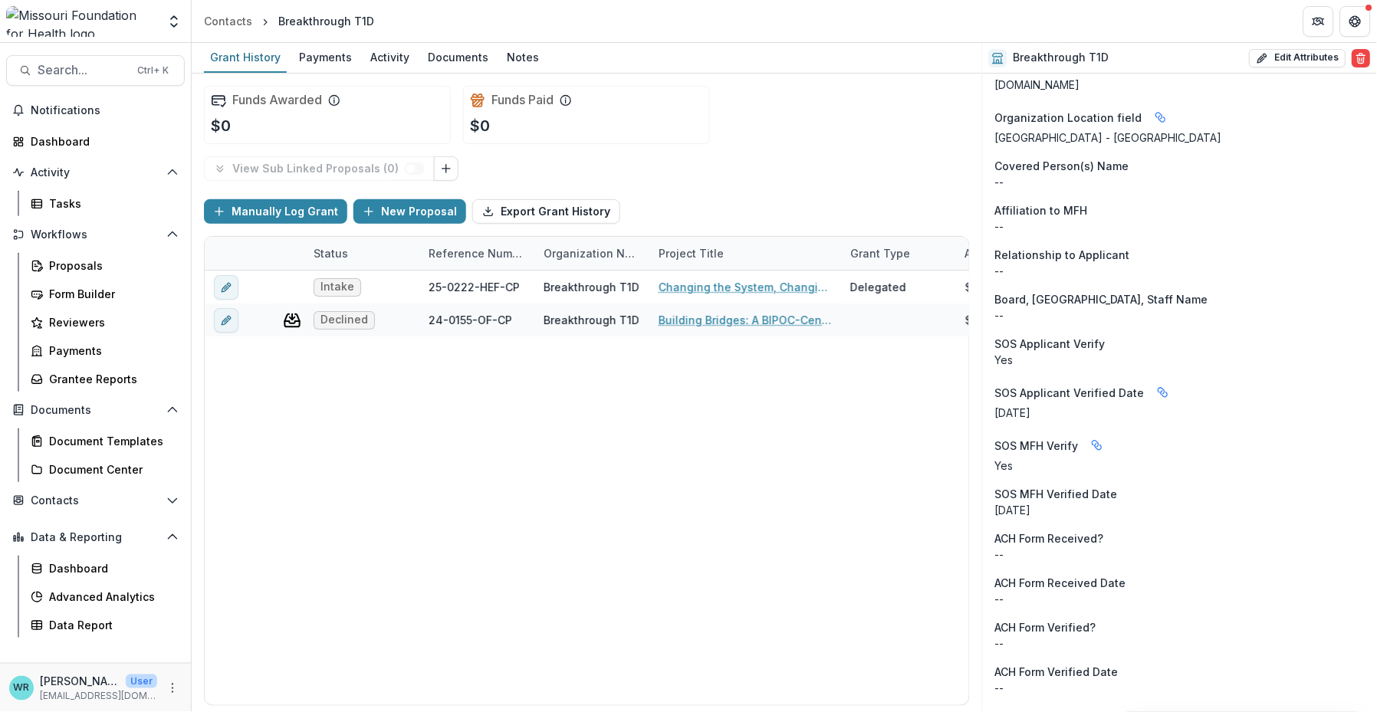
scroll to position [1295, 0]
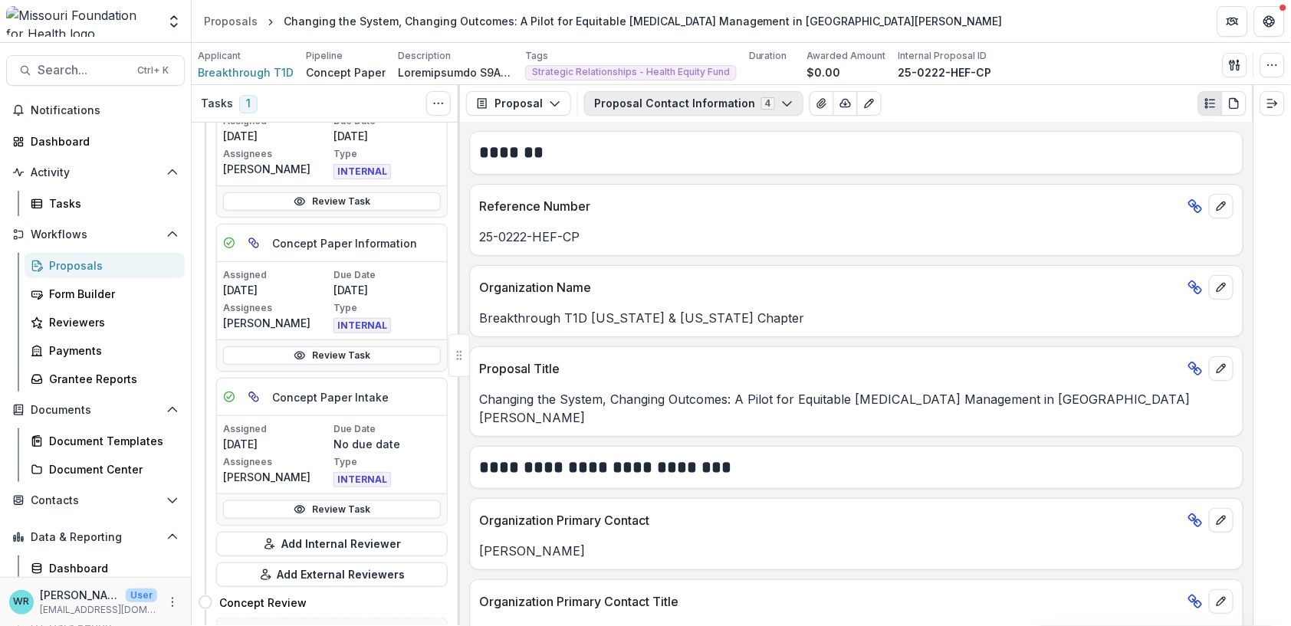
click at [781, 105] on icon "button" at bounding box center [787, 103] width 12 height 12
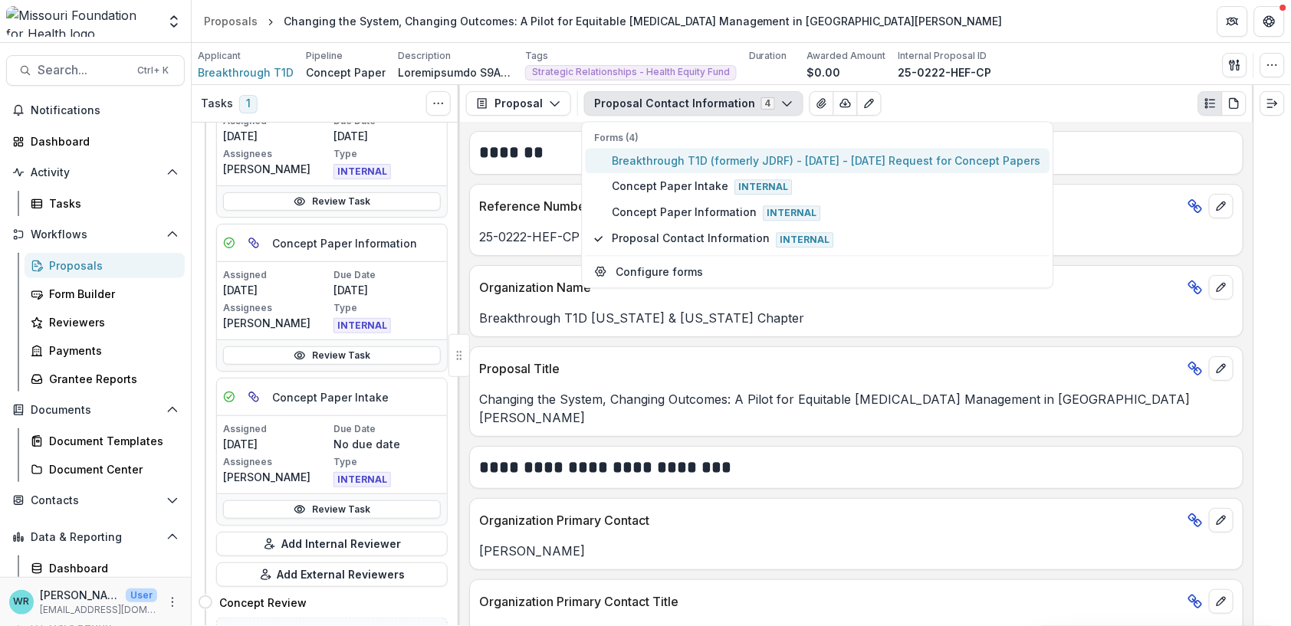
click at [639, 159] on span "Breakthrough T1D (formerly JDRF) - [DATE] - [DATE] Request for Concept Papers" at bounding box center [826, 161] width 428 height 16
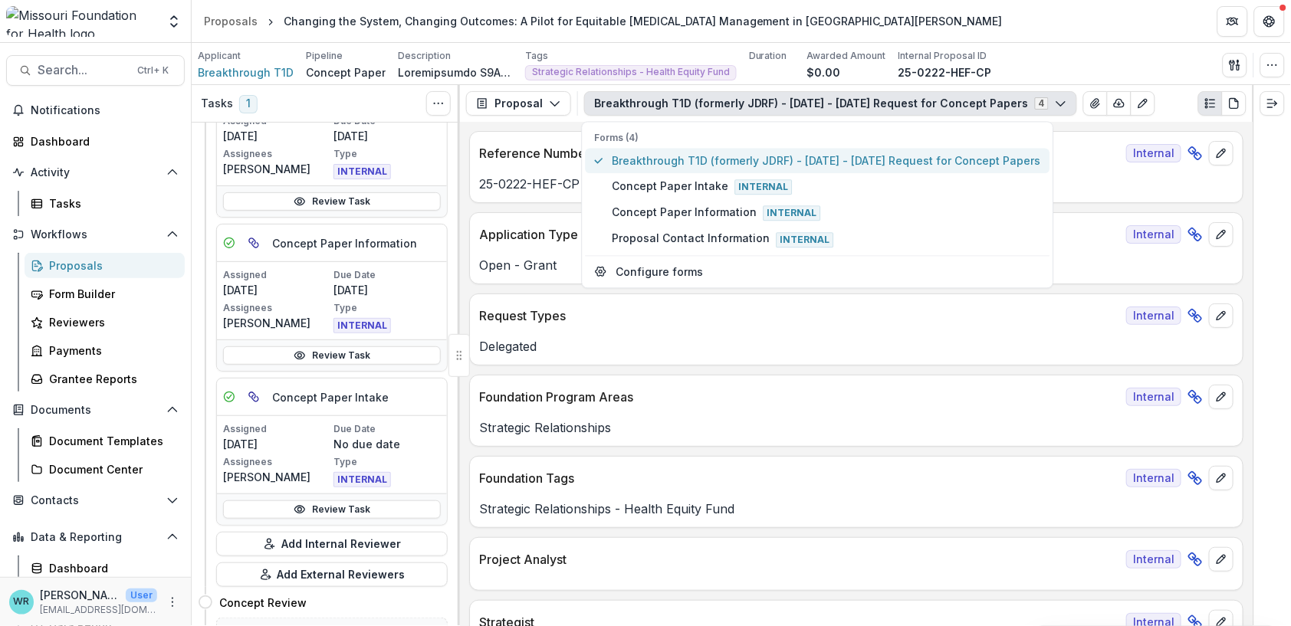
click at [973, 165] on span "Breakthrough T1D (formerly JDRF) - [DATE] - [DATE] Request for Concept Papers" at bounding box center [826, 161] width 428 height 16
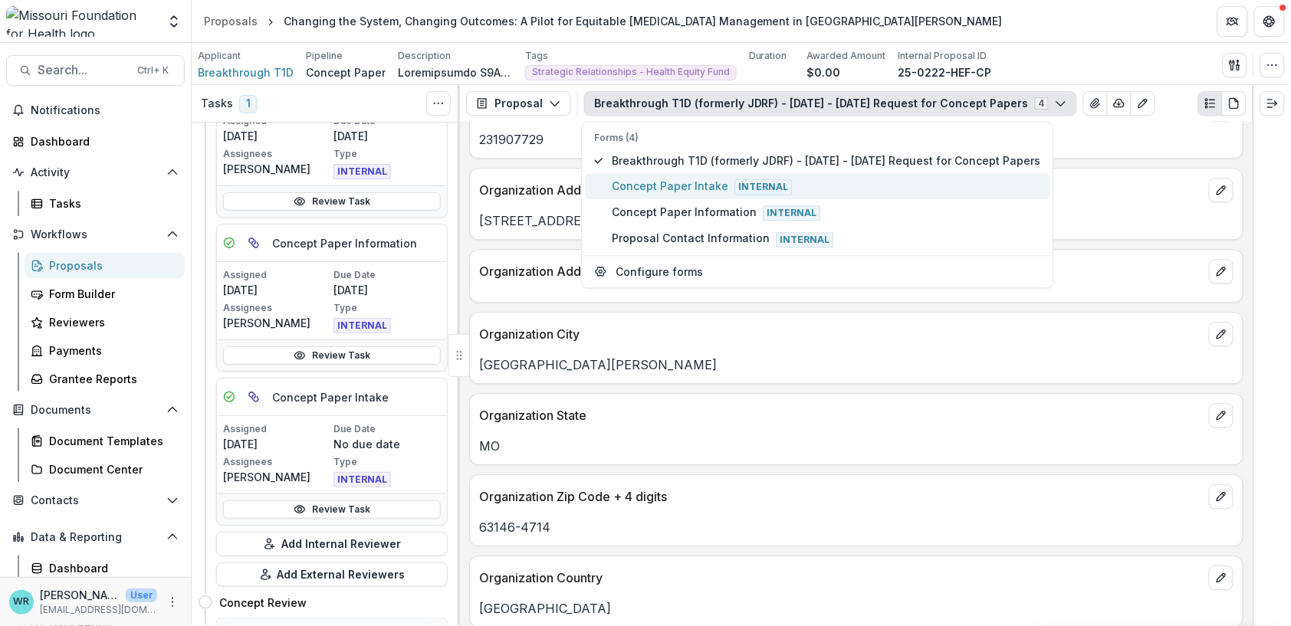
scroll to position [1107, 0]
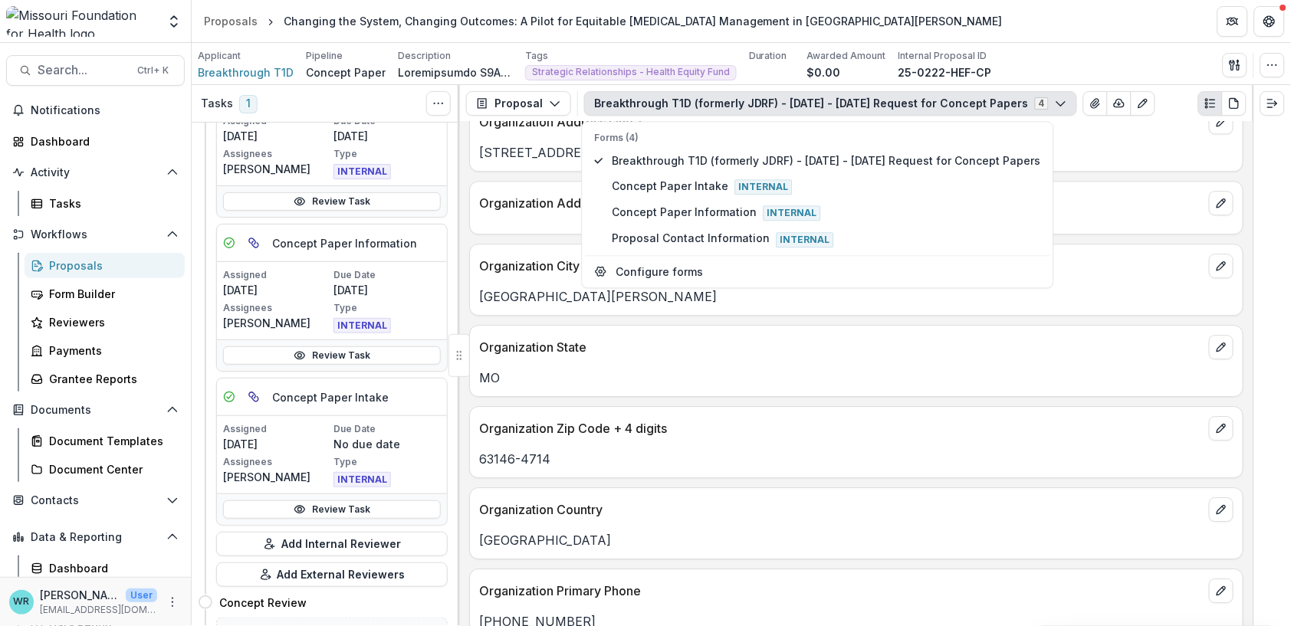
click at [816, 369] on p "MO" at bounding box center [856, 378] width 754 height 18
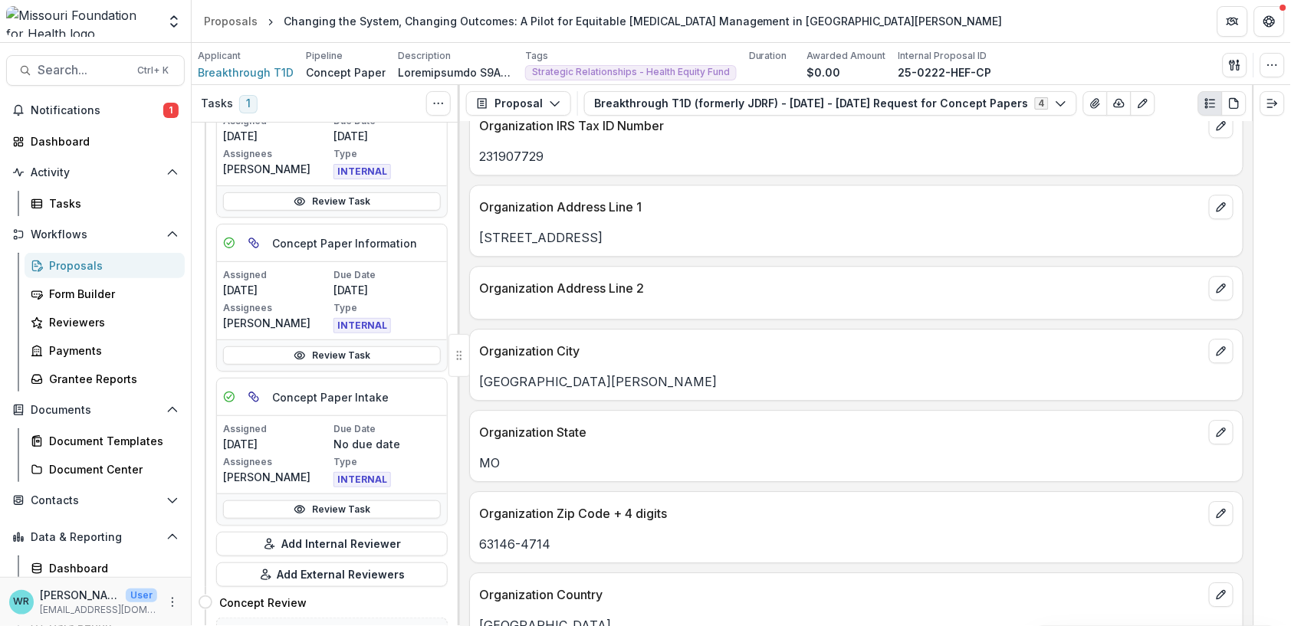
scroll to position [937, 0]
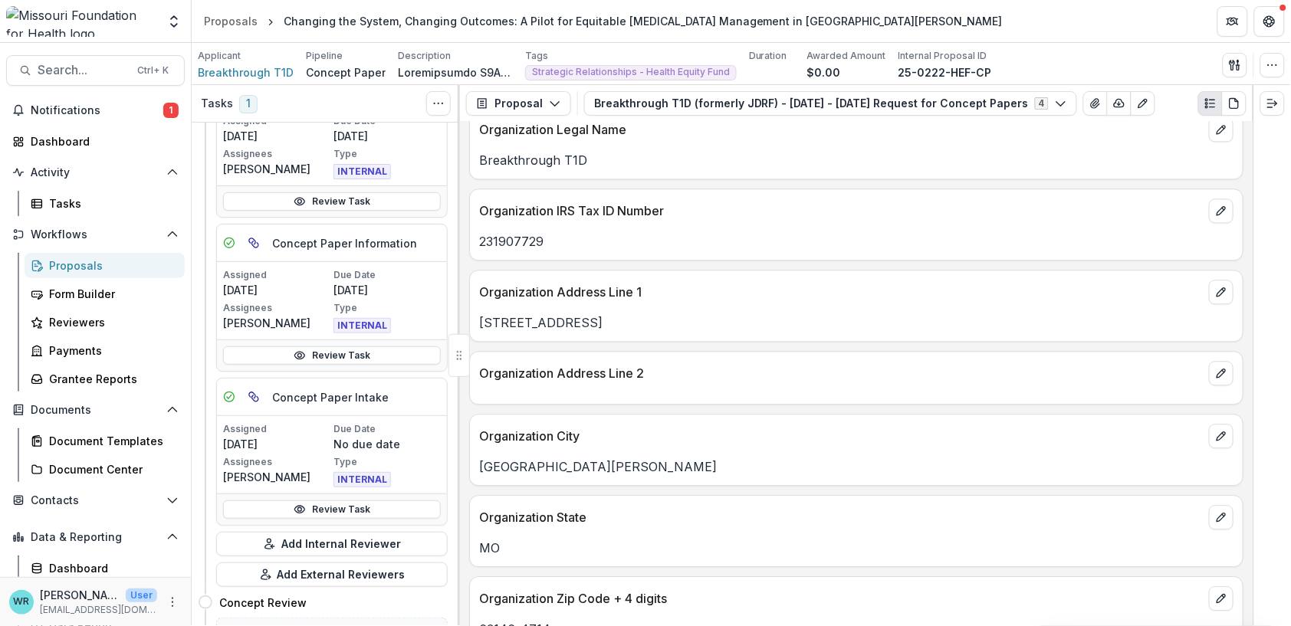
drag, startPoint x: 633, startPoint y: 320, endPoint x: 478, endPoint y: 323, distance: 155.6
click at [478, 323] on div "[STREET_ADDRESS]" at bounding box center [856, 323] width 773 height 18
copy p "[STREET_ADDRESS]"
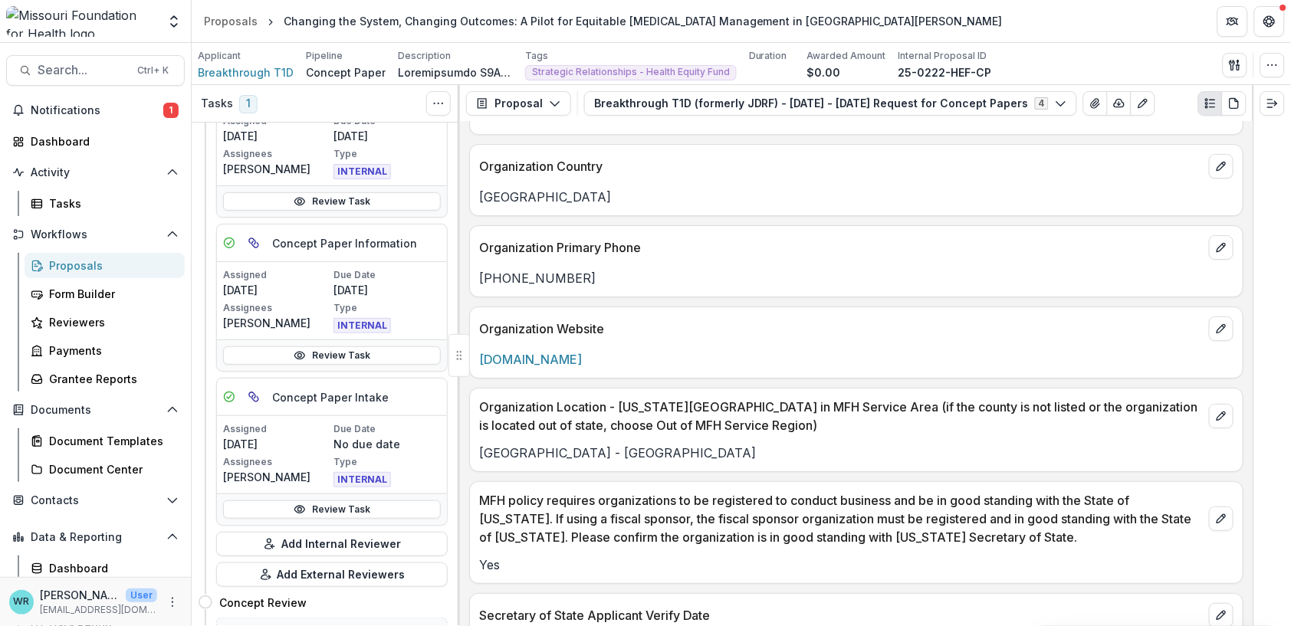
scroll to position [1533, 0]
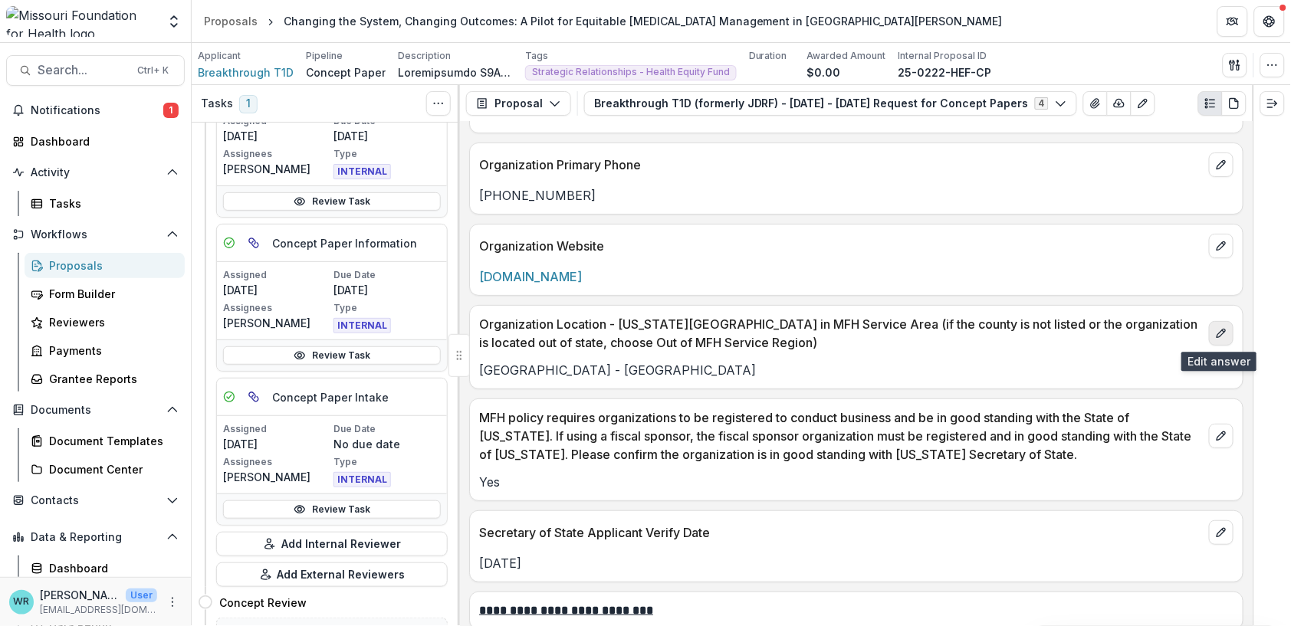
click at [1217, 339] on icon "edit" at bounding box center [1221, 333] width 12 height 12
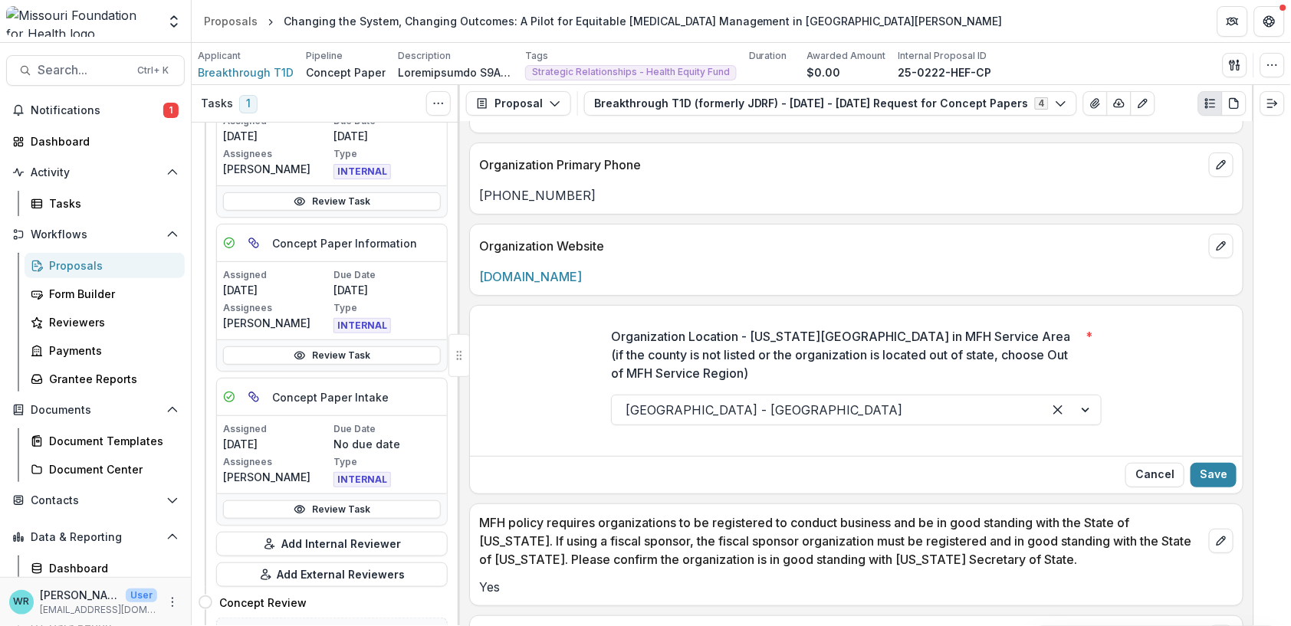
click at [1086, 408] on div at bounding box center [1071, 410] width 58 height 29
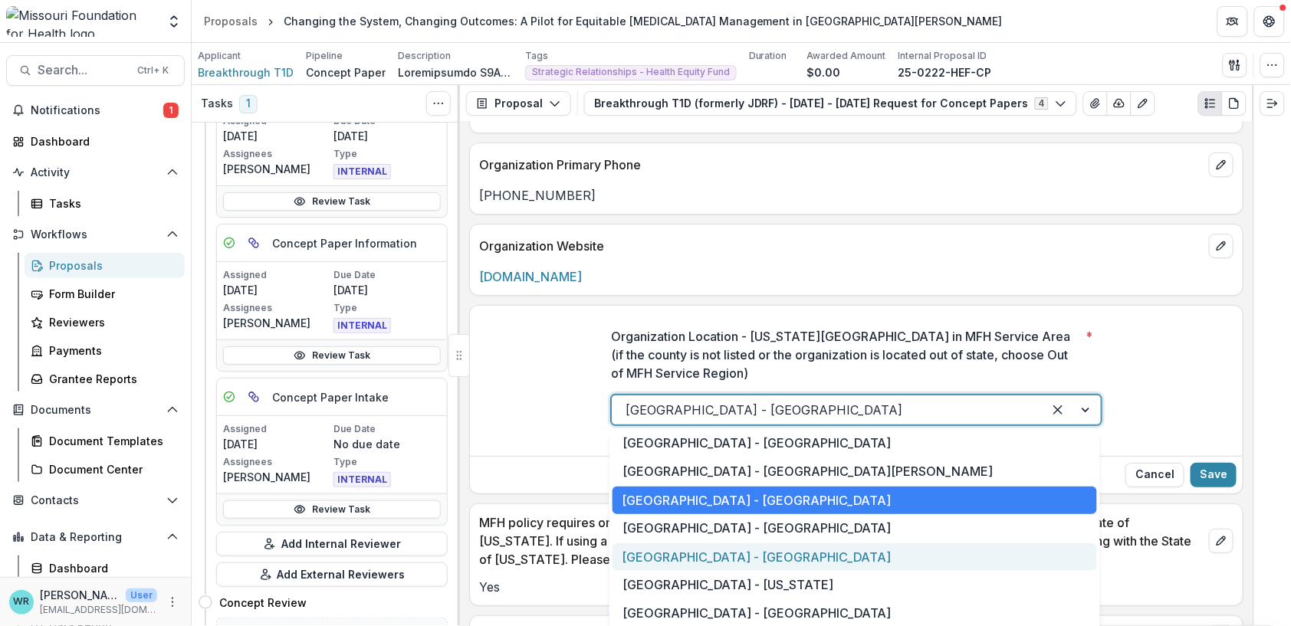
scroll to position [1107, 0]
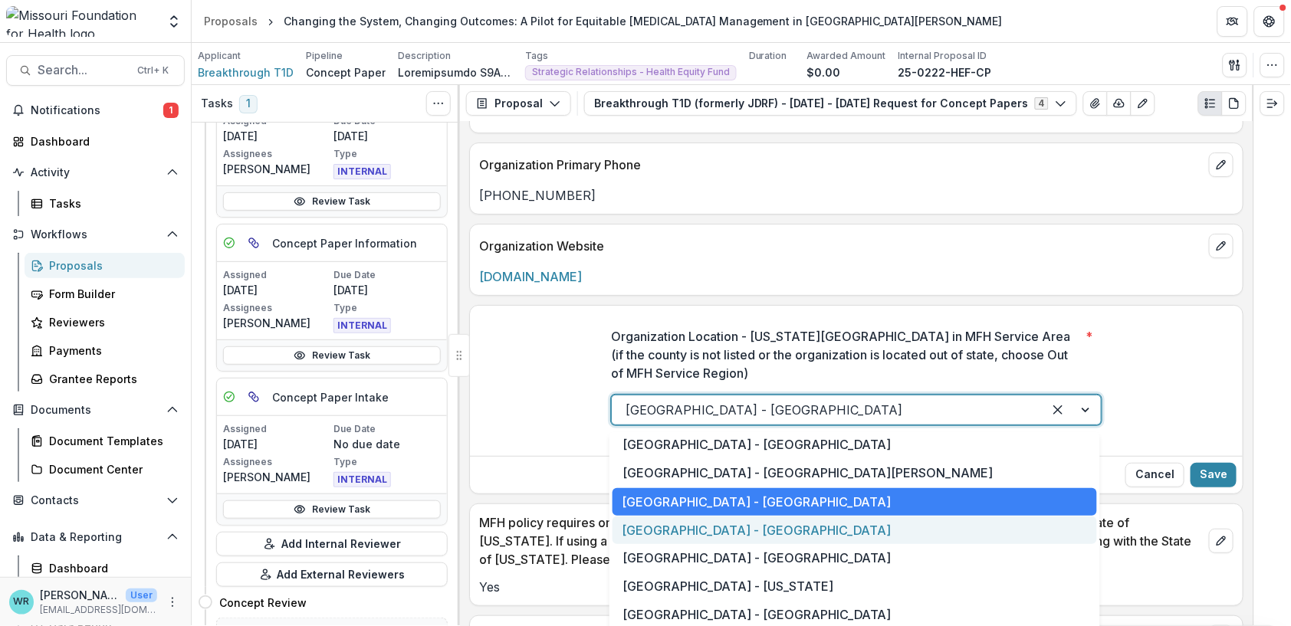
click at [908, 524] on div "[GEOGRAPHIC_DATA] - [GEOGRAPHIC_DATA]" at bounding box center [854, 531] width 484 height 28
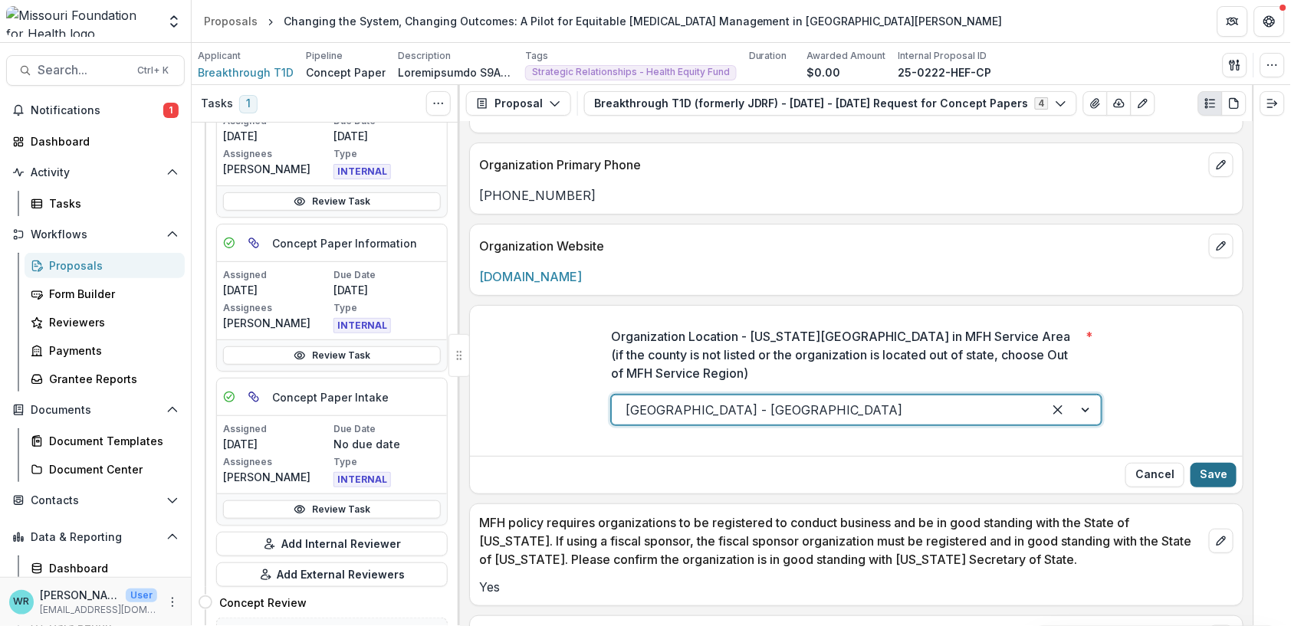
click at [1215, 480] on button "Save" at bounding box center [1213, 475] width 46 height 25
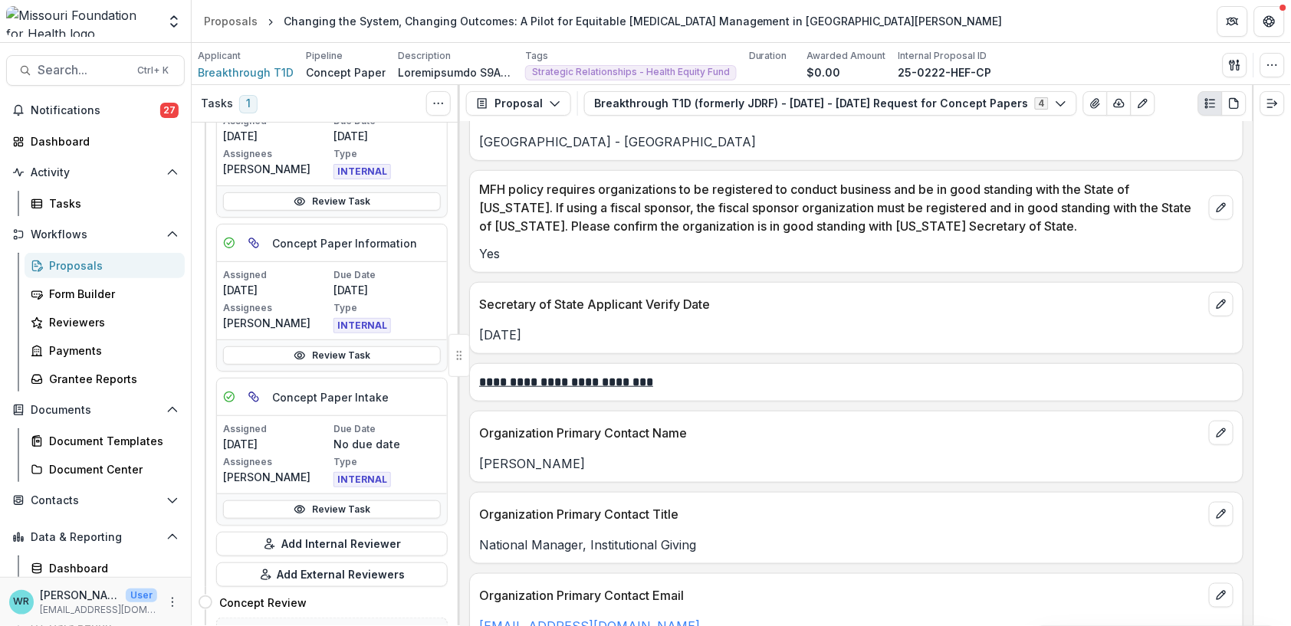
scroll to position [1735, 0]
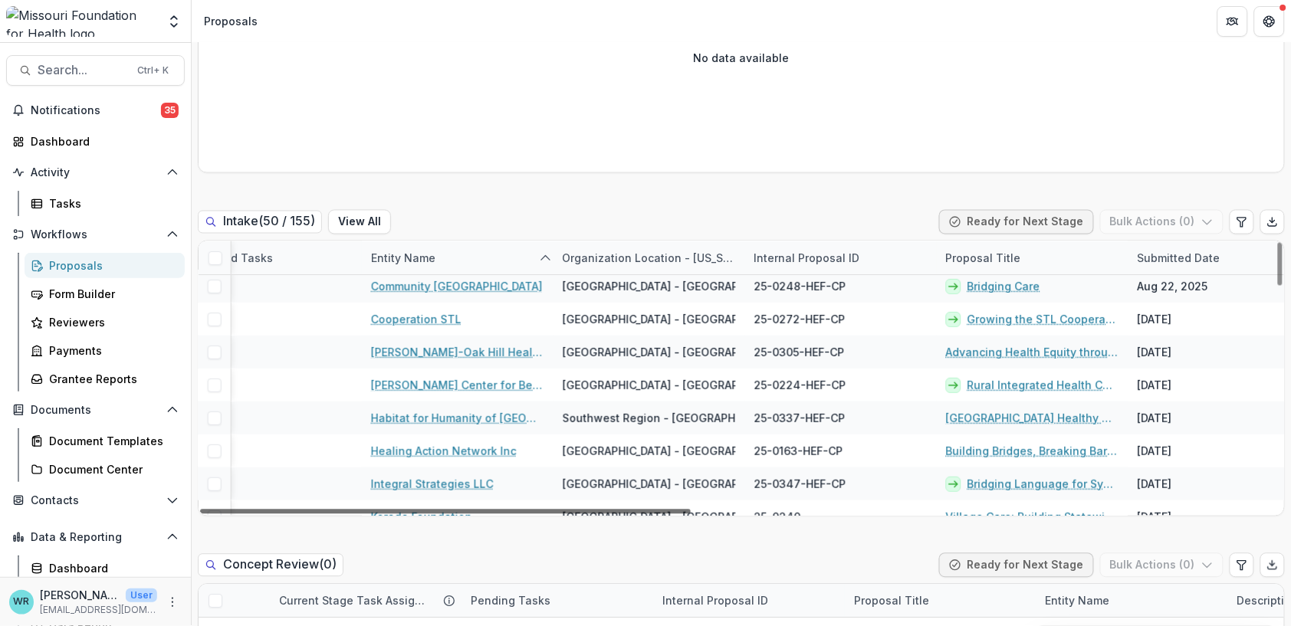
scroll to position [170, 490]
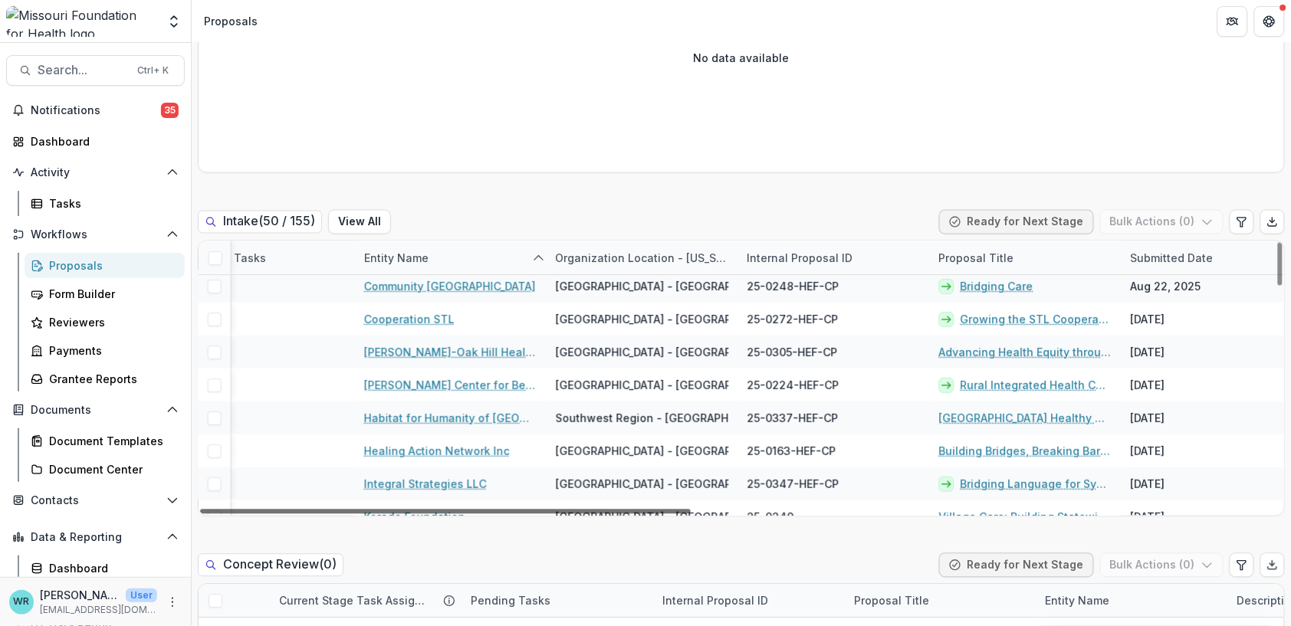
drag, startPoint x: 611, startPoint y: 509, endPoint x: 832, endPoint y: 543, distance: 224.1
click at [691, 514] on div at bounding box center [445, 512] width 491 height 5
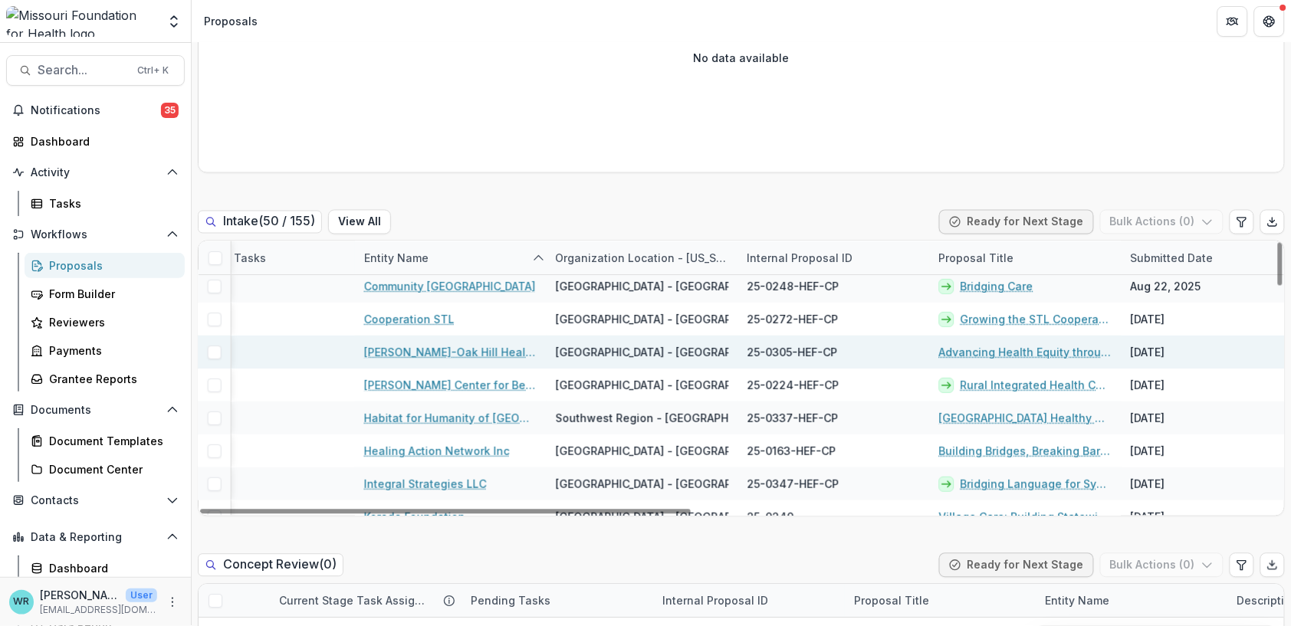
click at [1030, 350] on link "Advancing Health Equity through Telehealth: A Landscape Assessment and Feasibil…" at bounding box center [1025, 352] width 173 height 16
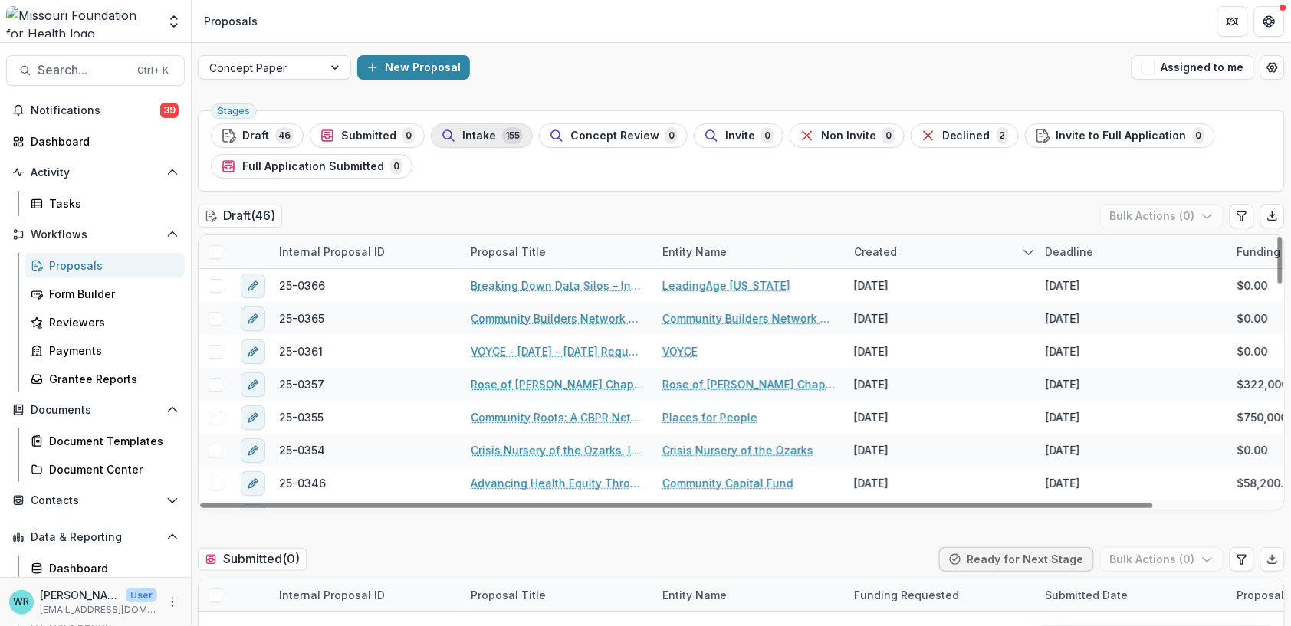
click at [502, 140] on span "155" at bounding box center [512, 135] width 21 height 17
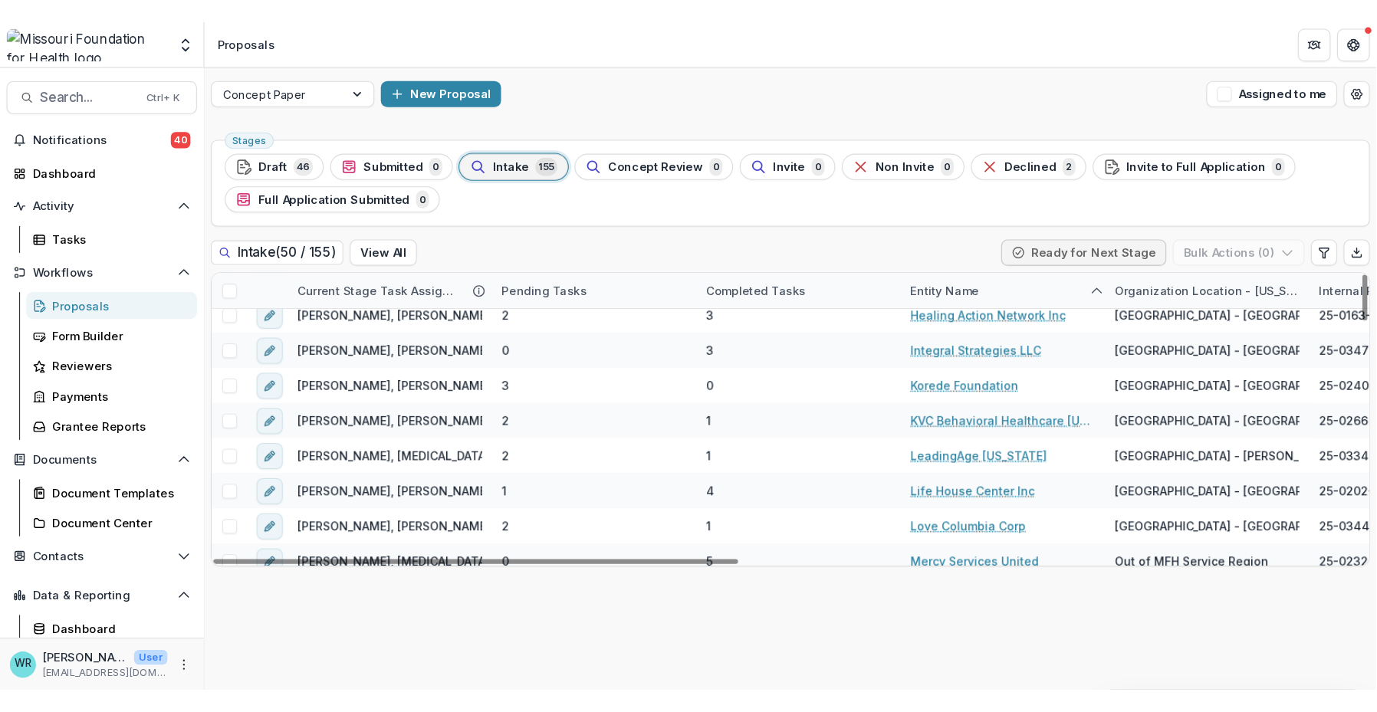
scroll to position [255, 0]
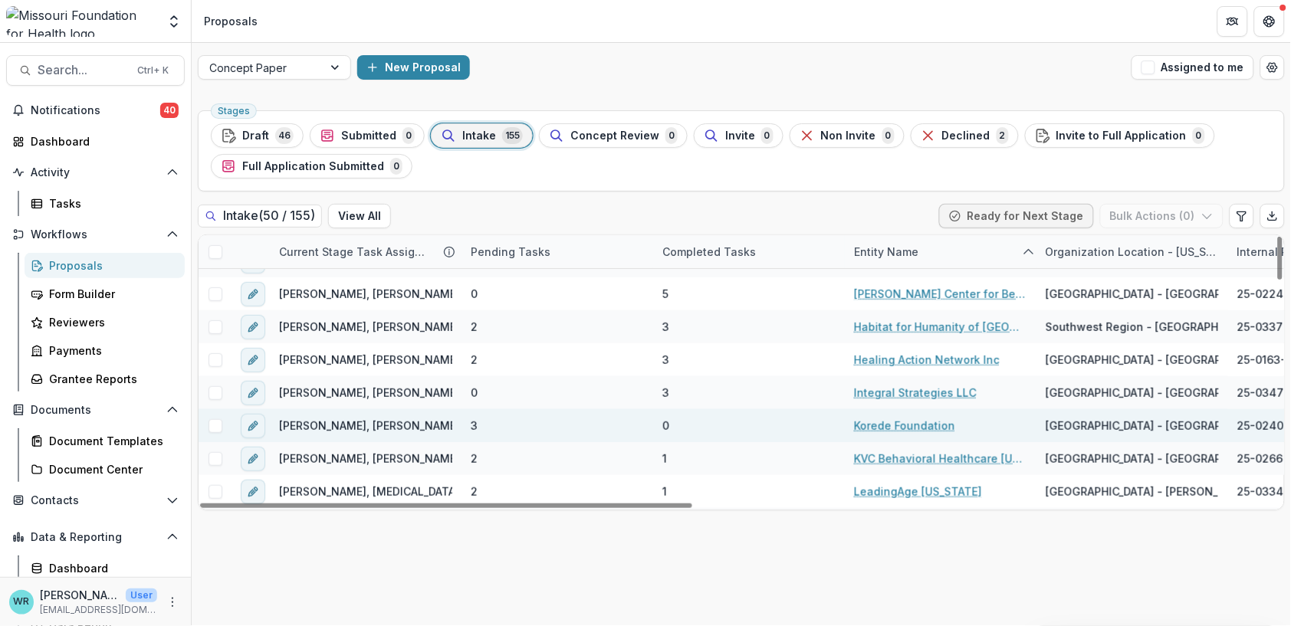
click at [908, 426] on link "Korede Foundation" at bounding box center [904, 426] width 101 height 16
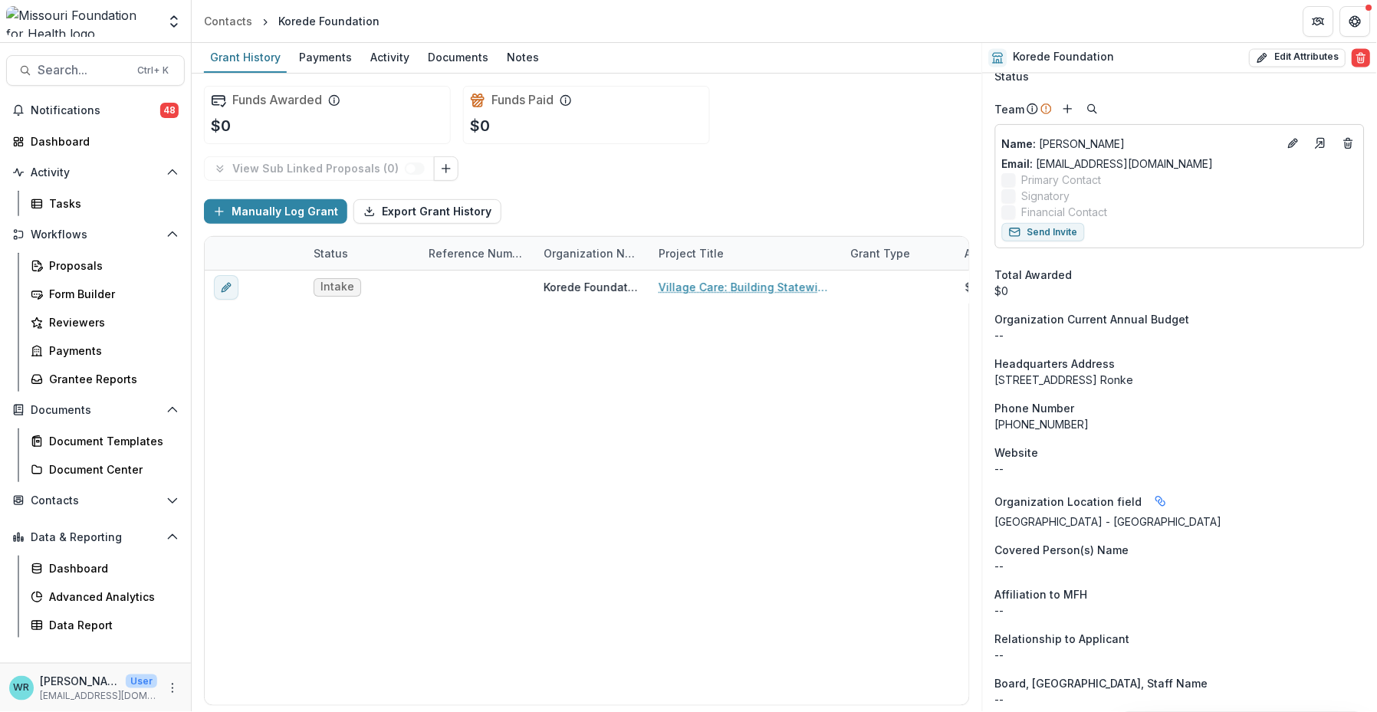
scroll to position [767, 0]
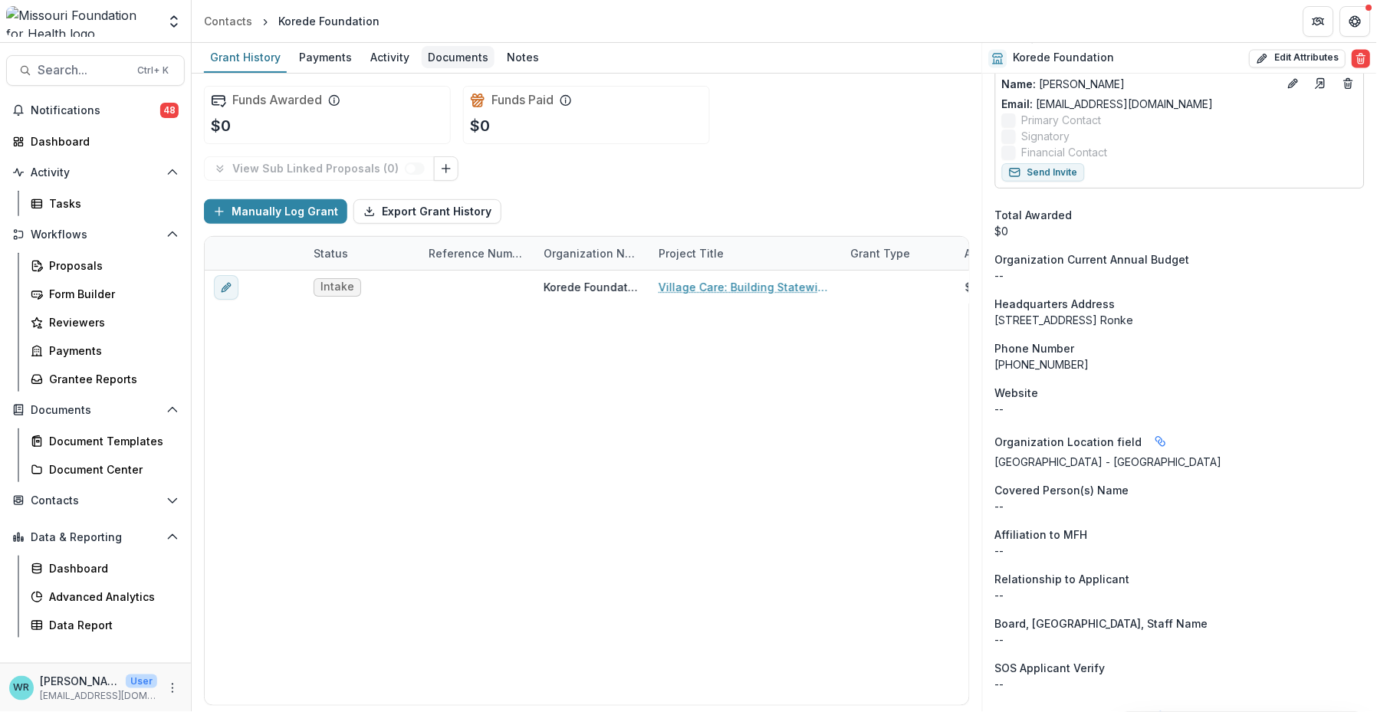
click at [429, 54] on div "Documents" at bounding box center [458, 57] width 73 height 22
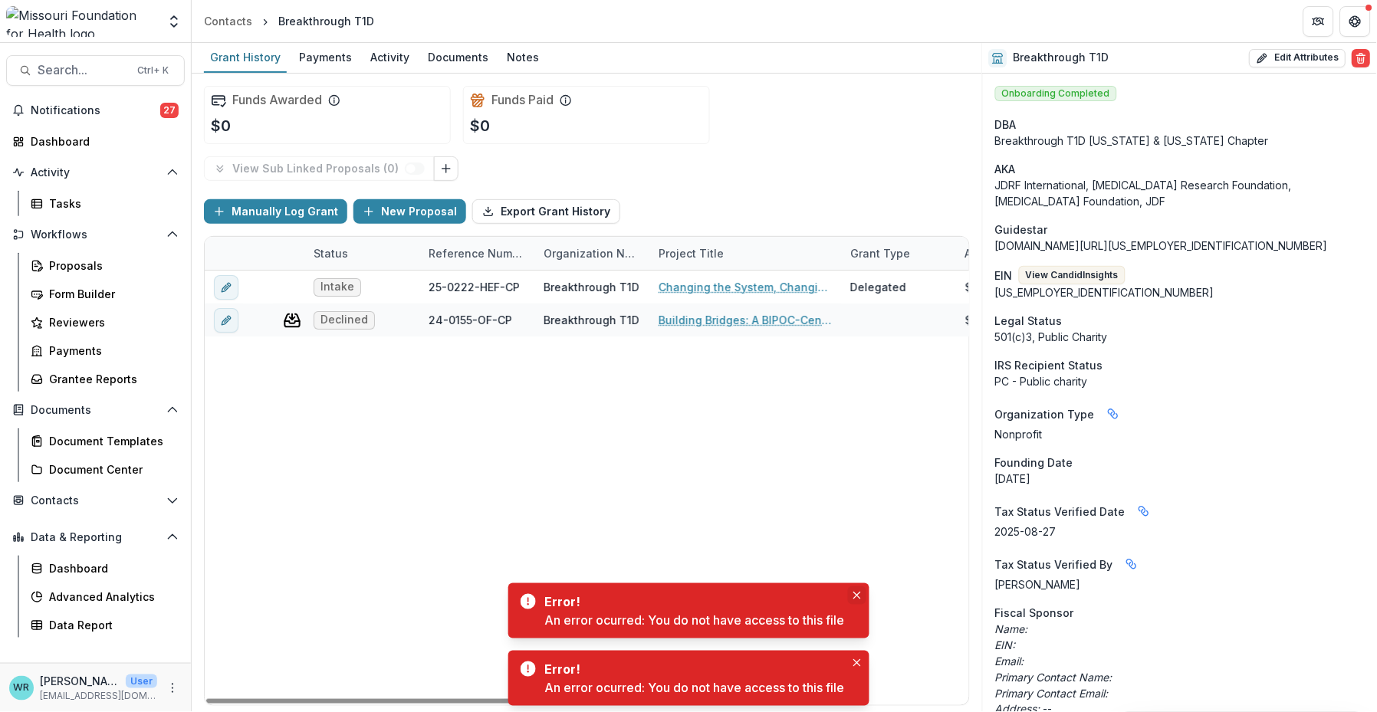
click at [861, 596] on icon "Close" at bounding box center [857, 596] width 8 height 8
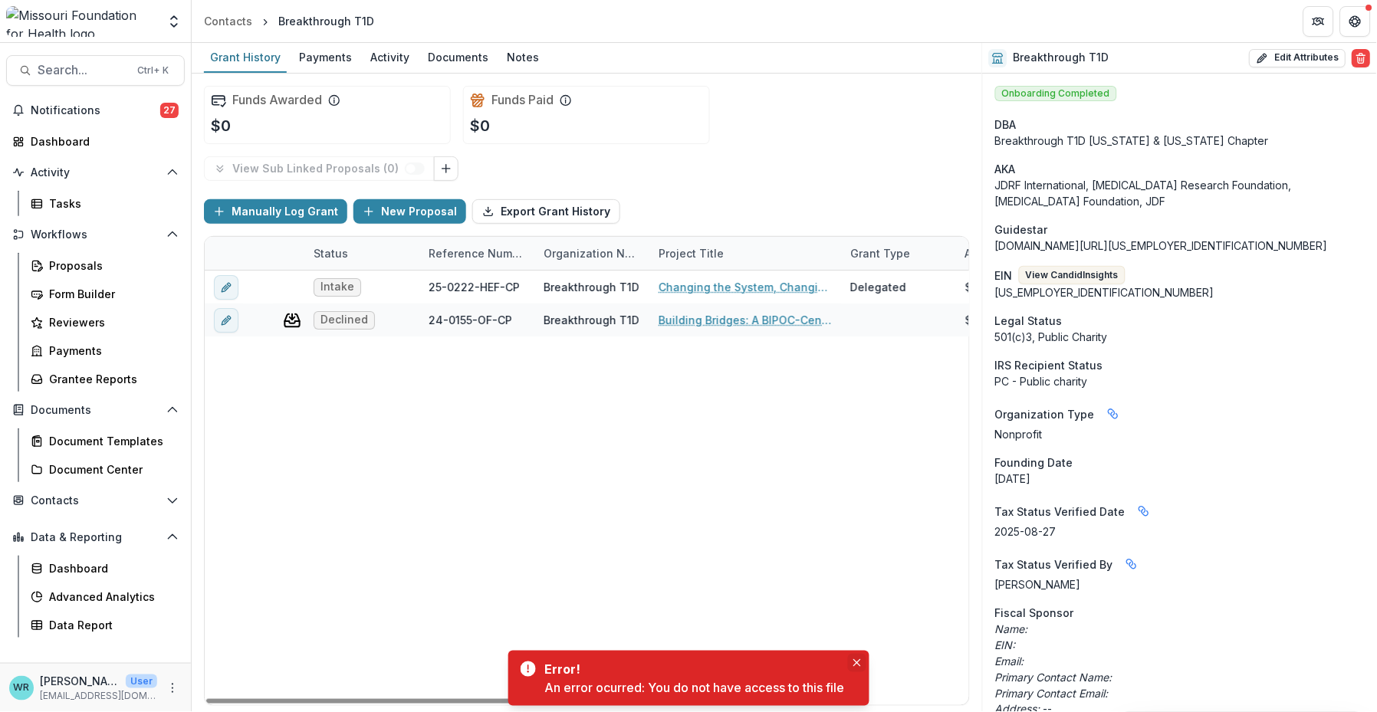
click at [864, 668] on button "Close" at bounding box center [857, 663] width 18 height 18
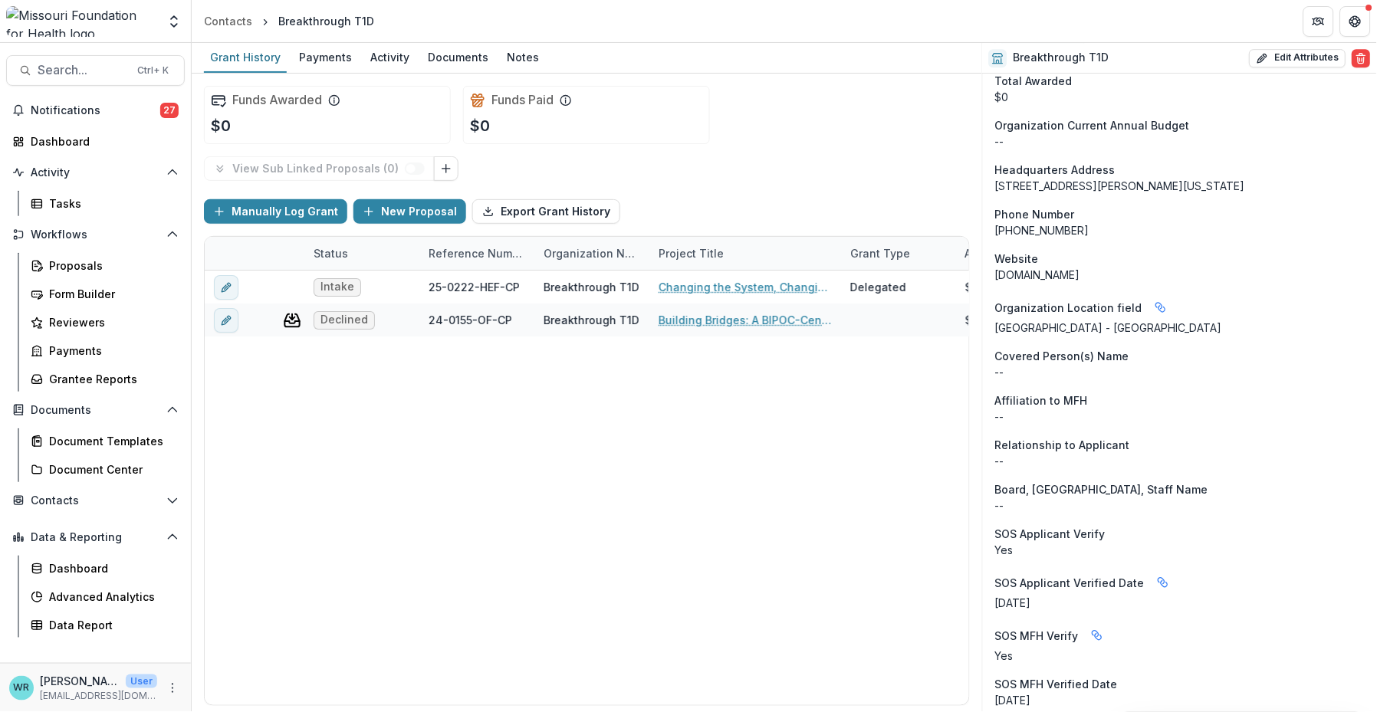
scroll to position [1192, 0]
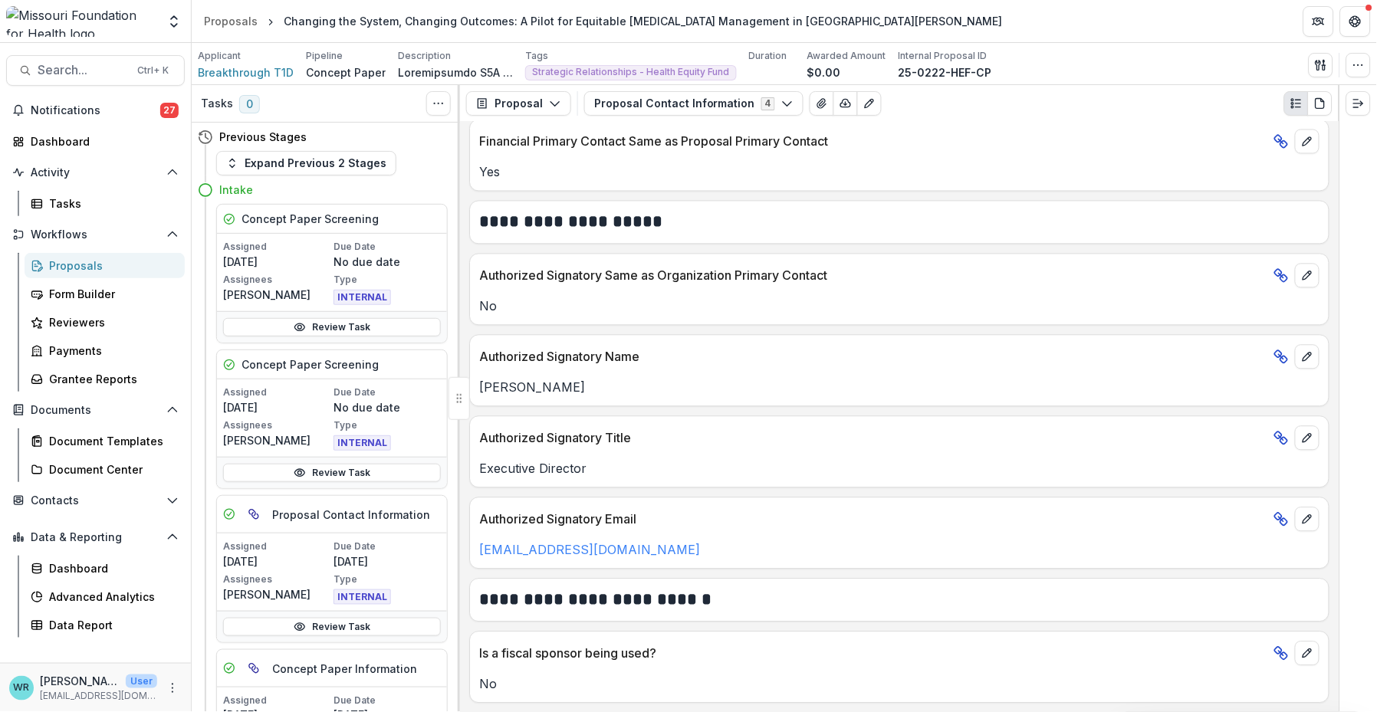
scroll to position [792, 0]
click at [103, 86] on div "Search... Ctrl + K Notifications 35 Dashboard Activity Tasks Workflows Proposal…" at bounding box center [96, 377] width 192 height 669
click at [100, 80] on button "Search... Ctrl + K" at bounding box center [95, 70] width 179 height 31
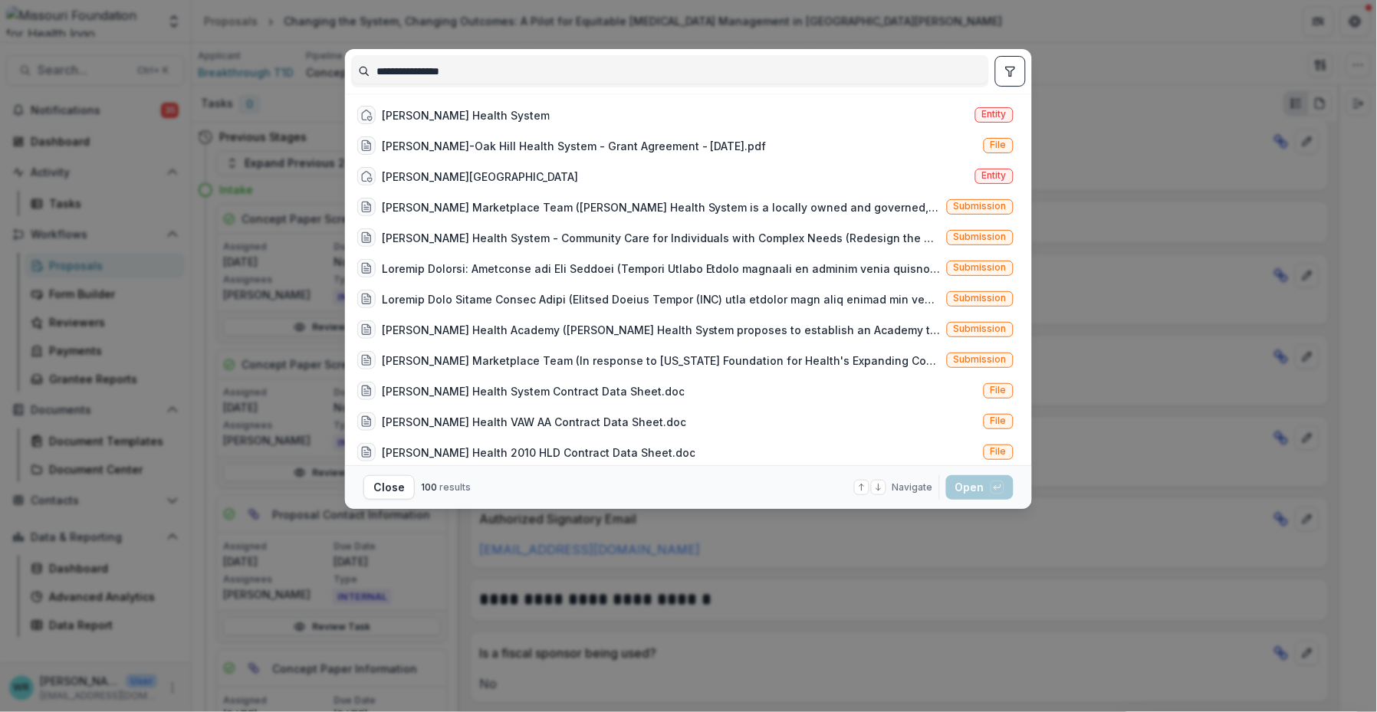
type input "**********"
click at [392, 492] on button "Close" at bounding box center [388, 487] width 51 height 25
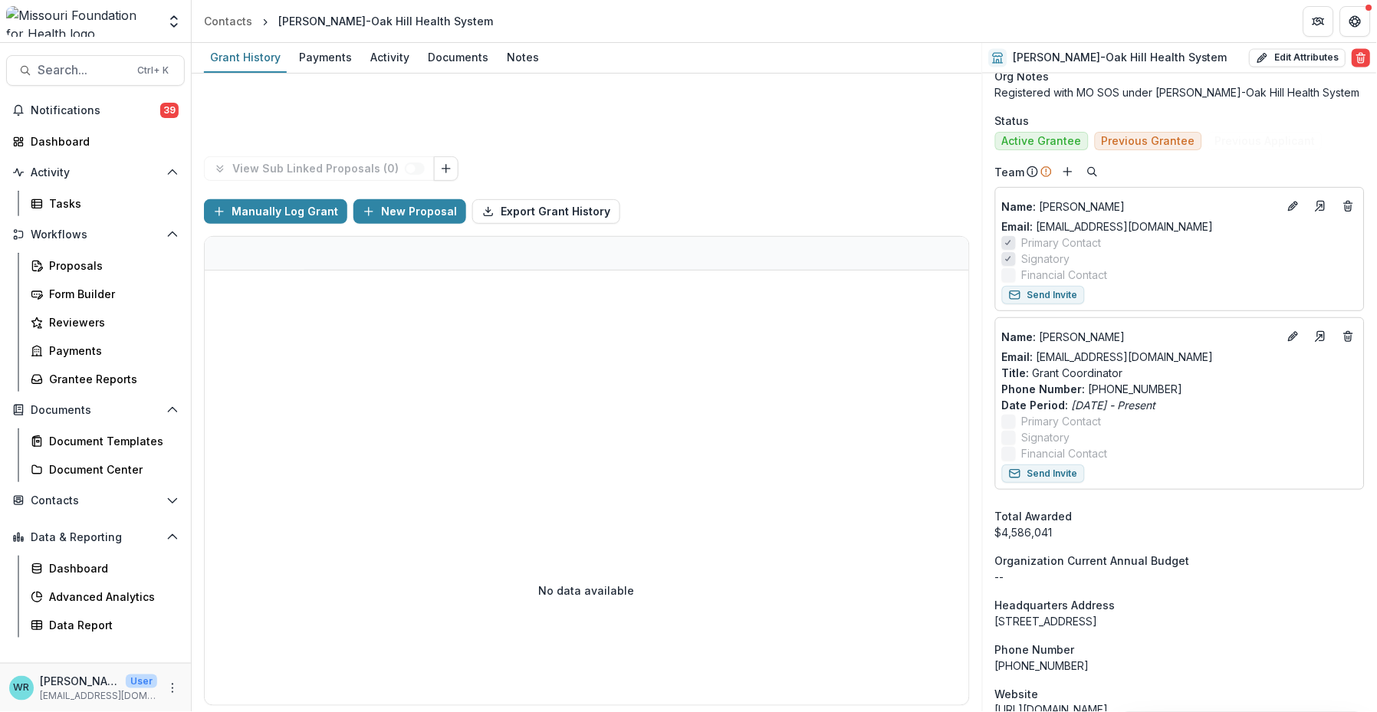
scroll to position [511, 0]
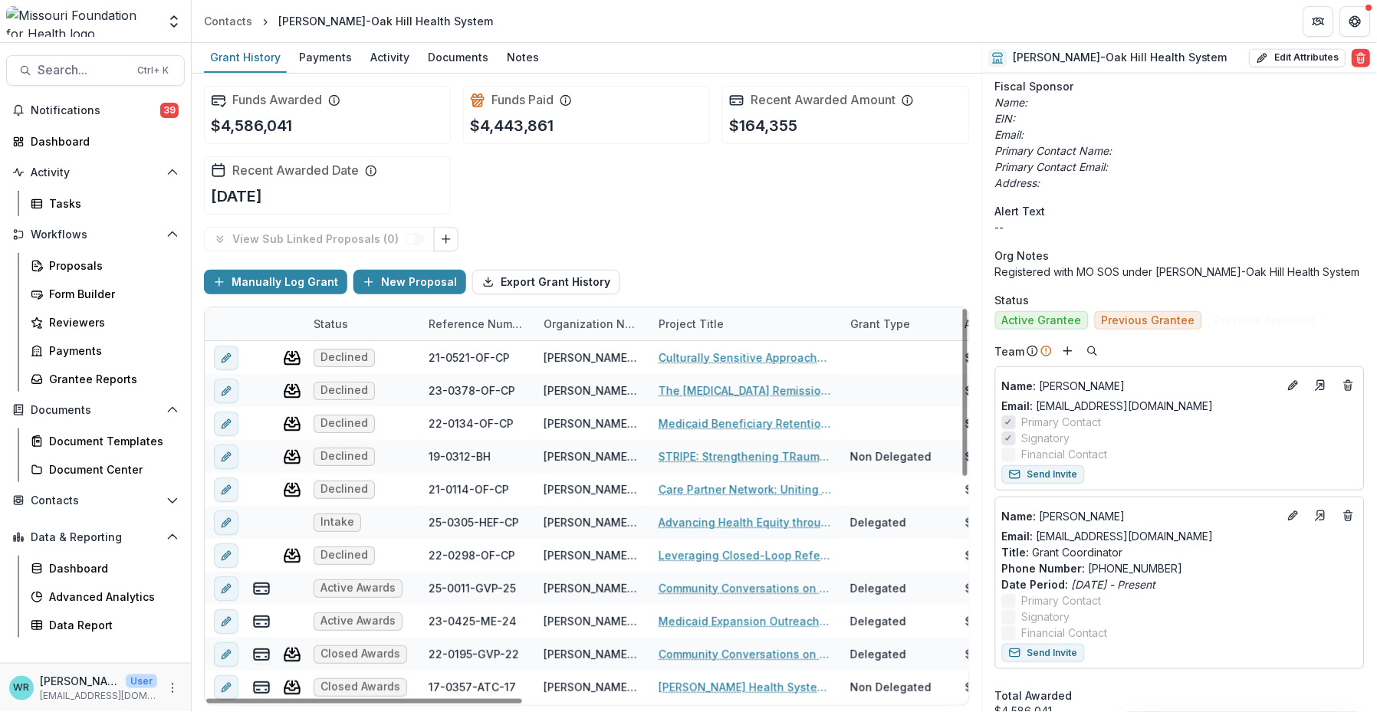
click at [471, 317] on div "Reference Number" at bounding box center [476, 324] width 115 height 16
click at [466, 410] on span "Sort Descending" at bounding box center [494, 416] width 89 height 13
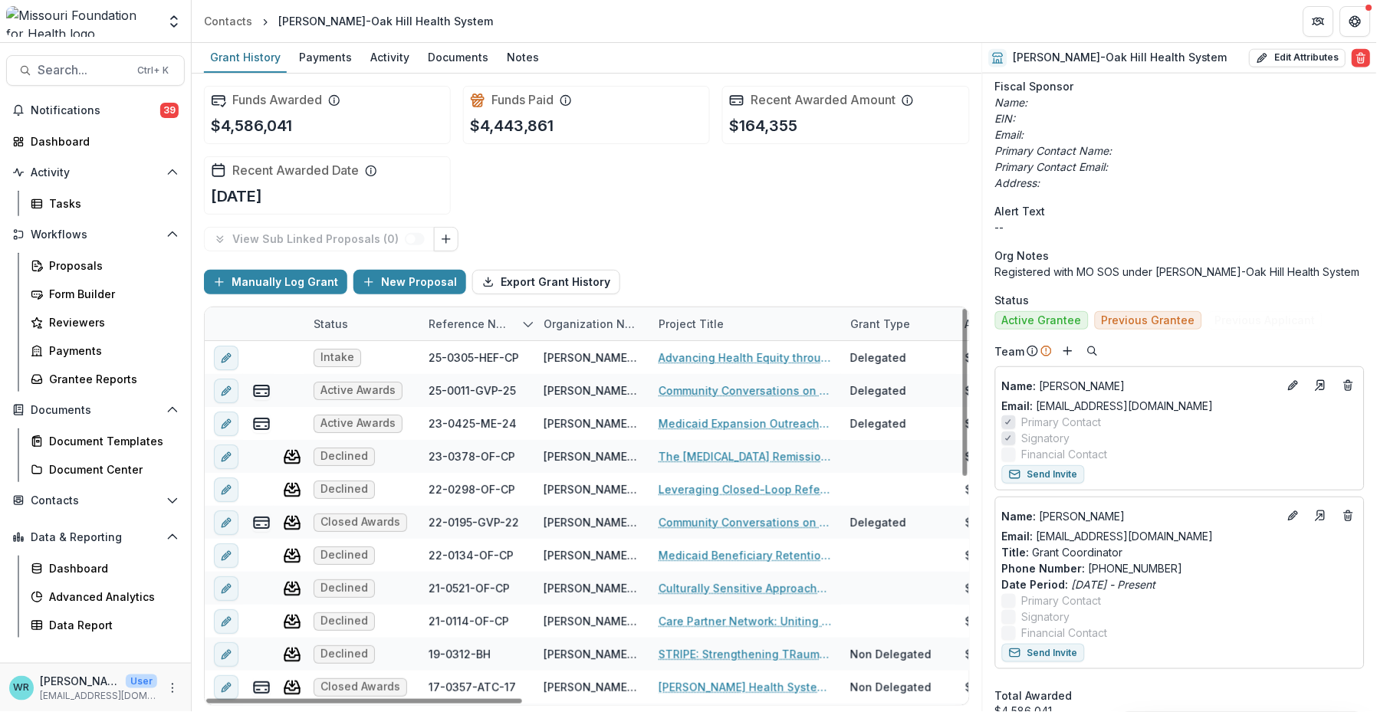
click at [786, 231] on div "View Sub Linked Proposals ( 0 )" at bounding box center [587, 239] width 766 height 25
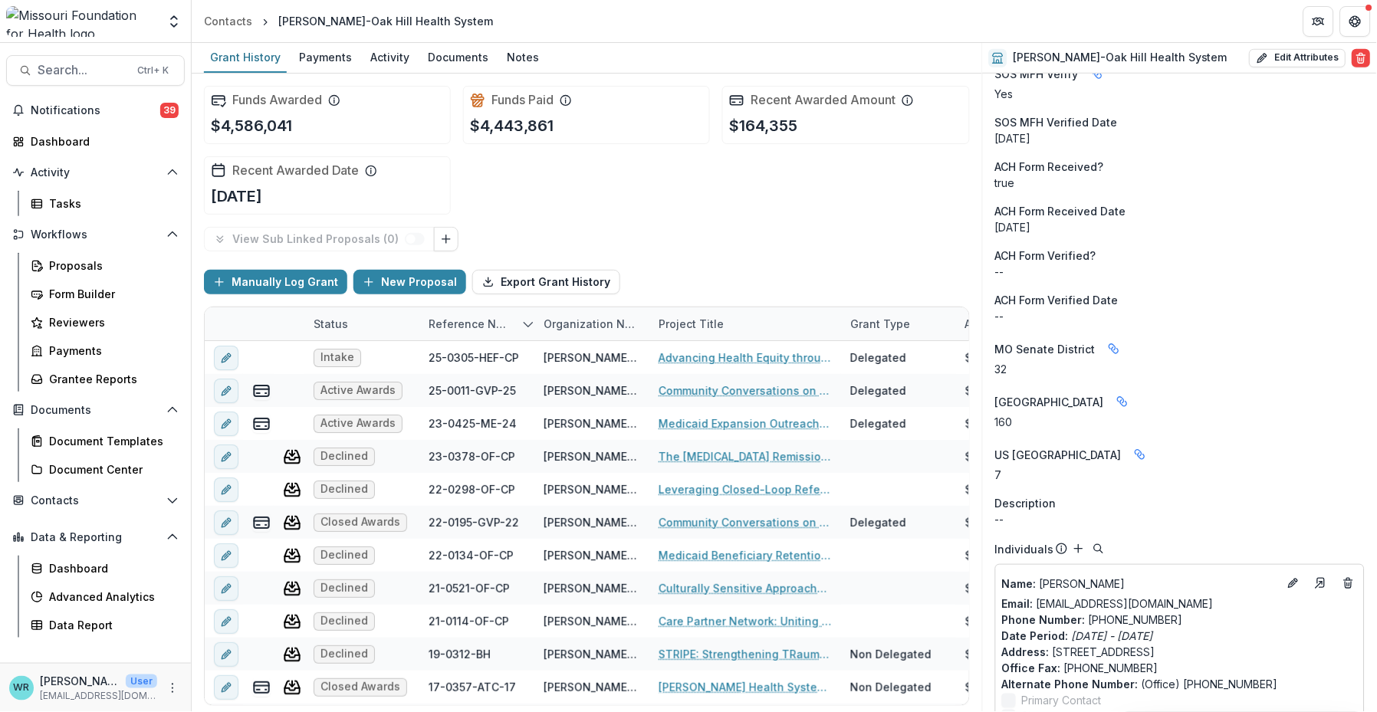
scroll to position [1703, 0]
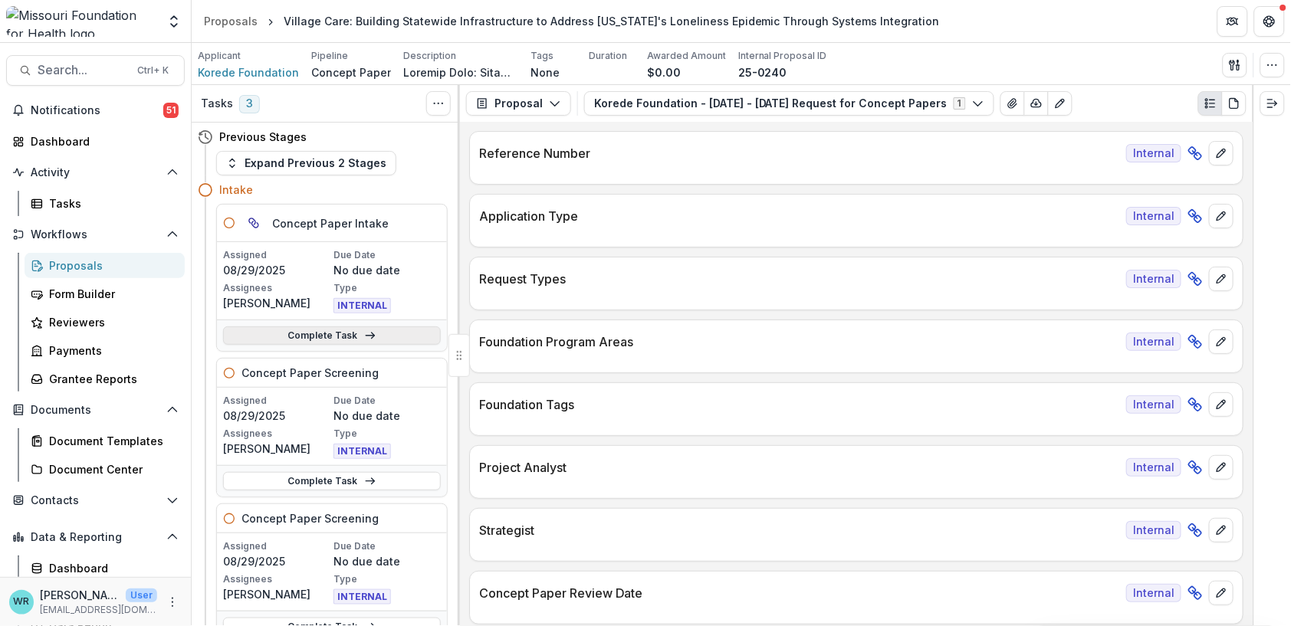
click at [349, 337] on link "Complete Task" at bounding box center [332, 336] width 218 height 18
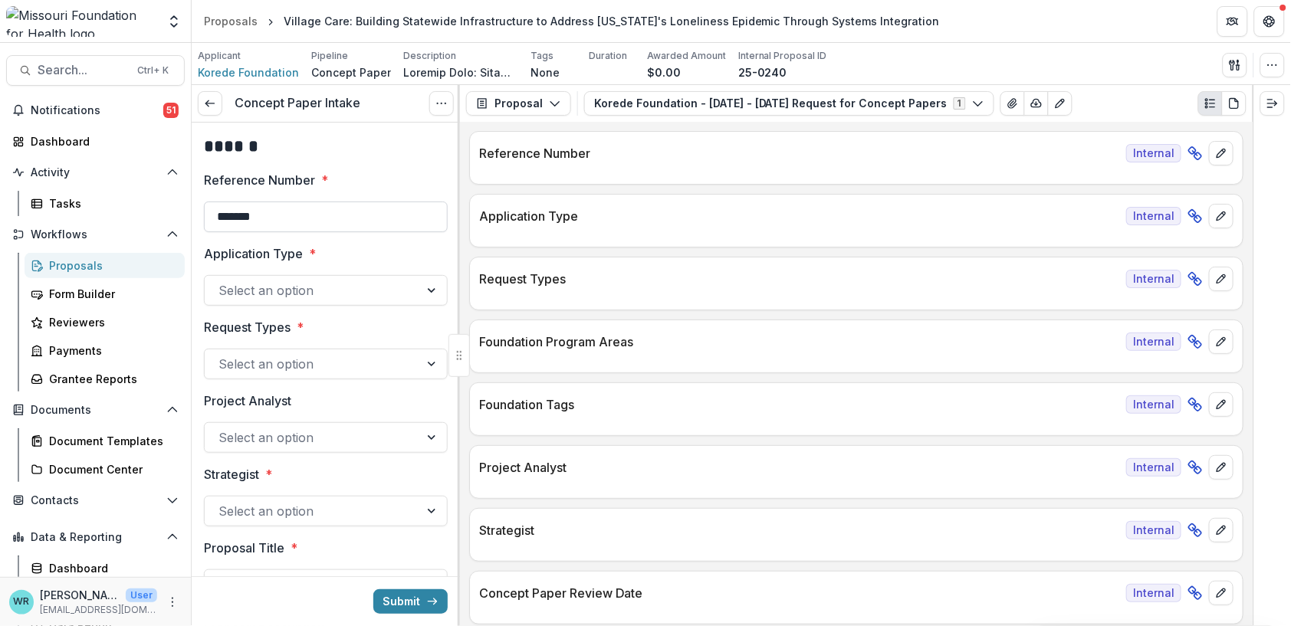
click at [291, 220] on input "*******" at bounding box center [326, 217] width 244 height 31
type input "**********"
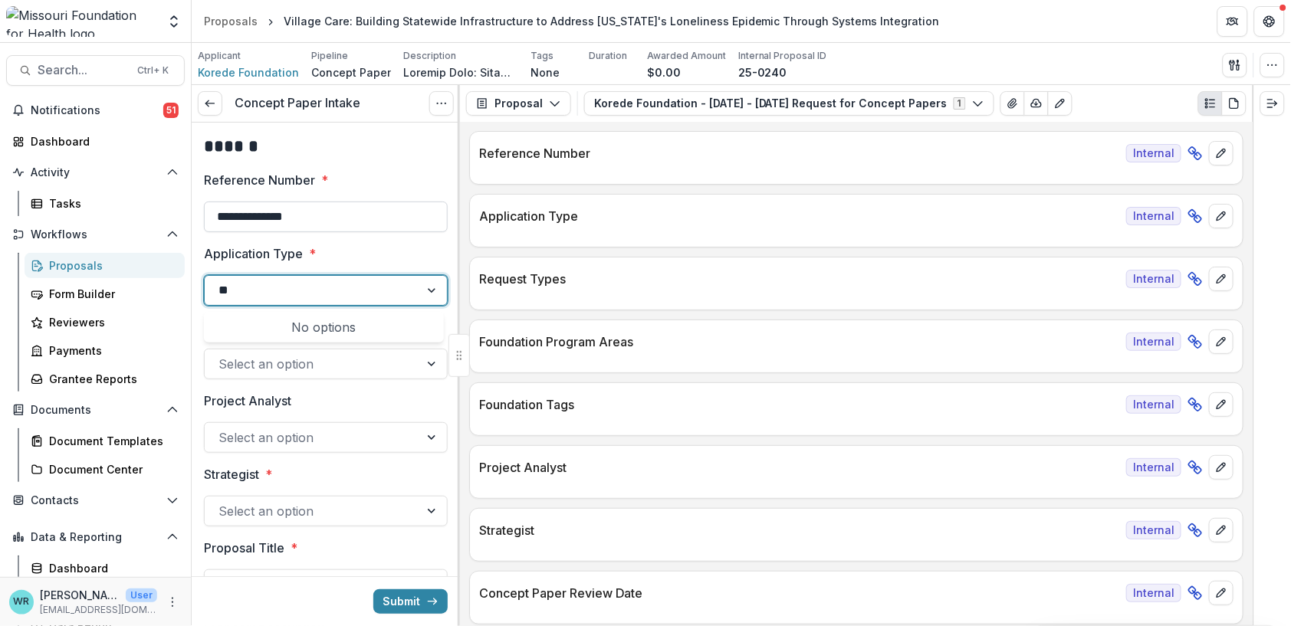
type input "*"
type input "**"
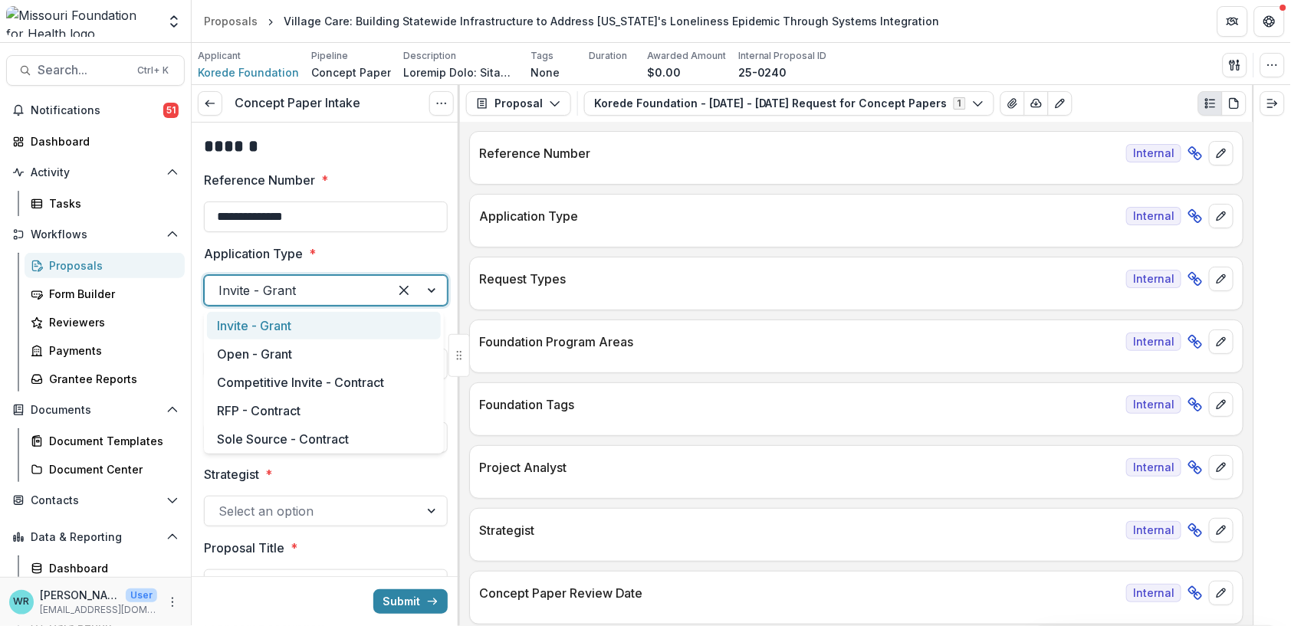
click at [373, 291] on div "Invite - Grant" at bounding box center [297, 290] width 184 height 25
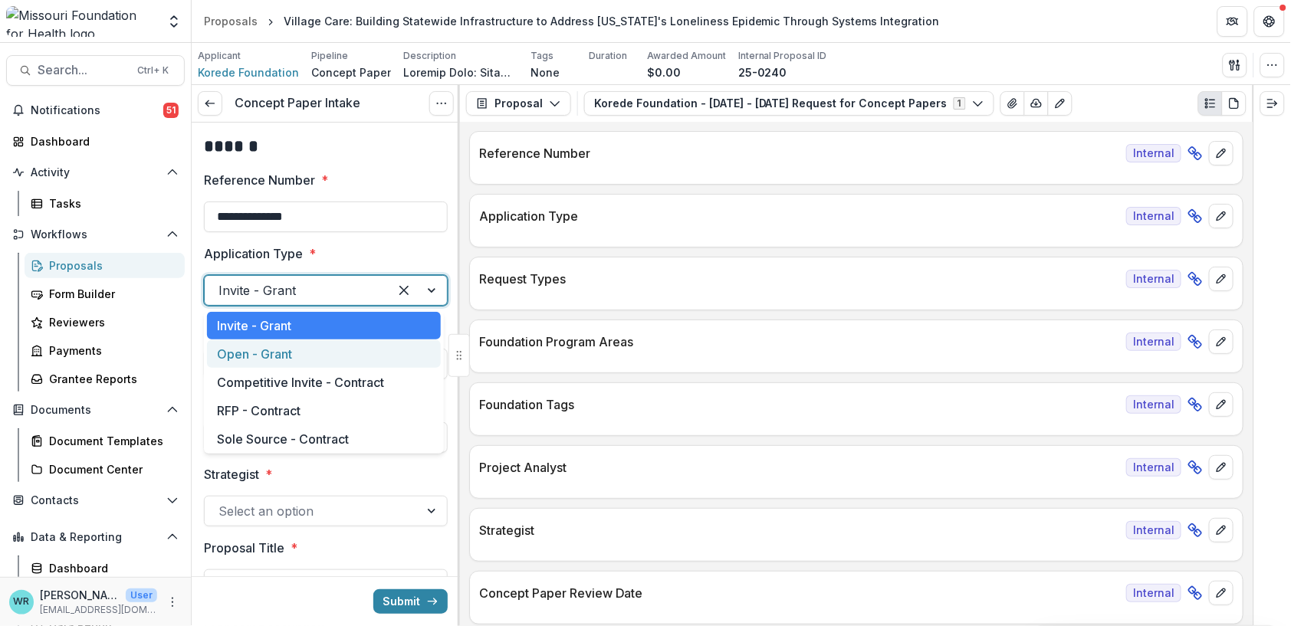
click at [291, 346] on div "Open - Grant" at bounding box center [324, 354] width 234 height 28
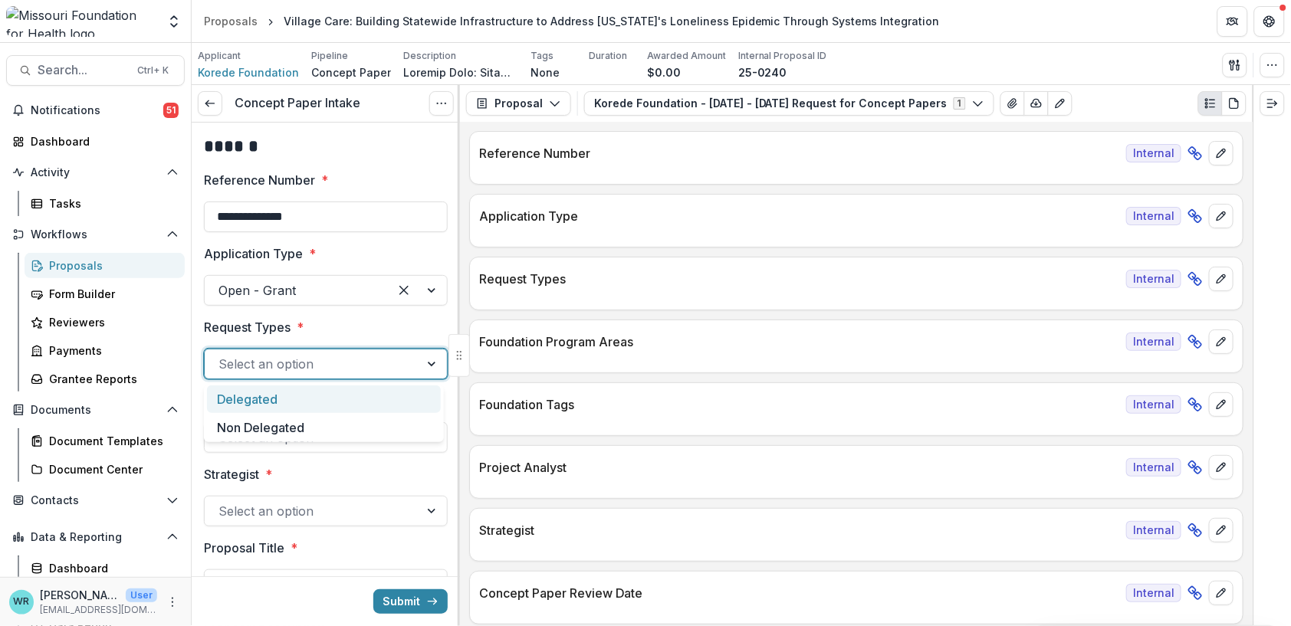
click at [332, 362] on div at bounding box center [311, 363] width 187 height 21
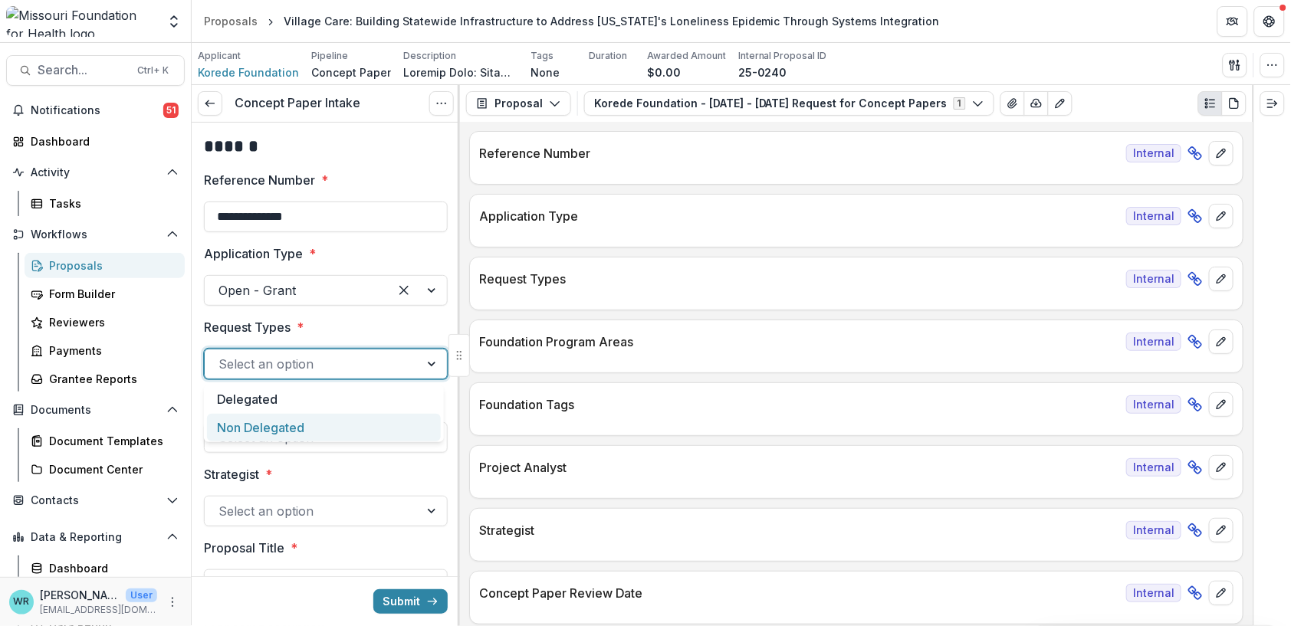
click at [279, 426] on div "Non Delegated" at bounding box center [324, 428] width 234 height 28
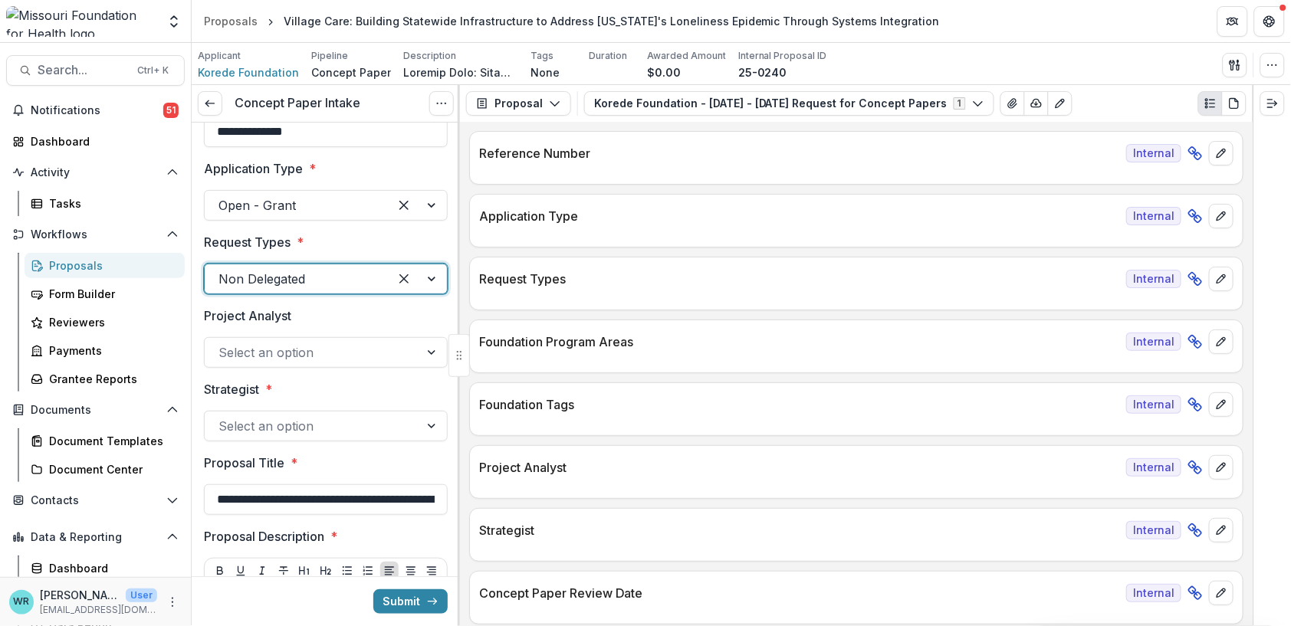
click at [230, 348] on div at bounding box center [311, 352] width 187 height 21
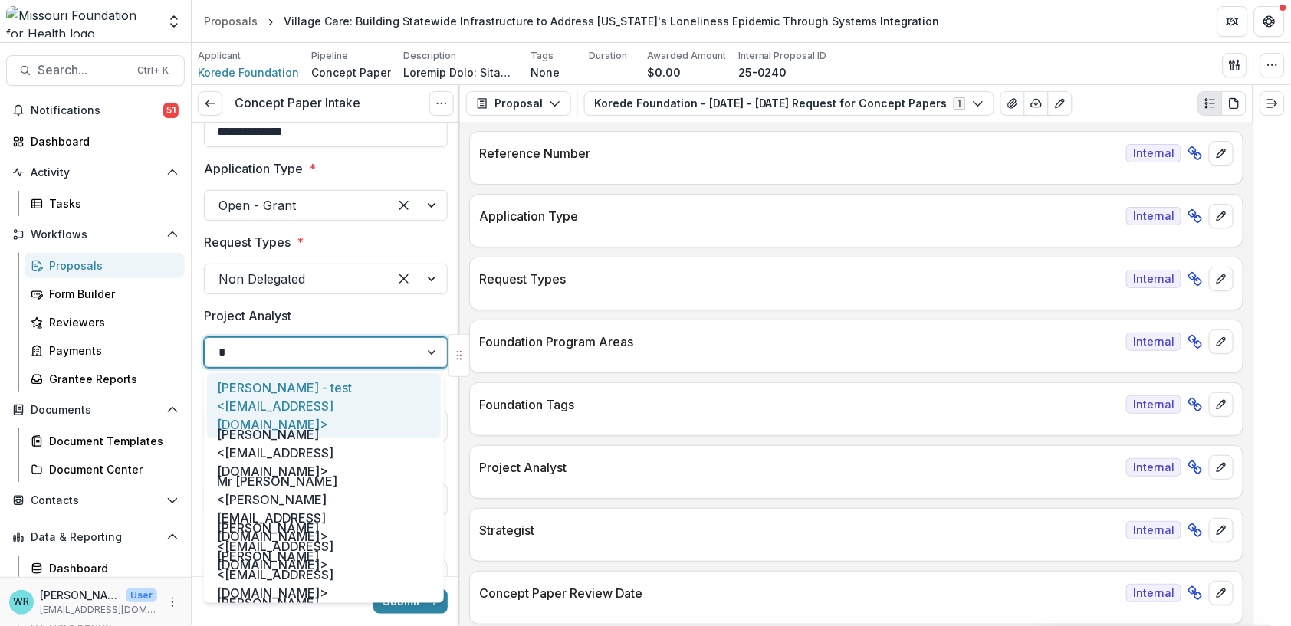
type input "**"
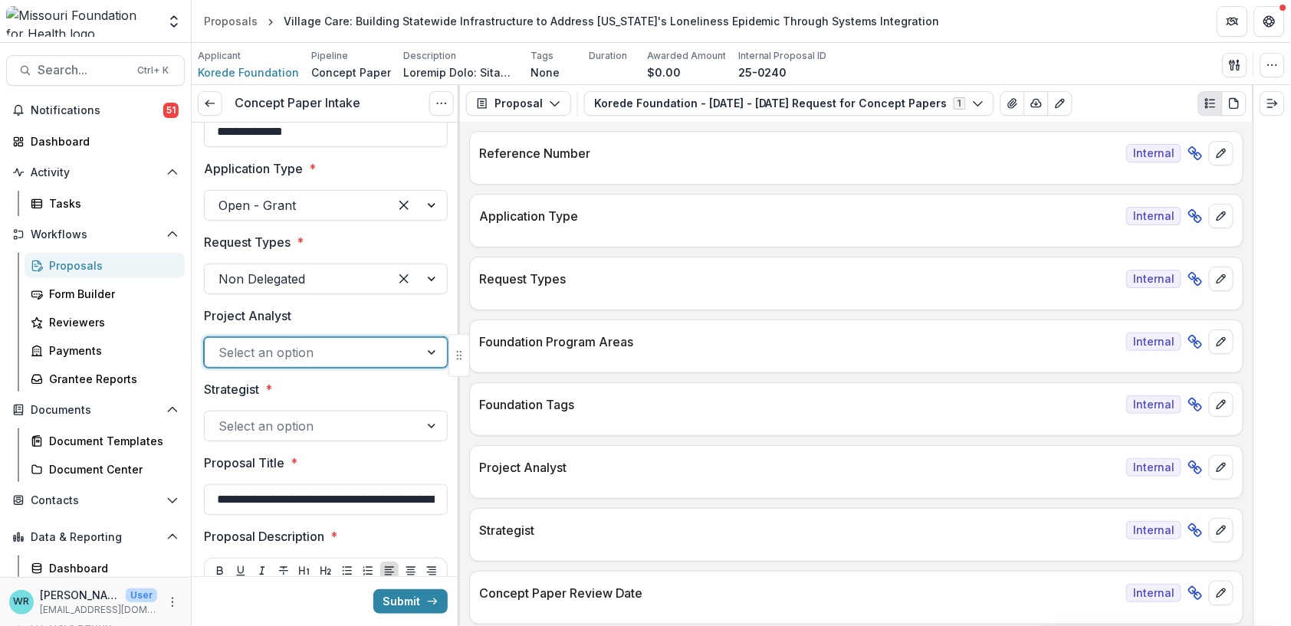
click at [308, 353] on div at bounding box center [311, 352] width 187 height 21
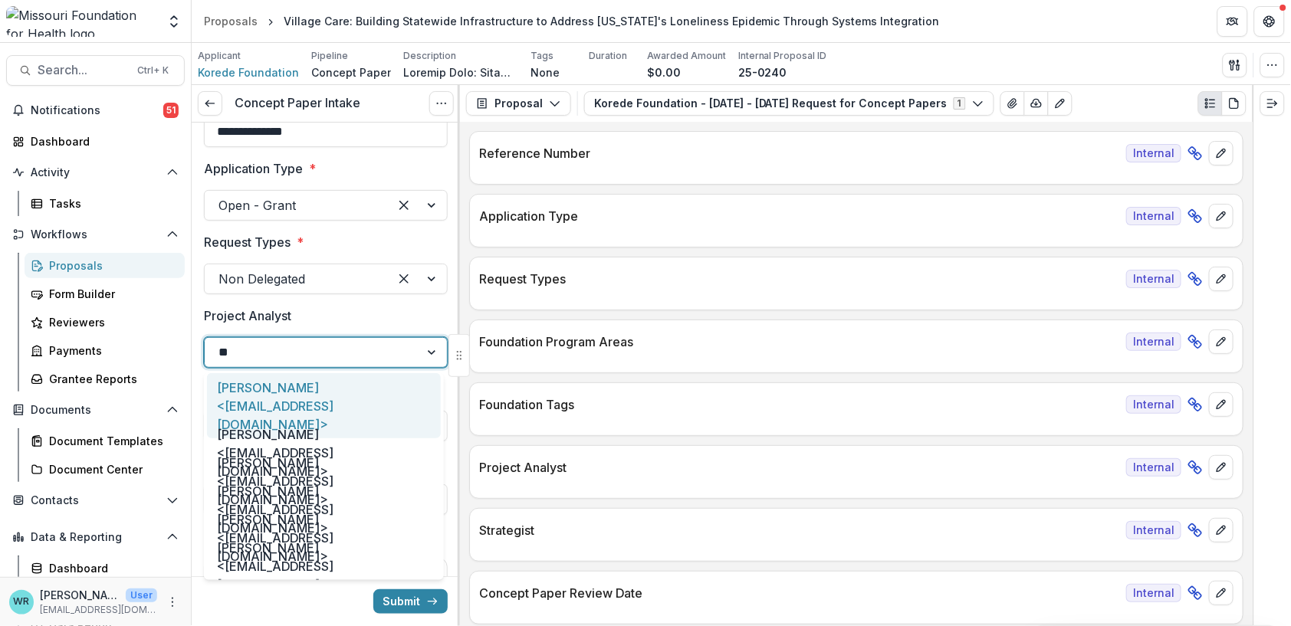
type input "***"
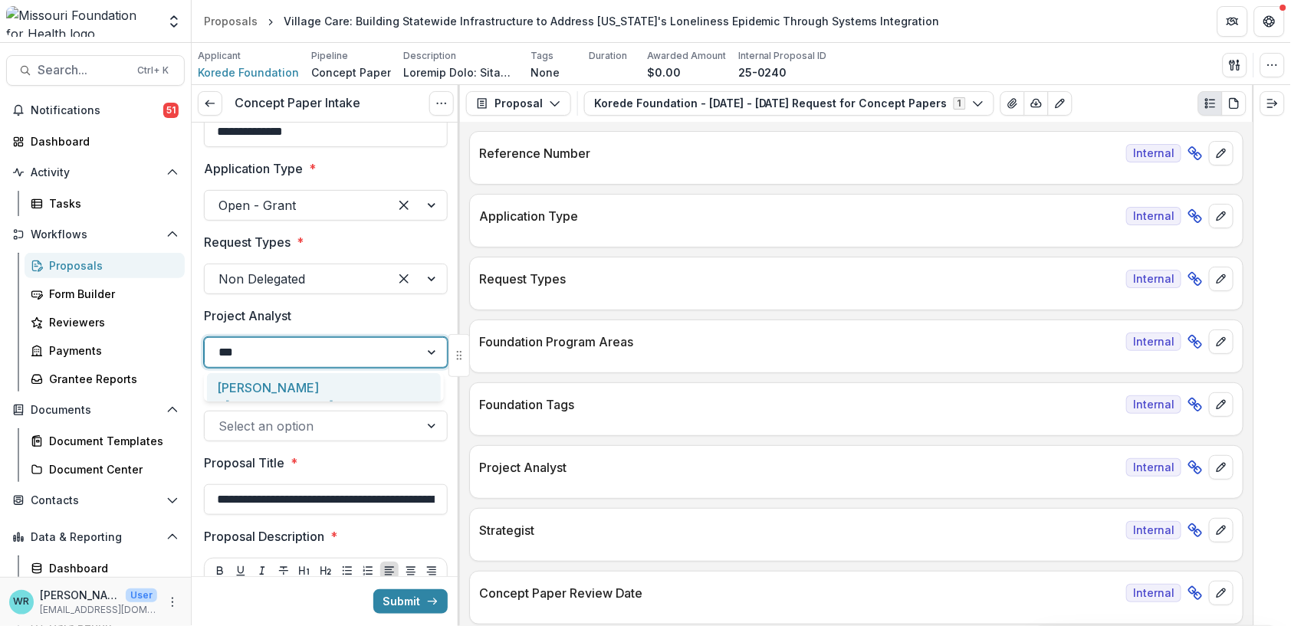
click at [320, 382] on div "Alyssa Curran <acurran@mffh.org>" at bounding box center [324, 405] width 234 height 65
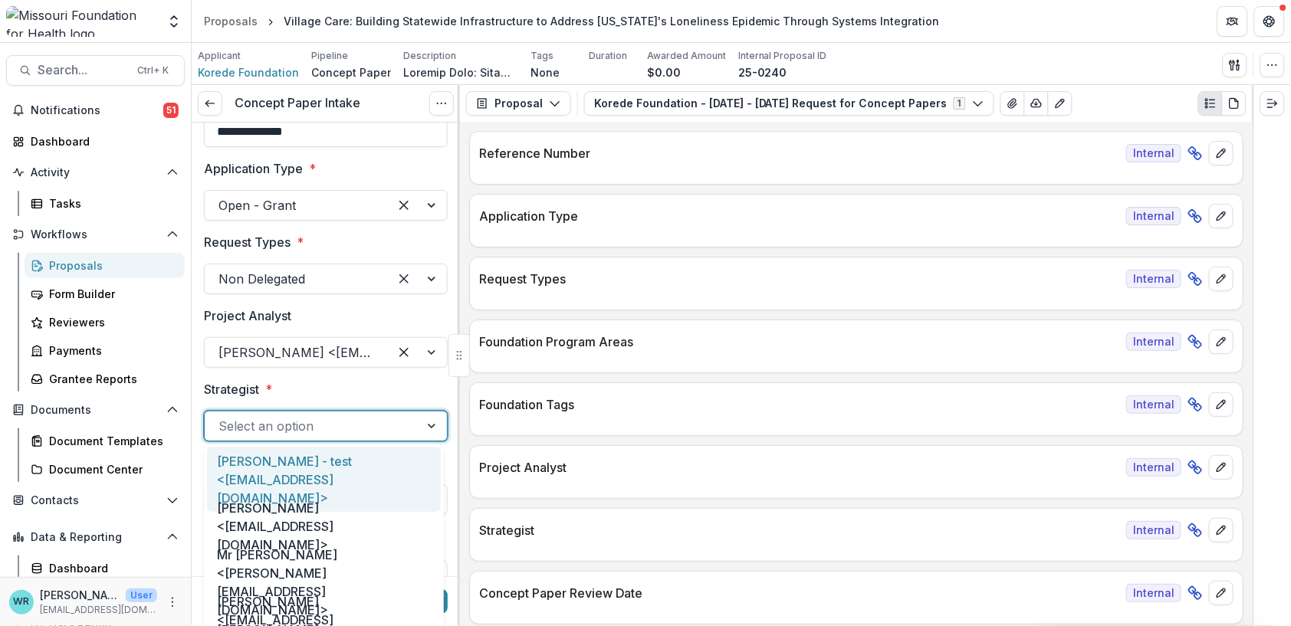
click at [304, 425] on div at bounding box center [311, 425] width 187 height 21
click at [376, 380] on label "Strategist *" at bounding box center [321, 389] width 235 height 18
click at [222, 417] on input "Strategist *" at bounding box center [220, 426] width 4 height 18
click at [339, 427] on div at bounding box center [311, 425] width 187 height 21
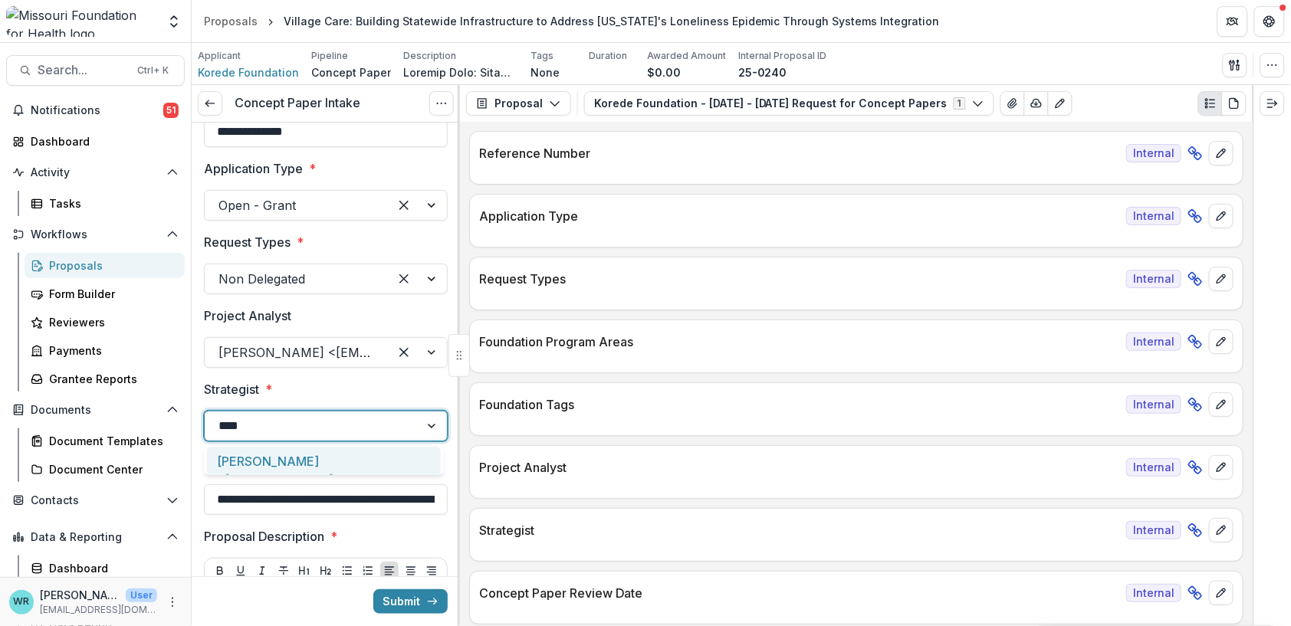
type input "*****"
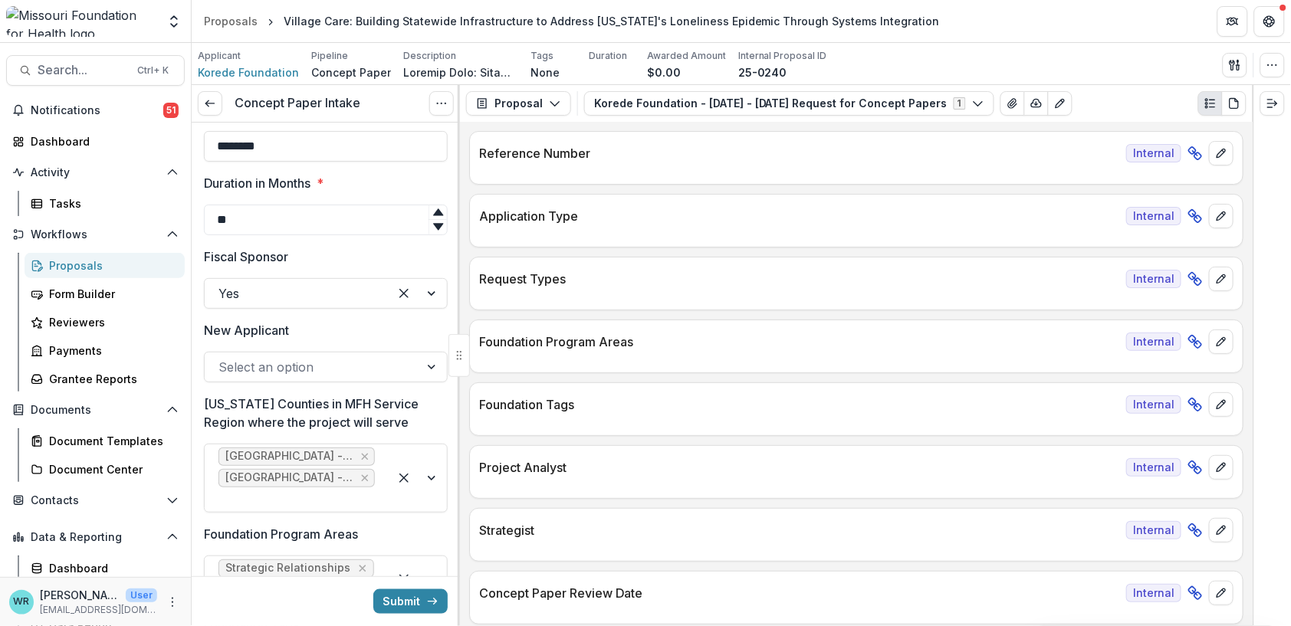
scroll to position [1703, 0]
click at [353, 363] on div at bounding box center [311, 366] width 187 height 21
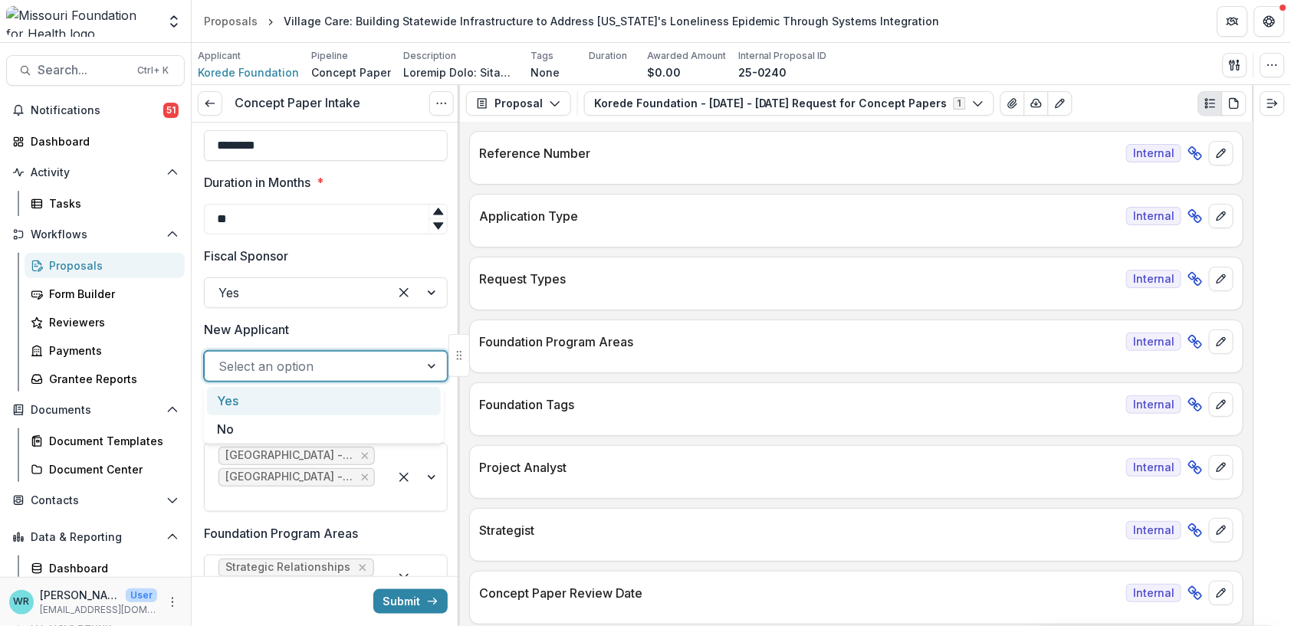
click at [249, 405] on div "Yes" at bounding box center [324, 401] width 234 height 28
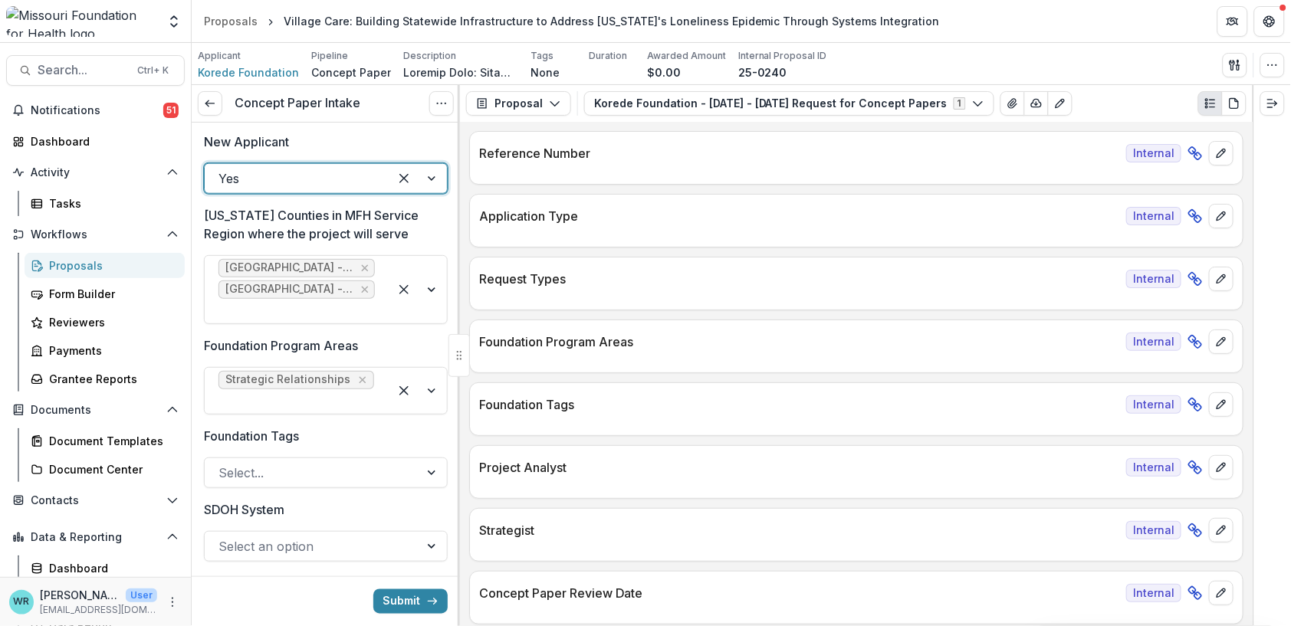
scroll to position [1959, 0]
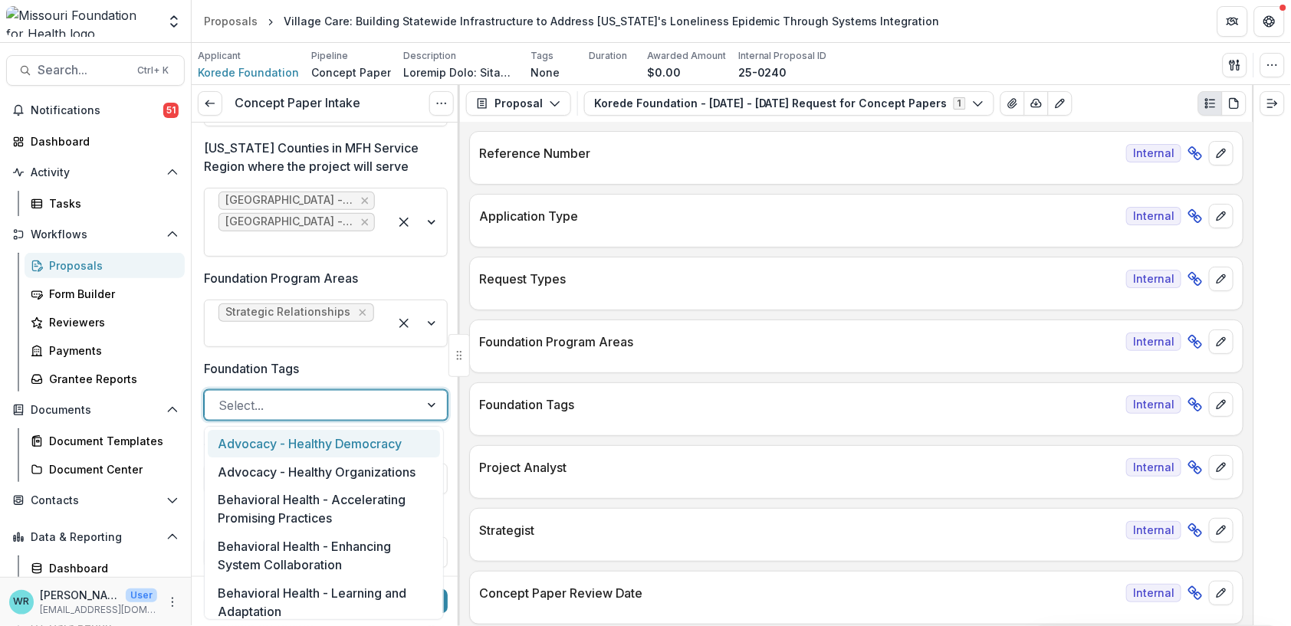
click at [301, 405] on div at bounding box center [311, 405] width 187 height 21
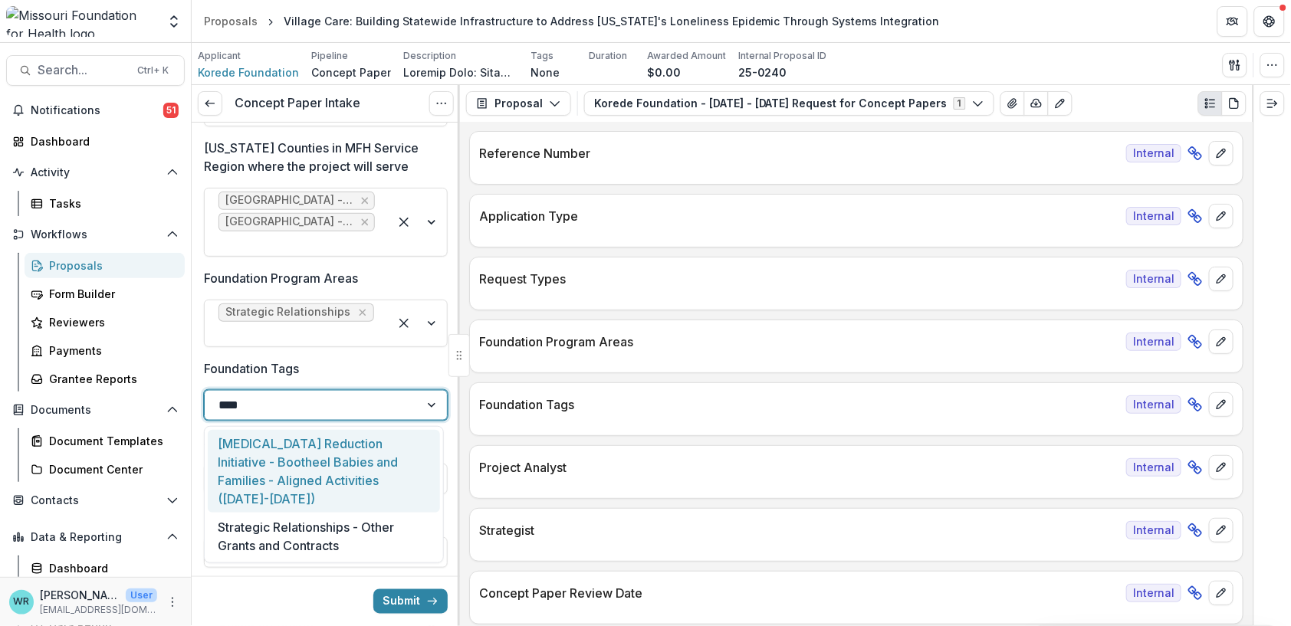
type input "*****"
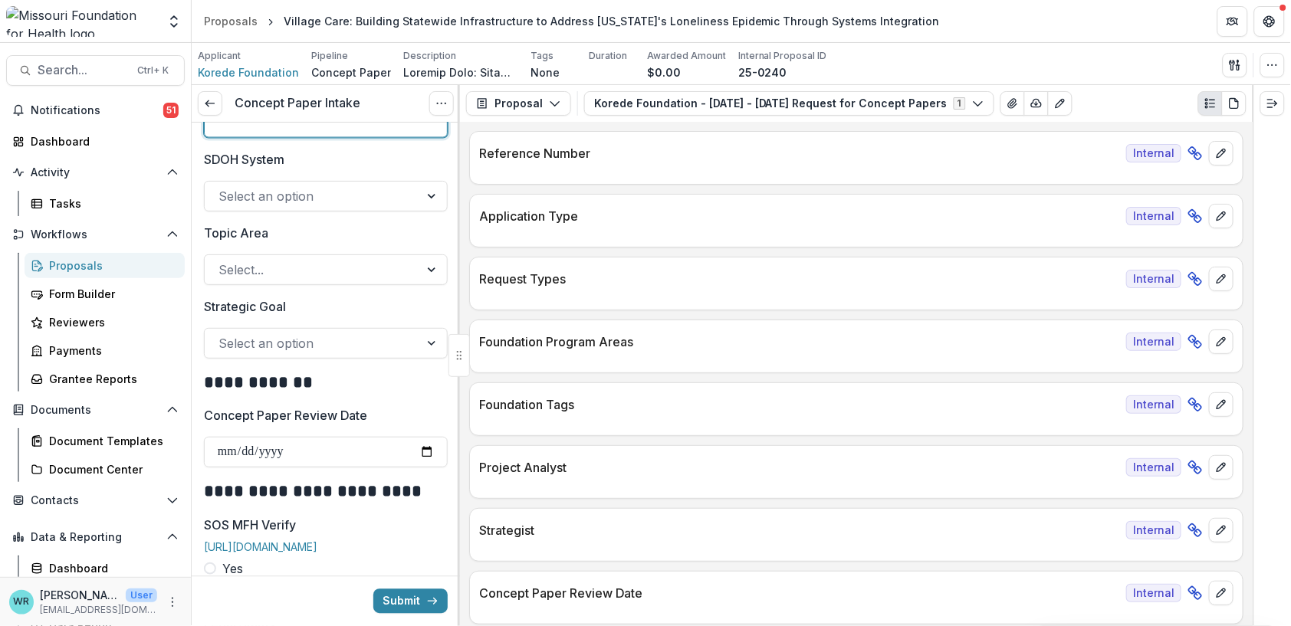
scroll to position [2300, 0]
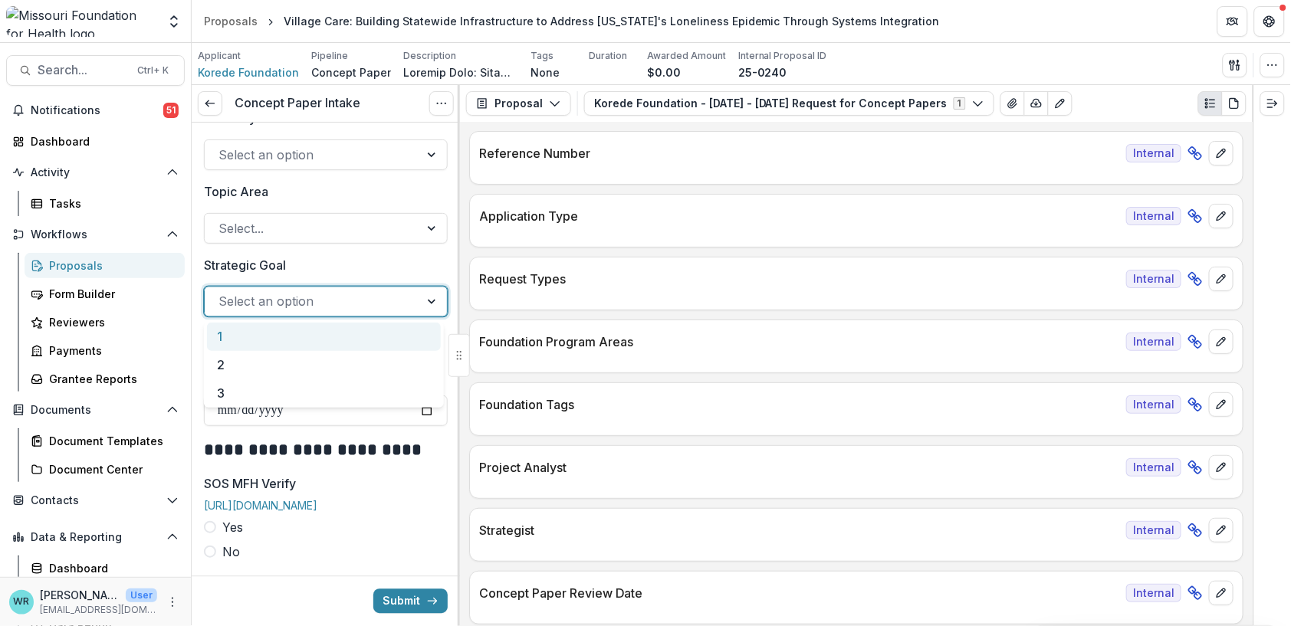
click at [273, 297] on div at bounding box center [311, 301] width 187 height 21
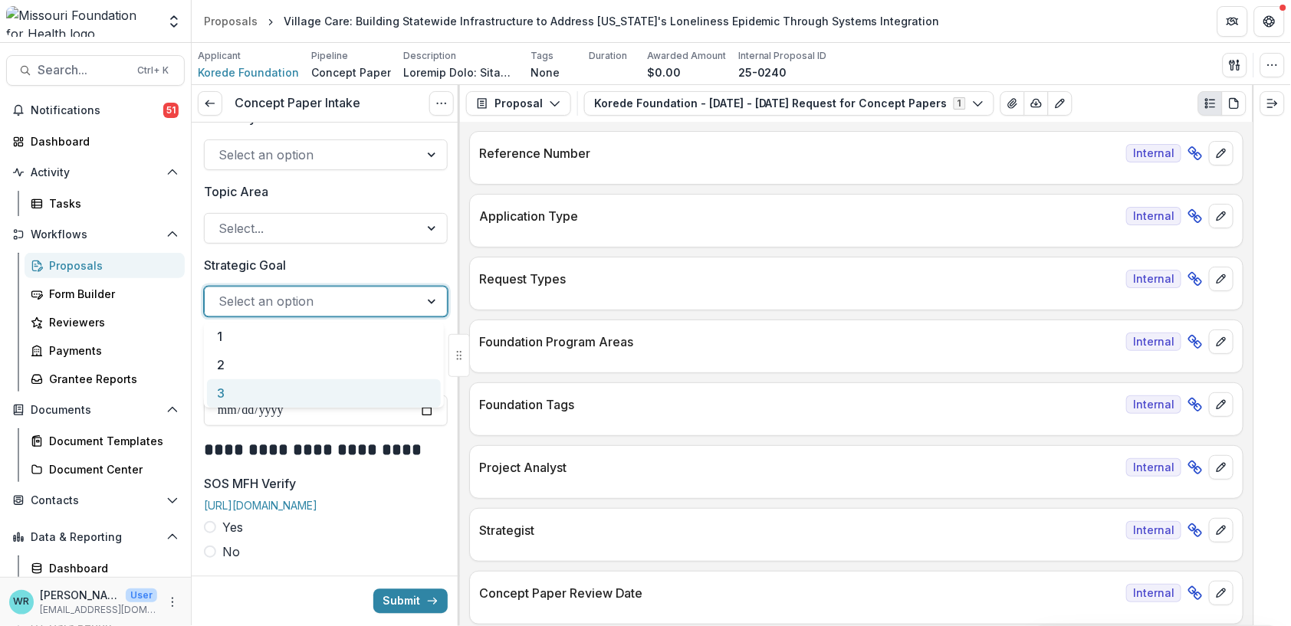
click at [235, 386] on div "3" at bounding box center [324, 393] width 234 height 28
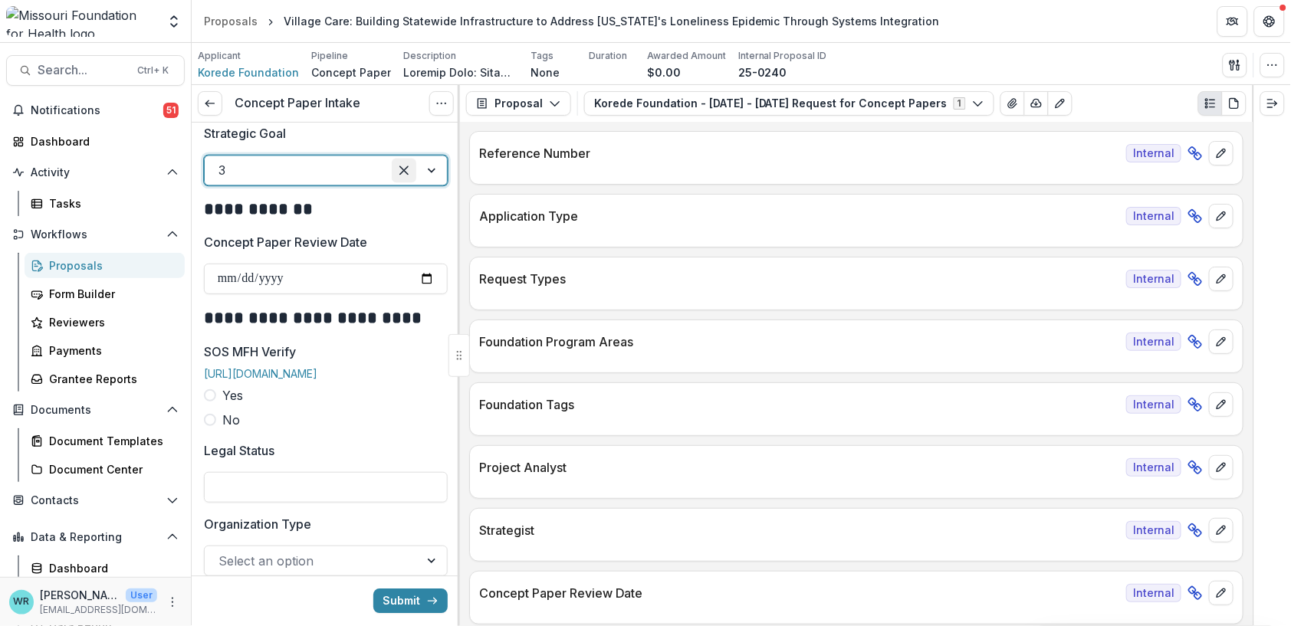
scroll to position [2470, 0]
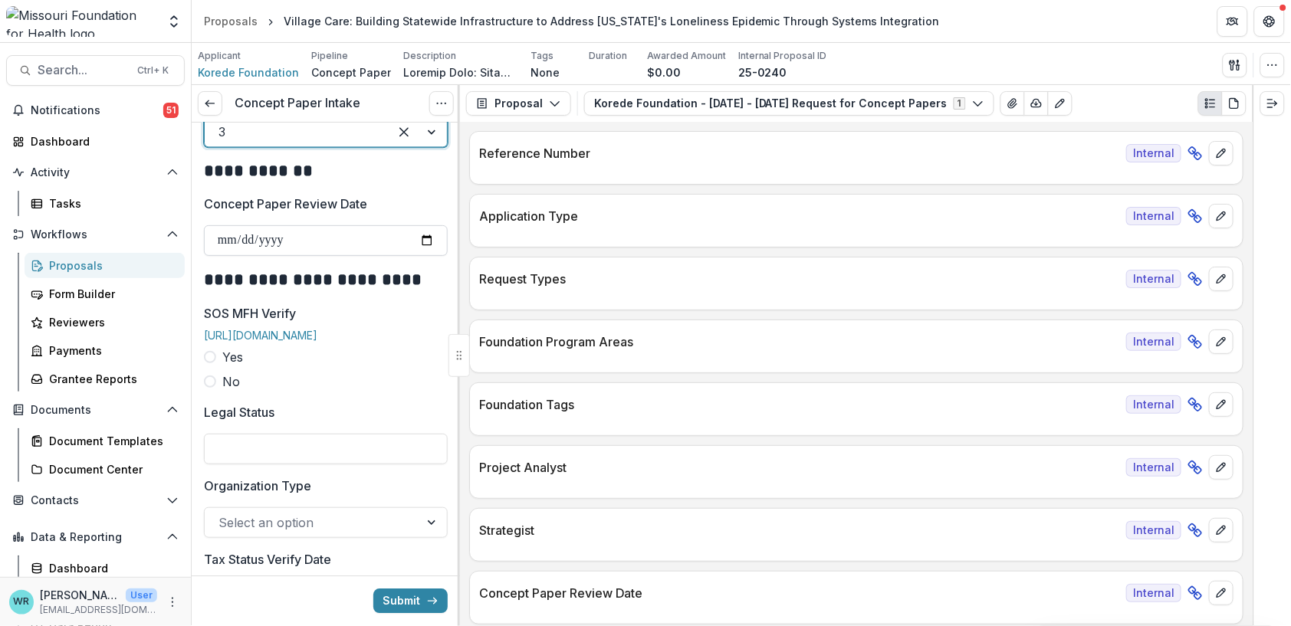
click at [226, 238] on input "Concept Paper Review Date" at bounding box center [326, 240] width 244 height 31
type input "**********"
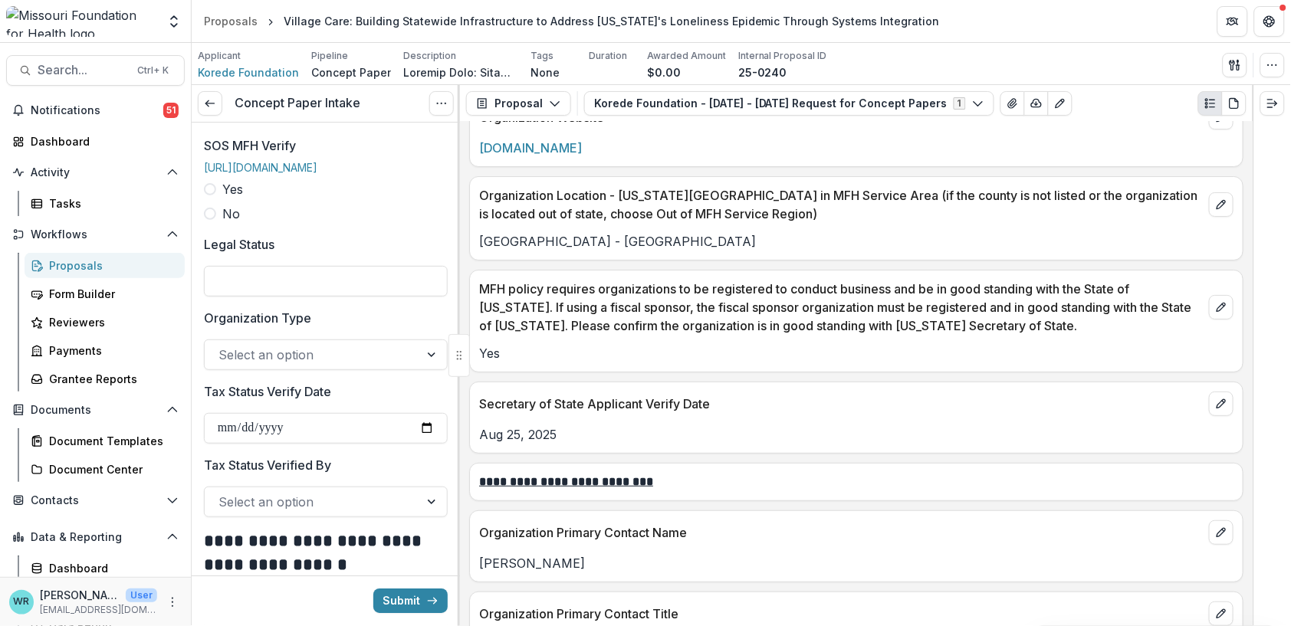
scroll to position [2640, 0]
click at [310, 294] on input "Legal Status" at bounding box center [326, 279] width 244 height 31
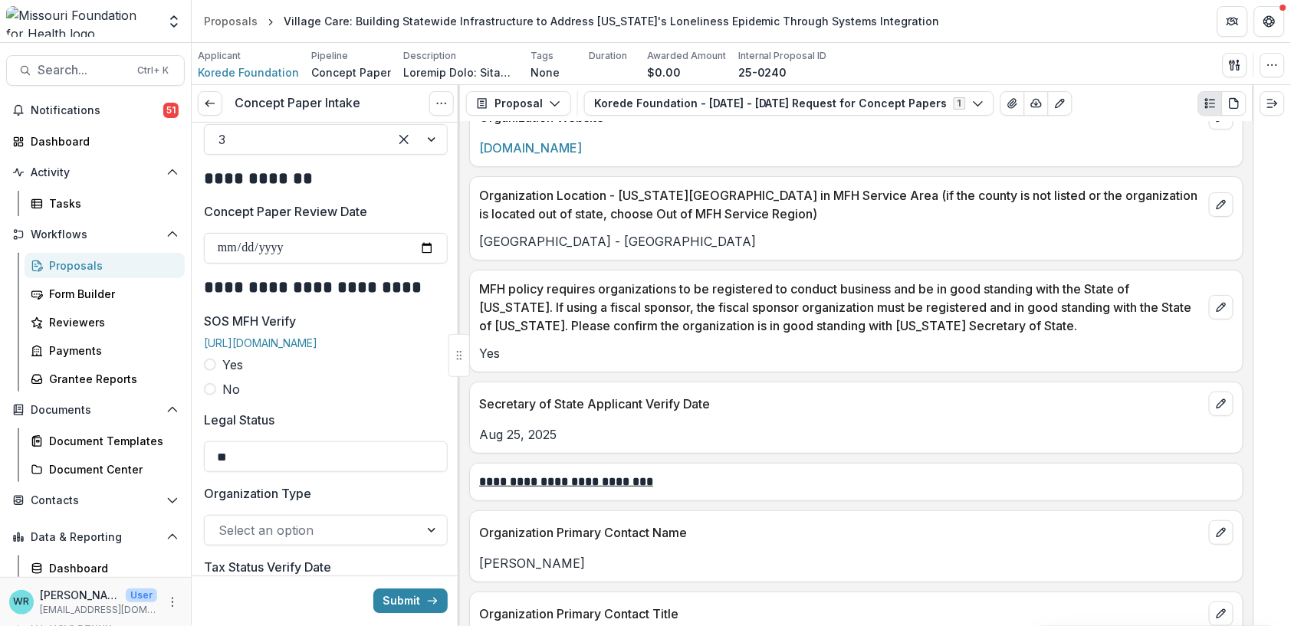
scroll to position [2385, 0]
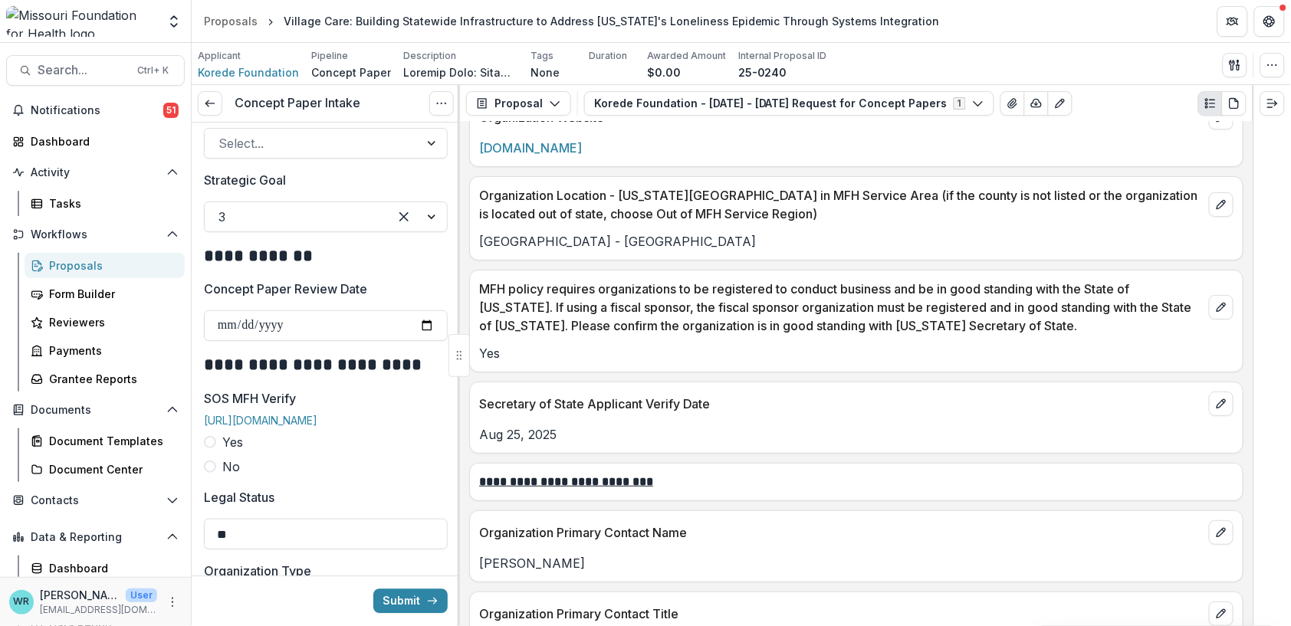
type input "**********"
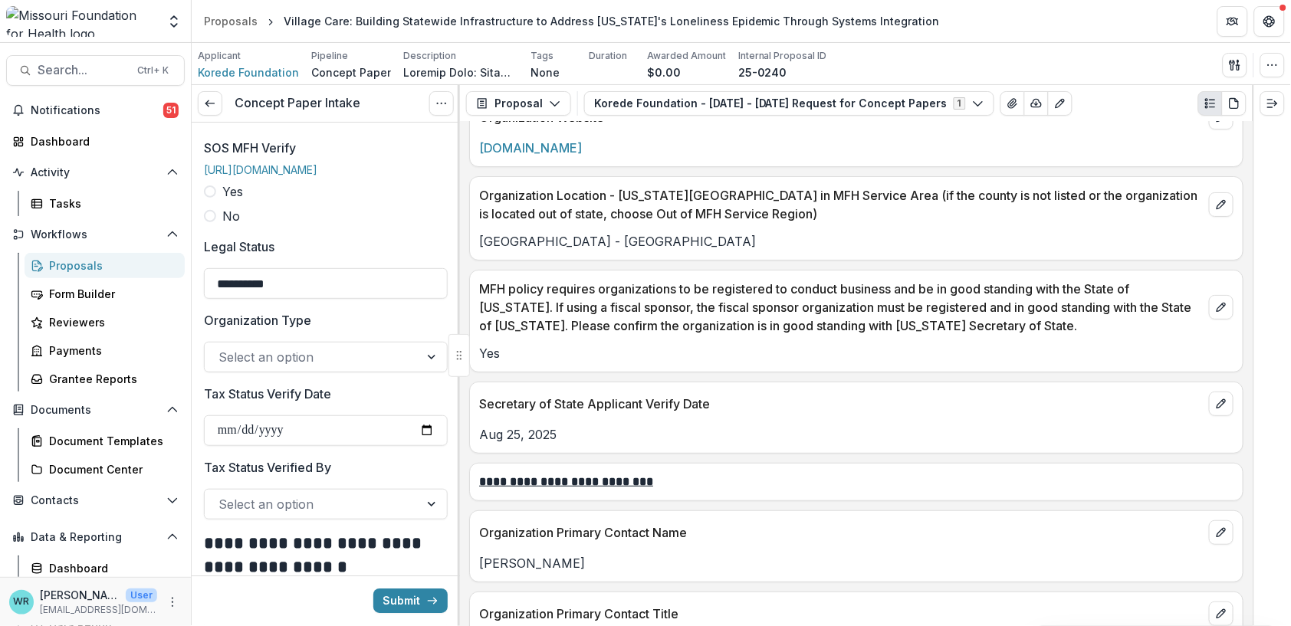
scroll to position [2640, 0]
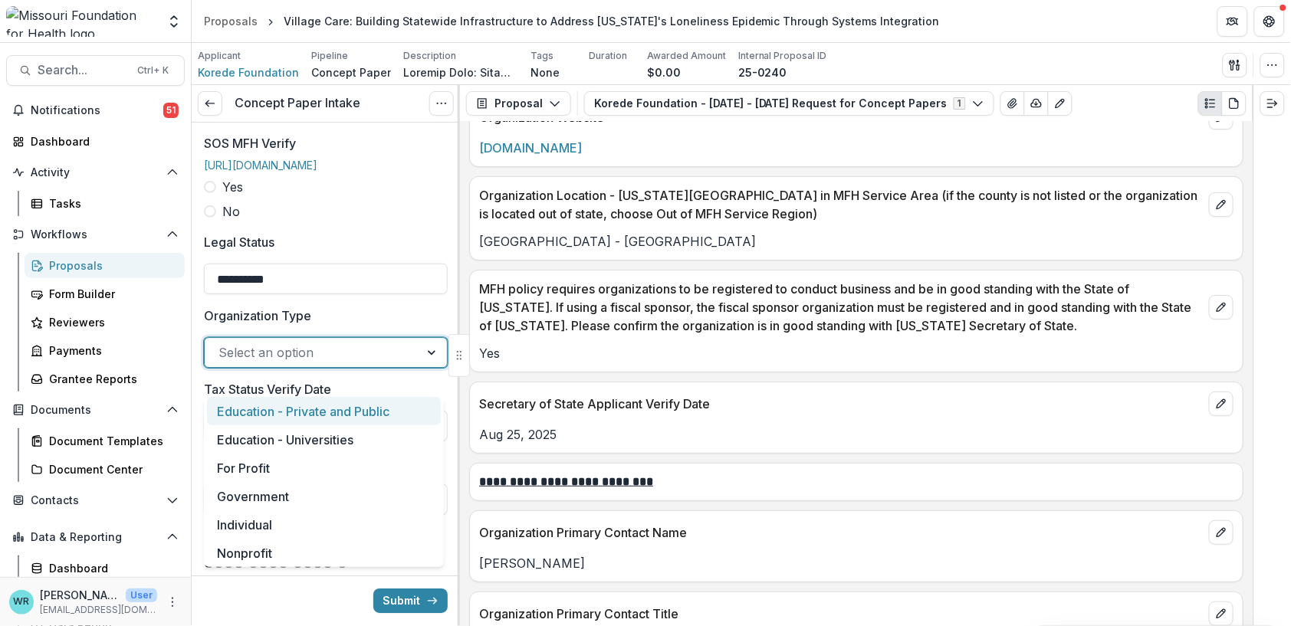
click at [343, 363] on div at bounding box center [311, 352] width 187 height 21
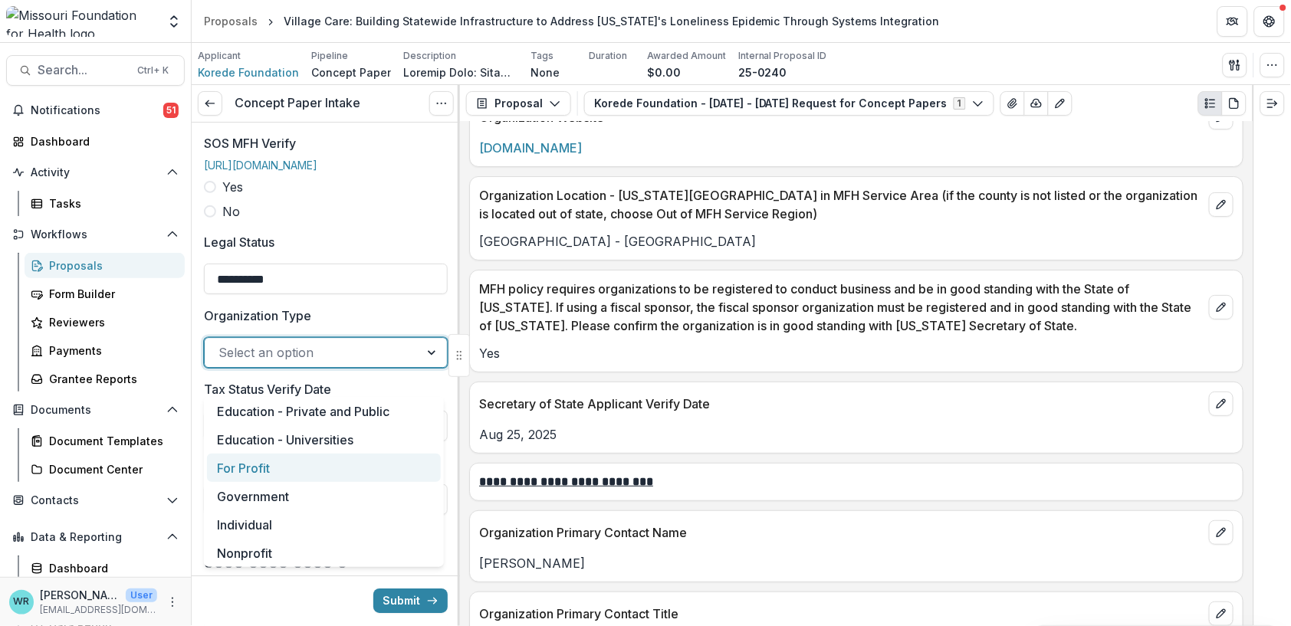
click at [256, 459] on div "For Profit" at bounding box center [324, 468] width 234 height 28
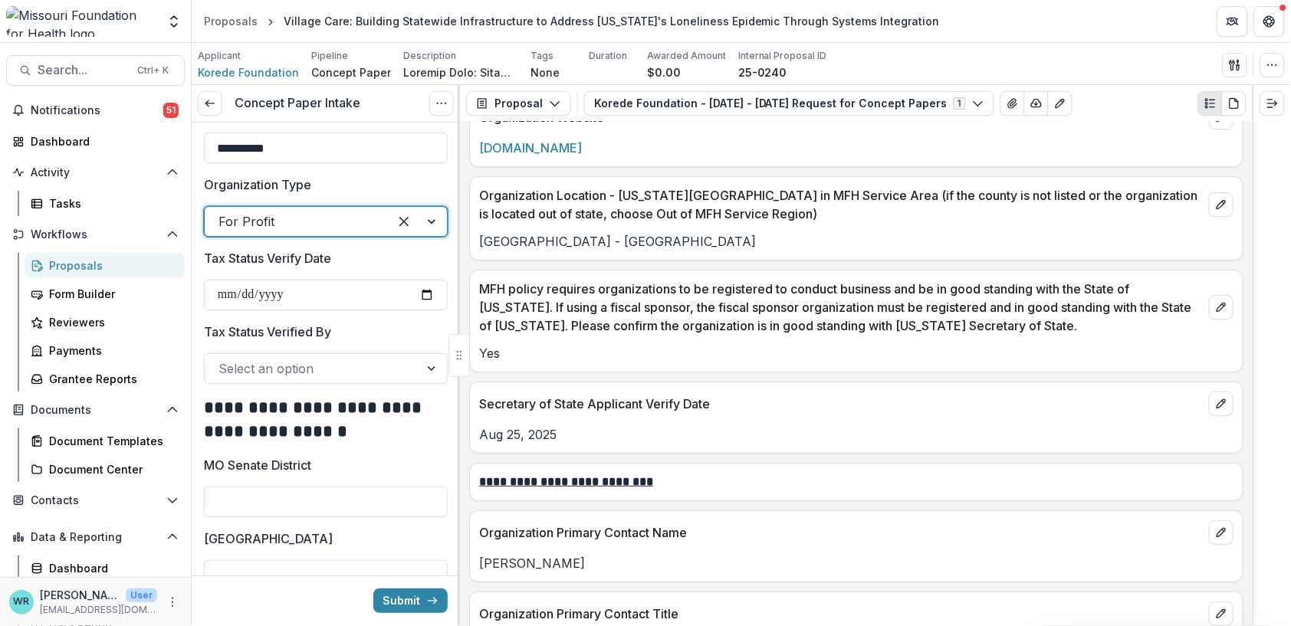
scroll to position [2810, 0]
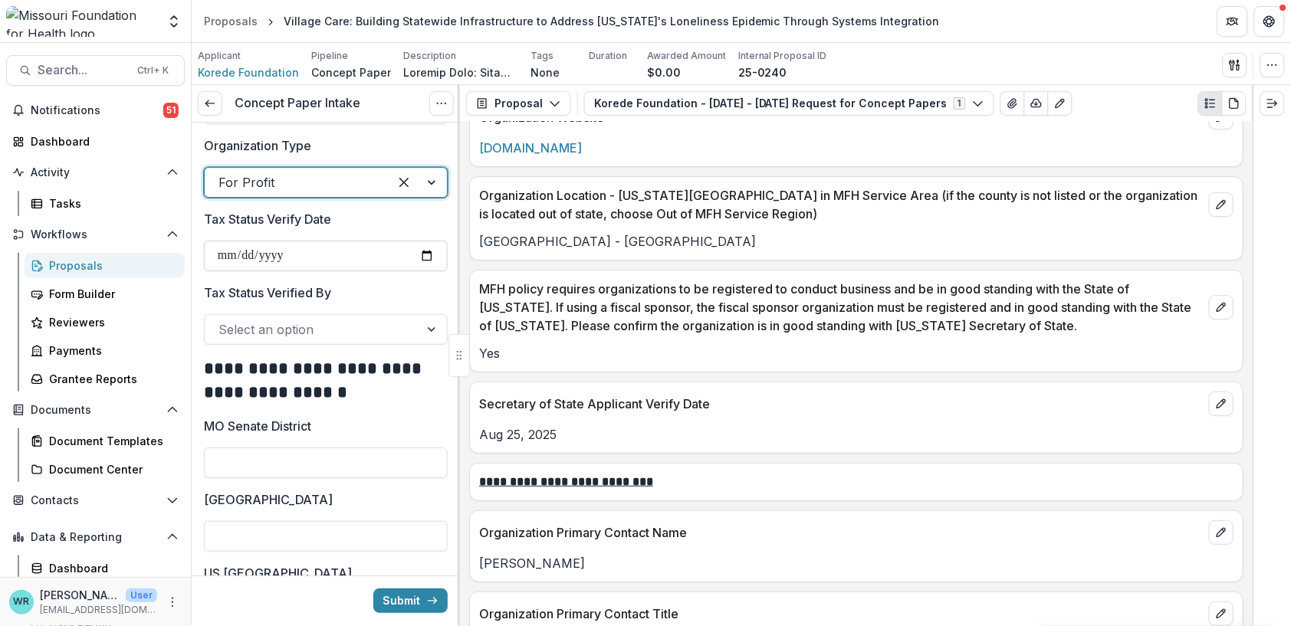
click at [228, 271] on input "Tax Status Verify Date" at bounding box center [326, 256] width 244 height 31
type input "**********"
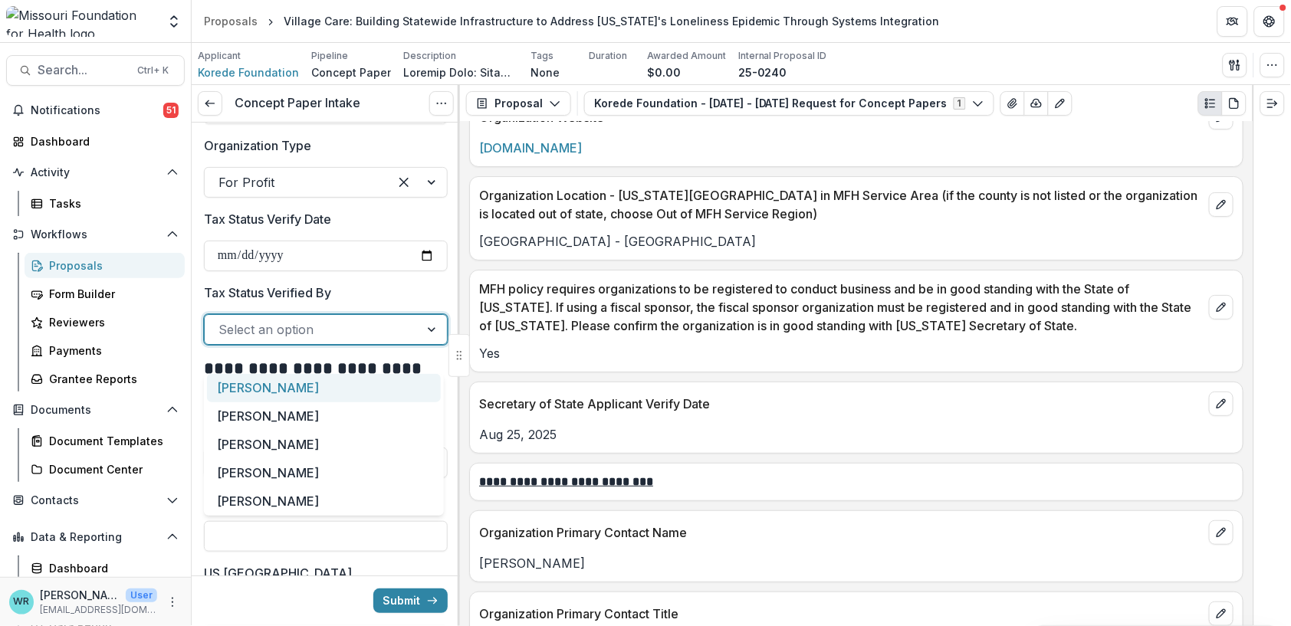
click at [241, 340] on div at bounding box center [311, 329] width 187 height 21
type input "**"
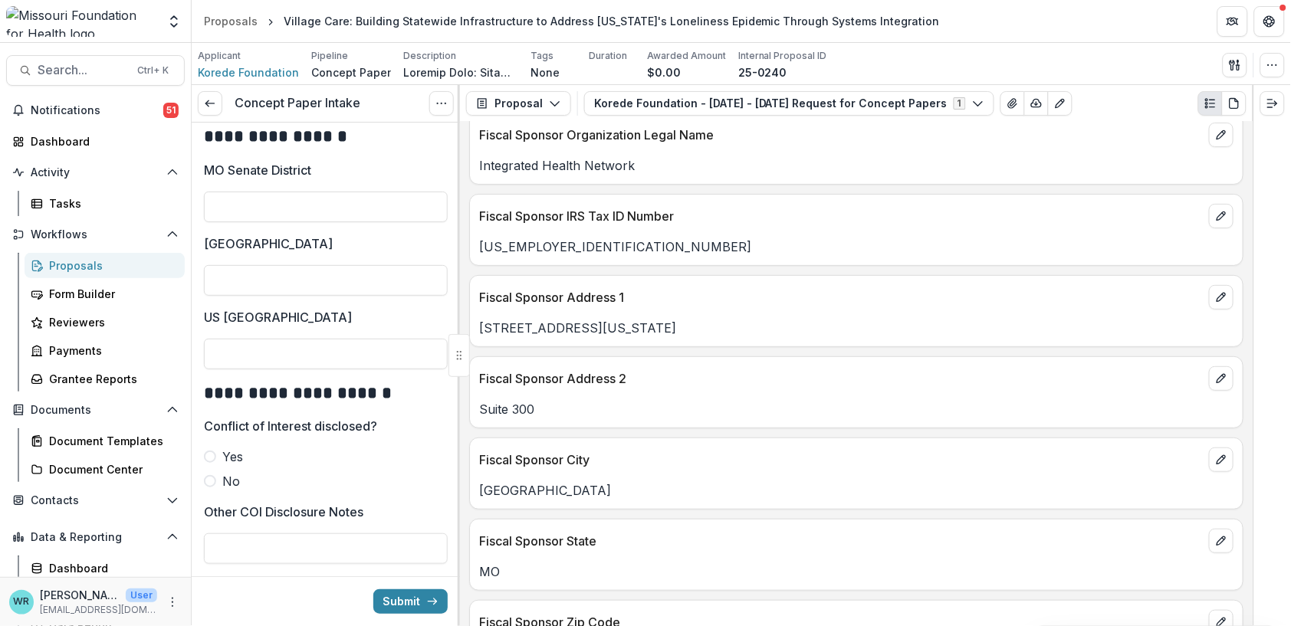
scroll to position [3151, 0]
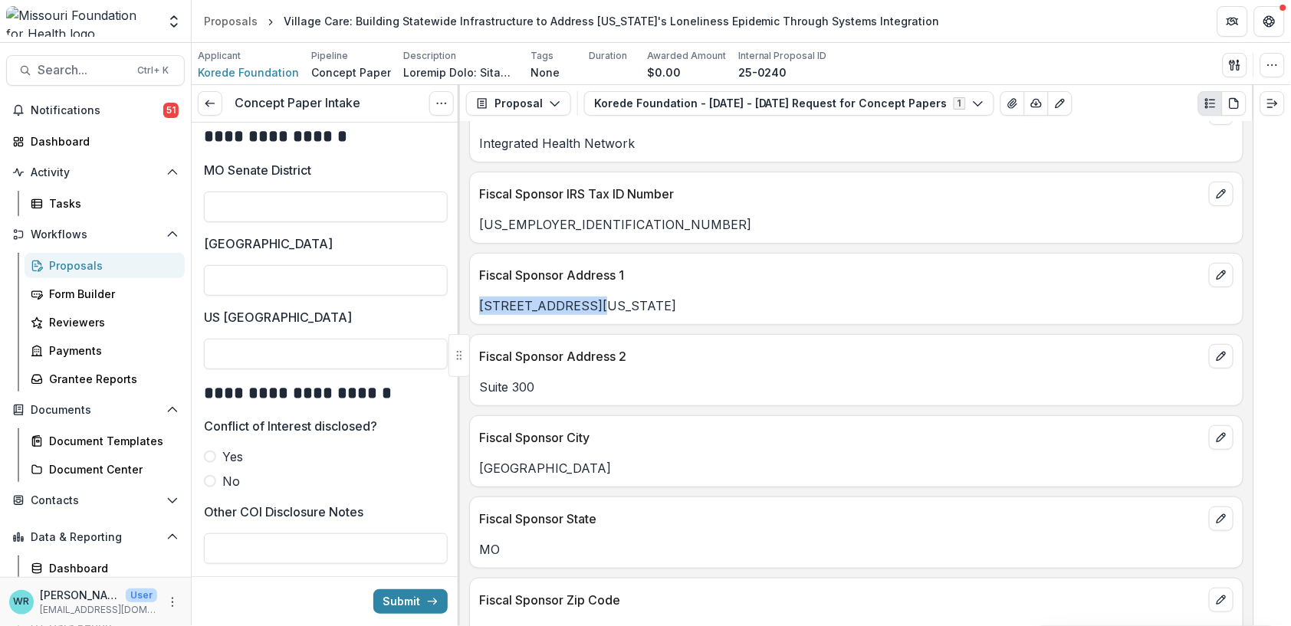
drag, startPoint x: 598, startPoint y: 317, endPoint x: 474, endPoint y: 316, distance: 123.4
click at [474, 316] on div "Fiscal Sponsor Address 1 30 Maryland Plaza" at bounding box center [856, 289] width 774 height 72
copy p "30 Maryland Plaza"
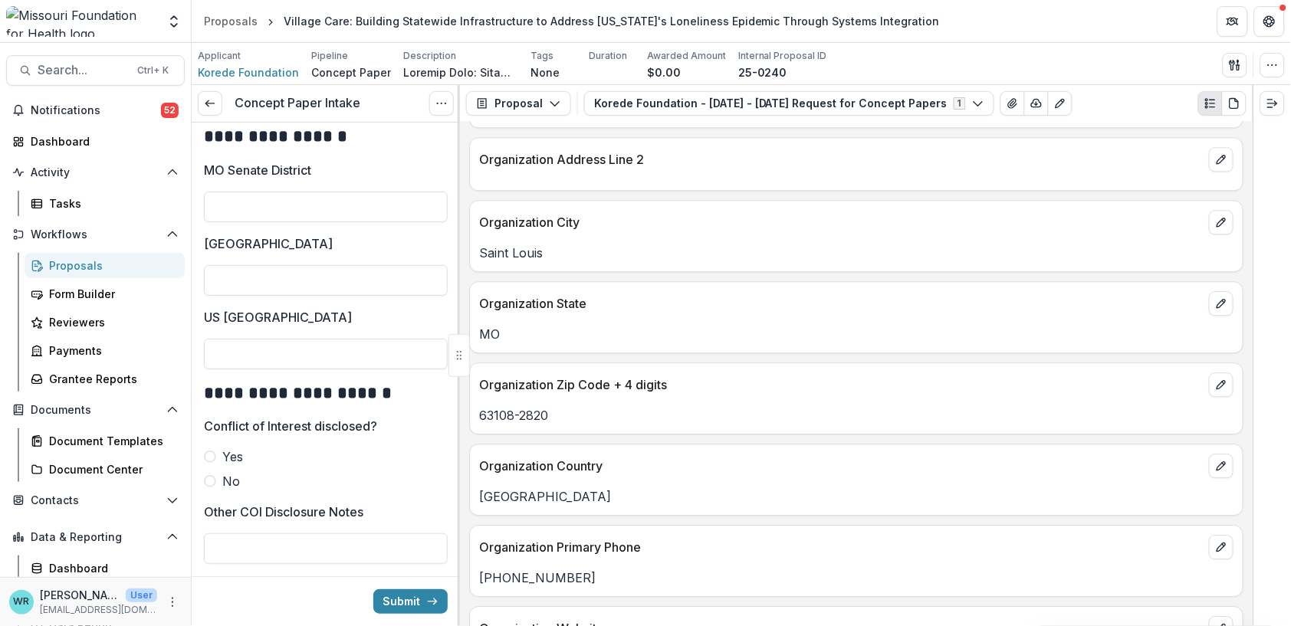
scroll to position [937, 0]
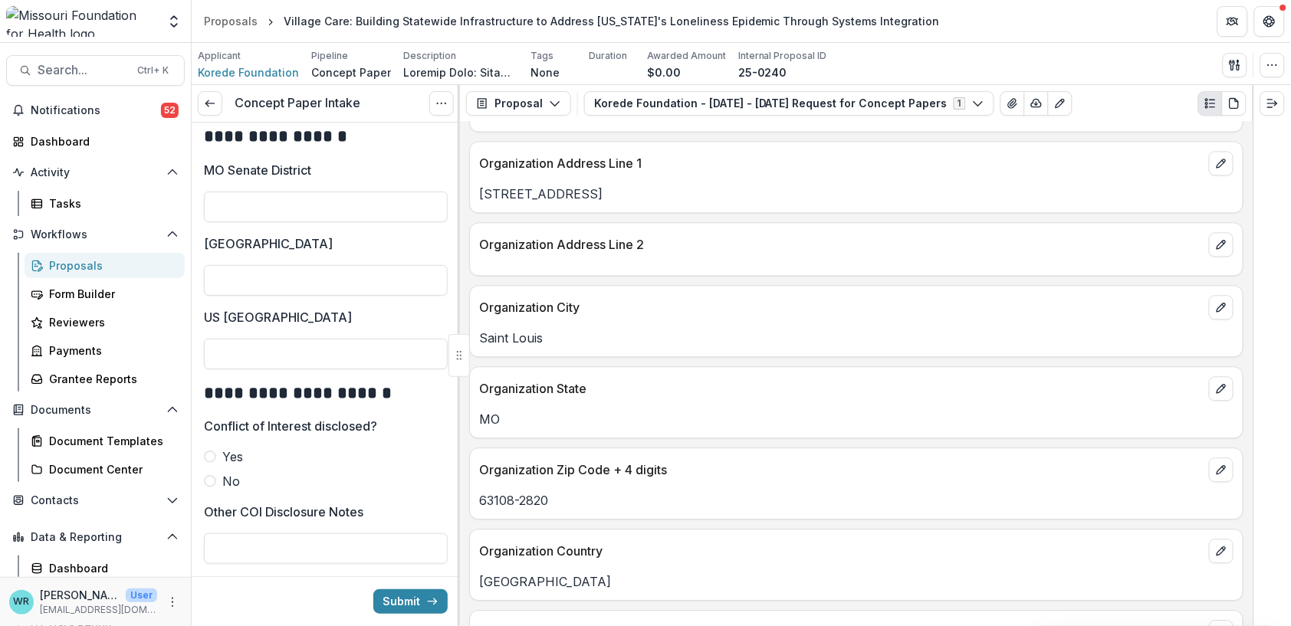
click at [612, 202] on p "4317 Forest Park Ave" at bounding box center [856, 194] width 754 height 18
drag, startPoint x: 603, startPoint y: 201, endPoint x: 478, endPoint y: 196, distance: 124.3
click at [479, 196] on p "4317 Forest Park Ave" at bounding box center [856, 194] width 754 height 18
copy p "4317 Forest Park Ave"
click at [281, 222] on input "MO Senate District" at bounding box center [326, 207] width 244 height 31
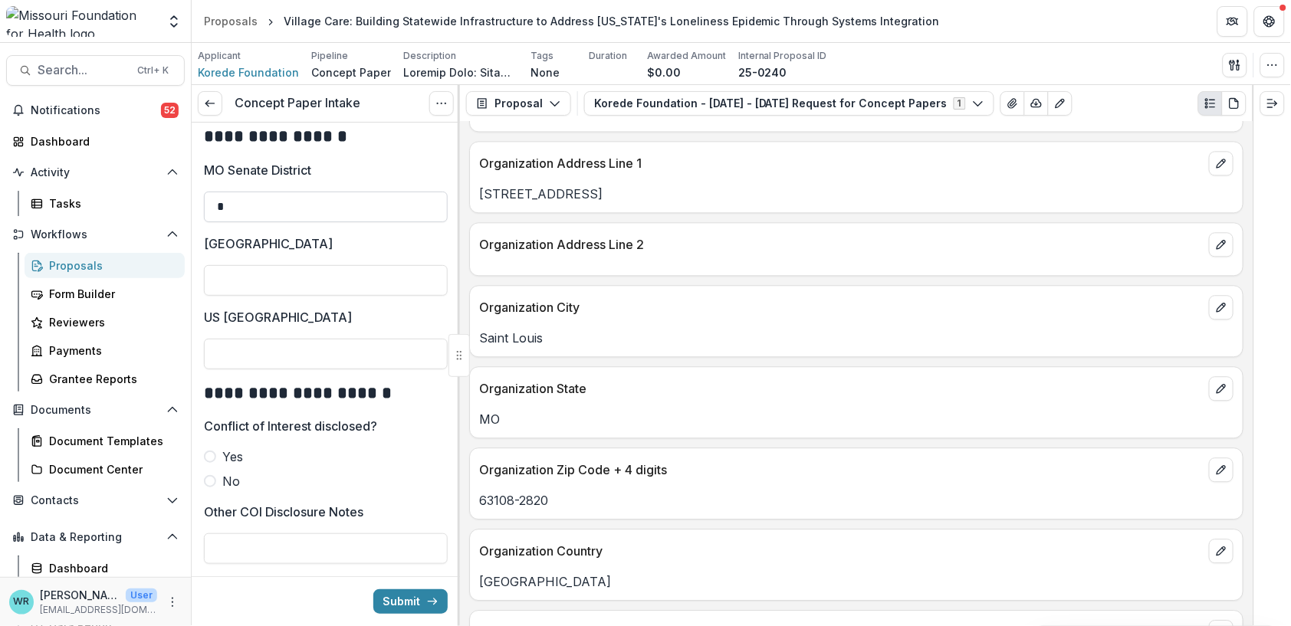
type input "*"
type input "**"
type input "*"
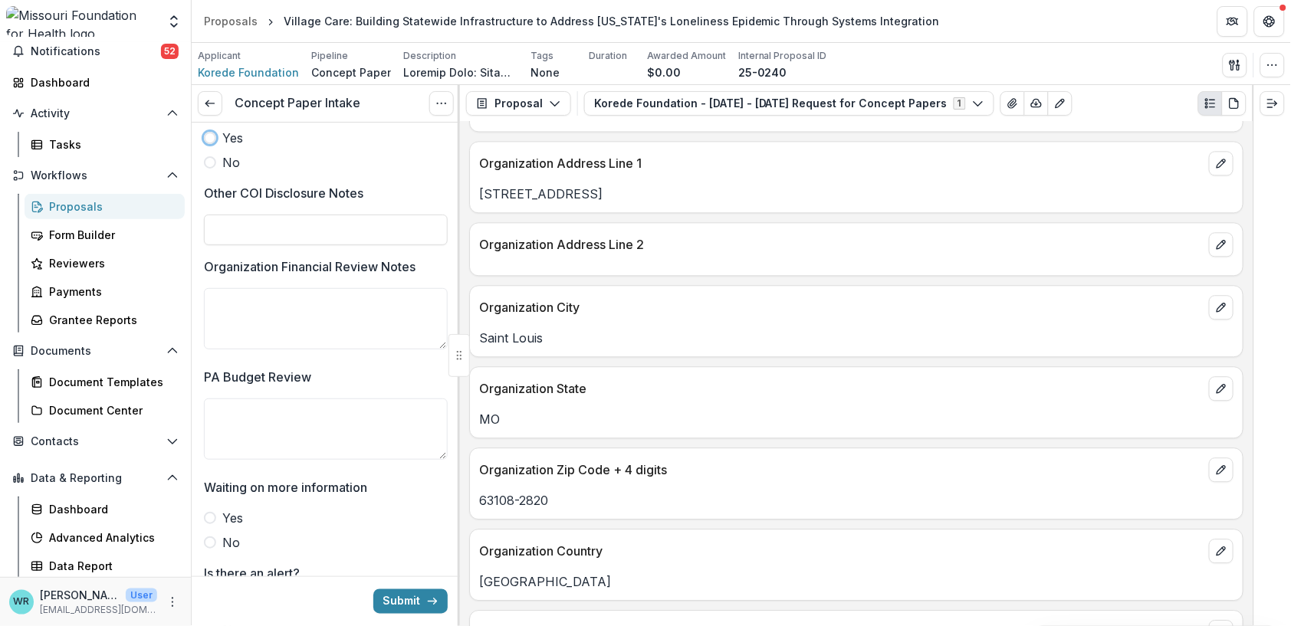
scroll to position [3407, 0]
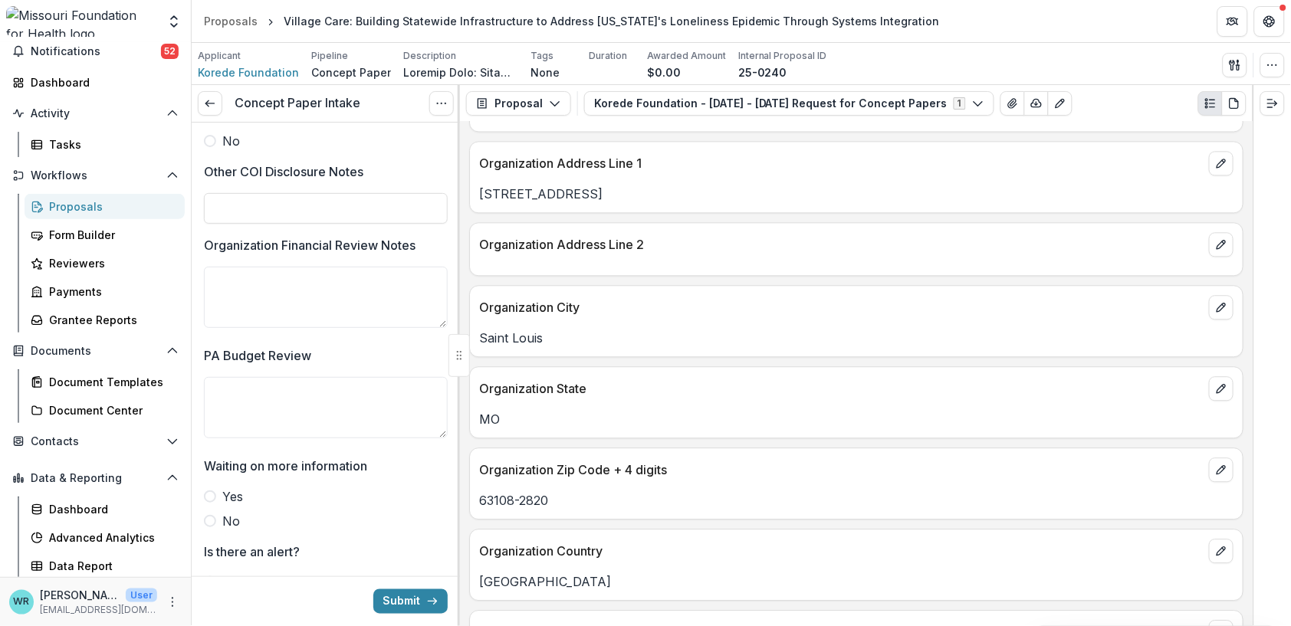
click at [210, 123] on span at bounding box center [210, 116] width 12 height 12
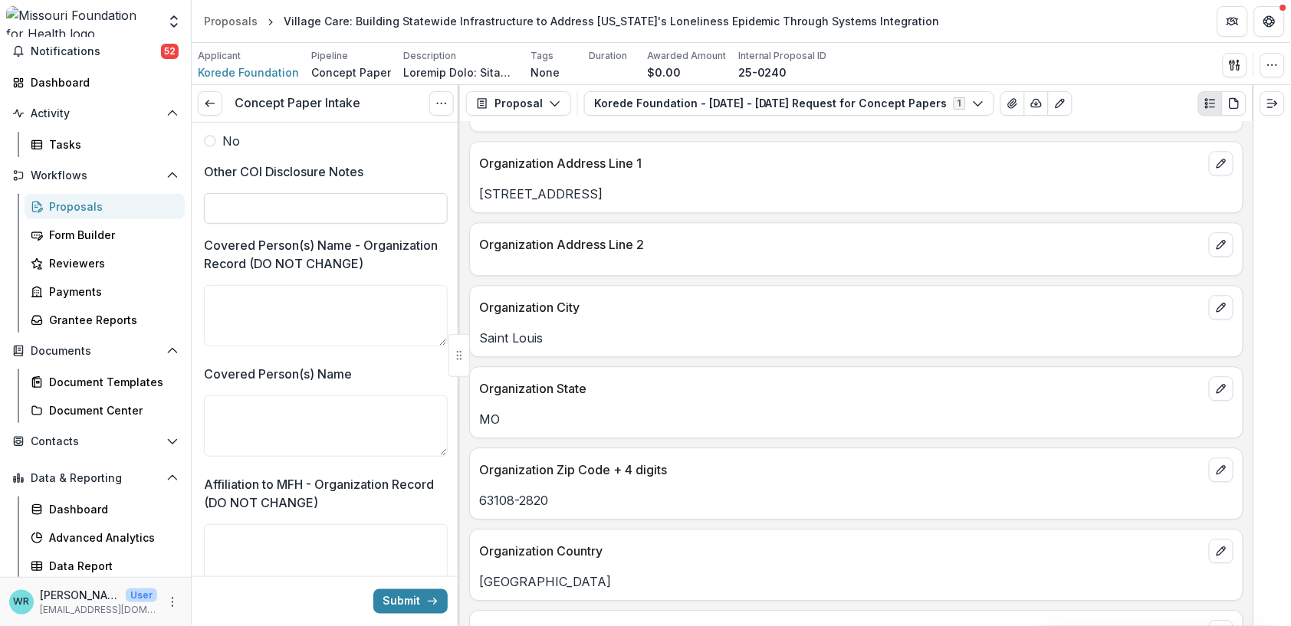
click at [303, 224] on input "Other COI Disclosure Notes" at bounding box center [326, 208] width 244 height 31
type input "**********"
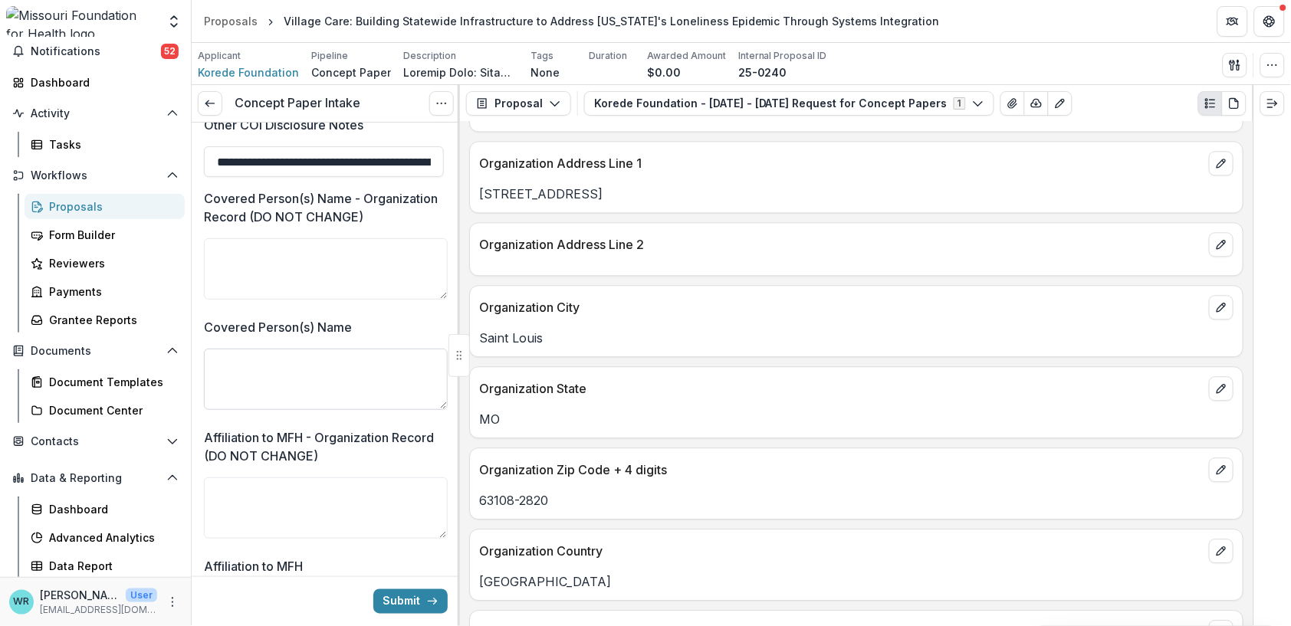
scroll to position [3492, 0]
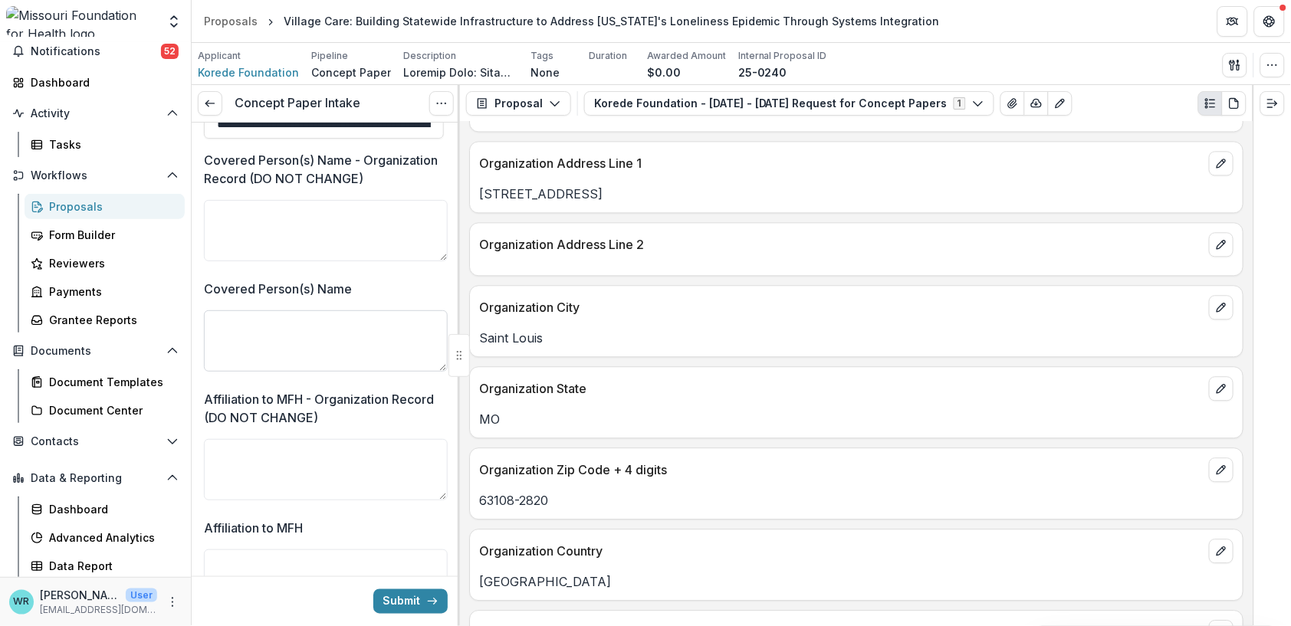
click at [271, 368] on textarea "Covered Person(s) Name" at bounding box center [326, 340] width 244 height 61
paste textarea "**********"
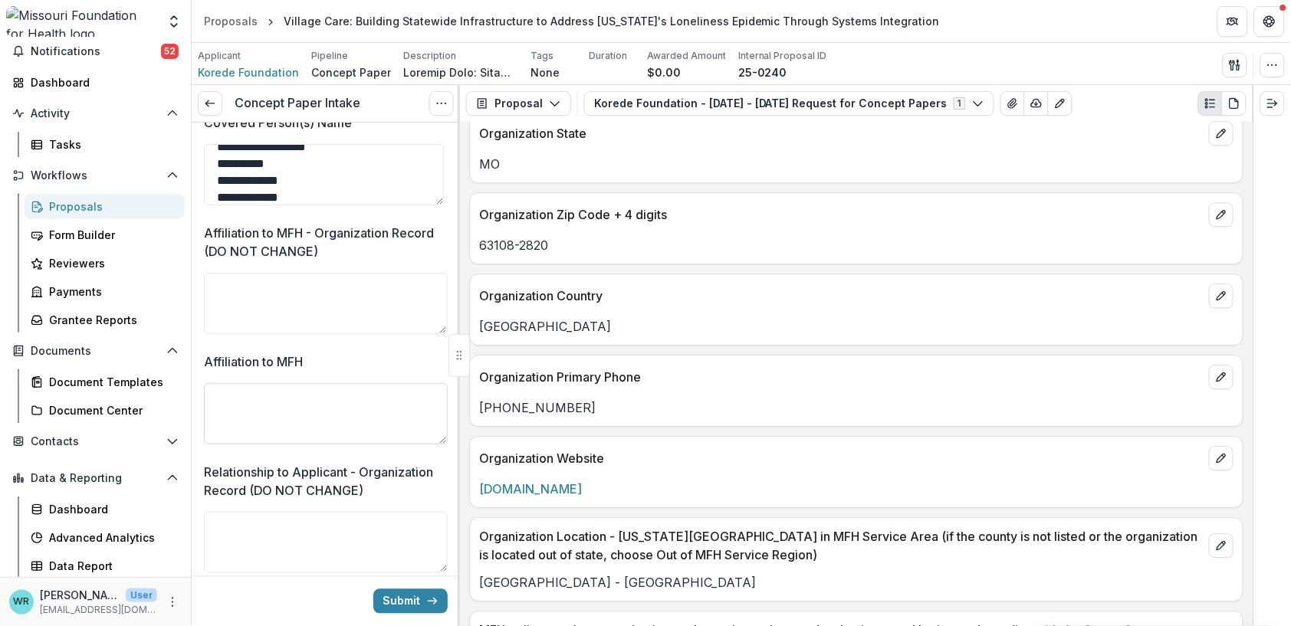
scroll to position [3662, 0]
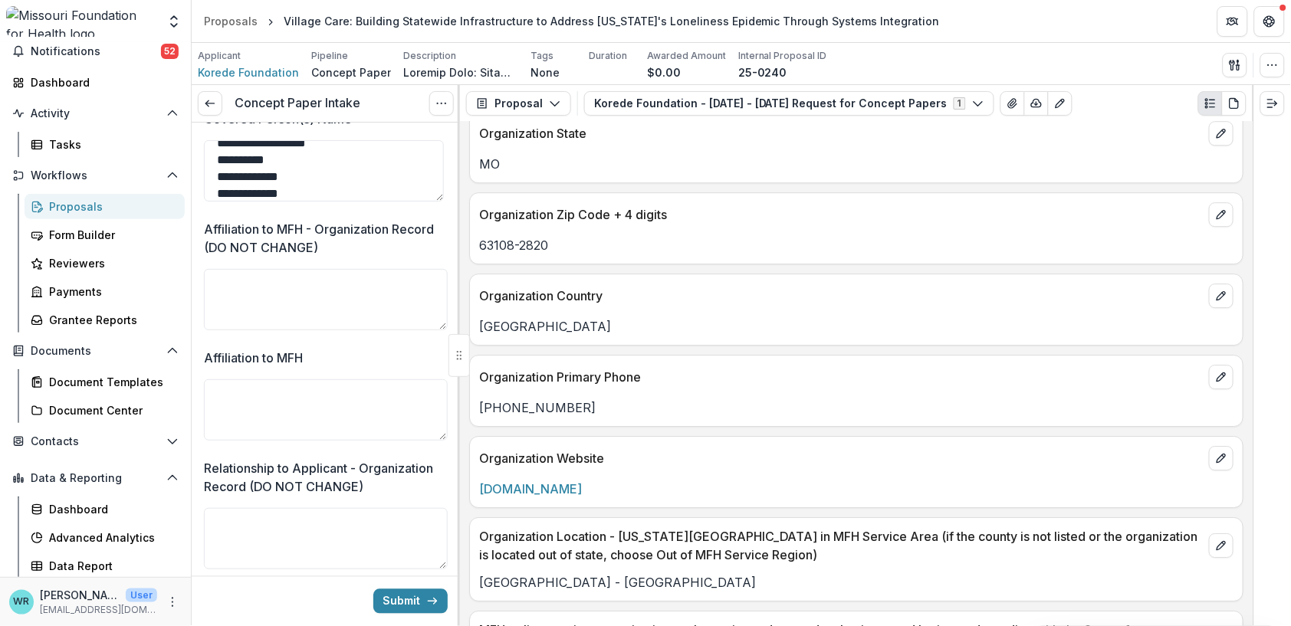
type textarea "**********"
click at [368, 437] on textarea "Affiliation to MFH" at bounding box center [326, 409] width 244 height 61
paste textarea "**********"
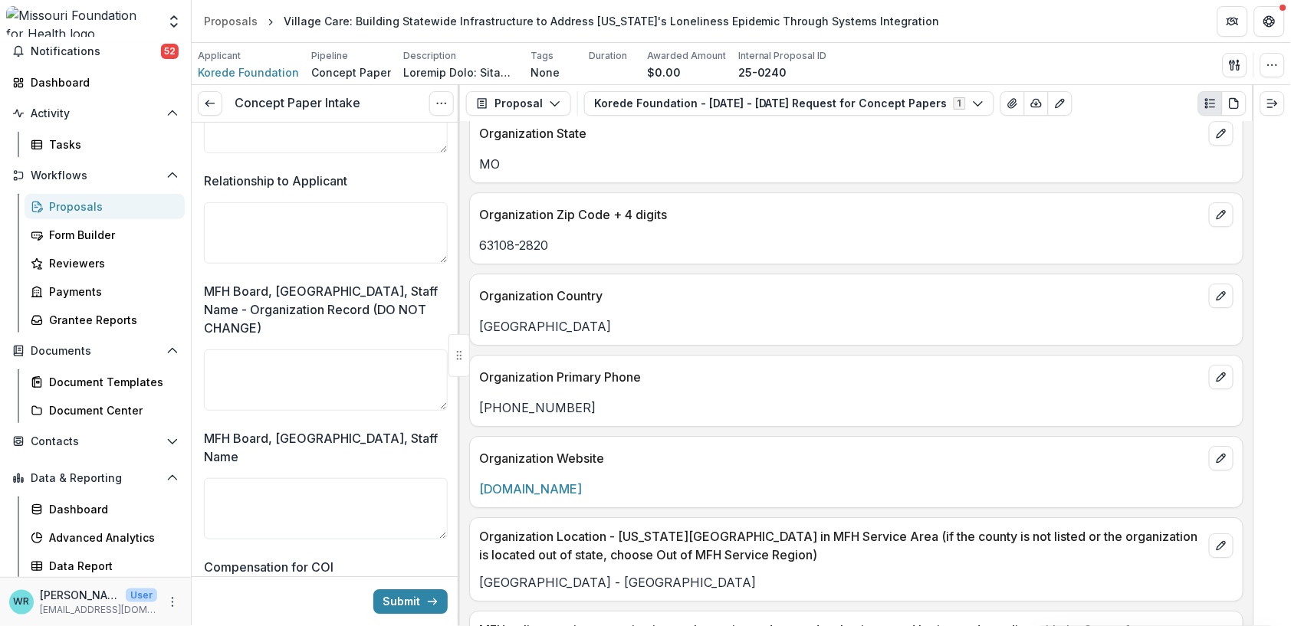
scroll to position [4088, 0]
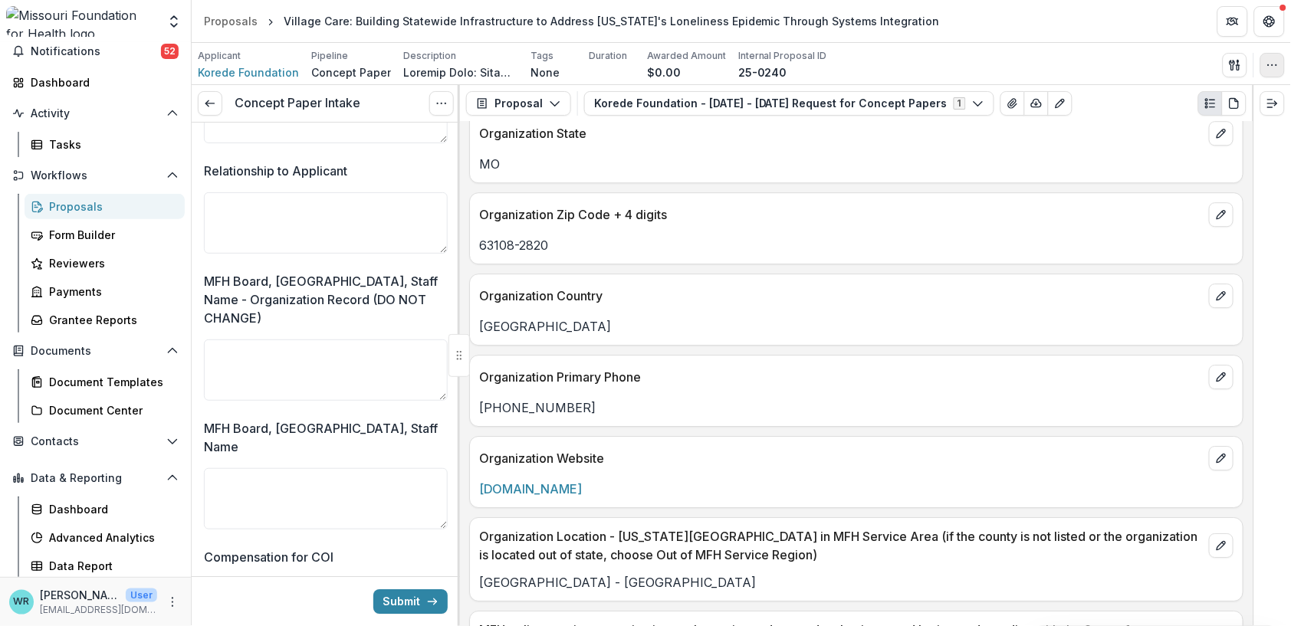
type textarea "**********"
click at [385, 254] on textarea "Relationship to Applicant" at bounding box center [326, 222] width 244 height 61
paste textarea "**********"
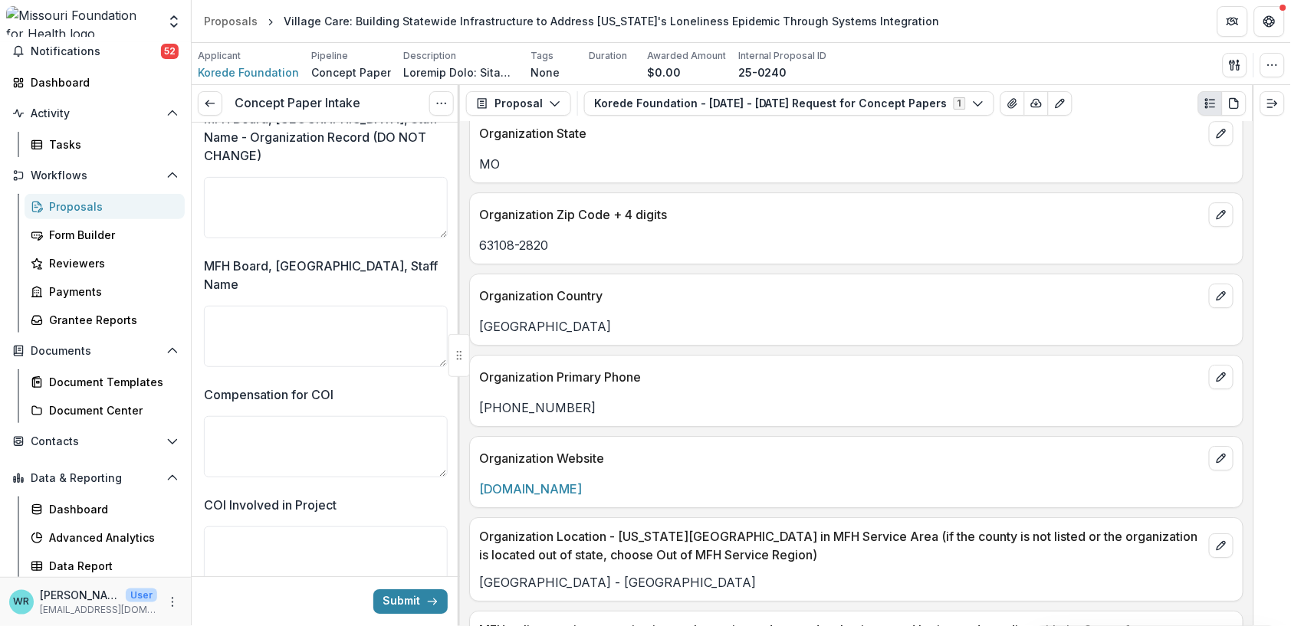
scroll to position [4258, 0]
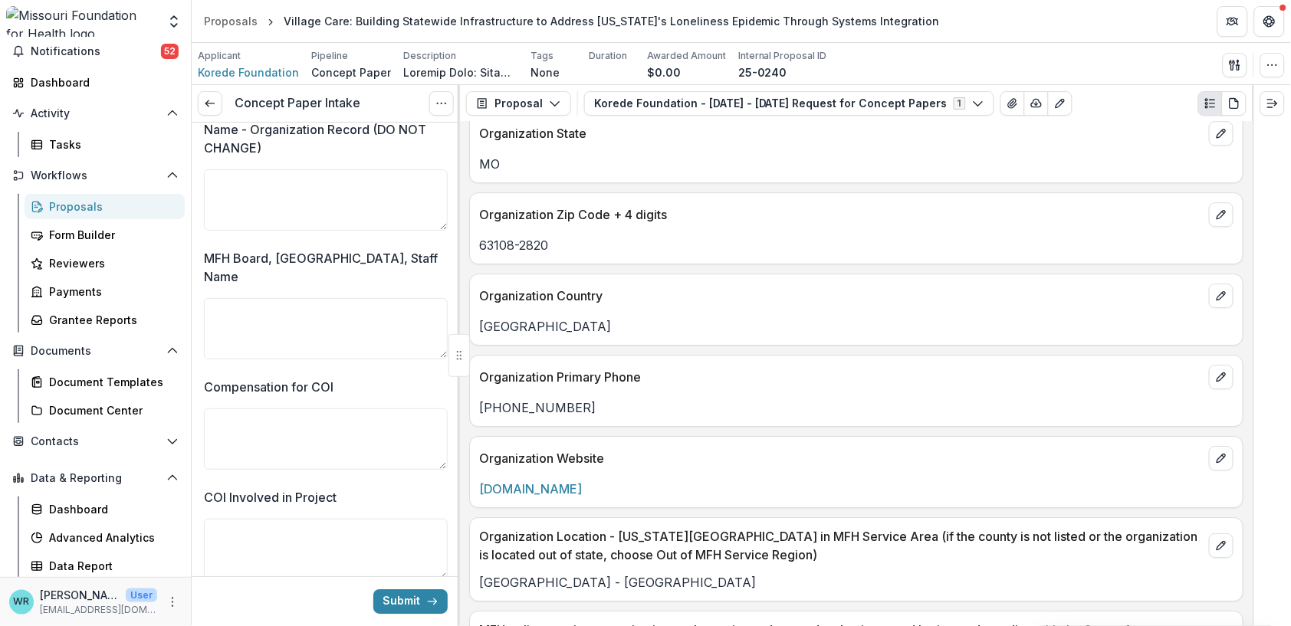
type textarea "**********"
click at [306, 345] on textarea "MFH Board, CAC, Staff Name" at bounding box center [326, 328] width 244 height 61
paste textarea "**********"
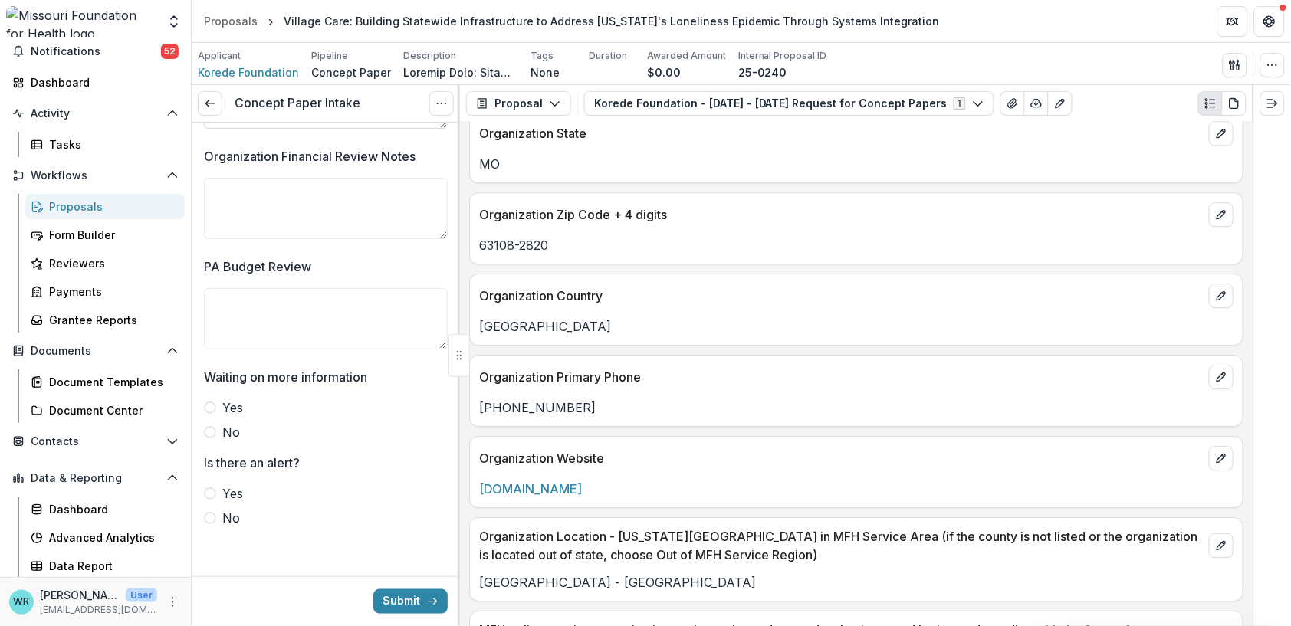
scroll to position [4750, 0]
type textarea "**********"
click at [214, 412] on label "Yes" at bounding box center [326, 408] width 244 height 18
click at [212, 497] on span at bounding box center [210, 494] width 12 height 12
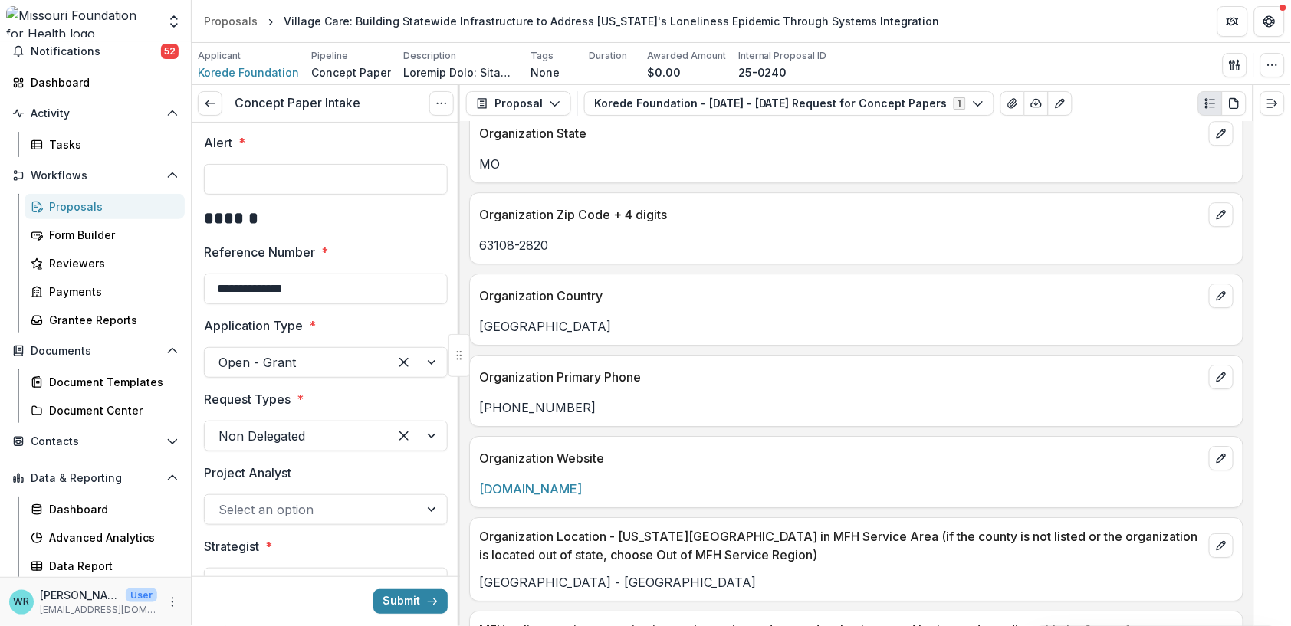
scroll to position [0, 0]
click at [330, 184] on input "Alert *" at bounding box center [326, 181] width 244 height 31
type input "*"
click at [271, 180] on input "******" at bounding box center [326, 181] width 244 height 31
drag, startPoint x: 432, startPoint y: 181, endPoint x: 110, endPoint y: 193, distance: 322.2
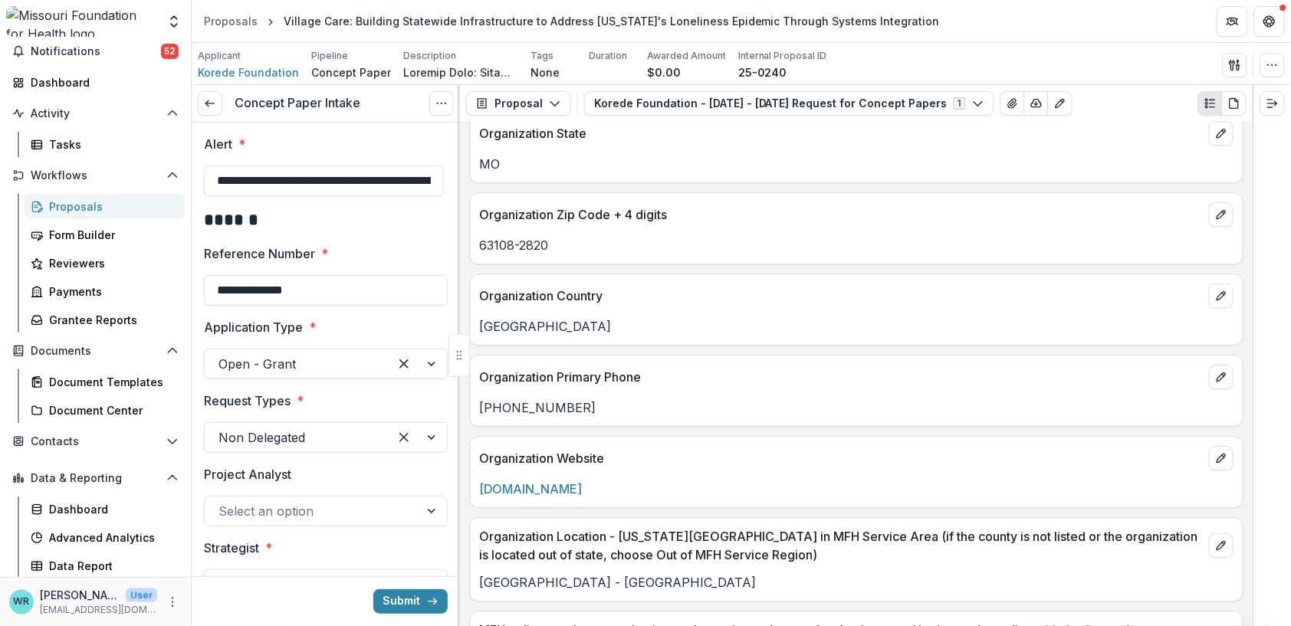
click at [110, 193] on main "**********" at bounding box center [645, 334] width 1291 height 583
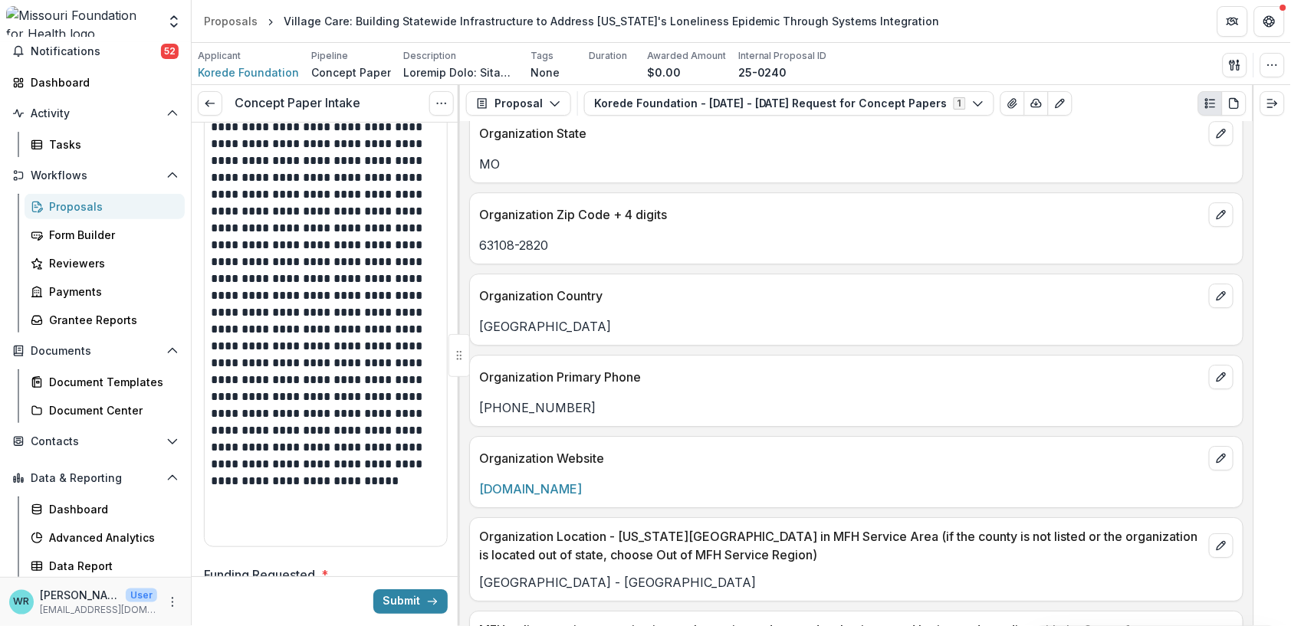
scroll to position [1277, 0]
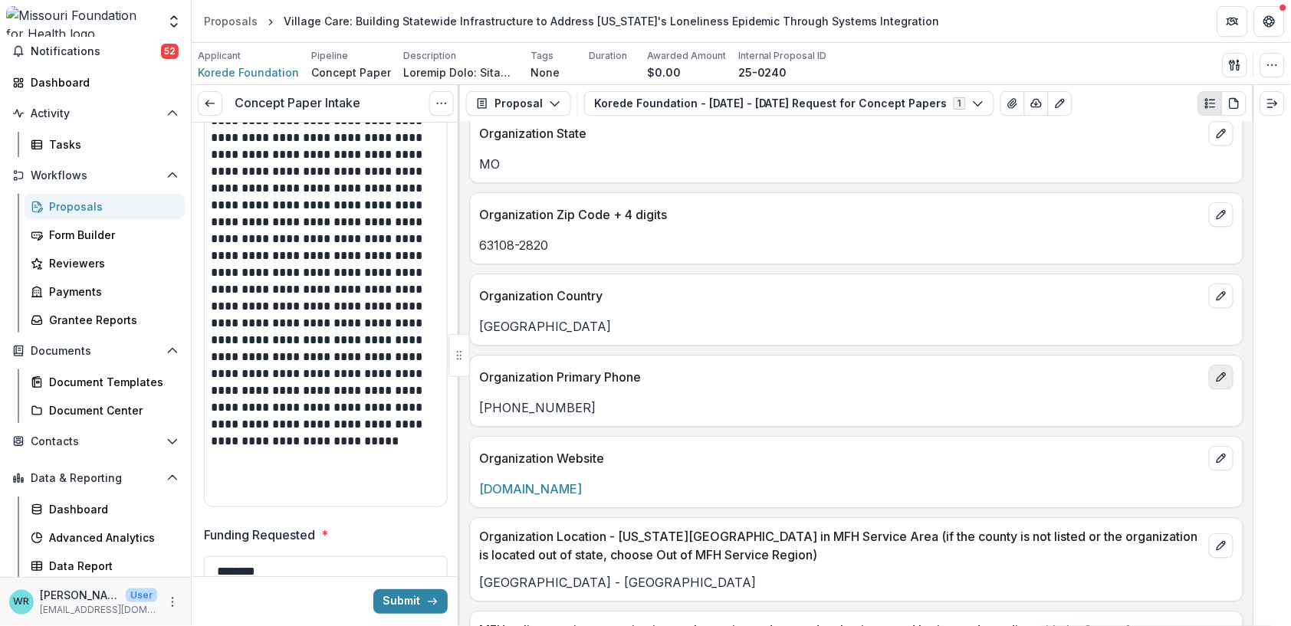
type input "**********"
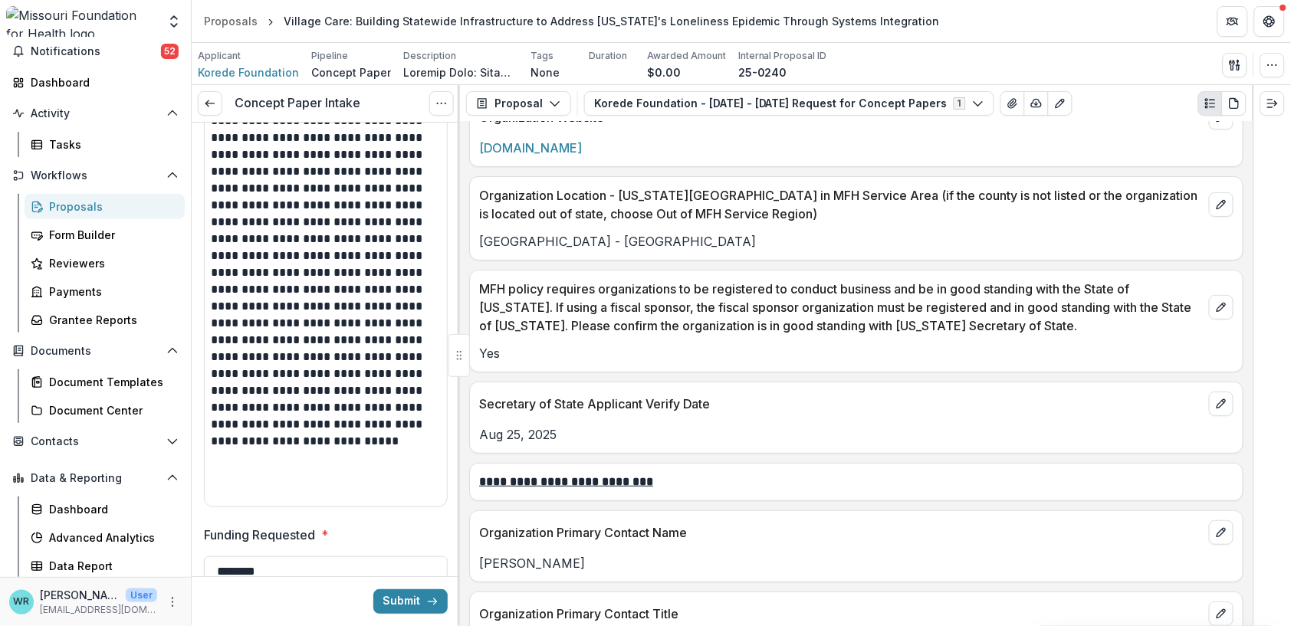
scroll to position [1447, 0]
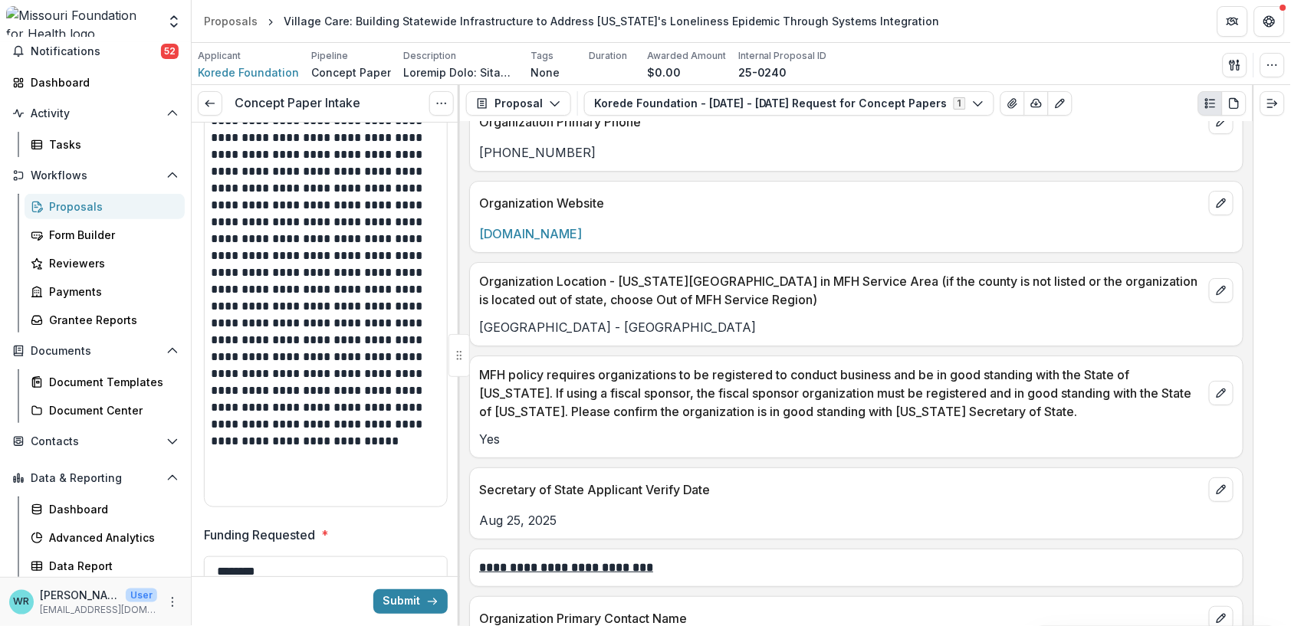
drag, startPoint x: 628, startPoint y: 232, endPoint x: 476, endPoint y: 228, distance: 151.8
click at [476, 228] on div "[DOMAIN_NAME]" at bounding box center [856, 234] width 773 height 18
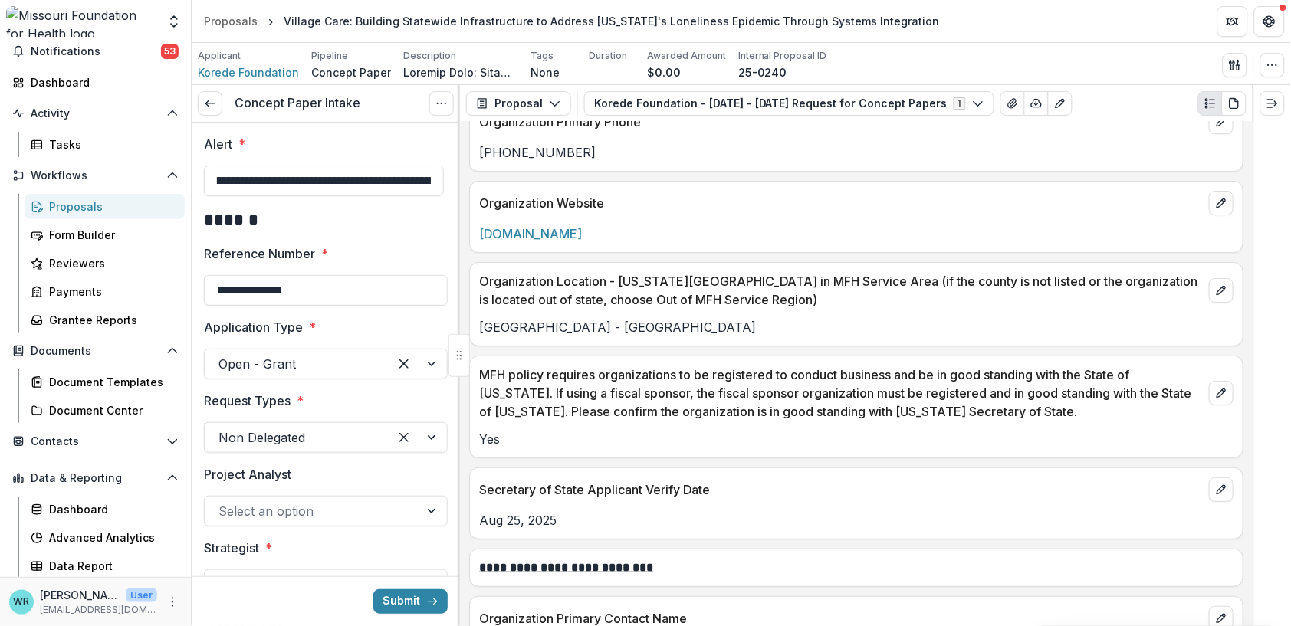
scroll to position [0, 1352]
drag, startPoint x: 218, startPoint y: 180, endPoint x: 669, endPoint y: 206, distance: 451.5
click at [669, 206] on div "**********" at bounding box center [741, 355] width 1099 height 541
click at [403, 594] on button "Submit" at bounding box center [410, 601] width 74 height 25
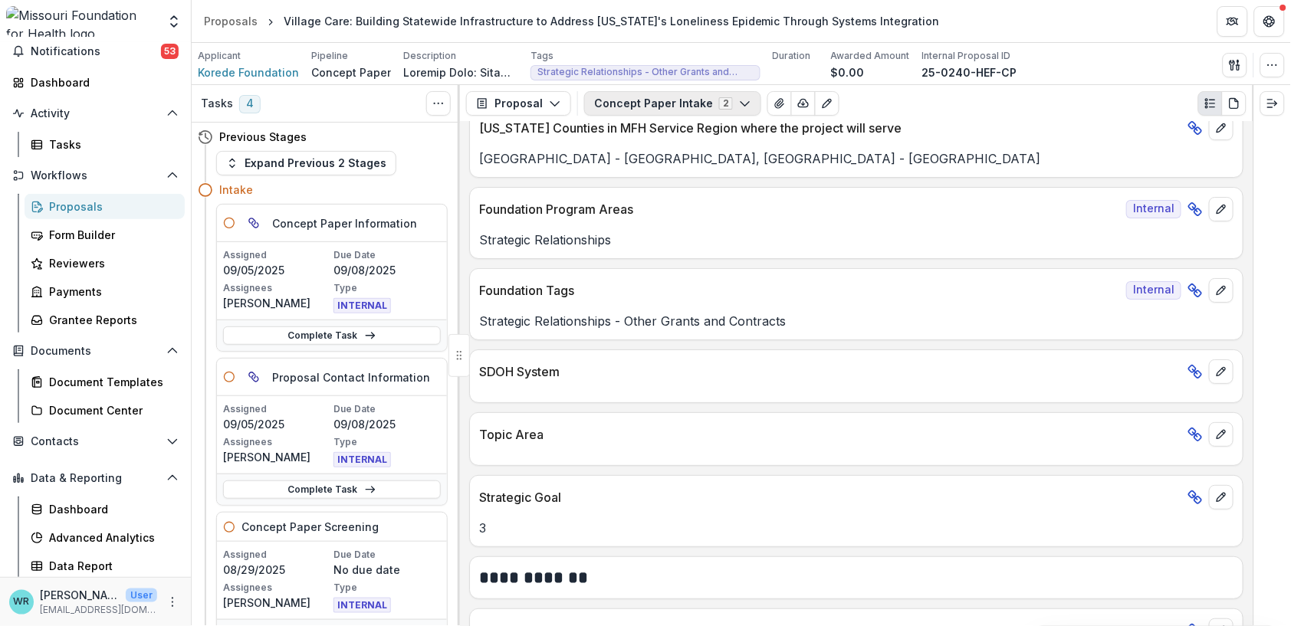
click at [739, 99] on icon "button" at bounding box center [745, 103] width 12 height 12
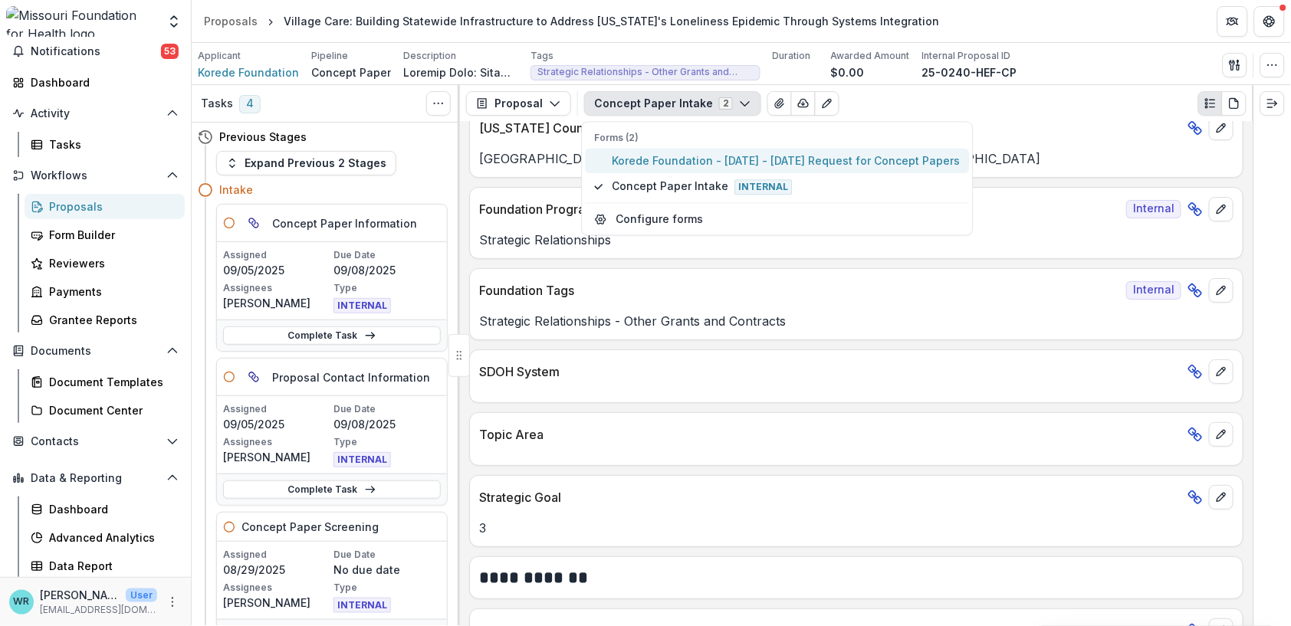
click at [704, 161] on span "Korede Foundation - 2025 - 2025 Request for Concept Papers" at bounding box center [786, 161] width 348 height 16
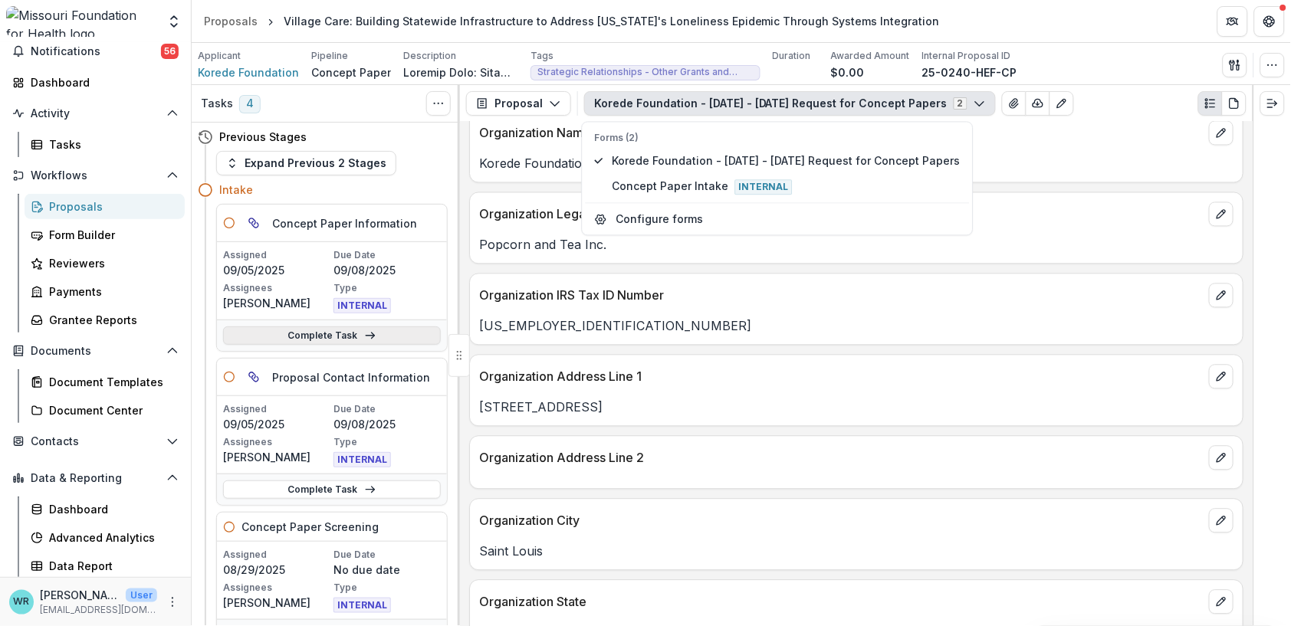
click at [347, 338] on link "Complete Task" at bounding box center [332, 336] width 218 height 18
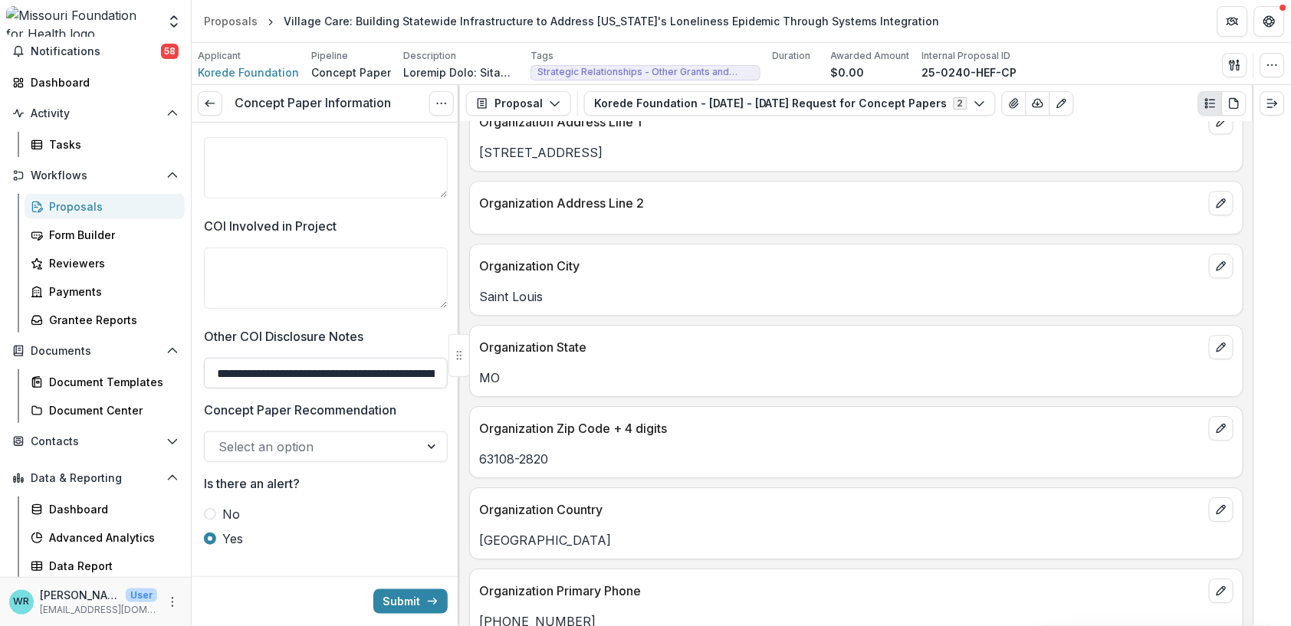
scroll to position [3317, 0]
drag, startPoint x: 399, startPoint y: 599, endPoint x: 407, endPoint y: 526, distance: 73.2
click at [400, 599] on button "Submit" at bounding box center [410, 601] width 74 height 25
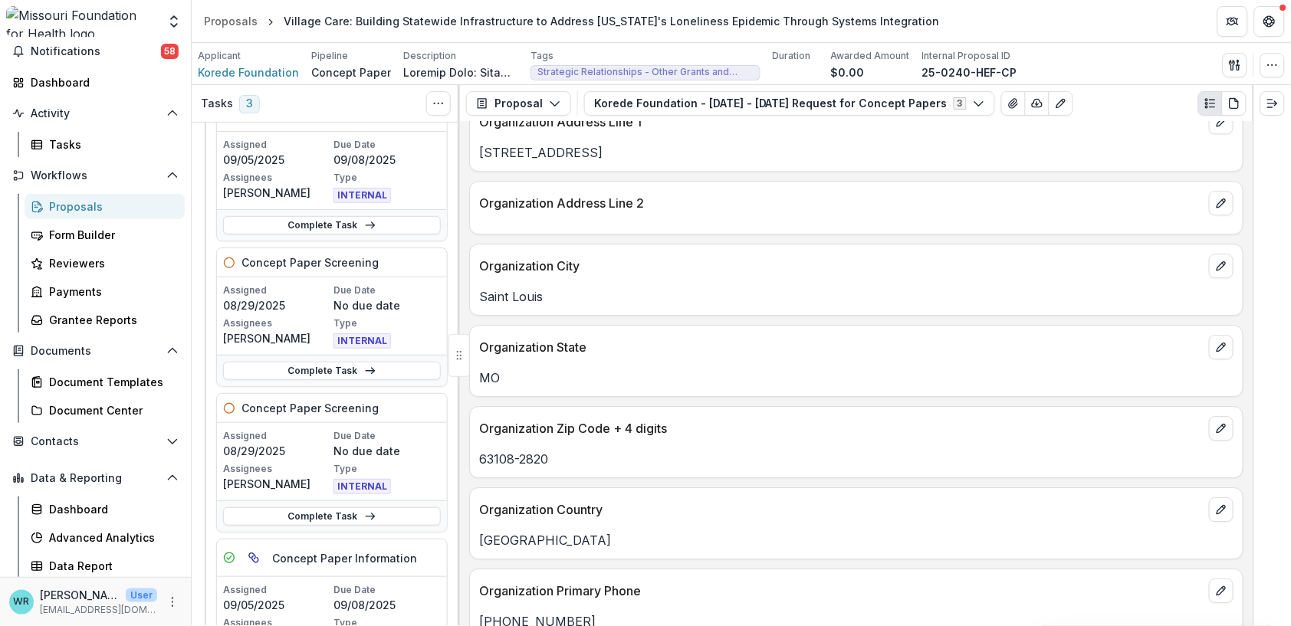
scroll to position [85, 0]
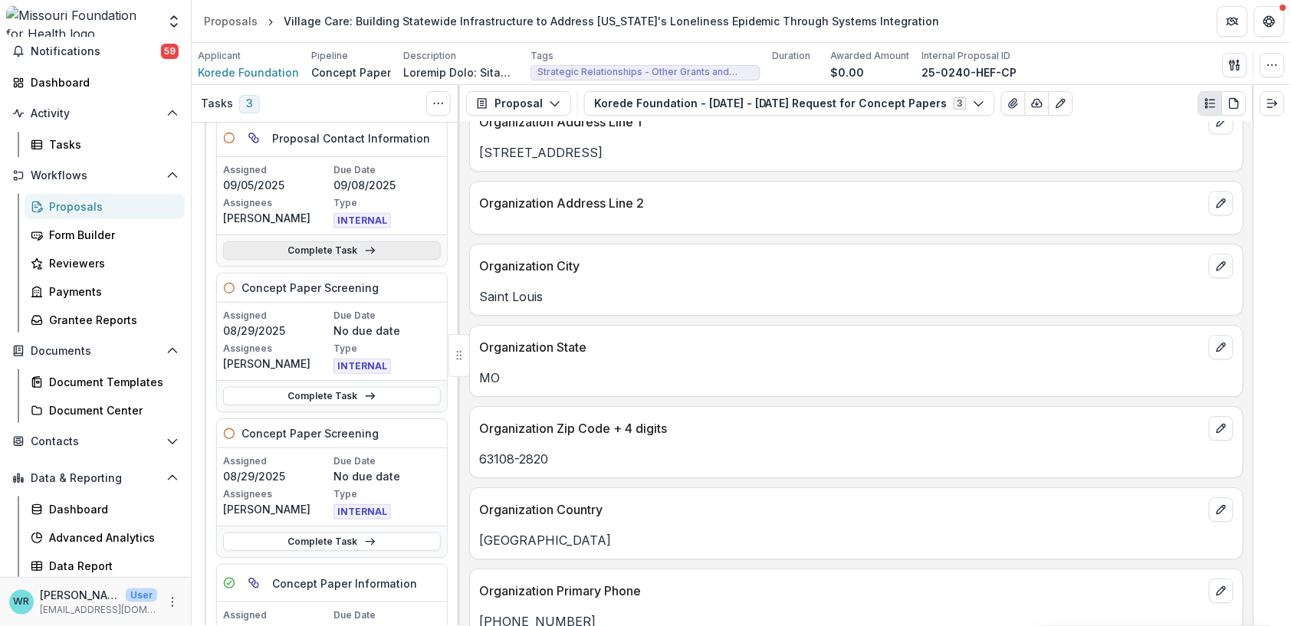
click at [366, 251] on line at bounding box center [370, 251] width 8 height 0
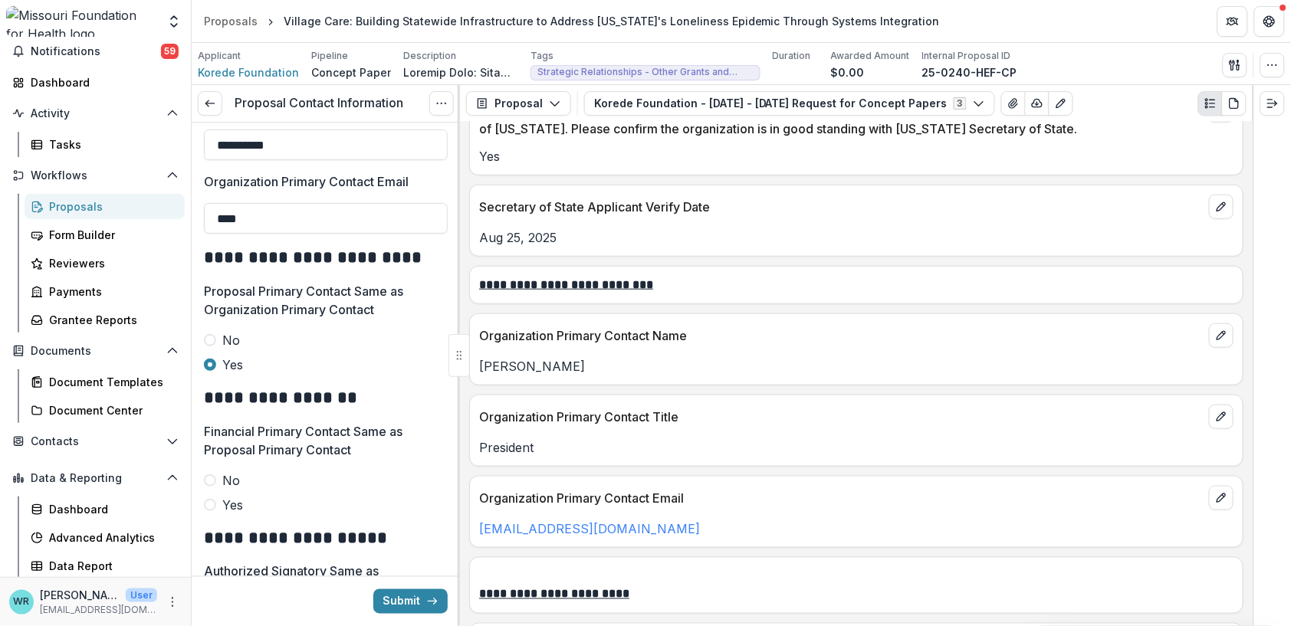
scroll to position [1873, 0]
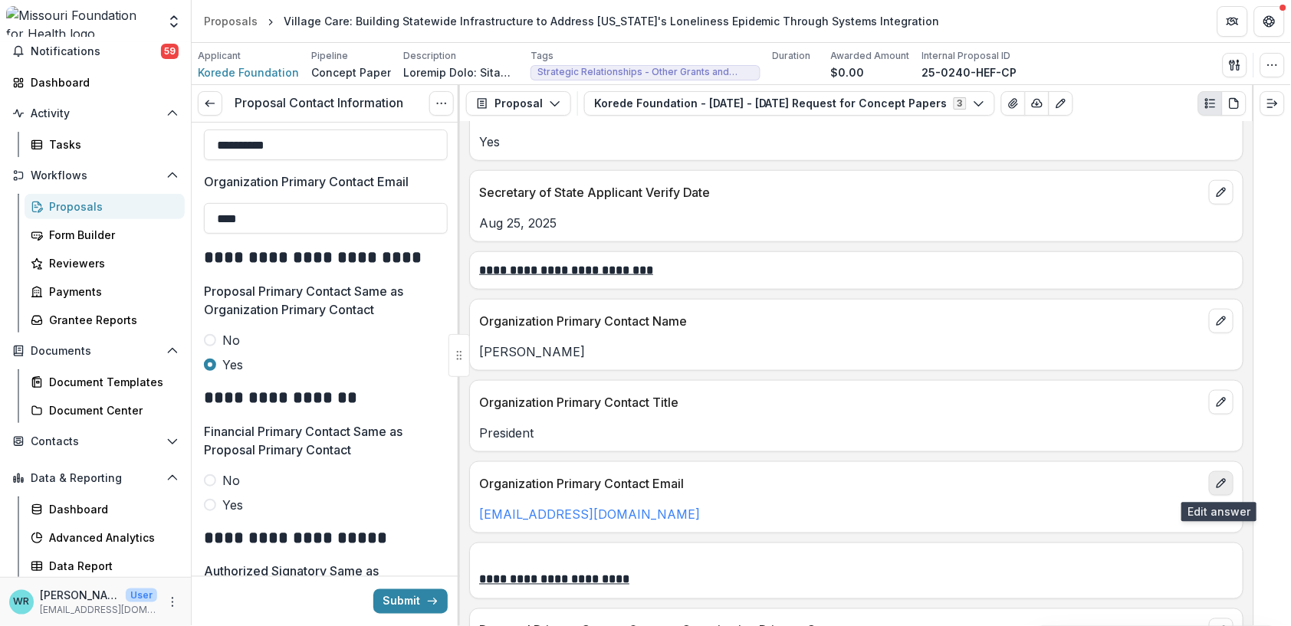
click at [1220, 487] on icon "edit" at bounding box center [1221, 484] width 12 height 12
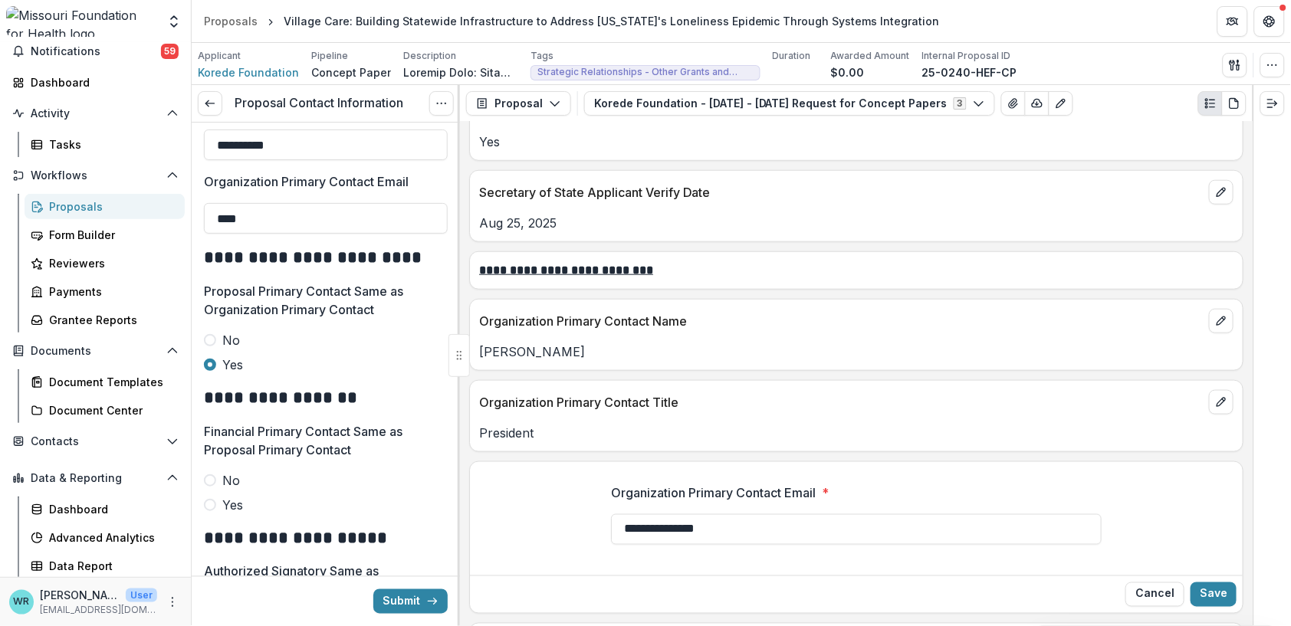
drag, startPoint x: 751, startPoint y: 533, endPoint x: 576, endPoint y: 523, distance: 175.8
click at [576, 523] on div "**********" at bounding box center [856, 520] width 773 height 98
drag, startPoint x: 284, startPoint y: 216, endPoint x: 169, endPoint y: 208, distance: 114.5
click at [169, 208] on main "**********" at bounding box center [645, 334] width 1291 height 583
paste input "**********"
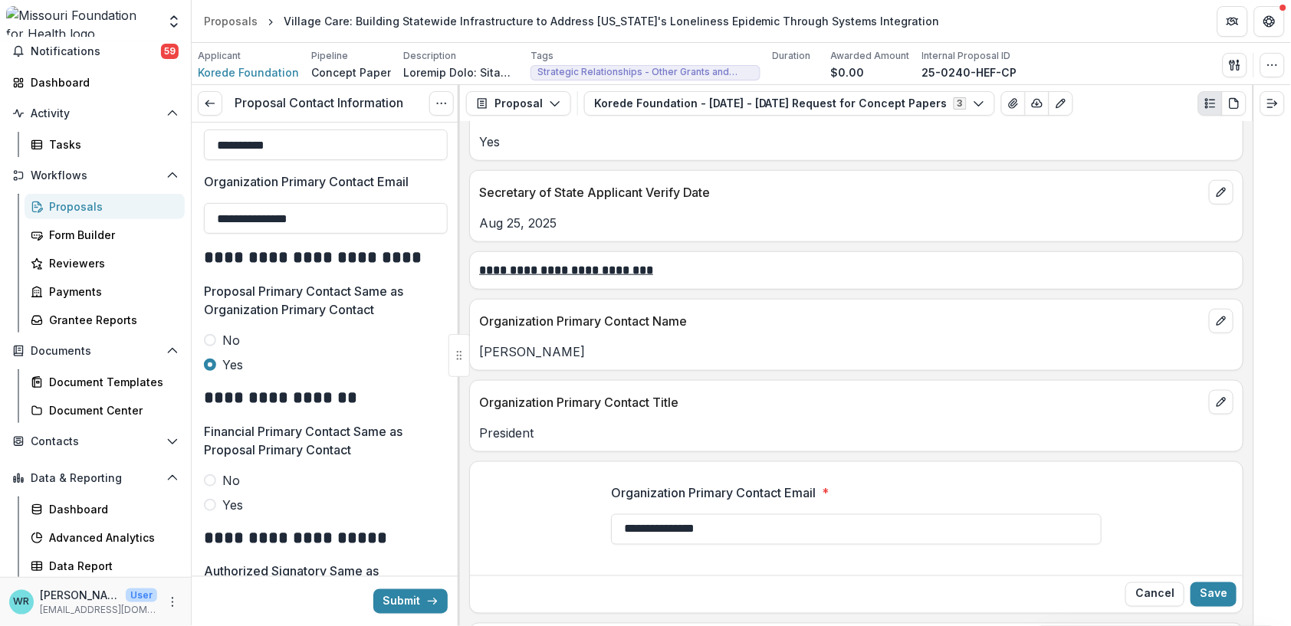
type input "**********"
click at [398, 315] on p "Proposal Primary Contact Same as Organization Primary Contact" at bounding box center [321, 300] width 235 height 37
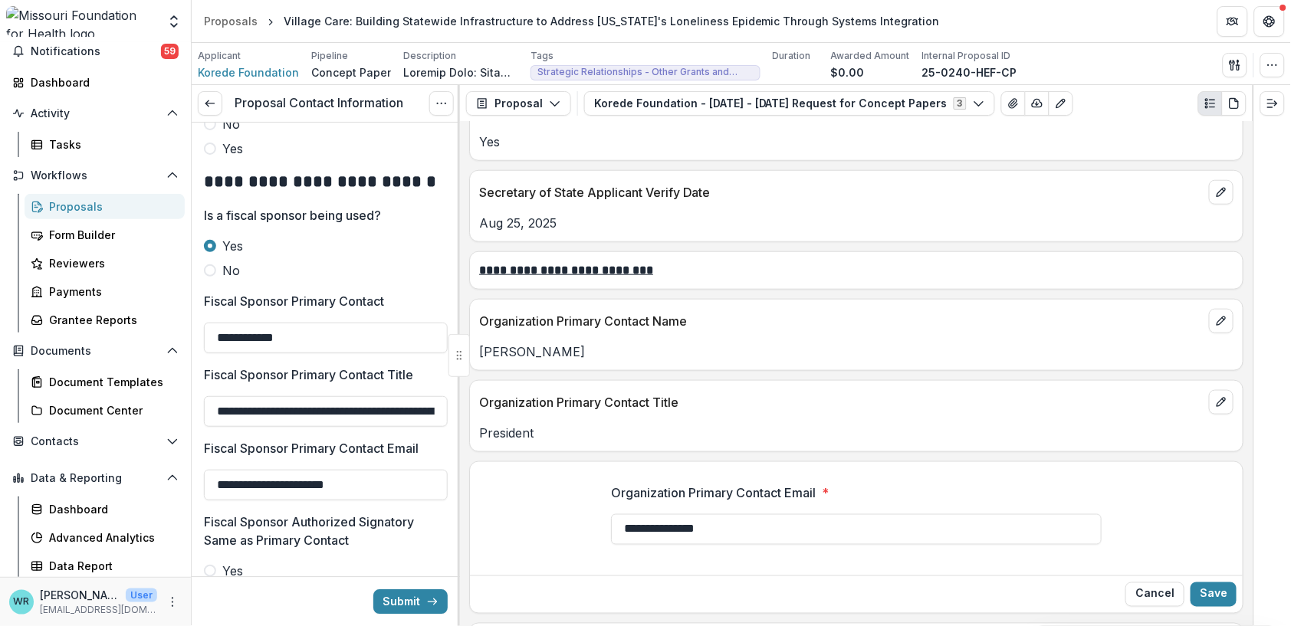
scroll to position [998, 0]
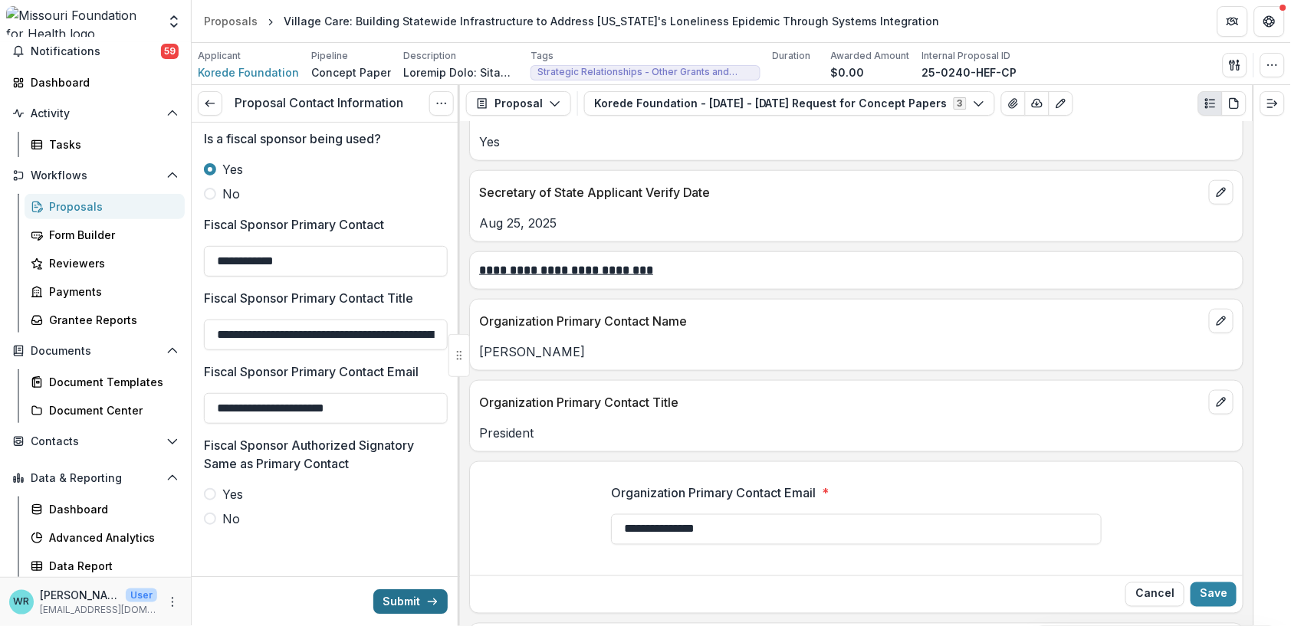
click at [386, 603] on button "Submit" at bounding box center [410, 601] width 74 height 25
click at [1218, 593] on button "Save" at bounding box center [1213, 595] width 46 height 25
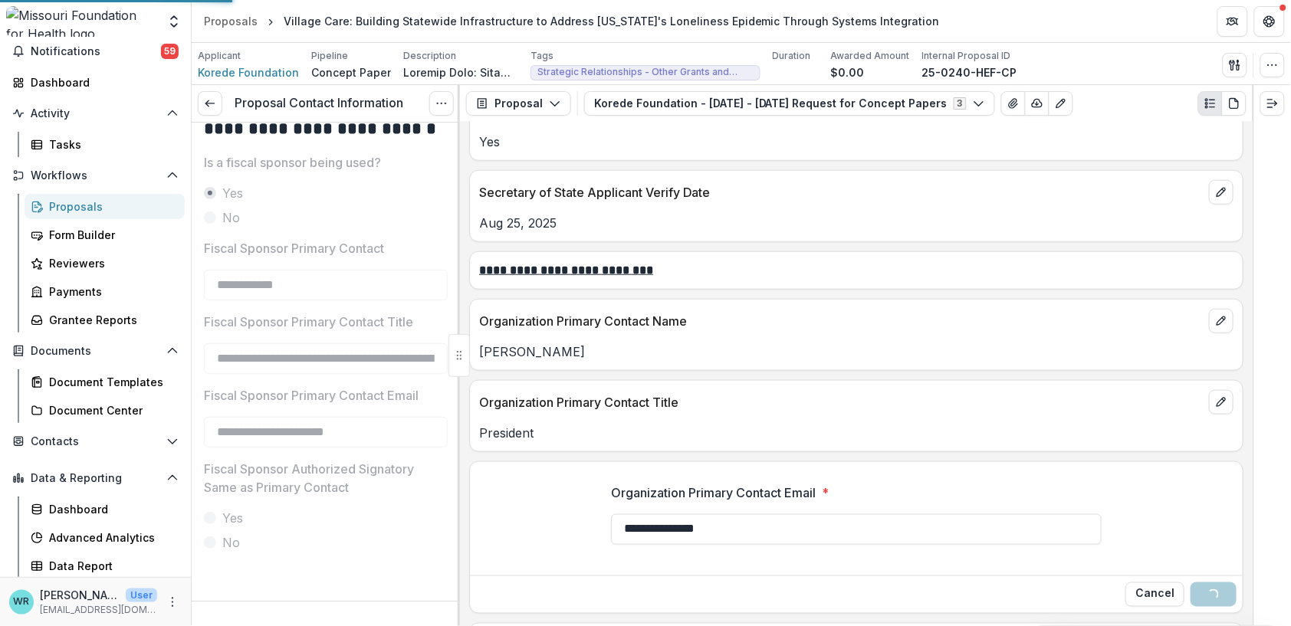
scroll to position [974, 0]
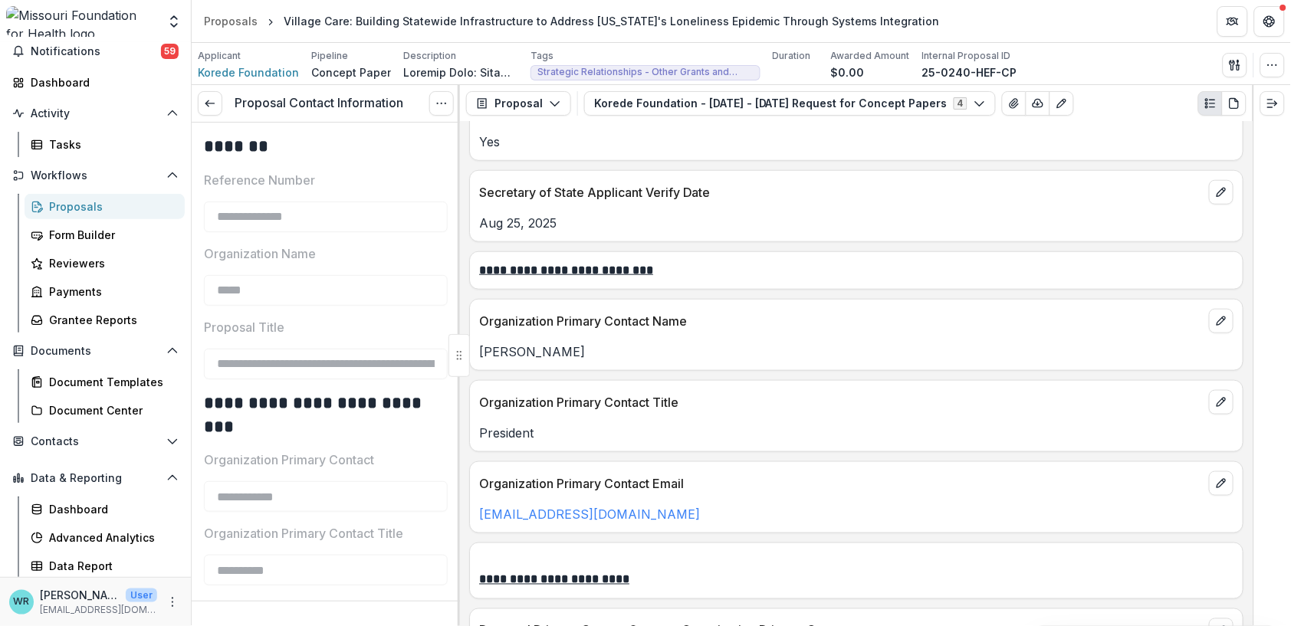
click at [84, 208] on div "Proposals" at bounding box center [110, 207] width 123 height 16
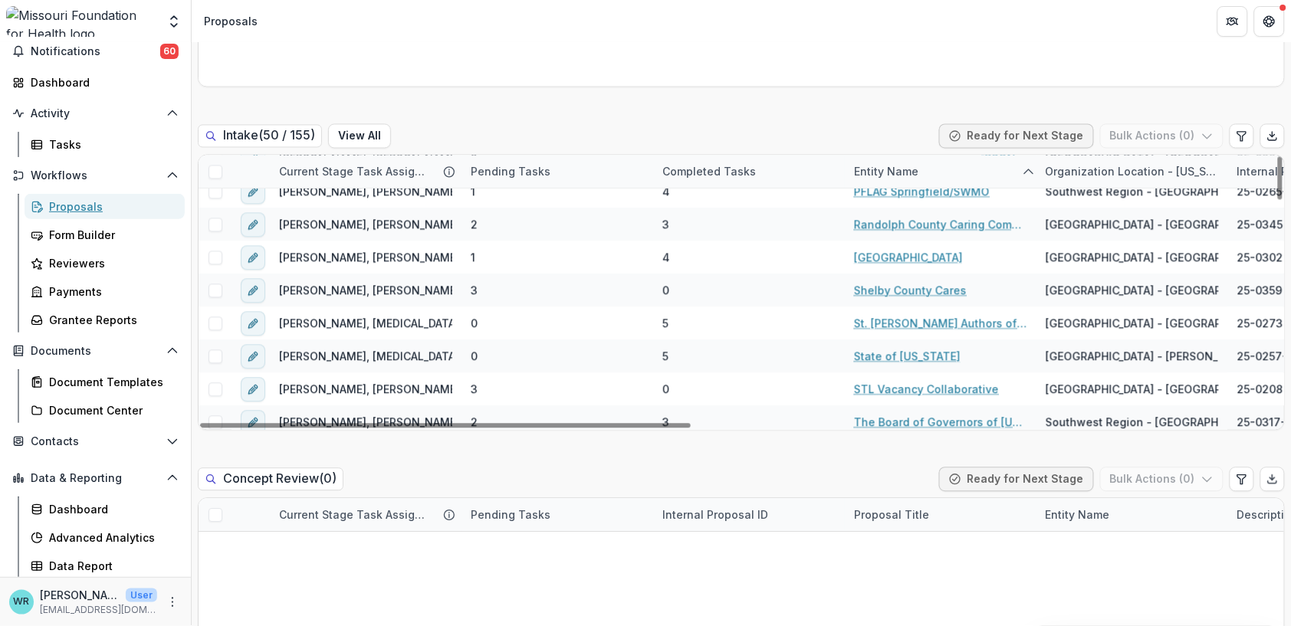
scroll to position [1107, 0]
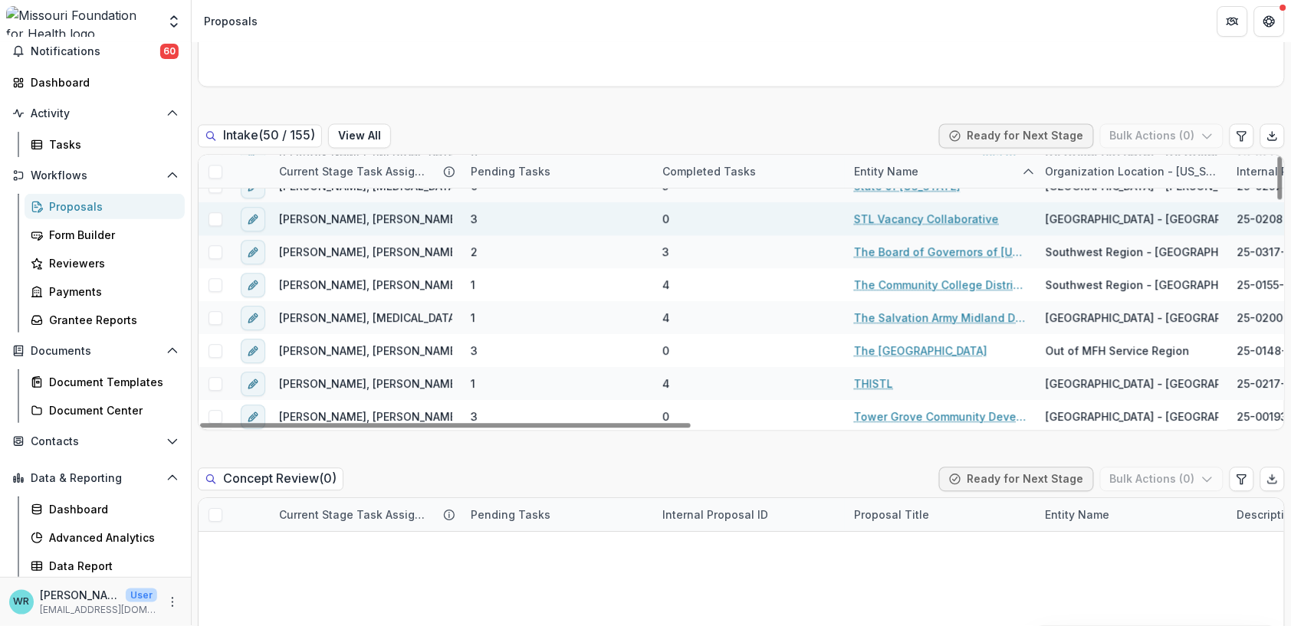
click at [971, 222] on link "STL Vacancy Collaborative" at bounding box center [926, 220] width 145 height 16
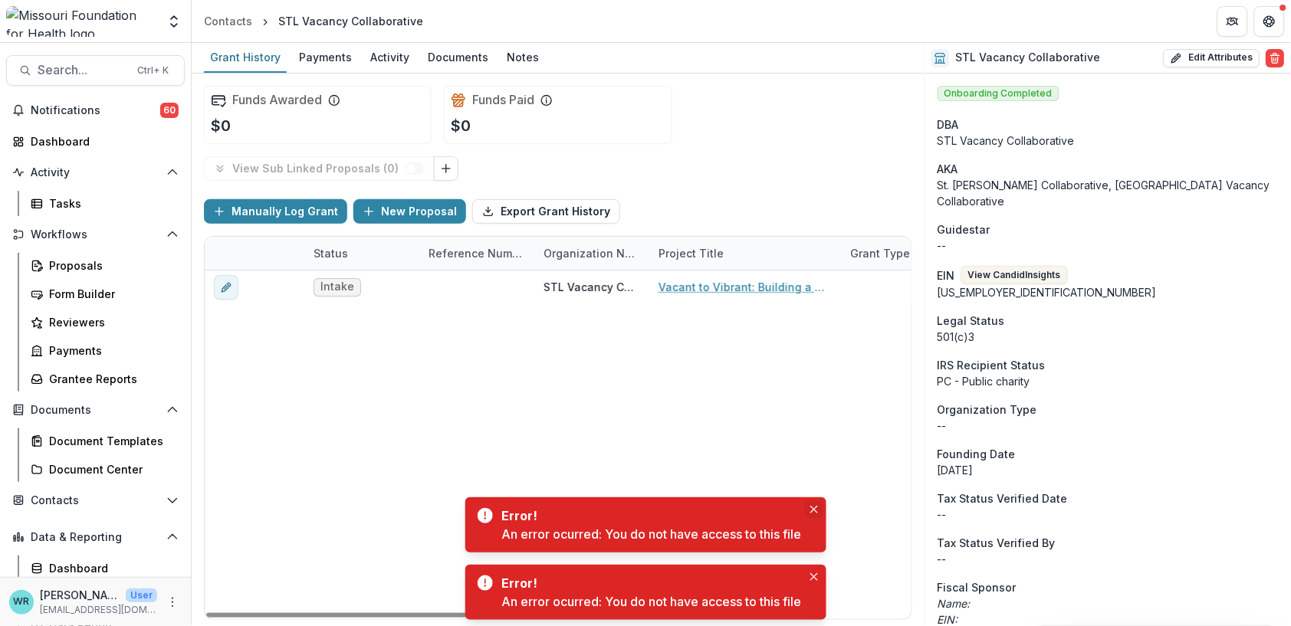
click at [818, 512] on icon "Close" at bounding box center [814, 510] width 8 height 8
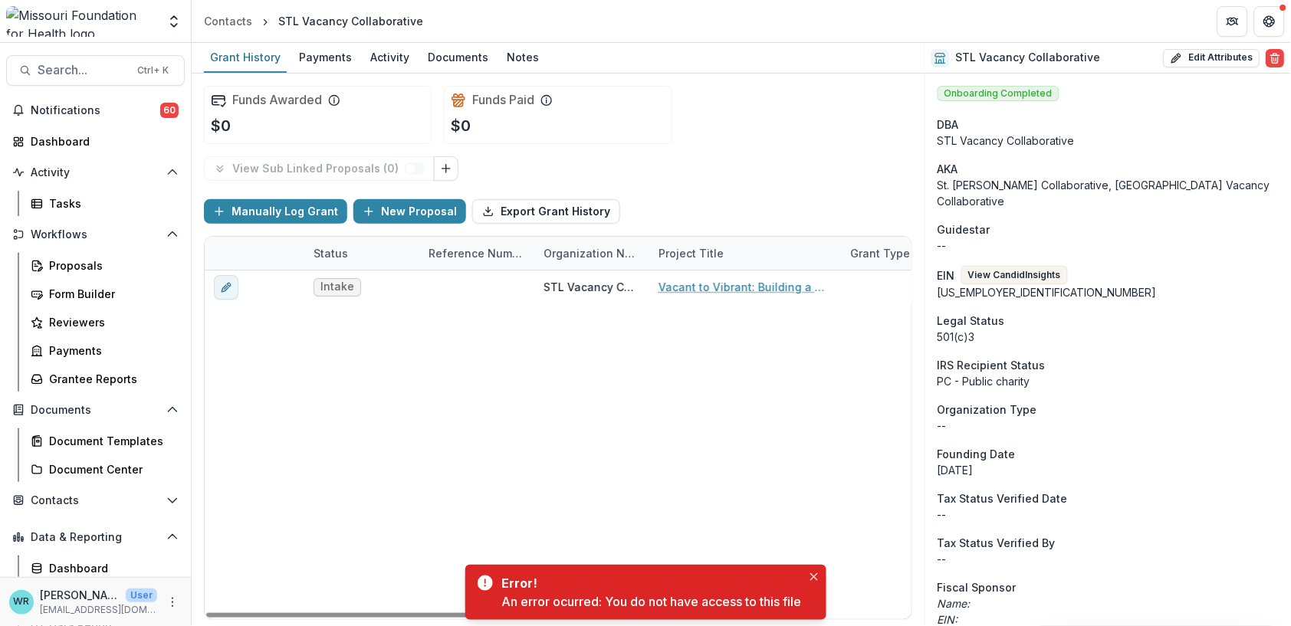
click at [821, 588] on div "Error! An error ocurred: You do not have access to this file" at bounding box center [645, 592] width 361 height 55
click at [813, 573] on icon "Close" at bounding box center [814, 577] width 8 height 8
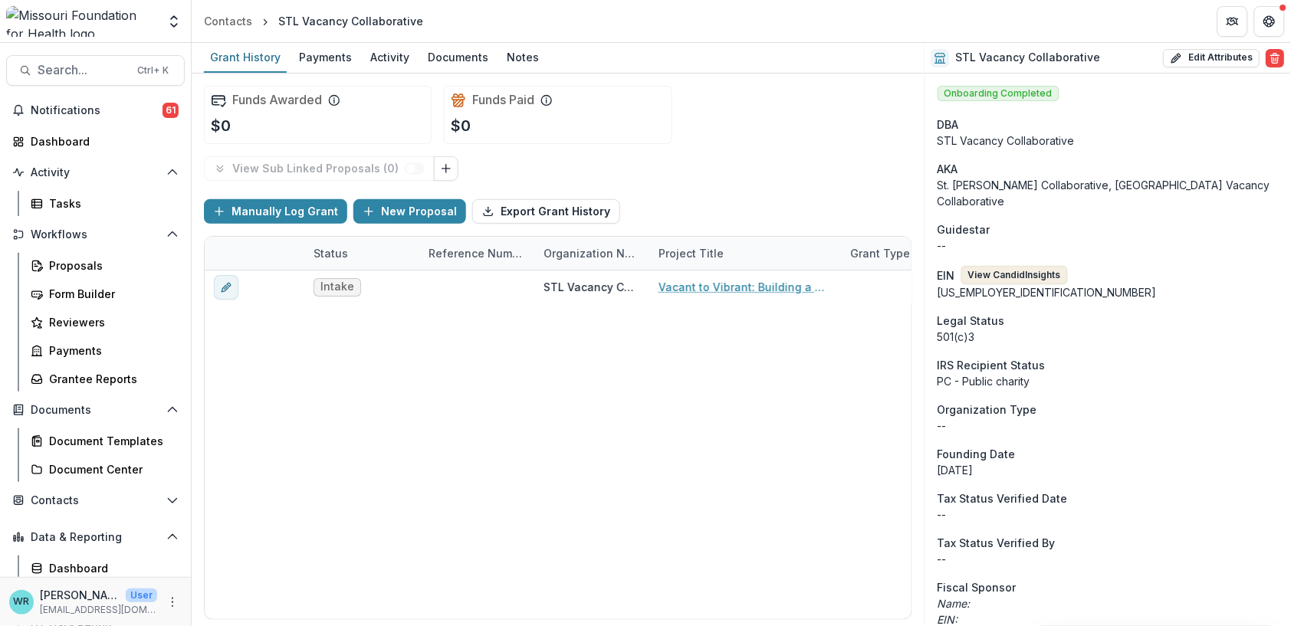
click at [1032, 266] on button "View Candid Insights" at bounding box center [1014, 275] width 107 height 18
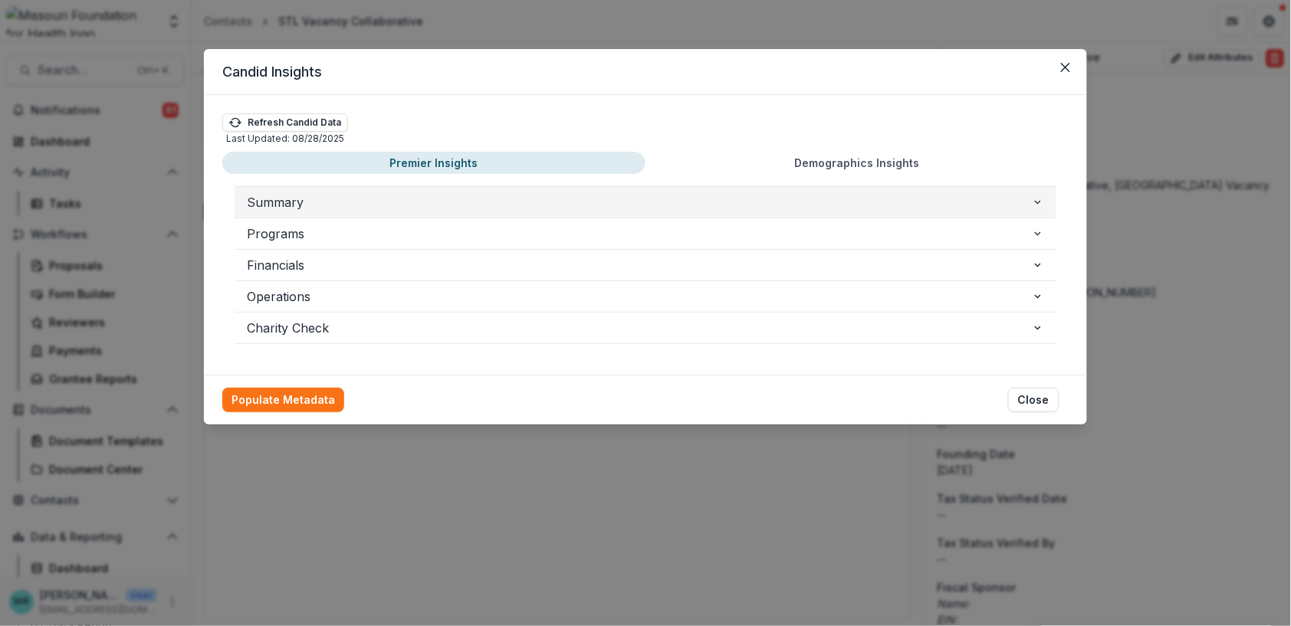
click at [622, 193] on span "Summary" at bounding box center [639, 202] width 785 height 18
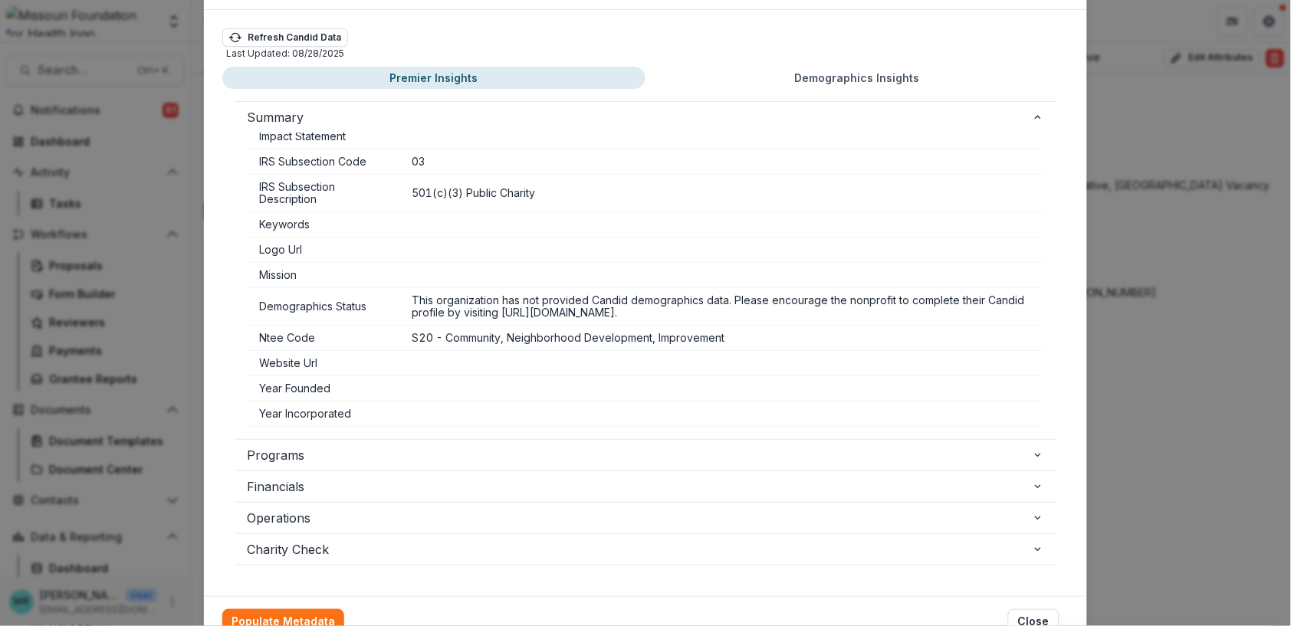
scroll to position [154, 0]
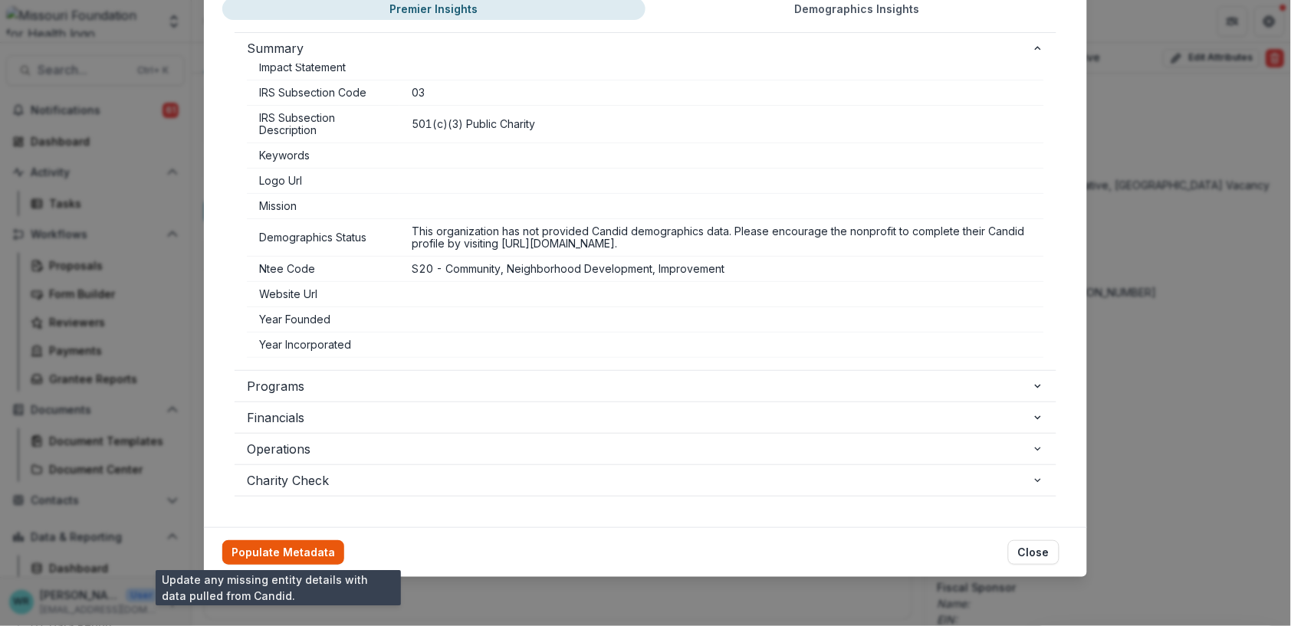
click at [296, 550] on button "Populate Metadata" at bounding box center [283, 552] width 122 height 25
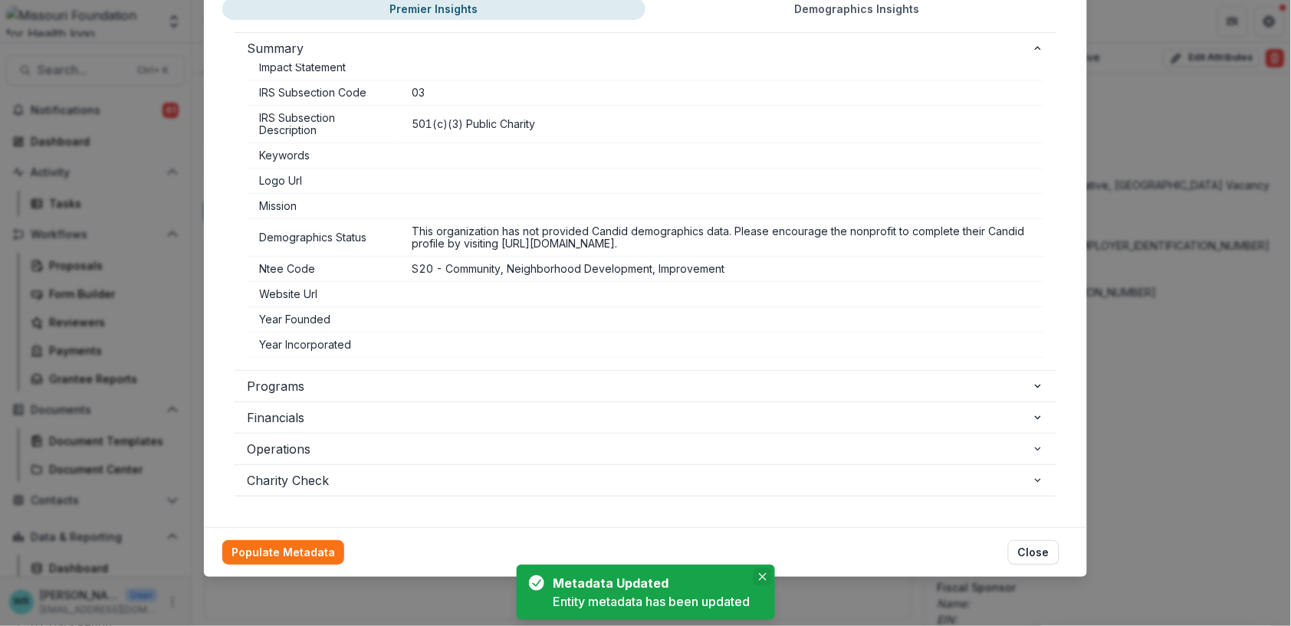
click at [763, 573] on icon "Close" at bounding box center [763, 577] width 8 height 8
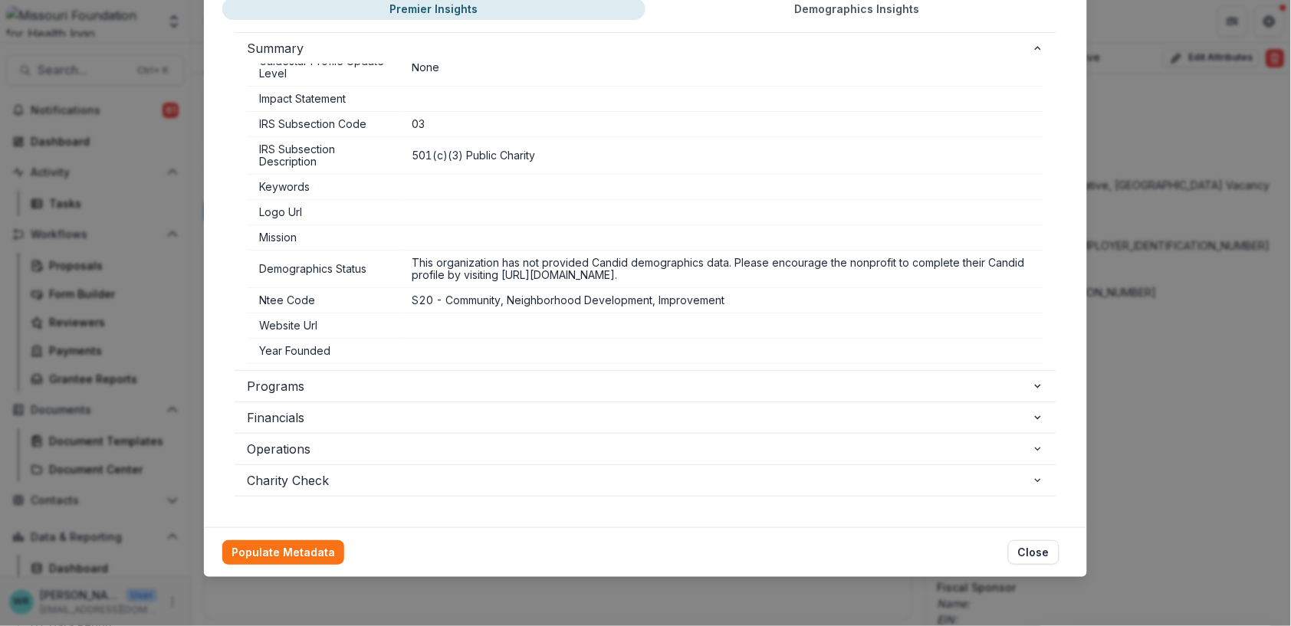
scroll to position [0, 0]
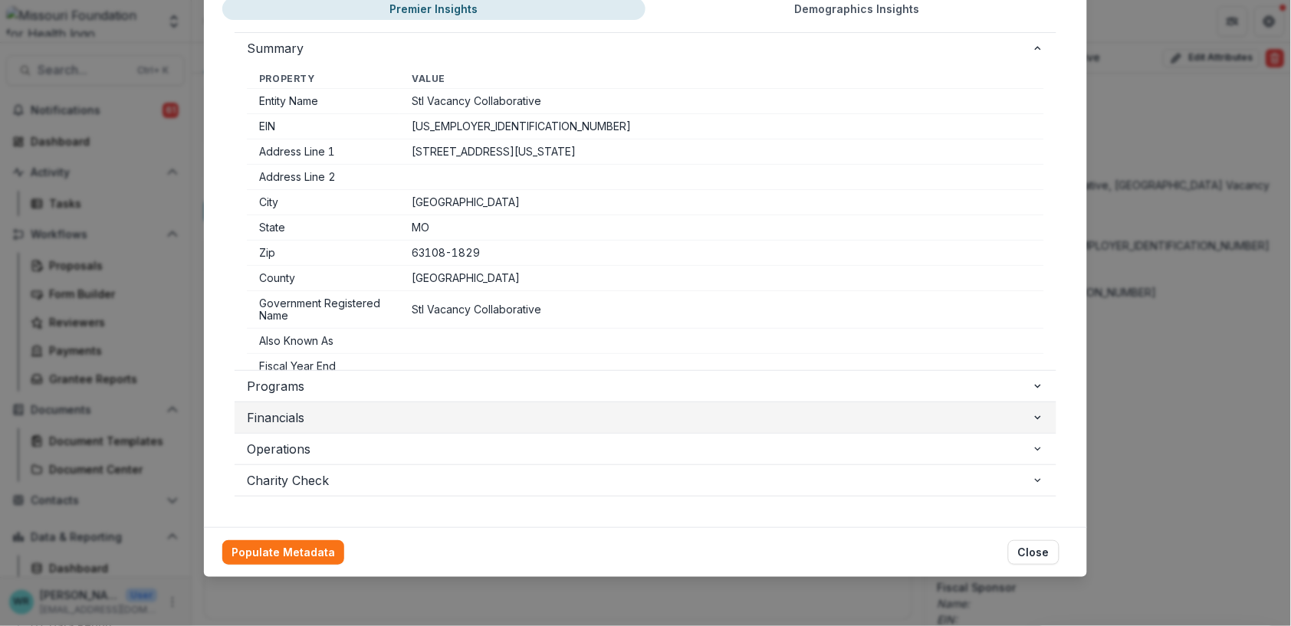
click at [1037, 410] on button "Financials" at bounding box center [646, 417] width 822 height 31
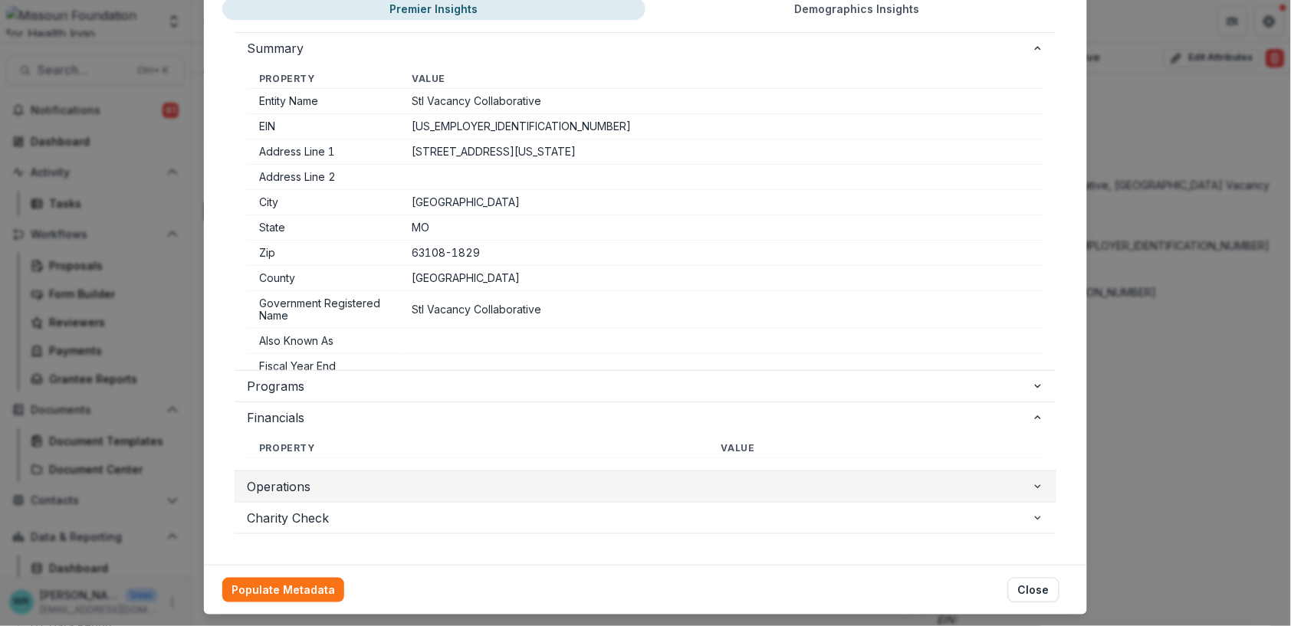
click at [1040, 488] on icon "button" at bounding box center [1038, 487] width 12 height 12
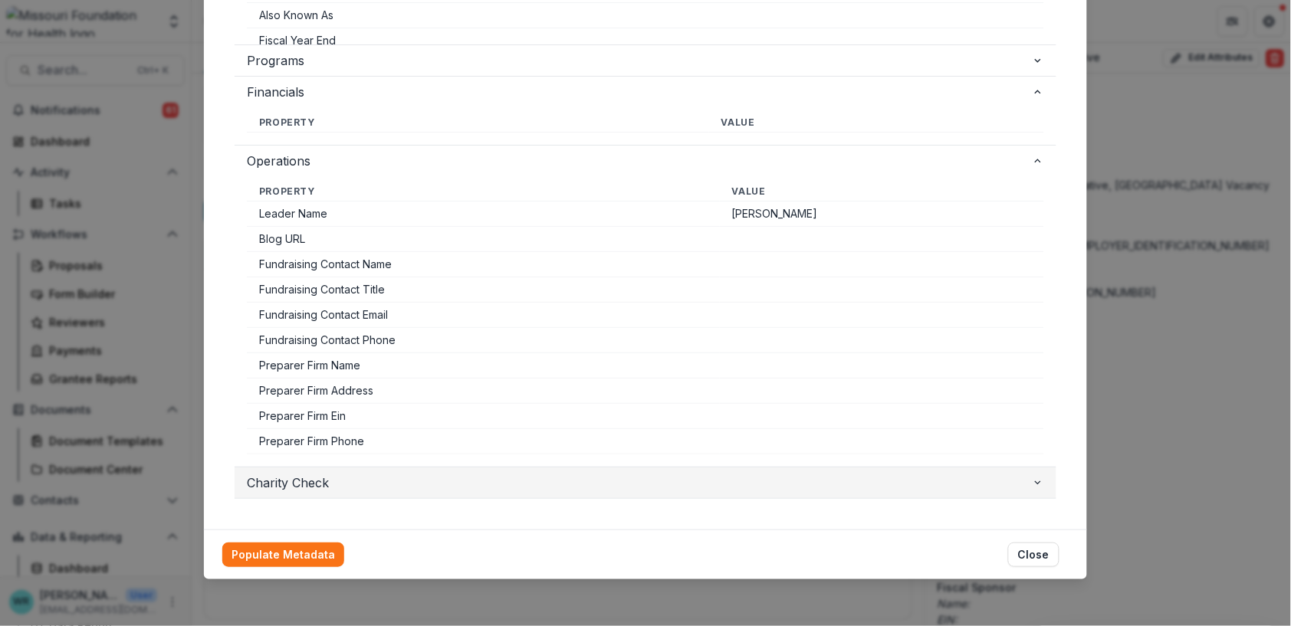
scroll to position [481, 0]
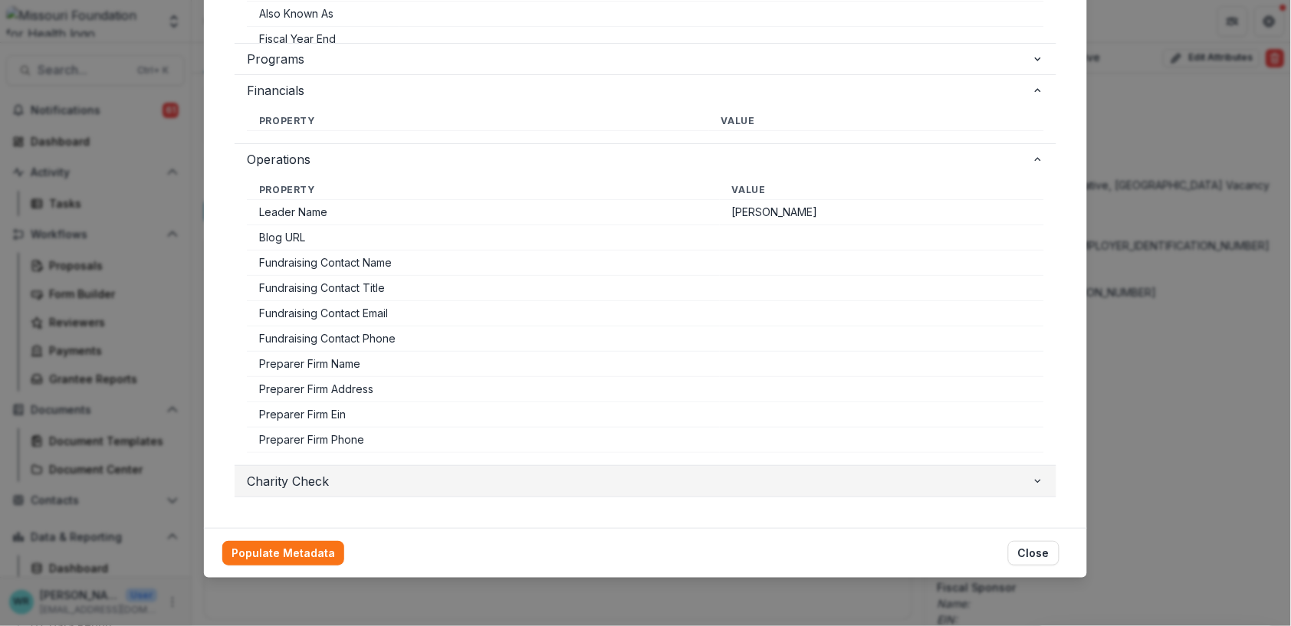
click at [1032, 479] on icon "button" at bounding box center [1038, 481] width 12 height 12
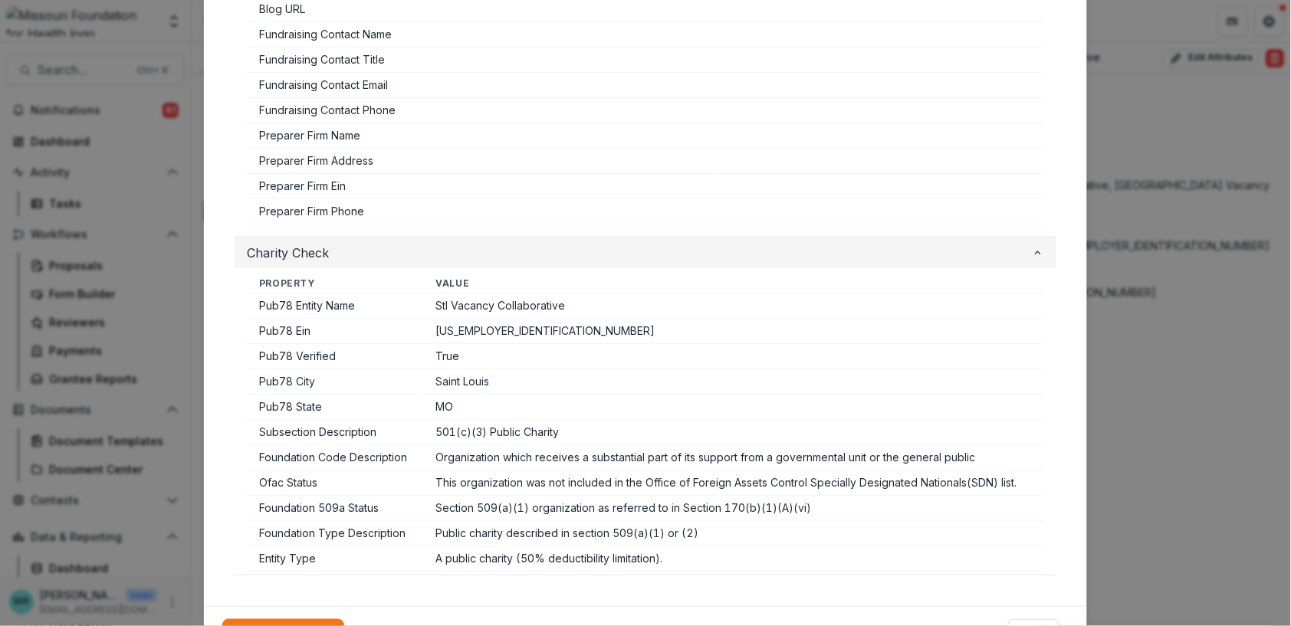
scroll to position [788, 0]
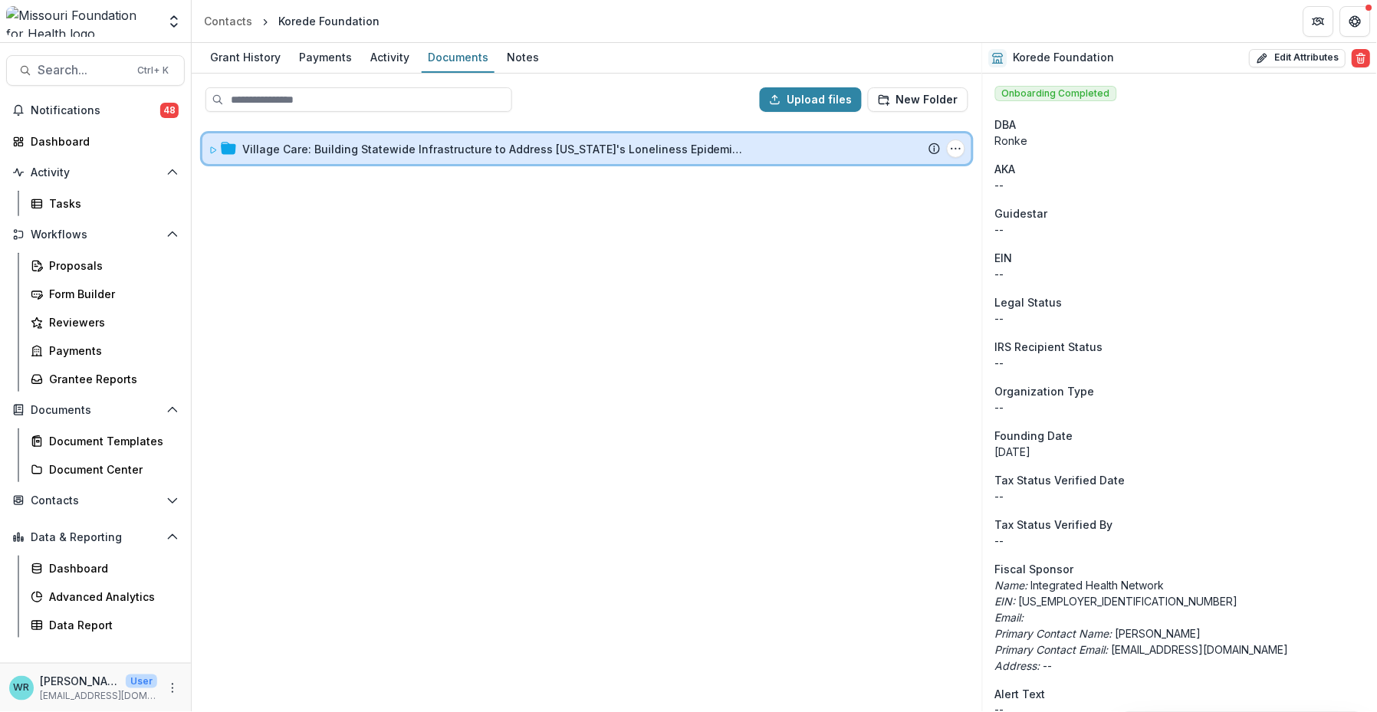
click at [214, 146] on icon at bounding box center [212, 150] width 9 height 9
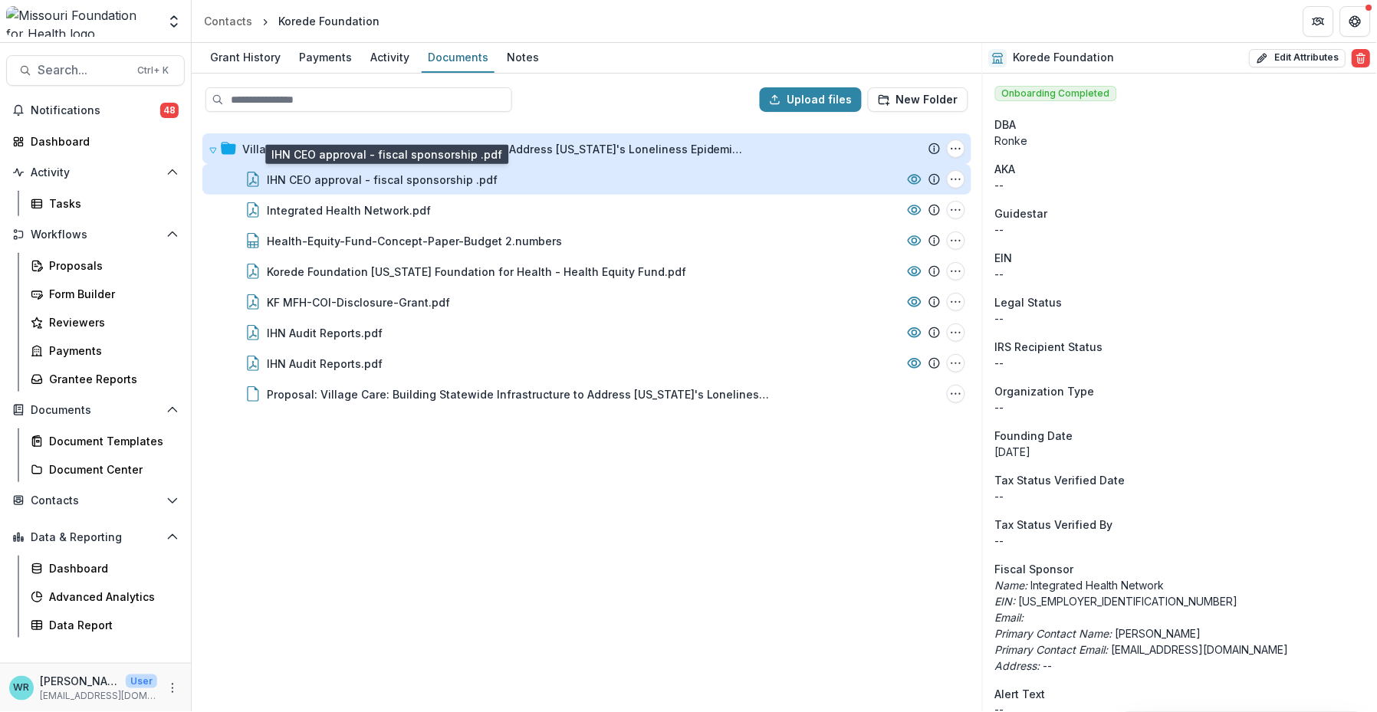
click at [482, 175] on div "IHN CEO approval - fiscal sponsorship .pdf" at bounding box center [382, 180] width 231 height 16
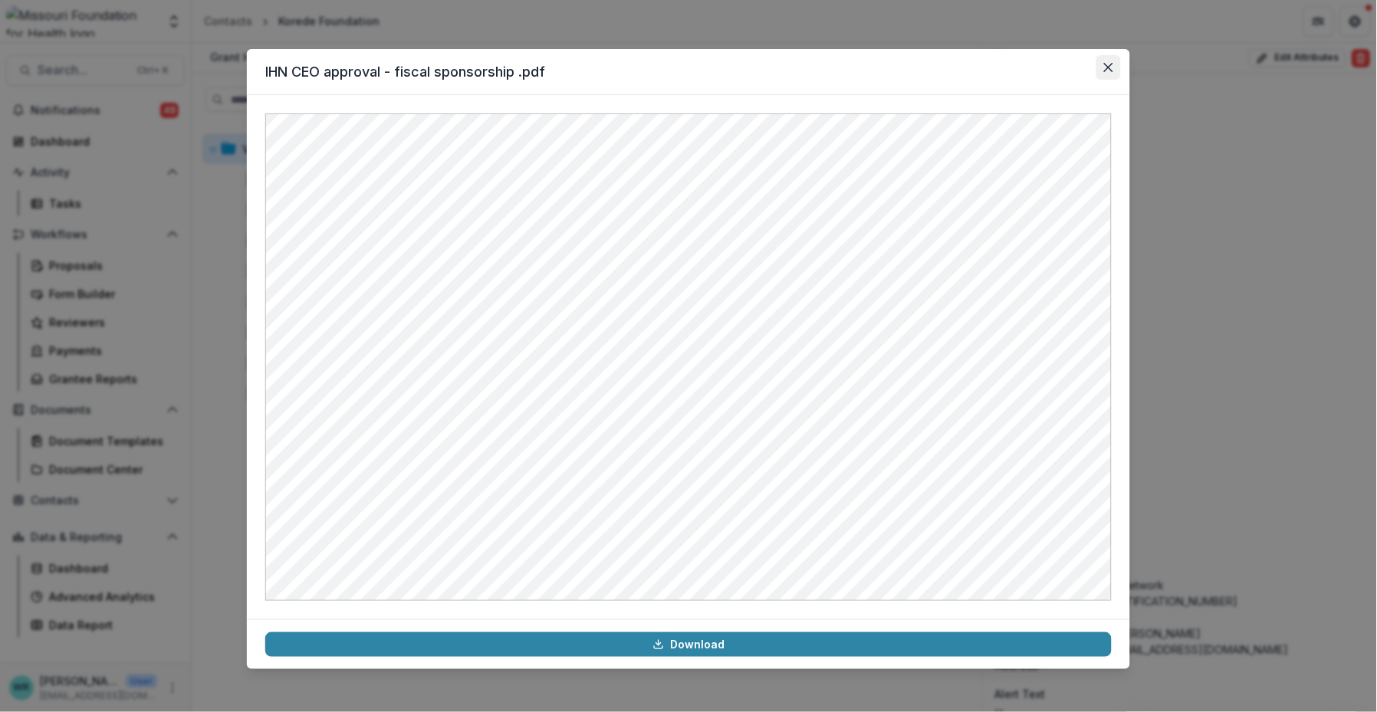
click at [1111, 61] on button "Close" at bounding box center [1108, 67] width 25 height 25
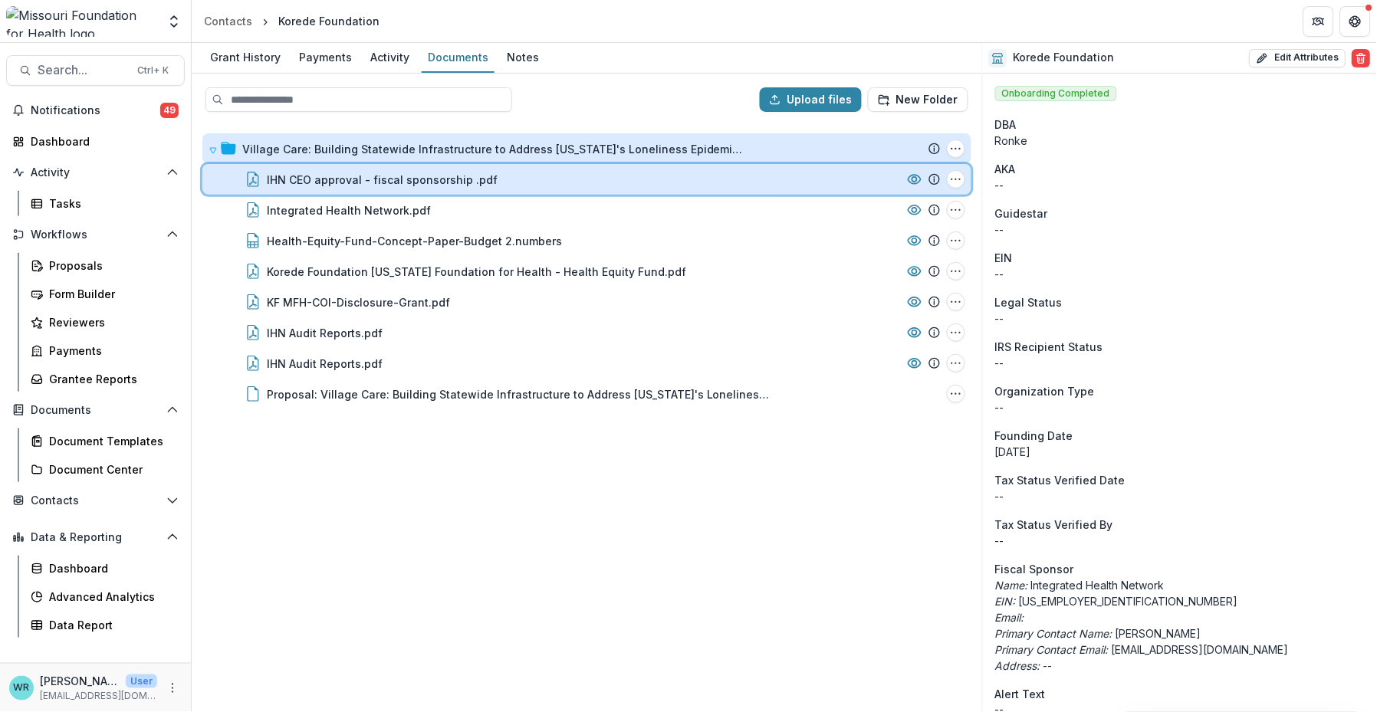
click at [506, 182] on div "IHN CEO approval - fiscal sponsorship .pdf" at bounding box center [584, 180] width 634 height 16
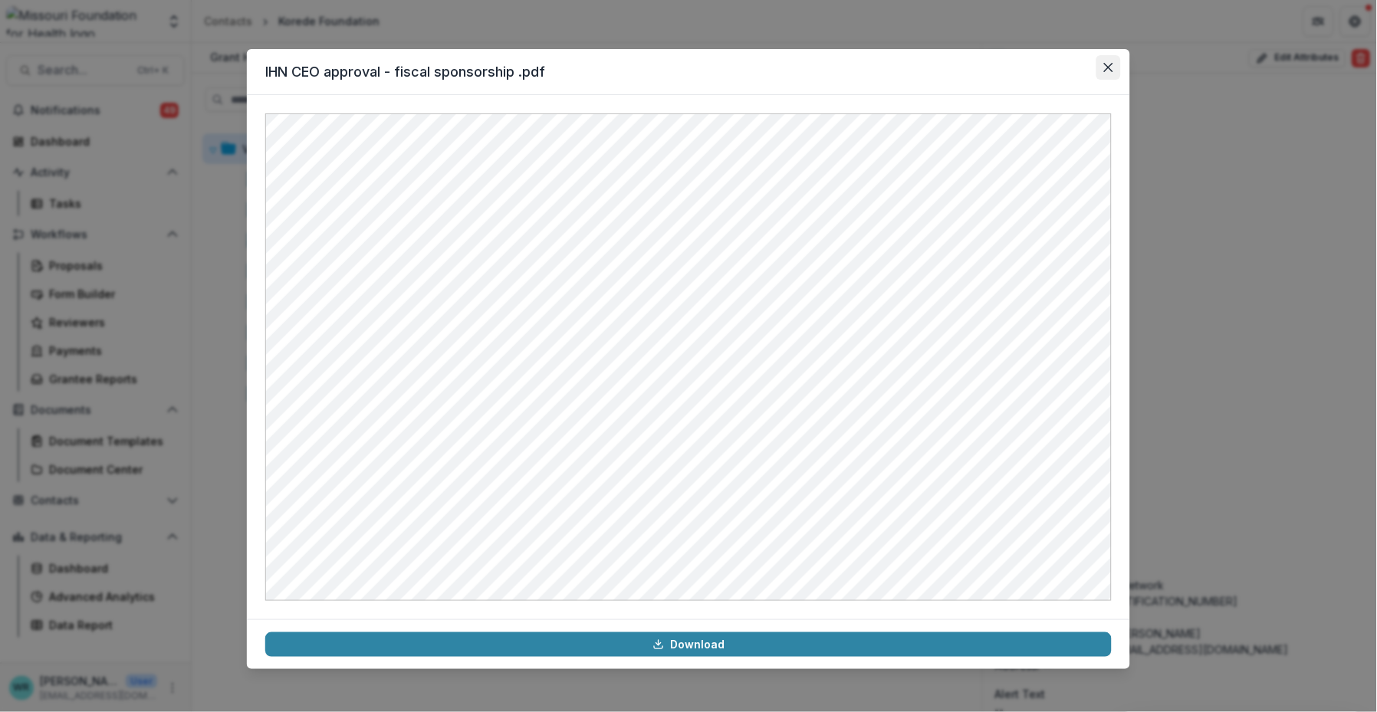
click at [1109, 72] on button "Close" at bounding box center [1108, 67] width 25 height 25
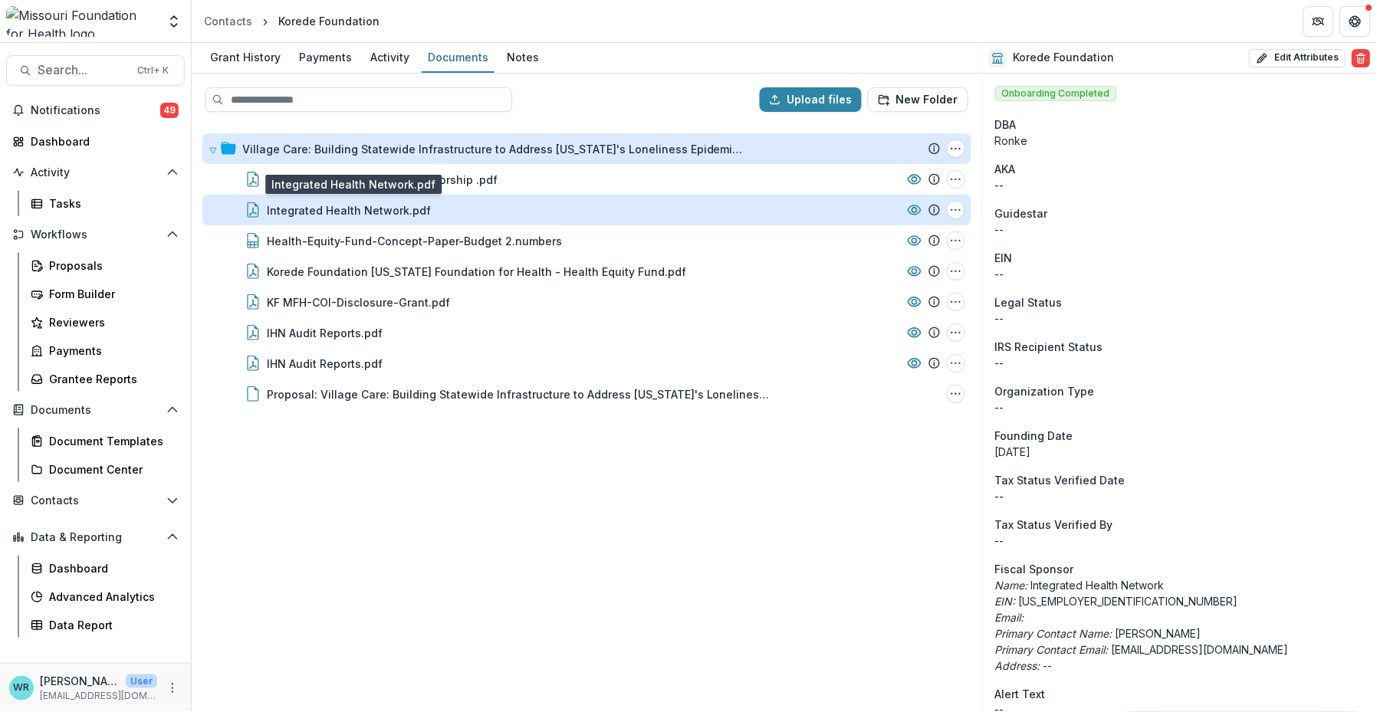
click at [406, 208] on div "Integrated Health Network.pdf" at bounding box center [349, 210] width 164 height 16
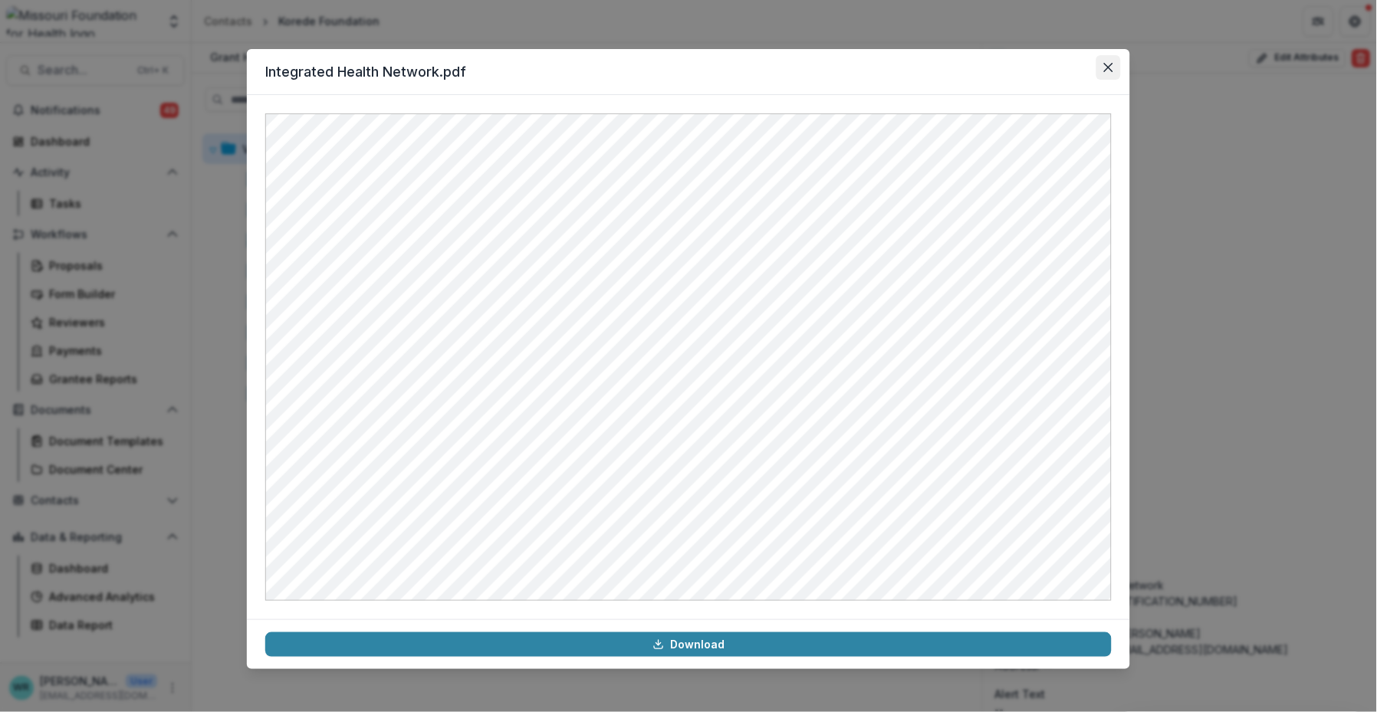
click at [1106, 64] on icon "Close" at bounding box center [1108, 67] width 9 height 9
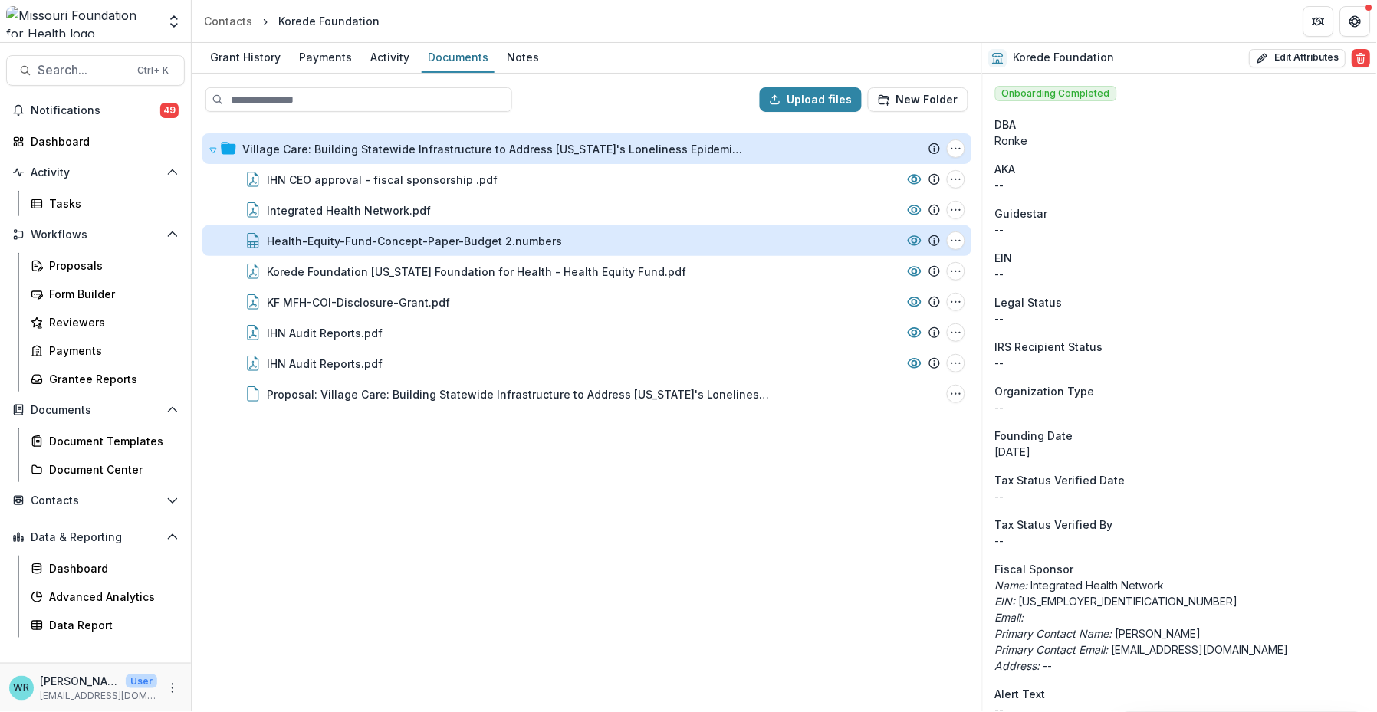
click at [400, 245] on div "Health-Equity-Fund-Concept-Paper-Budget 2.numbers" at bounding box center [414, 241] width 295 height 16
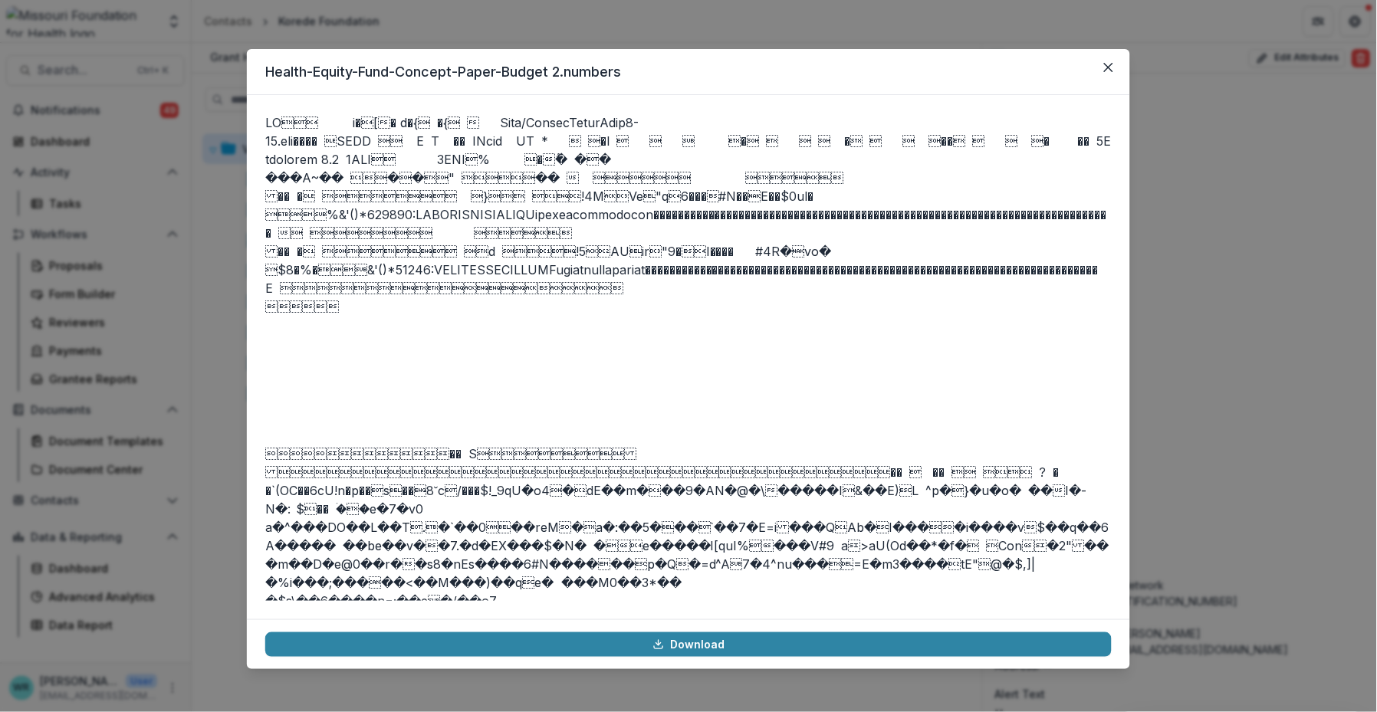
click at [732, 652] on link "Download" at bounding box center [688, 644] width 846 height 25
click at [722, 642] on link "Download" at bounding box center [688, 644] width 846 height 25
click at [1116, 73] on button "Close" at bounding box center [1108, 67] width 25 height 25
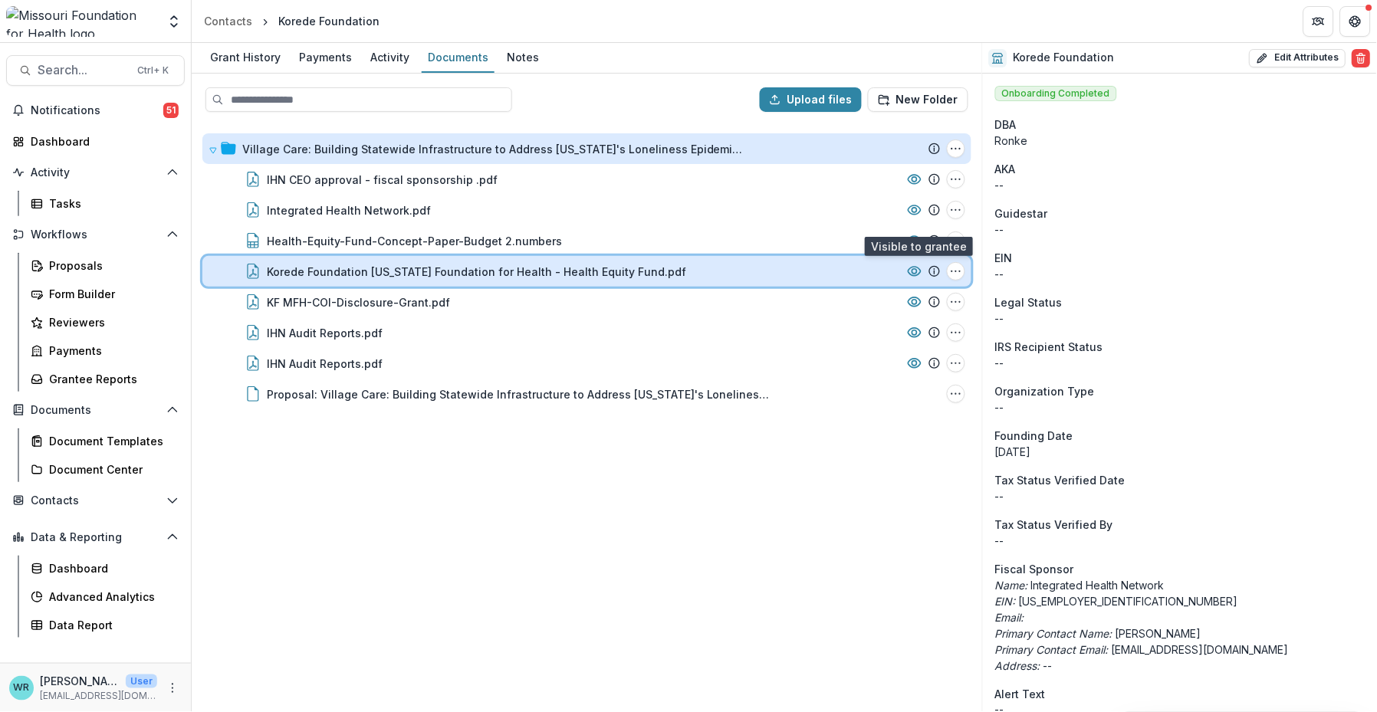
click at [911, 269] on icon at bounding box center [914, 271] width 15 height 15
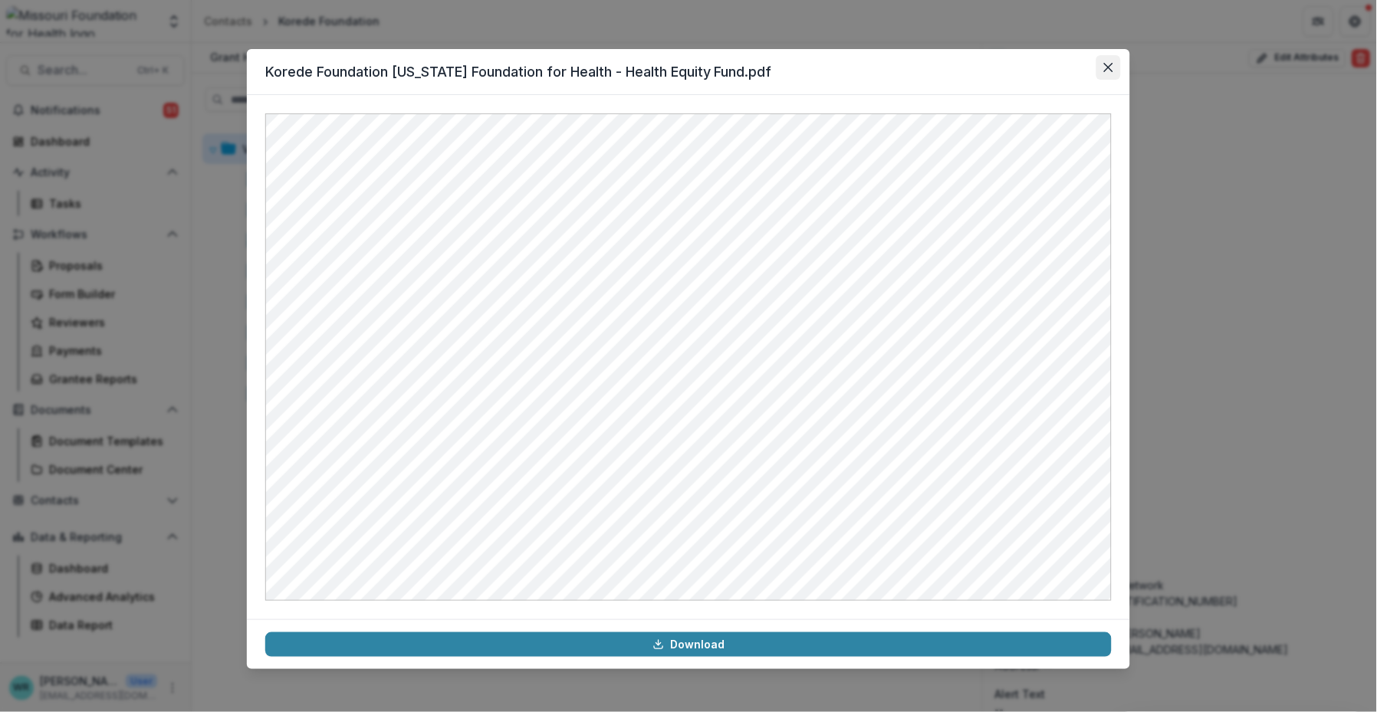
click at [1105, 75] on button "Close" at bounding box center [1108, 67] width 25 height 25
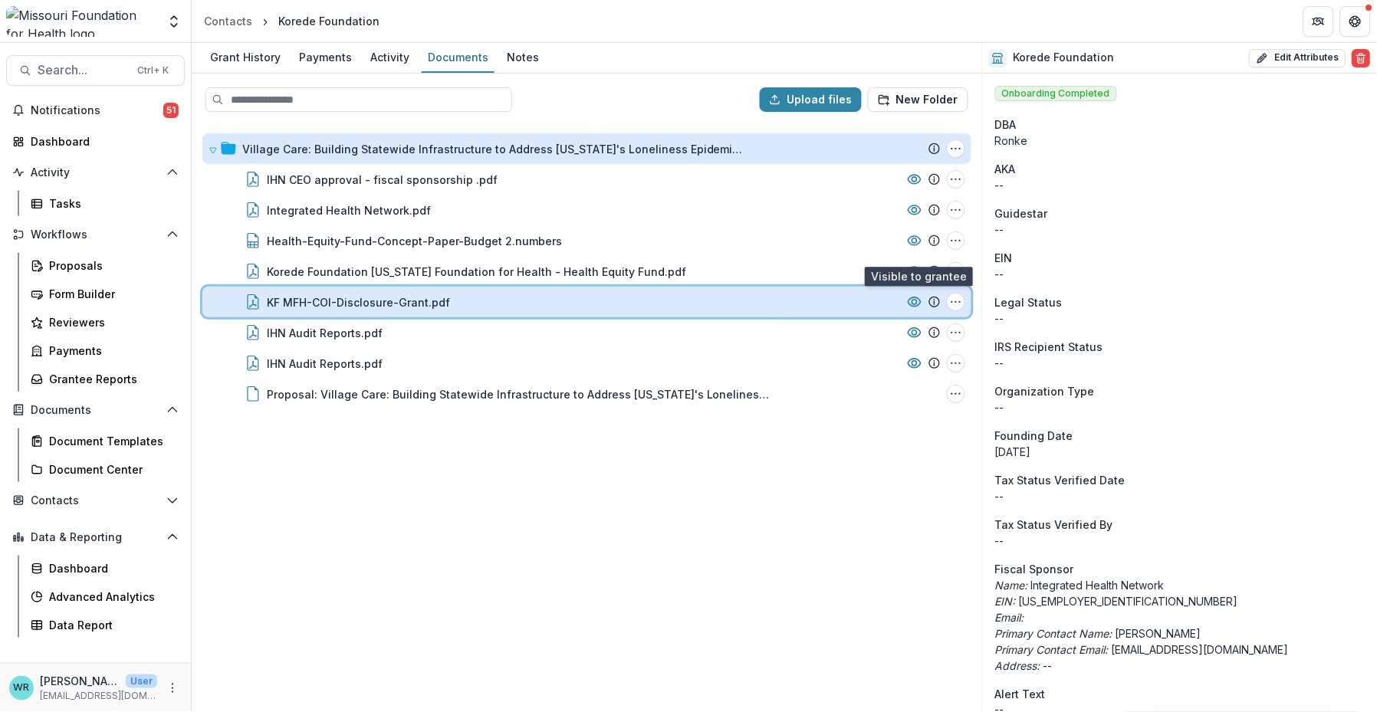
click at [912, 301] on icon at bounding box center [914, 301] width 15 height 15
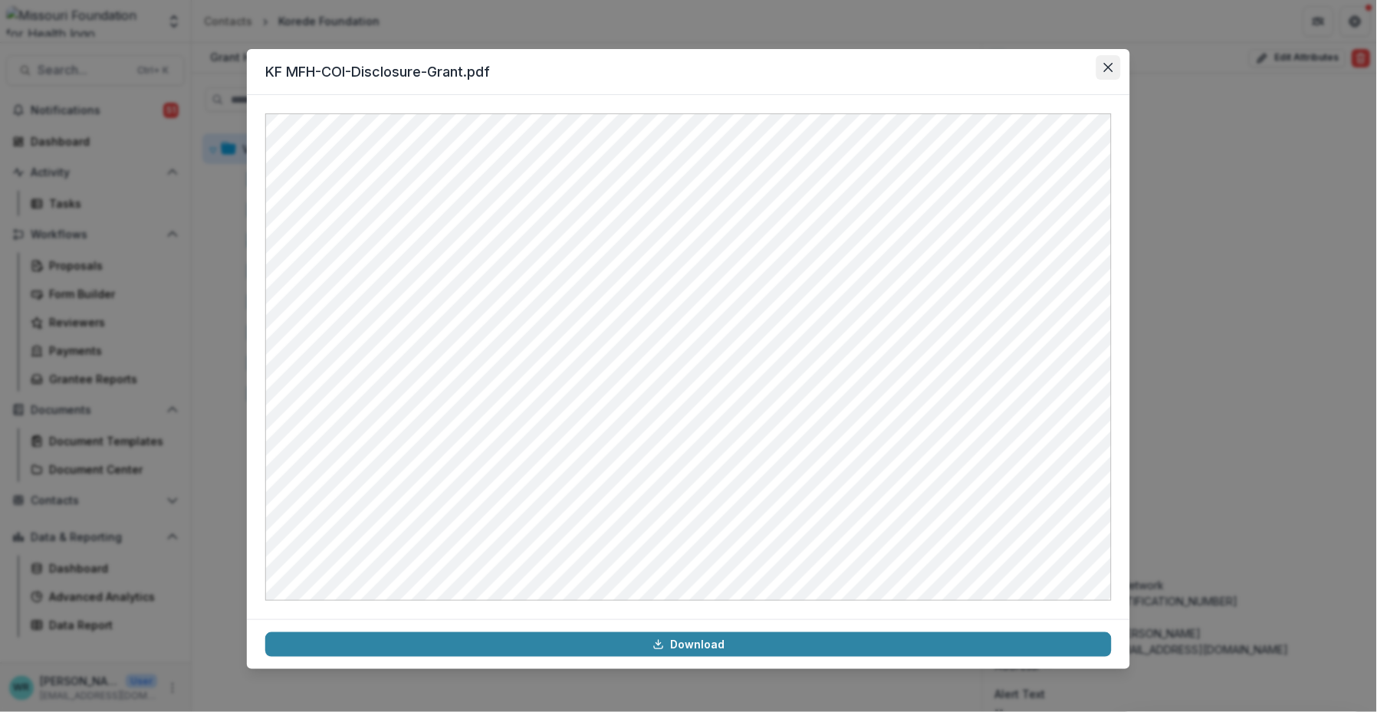
click at [1110, 74] on button "Close" at bounding box center [1108, 67] width 25 height 25
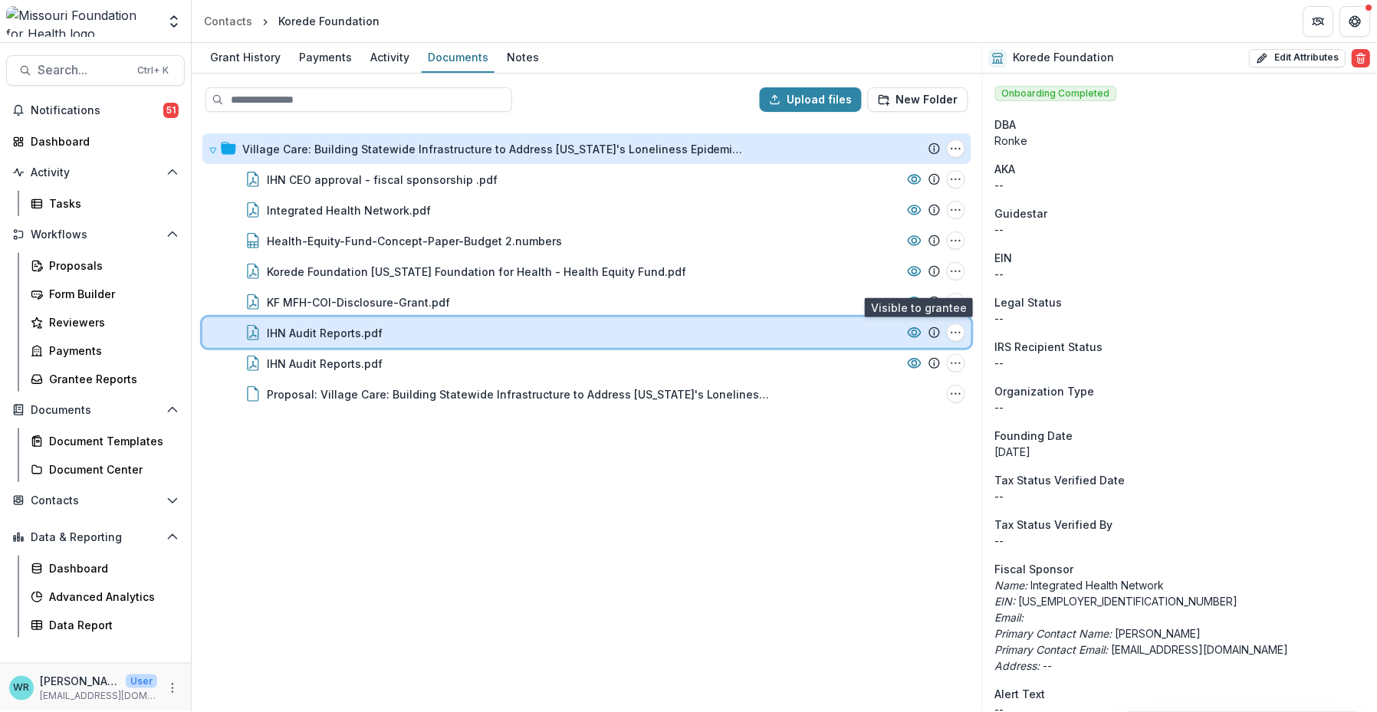
click at [915, 330] on circle at bounding box center [914, 332] width 5 height 5
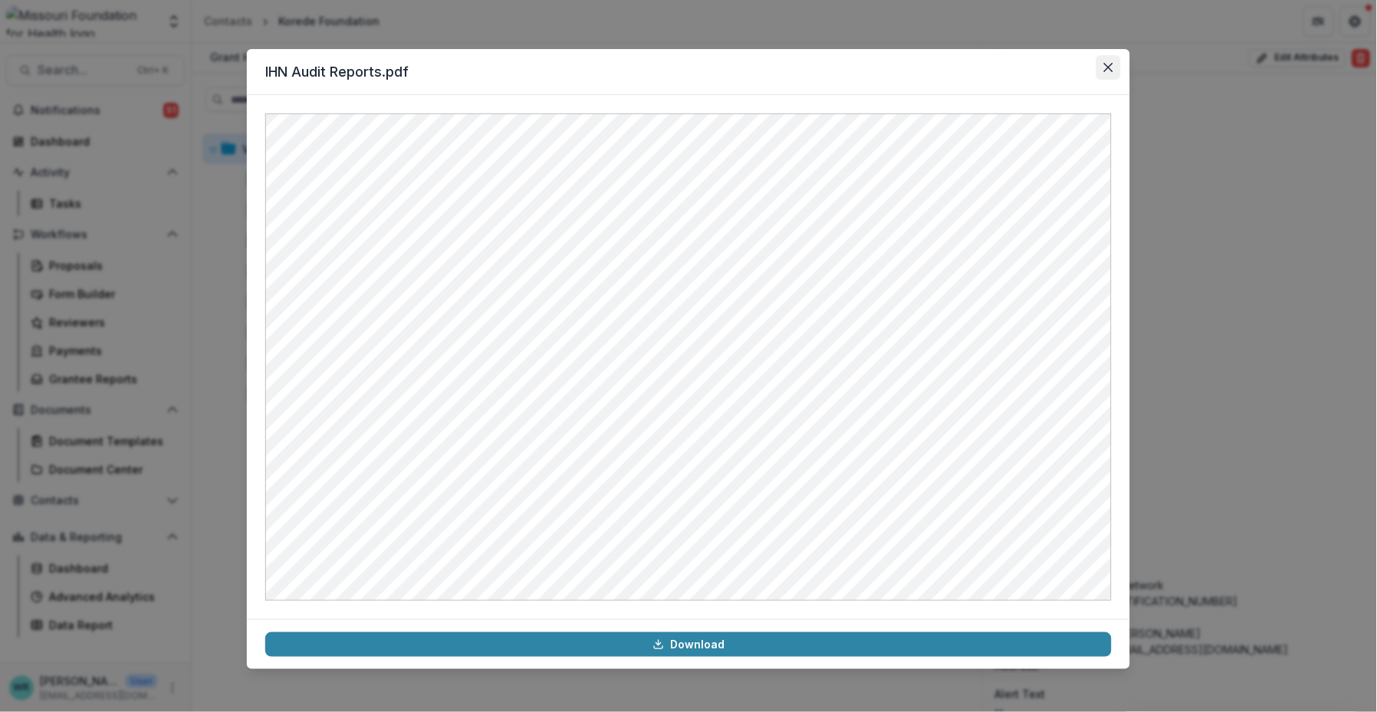
click at [1111, 72] on button "Close" at bounding box center [1108, 67] width 25 height 25
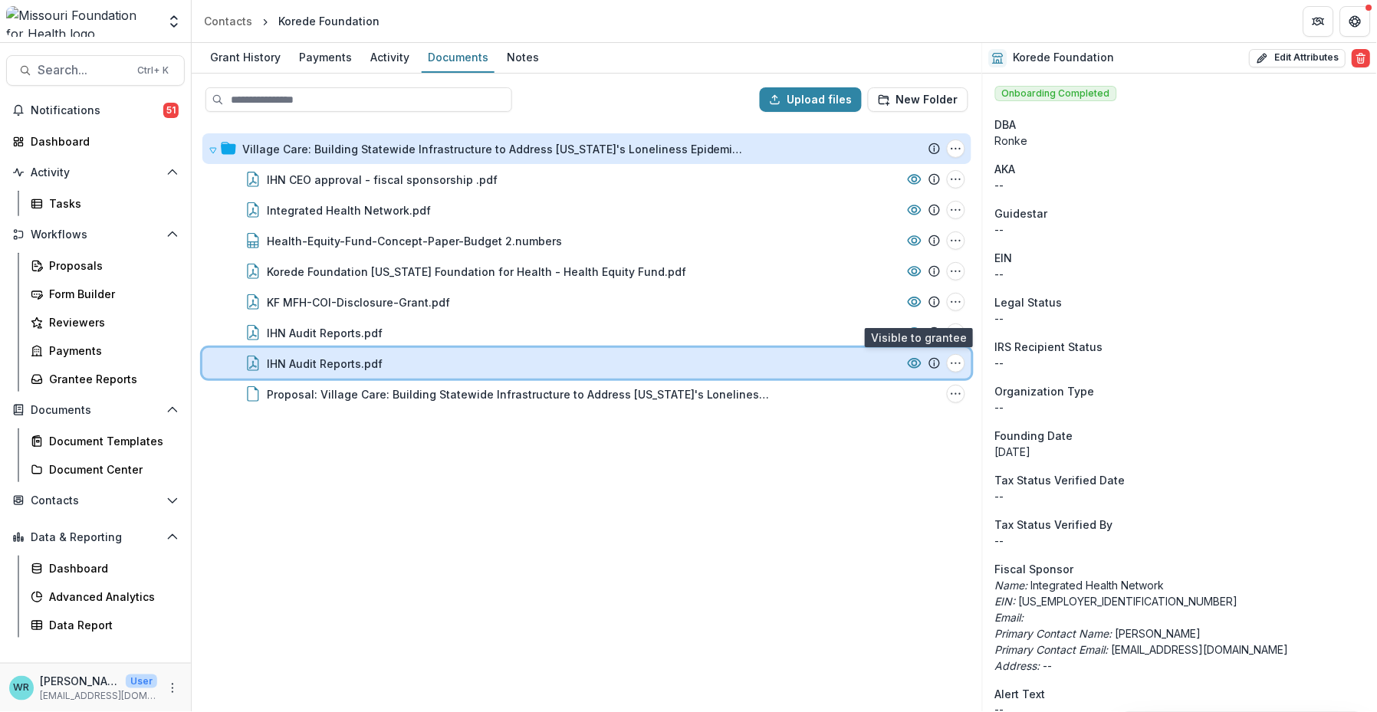
click at [910, 366] on icon at bounding box center [914, 363] width 15 height 15
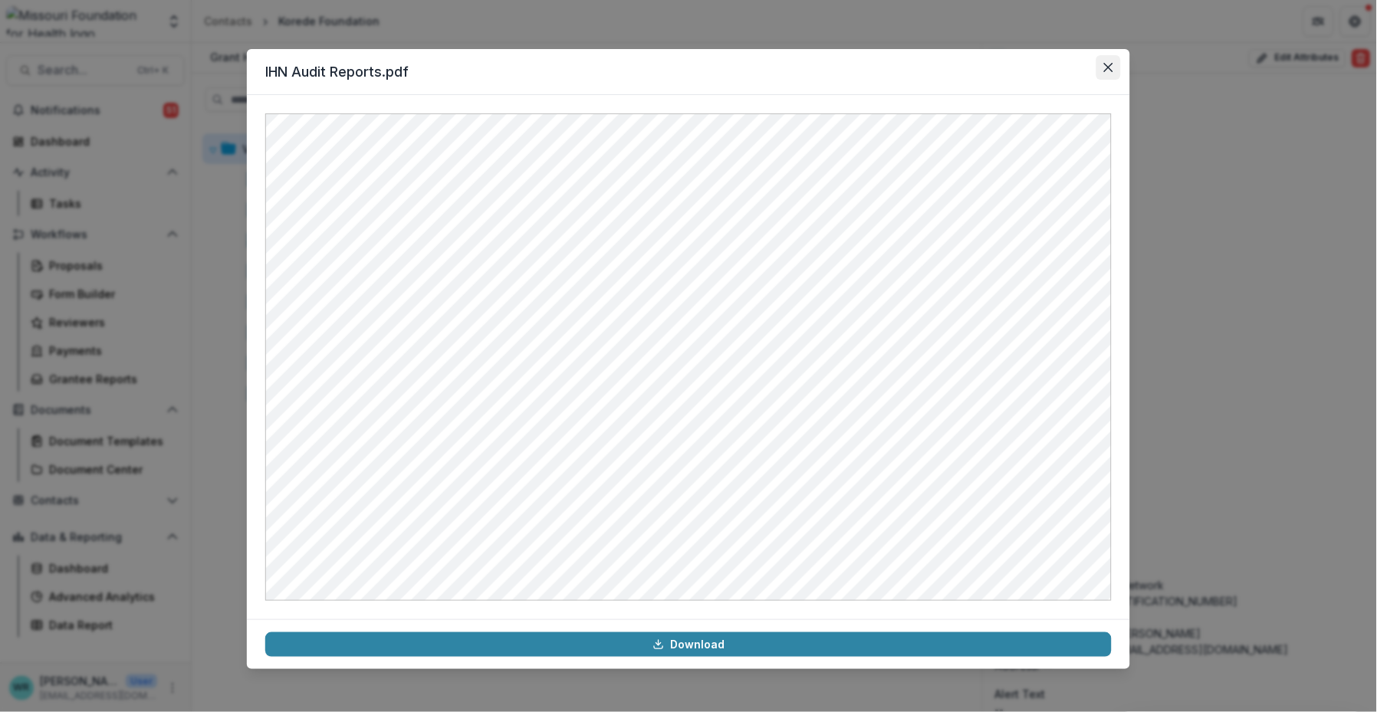
click at [1115, 70] on button "Close" at bounding box center [1108, 67] width 25 height 25
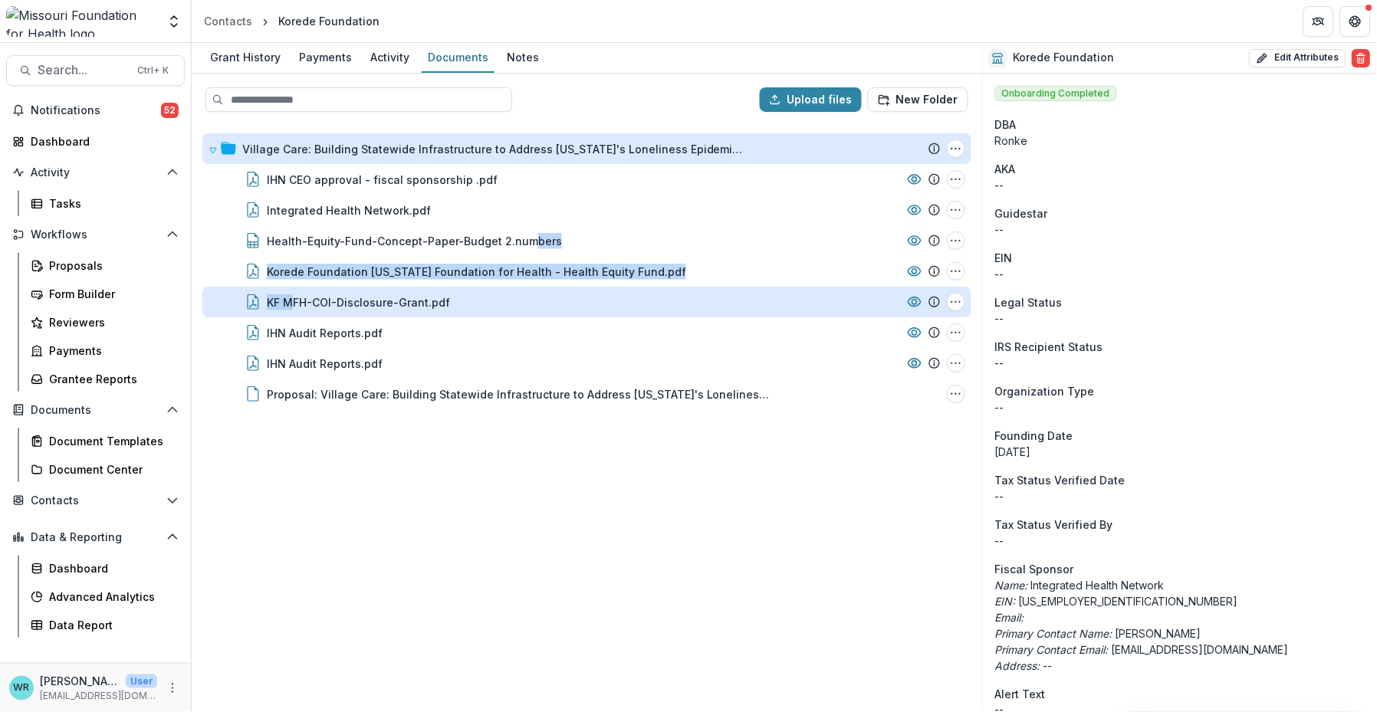
drag, startPoint x: 529, startPoint y: 238, endPoint x: 287, endPoint y: 285, distance: 245.9
click at [287, 285] on div "Village Care: Building Statewide Infrastructure to Address [US_STATE]'s Lonelin…" at bounding box center [586, 271] width 769 height 276
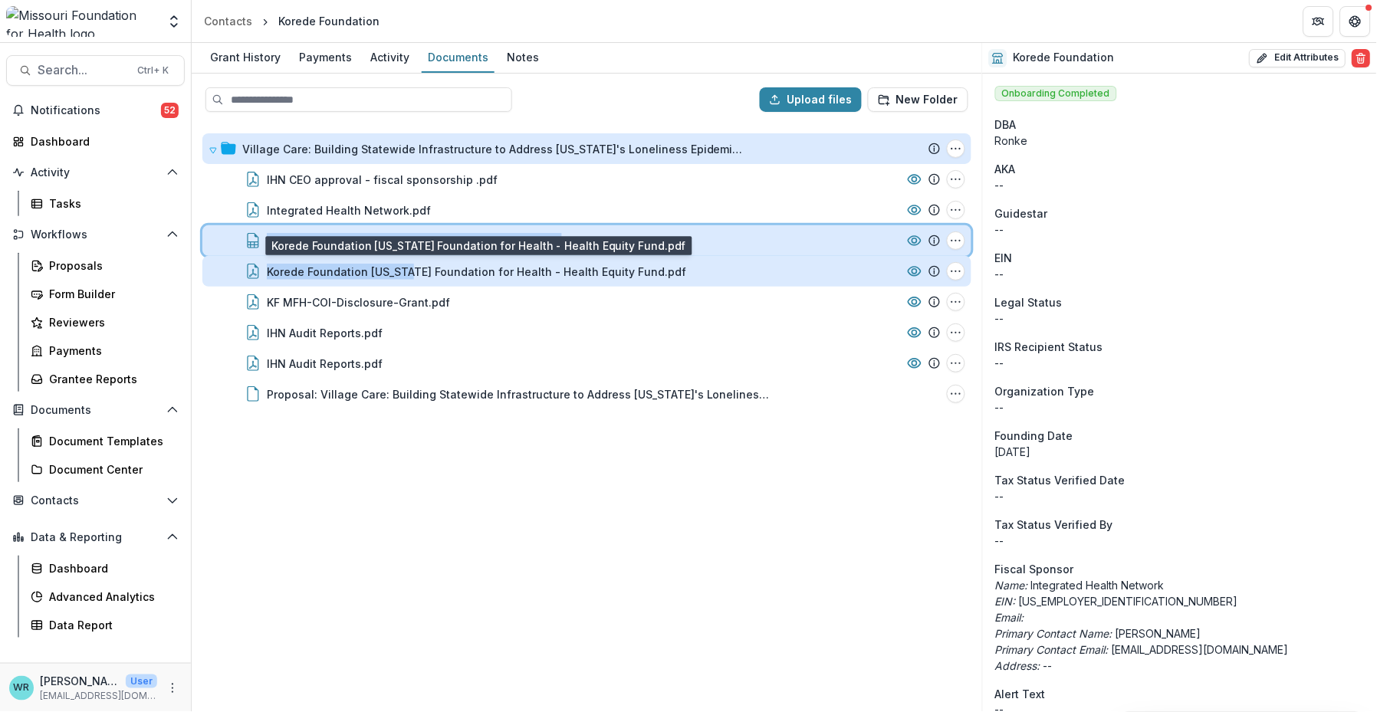
drag, startPoint x: 256, startPoint y: 234, endPoint x: 424, endPoint y: 264, distance: 170.5
click at [407, 268] on div "Village Care: Building Statewide Infrastructure to Address [US_STATE]'s Lonelin…" at bounding box center [586, 271] width 769 height 276
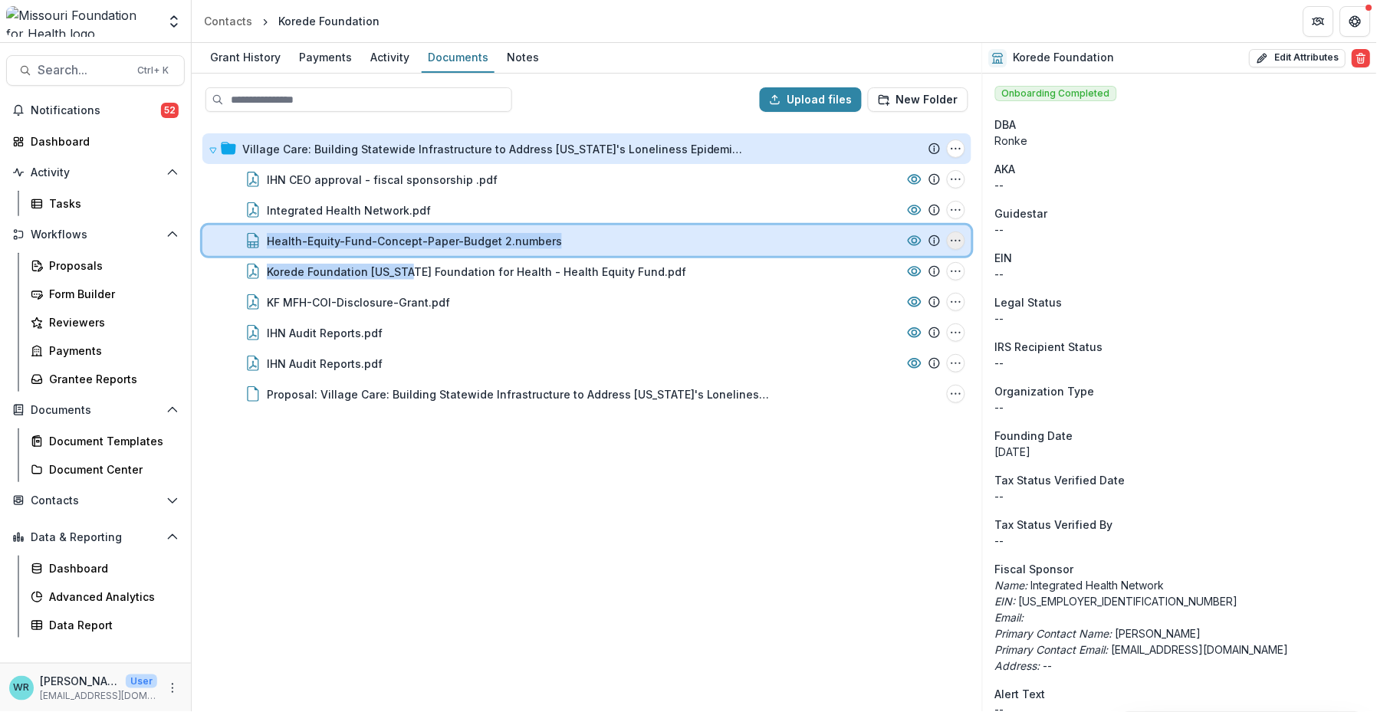
click at [960, 241] on icon "Health-Equity-Fund-Concept-Paper-Budget 2.numbers Options" at bounding box center [956, 241] width 12 height 12
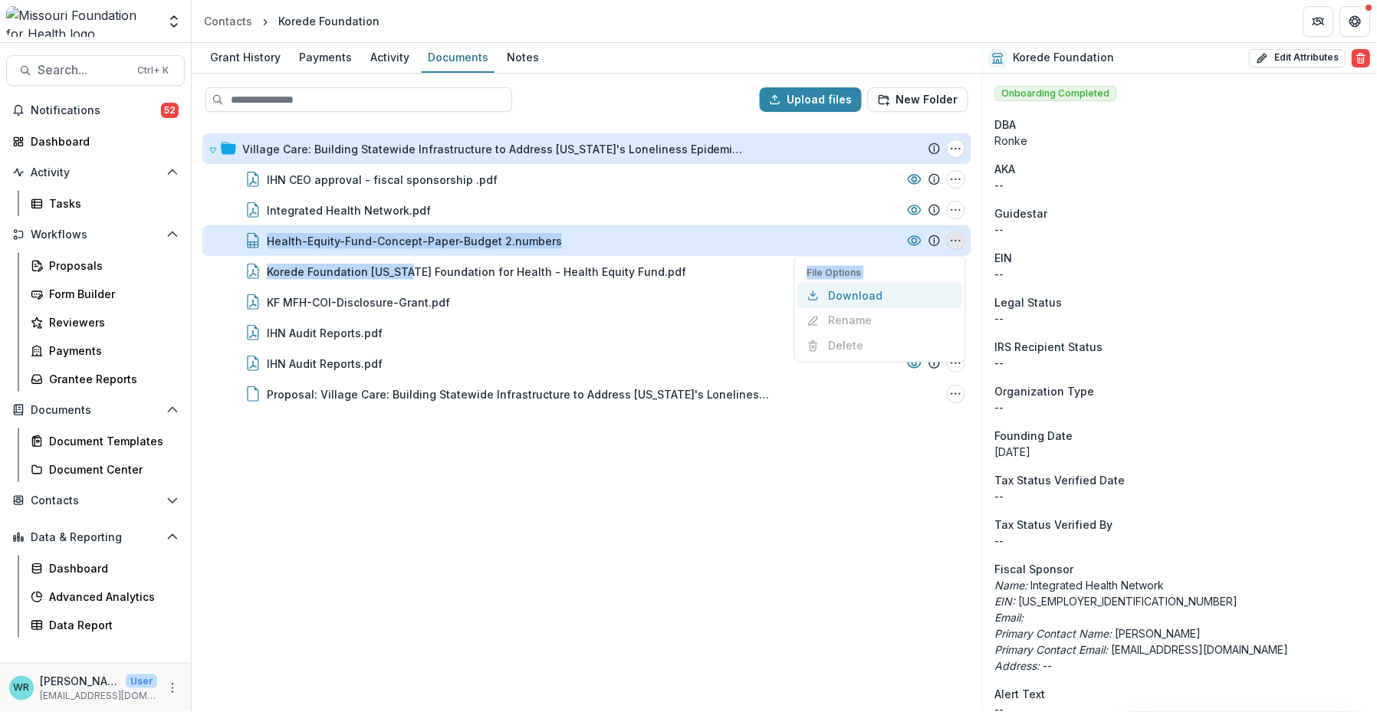
click at [860, 294] on button "Download" at bounding box center [879, 295] width 164 height 25
click at [490, 245] on div "Health-Equity-Fund-Concept-Paper-Budget 2.numbers" at bounding box center [414, 241] width 295 height 16
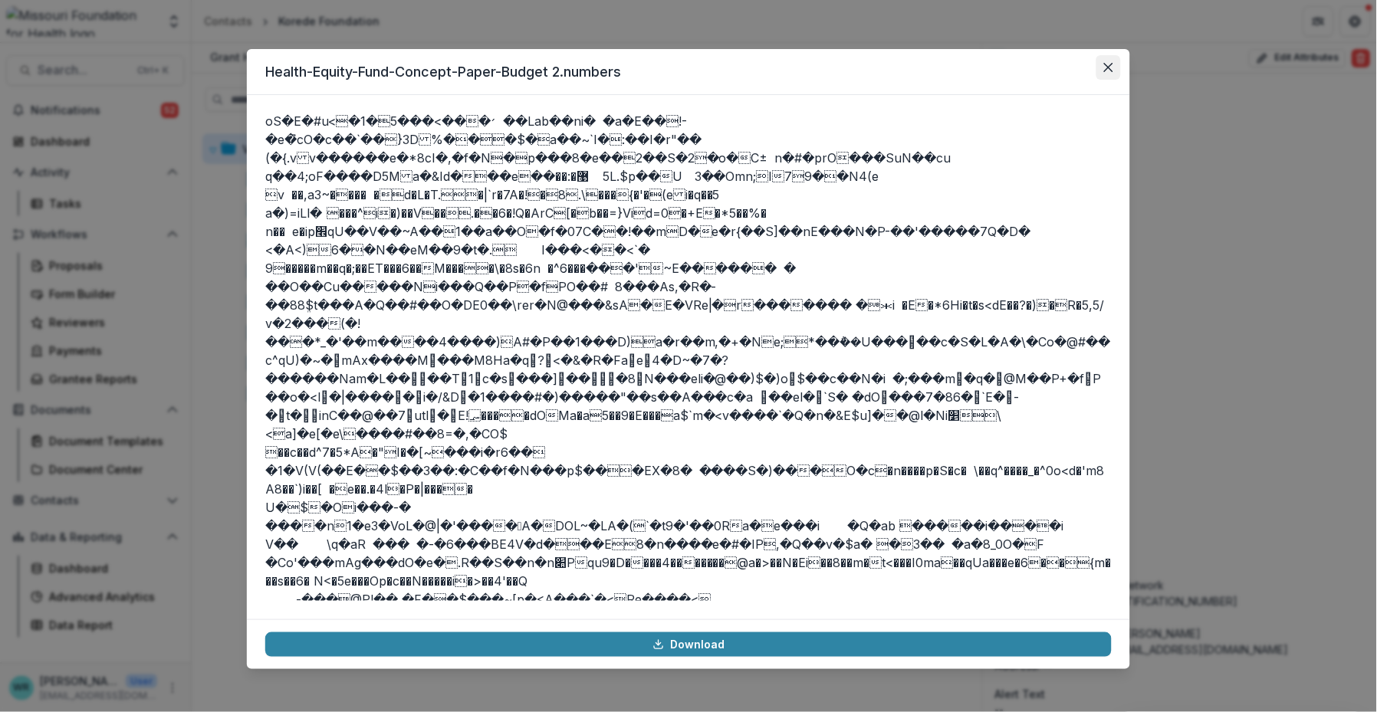
scroll to position [32790, 0]
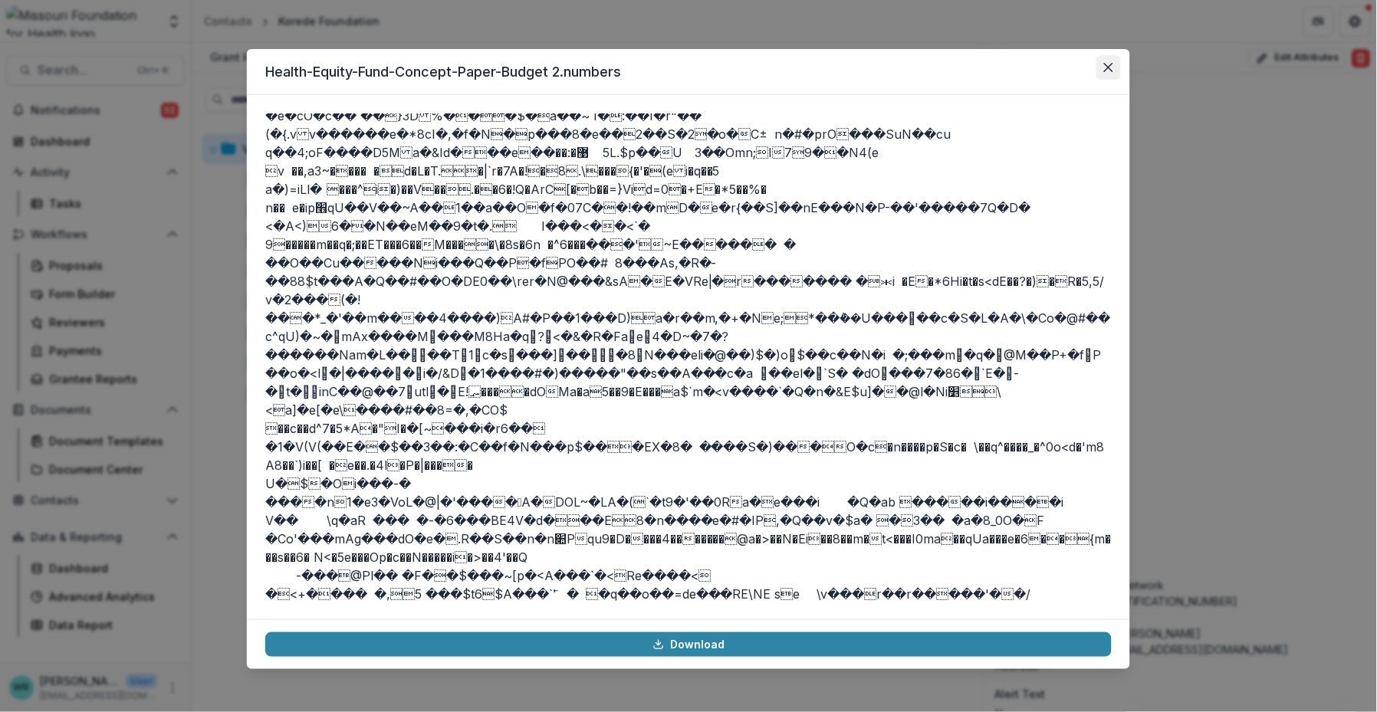
click at [1108, 69] on icon "Close" at bounding box center [1108, 67] width 9 height 9
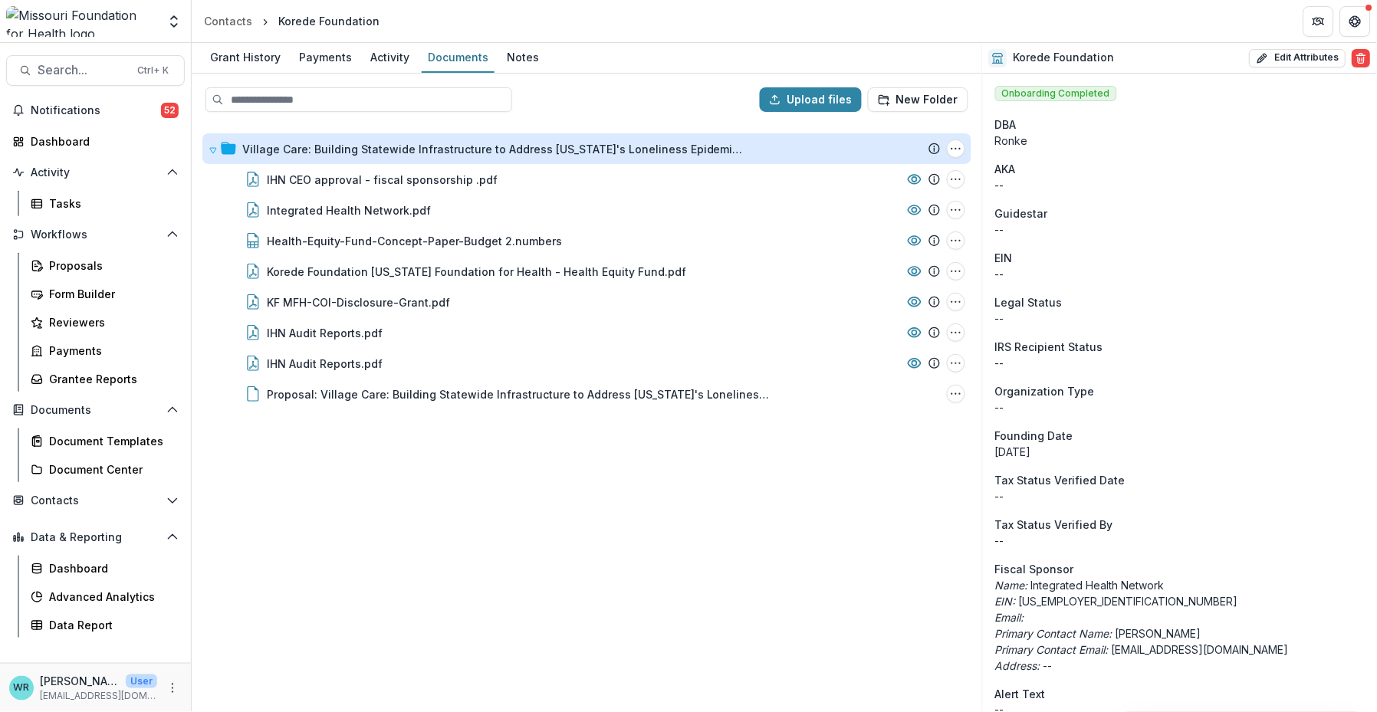
click at [566, 494] on div "Village Care: Building Statewide Infrastructure to Address Missouri's Lonelines…" at bounding box center [586, 417] width 787 height 586
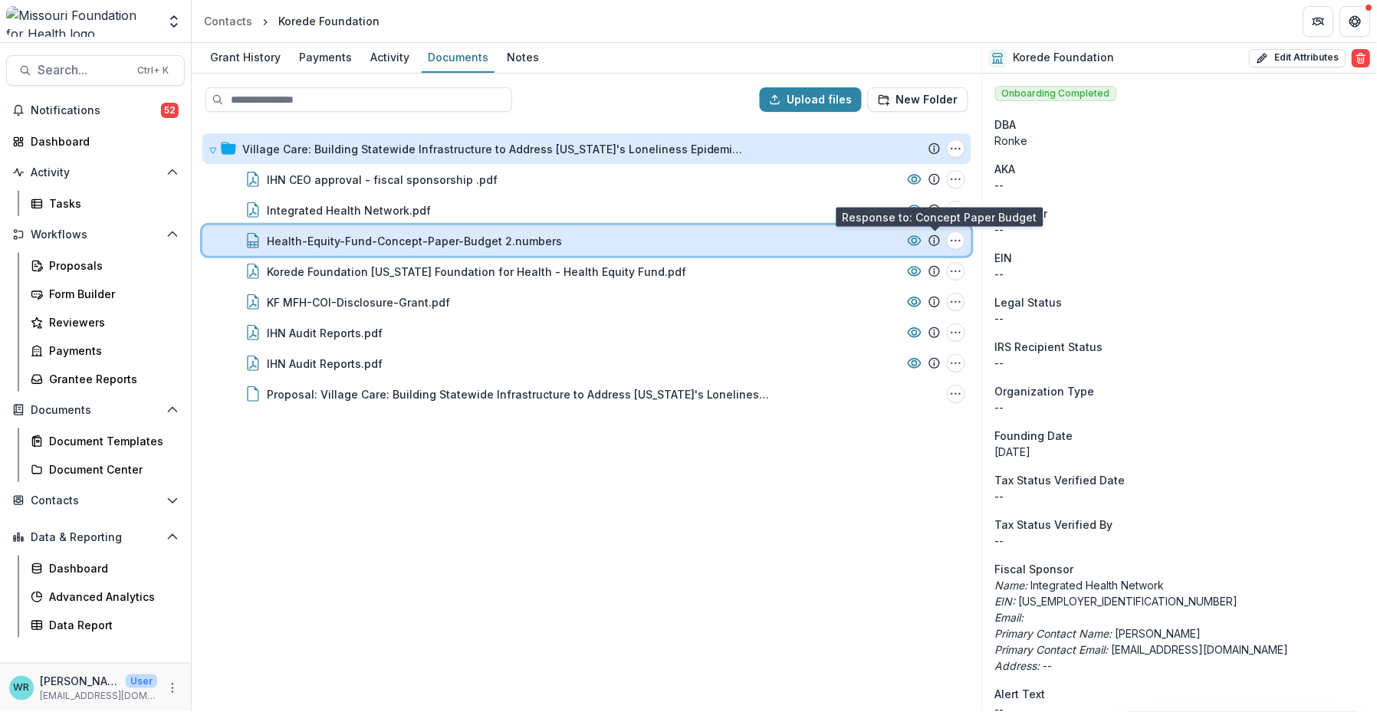
click at [934, 241] on line at bounding box center [934, 241] width 0 height 3
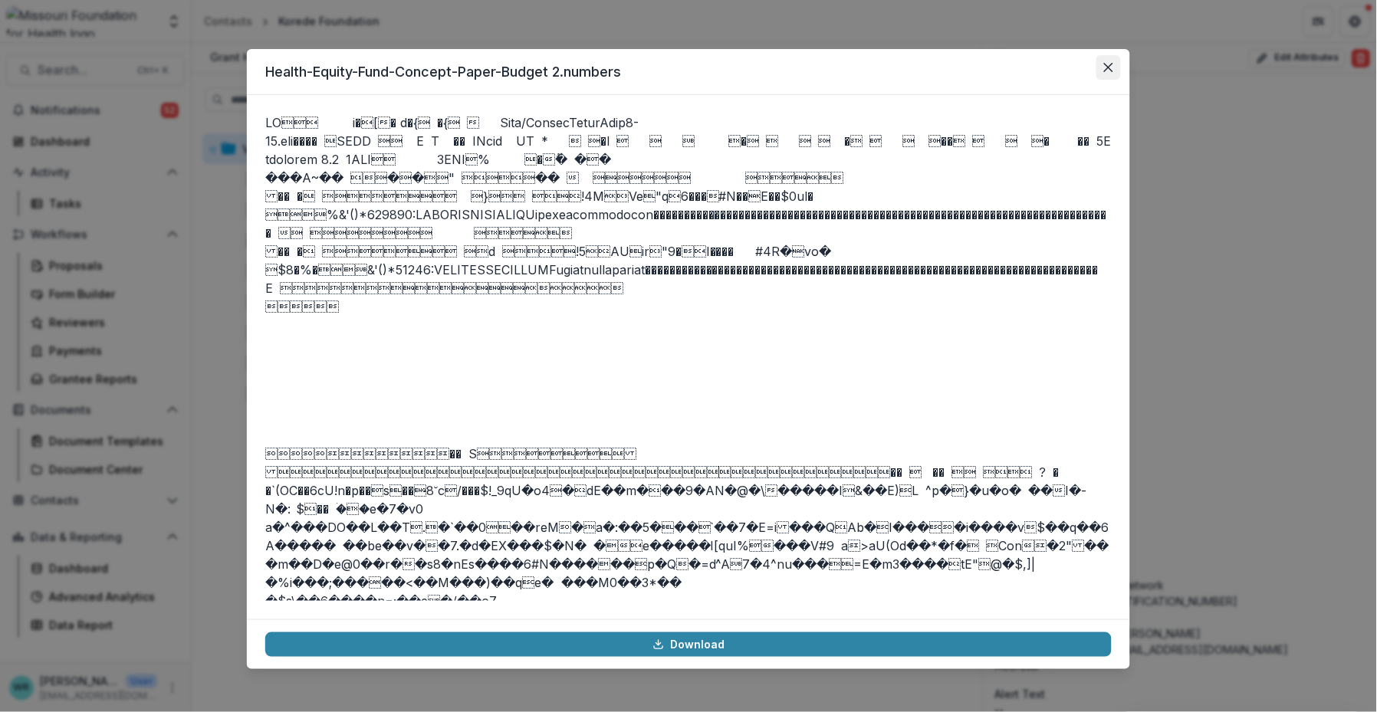
drag, startPoint x: 935, startPoint y: 241, endPoint x: 1102, endPoint y: 73, distance: 237.4
click at [1102, 73] on button "Close" at bounding box center [1108, 67] width 25 height 25
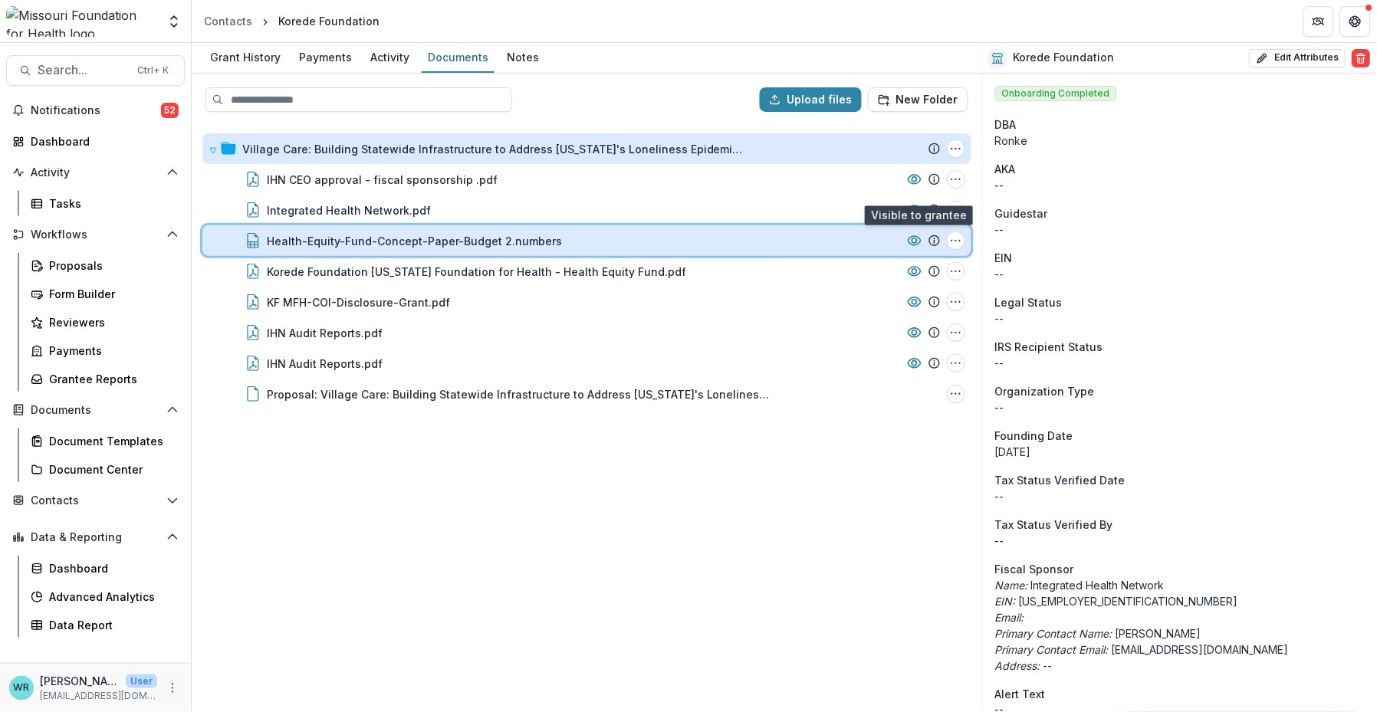
click at [915, 236] on icon at bounding box center [914, 240] width 12 height 9
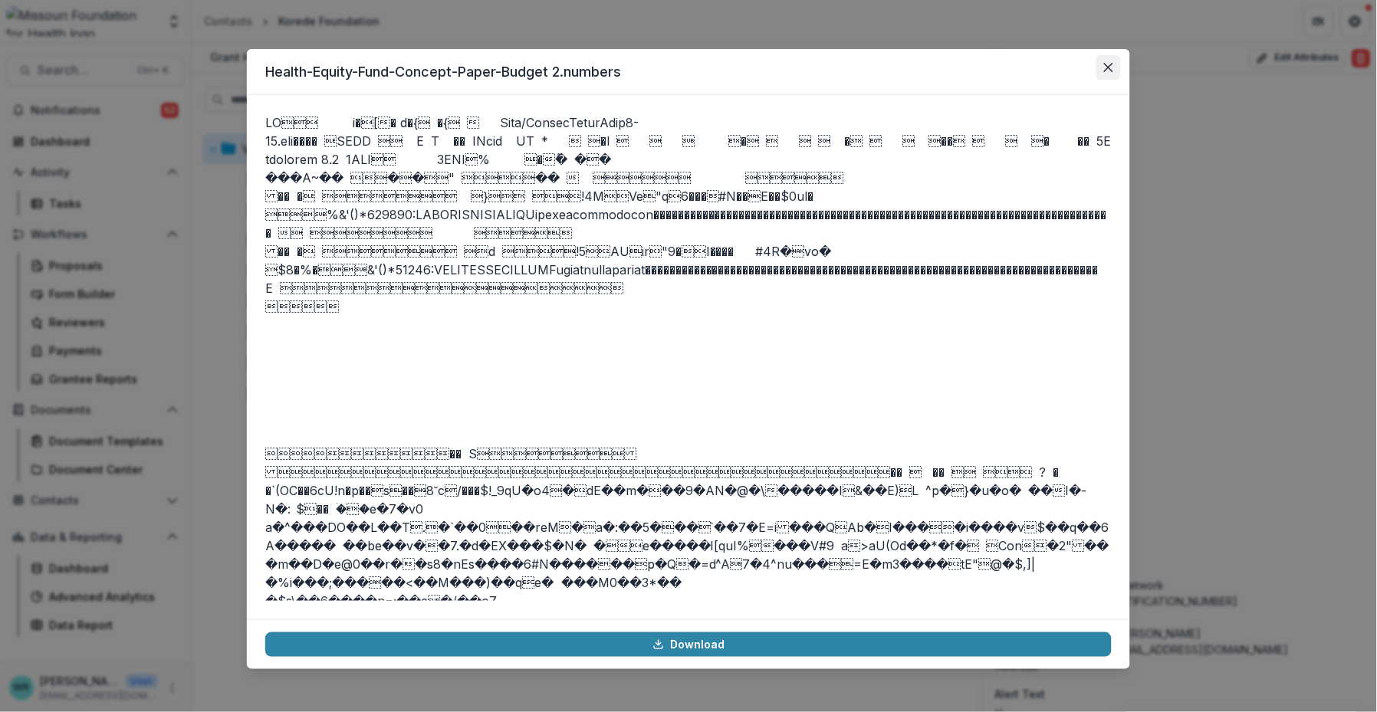
click at [1115, 71] on button "Close" at bounding box center [1108, 67] width 25 height 25
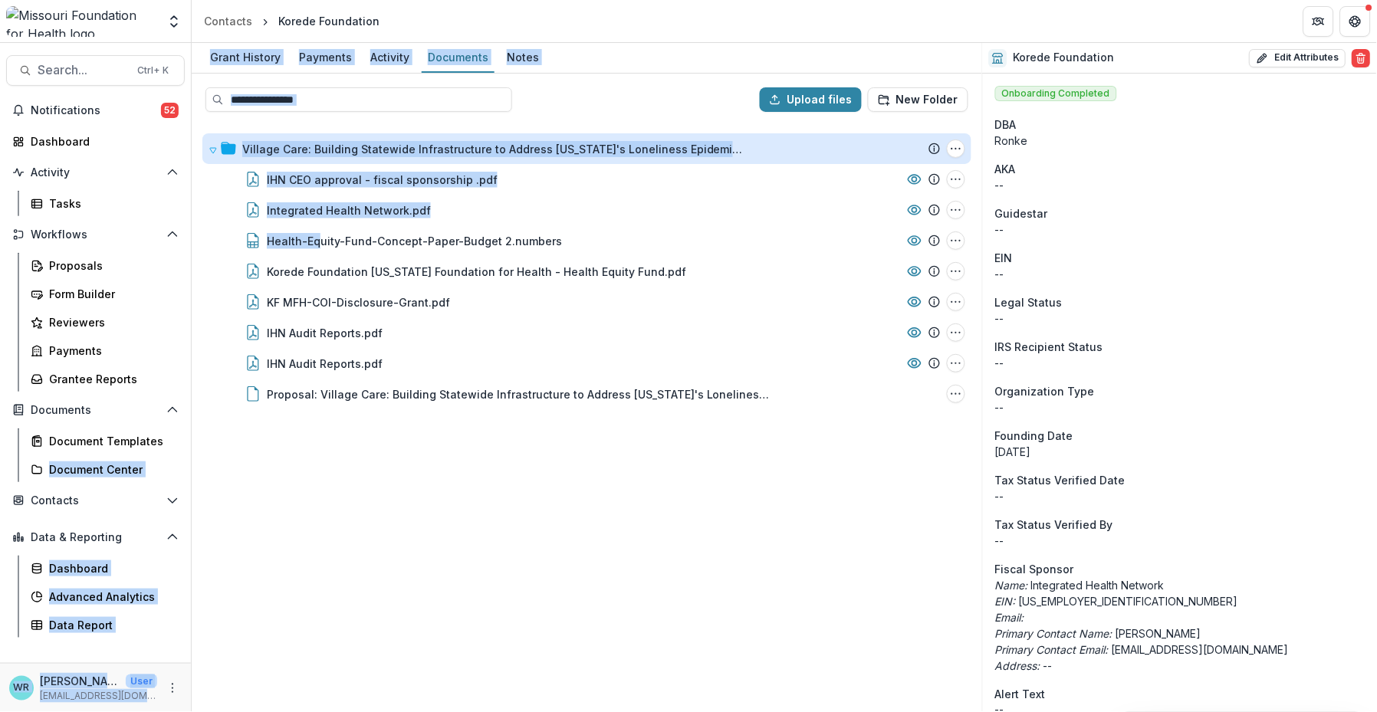
drag, startPoint x: 318, startPoint y: 247, endPoint x: 10, endPoint y: 444, distance: 365.7
click at [0, 451] on html "Skip to content Aggregate Analysis Foundations MFH Workflow Sandbox Missouri Fo…" at bounding box center [688, 356] width 1377 height 712
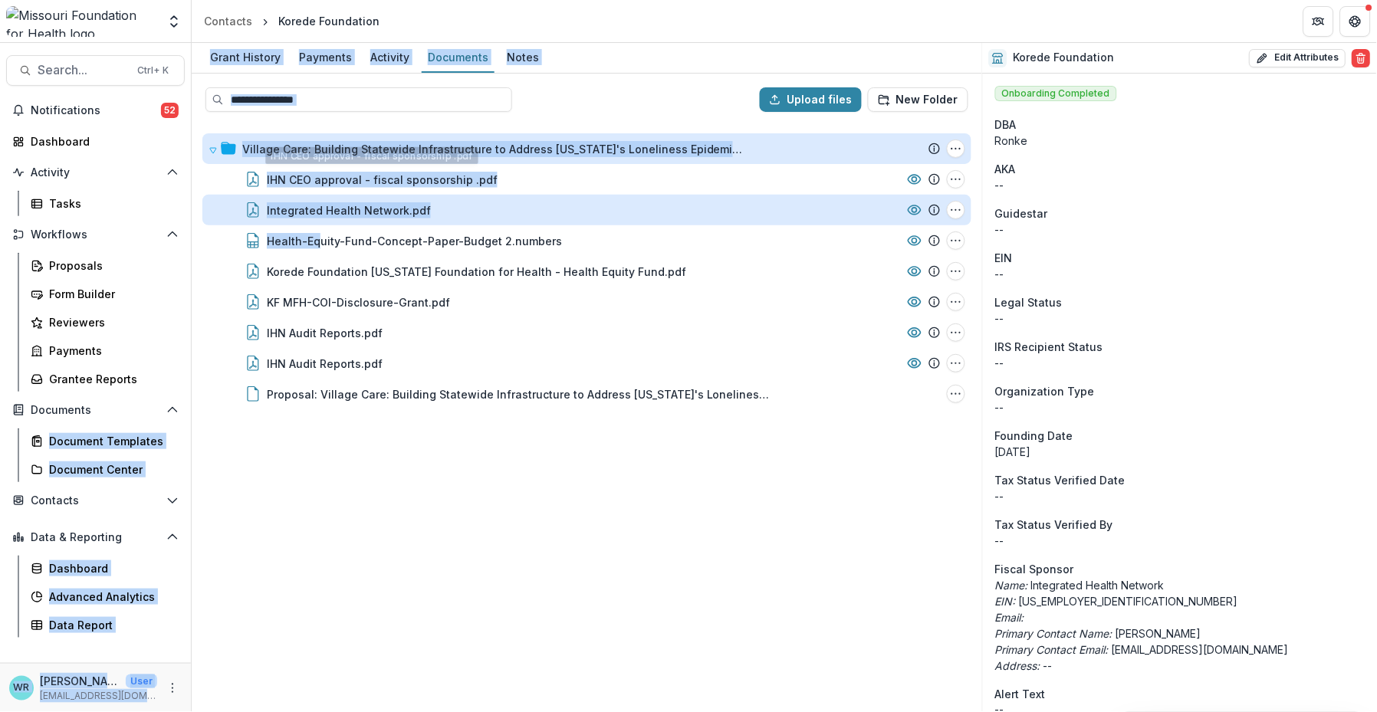
click at [362, 211] on div "Integrated Health Network.pdf" at bounding box center [349, 210] width 164 height 16
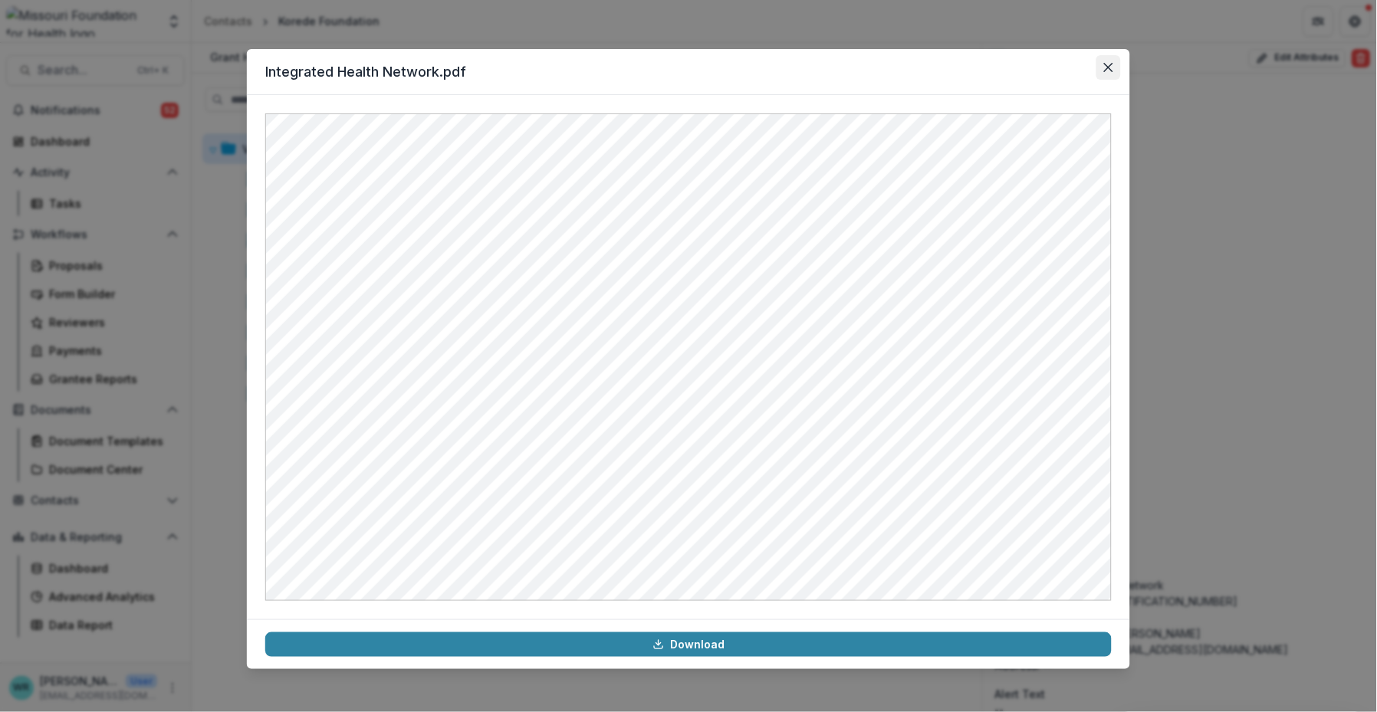
click at [1108, 77] on button "Close" at bounding box center [1108, 67] width 25 height 25
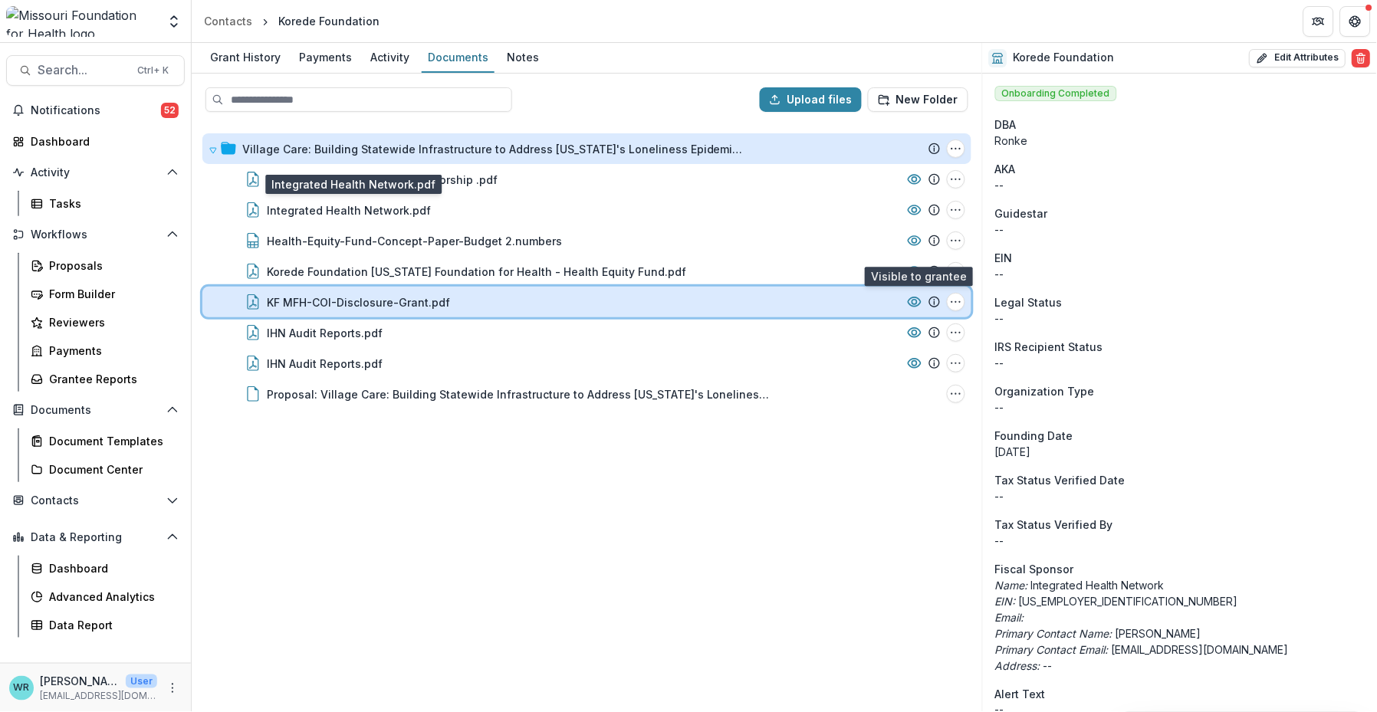
click at [918, 298] on icon at bounding box center [914, 301] width 15 height 15
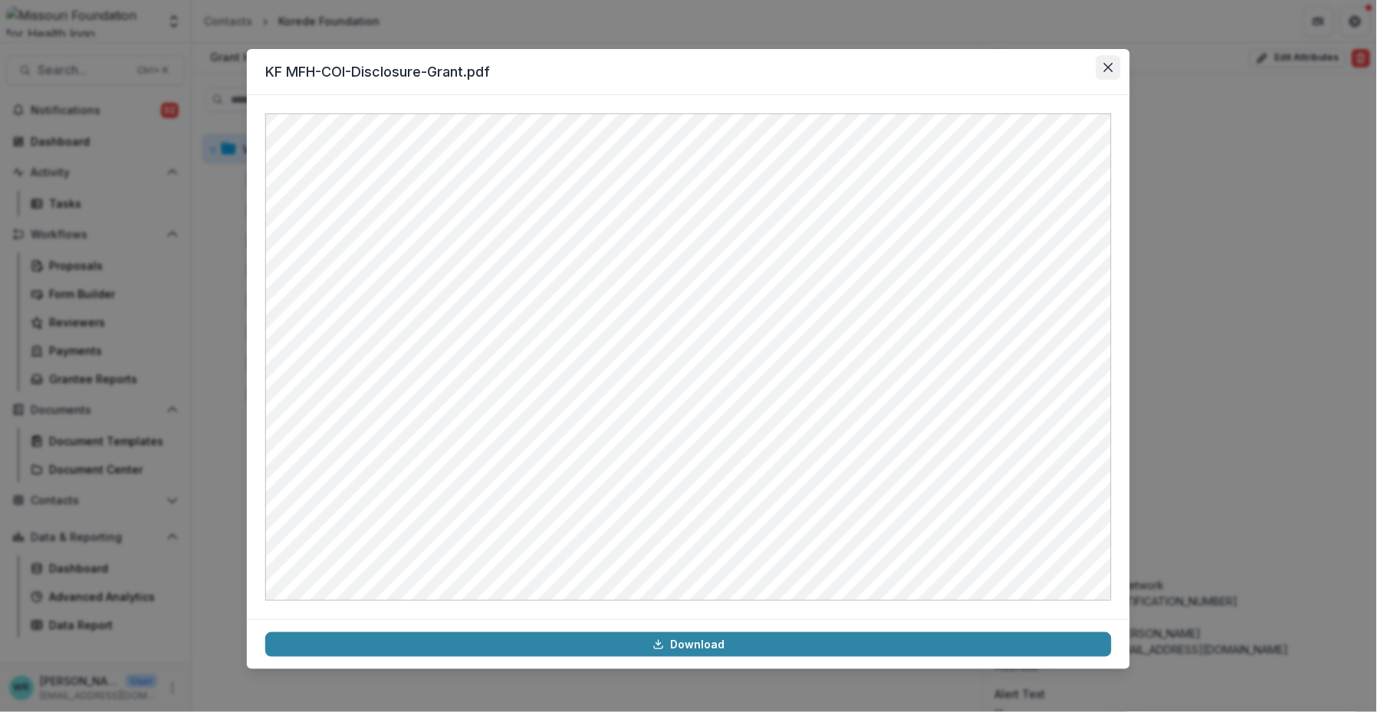
click at [1104, 75] on button "Close" at bounding box center [1108, 67] width 25 height 25
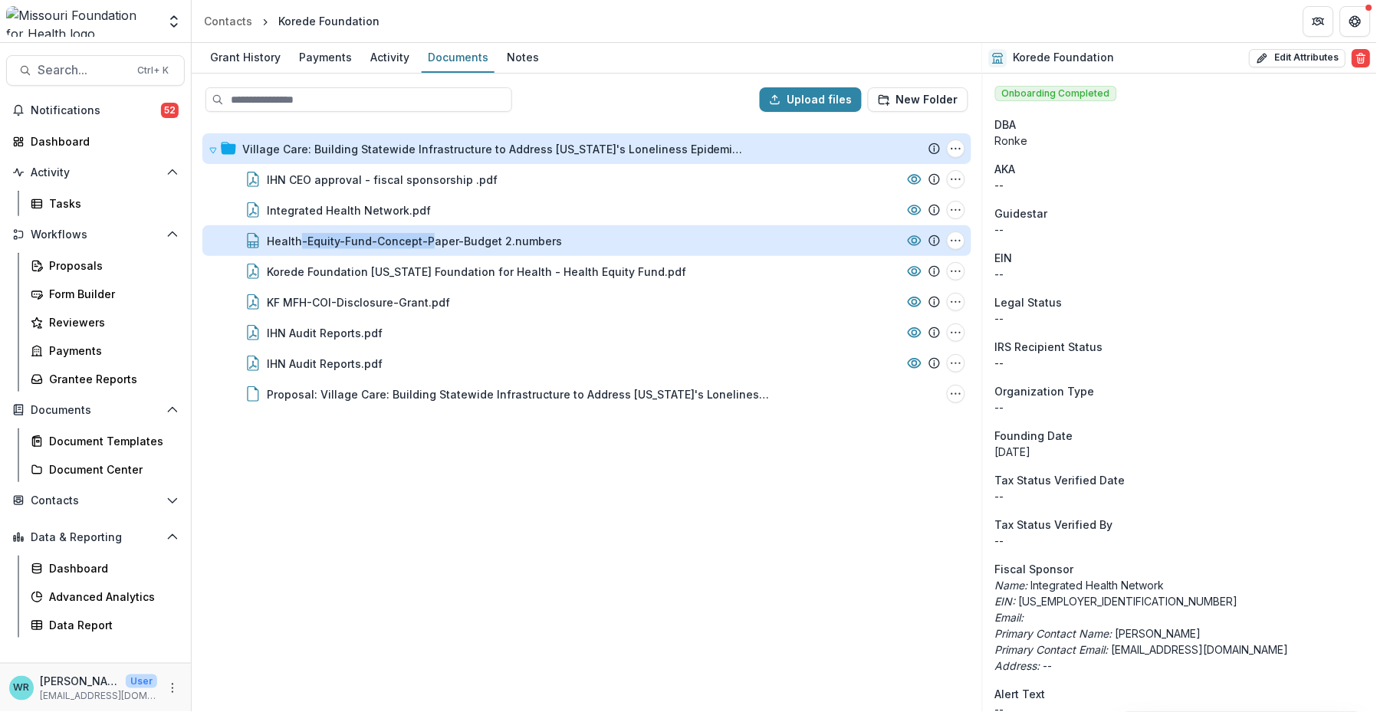
drag, startPoint x: 425, startPoint y: 243, endPoint x: 296, endPoint y: 248, distance: 129.6
click at [296, 248] on div "Health-Equity-Fund-Concept-Paper-Budget 2.numbers File Options Download Rename …" at bounding box center [586, 240] width 769 height 31
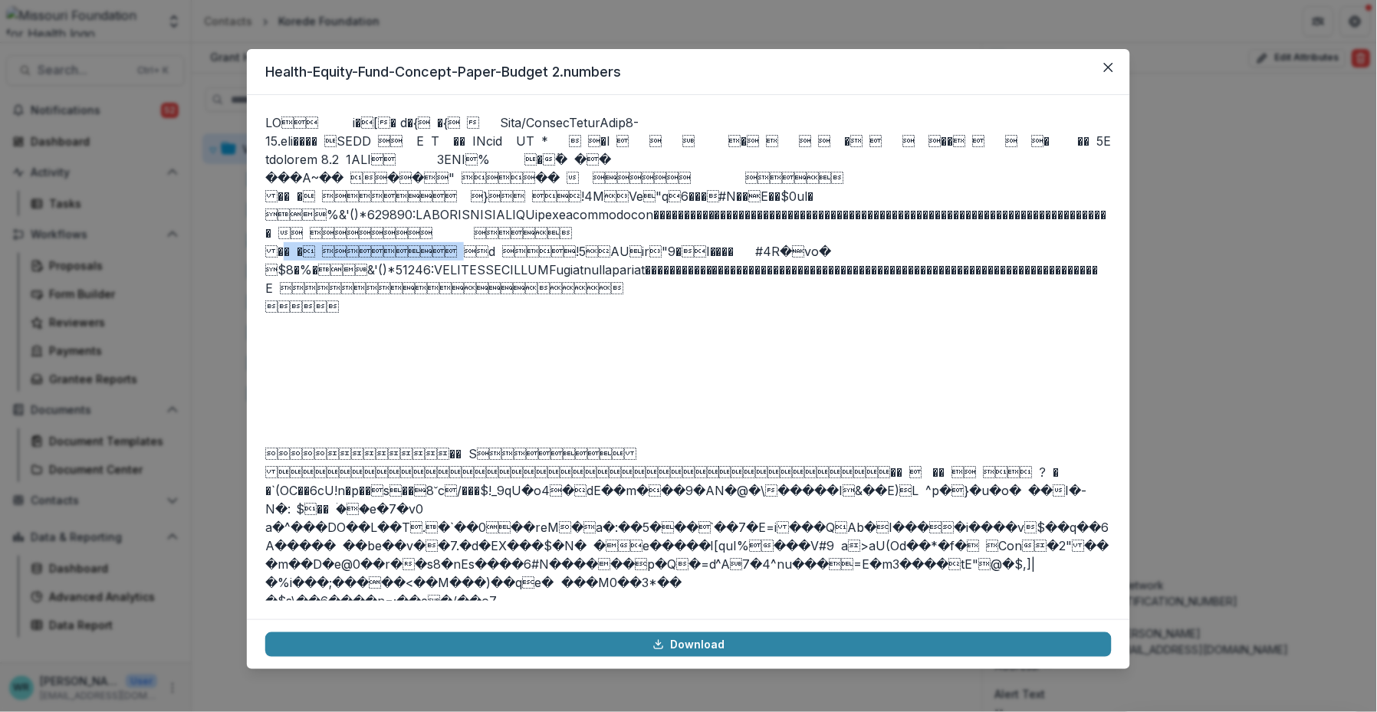
click at [288, 239] on p at bounding box center [688, 357] width 846 height 488
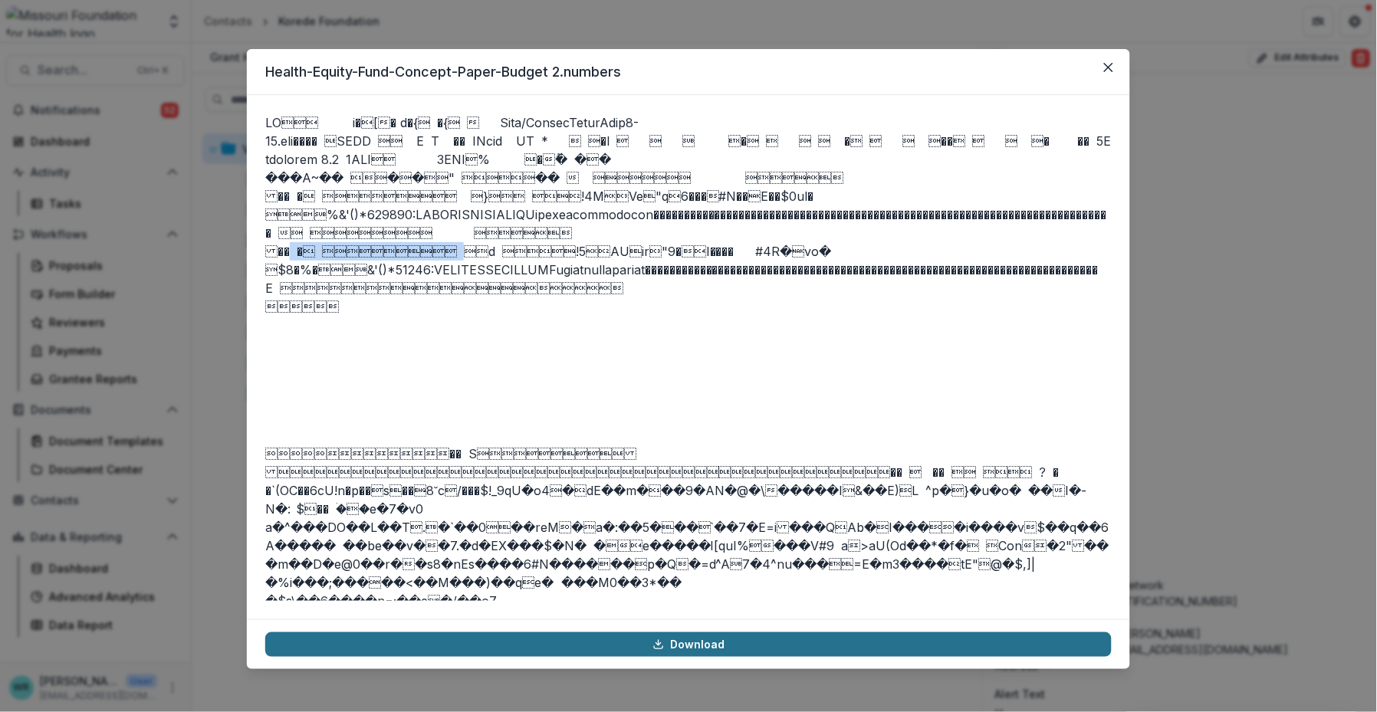
click at [739, 645] on link "Download" at bounding box center [688, 644] width 846 height 25
click at [790, 645] on link "Download" at bounding box center [688, 644] width 846 height 25
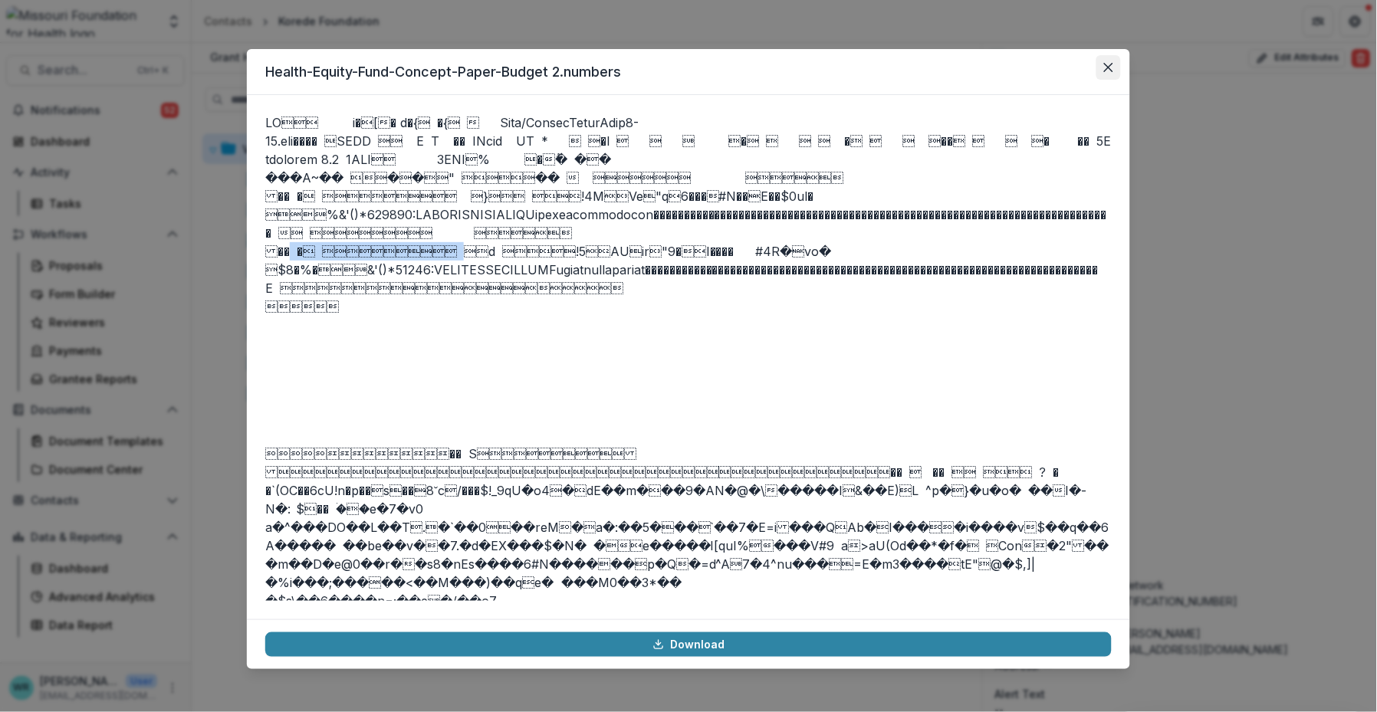
click at [1108, 76] on button "Close" at bounding box center [1108, 67] width 25 height 25
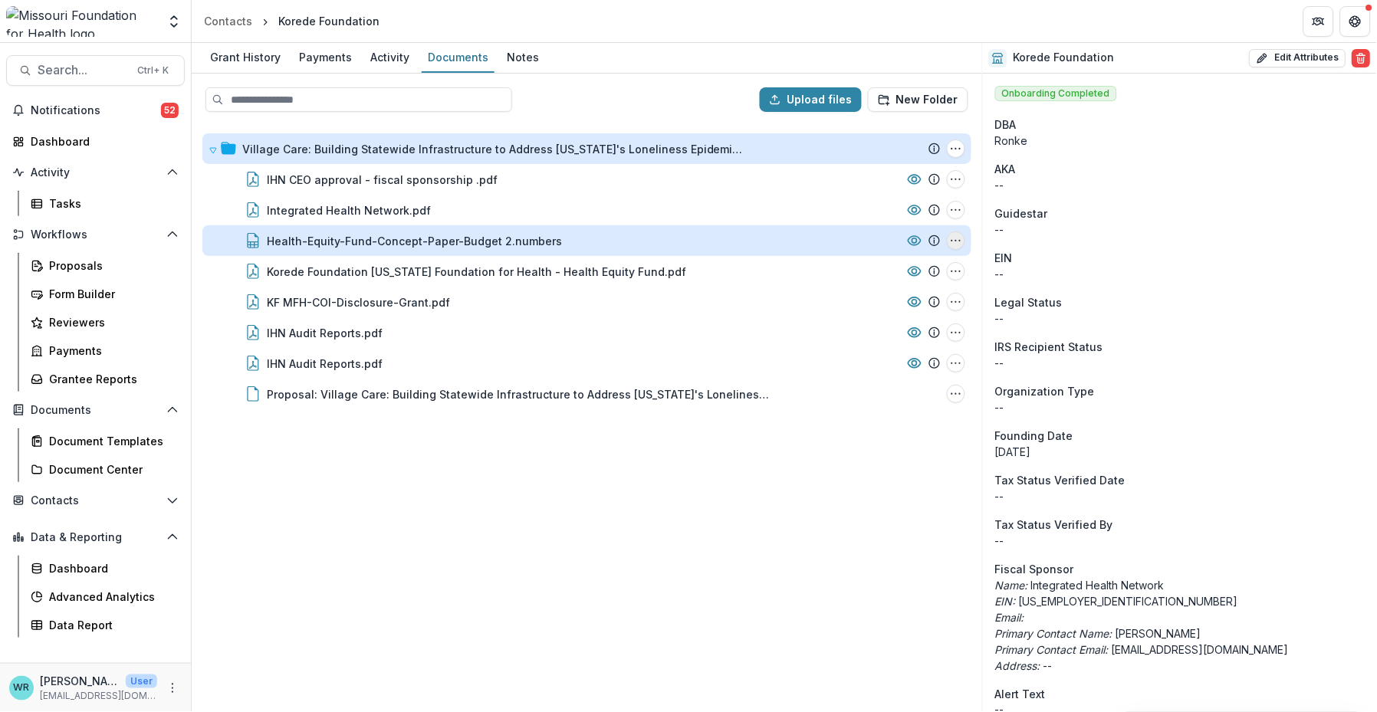
click at [960, 242] on icon "Health-Equity-Fund-Concept-Paper-Budget 2.numbers Options" at bounding box center [956, 241] width 12 height 12
click at [872, 292] on button "Download" at bounding box center [879, 295] width 164 height 25
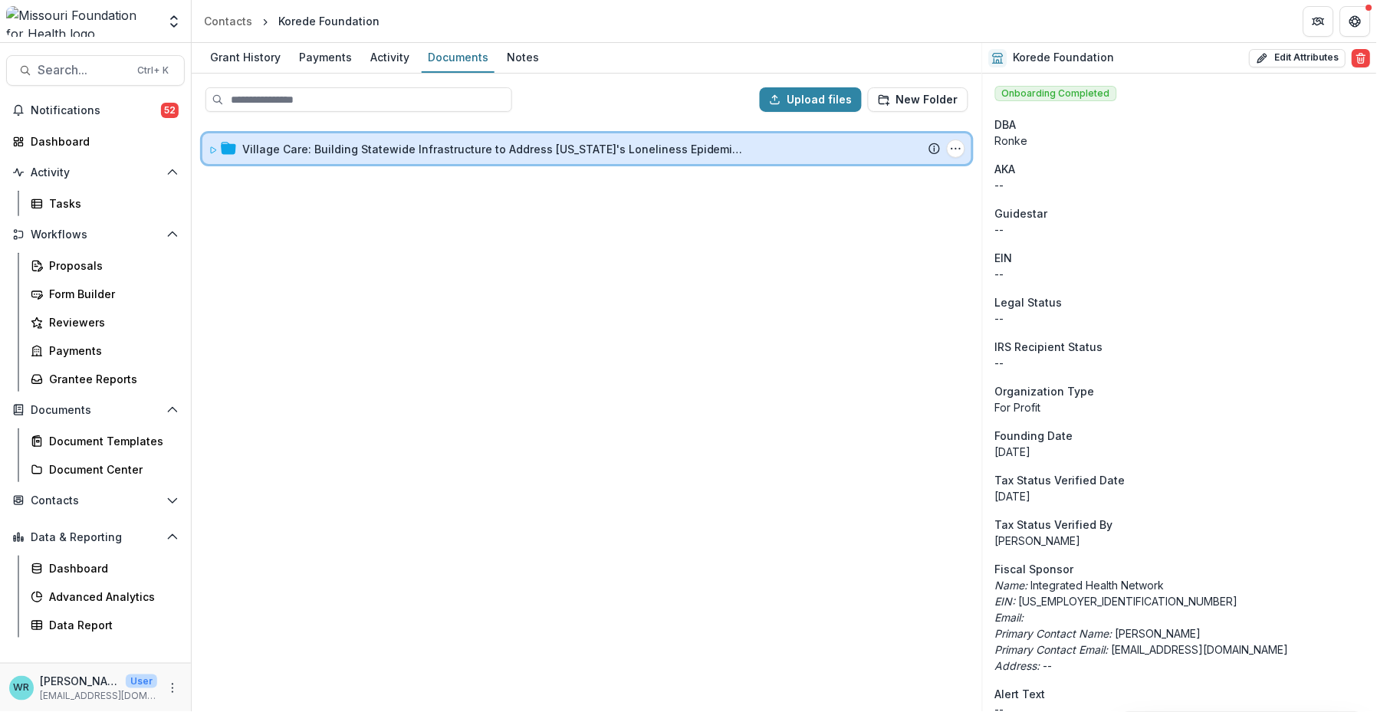
click at [213, 146] on icon at bounding box center [212, 150] width 9 height 9
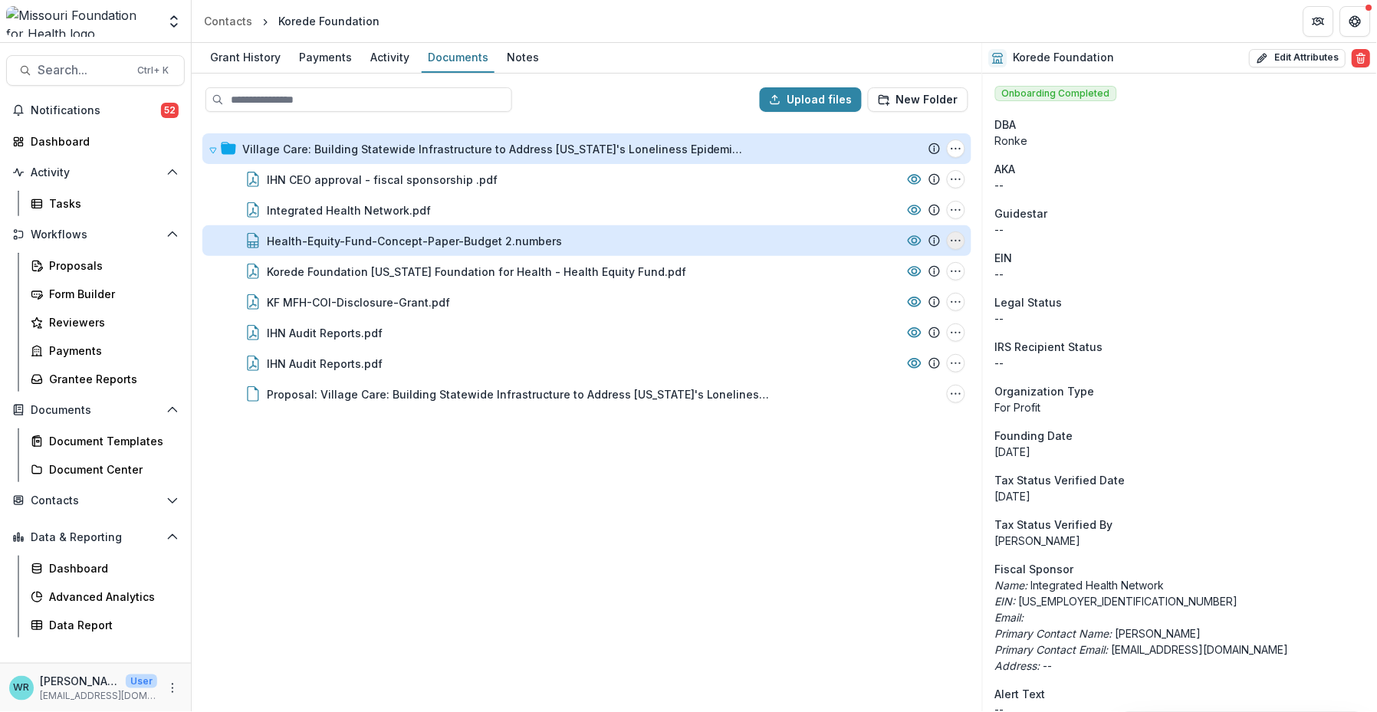
click at [957, 239] on icon "Health-Equity-Fund-Concept-Paper-Budget 2.numbers Options" at bounding box center [956, 241] width 12 height 12
click at [845, 289] on button "Download" at bounding box center [879, 295] width 164 height 25
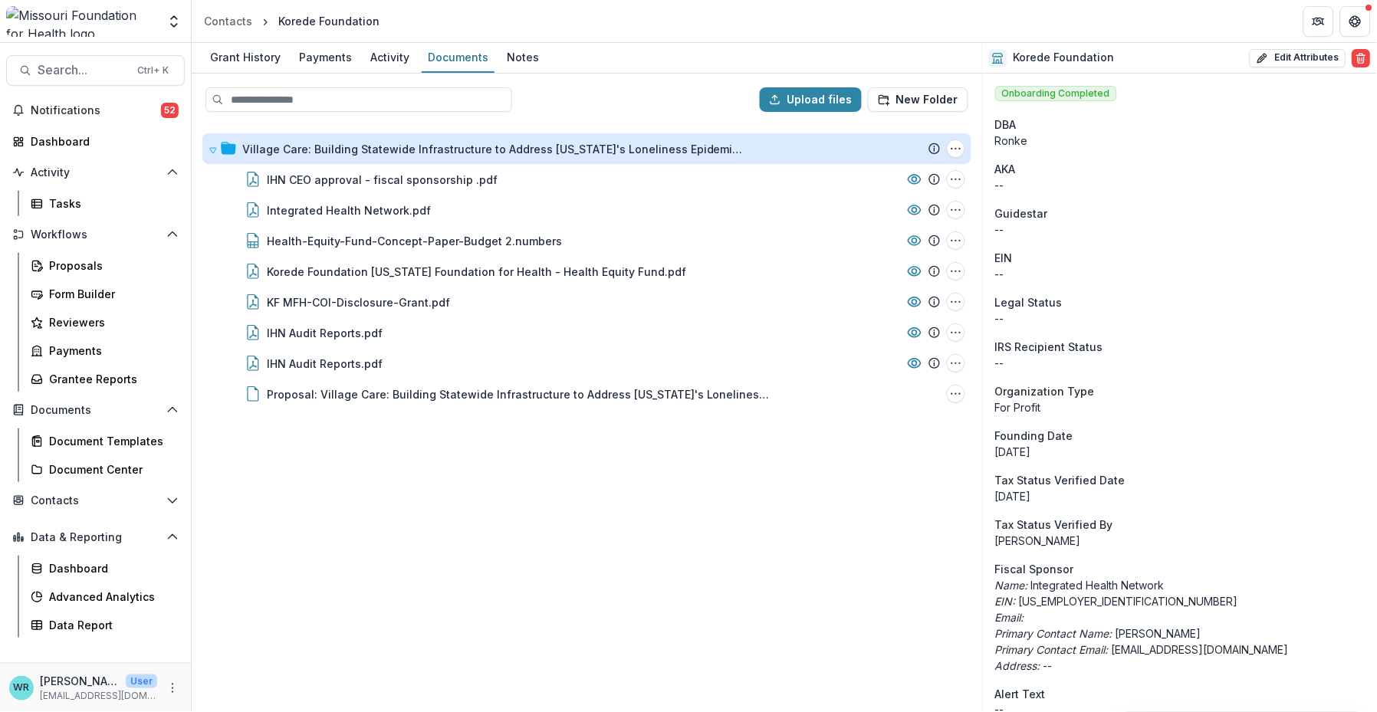
click at [704, 55] on div "Grant History Payments Activity Documents Notes" at bounding box center [587, 58] width 790 height 31
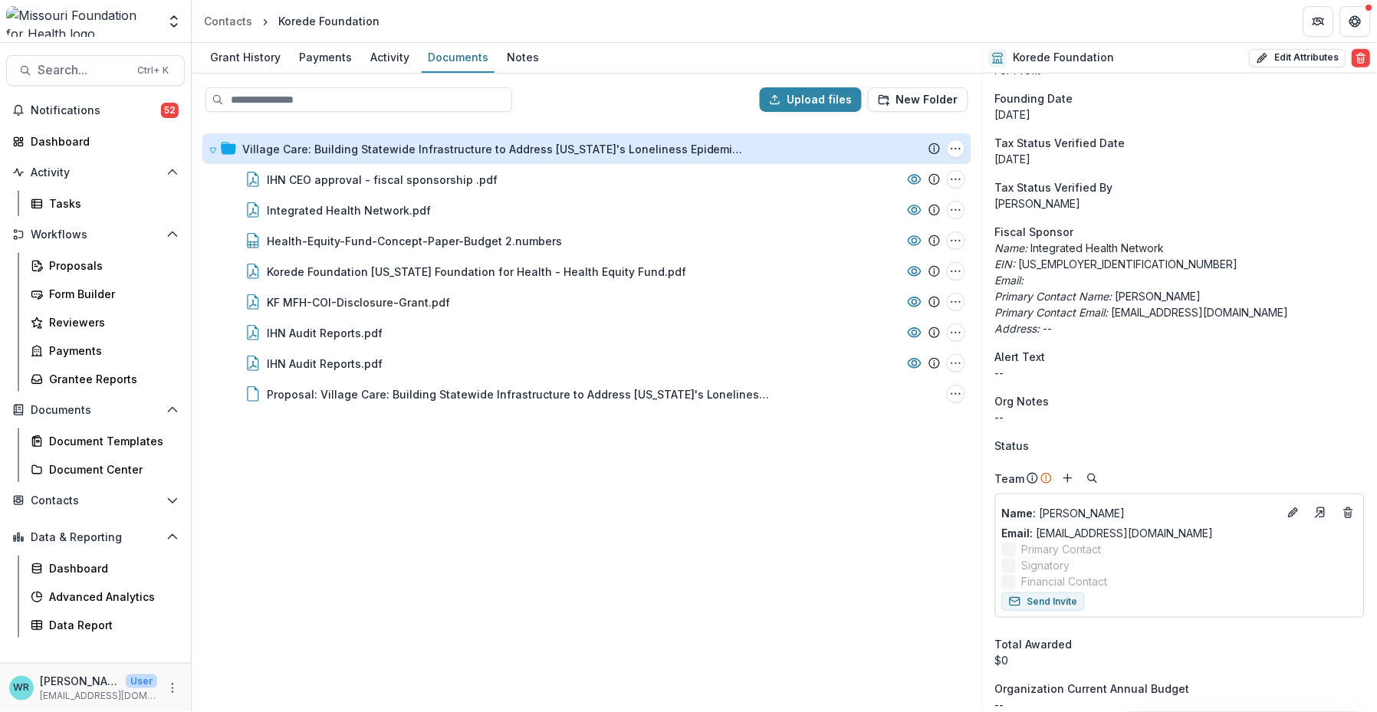
scroll to position [340, 0]
click at [1313, 63] on button "Edit Attributes" at bounding box center [1297, 58] width 97 height 18
select select
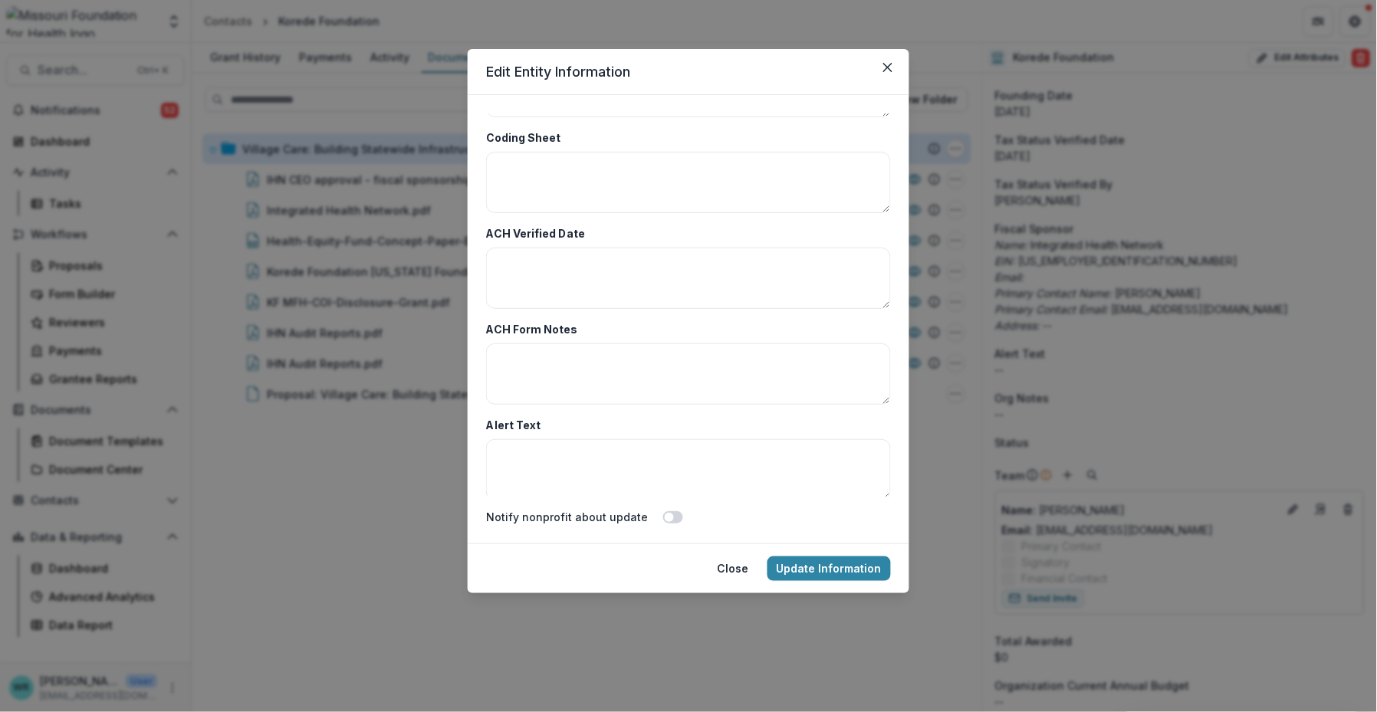
scroll to position [6132, 0]
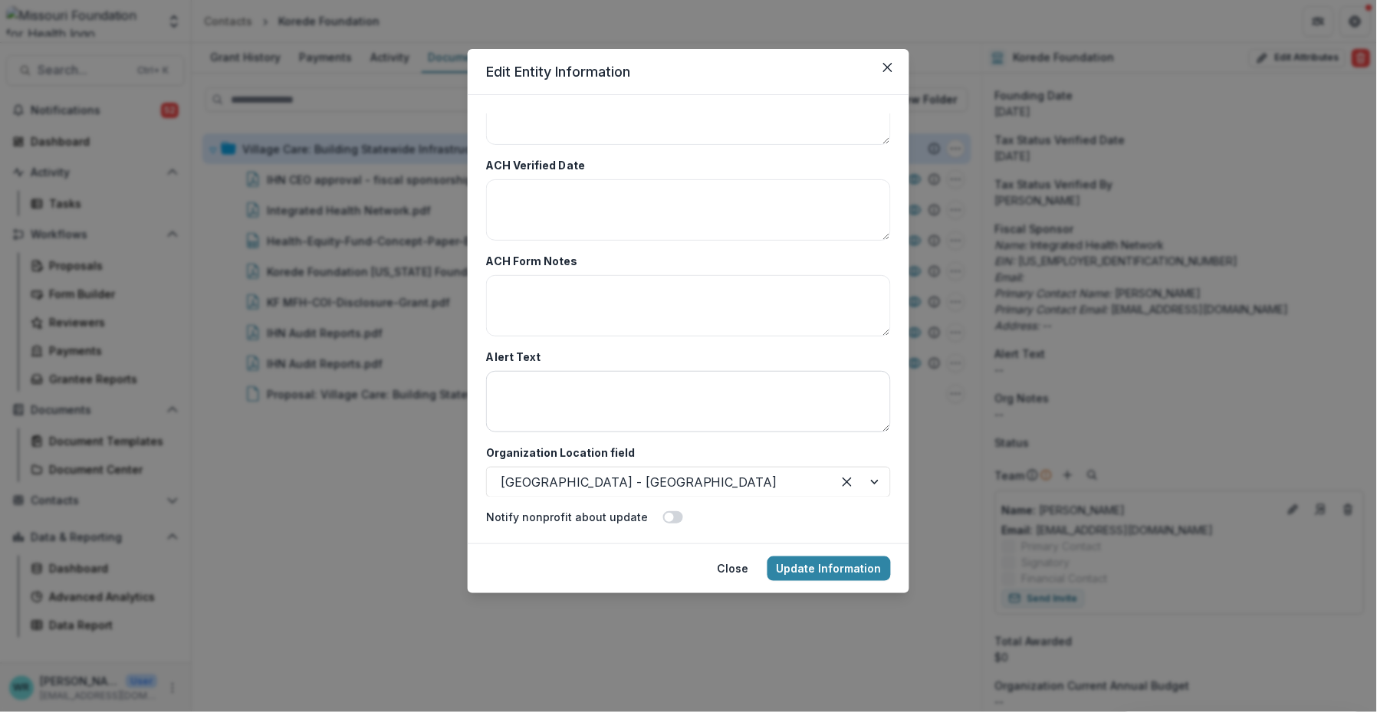
click at [630, 391] on textarea "Alert Text" at bounding box center [688, 401] width 405 height 61
paste textarea "**********"
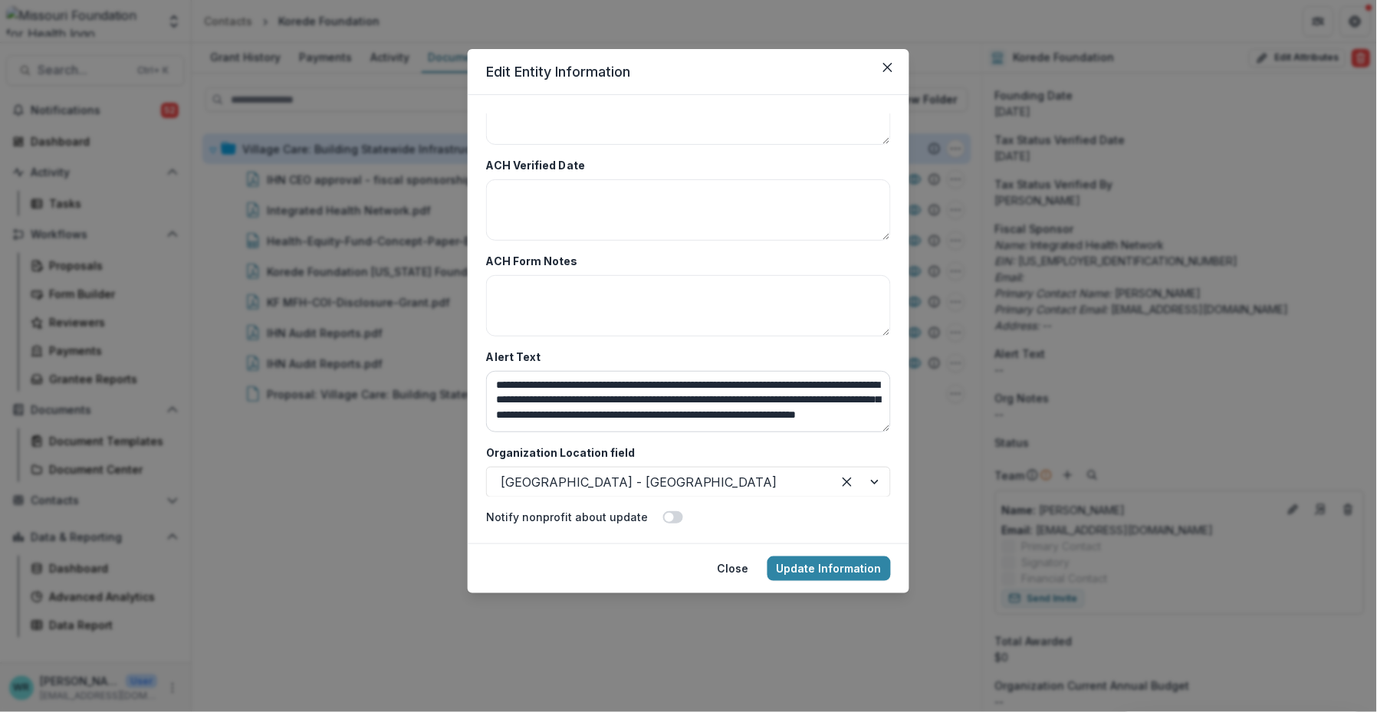
scroll to position [4, 0]
click at [491, 375] on textarea "**********" at bounding box center [686, 401] width 401 height 61
click at [542, 417] on textarea "**********" at bounding box center [686, 401] width 401 height 61
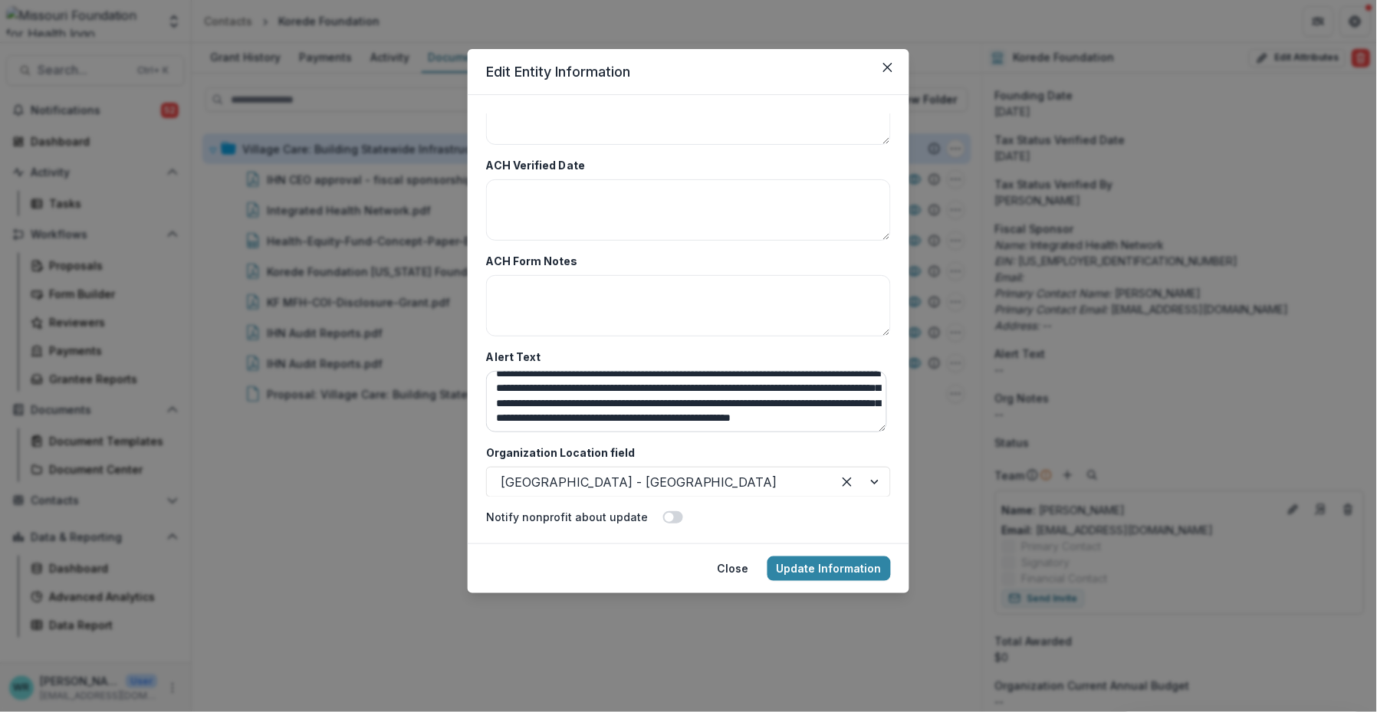
scroll to position [34, 0]
type textarea "**********"
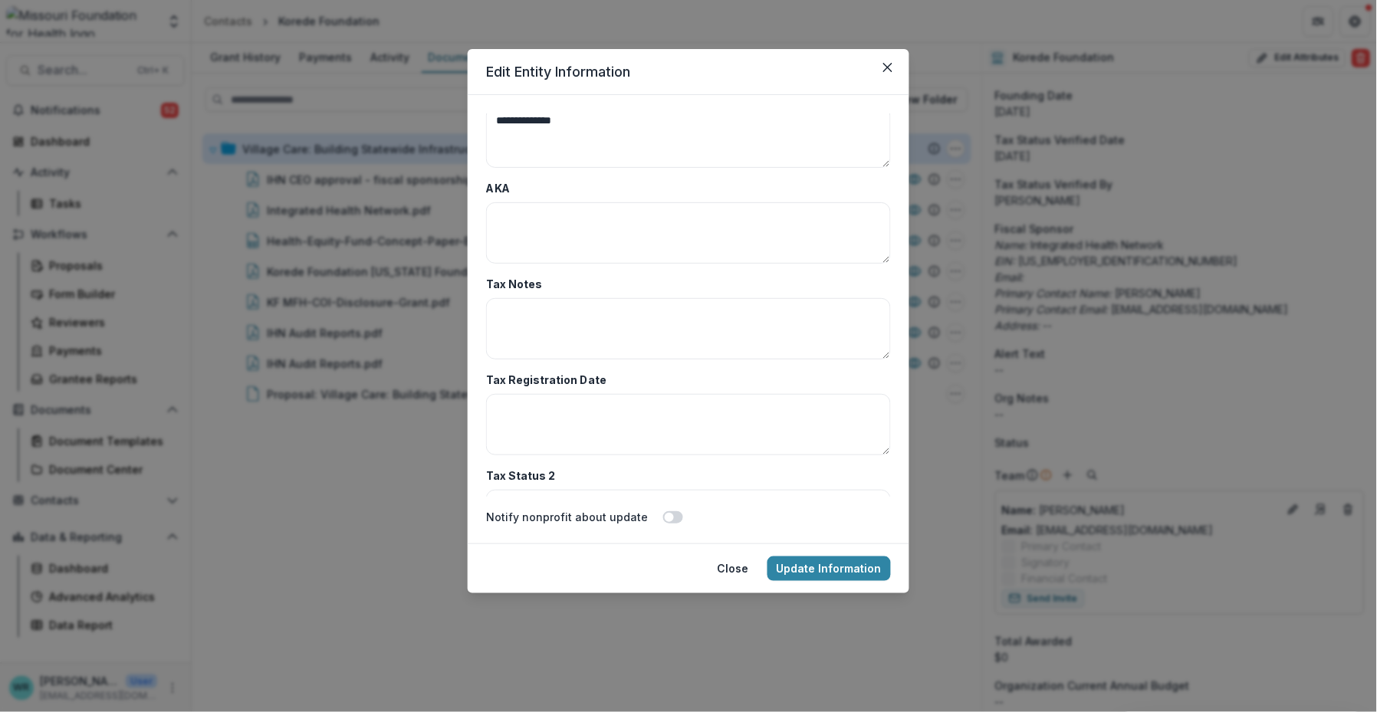
scroll to position [4844, 0]
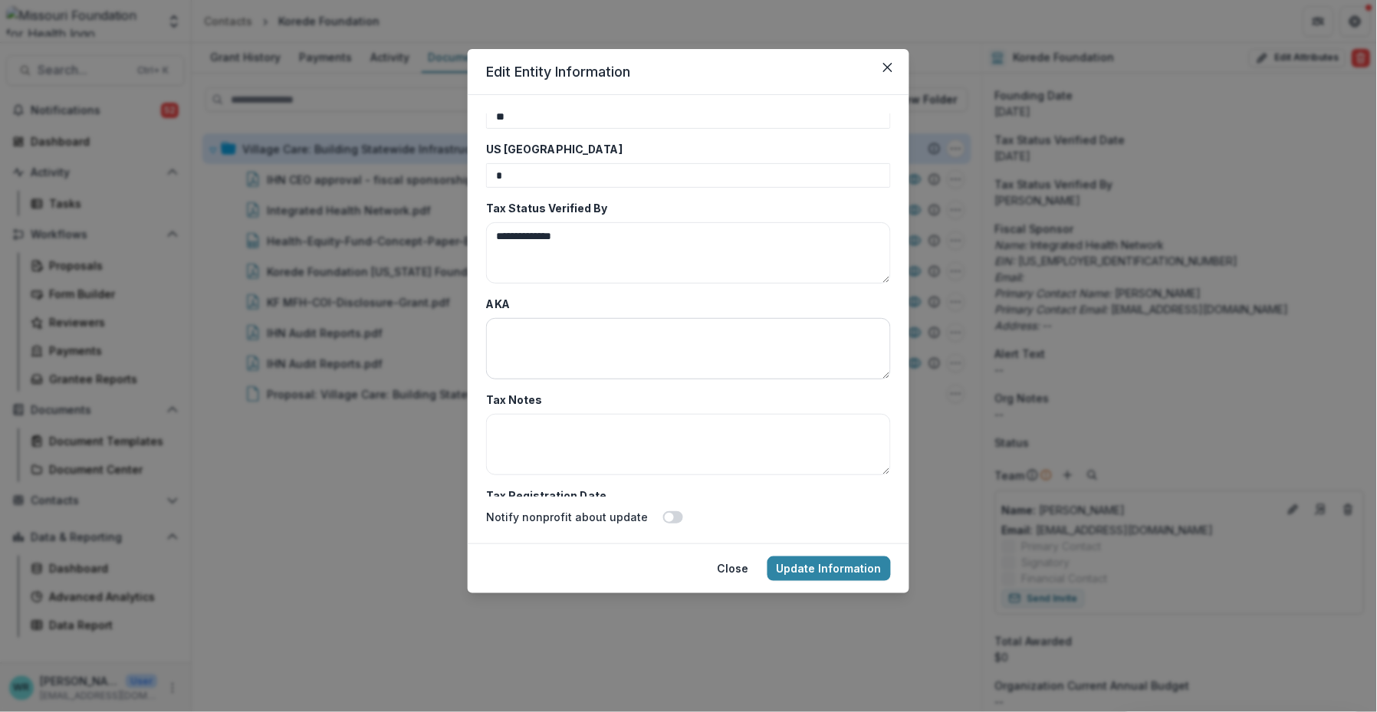
click at [662, 322] on textarea "AKA" at bounding box center [688, 348] width 405 height 61
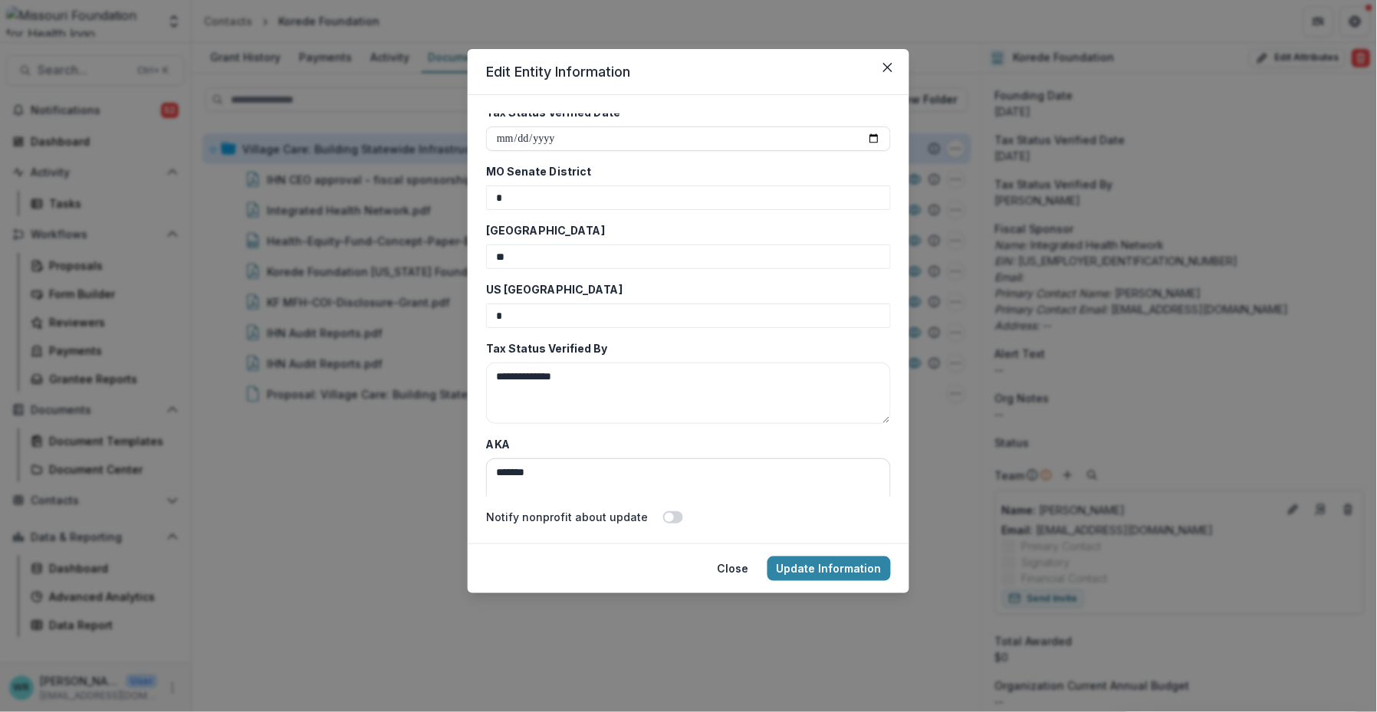
scroll to position [4759, 0]
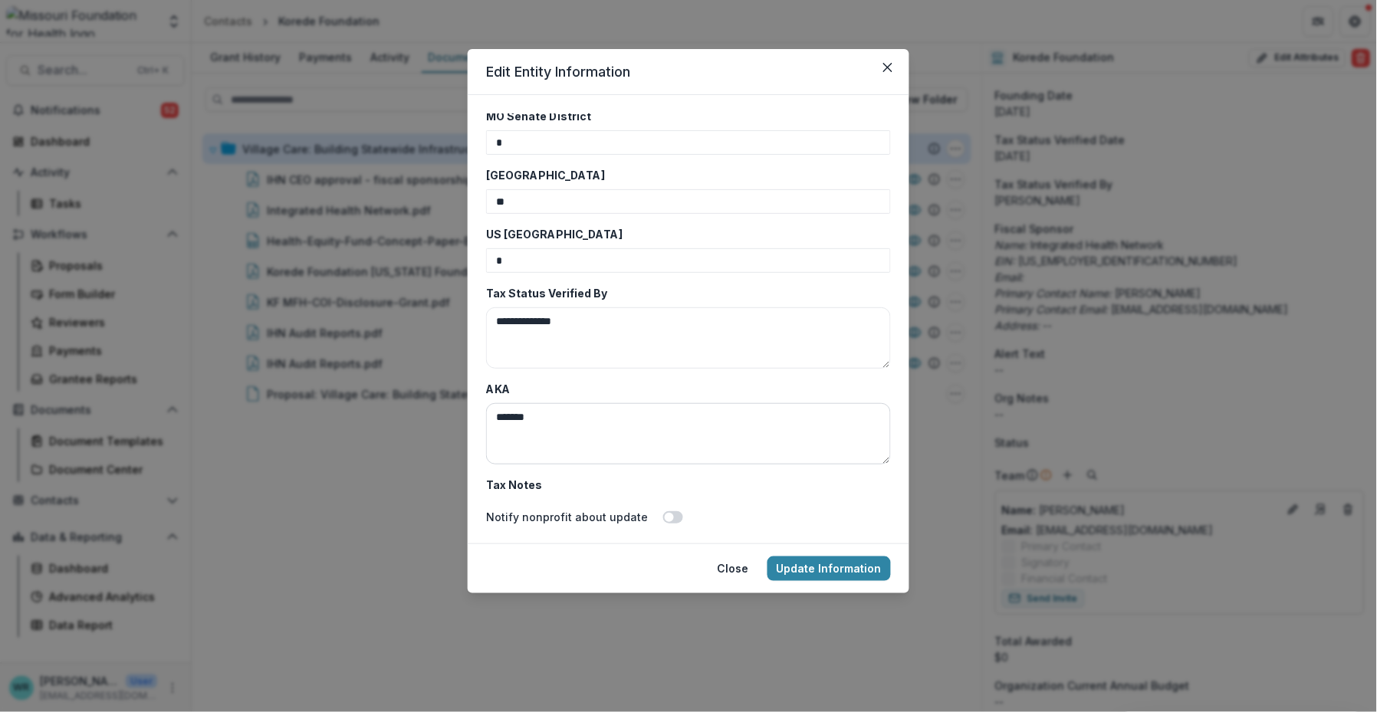
click at [557, 412] on textarea "******" at bounding box center [688, 433] width 405 height 61
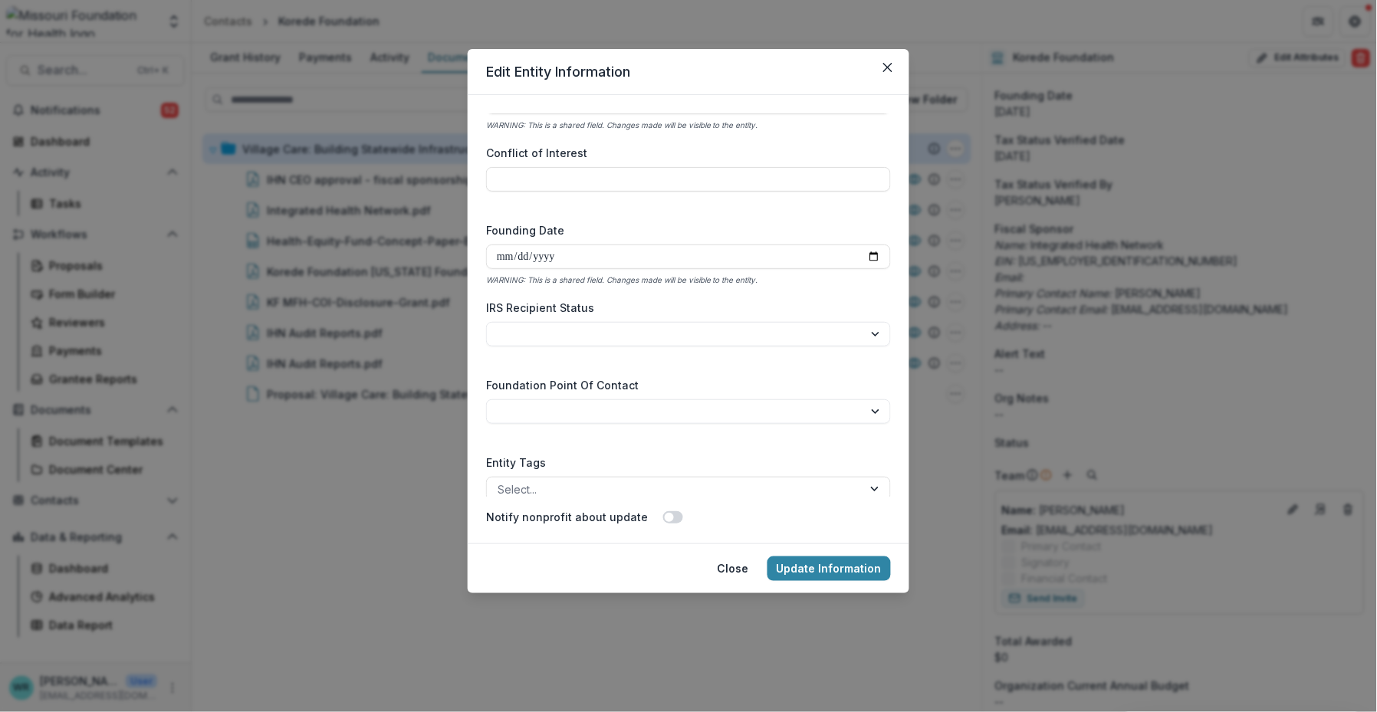
scroll to position [3140, 0]
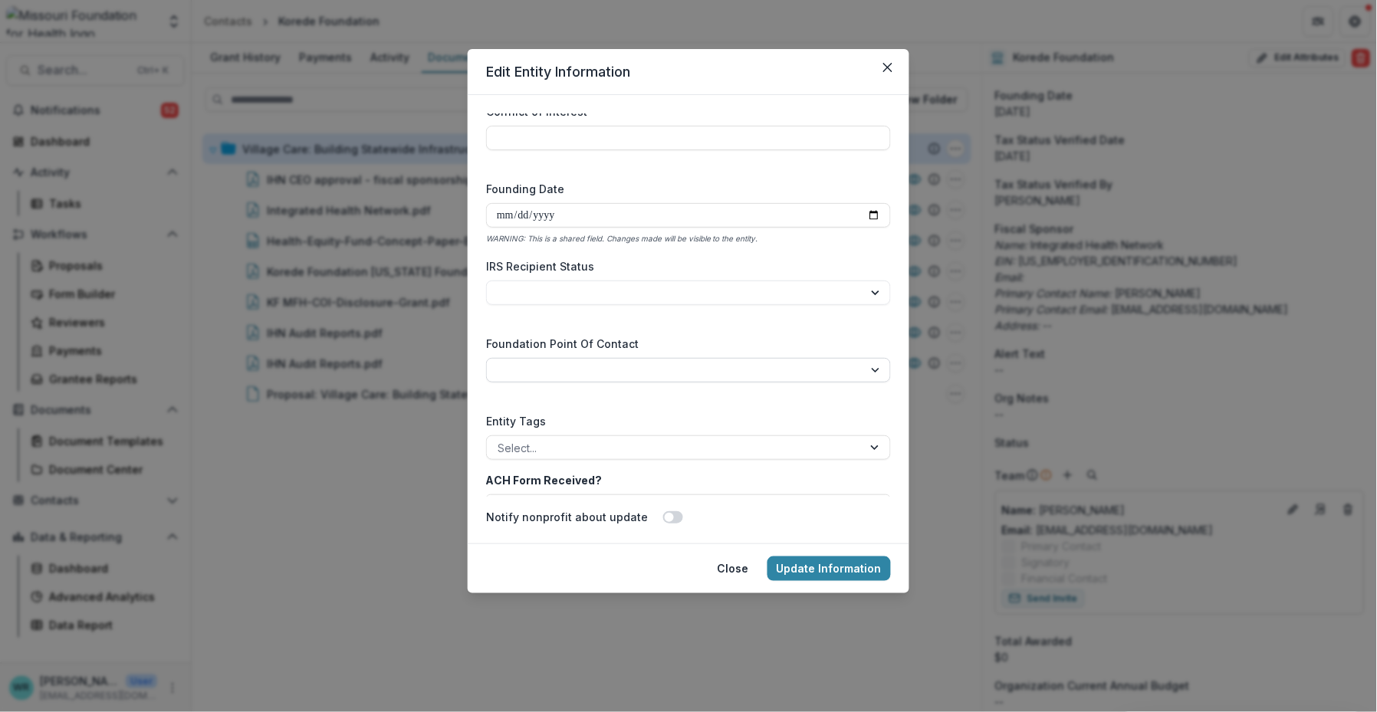
type textarea "**********"
click at [642, 361] on select "**********" at bounding box center [688, 370] width 405 height 25
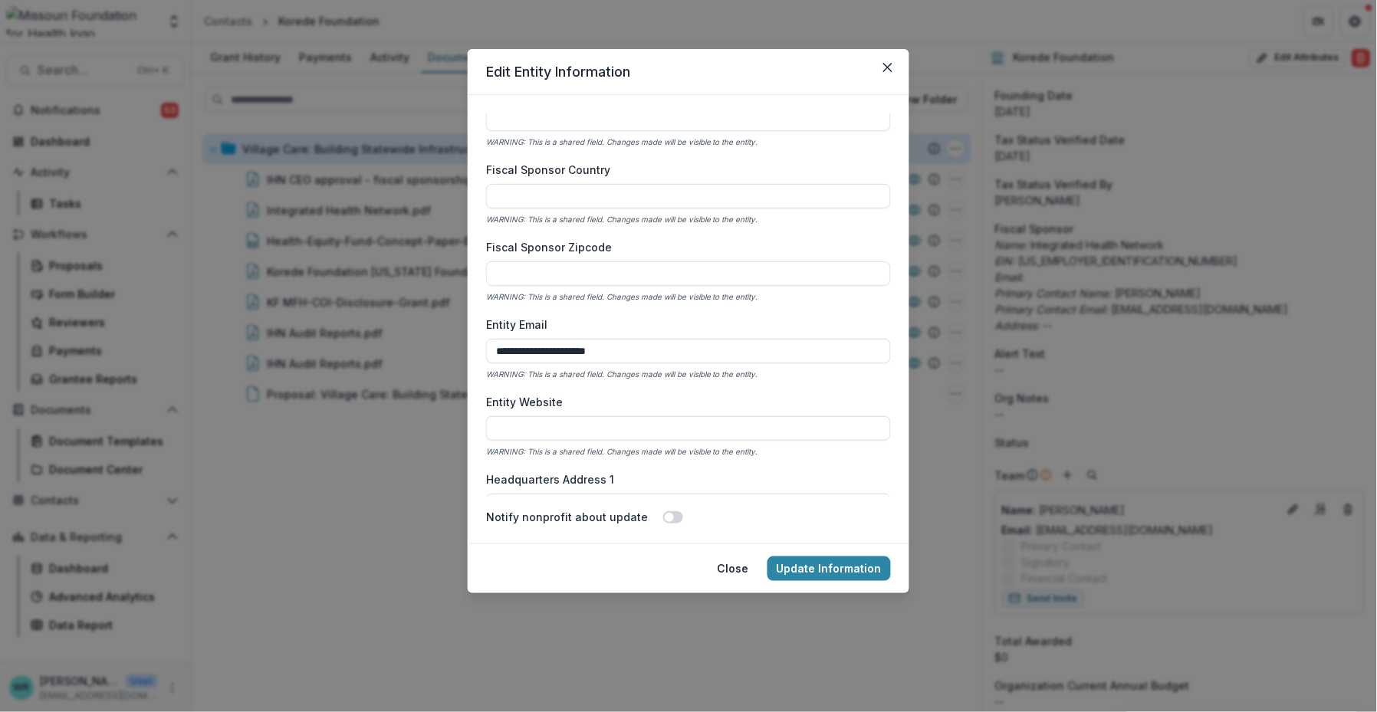
scroll to position [1351, 0]
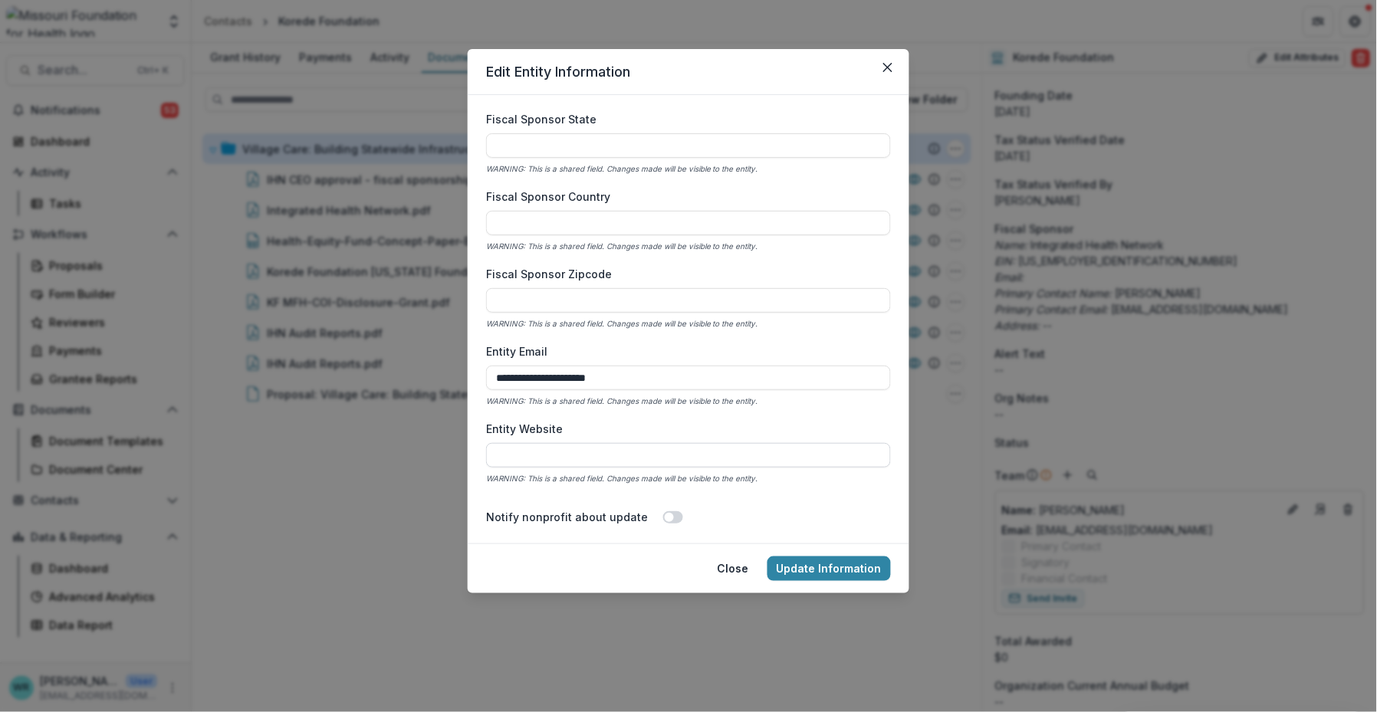
click at [583, 454] on input "Entity Website" at bounding box center [688, 455] width 405 height 25
paste input "**********"
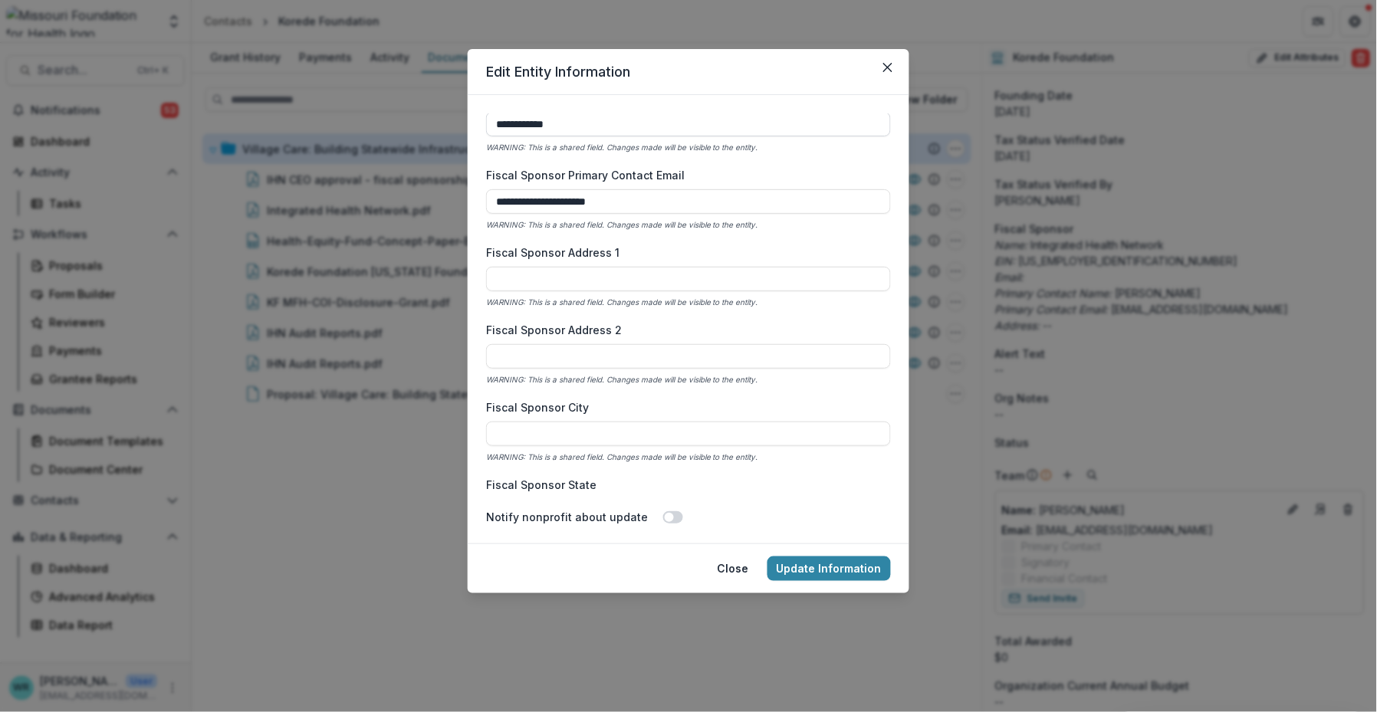
scroll to position [1011, 0]
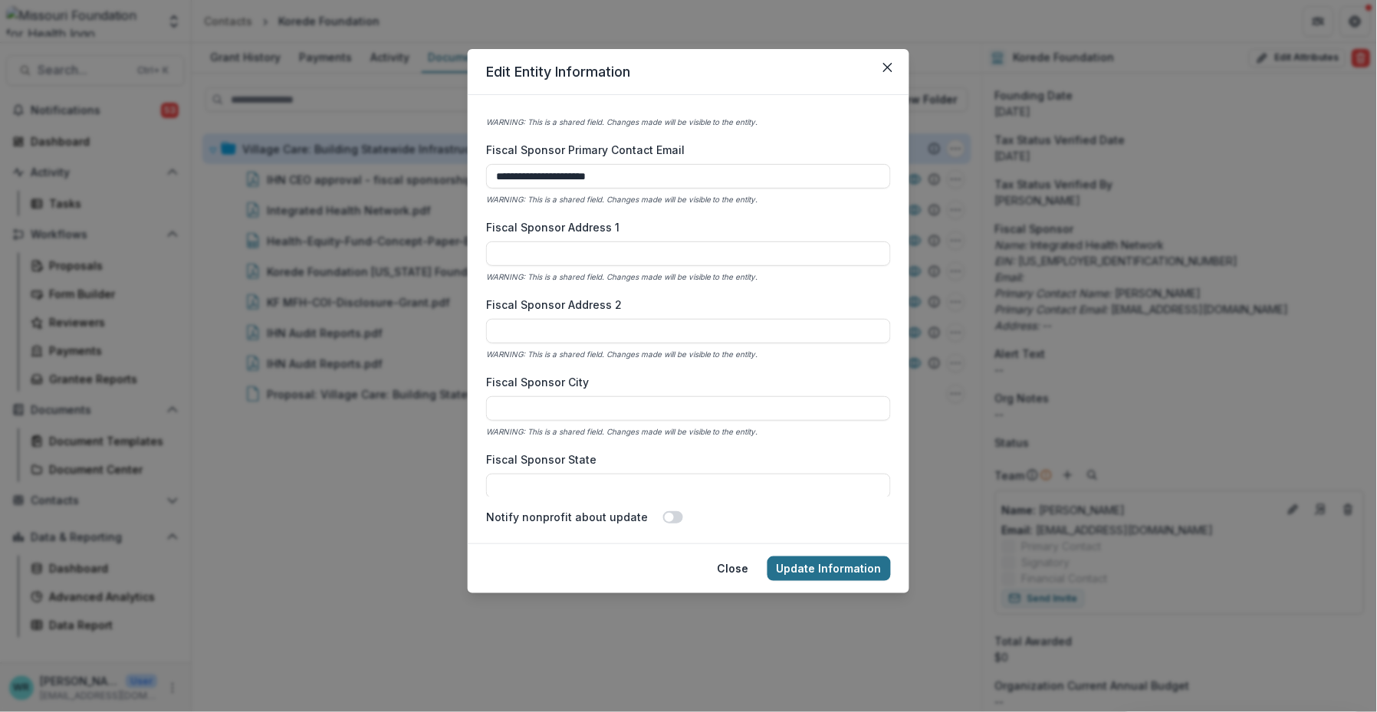
type input "**********"
click at [846, 576] on button "Update Information" at bounding box center [828, 569] width 123 height 25
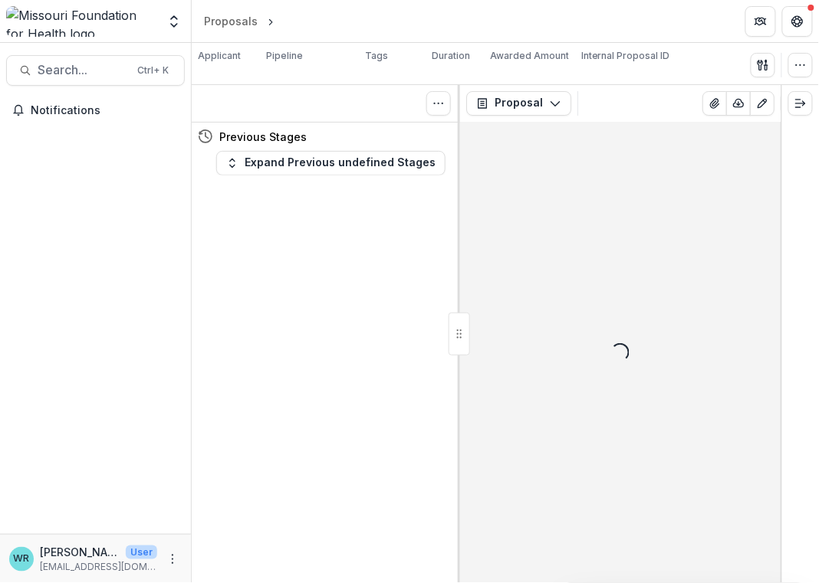
click at [89, 29] on div at bounding box center [81, 21] width 151 height 31
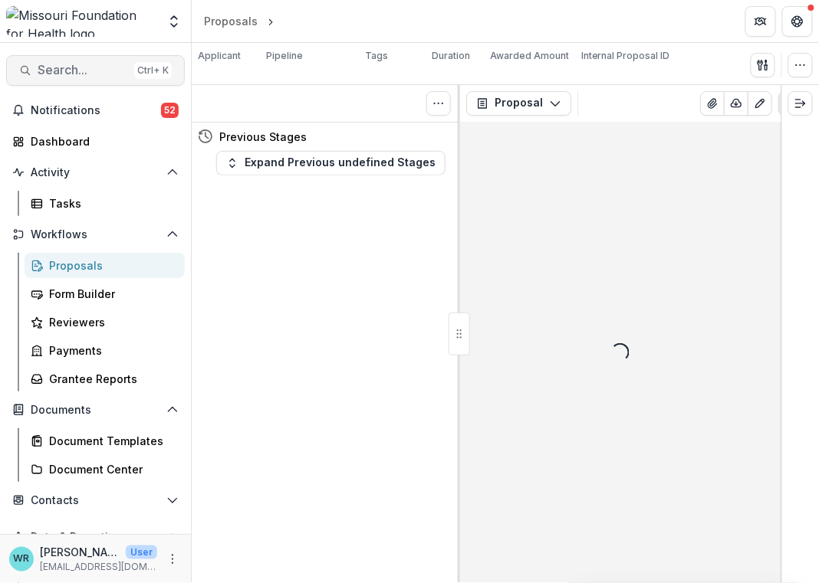
click at [80, 74] on span "Search..." at bounding box center [83, 70] width 90 height 15
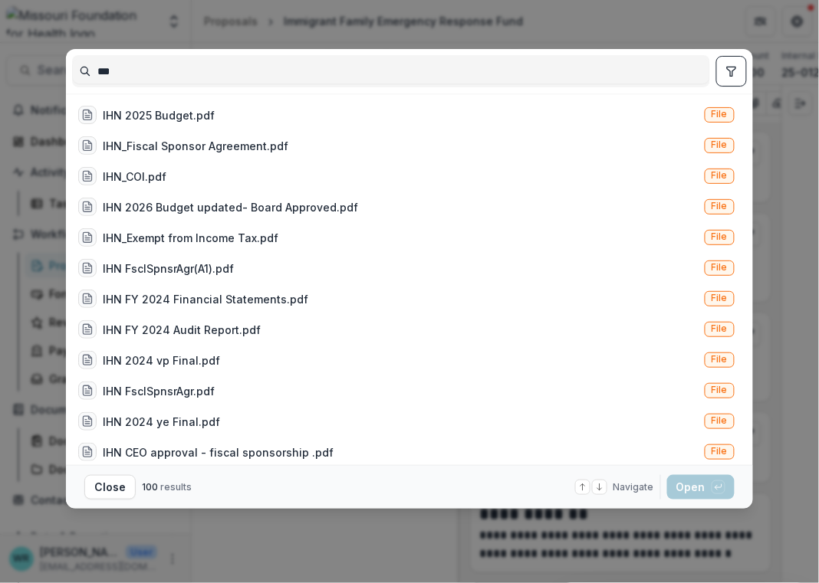
type input "***"
click at [733, 75] on icon "toggle filters" at bounding box center [731, 71] width 12 height 12
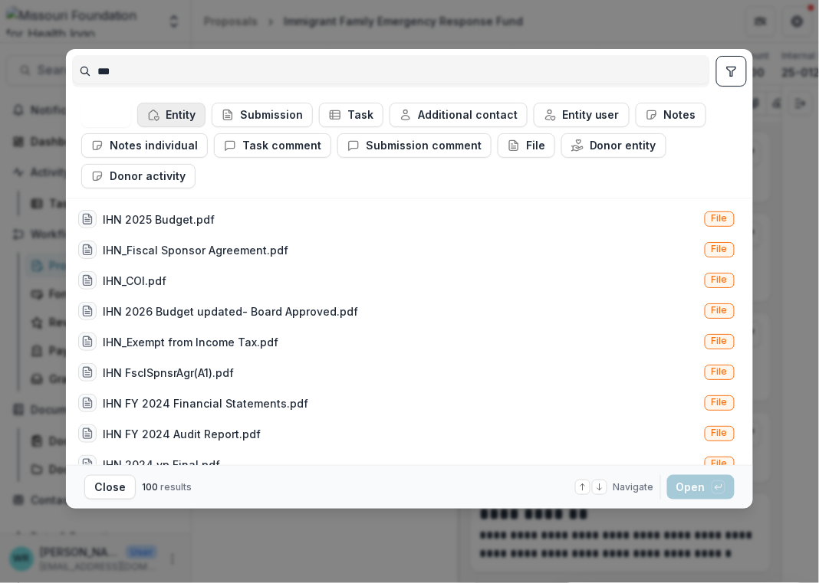
click at [178, 111] on button "Entity" at bounding box center [171, 115] width 68 height 25
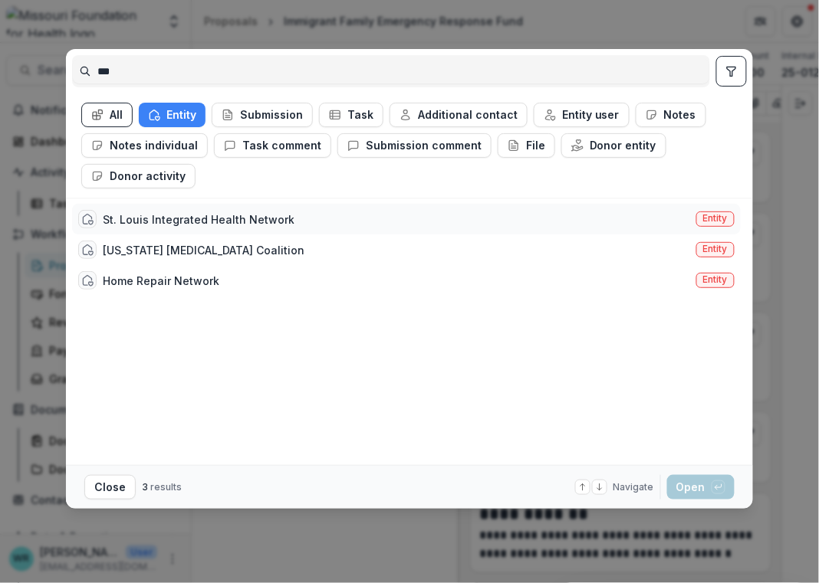
click at [221, 214] on div "St. Louis Integrated Health Network" at bounding box center [199, 220] width 192 height 16
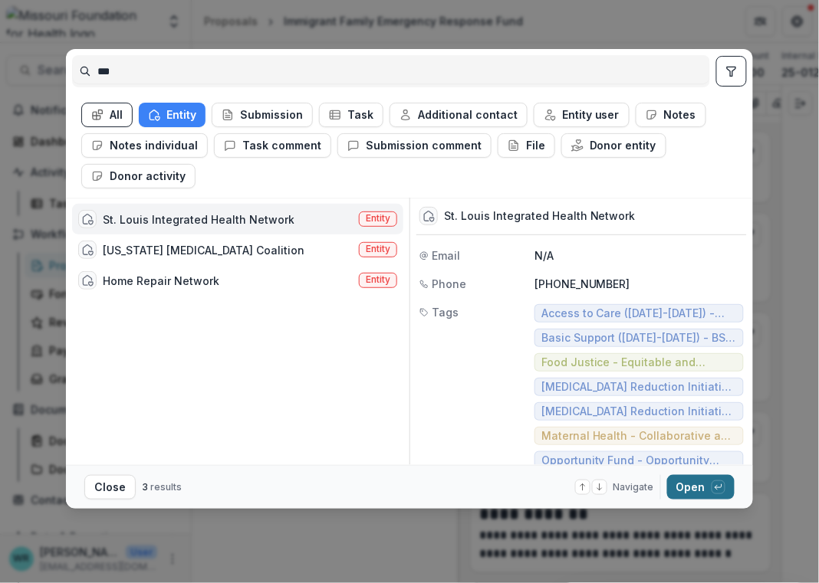
click at [706, 478] on button "Open with enter key" at bounding box center [700, 487] width 67 height 25
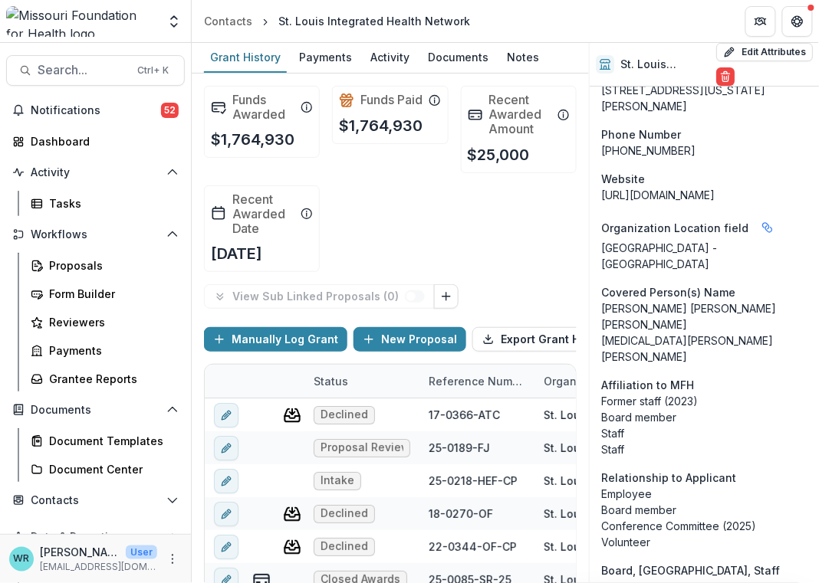
scroll to position [2300, 0]
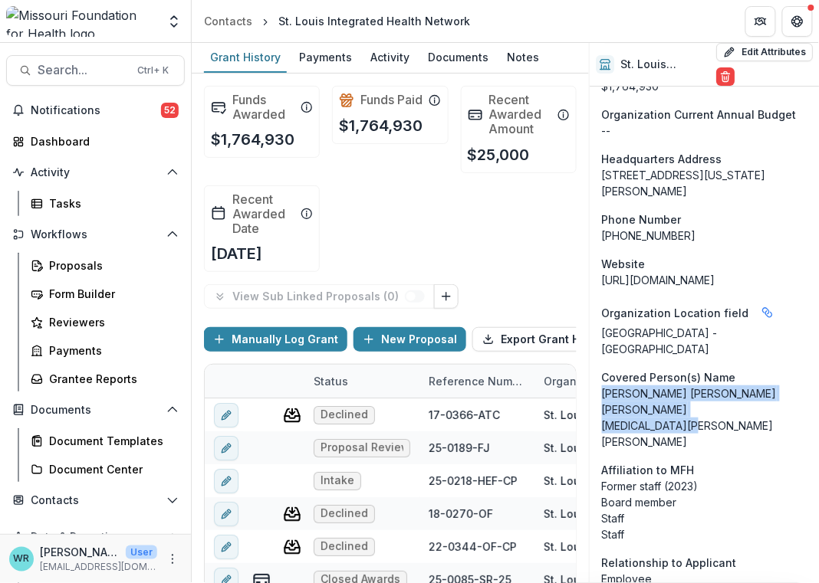
drag, startPoint x: 670, startPoint y: 224, endPoint x: 597, endPoint y: 185, distance: 82.7
copy p "Matthew Ryan Barker Alex Garza Kyra Robinson Chase Shiflet"
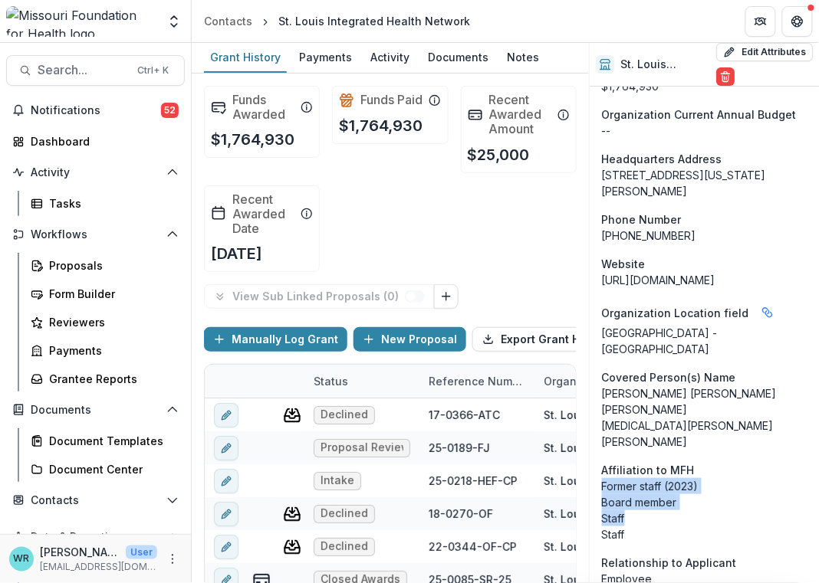
drag, startPoint x: 637, startPoint y: 309, endPoint x: 598, endPoint y: 271, distance: 54.7
drag, startPoint x: 632, startPoint y: 318, endPoint x: 599, endPoint y: 271, distance: 57.7
copy p "Former staff (2023) Board member Staff Staff"
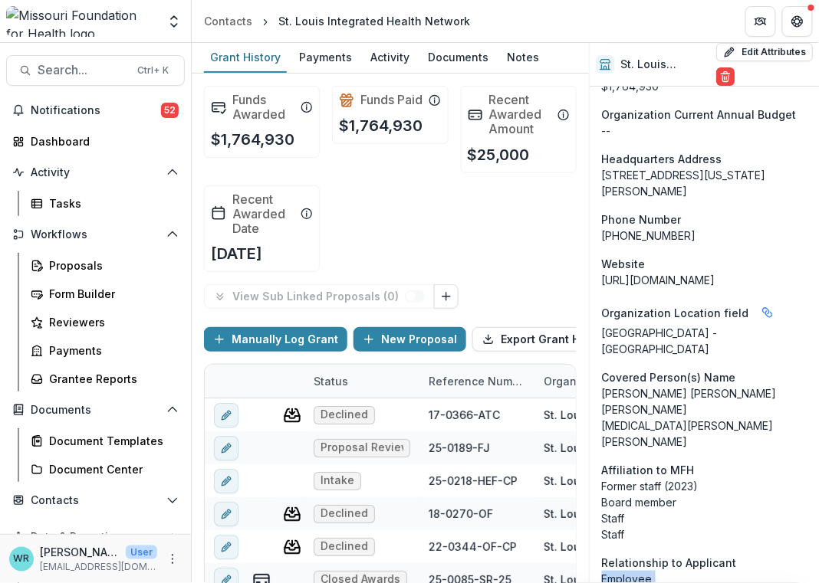
drag, startPoint x: 655, startPoint y: 413, endPoint x: 597, endPoint y: 366, distance: 74.6
copy p "Employee Board member Conference Committee (2025) Volunteer"
drag, startPoint x: 673, startPoint y: 503, endPoint x: 595, endPoint y: 457, distance: 90.7
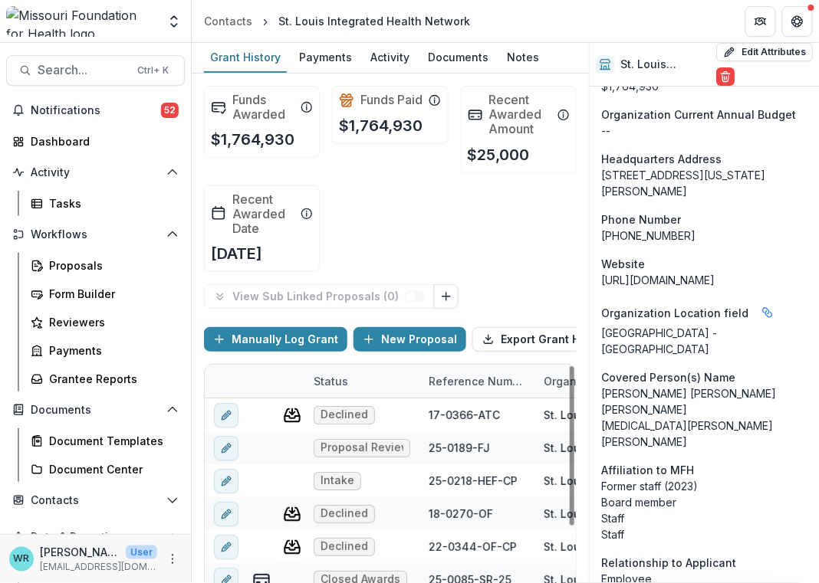
copy p "Matthew Ryan Barker Alex Garza Kyra Robinson Chase Shiflet"
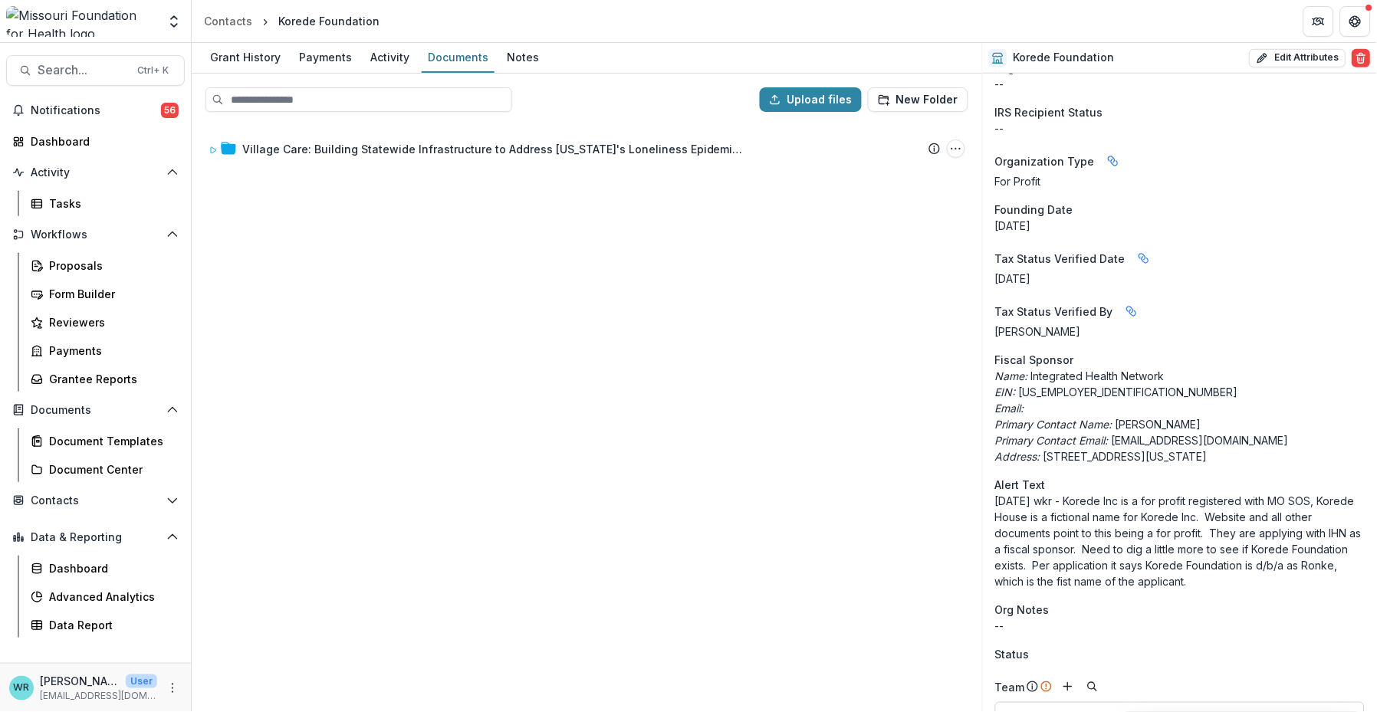
scroll to position [340, 0]
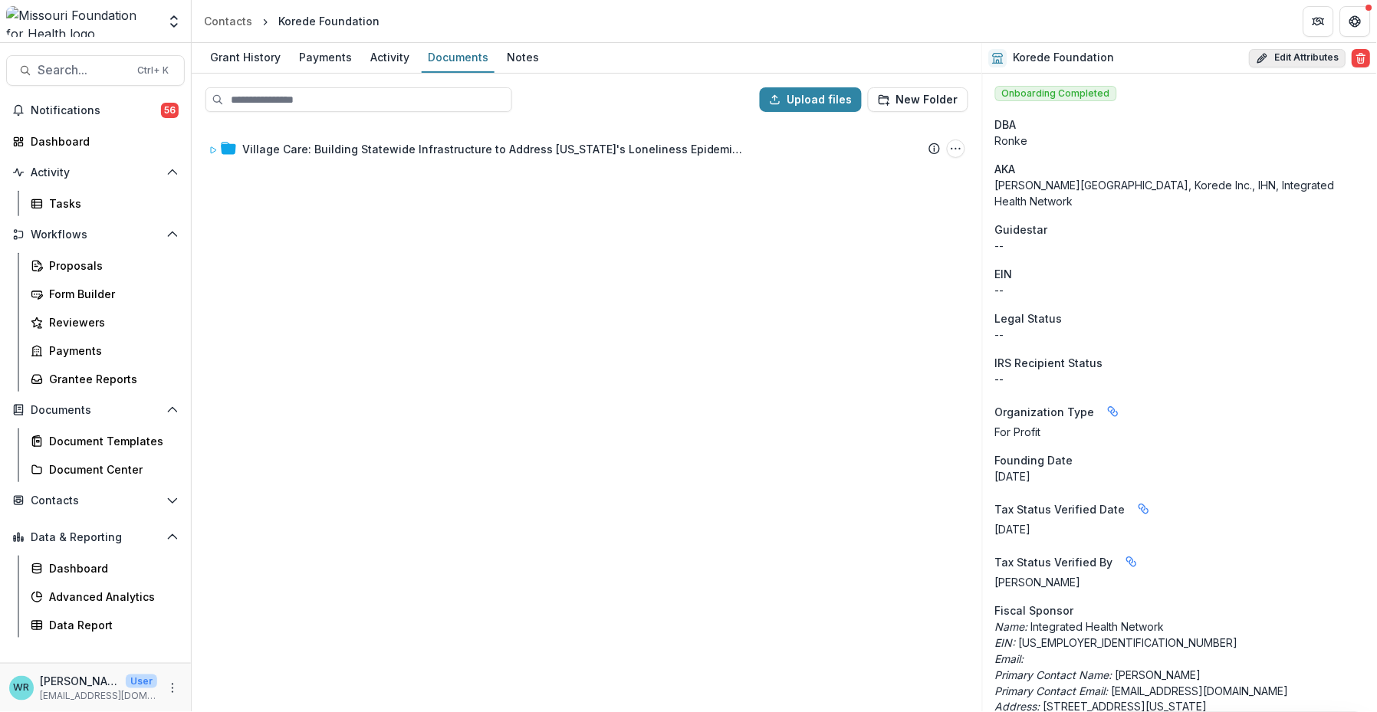
click at [1302, 62] on button "Edit Attributes" at bounding box center [1297, 58] width 97 height 18
select select
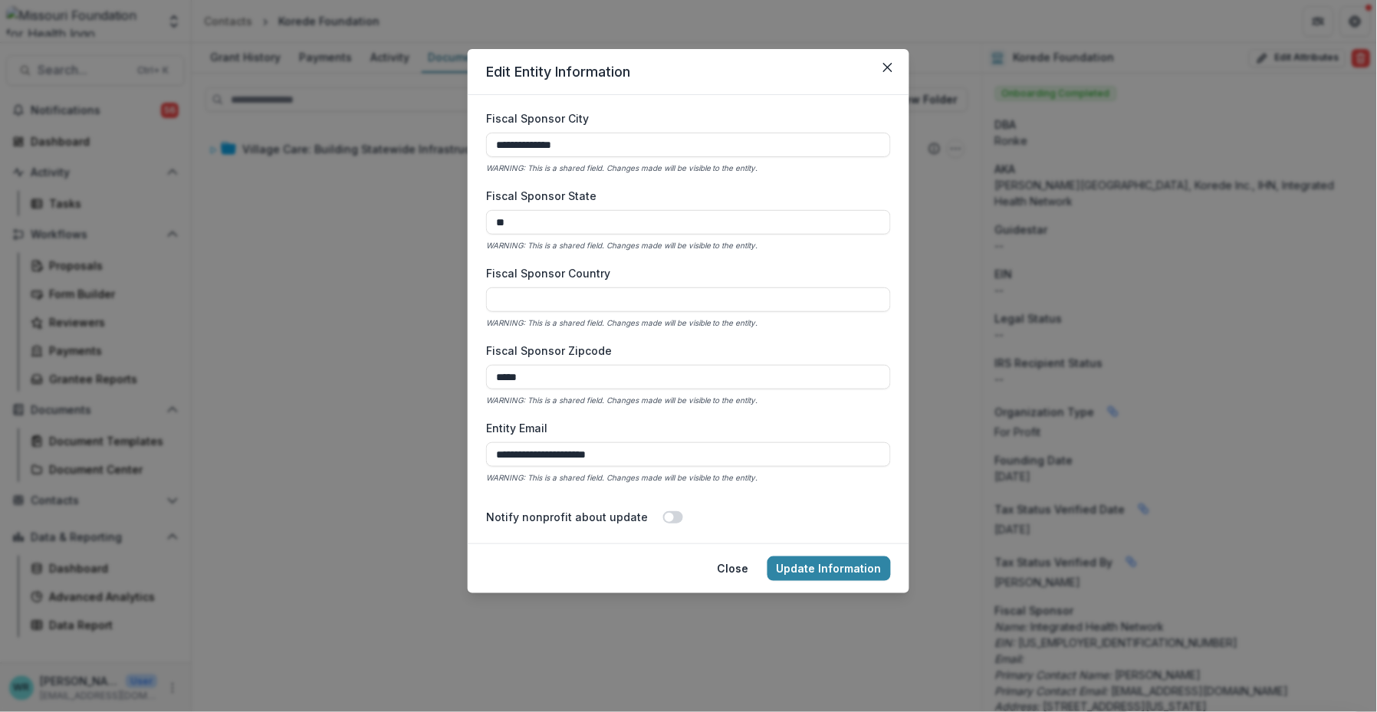
scroll to position [1277, 0]
click at [661, 302] on input "Fiscal Sponsor Country" at bounding box center [688, 297] width 405 height 25
type input "**********"
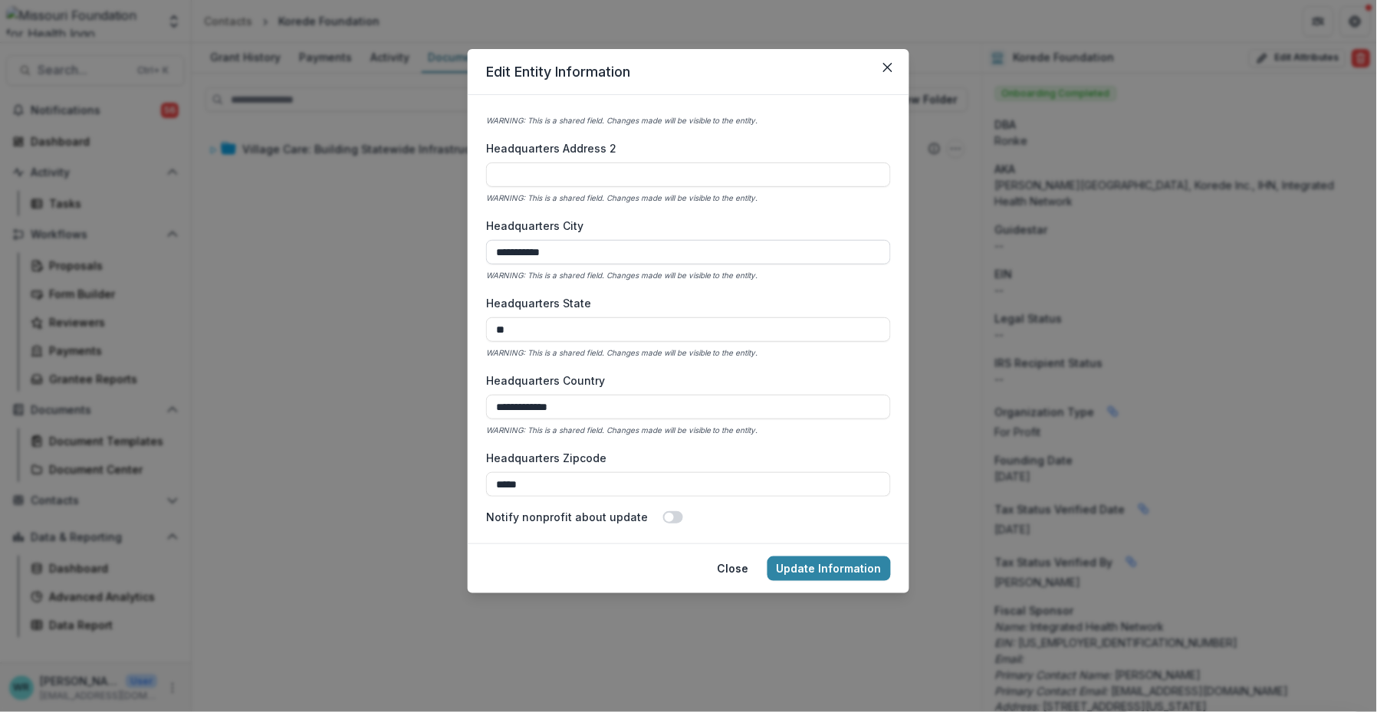
scroll to position [1788, 0]
drag, startPoint x: 603, startPoint y: 480, endPoint x: 401, endPoint y: 473, distance: 201.7
click at [401, 473] on div "**********" at bounding box center [688, 356] width 1377 height 712
click at [599, 481] on input "Headquarters Zipcode" at bounding box center [688, 483] width 405 height 25
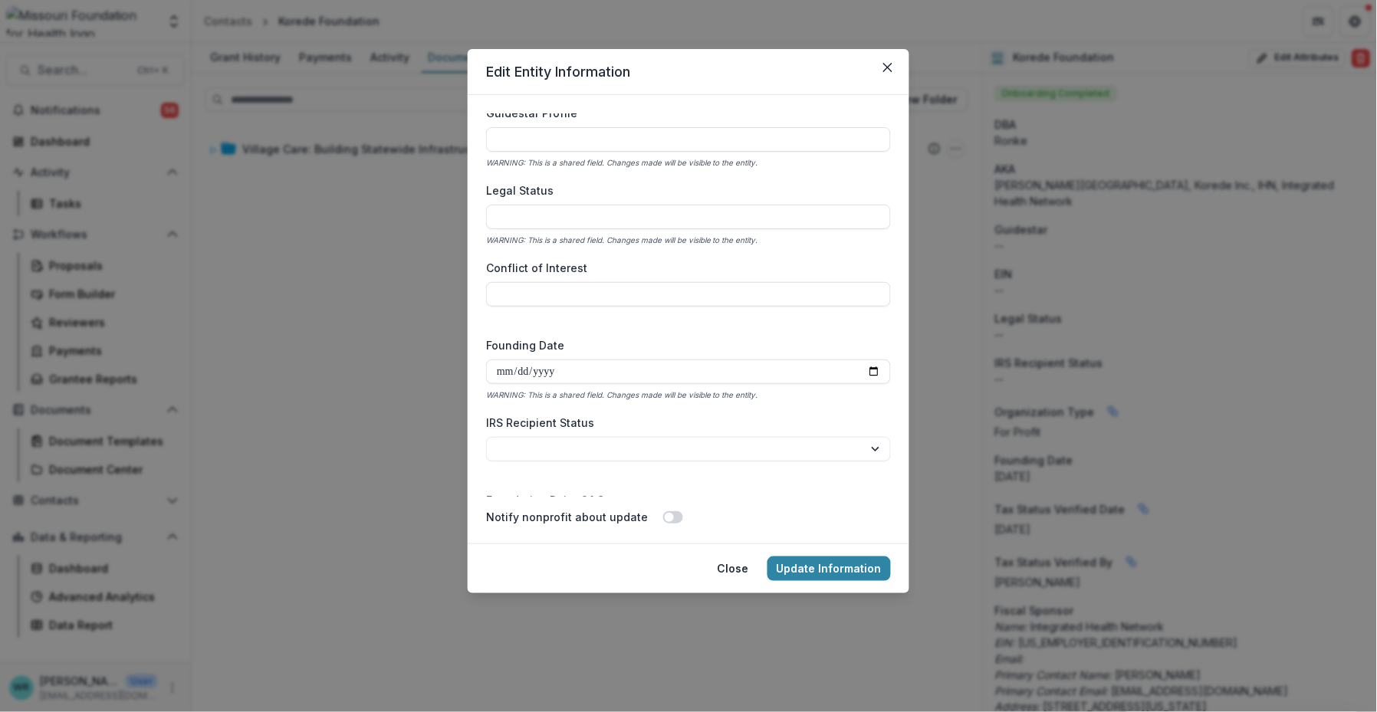
scroll to position [2980, 0]
type input "**********"
click at [586, 297] on input "Conflict of Interest" at bounding box center [688, 297] width 405 height 25
type input "***"
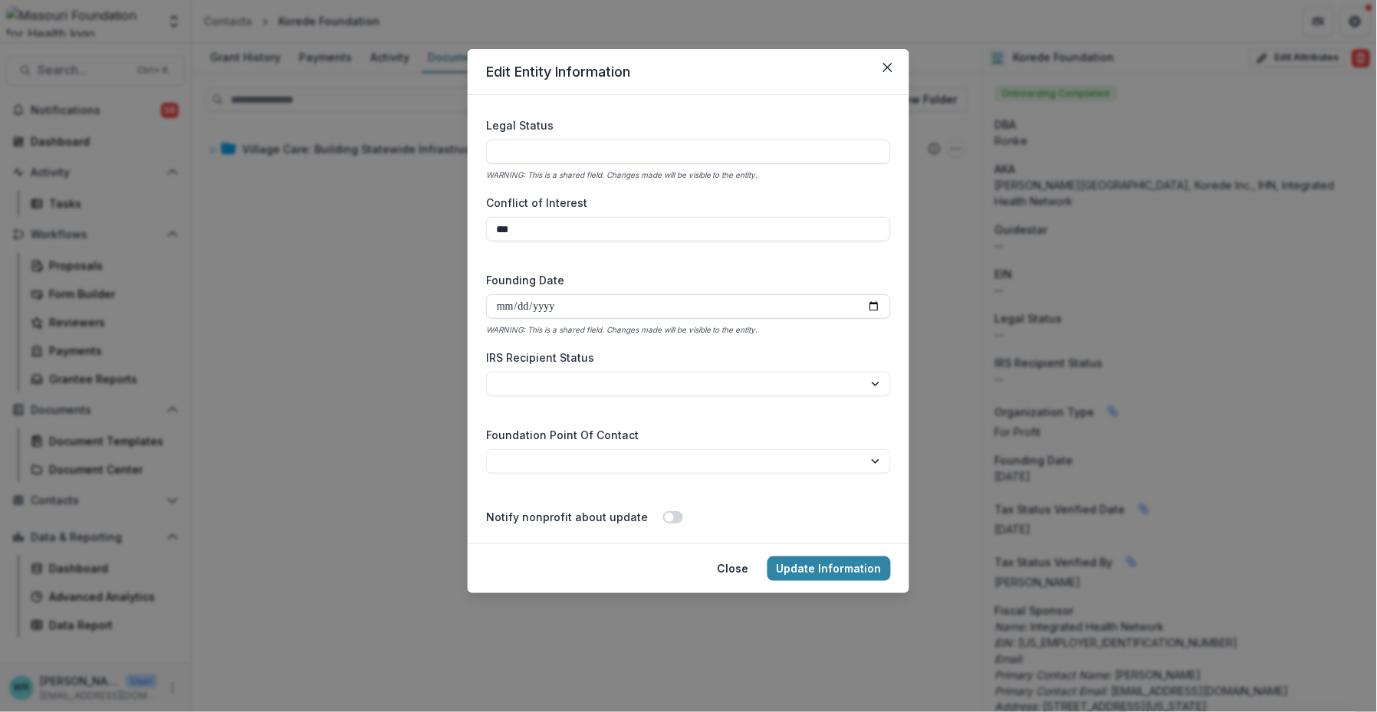
scroll to position [3066, 0]
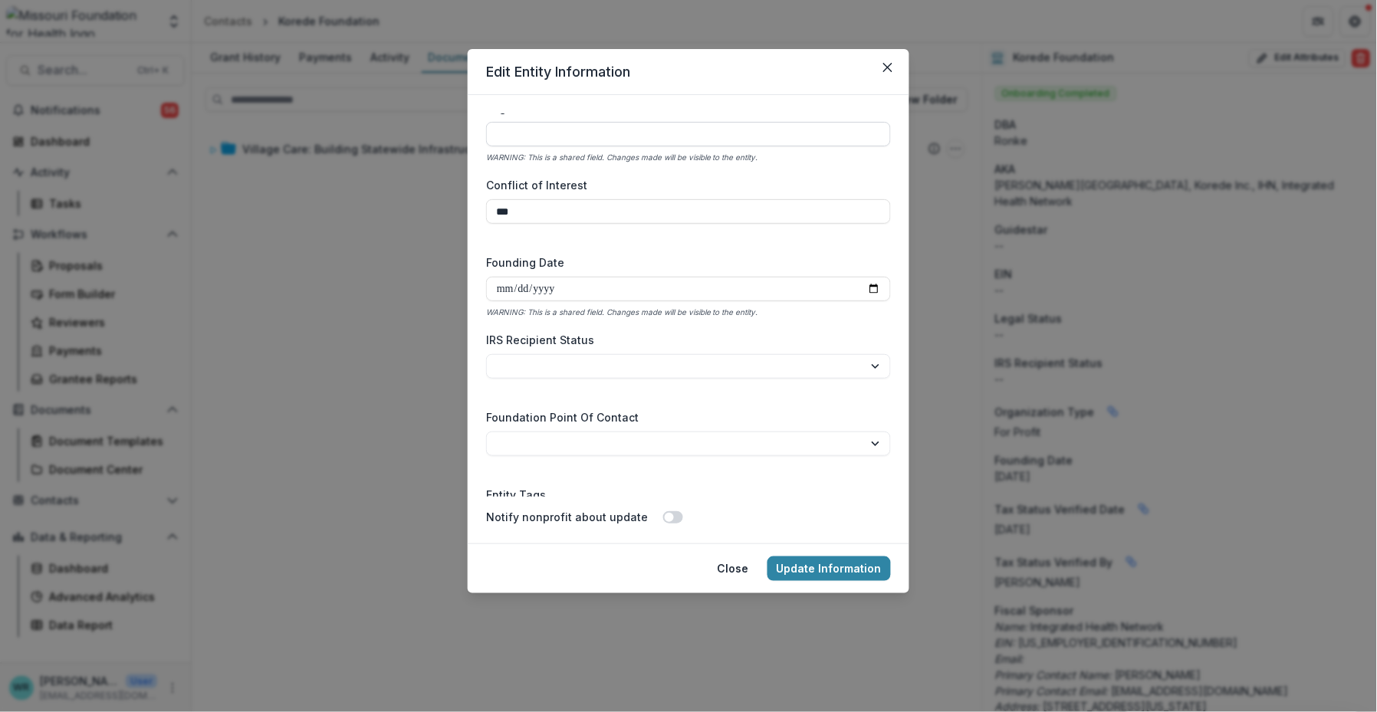
click at [616, 132] on input "Legal Status" at bounding box center [688, 134] width 405 height 25
type input "**********"
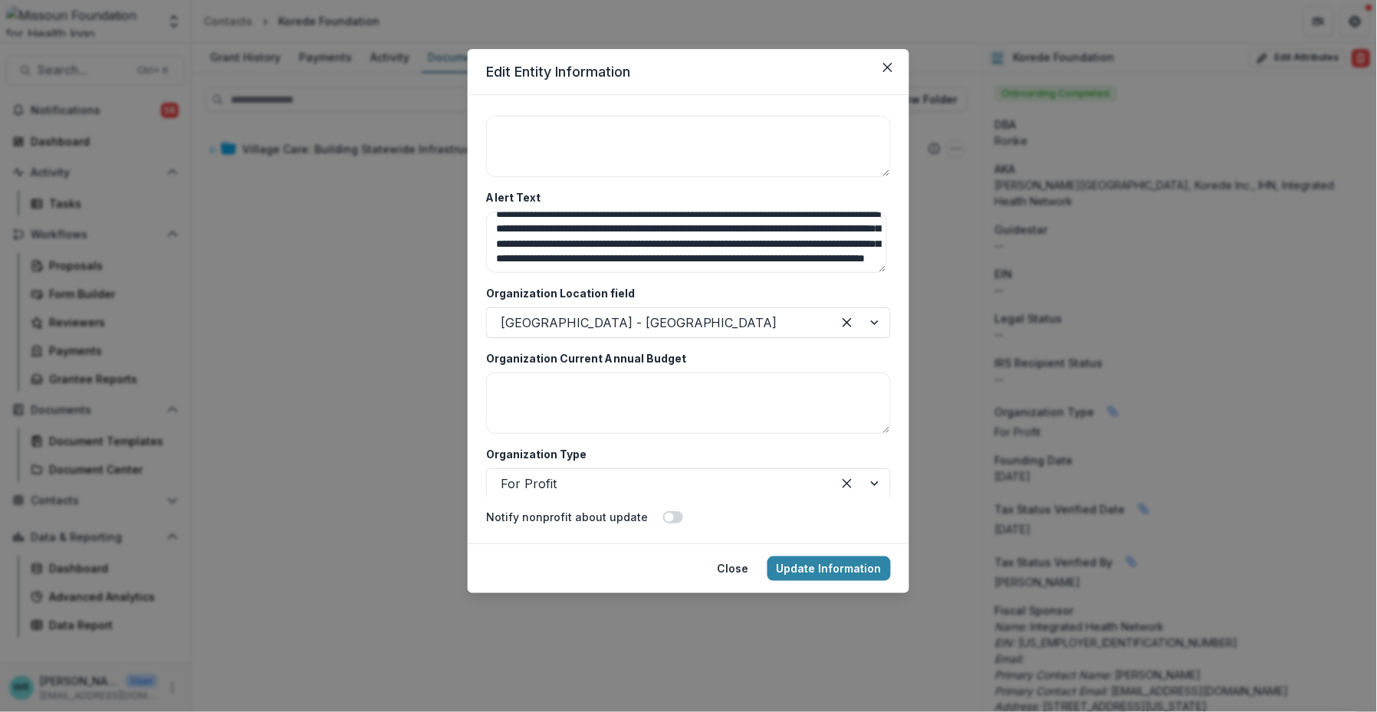
scroll to position [41, 0]
drag, startPoint x: 488, startPoint y: 218, endPoint x: 928, endPoint y: 299, distance: 448.1
click at [928, 299] on div "**********" at bounding box center [688, 356] width 1377 height 712
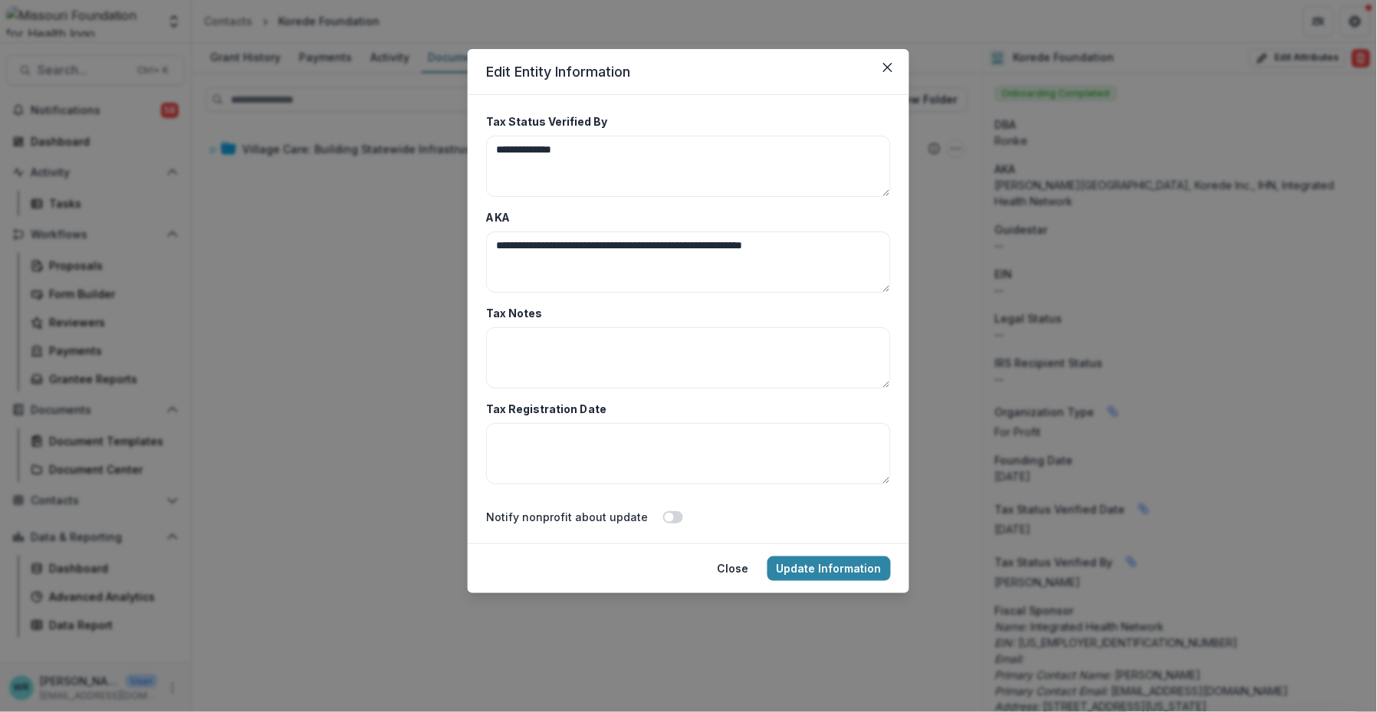
scroll to position [4929, 0]
click at [609, 323] on div "Tax Notes" at bounding box center [688, 349] width 405 height 84
click at [604, 333] on textarea "Tax Notes" at bounding box center [688, 359] width 405 height 61
paste textarea "**********"
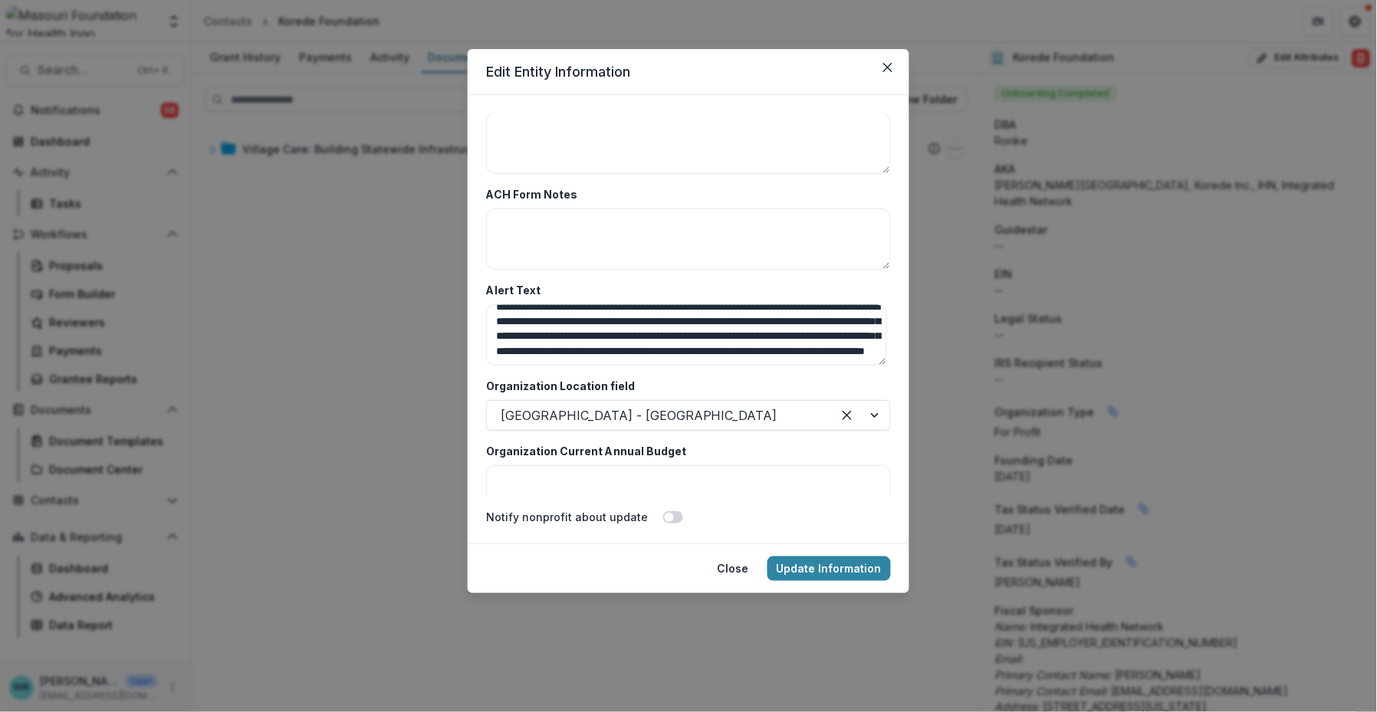
scroll to position [6292, 0]
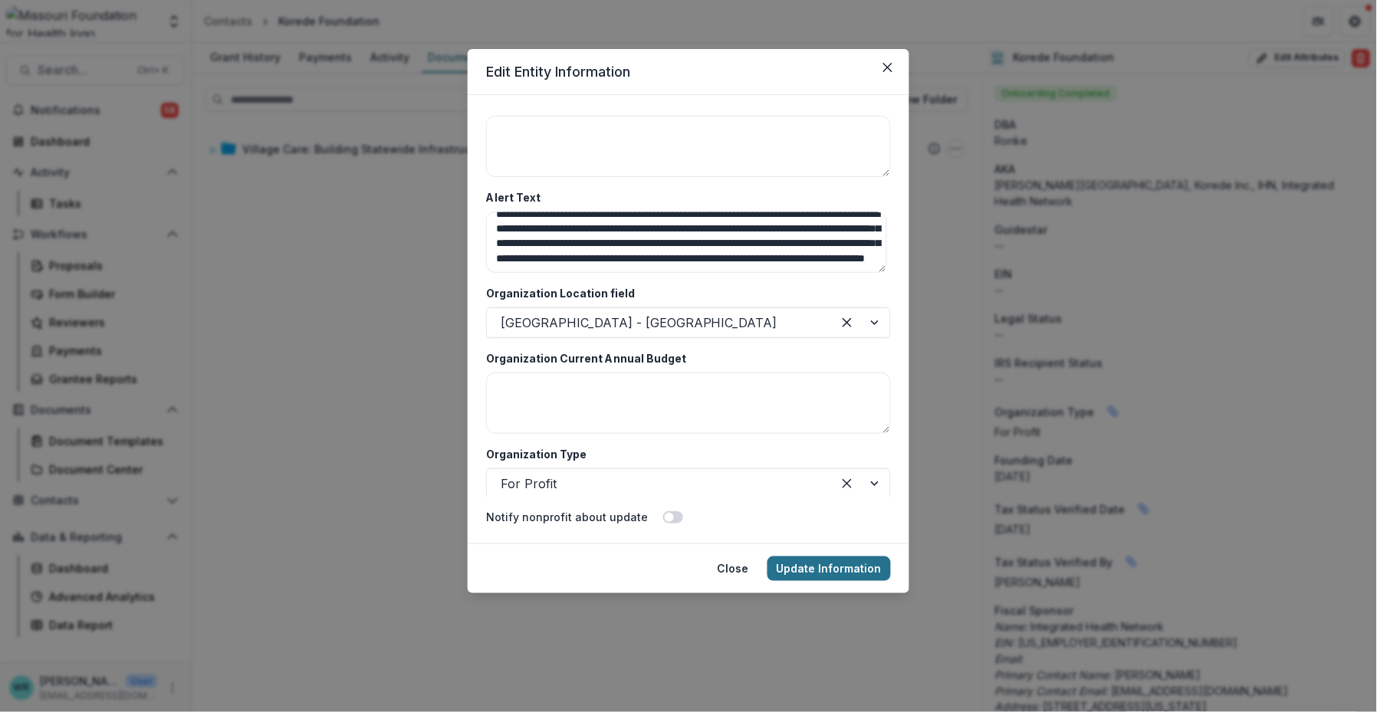
type textarea "**********"
click at [852, 569] on button "Update Information" at bounding box center [828, 569] width 123 height 25
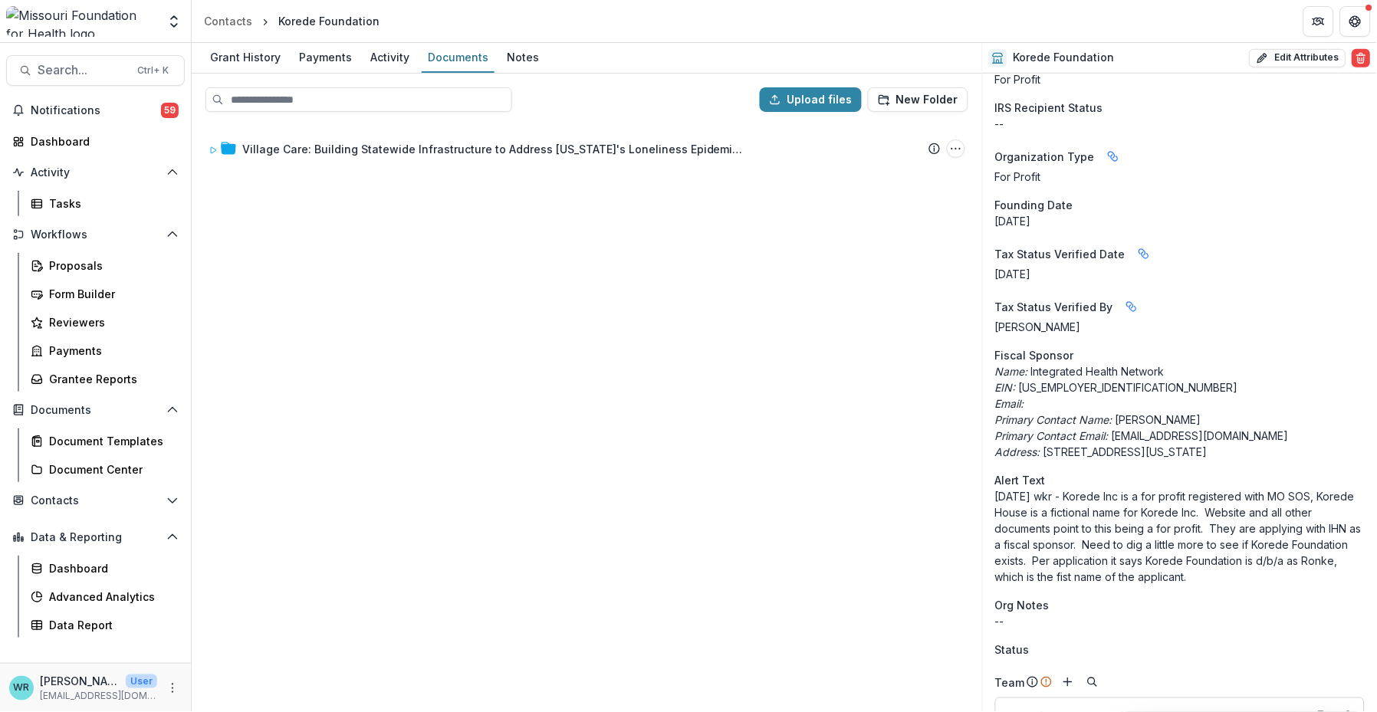
scroll to position [340, 0]
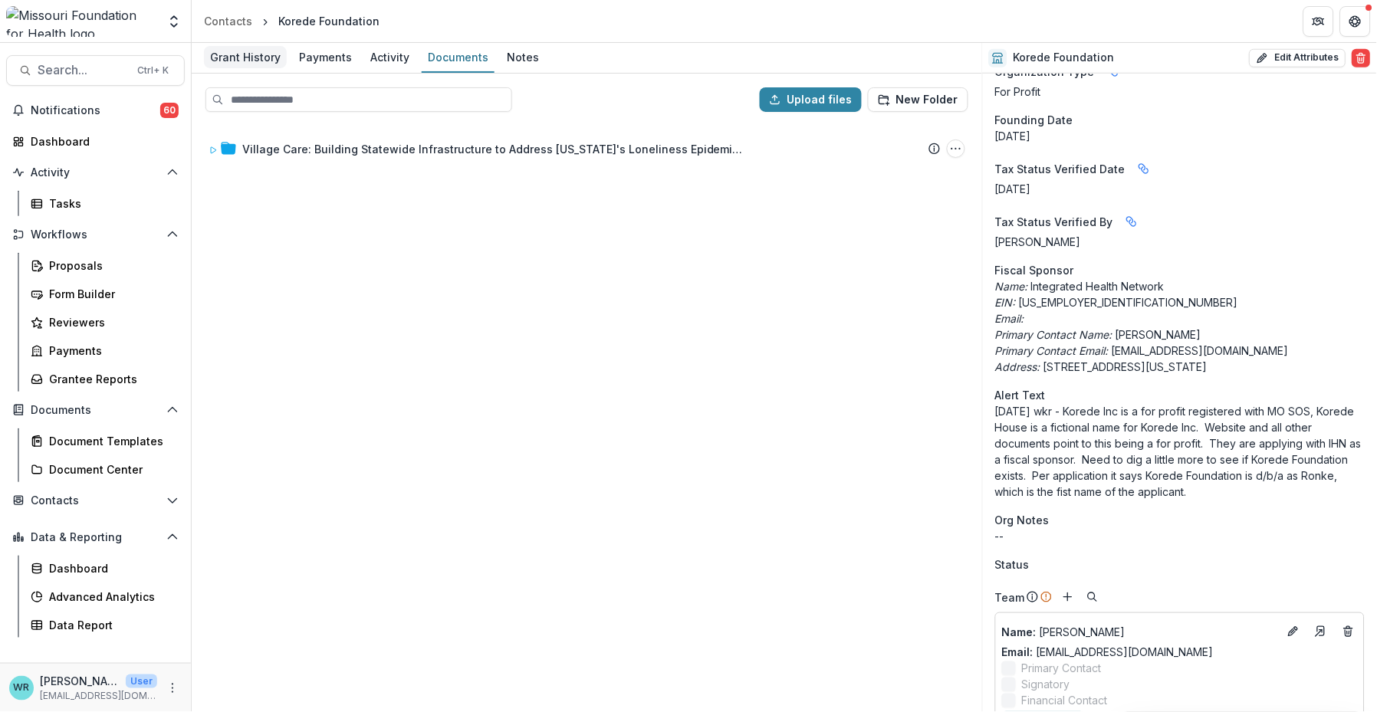
click at [228, 63] on div "Grant History" at bounding box center [245, 57] width 83 height 22
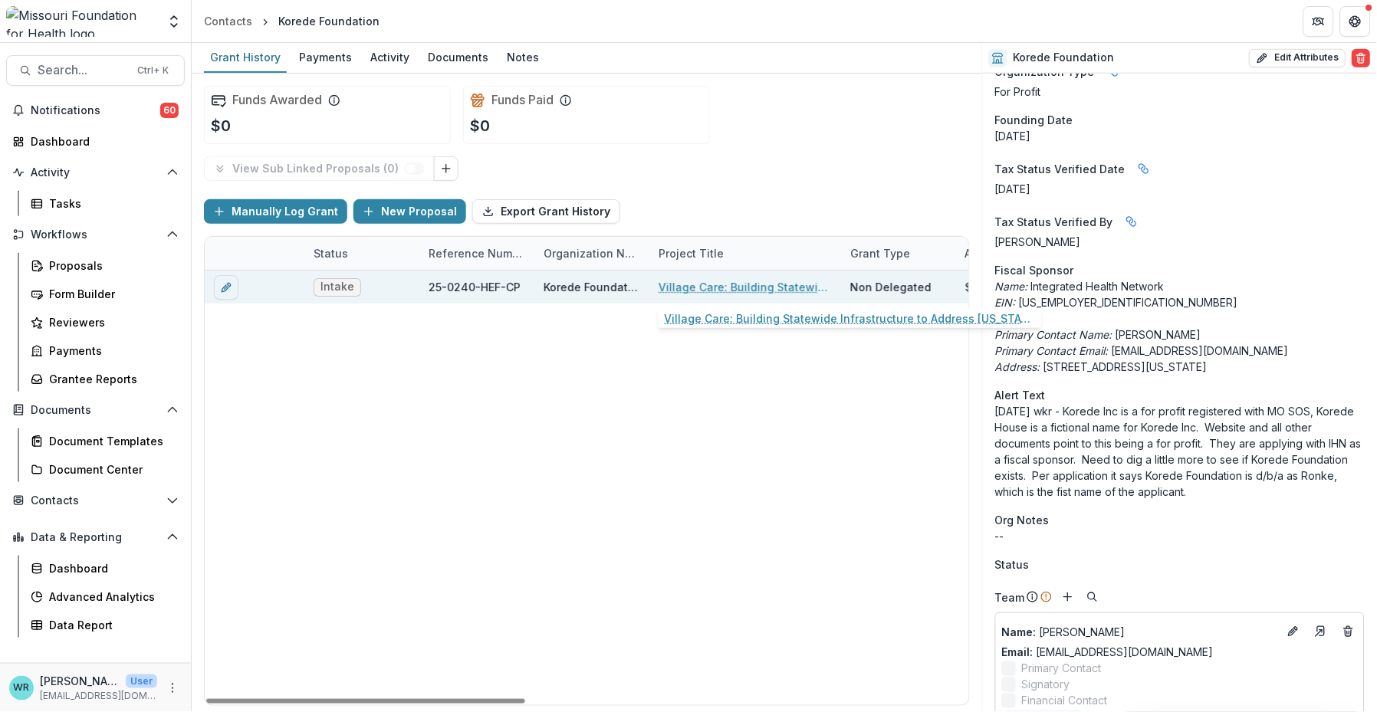
click at [689, 293] on link "Village Care: Building Statewide Infrastructure to Address Missouri's Lonelines…" at bounding box center [744, 287] width 173 height 16
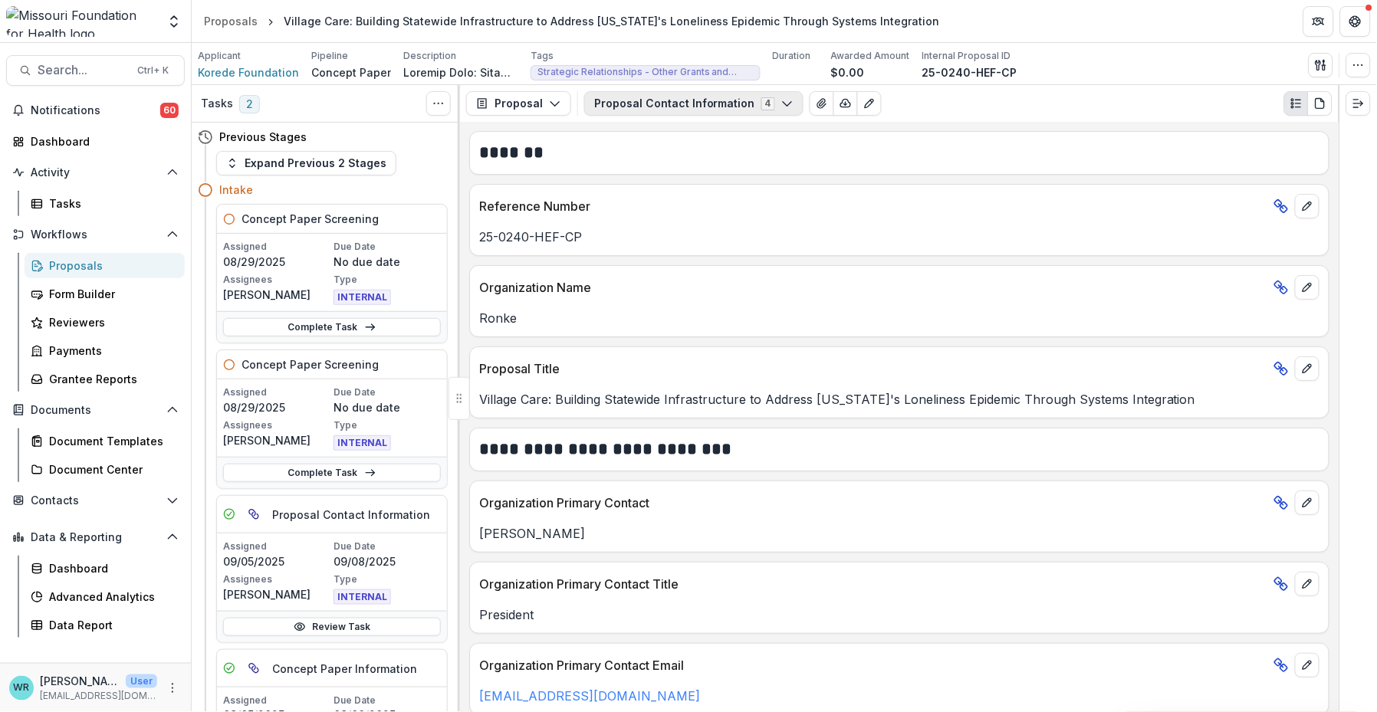
click at [731, 101] on button "Proposal Contact Information 4" at bounding box center [693, 103] width 219 height 25
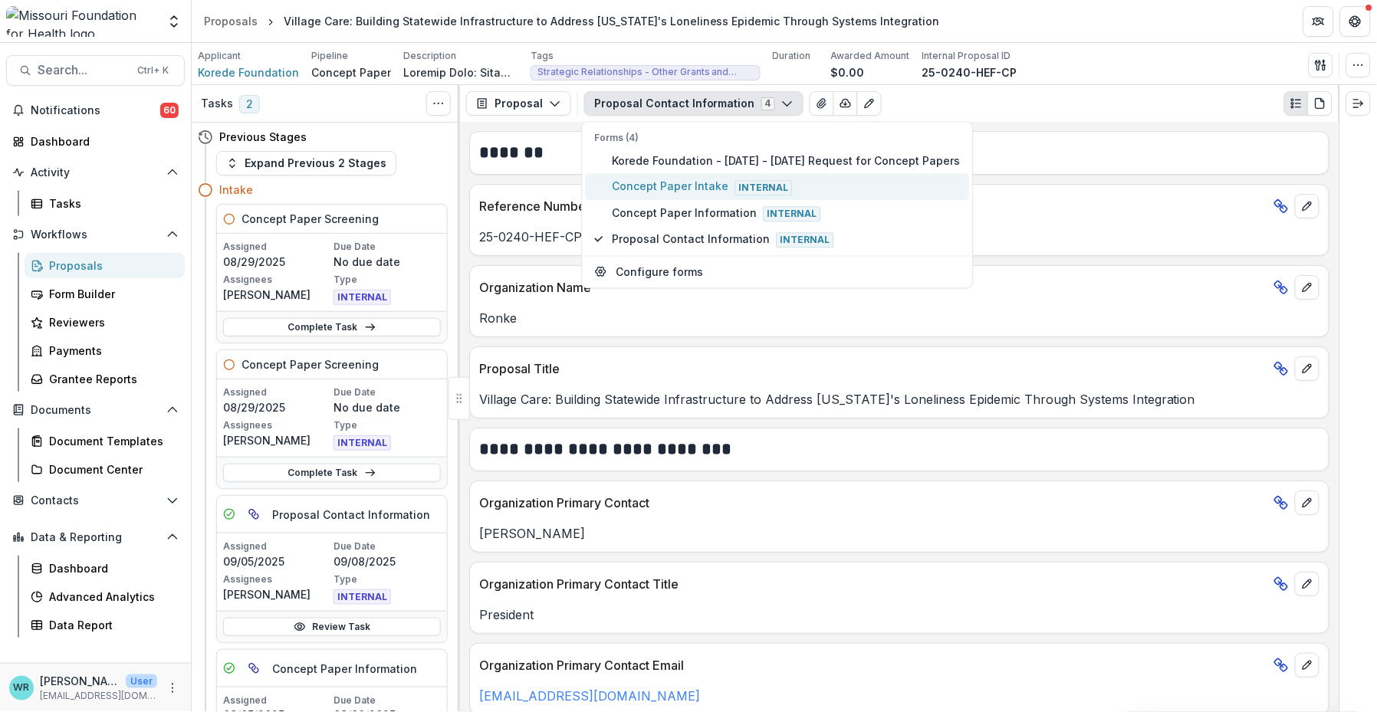
click at [685, 189] on span "Concept Paper Intake Internal" at bounding box center [786, 187] width 348 height 17
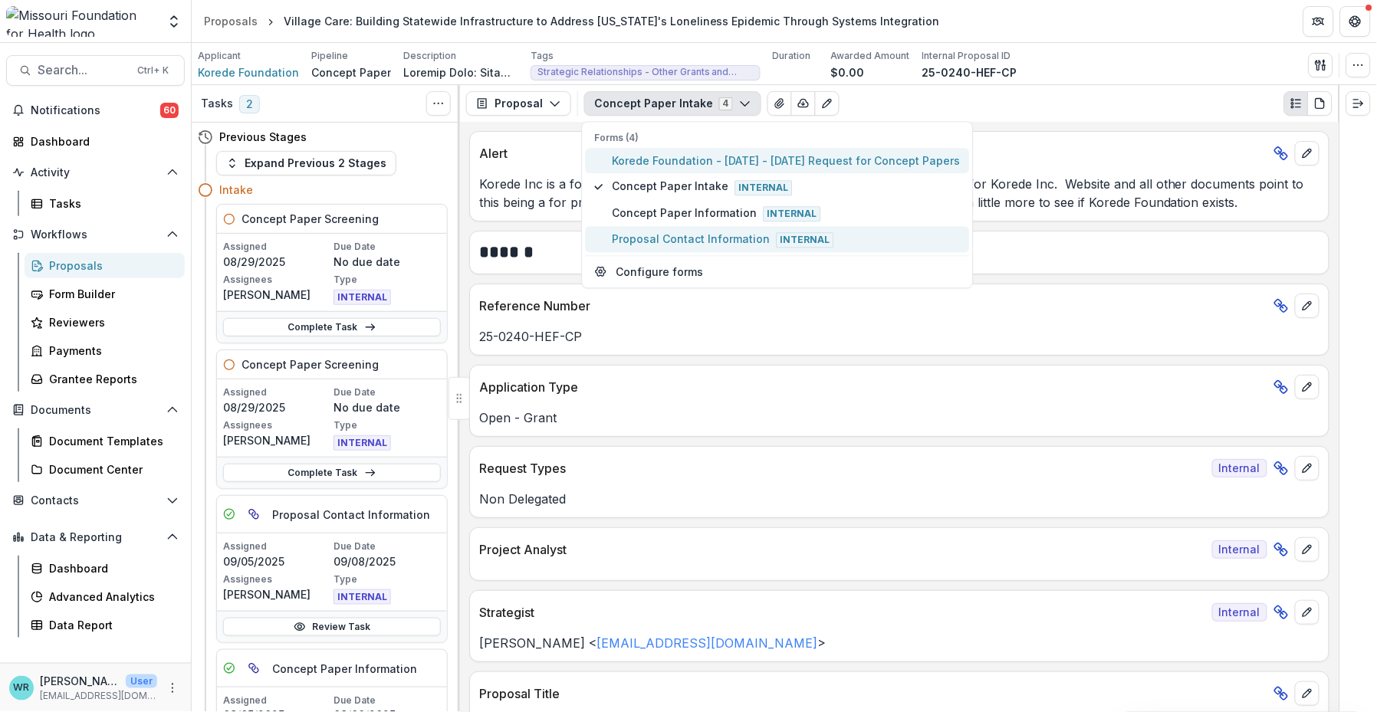
drag, startPoint x: 703, startPoint y: 167, endPoint x: 873, endPoint y: 224, distance: 179.4
click at [703, 167] on span "Korede Foundation - [DATE] - [DATE] Request for Concept Papers" at bounding box center [786, 161] width 348 height 16
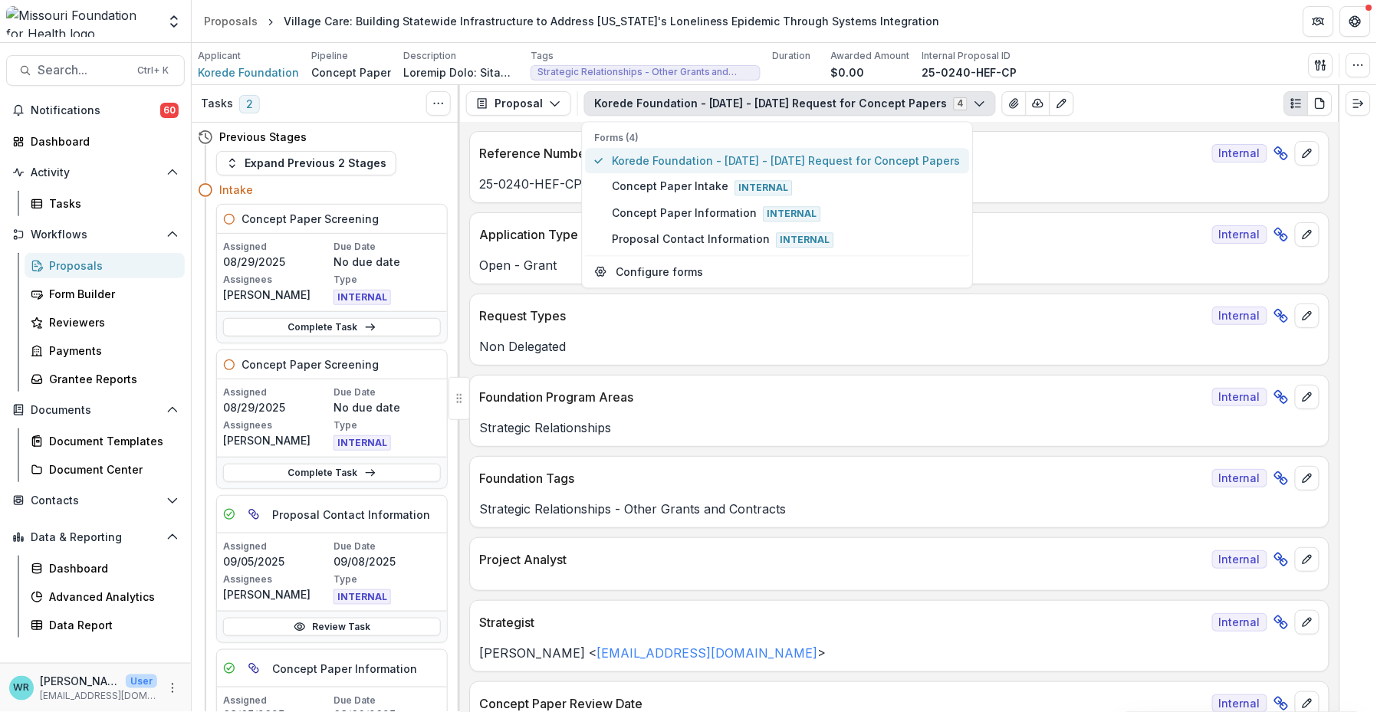
click at [833, 163] on span "Korede Foundation - [DATE] - [DATE] Request for Concept Papers" at bounding box center [786, 161] width 348 height 16
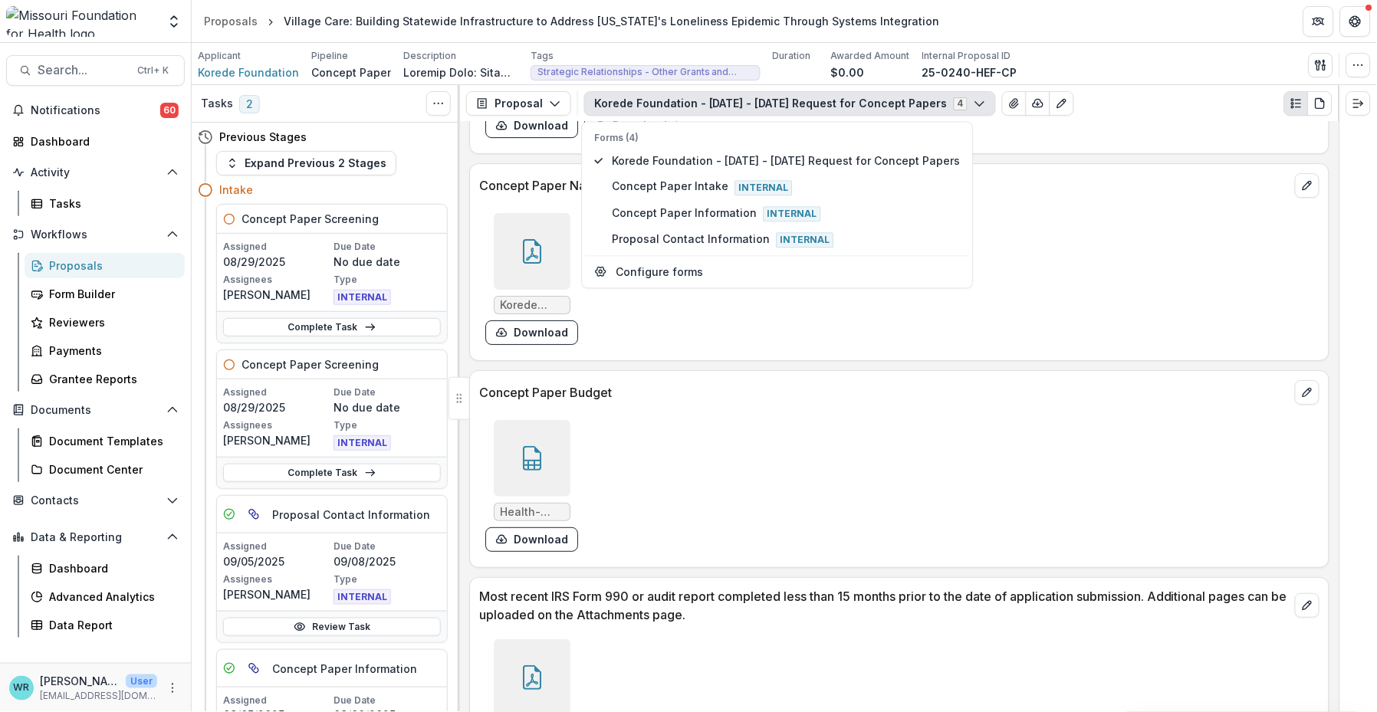
scroll to position [5540, 0]
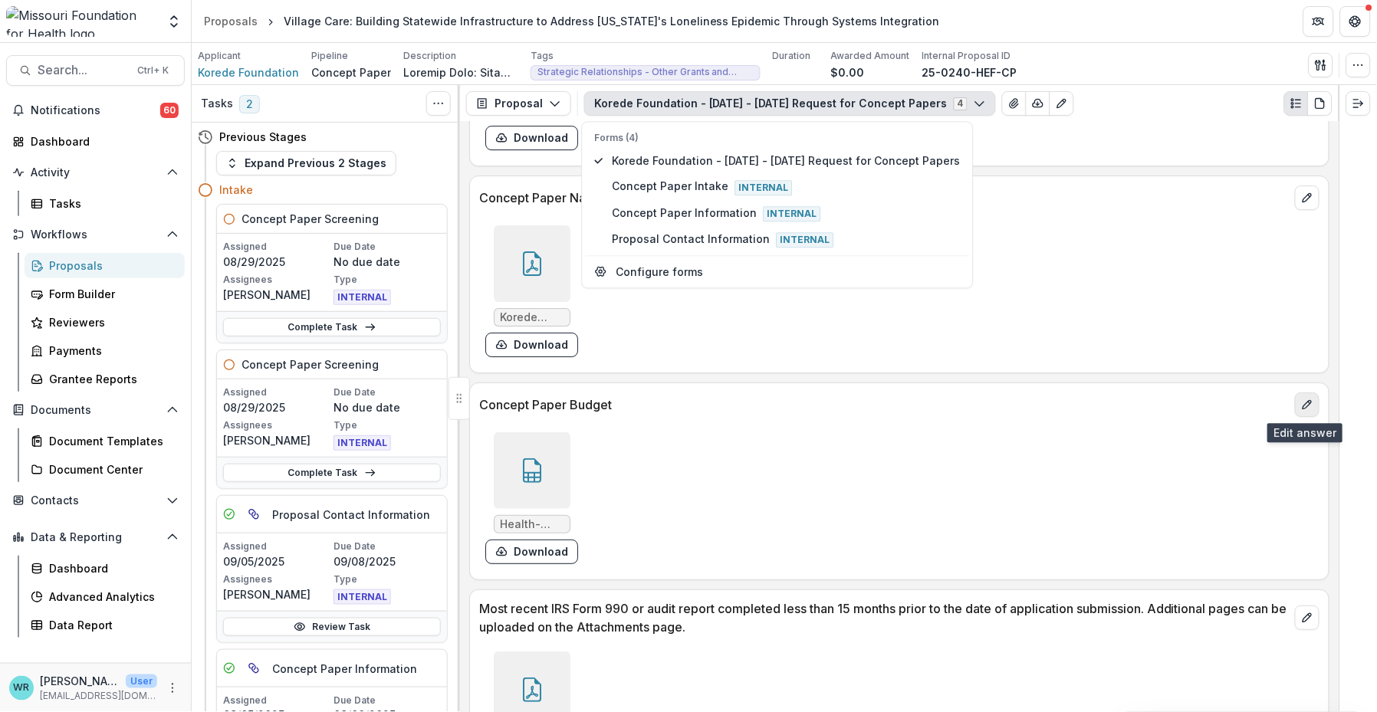
click at [1307, 406] on icon "edit" at bounding box center [1307, 405] width 12 height 12
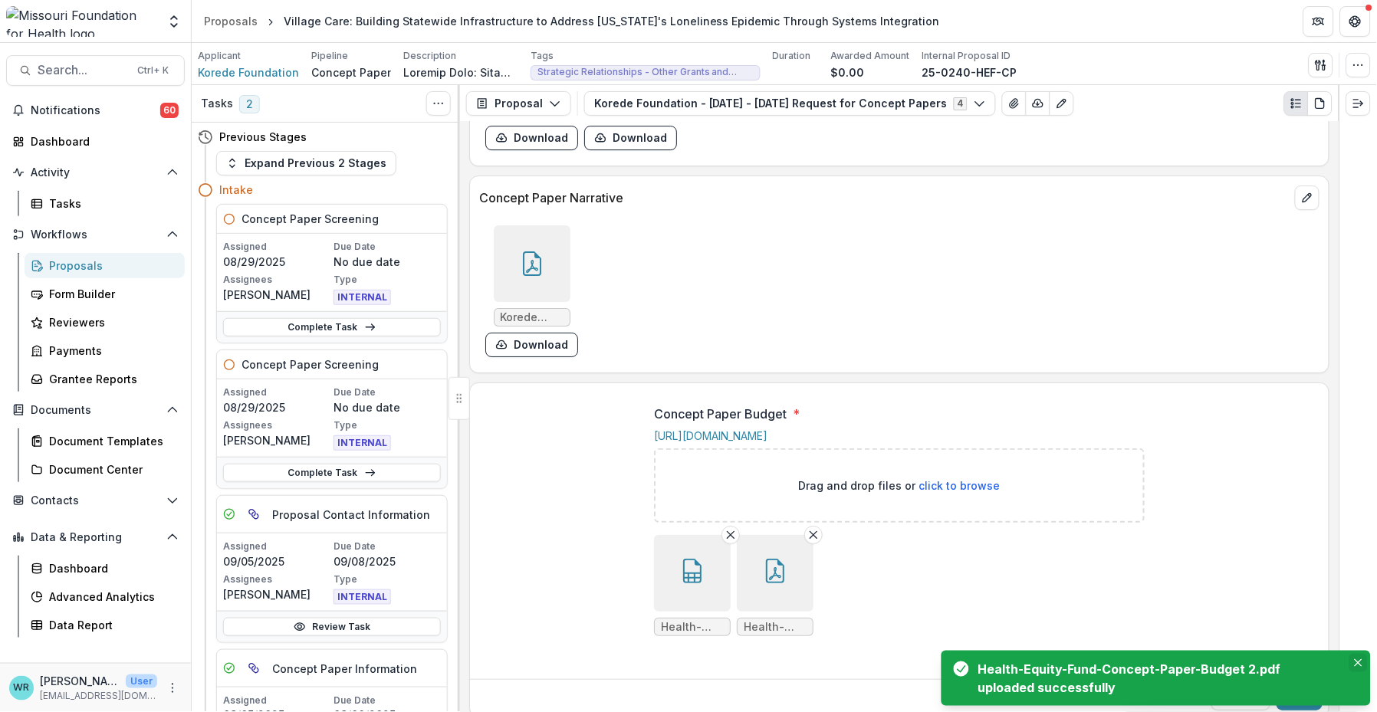
click at [1361, 664] on icon "Close" at bounding box center [1358, 663] width 8 height 8
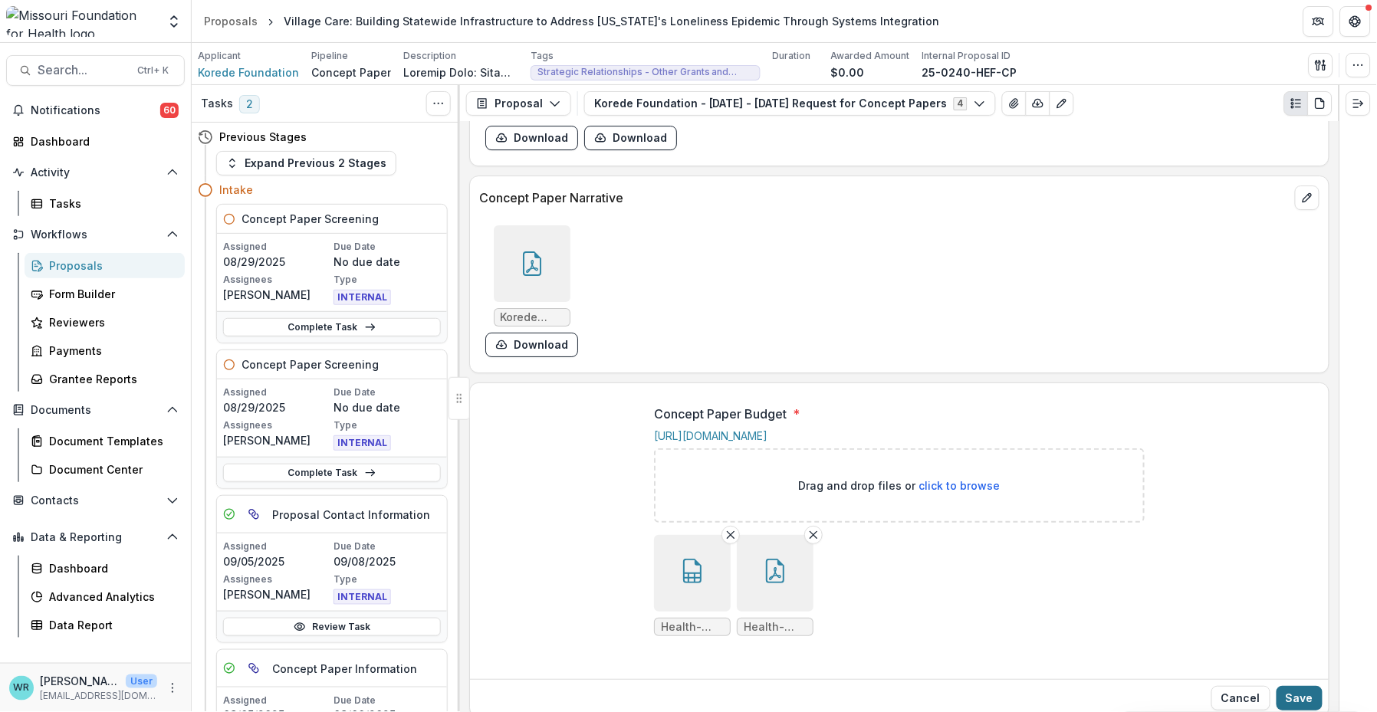
drag, startPoint x: 1299, startPoint y: 693, endPoint x: 1310, endPoint y: 693, distance: 10.7
click at [1299, 693] on button "Save" at bounding box center [1299, 698] width 46 height 25
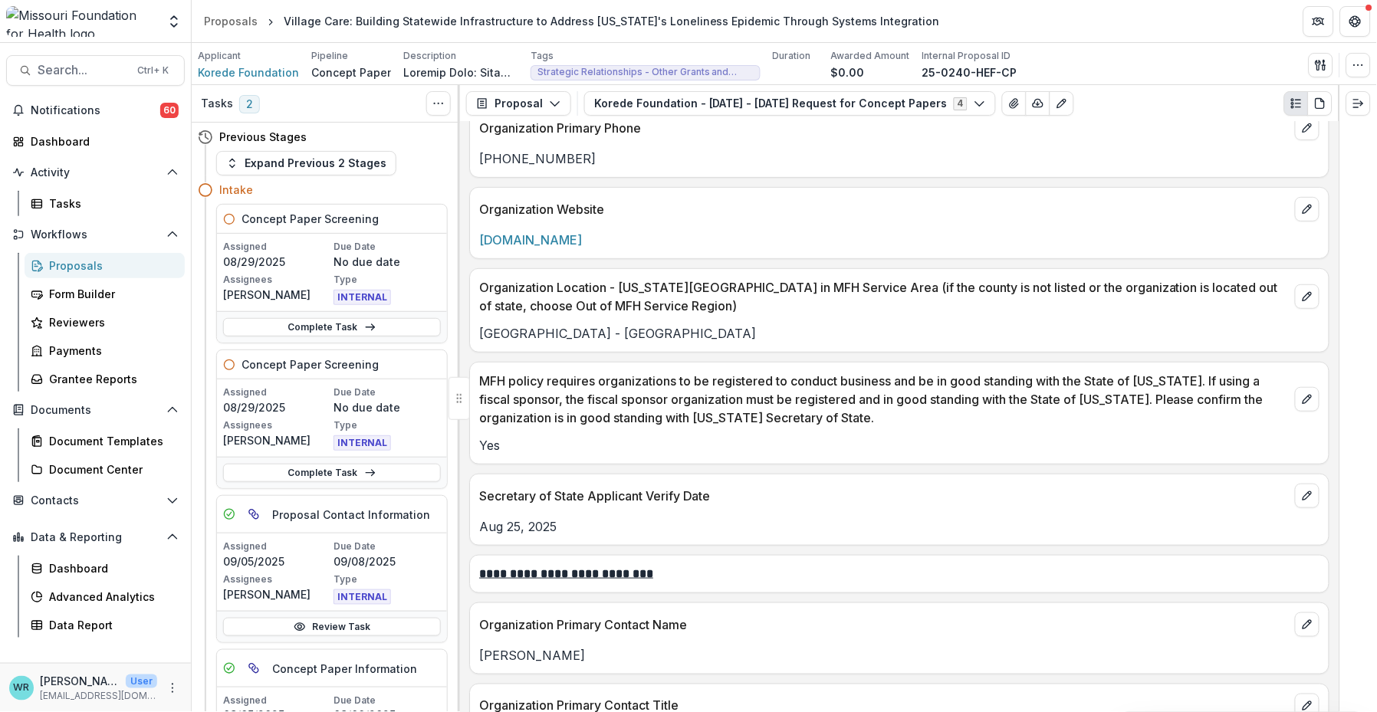
scroll to position [1537, 0]
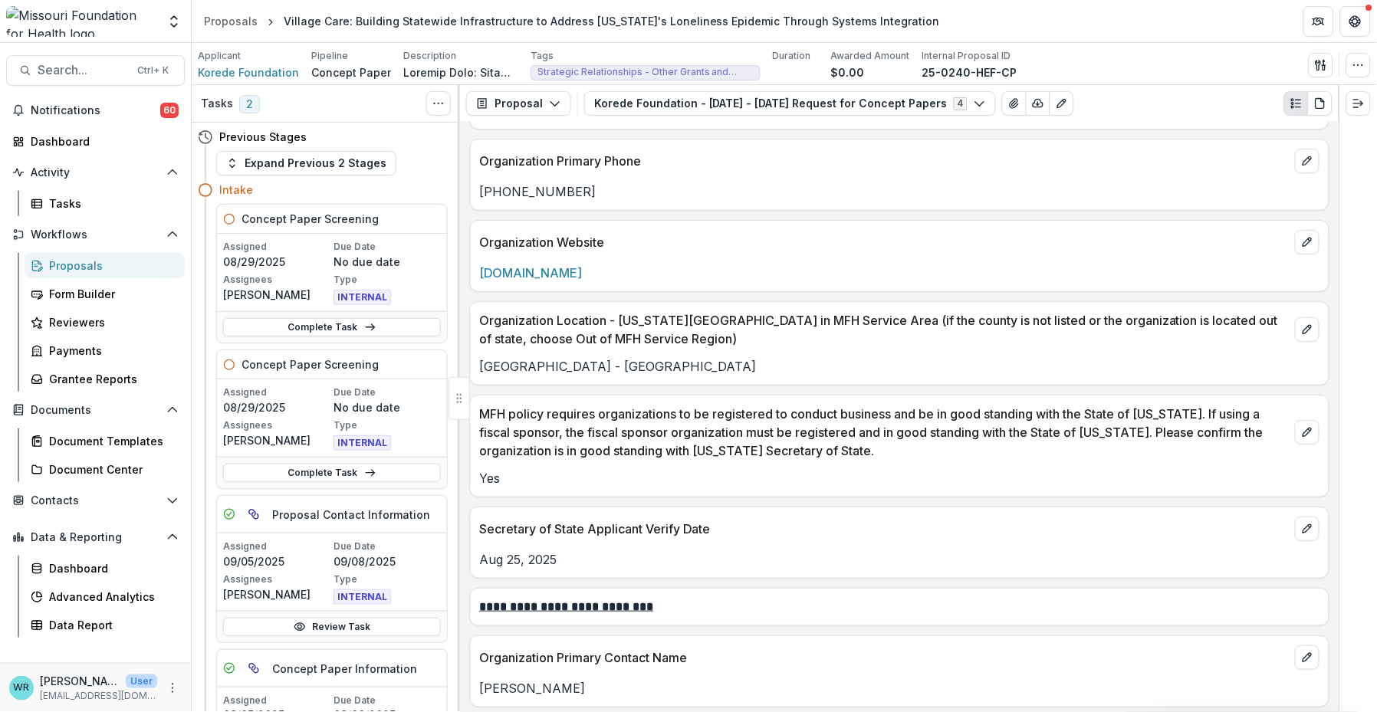
click at [65, 264] on div "Proposals" at bounding box center [110, 266] width 123 height 16
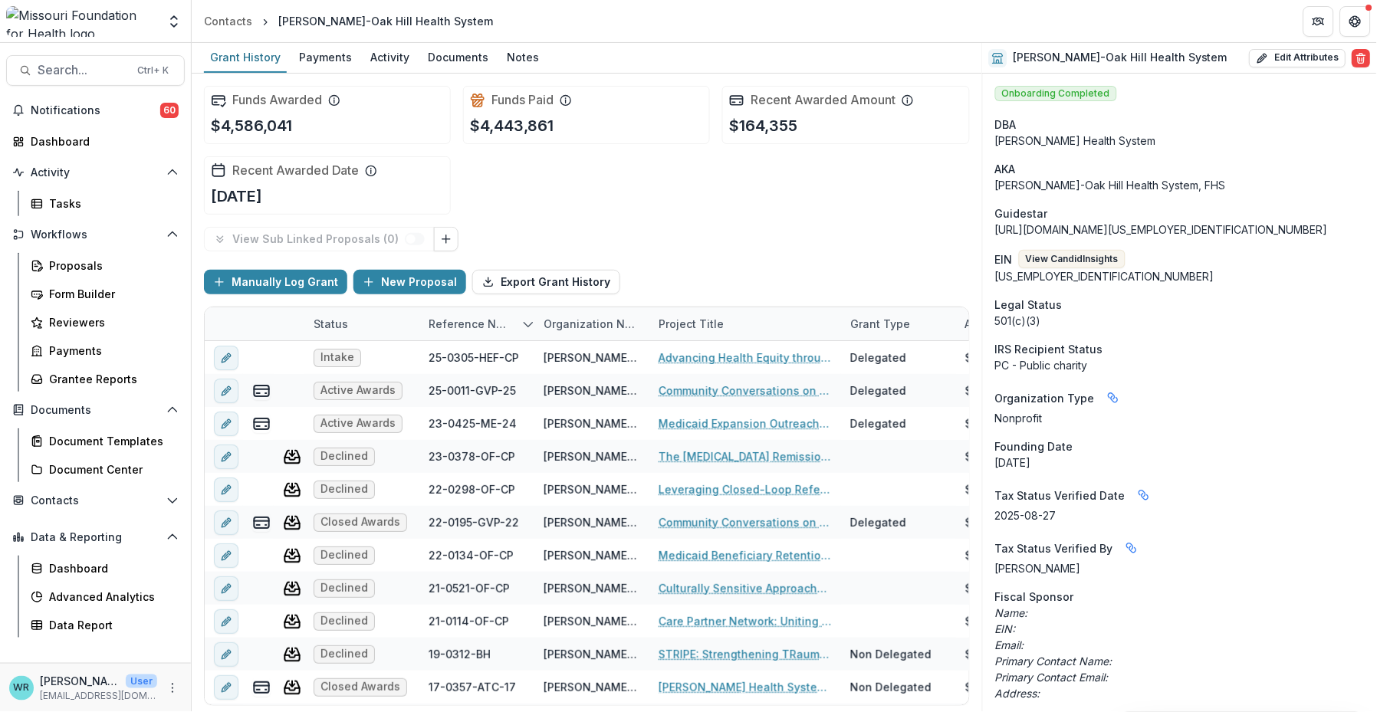
scroll to position [1703, 0]
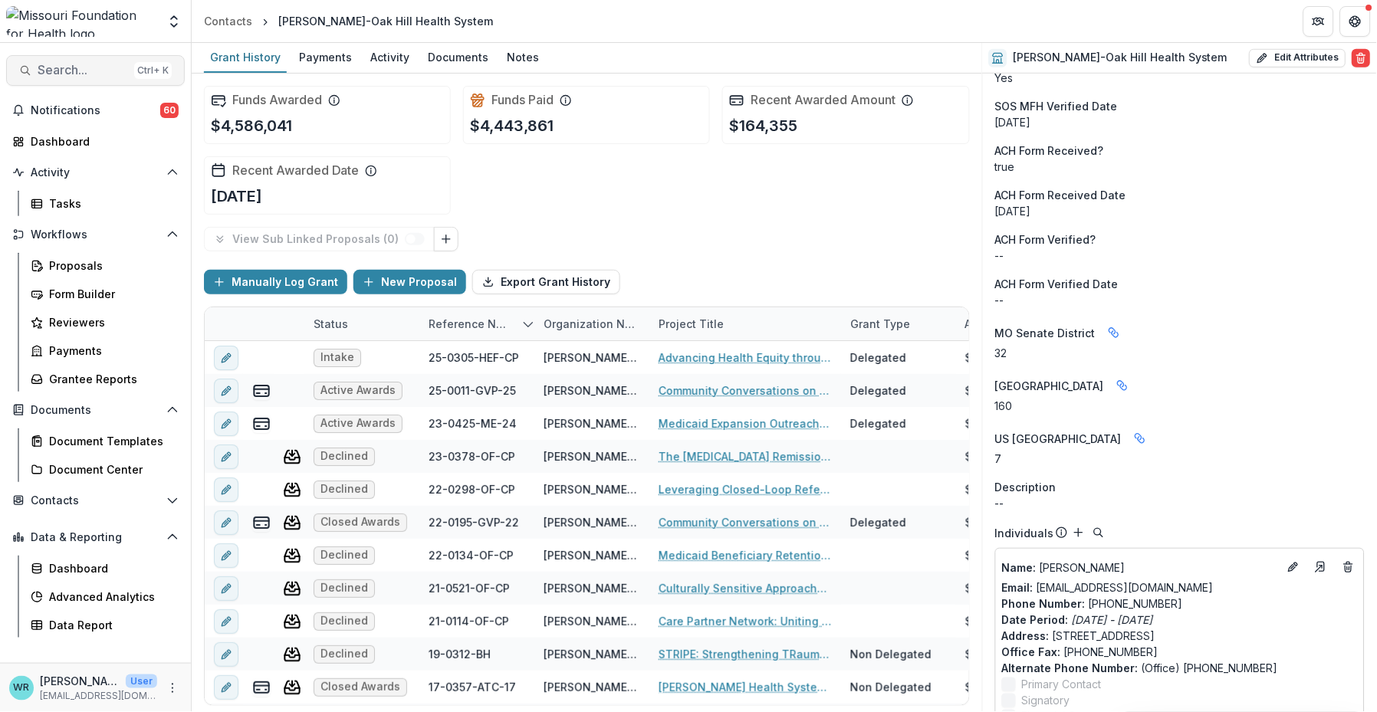
click at [95, 67] on span "Search..." at bounding box center [83, 70] width 90 height 15
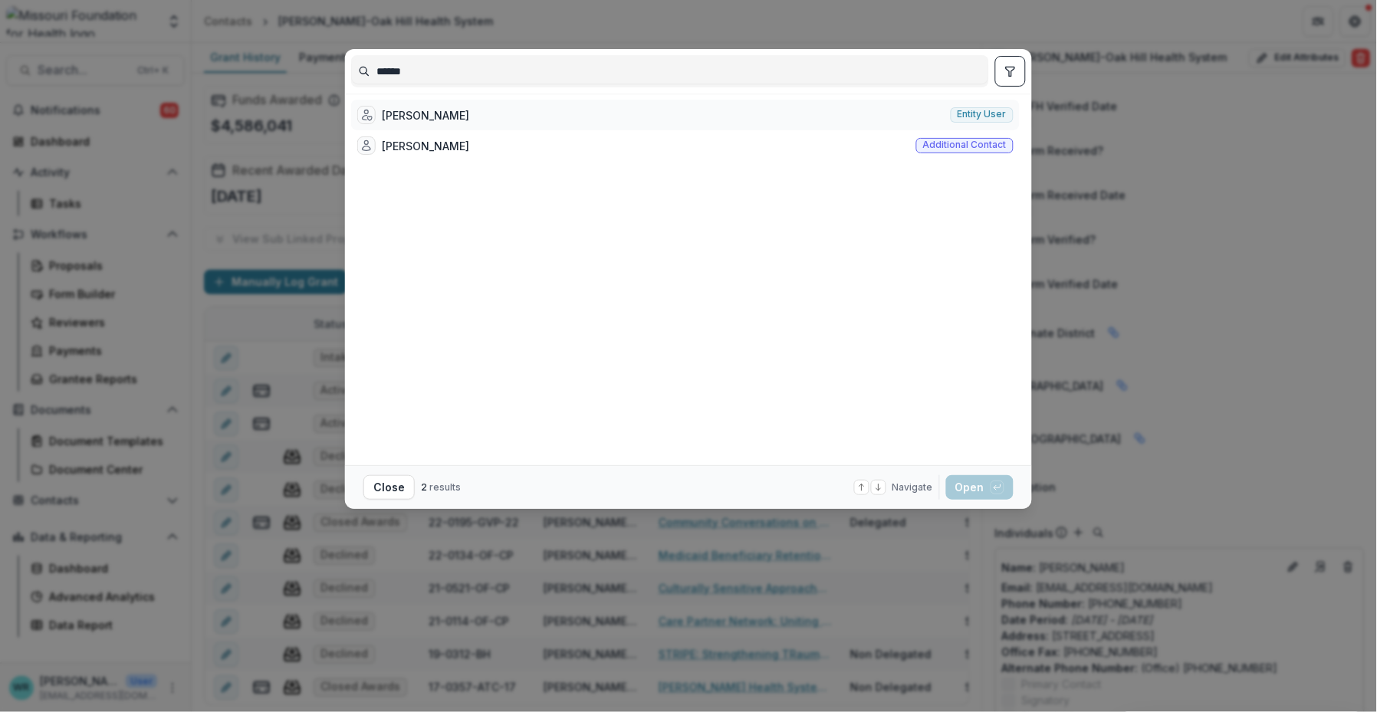
type input "******"
click at [986, 119] on span "Entity user" at bounding box center [981, 114] width 49 height 11
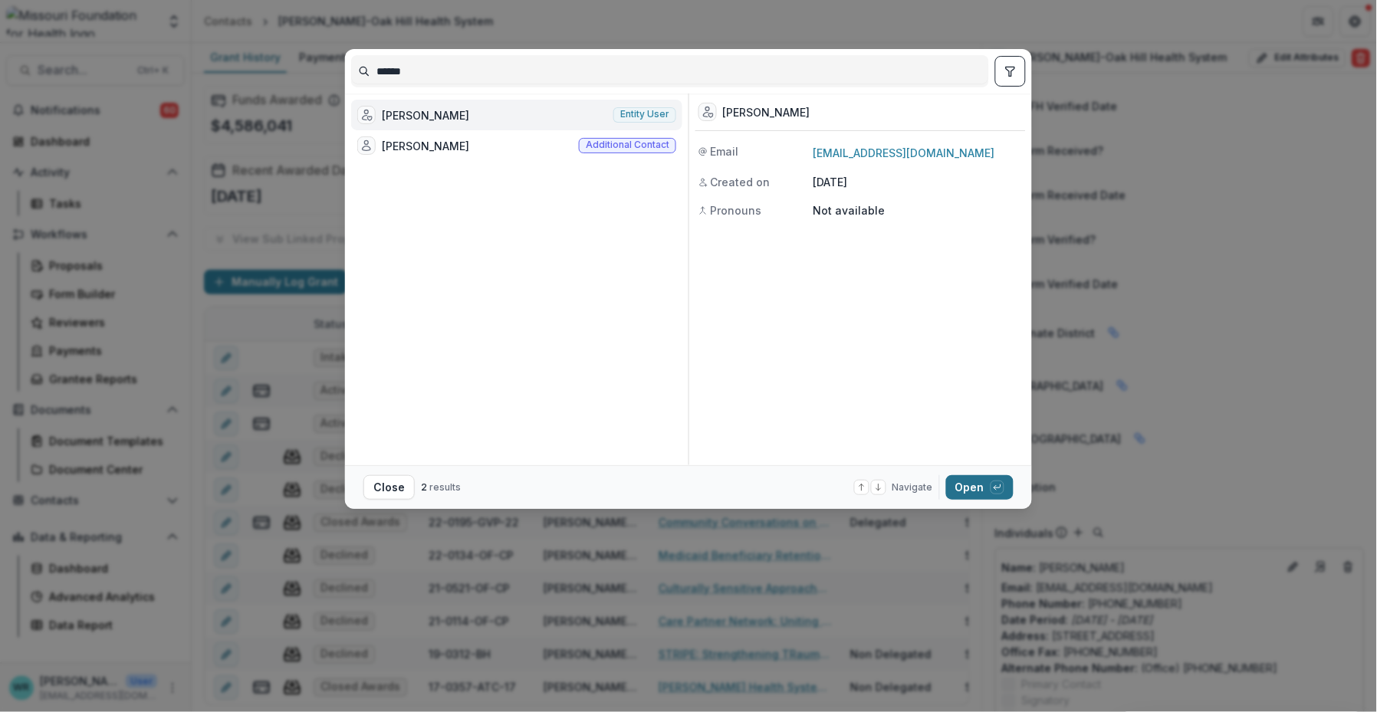
click at [978, 491] on button "Open with enter key" at bounding box center [979, 487] width 67 height 25
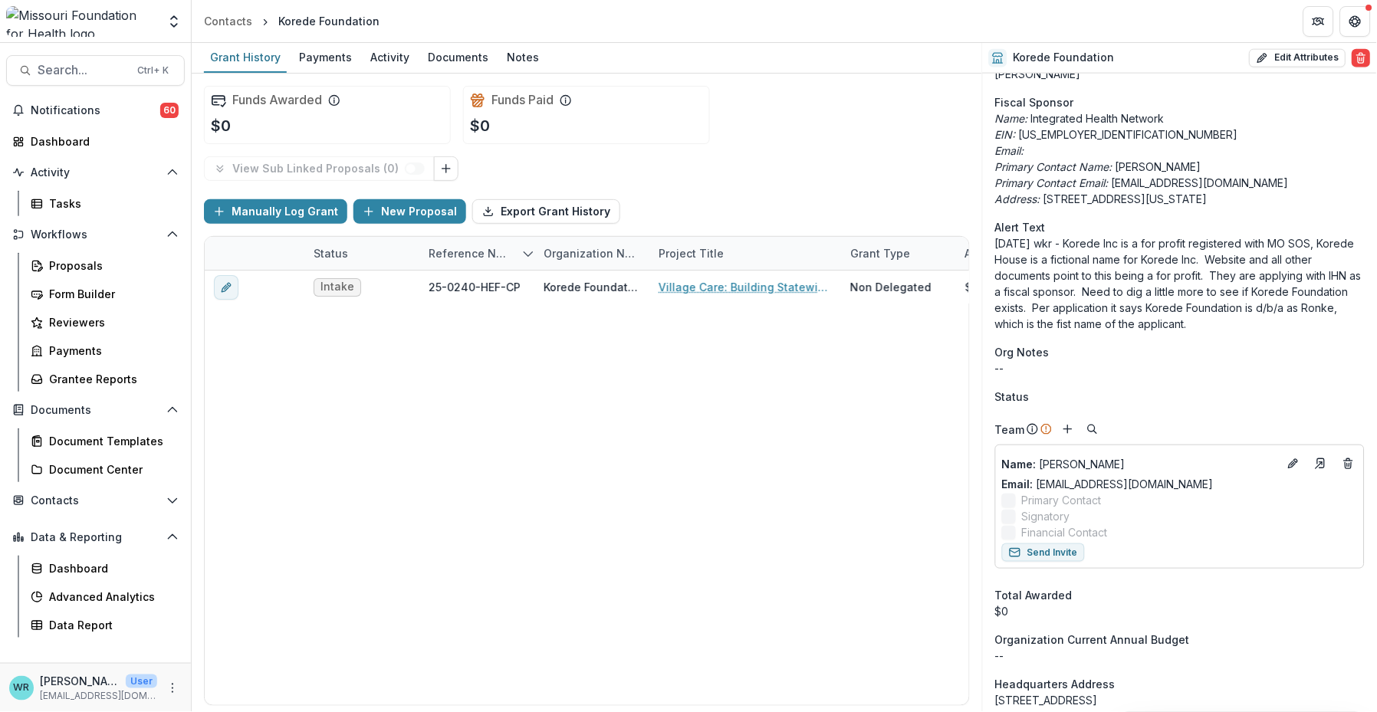
scroll to position [504, 0]
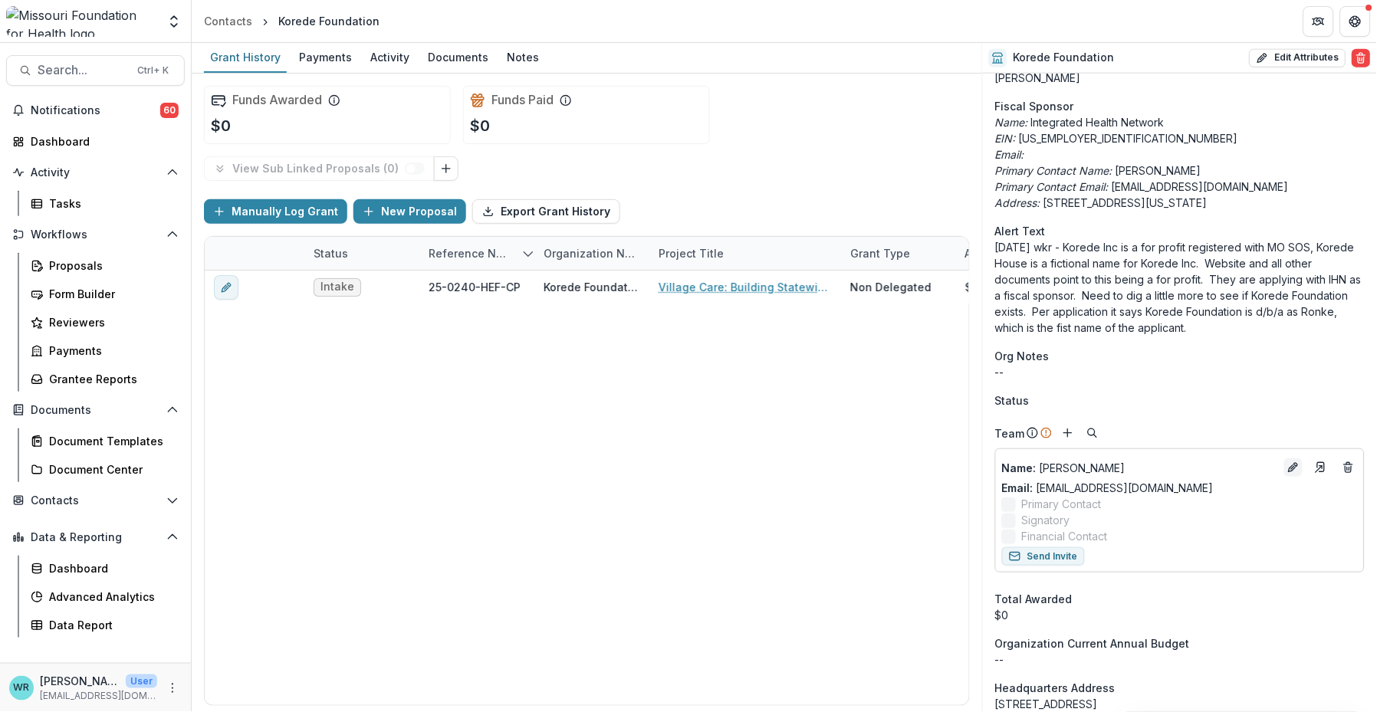
click at [1289, 466] on icon "Edit" at bounding box center [1293, 467] width 12 height 12
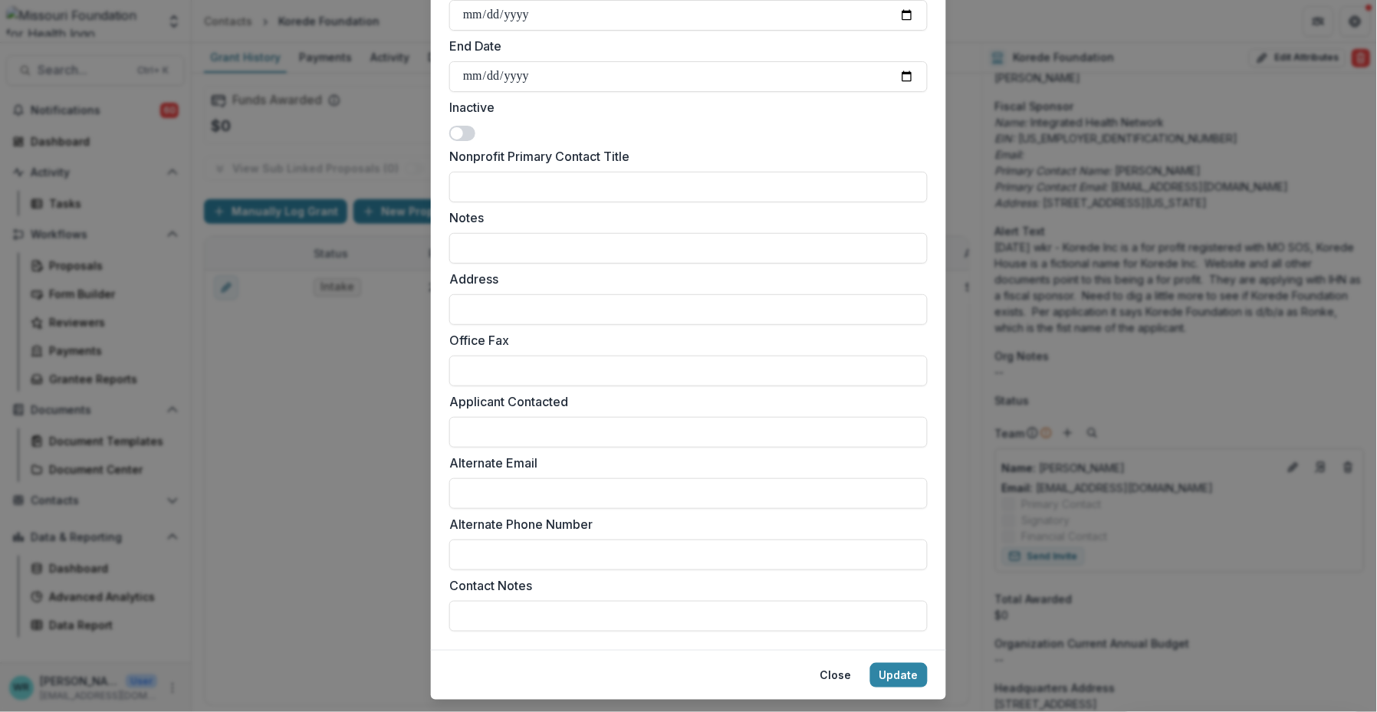
scroll to position [585, 0]
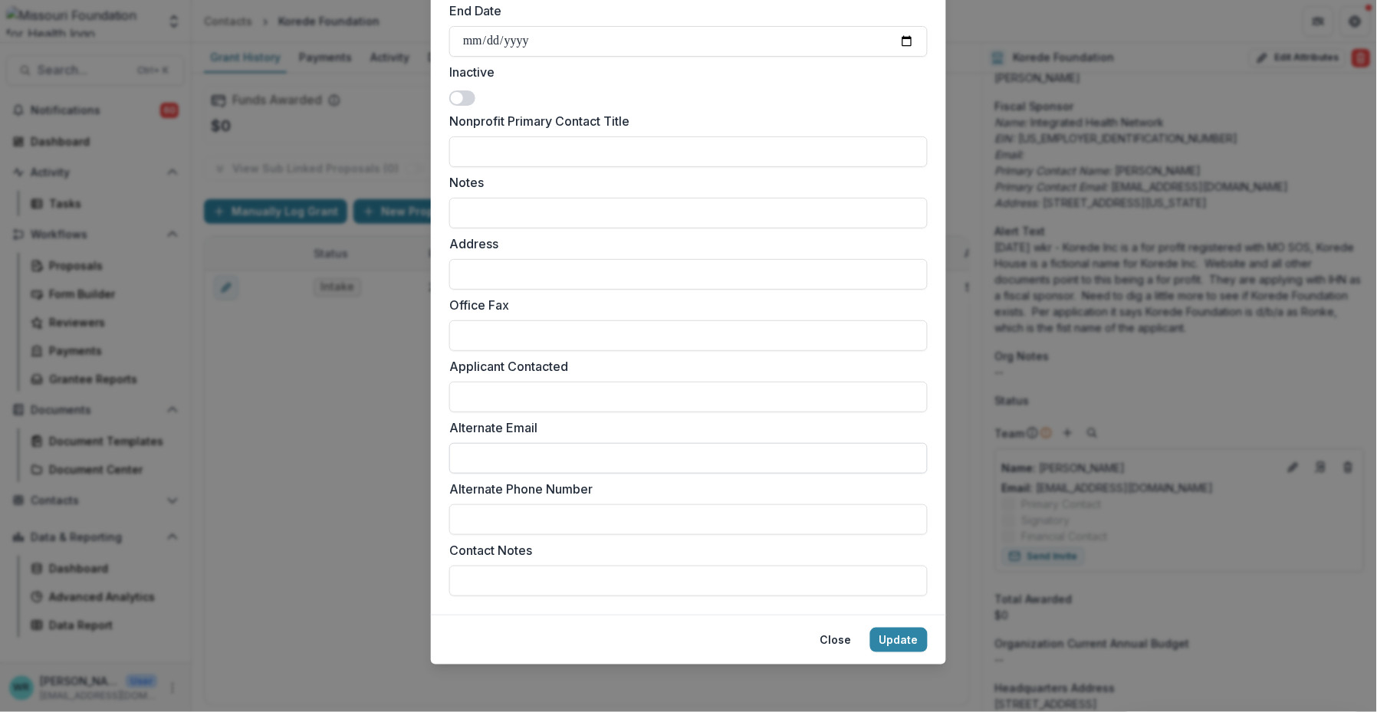
click at [596, 447] on input "Alternate Email" at bounding box center [688, 458] width 478 height 31
type input "**********"
click at [583, 207] on input "Notes" at bounding box center [688, 213] width 478 height 31
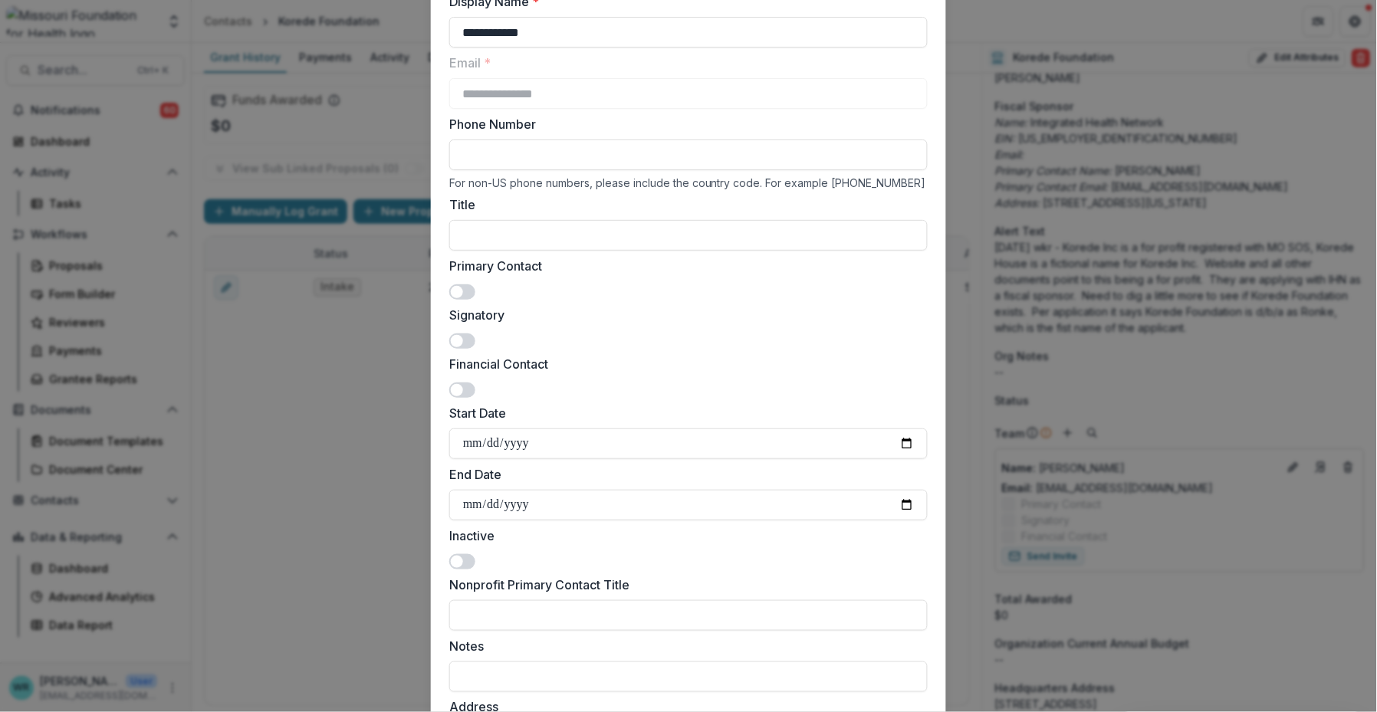
scroll to position [425, 0]
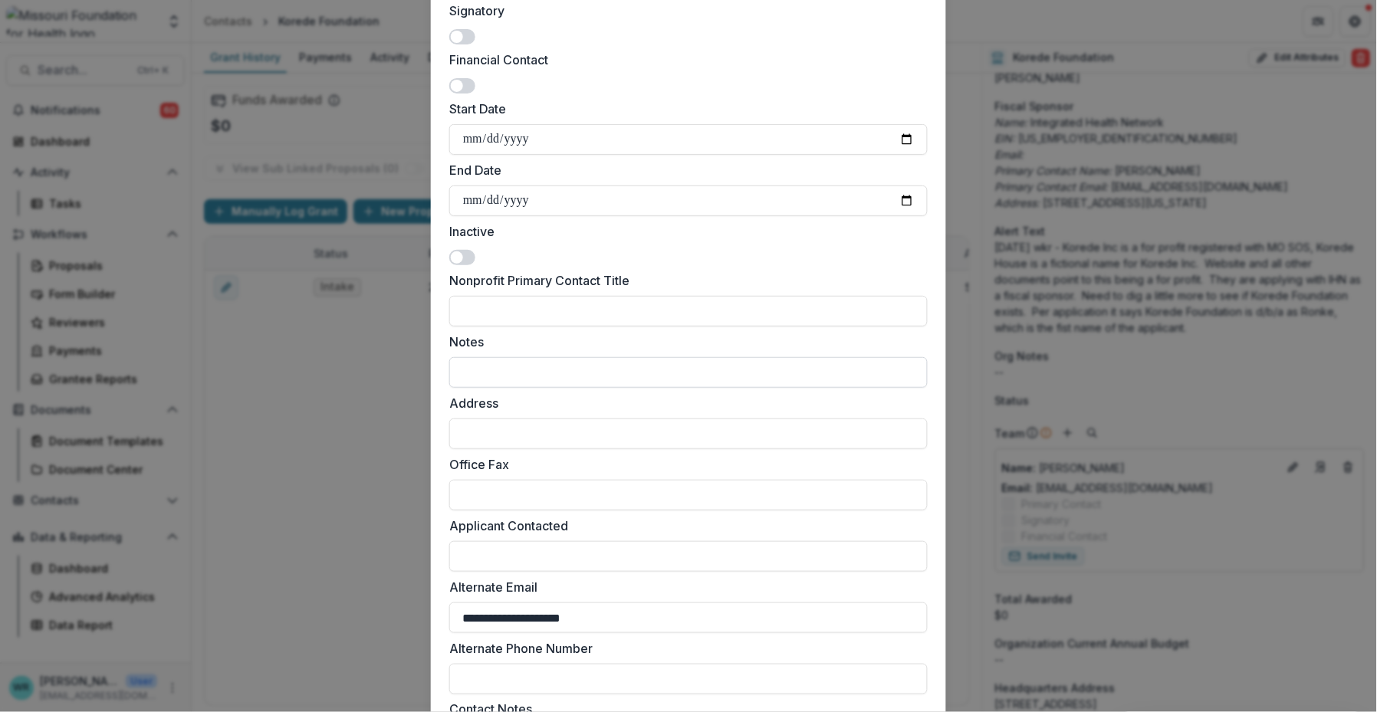
click at [594, 373] on input "Notes" at bounding box center [688, 372] width 478 height 31
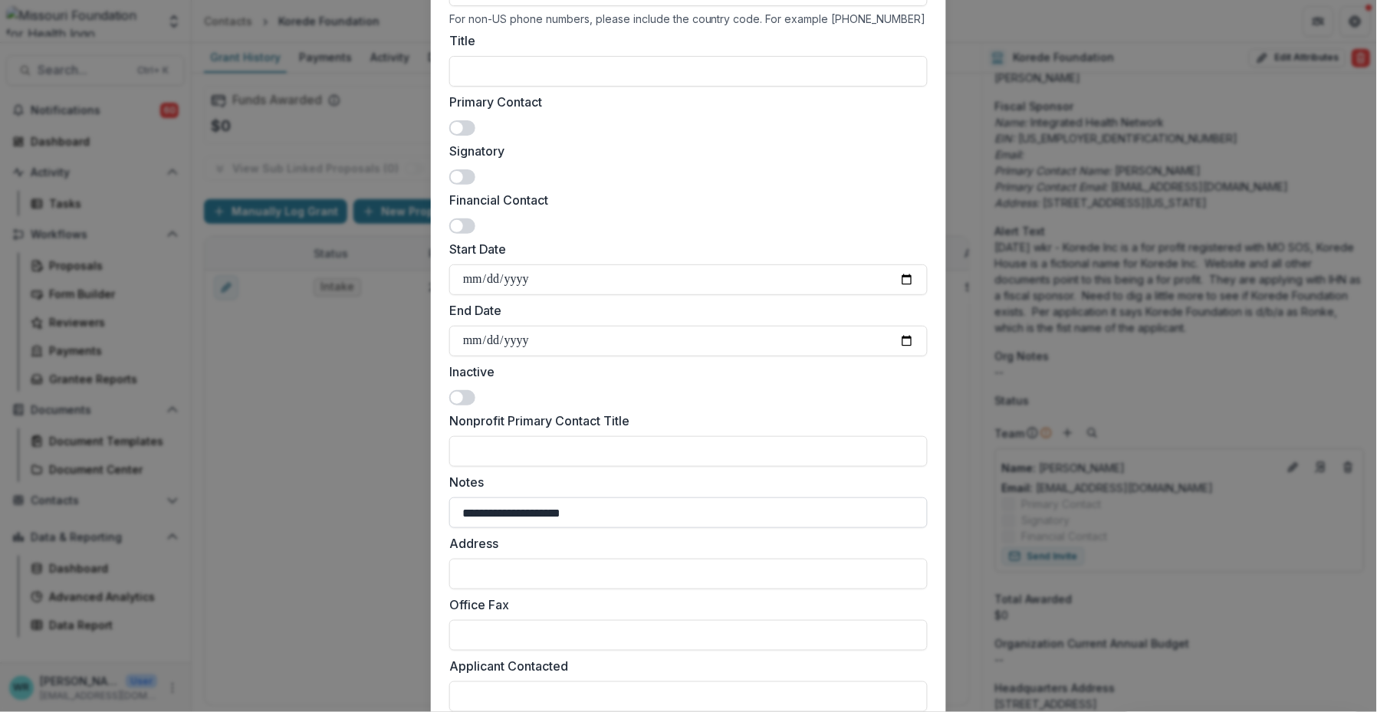
scroll to position [0, 0]
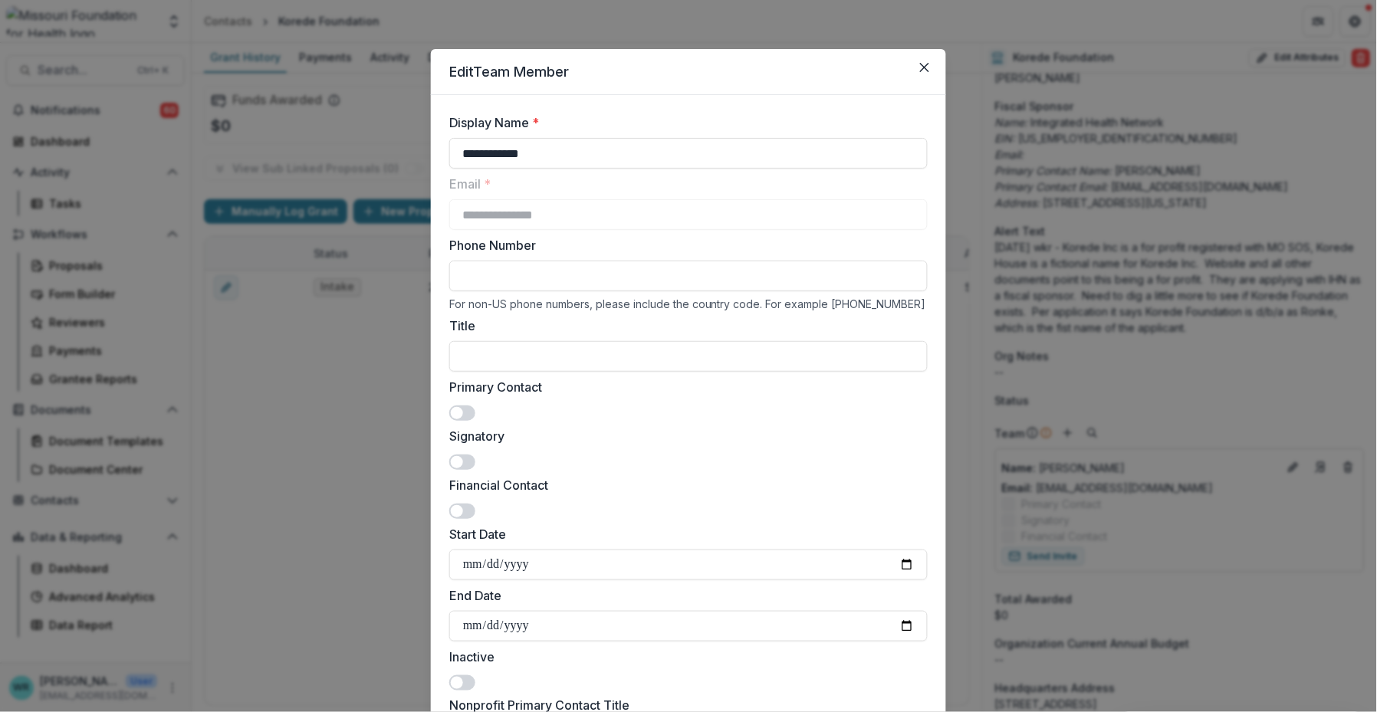
type input "**********"
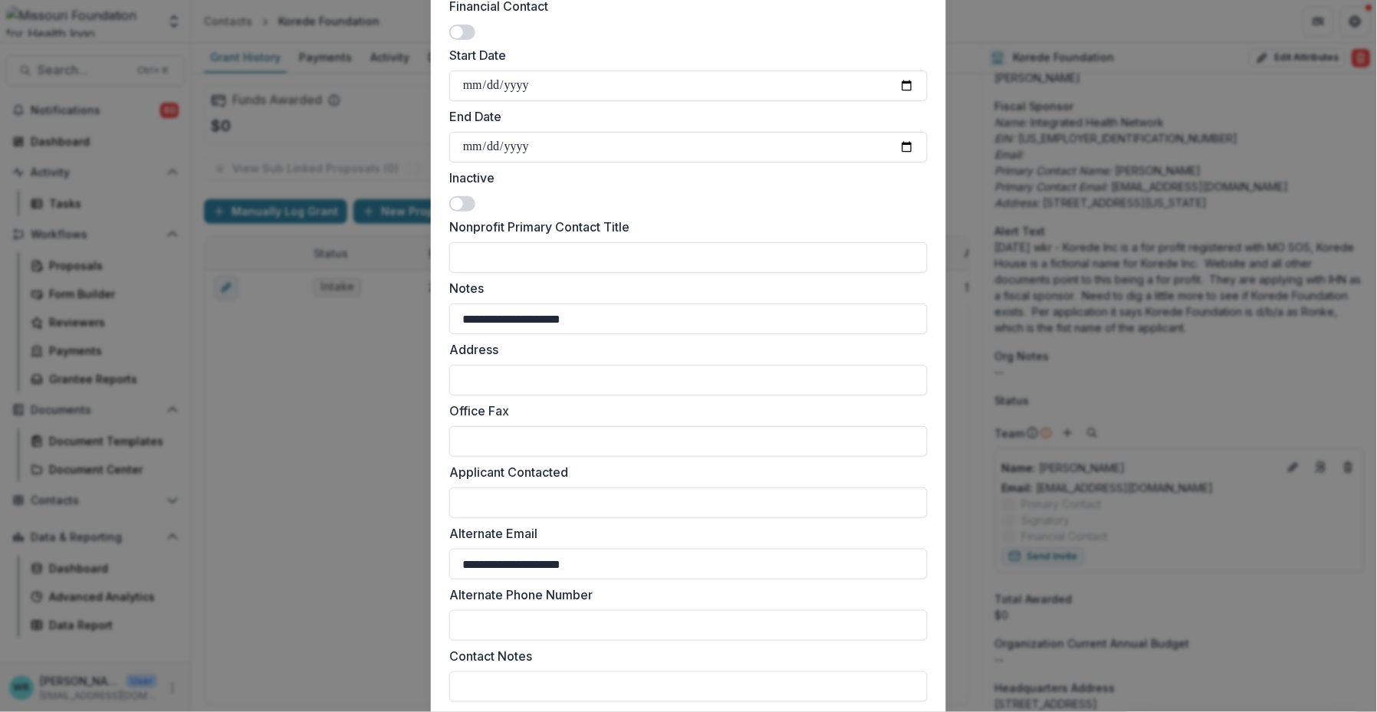
scroll to position [585, 0]
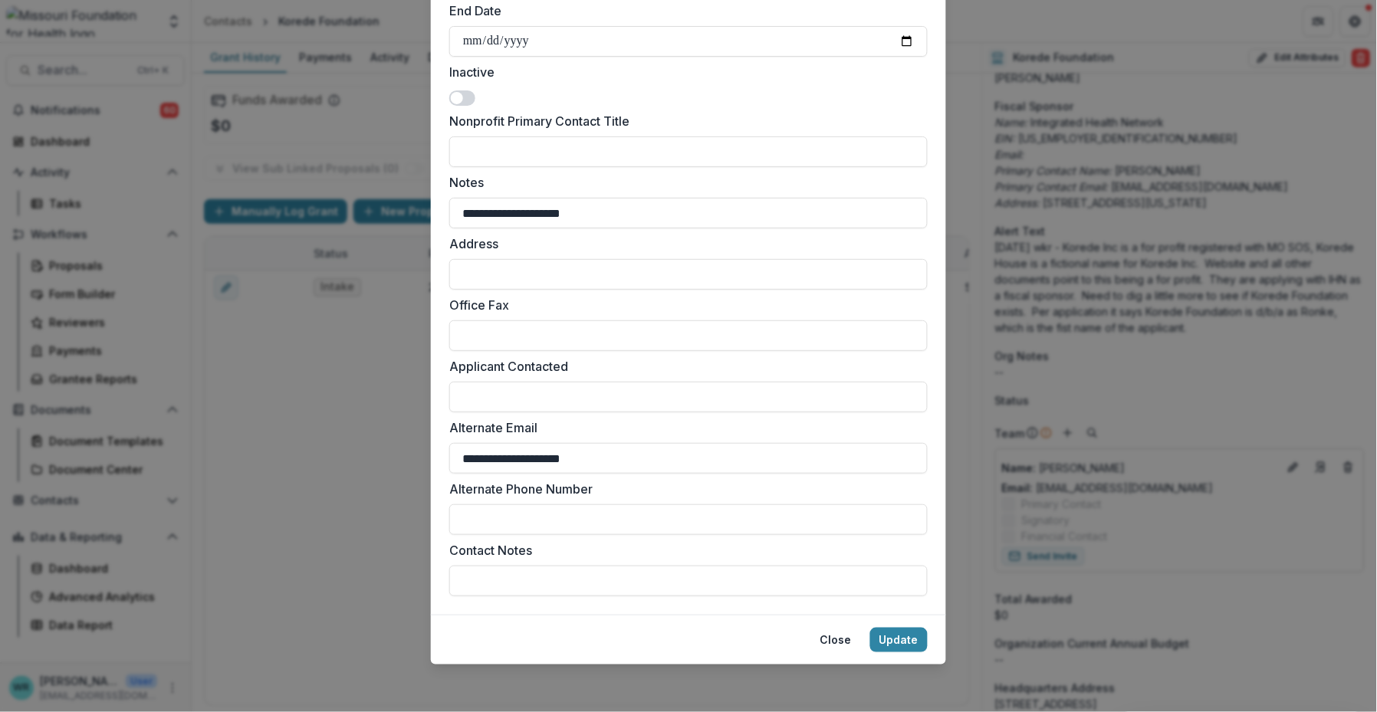
drag, startPoint x: 910, startPoint y: 647, endPoint x: 982, endPoint y: 659, distance: 73.1
click at [910, 647] on button "Update" at bounding box center [898, 640] width 57 height 25
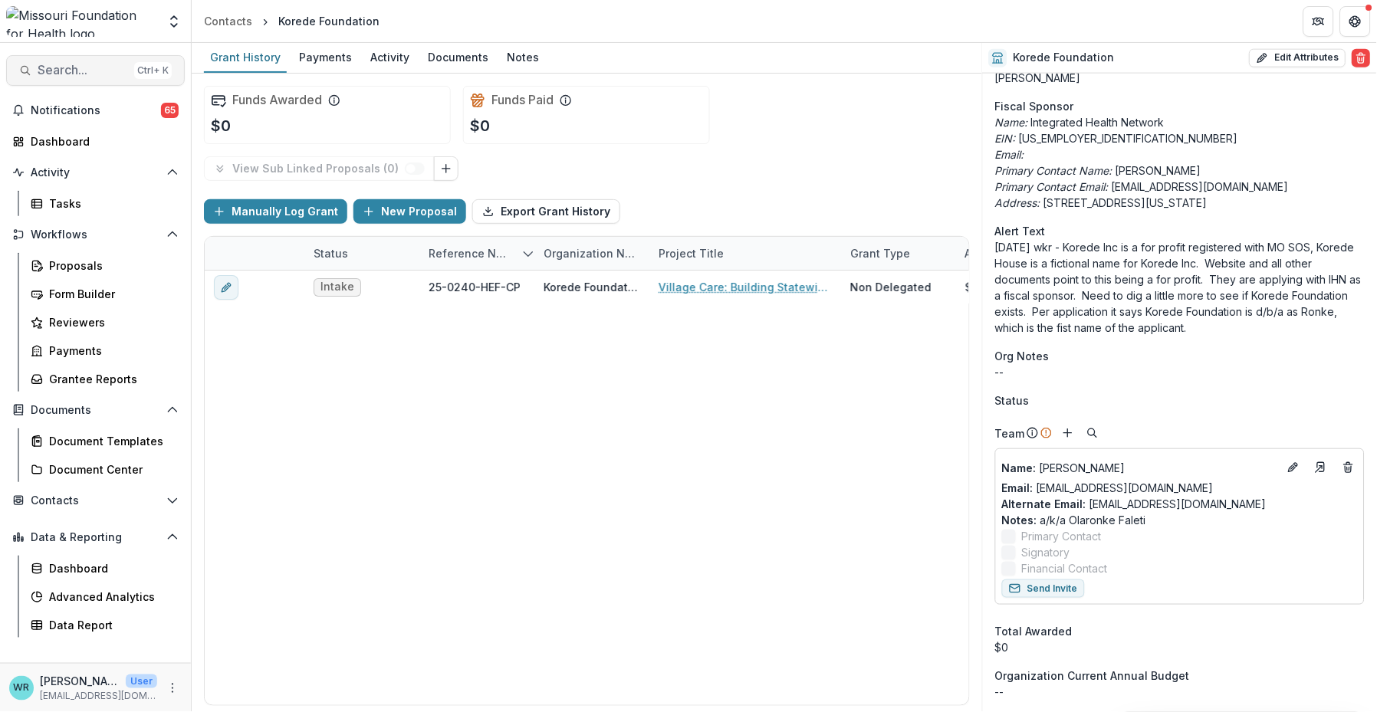
click at [90, 75] on span "Search..." at bounding box center [83, 70] width 90 height 15
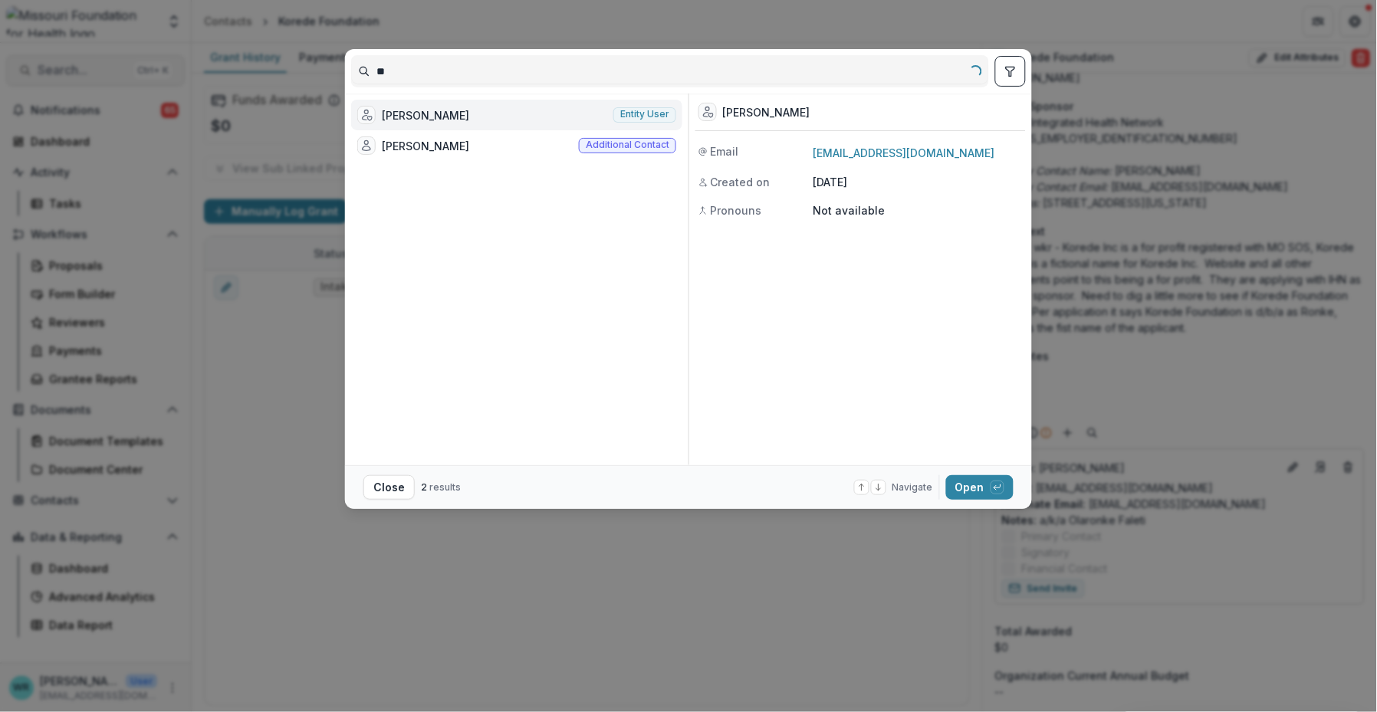
type input "*"
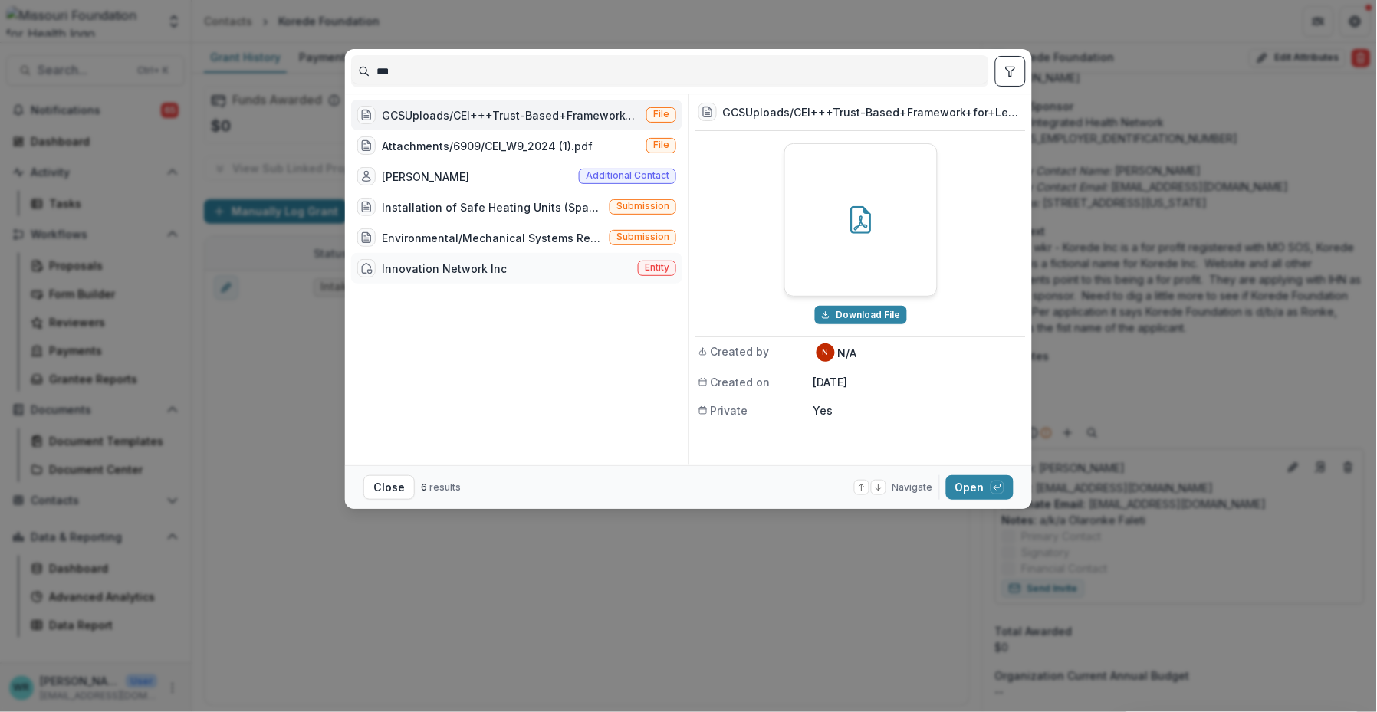
type input "***"
click at [554, 268] on div "Innovation Network Inc Entity" at bounding box center [516, 268] width 331 height 31
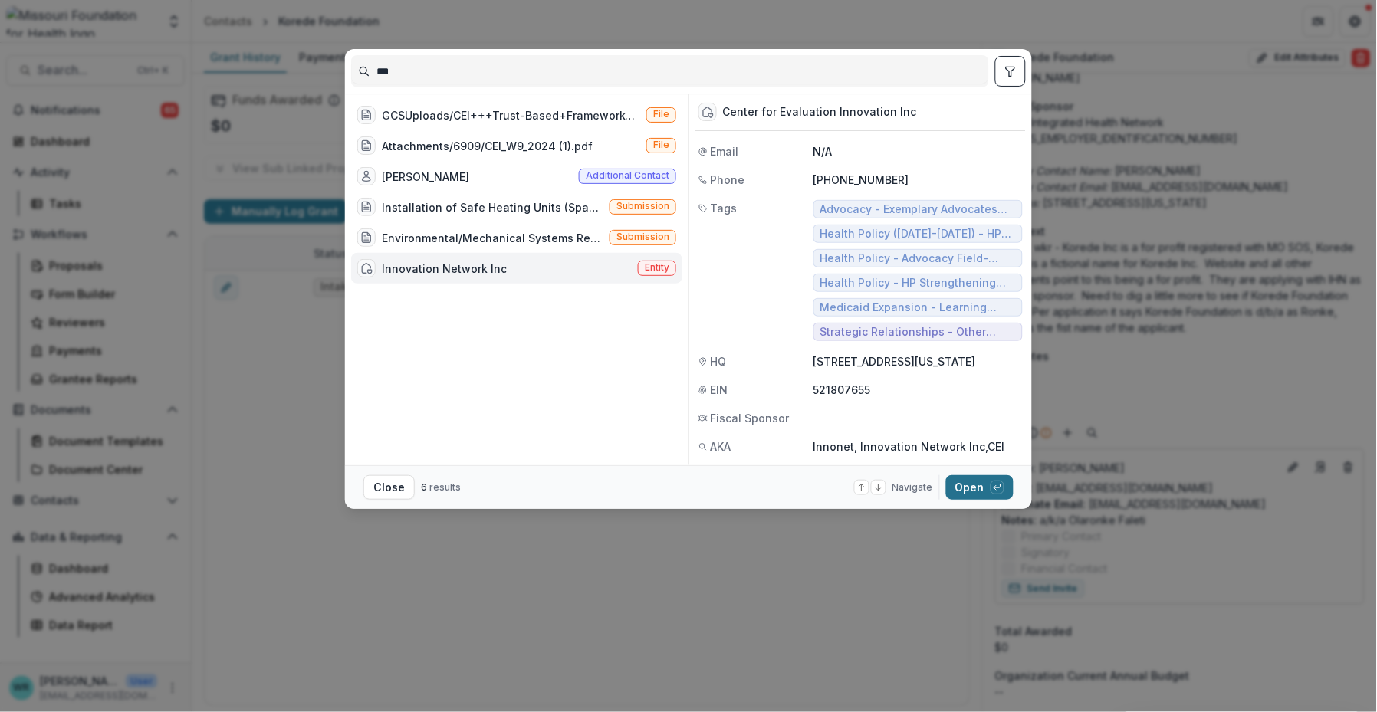
click at [978, 491] on button "Open with enter key" at bounding box center [979, 487] width 67 height 25
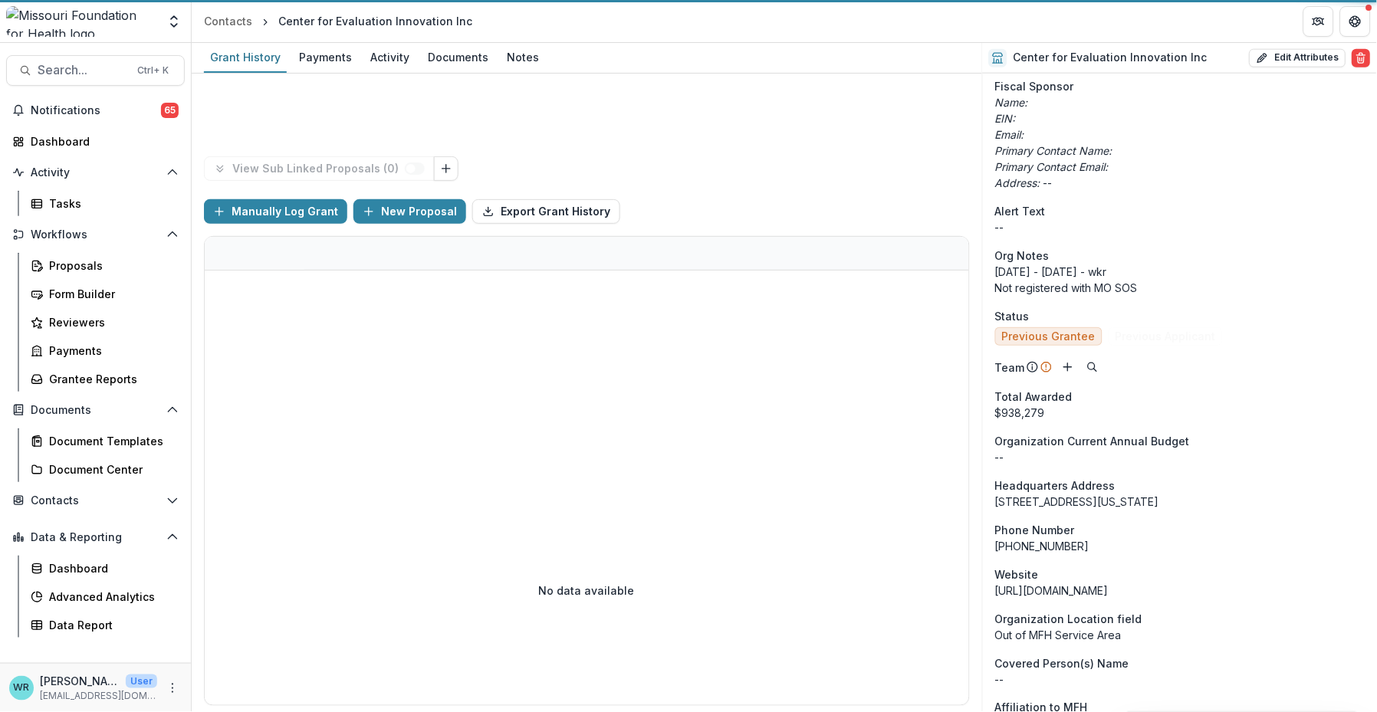
scroll to position [486, 0]
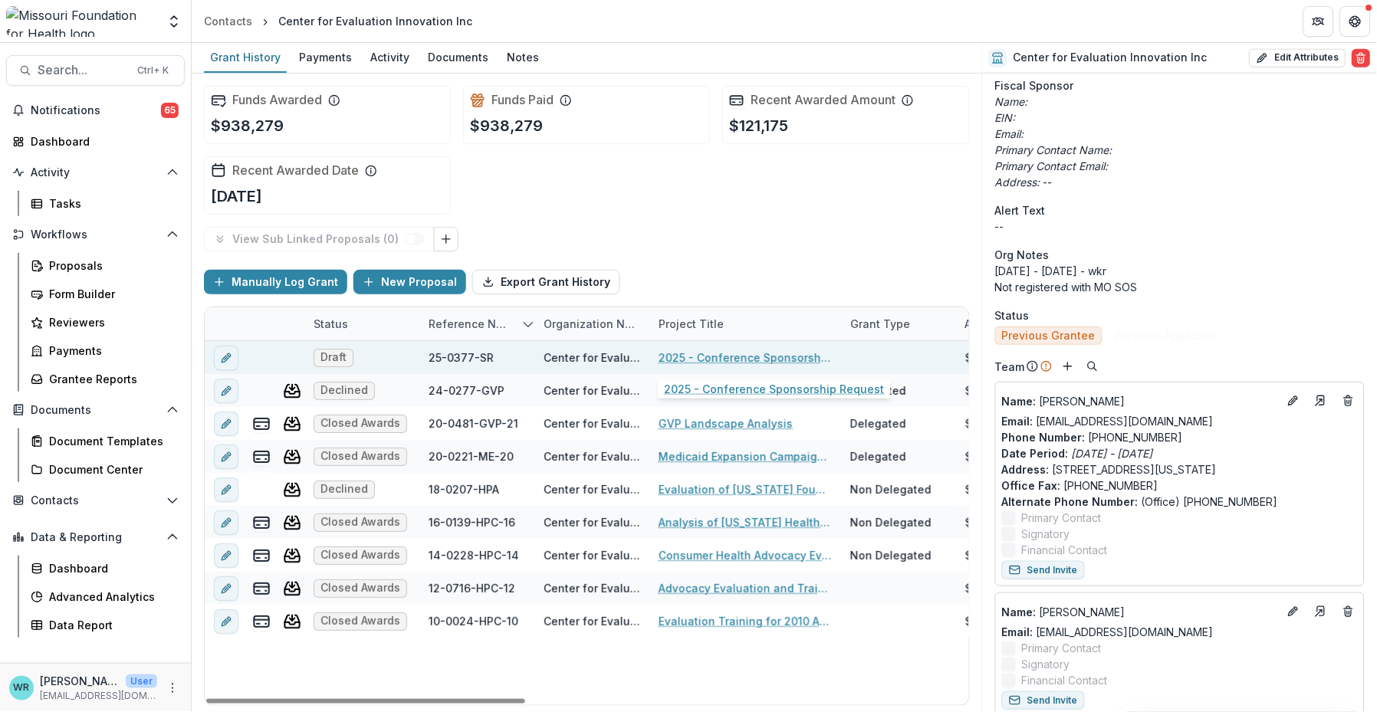
click at [693, 356] on link "2025 - Conference Sponsorship Request" at bounding box center [744, 358] width 173 height 16
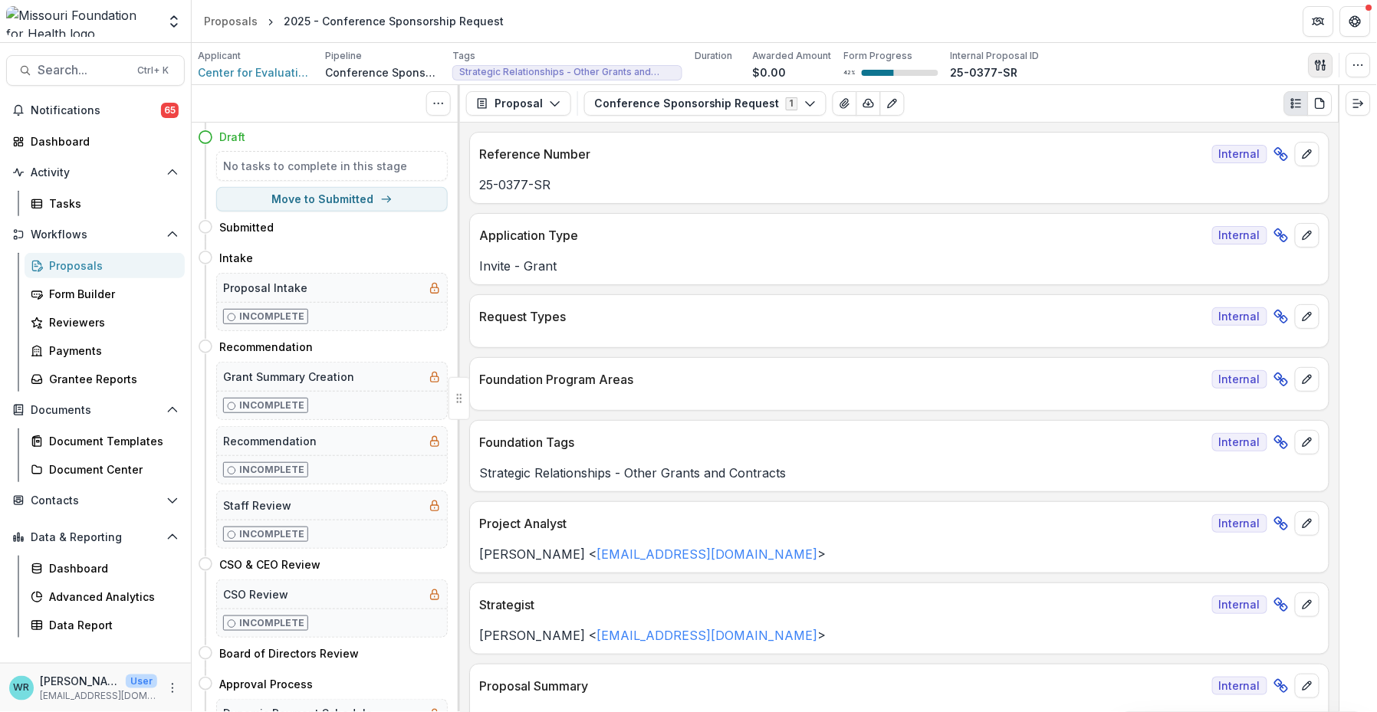
click at [1318, 68] on icon "button" at bounding box center [1321, 65] width 12 height 12
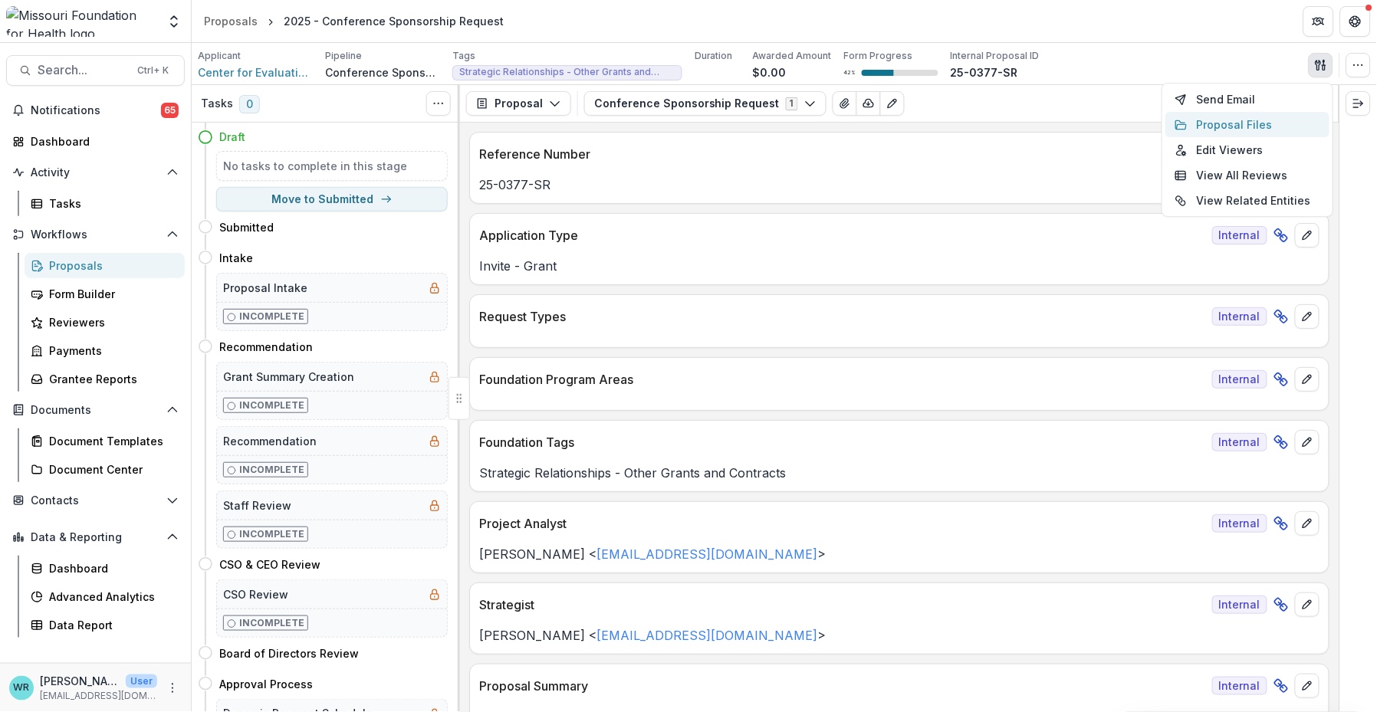
click at [1250, 125] on button "Proposal Files" at bounding box center [1247, 124] width 164 height 25
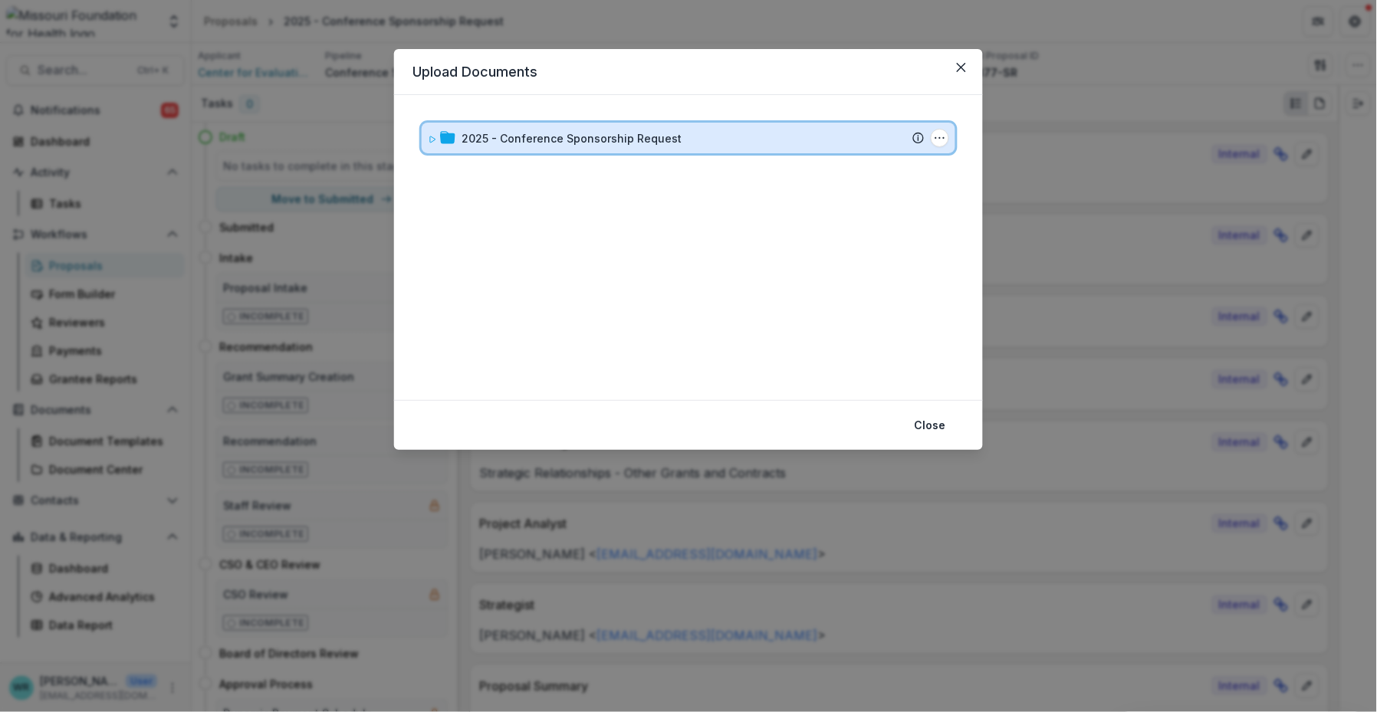
click at [432, 136] on icon at bounding box center [432, 139] width 5 height 6
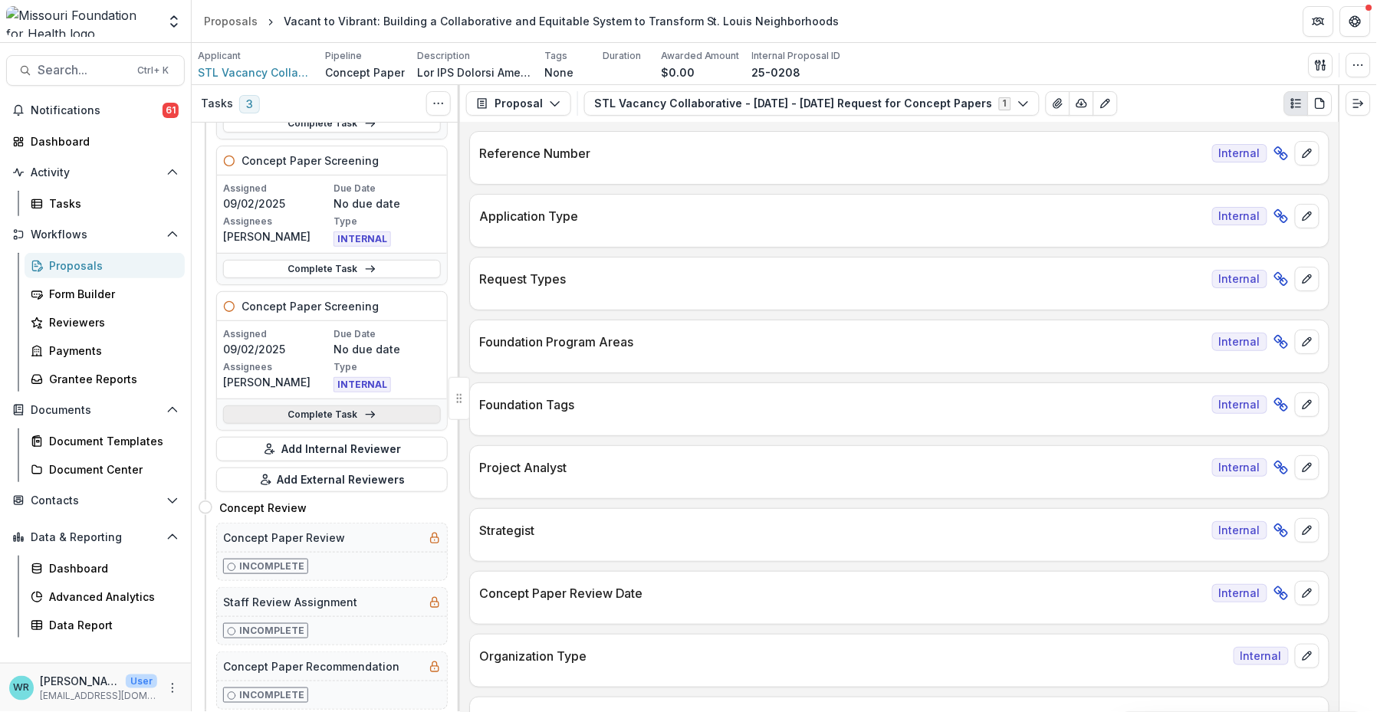
scroll to position [255, 0]
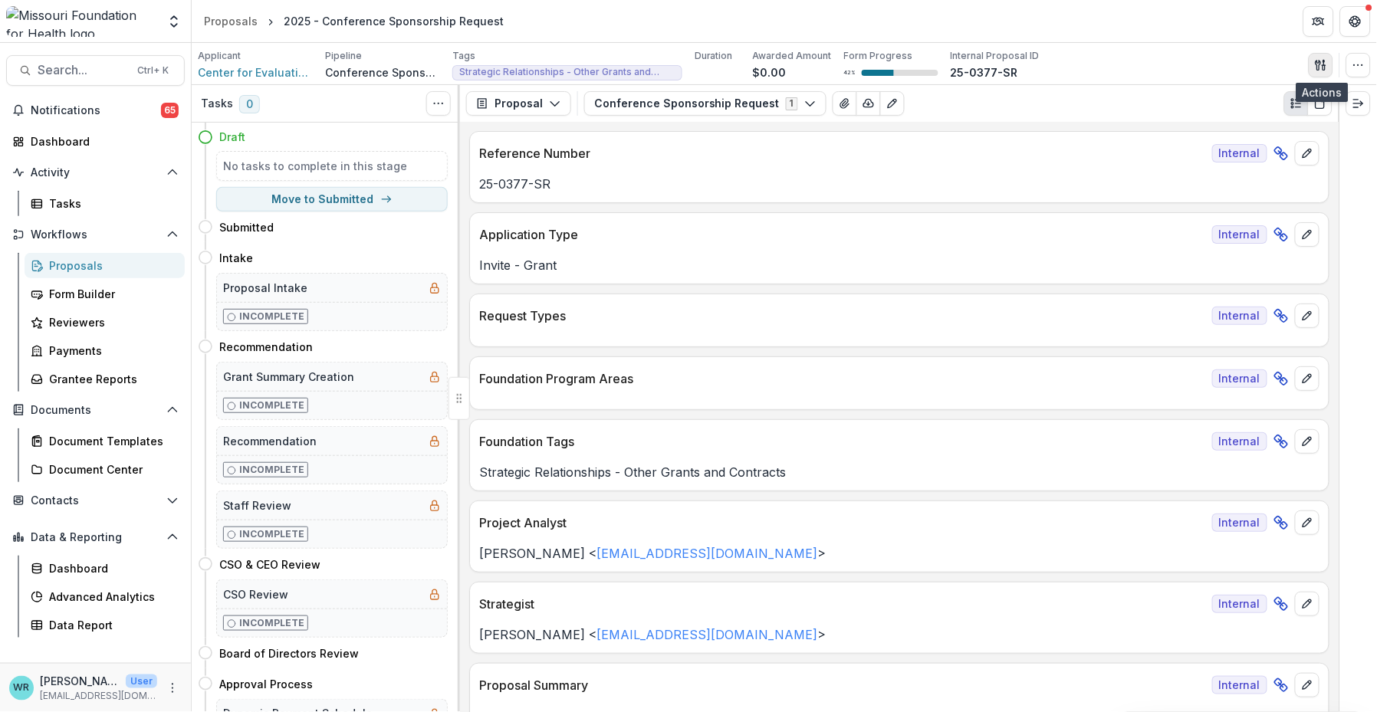
click at [1328, 62] on button "button" at bounding box center [1320, 65] width 25 height 25
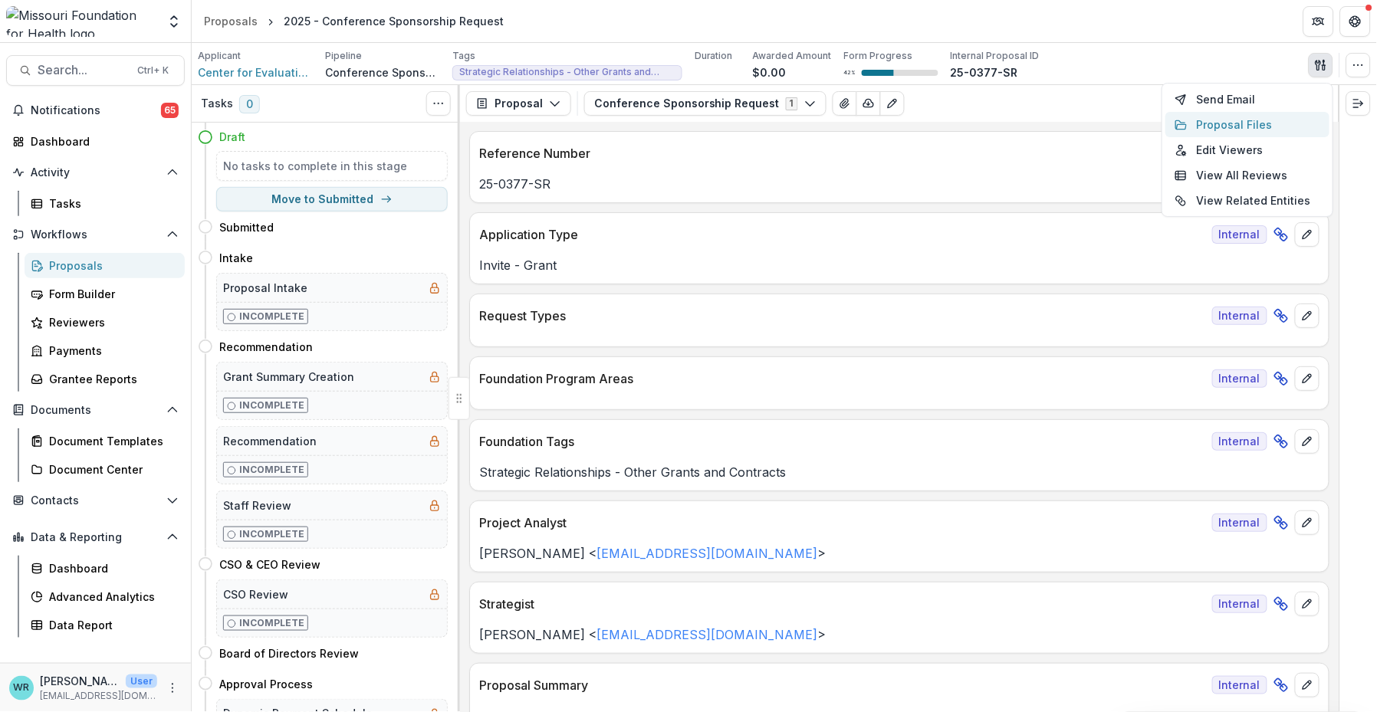
click at [1253, 115] on button "Proposal Files" at bounding box center [1247, 124] width 164 height 25
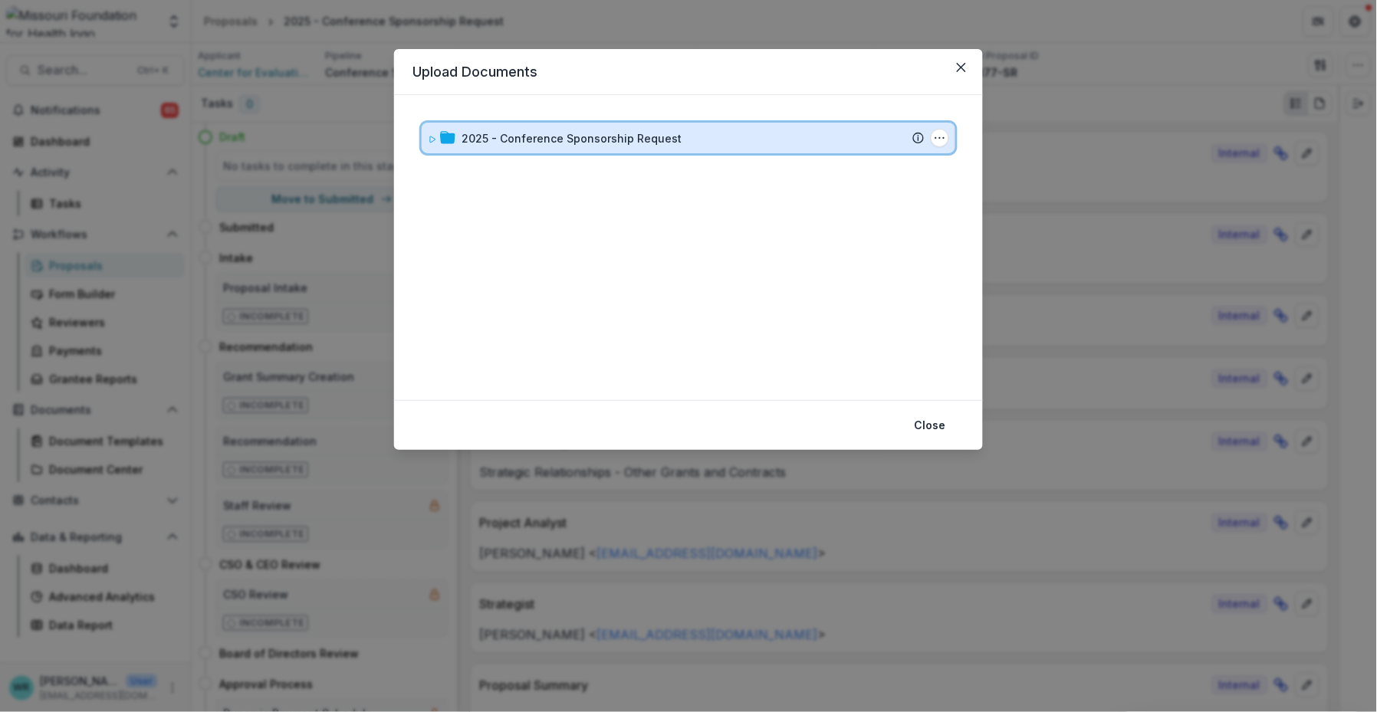
click at [424, 132] on div "2025 - Conference Sponsorship Request Submission Temelio Proposal Attached prop…" at bounding box center [689, 138] width 534 height 31
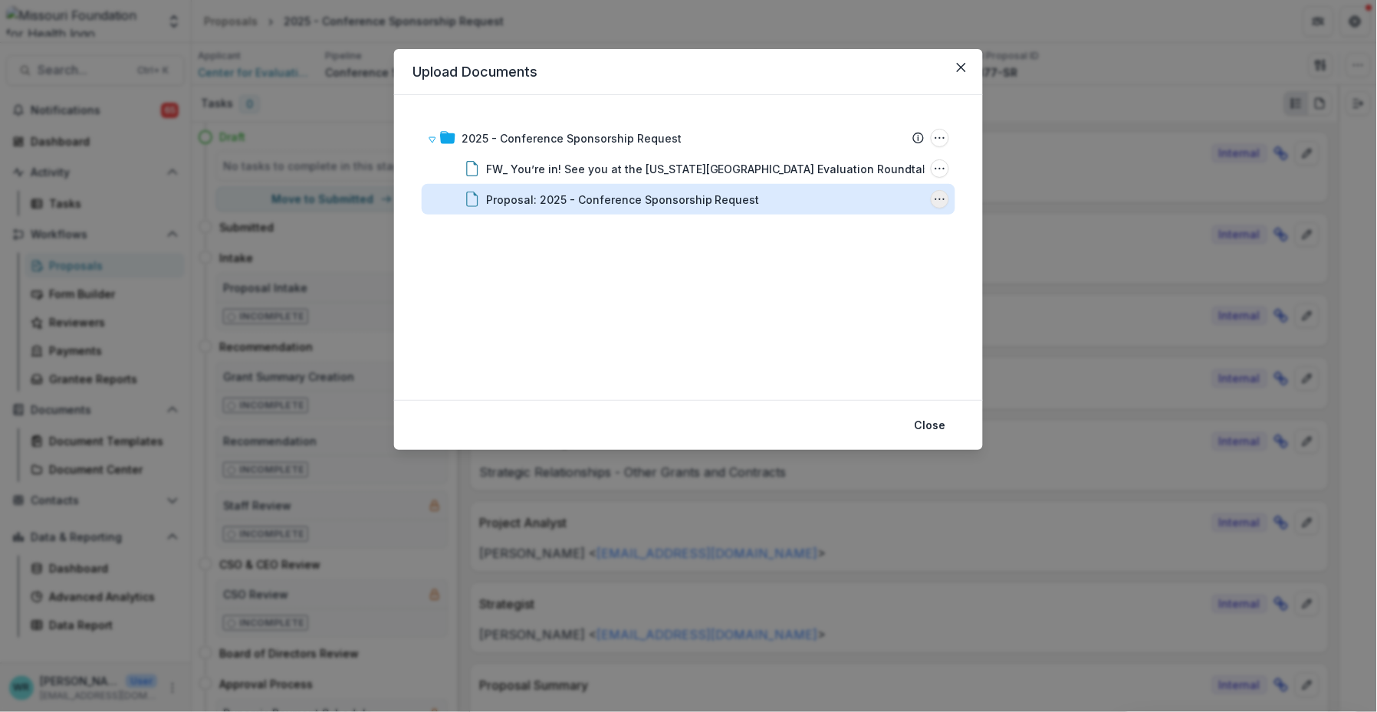
click at [940, 197] on icon "Proposal: 2025 - Conference Sponsorship Request Options" at bounding box center [940, 199] width 12 height 12
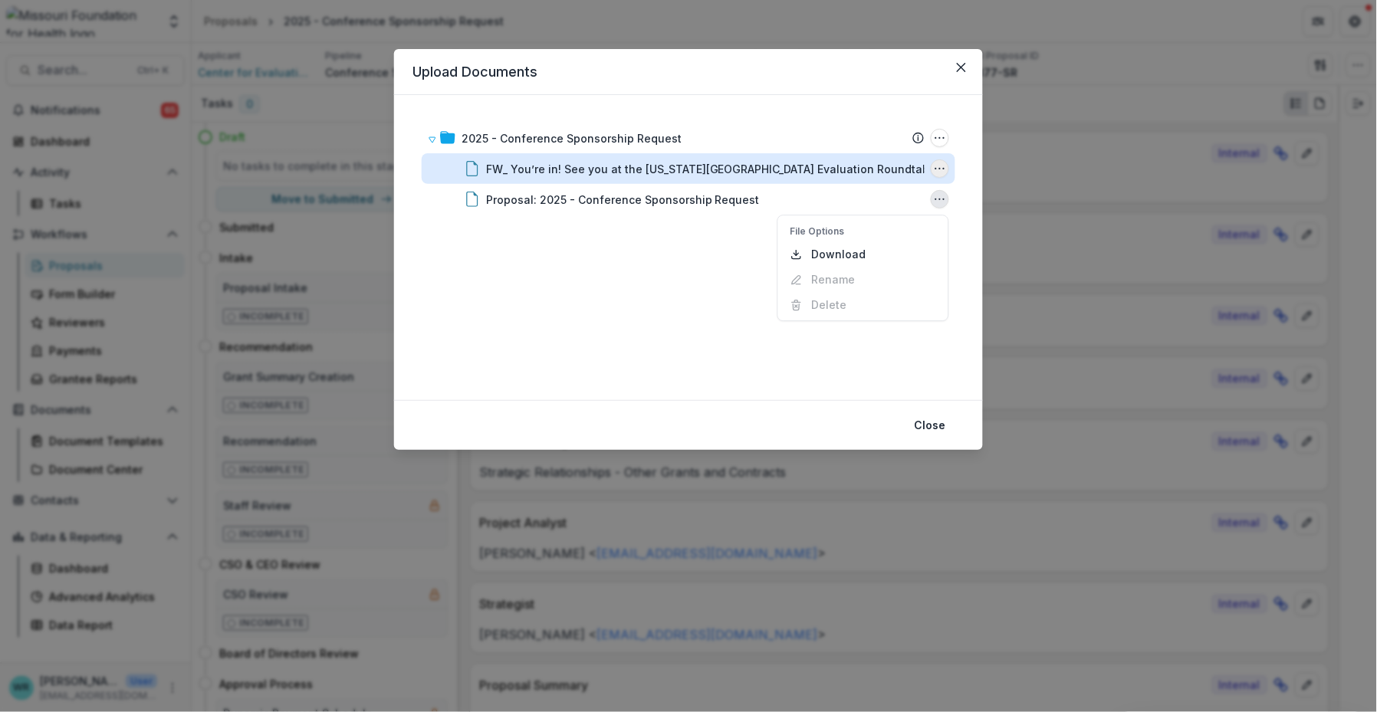
click at [946, 171] on icon "FW_ You’re in! See you at the Kansas City Evaluation Roundtable.msg Options" at bounding box center [940, 169] width 12 height 12
click at [860, 224] on button "Download" at bounding box center [863, 223] width 164 height 25
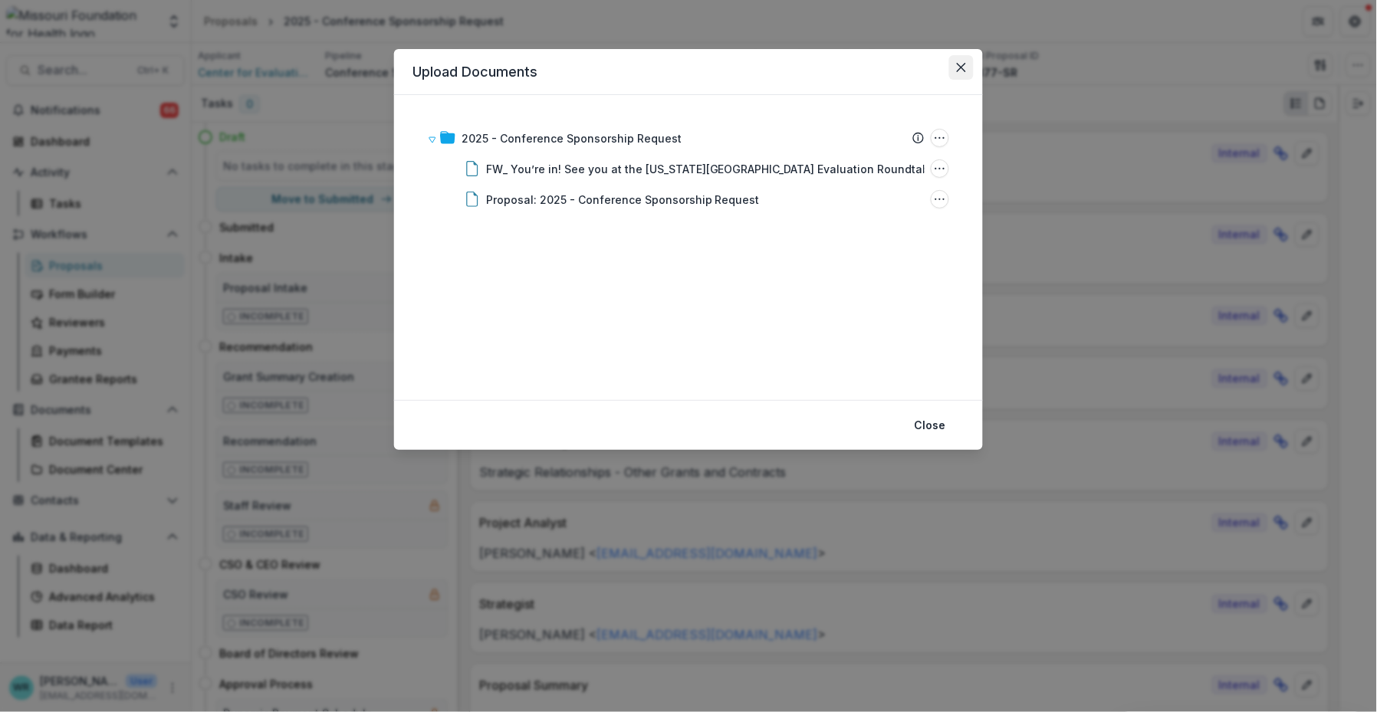
click at [963, 76] on button "Close" at bounding box center [961, 67] width 25 height 25
